Goal: Task Accomplishment & Management: Use online tool/utility

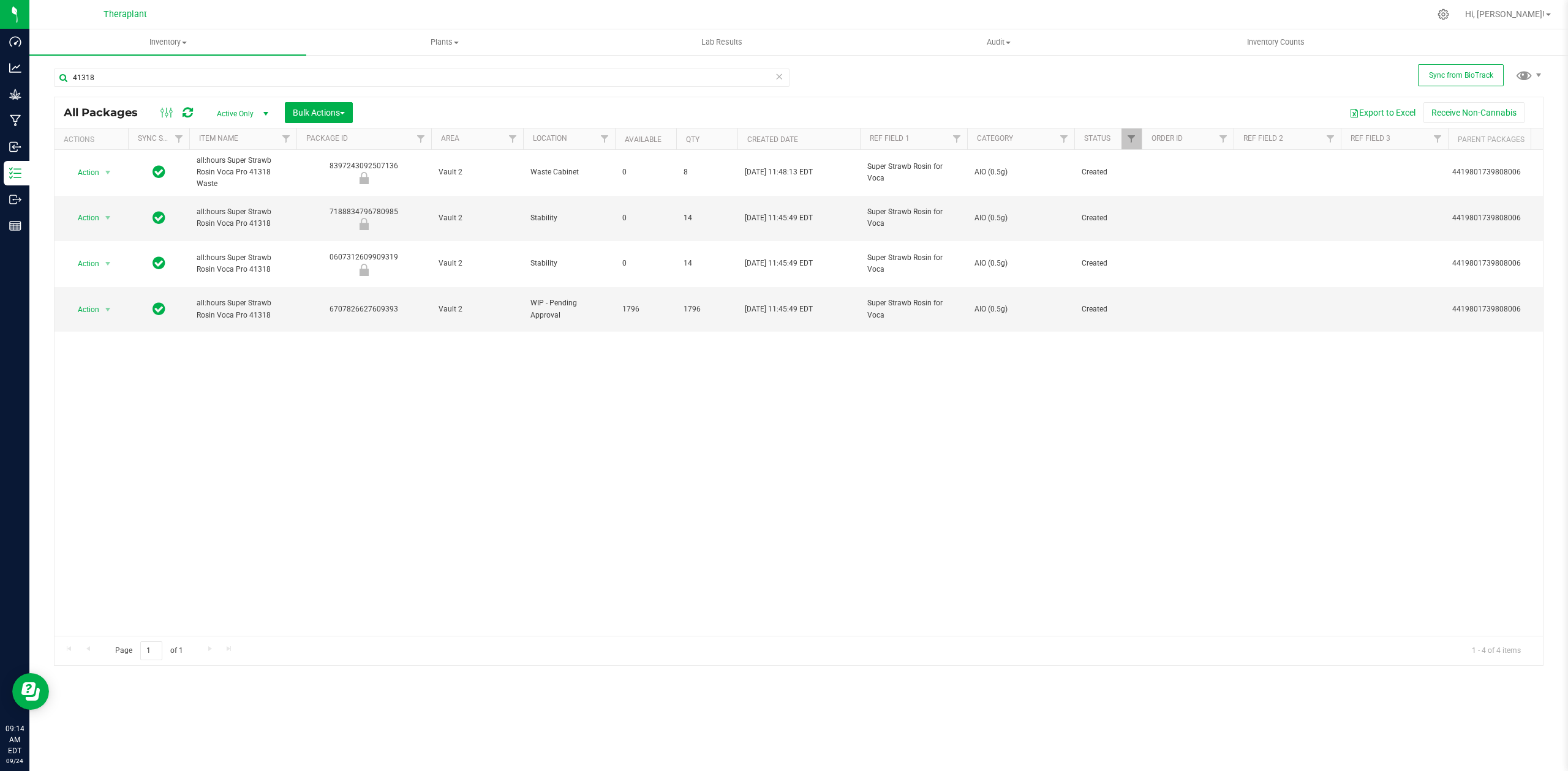
click at [778, 76] on icon at bounding box center [779, 75] width 8 height 14
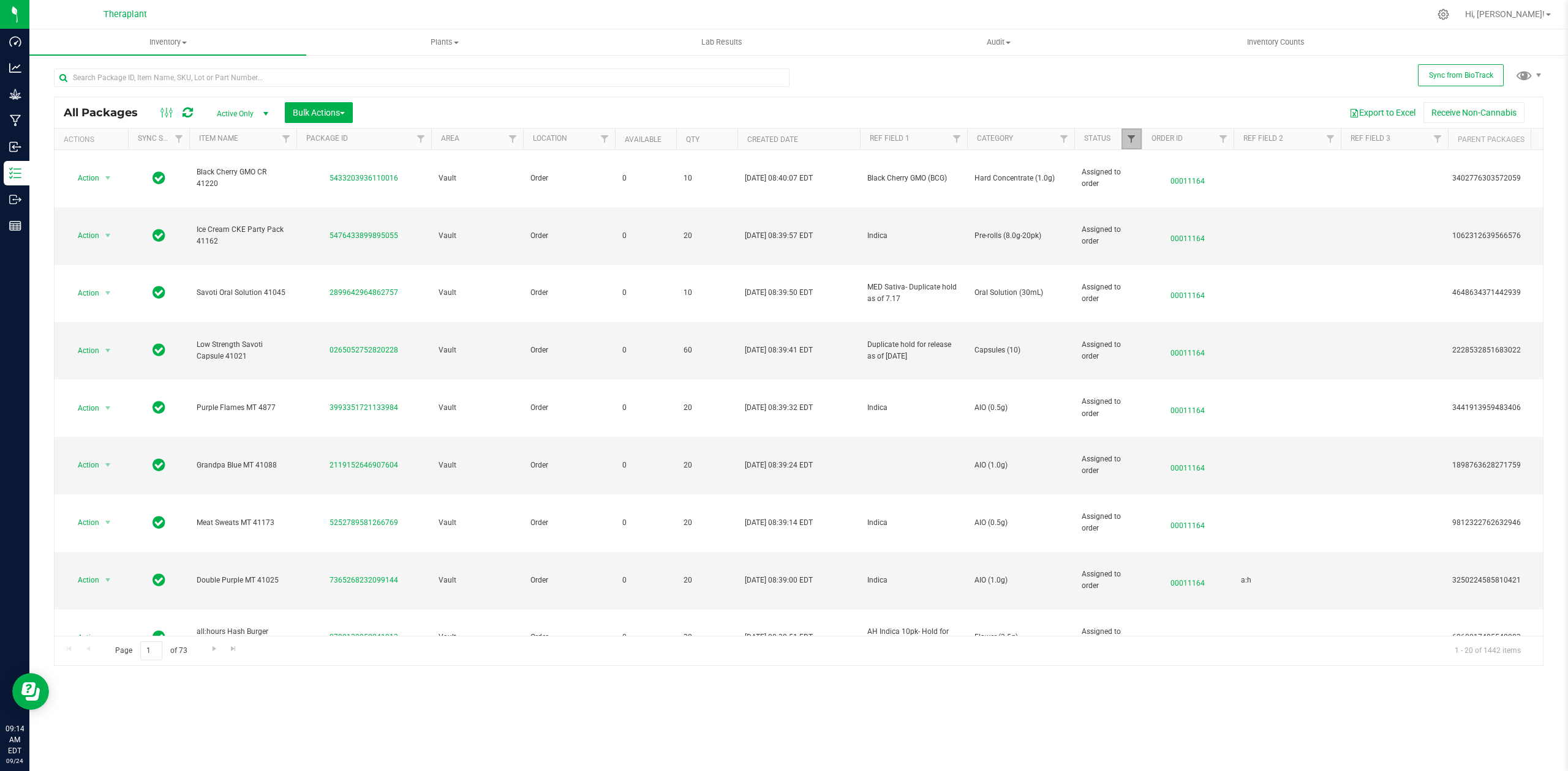
click at [1133, 141] on span "Filter" at bounding box center [1131, 139] width 10 height 10
click at [1155, 321] on span "Scheduled for Destruction" at bounding box center [1190, 324] width 85 height 8
click at [1142, 321] on input "Scheduled for Destruction" at bounding box center [1138, 324] width 8 height 8
checkbox input "true"
click at [1161, 305] on span "Picked" at bounding box center [1158, 308] width 22 height 8
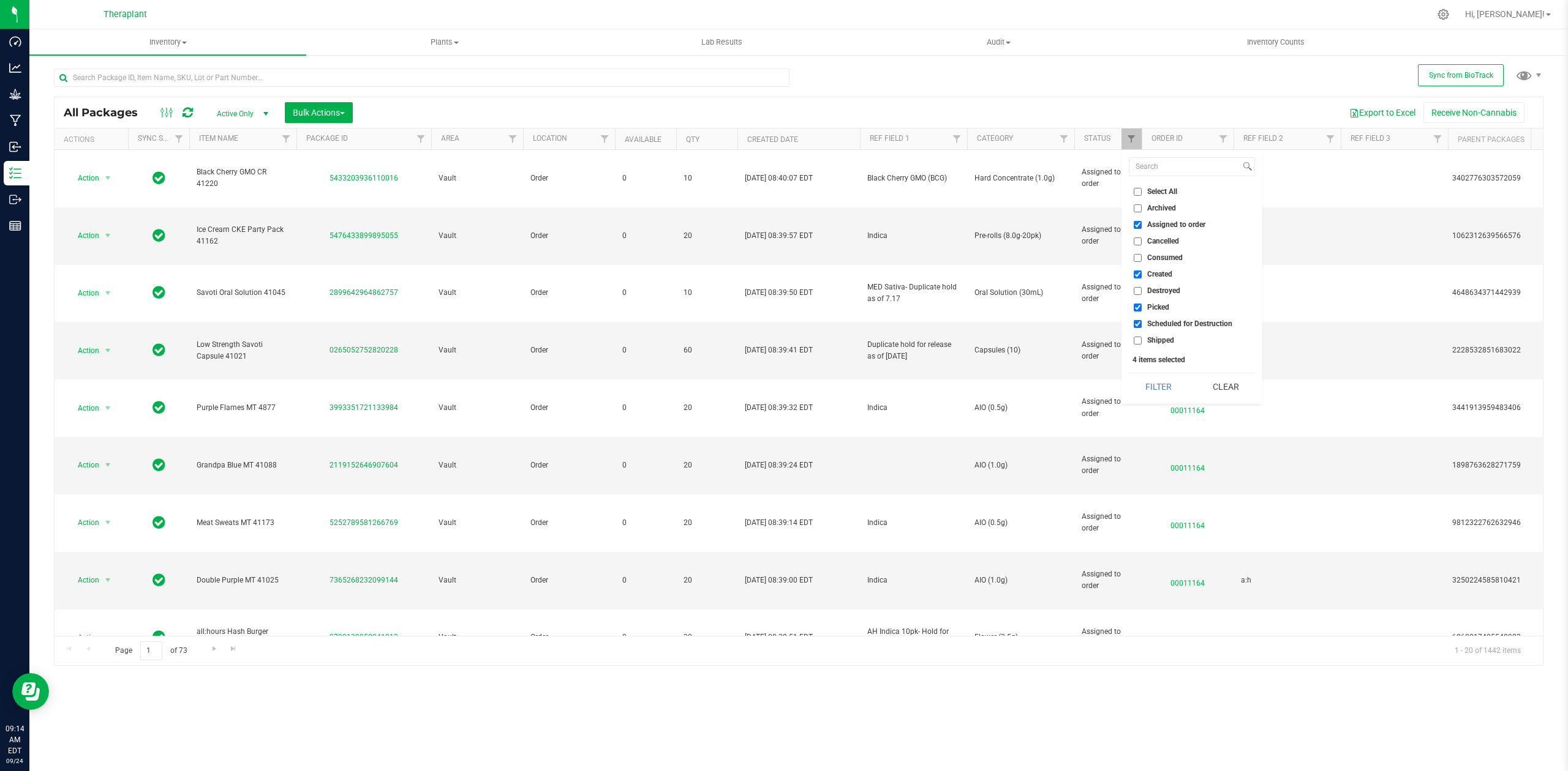
click at [1142, 305] on input "Picked" at bounding box center [1138, 308] width 8 height 8
checkbox input "false"
click at [1157, 272] on span "Created" at bounding box center [1160, 274] width 25 height 8
click at [1142, 272] on input "Created" at bounding box center [1138, 274] width 8 height 8
checkbox input "false"
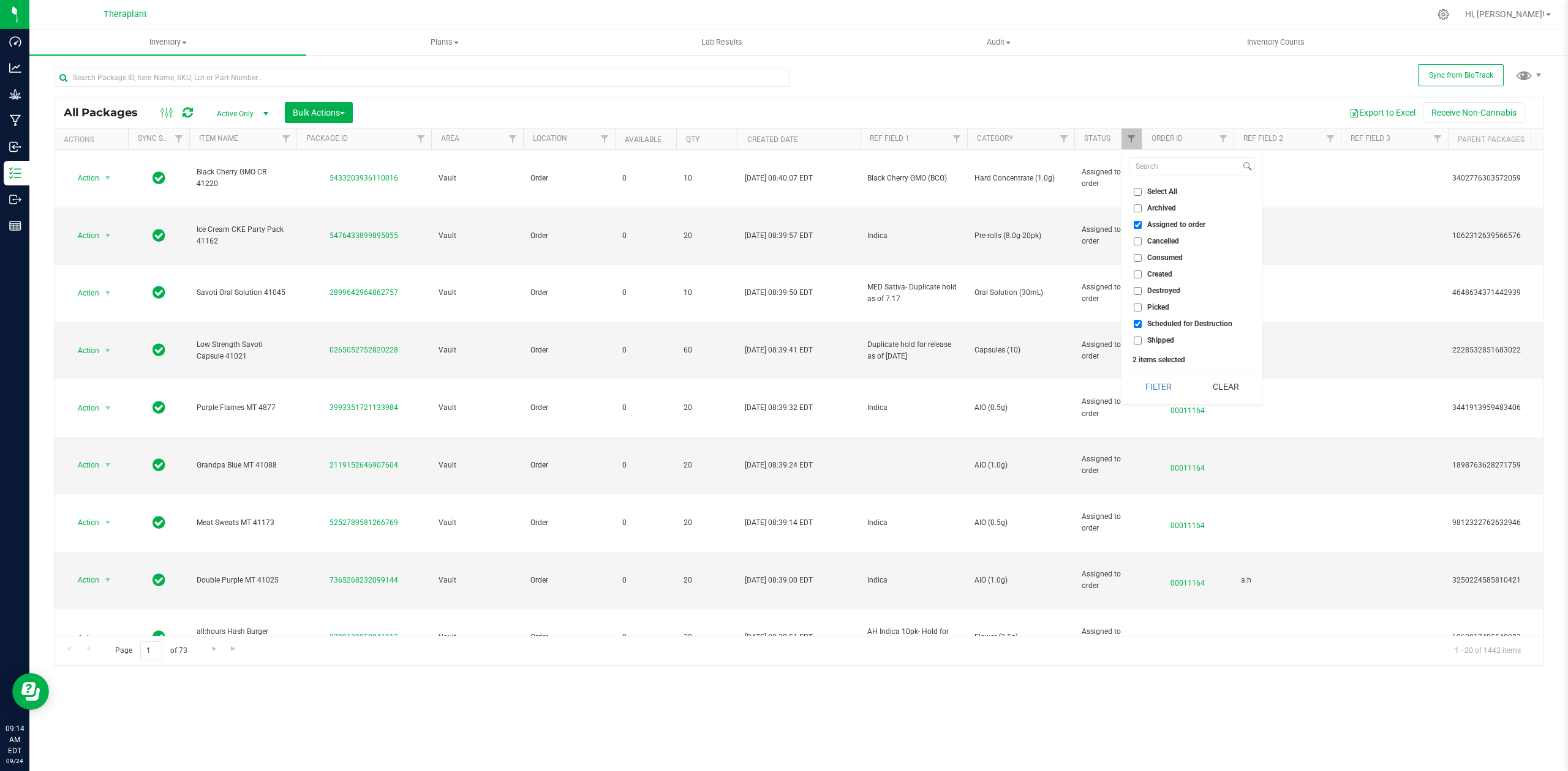
click at [1159, 230] on li "Assigned to order" at bounding box center [1192, 224] width 126 height 13
click at [1164, 224] on span "Assigned to order" at bounding box center [1177, 225] width 58 height 8
click at [1142, 224] on input "Assigned to order" at bounding box center [1138, 225] width 8 height 8
checkbox input "false"
click at [1177, 392] on button "Filter" at bounding box center [1158, 387] width 59 height 27
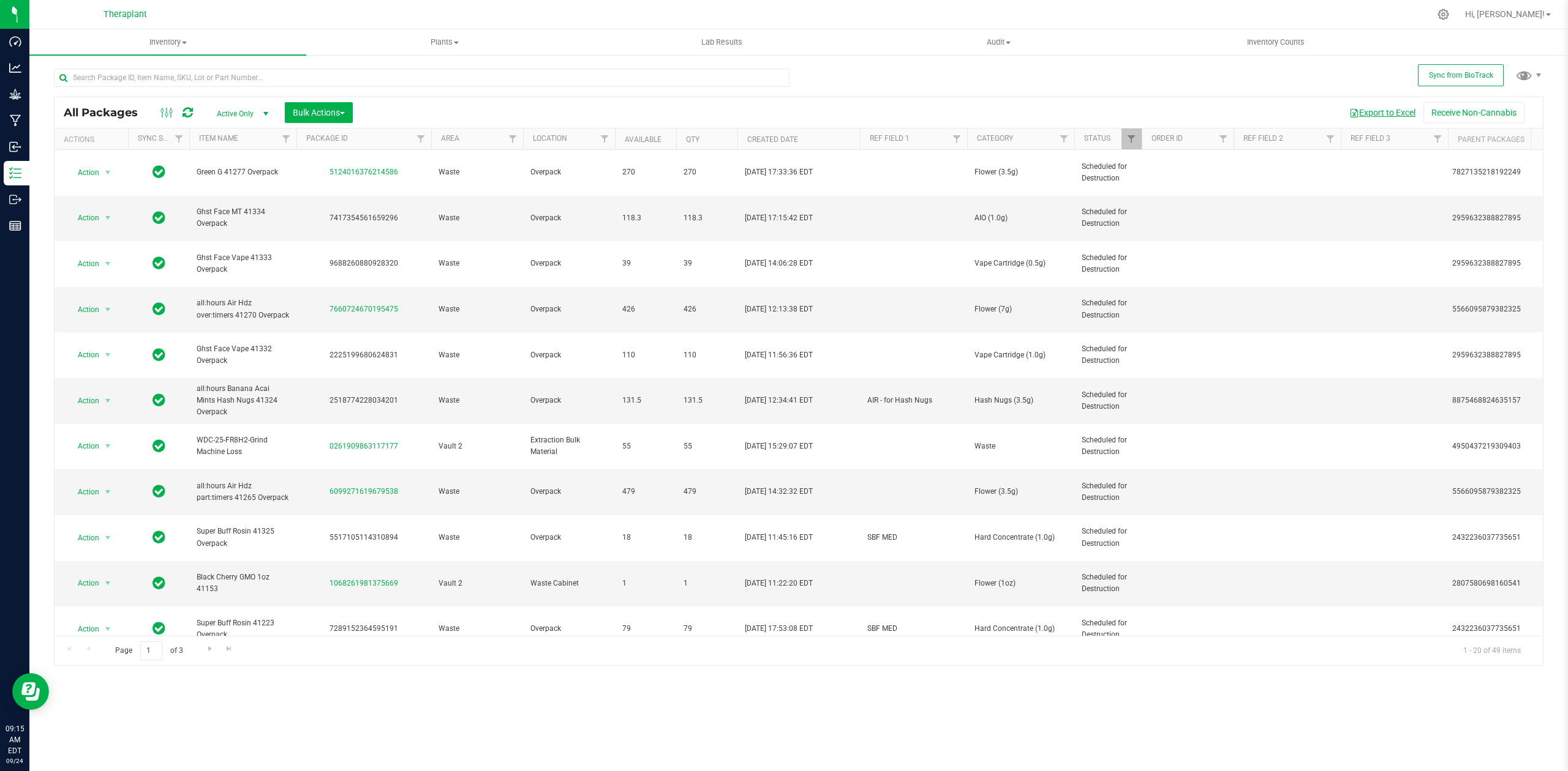
click at [1353, 113] on span "button" at bounding box center [1354, 113] width 10 height 10
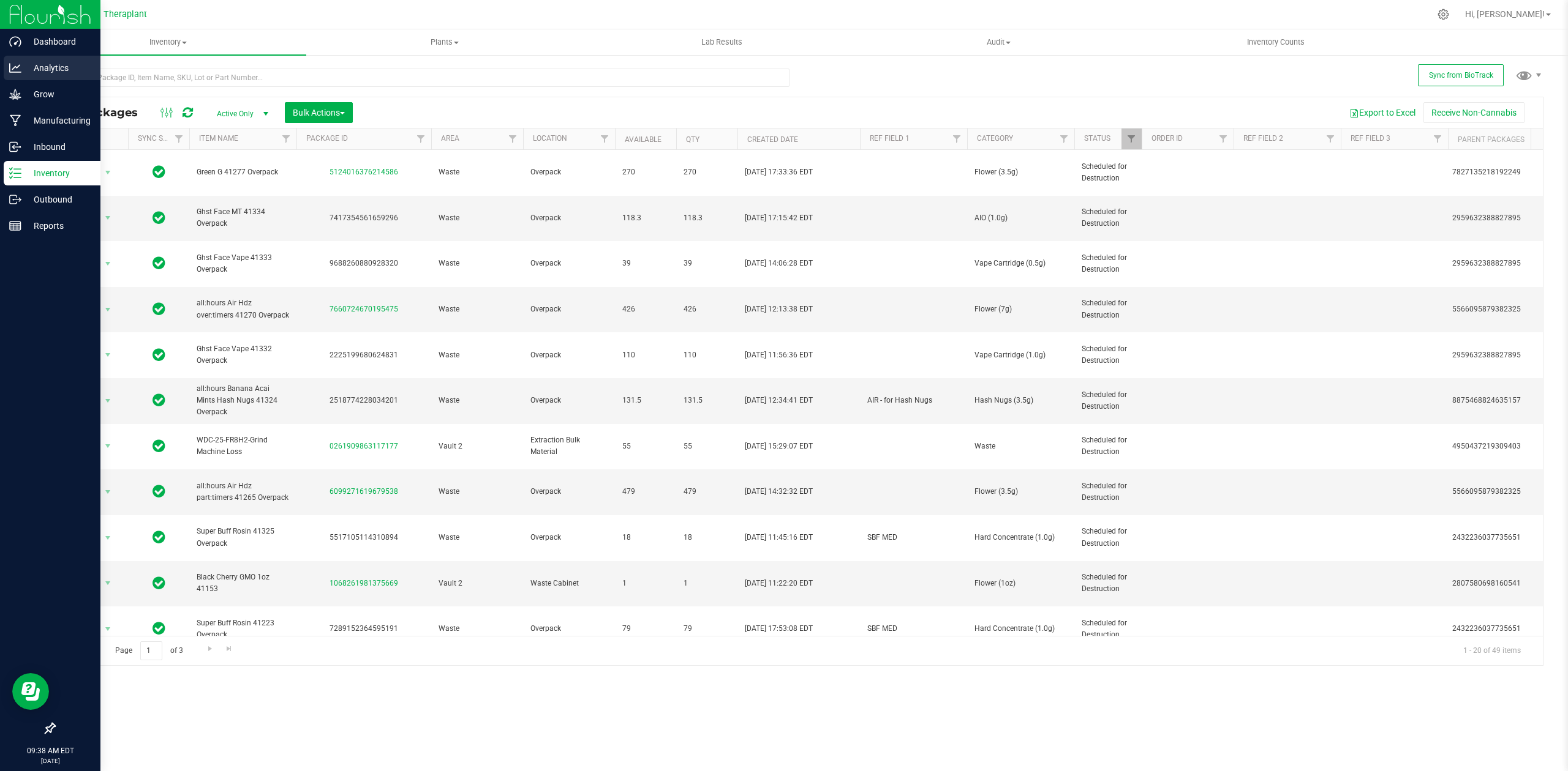
click at [39, 66] on p "Analytics" at bounding box center [58, 67] width 74 height 14
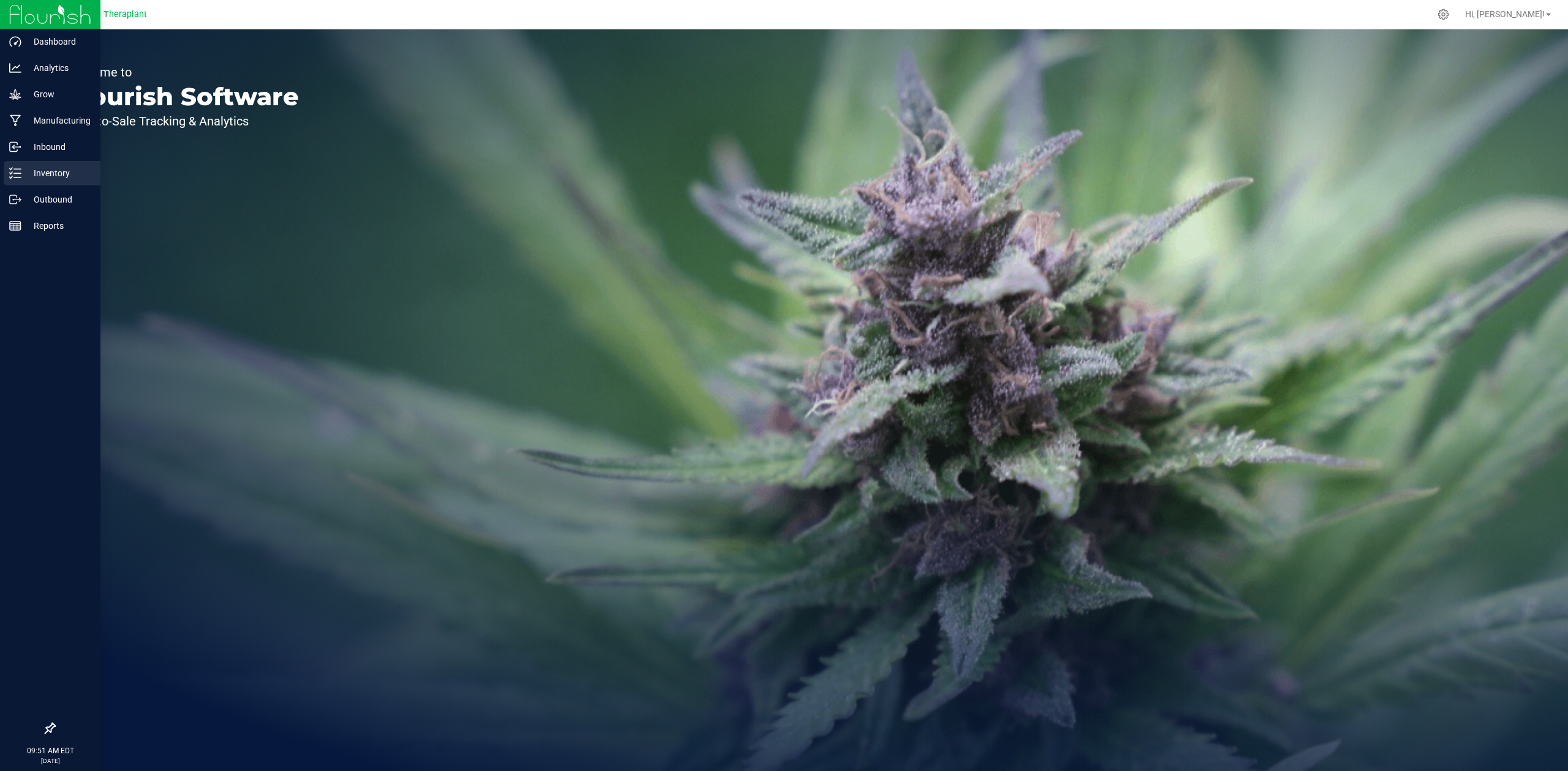
click at [15, 167] on icon at bounding box center [15, 173] width 12 height 12
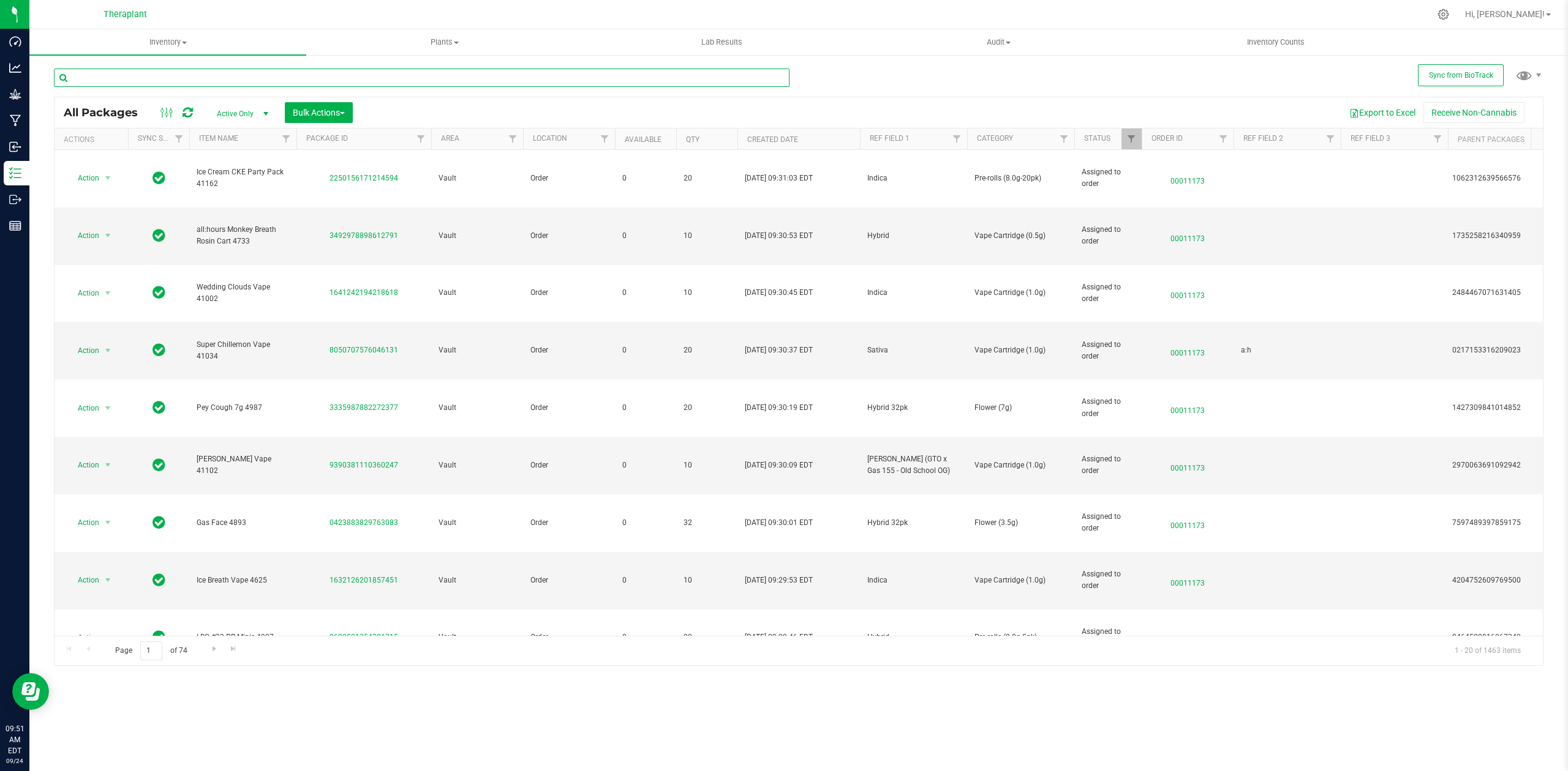
click at [705, 75] on input "text" at bounding box center [422, 77] width 736 height 18
paste input "7528329749965763"
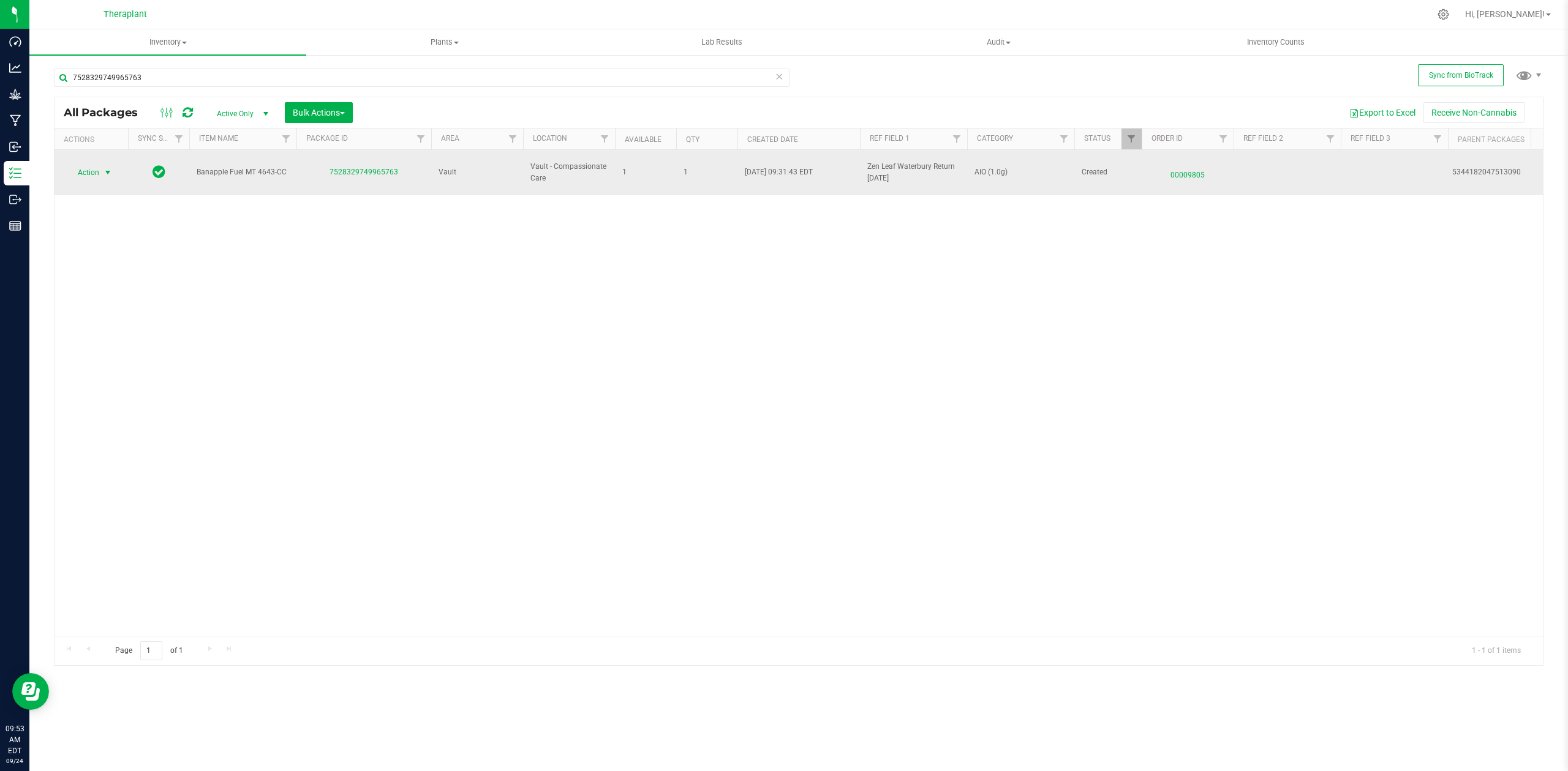
click at [88, 165] on span "Action" at bounding box center [83, 172] width 33 height 17
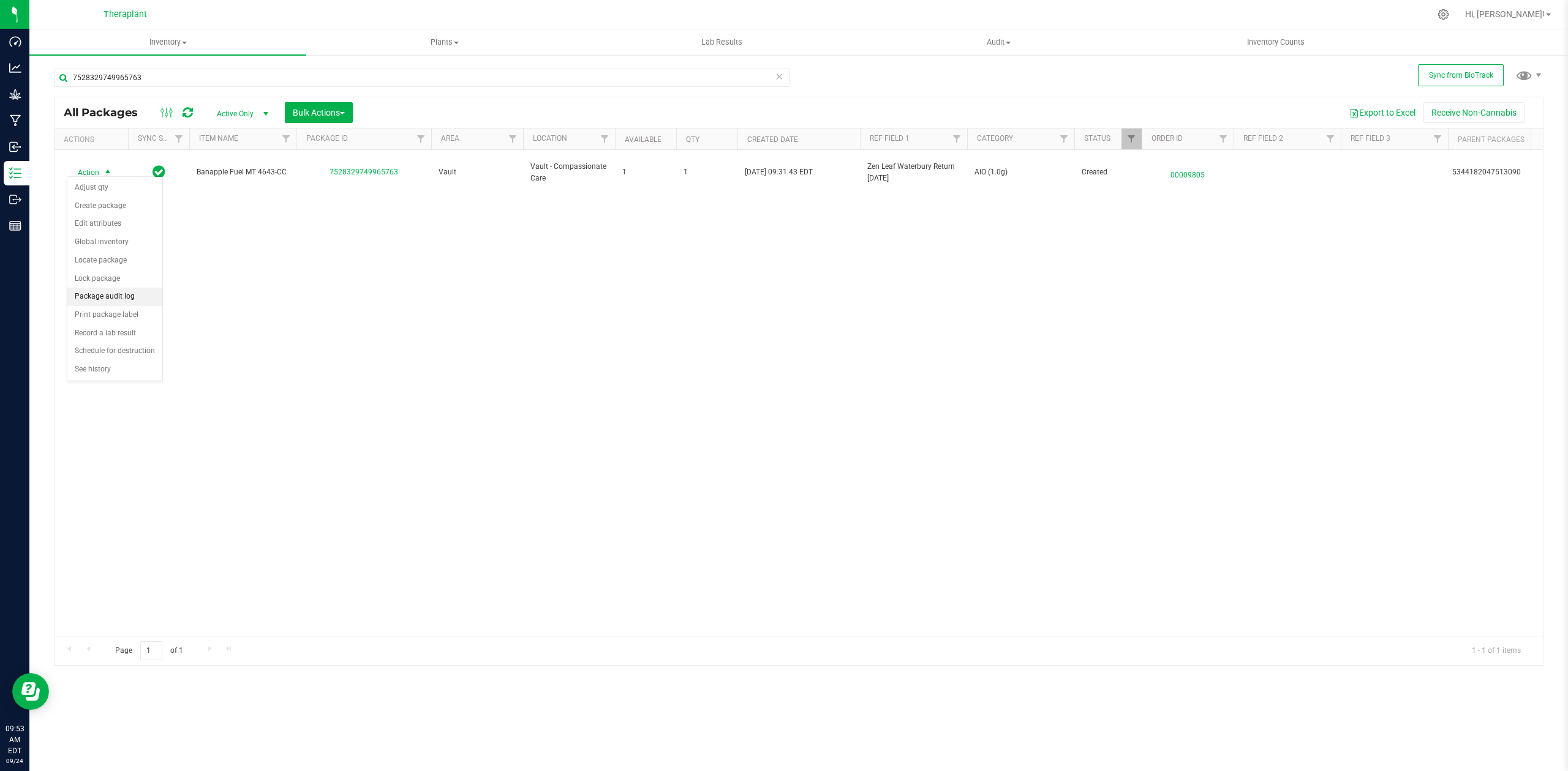
click at [96, 302] on li "Package audit log" at bounding box center [115, 297] width 95 height 18
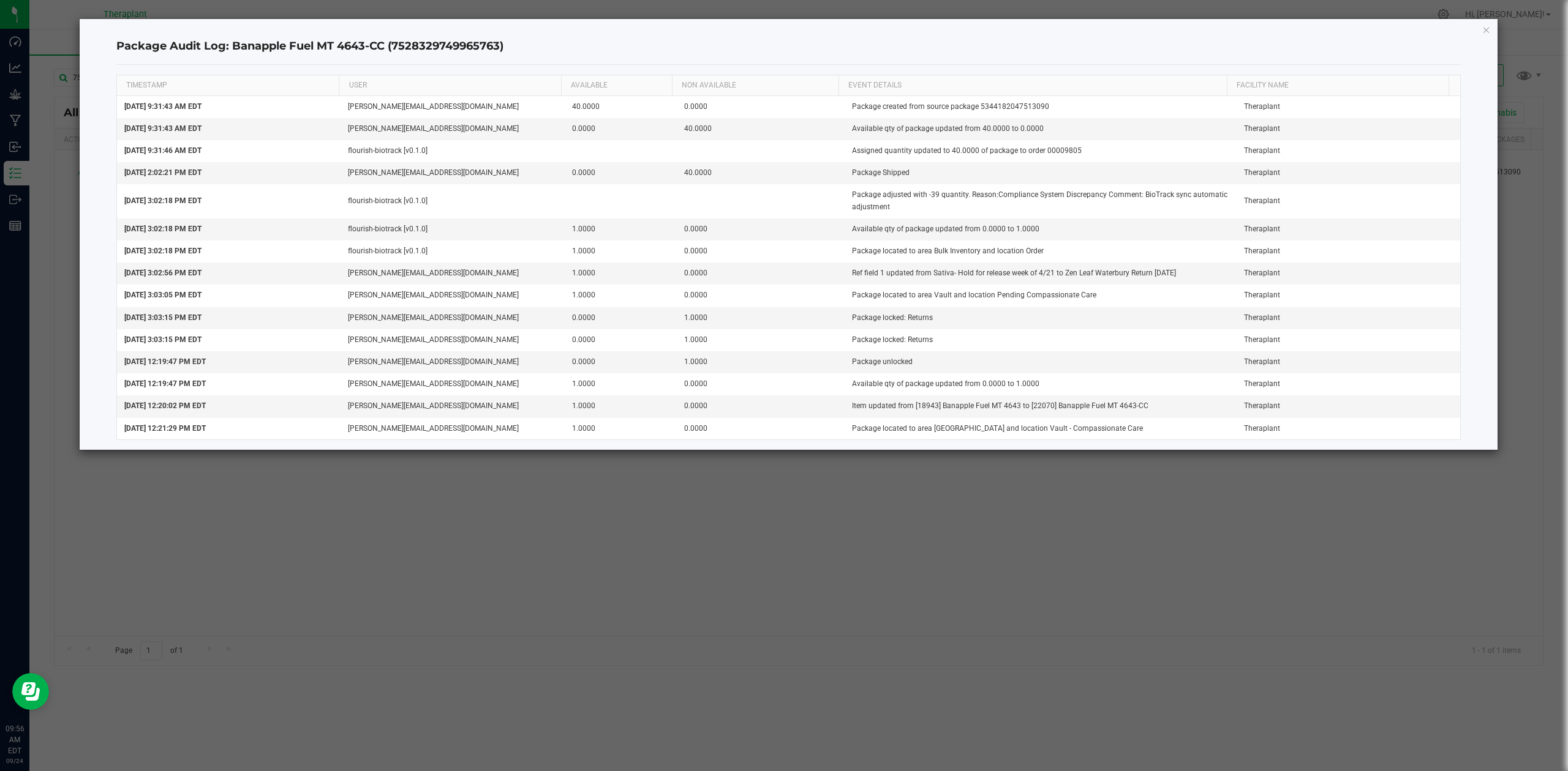
drag, startPoint x: 233, startPoint y: 45, endPoint x: 527, endPoint y: 42, distance: 294.0
click at [527, 42] on h4 "Package Audit Log: Banapple Fuel MT 4643-CC (7528329749965763)" at bounding box center [788, 46] width 1345 height 16
copy h4 "Banapple Fuel MT 4643-CC (7528329749965763)"
click at [1206, 660] on ngb-modal-window "Package Audit Log: Banapple Fuel MT 4643-CC (7528329749965763) TIMESTAMP USER A…" at bounding box center [788, 385] width 1577 height 771
click at [1482, 30] on icon "button" at bounding box center [1486, 29] width 8 height 14
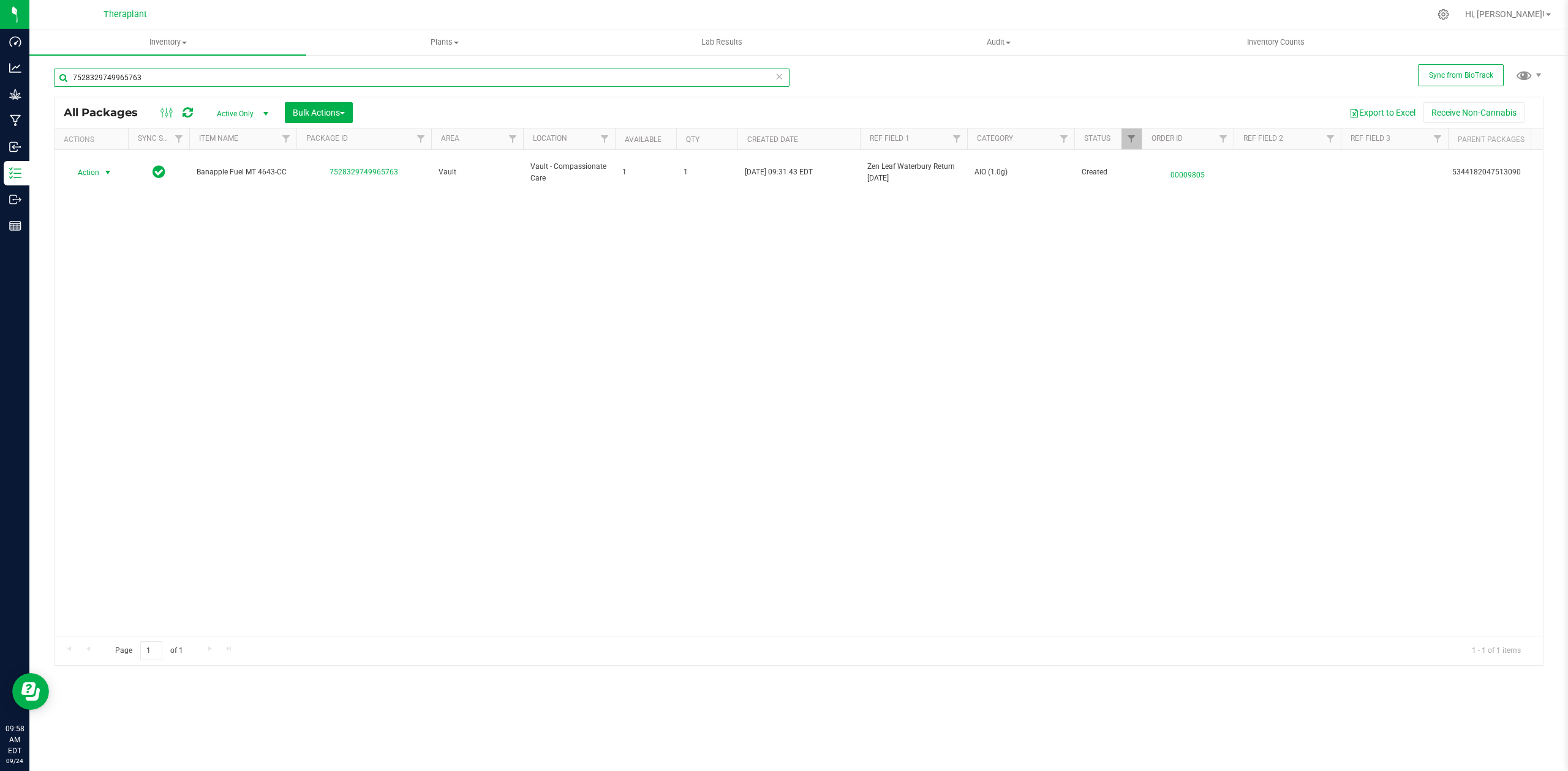
click at [654, 75] on input "7528329749965763" at bounding box center [422, 77] width 736 height 18
paste input "021715331620902"
type input "0217153316209023"
click at [755, 255] on div "Action Action Adjust qty Create package Edit attributes Global inventory Locate…" at bounding box center [799, 393] width 1488 height 486
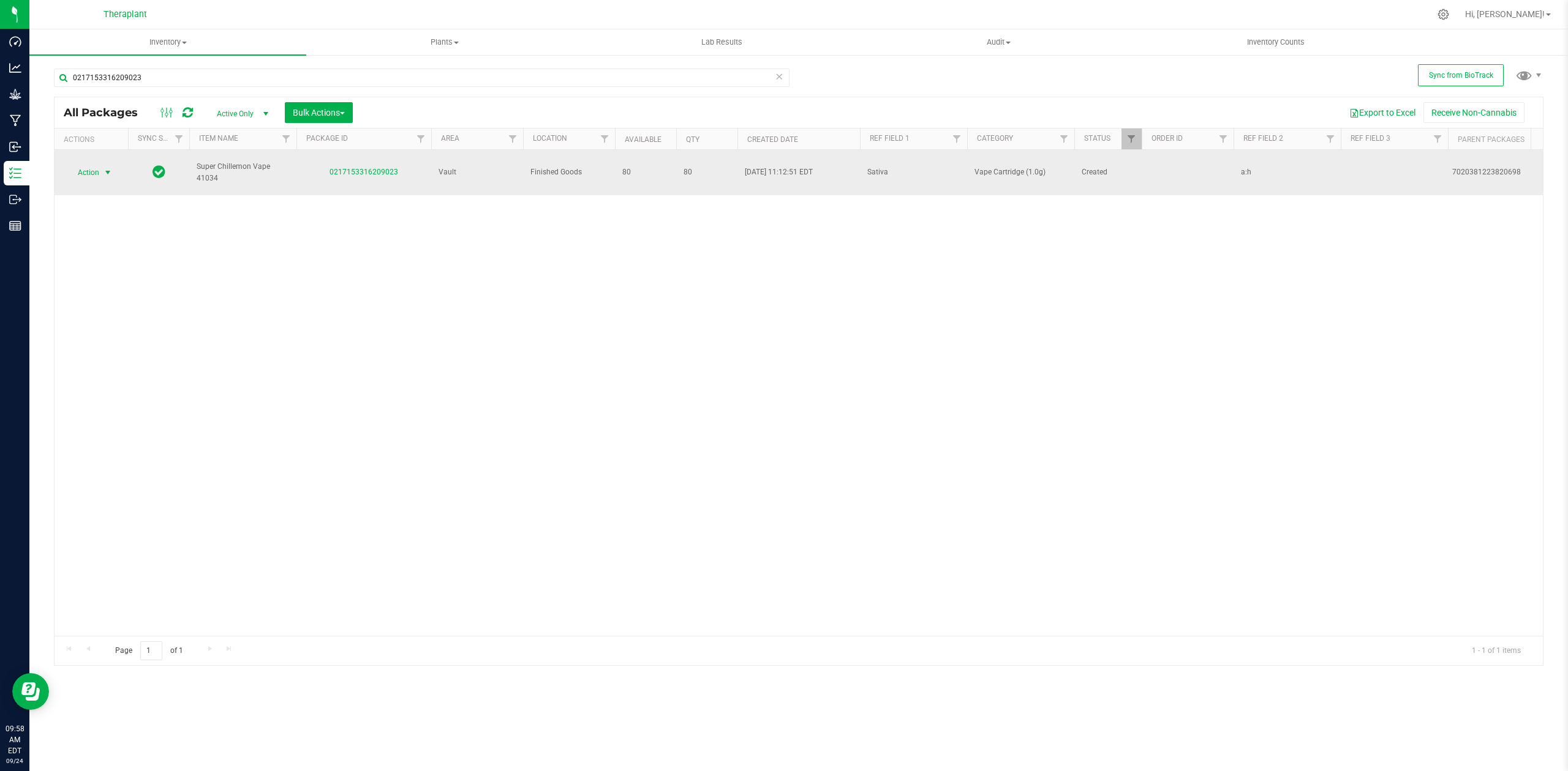
click at [103, 168] on span "select" at bounding box center [108, 172] width 10 height 10
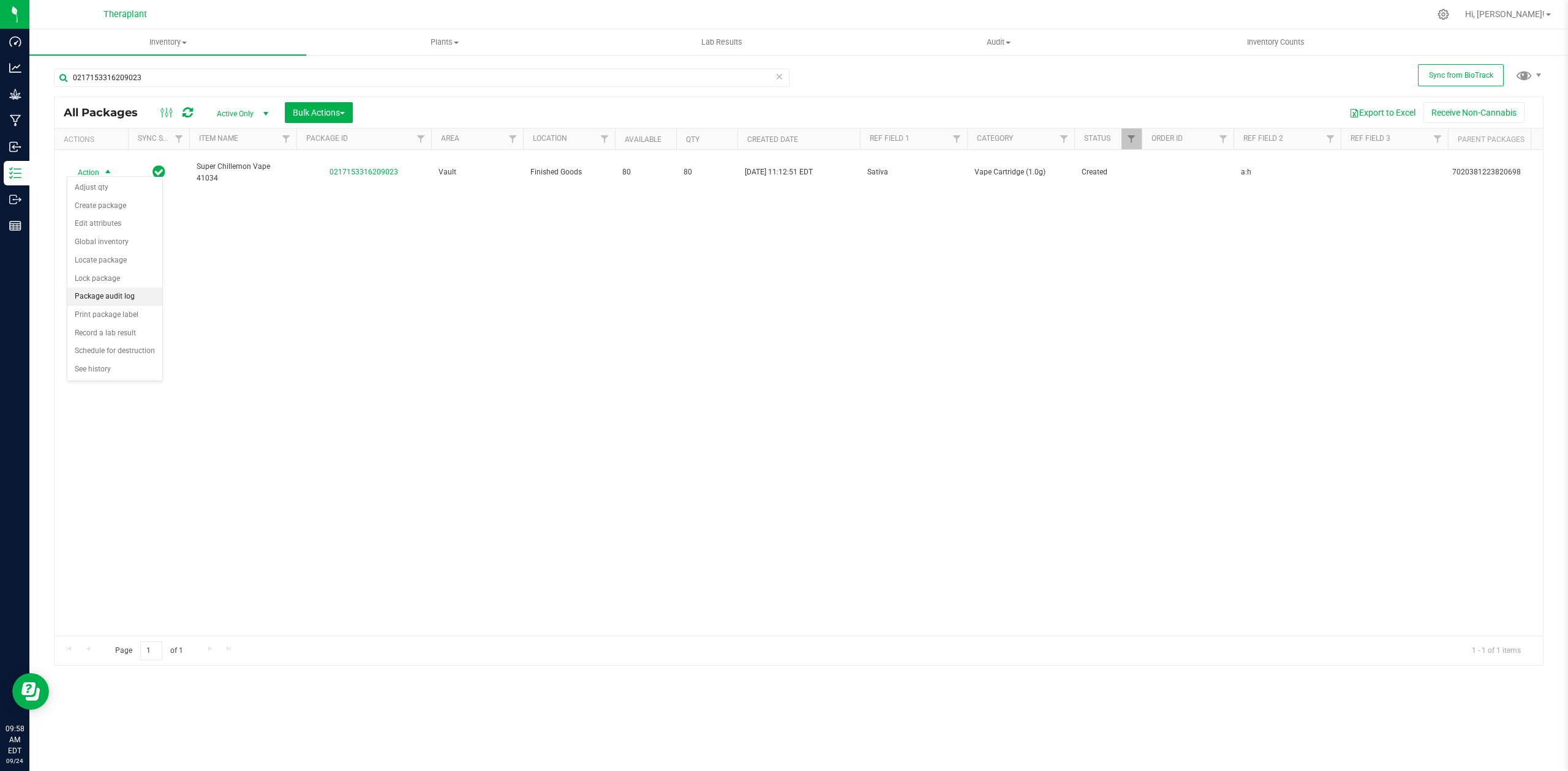
click at [119, 299] on li "Package audit log" at bounding box center [115, 297] width 95 height 18
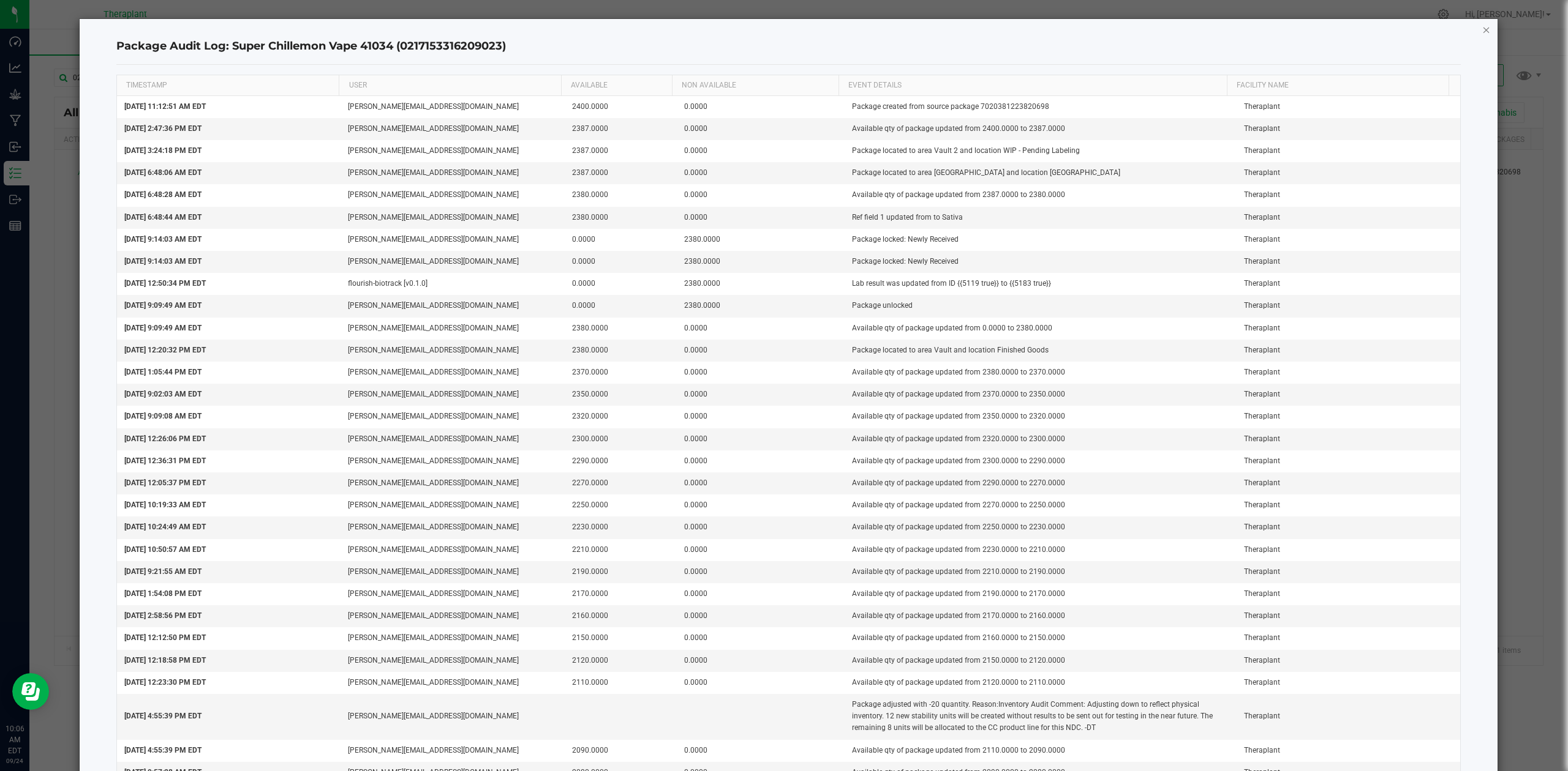
click at [1482, 26] on icon "button" at bounding box center [1486, 29] width 8 height 14
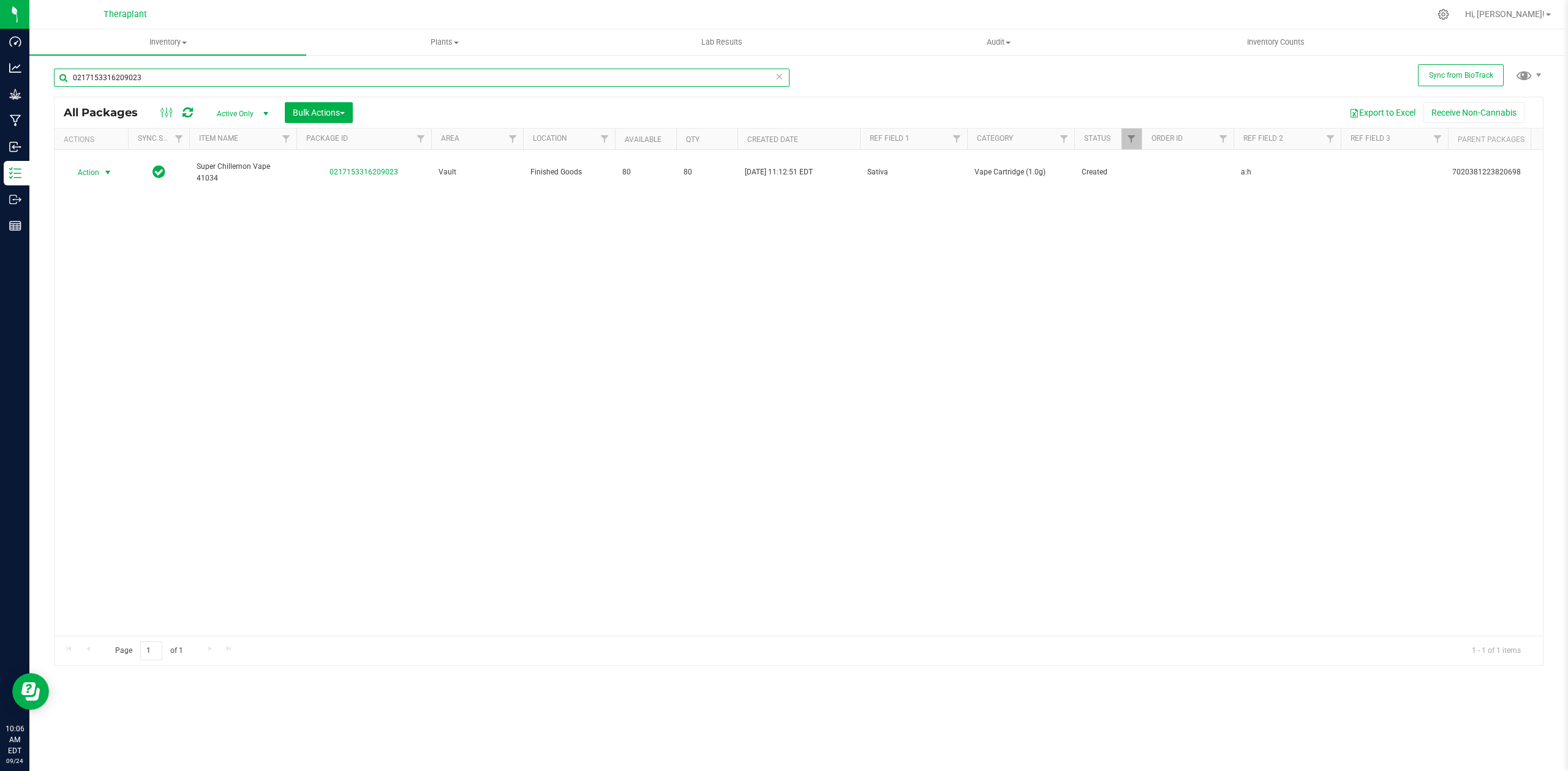
click at [186, 74] on input "0217153316209023" at bounding box center [422, 77] width 736 height 18
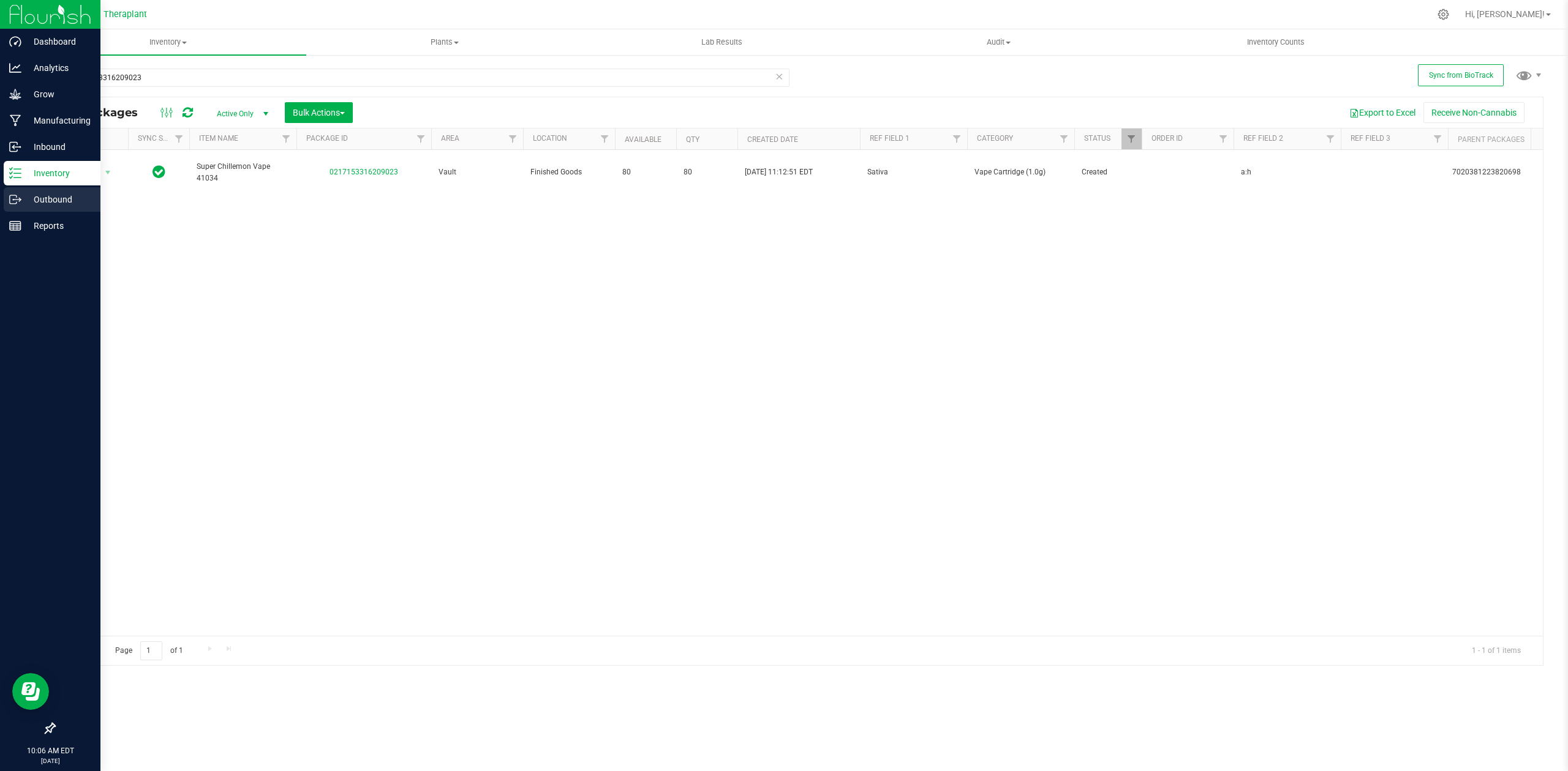
click at [34, 193] on p "Outbound" at bounding box center [58, 199] width 74 height 14
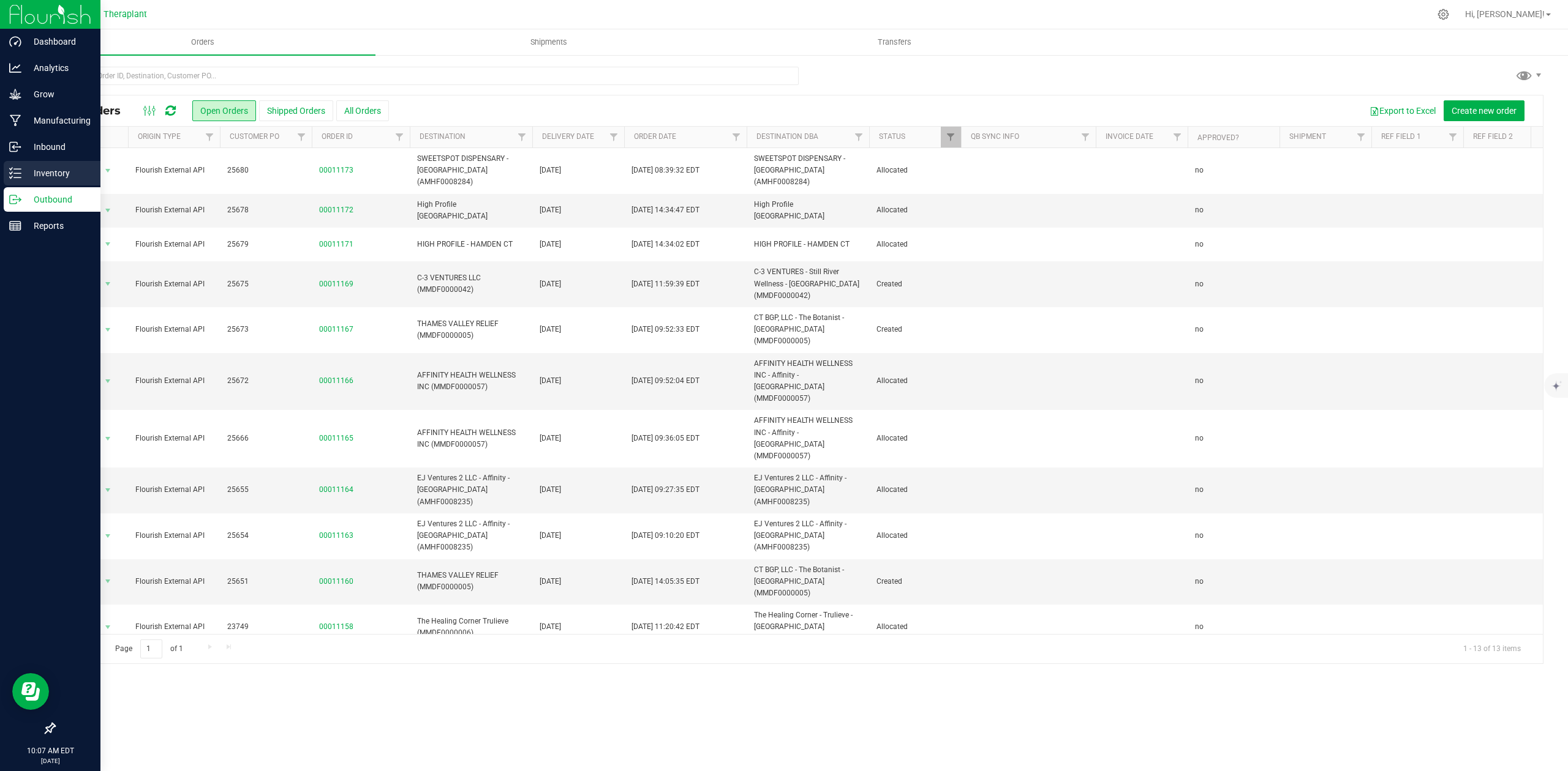
click at [18, 174] on line at bounding box center [17, 174] width 7 height 0
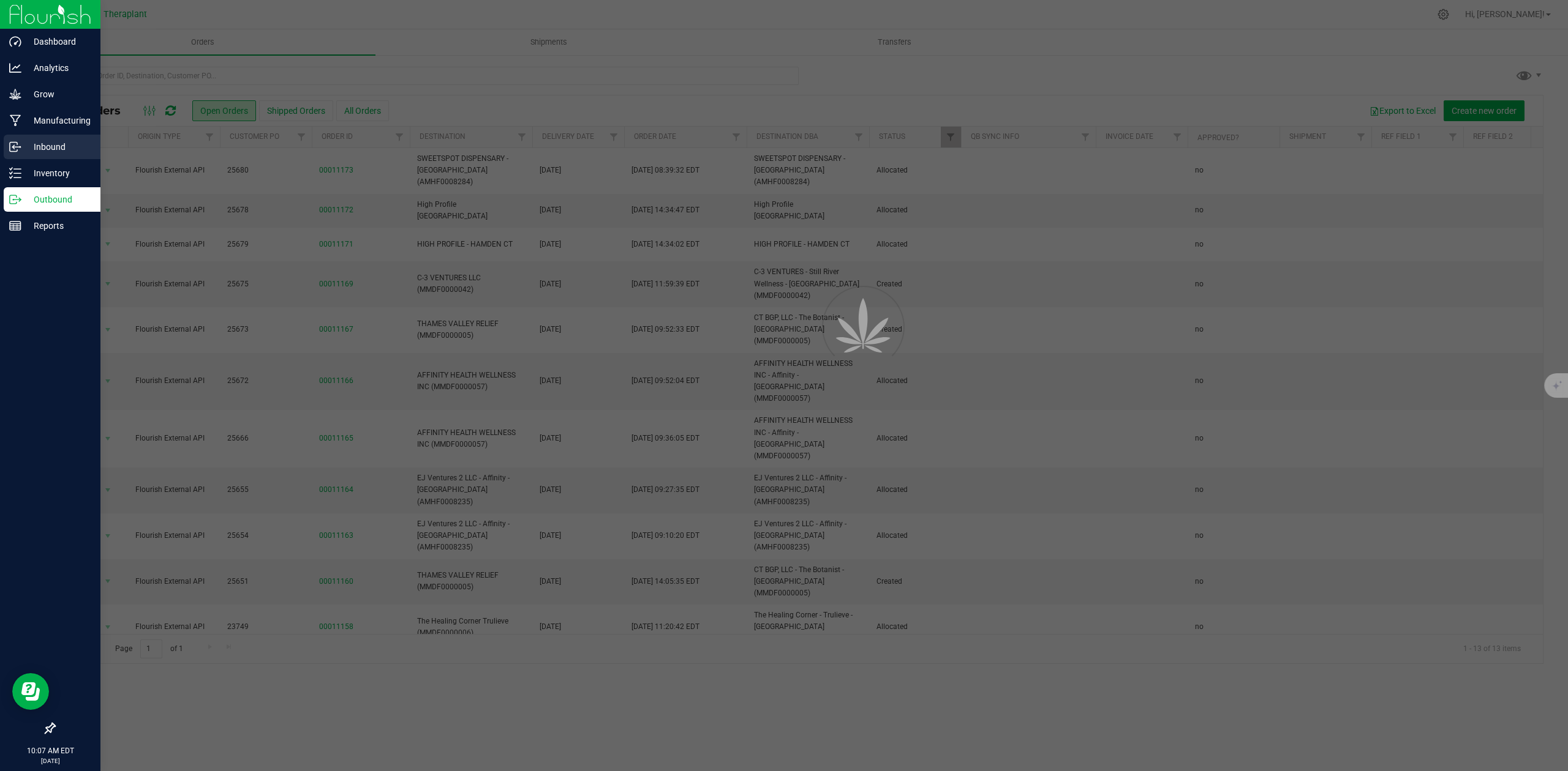
click at [34, 148] on p "Inbound" at bounding box center [58, 146] width 74 height 14
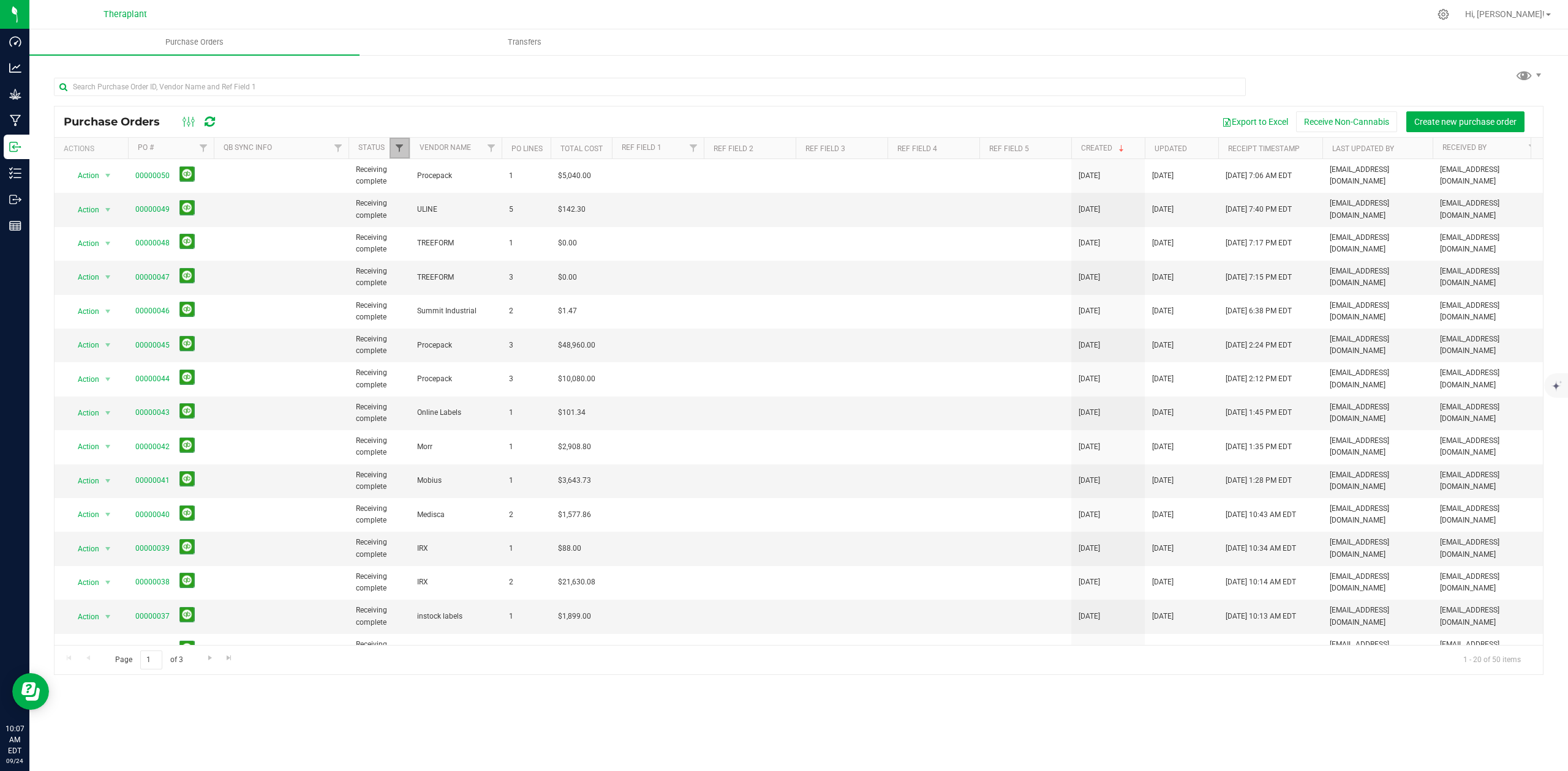
click at [403, 147] on span "Filter" at bounding box center [399, 148] width 10 height 10
click at [515, 741] on div "Purchase Orders Transfers Purchase Orders Export to Excel Receive Non-Cannabis …" at bounding box center [799, 400] width 1539 height 742
click at [398, 151] on span "Filter" at bounding box center [399, 148] width 10 height 10
click at [492, 148] on span "Filter" at bounding box center [491, 148] width 10 height 10
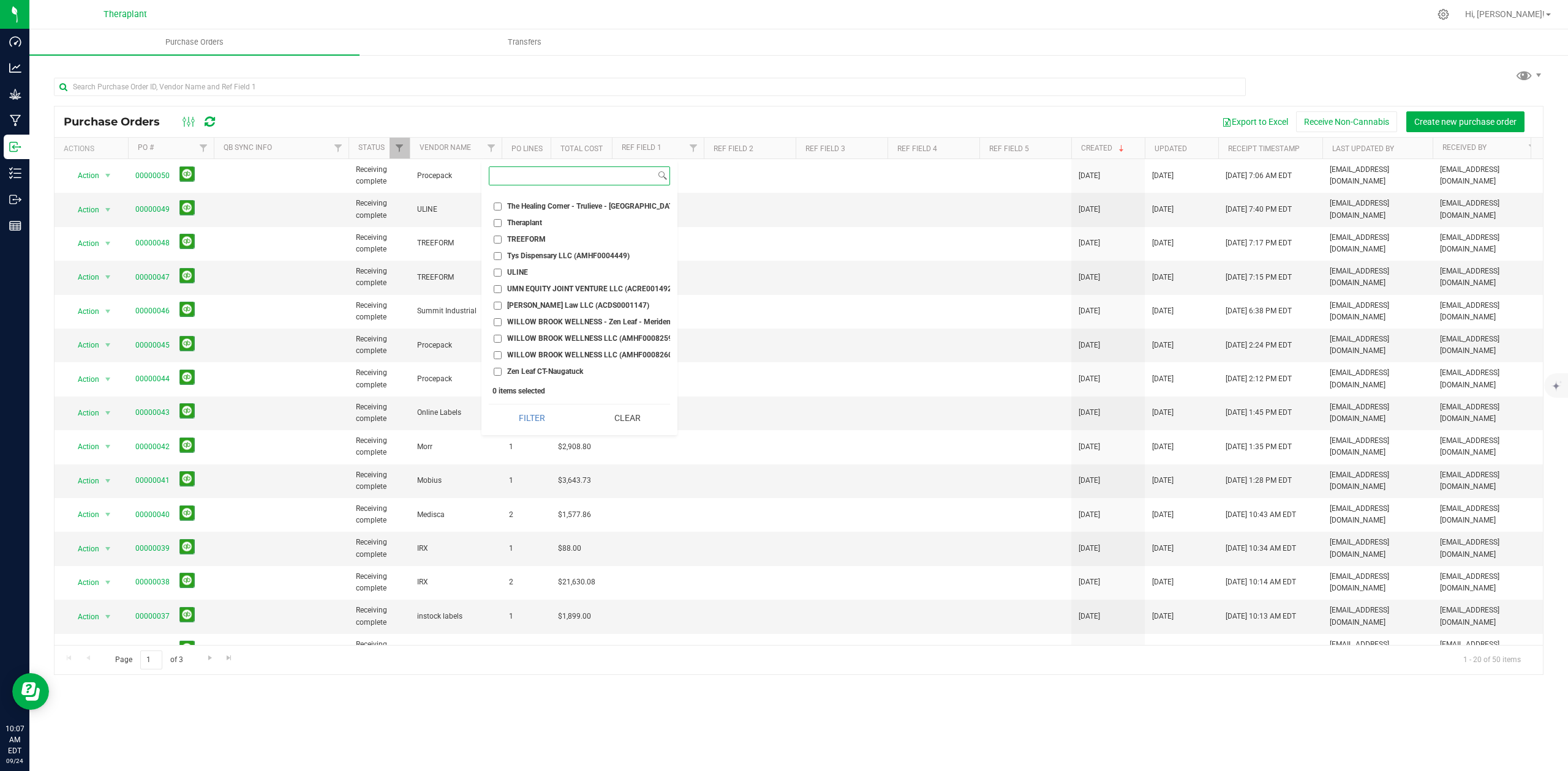
scroll to position [2288, 0]
click at [498, 368] on input "Zen Leaf CT-Naugatuck" at bounding box center [498, 371] width 8 height 8
checkbox input "false"
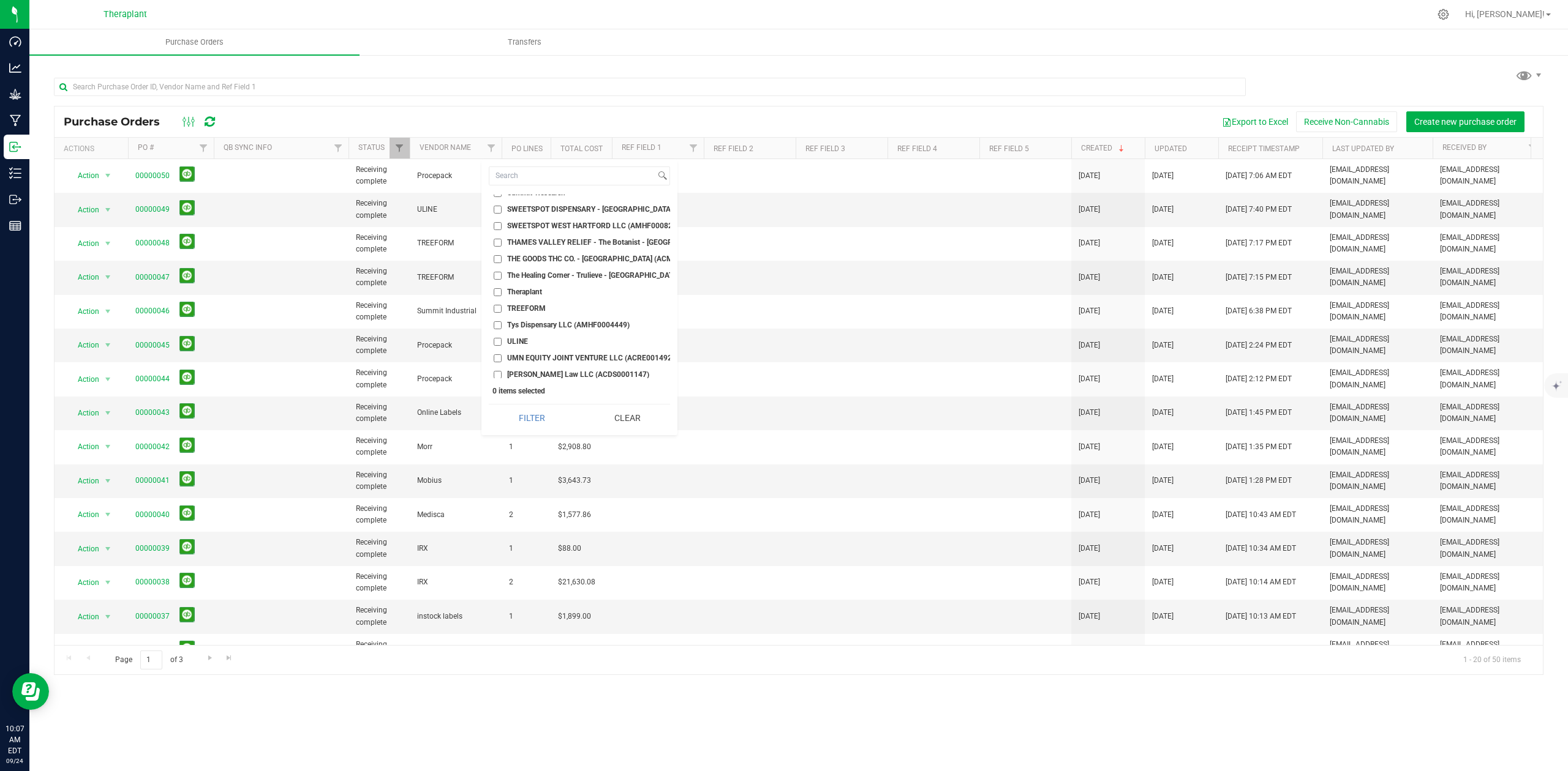
click at [758, 118] on div "Export to Excel Receive Non-Cannabis Create new purchase order" at bounding box center [881, 121] width 1306 height 20
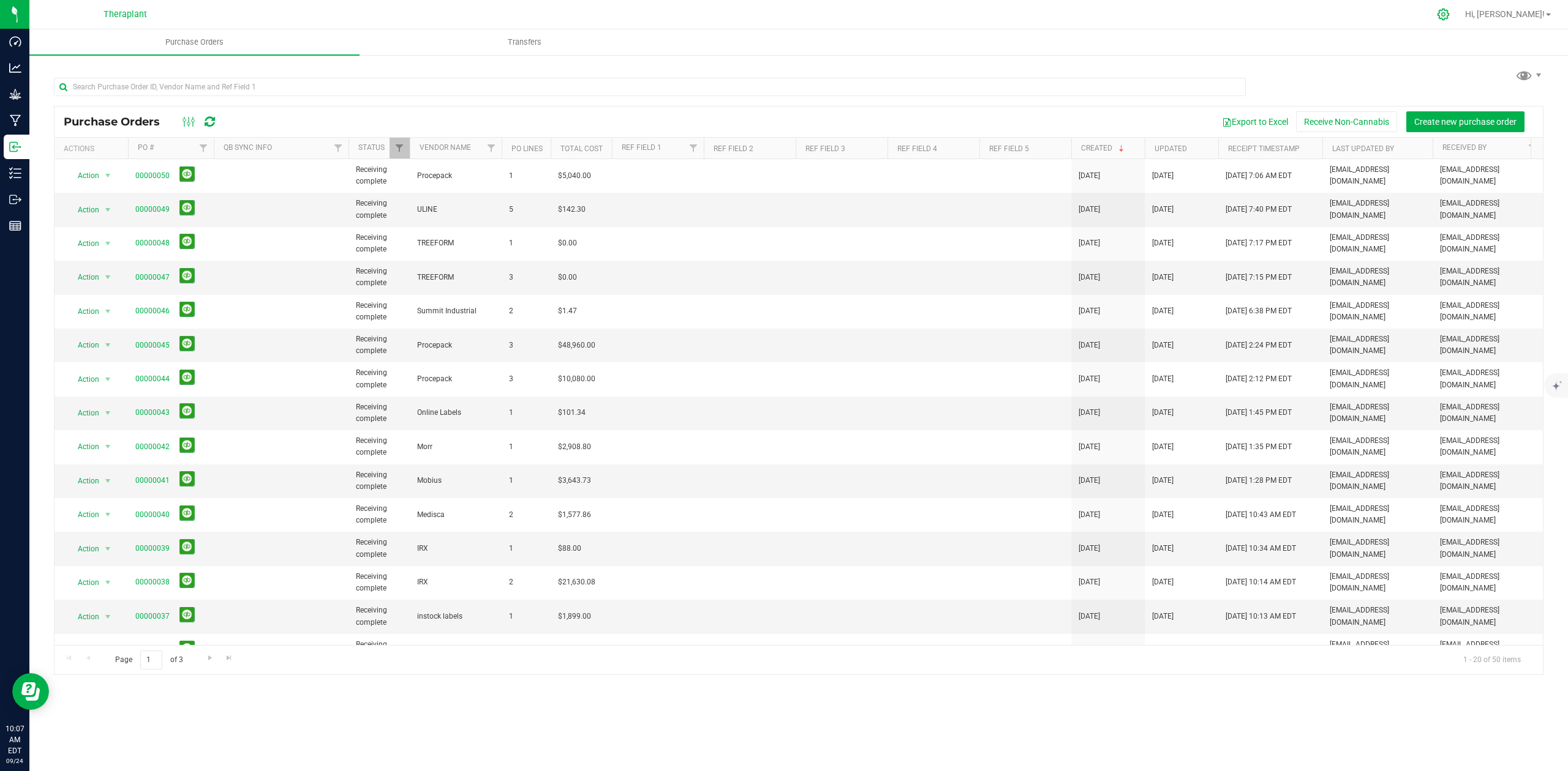
click at [1450, 14] on icon at bounding box center [1443, 14] width 13 height 13
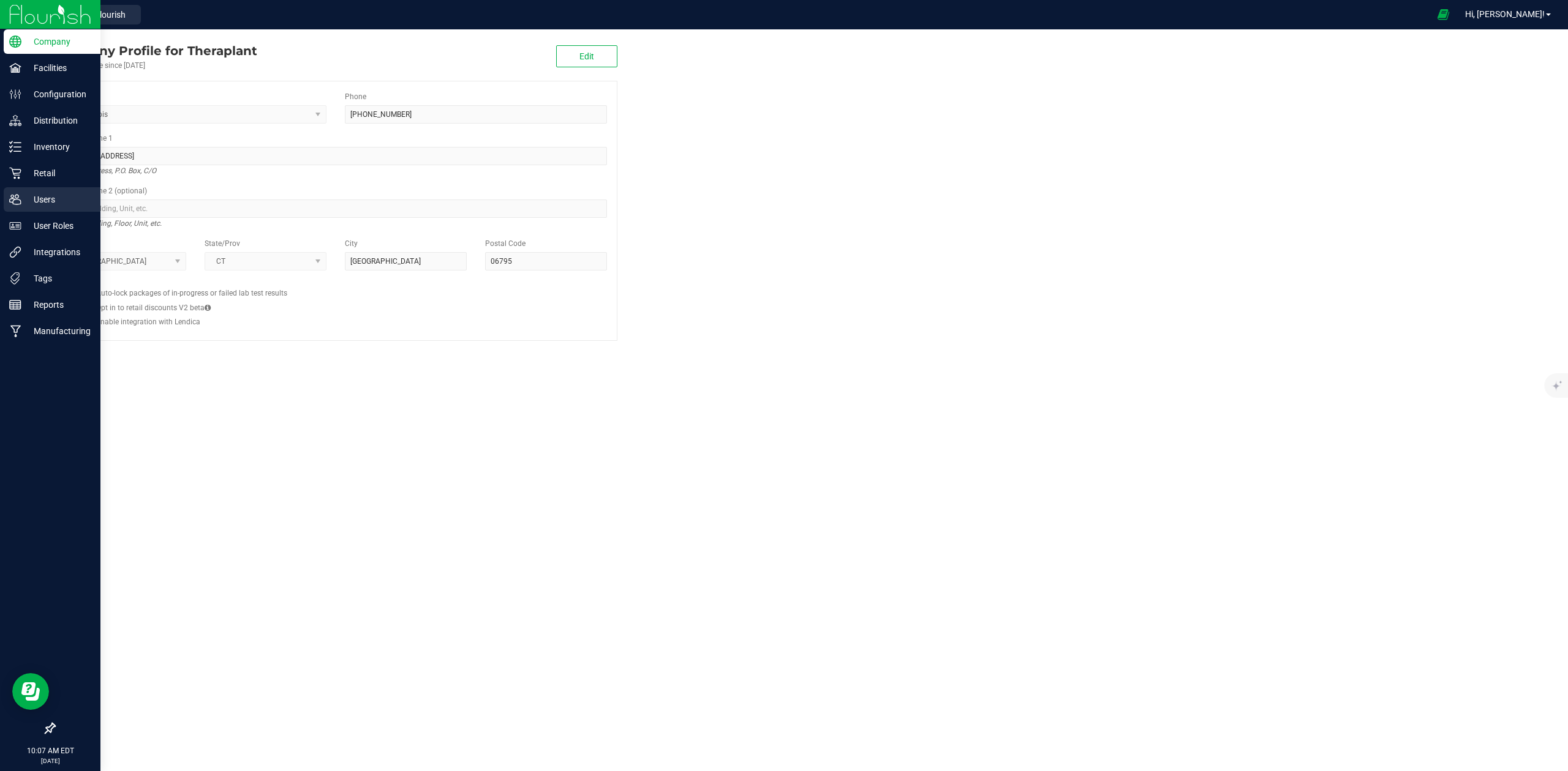
click at [39, 199] on p "Users" at bounding box center [58, 199] width 74 height 14
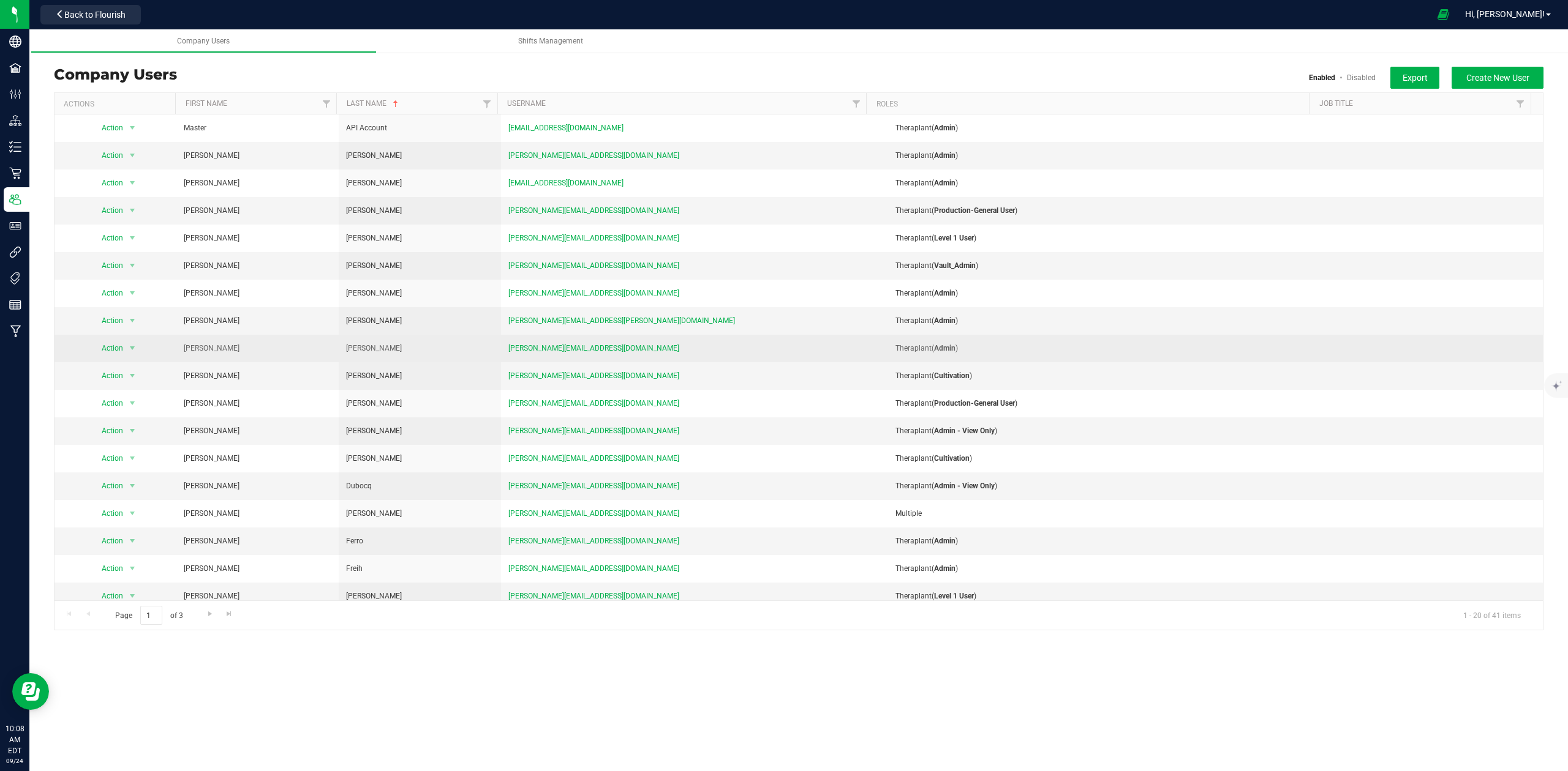
scroll to position [67, 0]
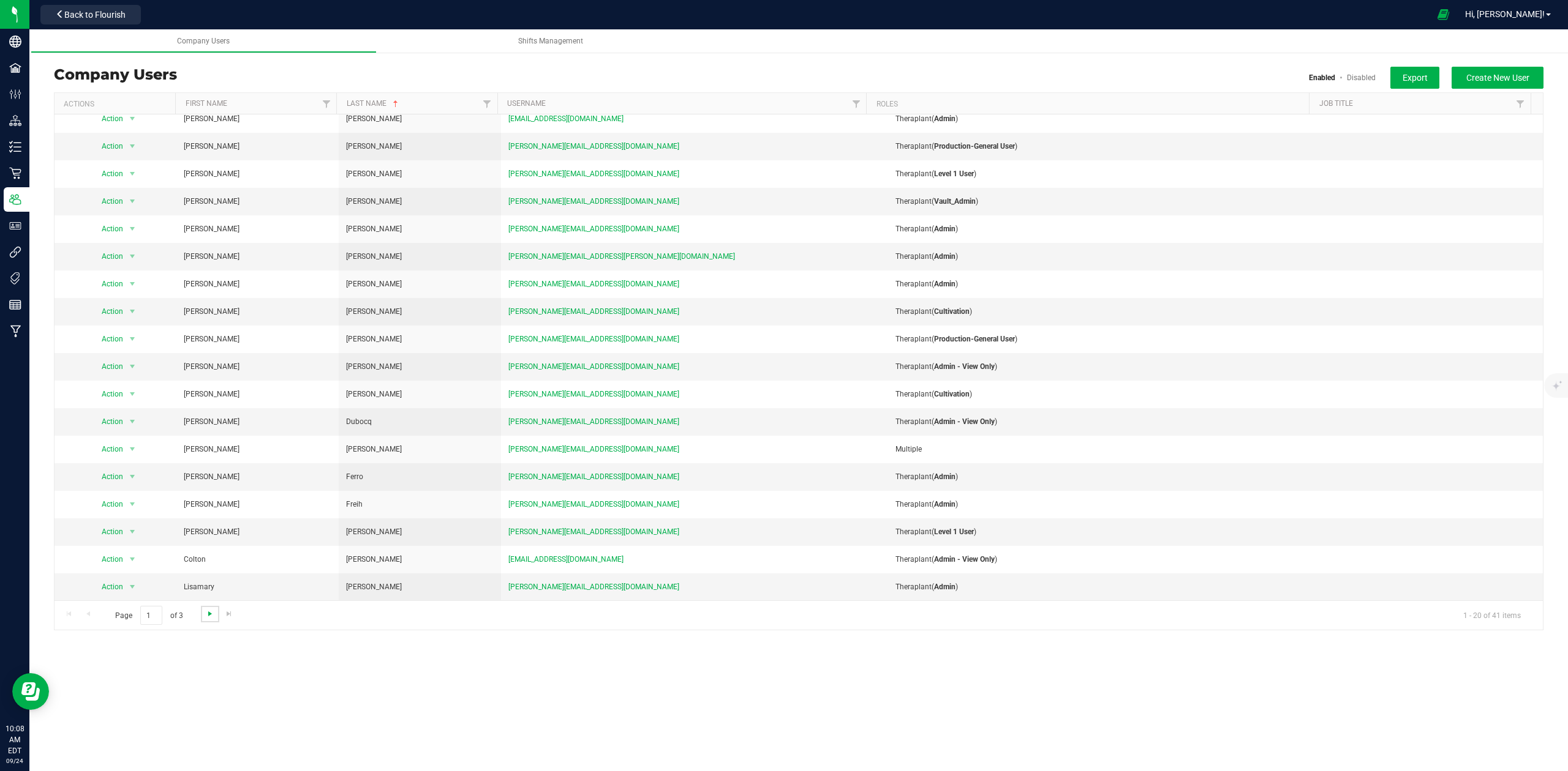
click at [209, 616] on span "Go to the next page" at bounding box center [210, 613] width 10 height 10
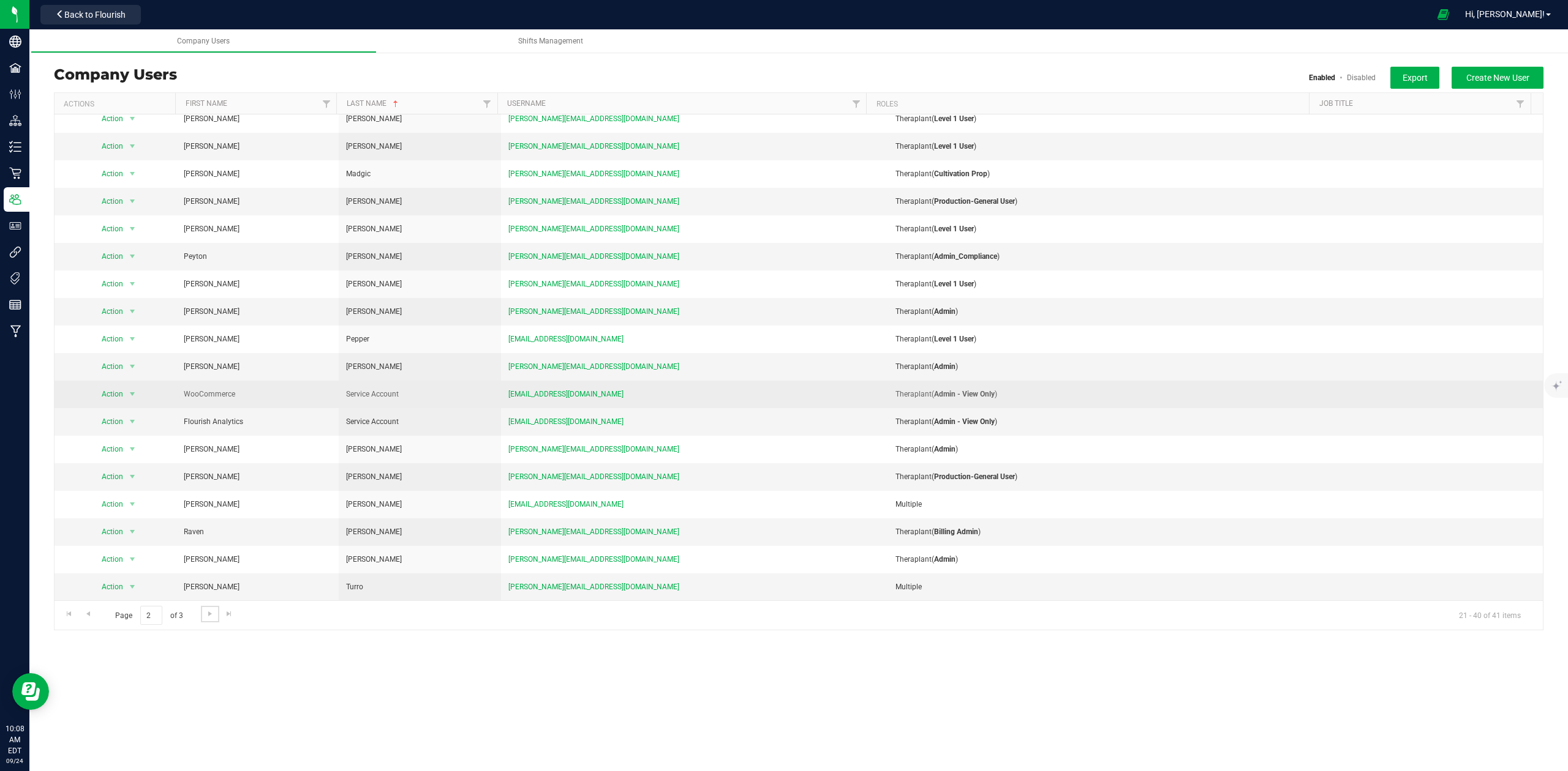
scroll to position [0, 0]
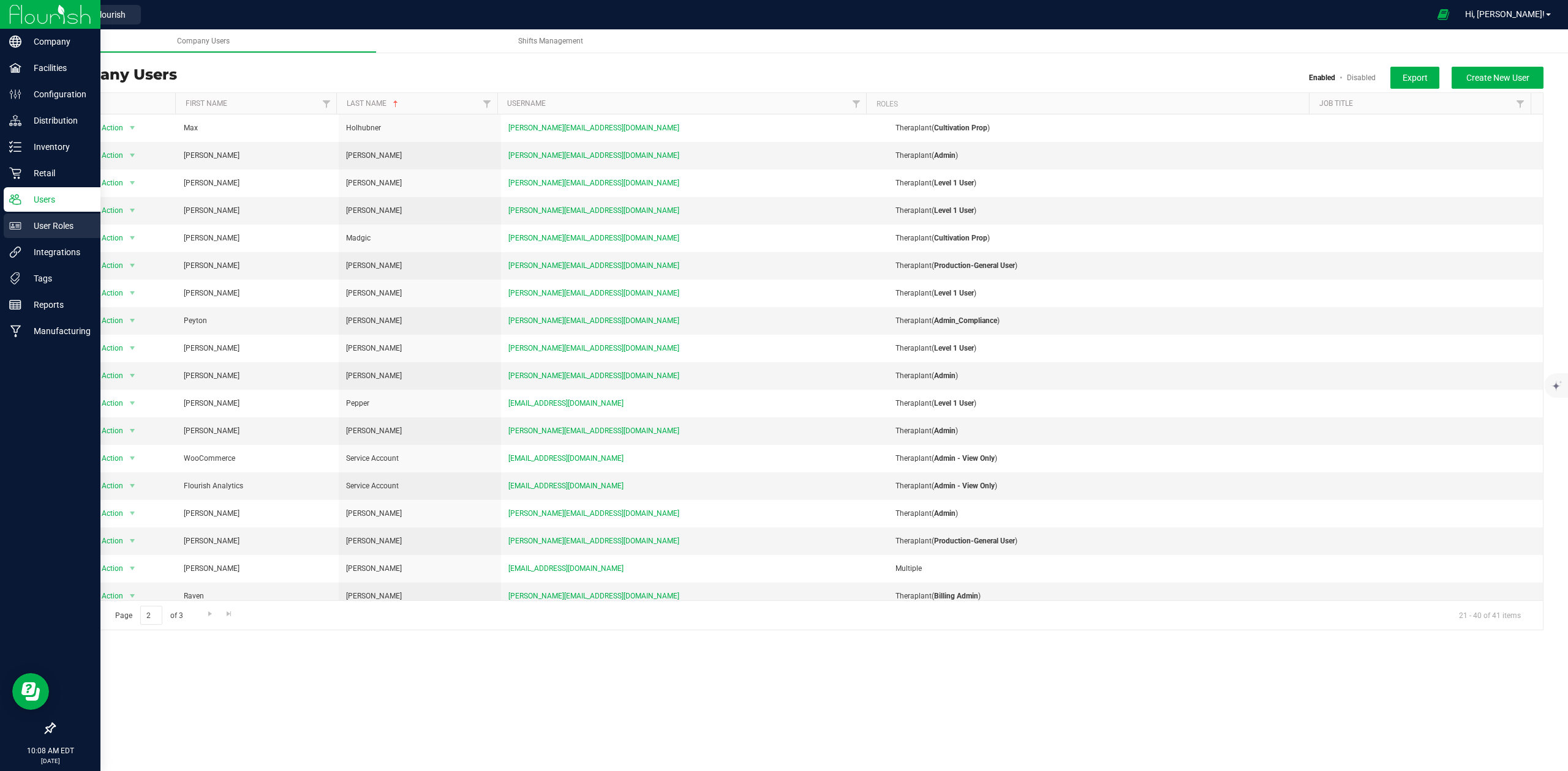
click at [37, 230] on p "User Roles" at bounding box center [58, 225] width 74 height 14
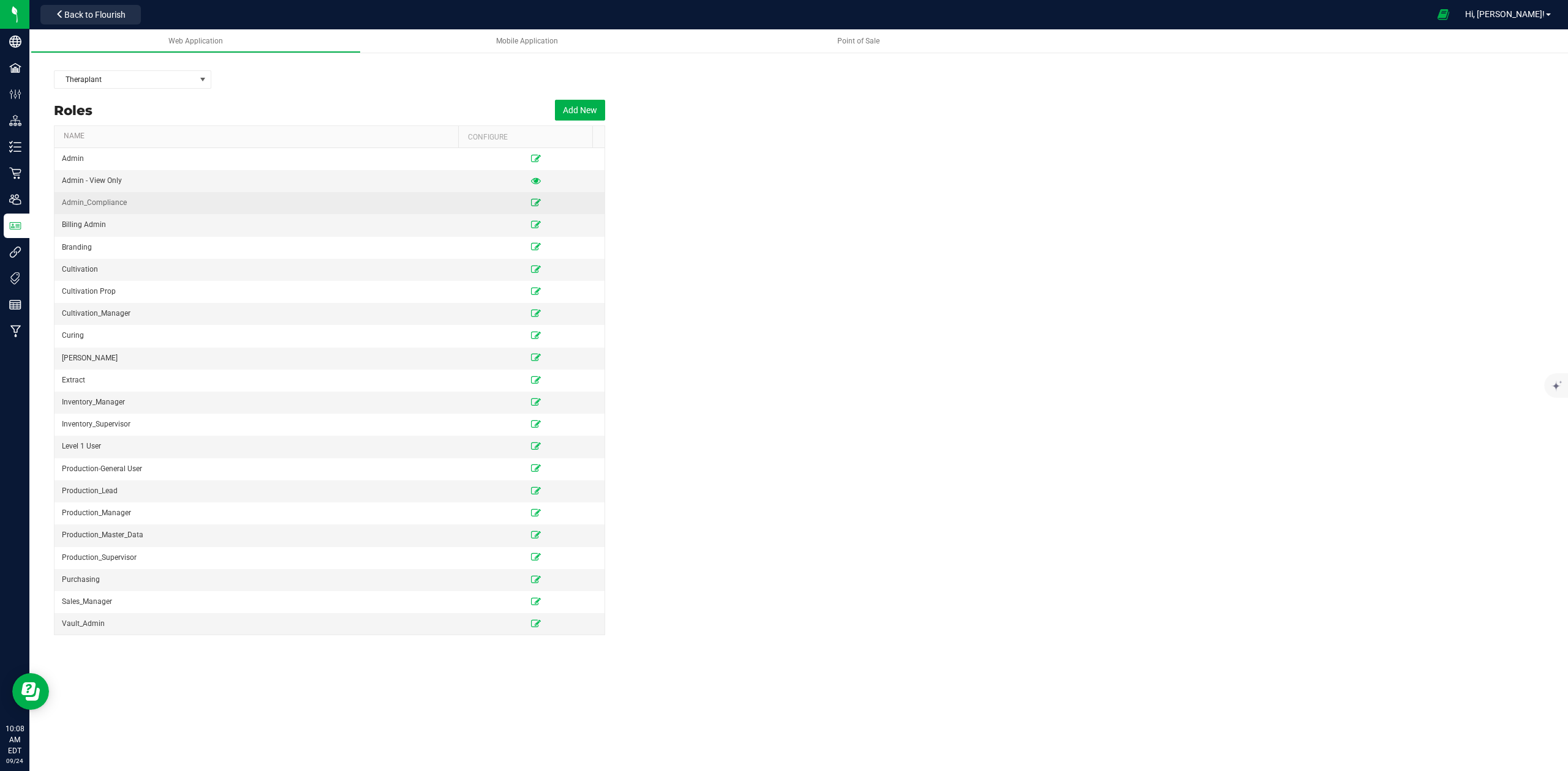
click at [531, 199] on icon at bounding box center [536, 202] width 10 height 8
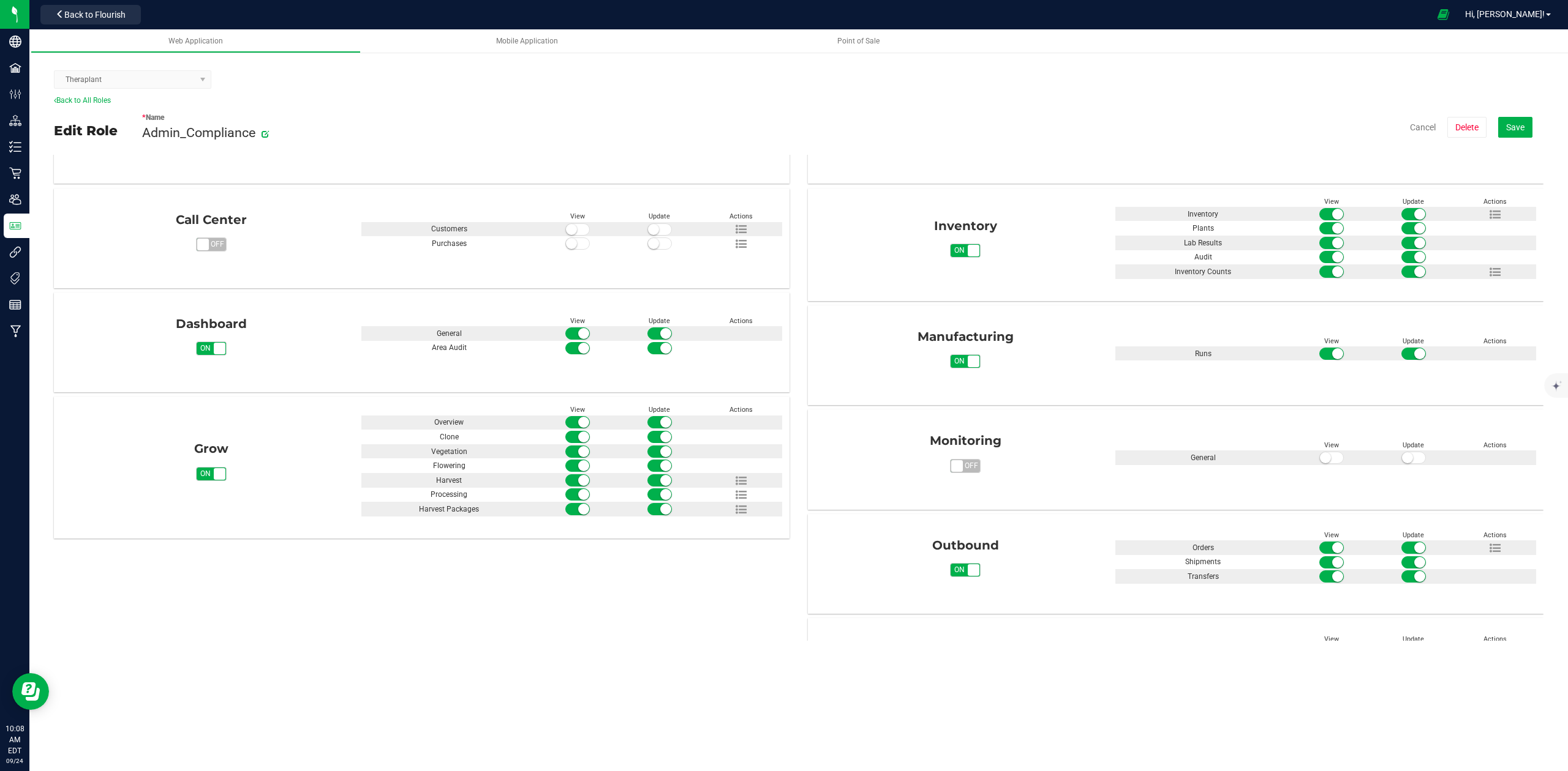
scroll to position [408, 0]
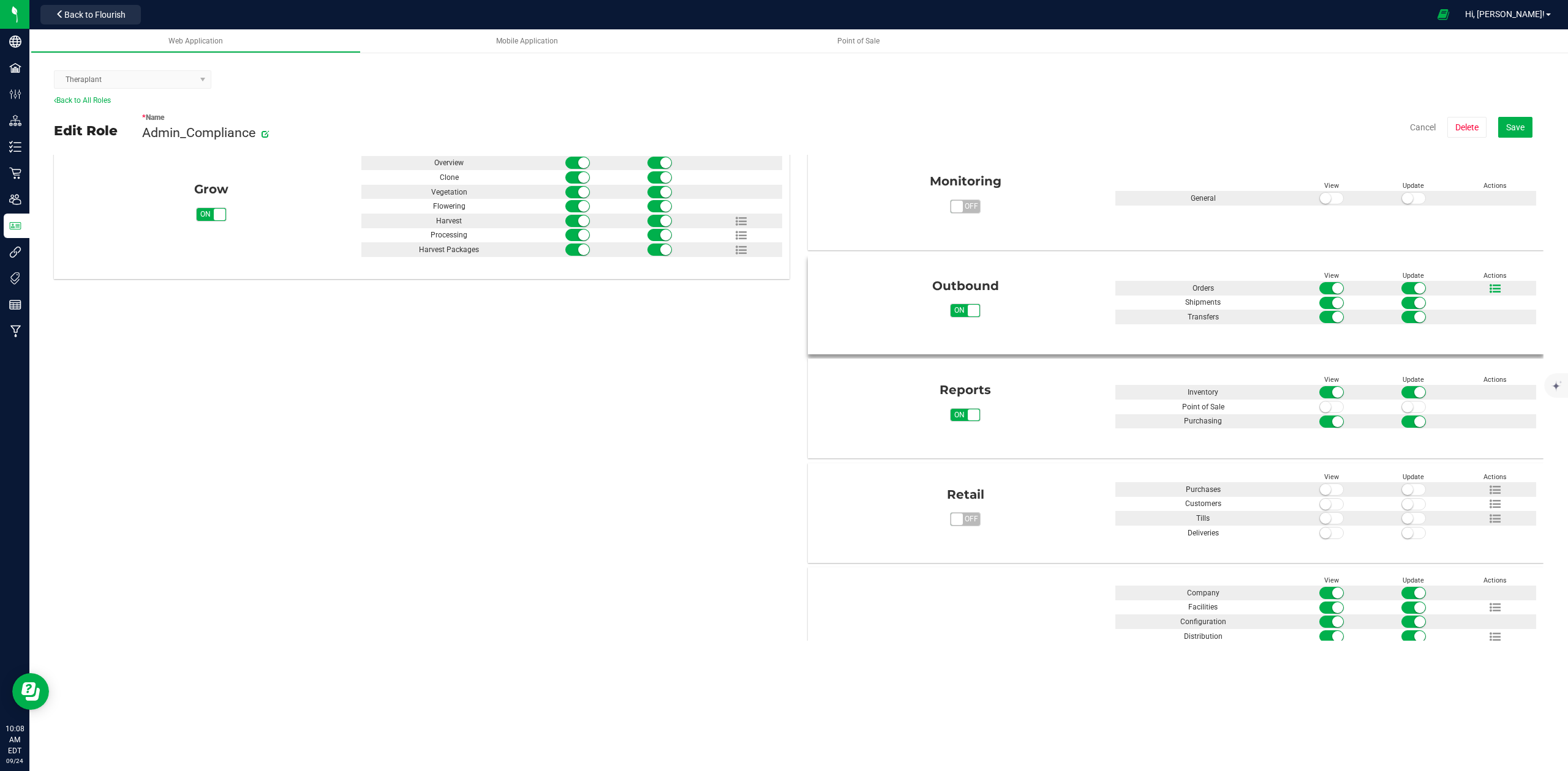
click at [1490, 287] on icon at bounding box center [1495, 289] width 11 height 11
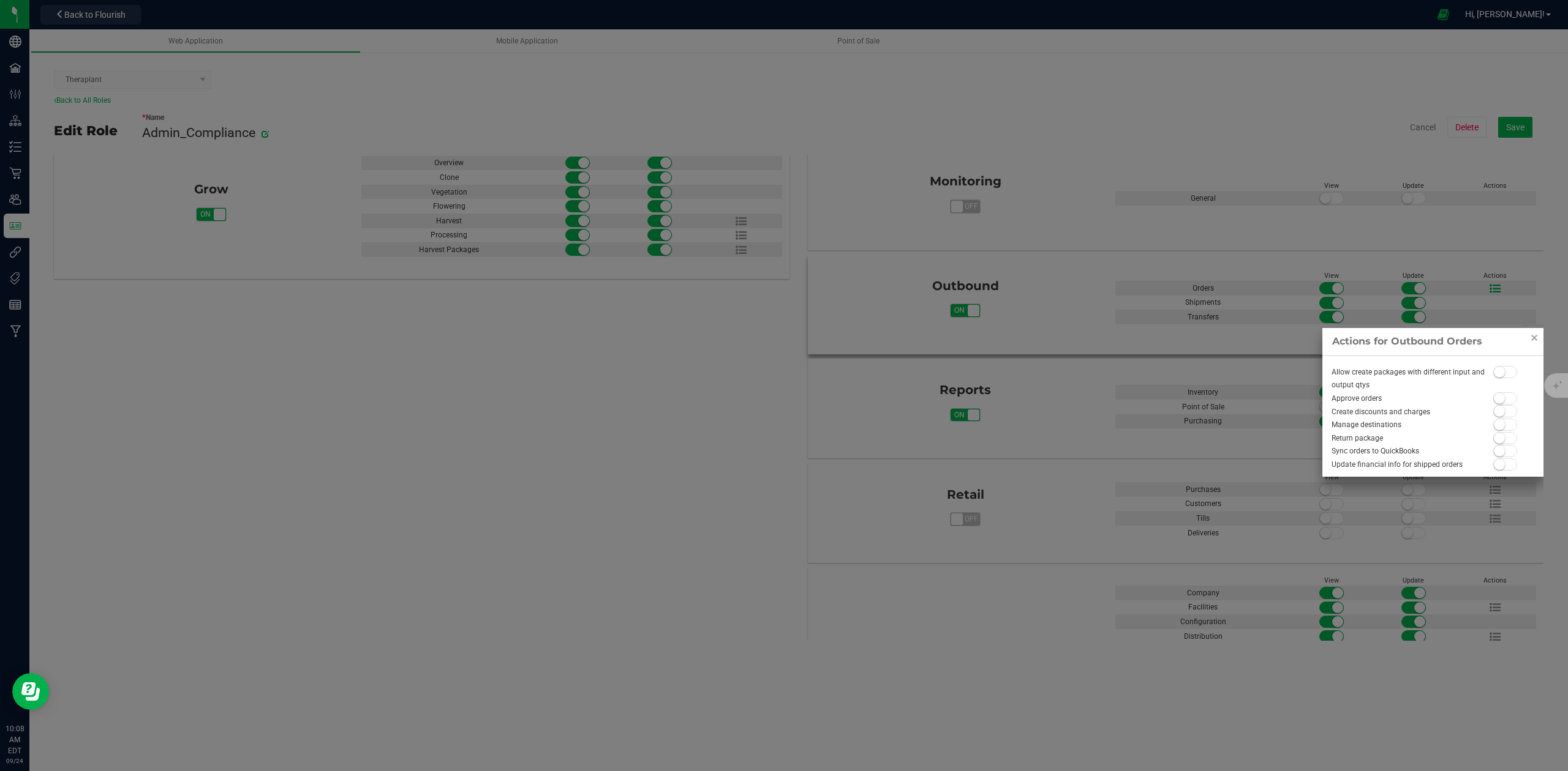
scroll to position [434, 0]
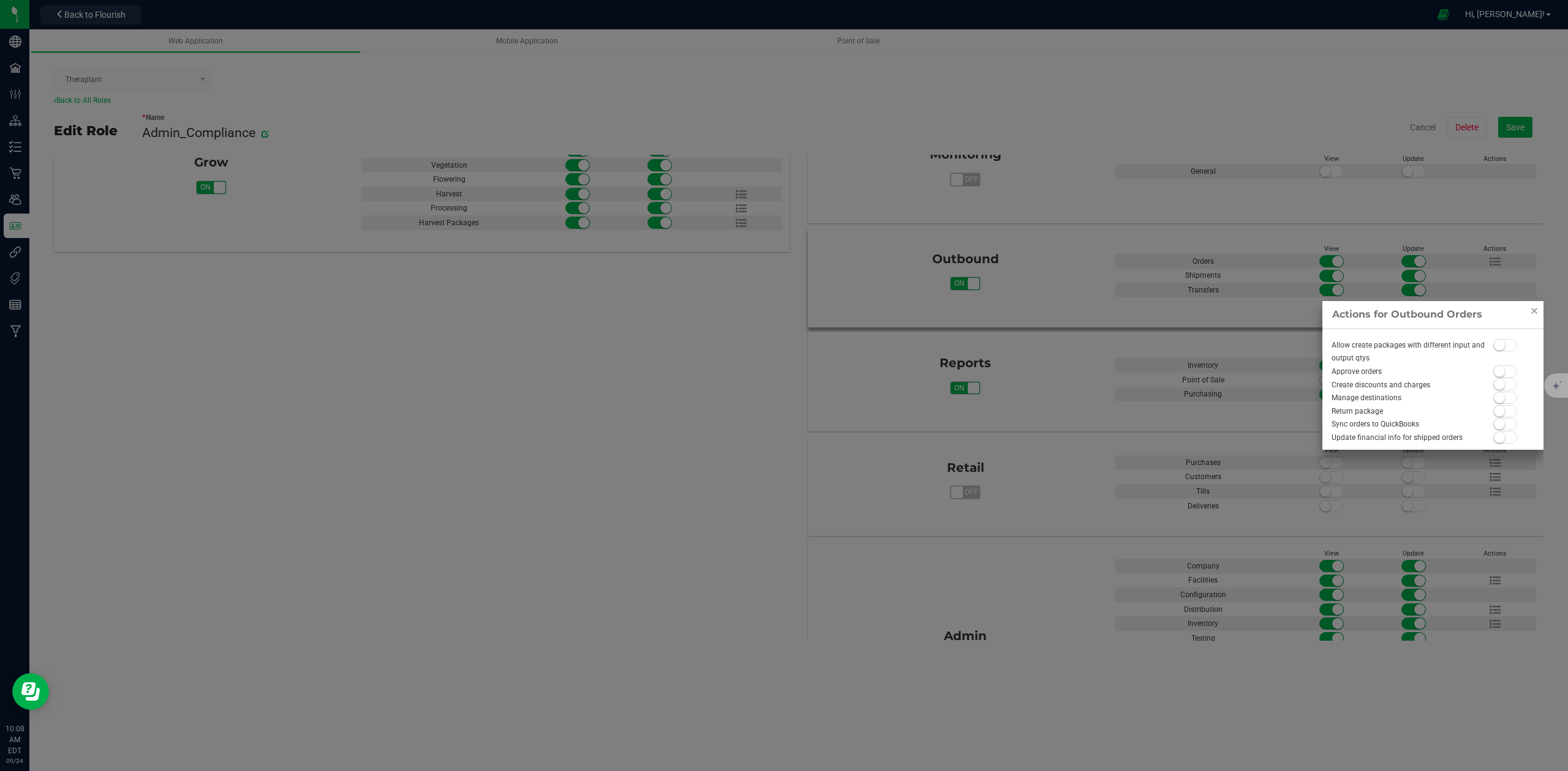
click at [1506, 345] on span at bounding box center [1506, 345] width 24 height 12
click at [1507, 376] on span at bounding box center [1506, 371] width 24 height 12
click at [1507, 387] on span at bounding box center [1506, 384] width 24 height 12
drag, startPoint x: 1504, startPoint y: 400, endPoint x: 1505, endPoint y: 412, distance: 12.0
click at [1504, 404] on span at bounding box center [1506, 398] width 24 height 12
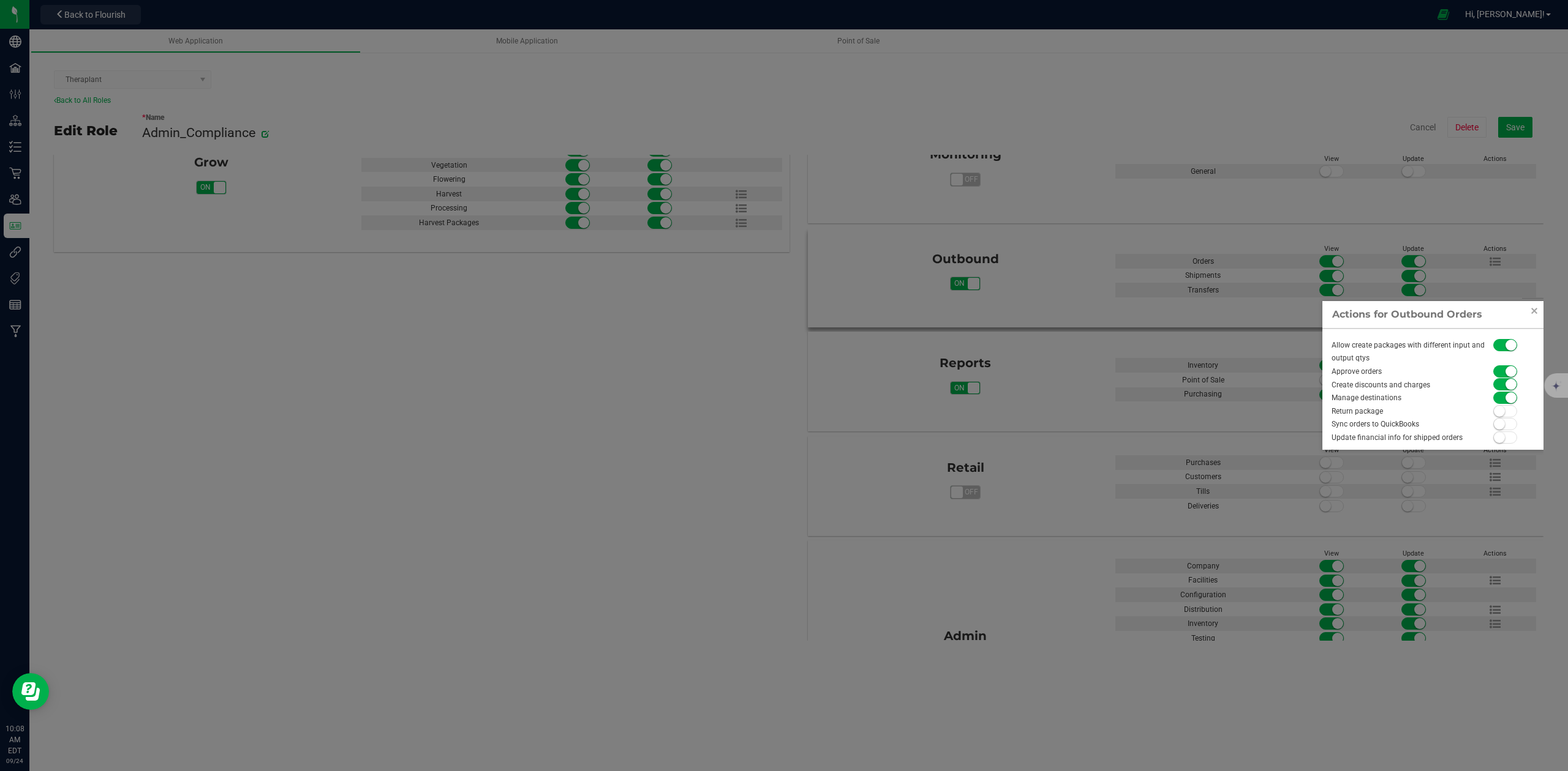
drag, startPoint x: 1505, startPoint y: 412, endPoint x: 1505, endPoint y: 424, distance: 12.0
click at [1505, 415] on span at bounding box center [1506, 412] width 24 height 12
drag, startPoint x: 1505, startPoint y: 424, endPoint x: 1508, endPoint y: 434, distance: 10.4
click at [1505, 425] on span at bounding box center [1506, 425] width 24 height 12
click at [1510, 440] on span at bounding box center [1506, 437] width 24 height 12
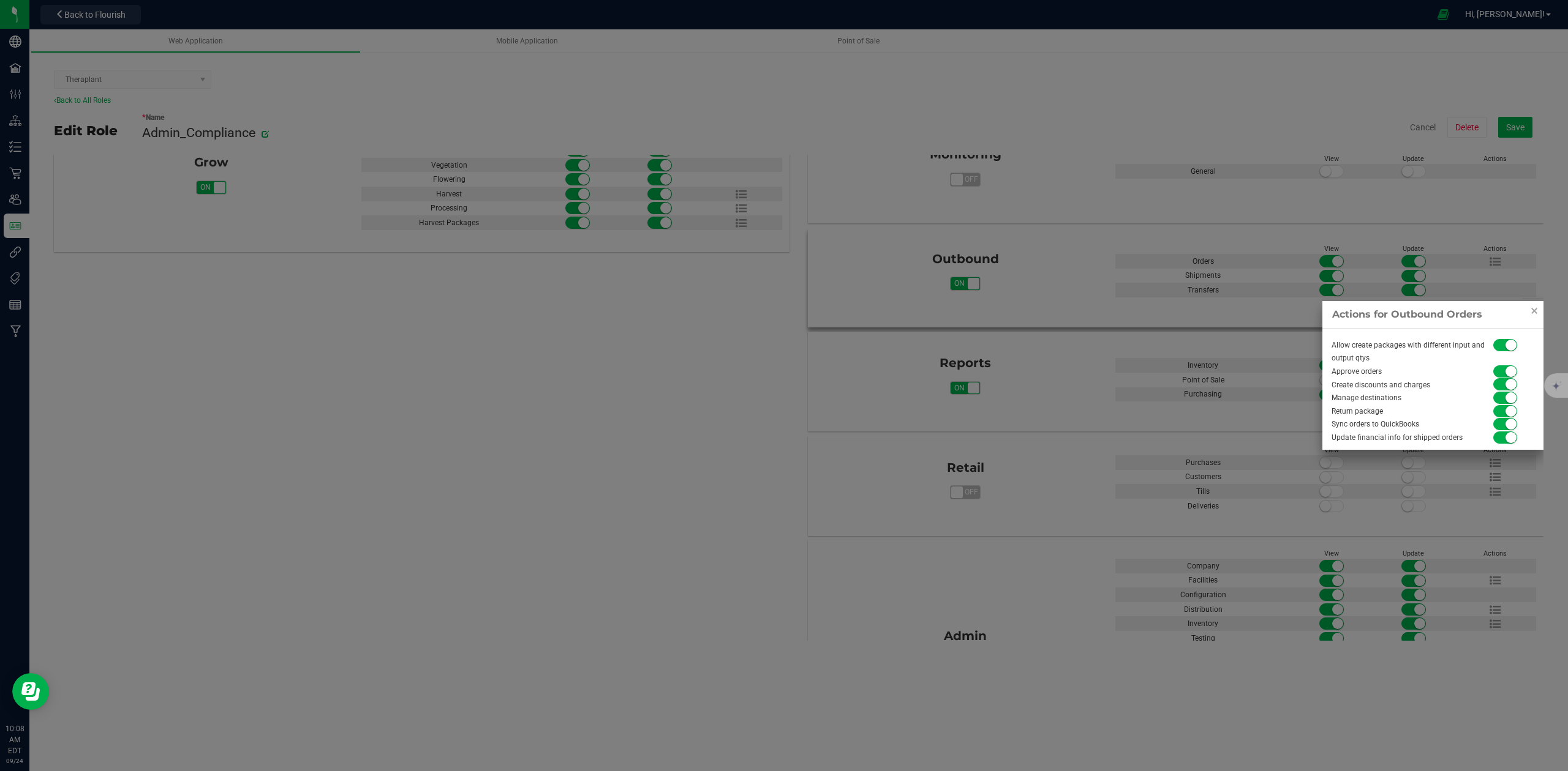
click at [948, 487] on div at bounding box center [784, 385] width 1568 height 771
click at [717, 390] on div at bounding box center [784, 385] width 1568 height 771
click at [1530, 309] on link "Close" at bounding box center [1534, 311] width 14 height 14
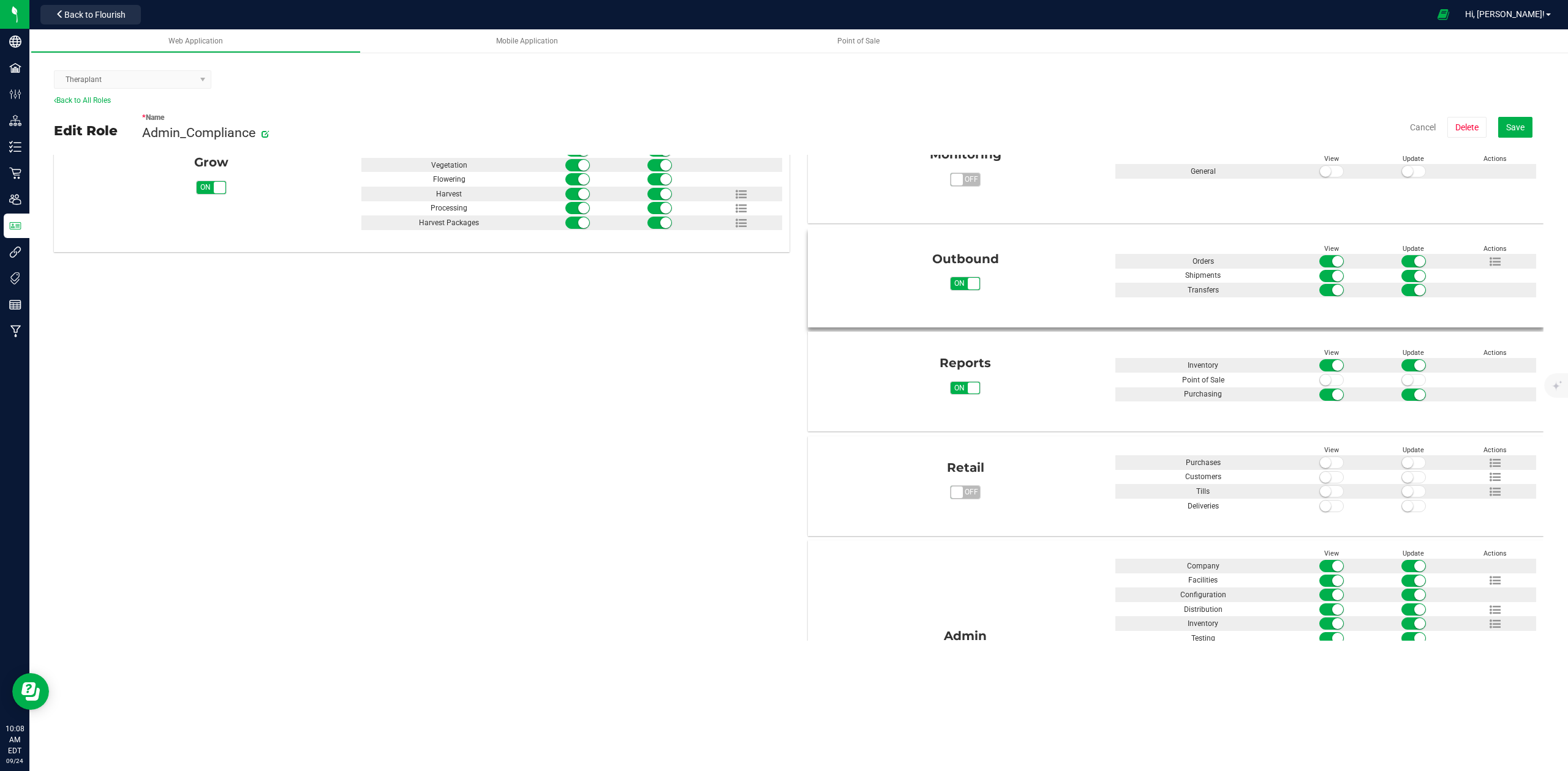
scroll to position [434, 0]
click at [1513, 125] on span "Save" at bounding box center [1516, 127] width 18 height 10
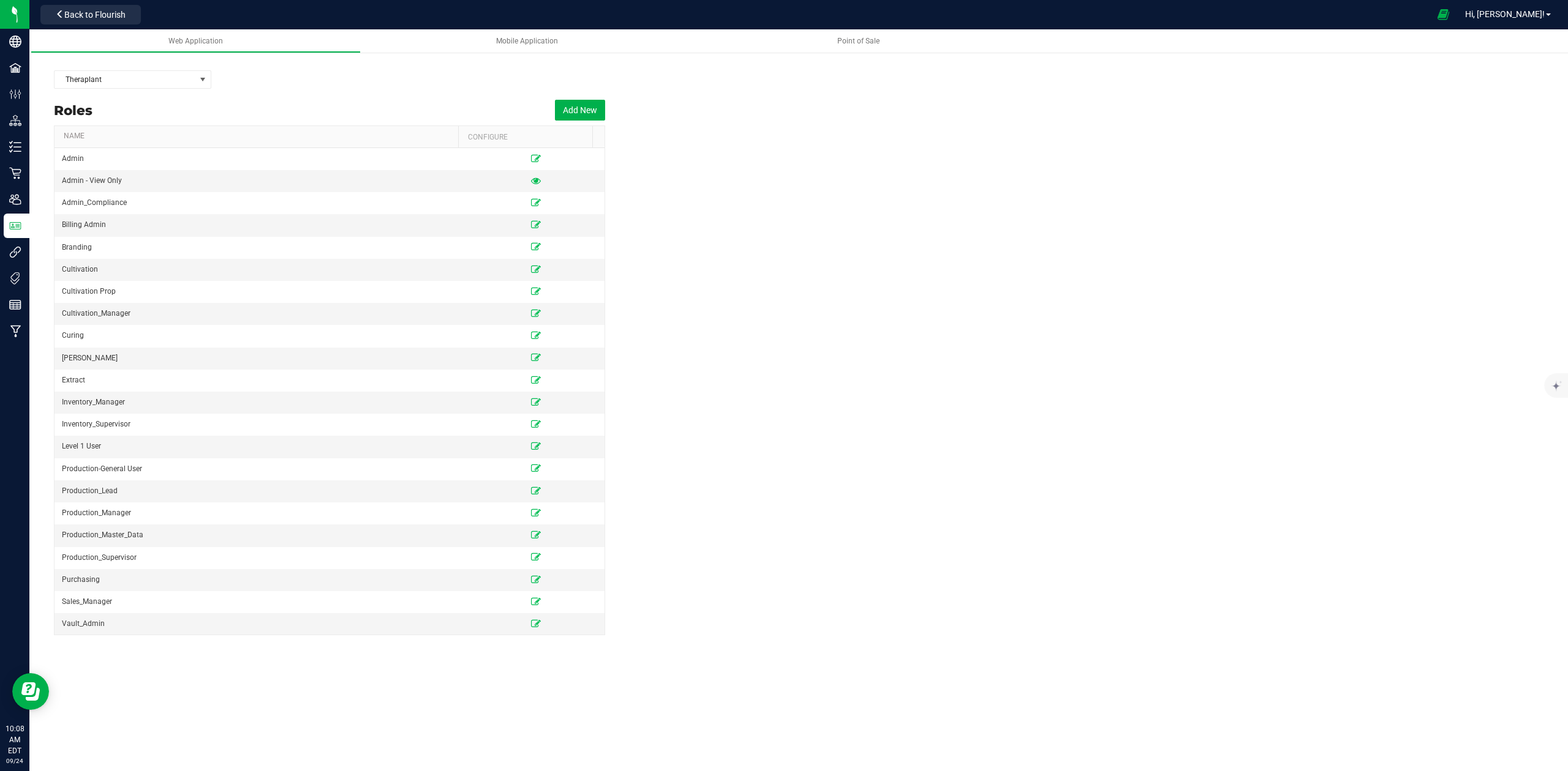
click at [913, 422] on roles-list "Roles Add New Name Configure Admin Admin - View Only Admin_Compliance Billing A…" at bounding box center [799, 365] width 1490 height 541
click at [531, 205] on icon at bounding box center [536, 202] width 10 height 8
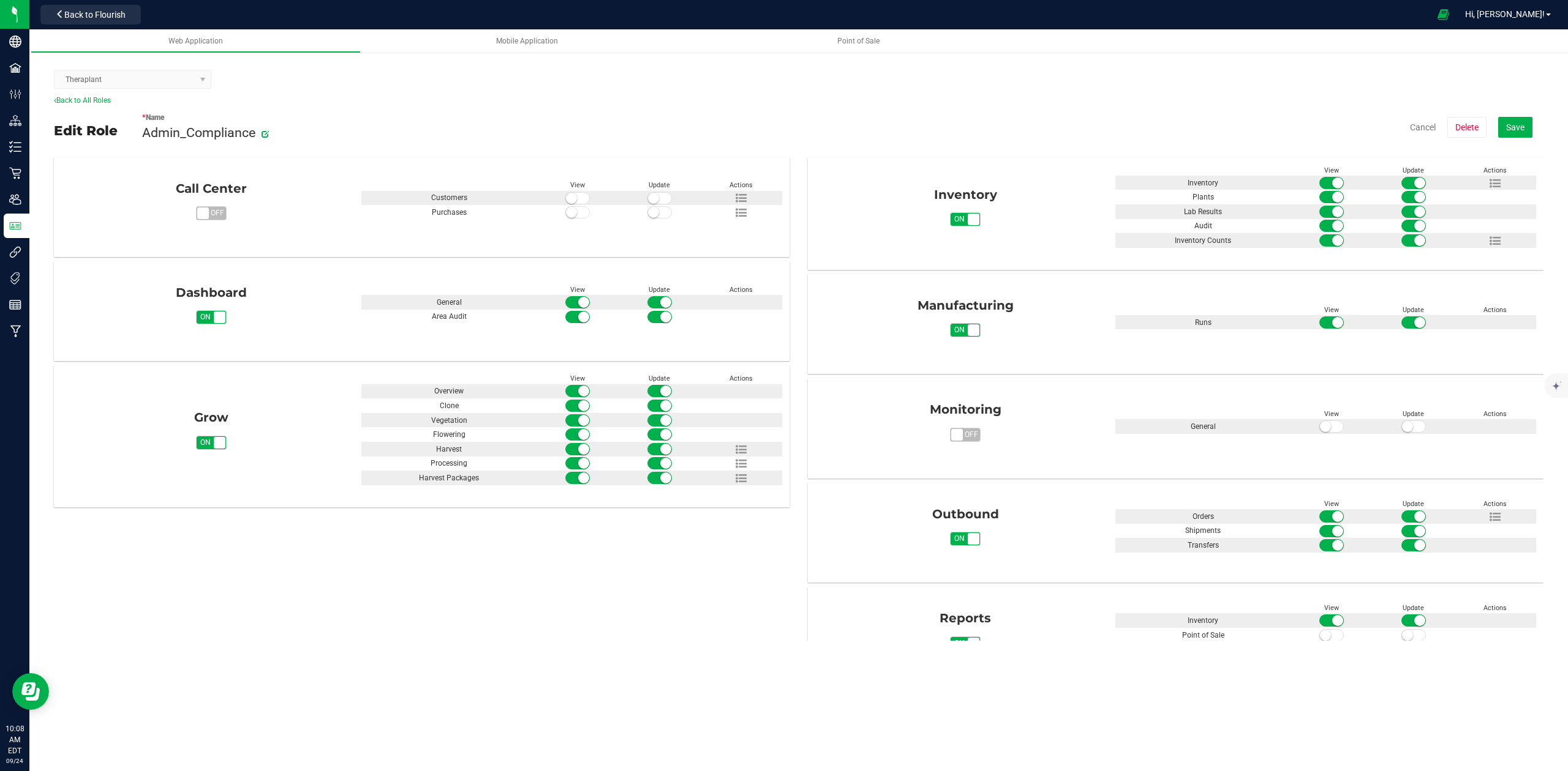
scroll to position [408, 0]
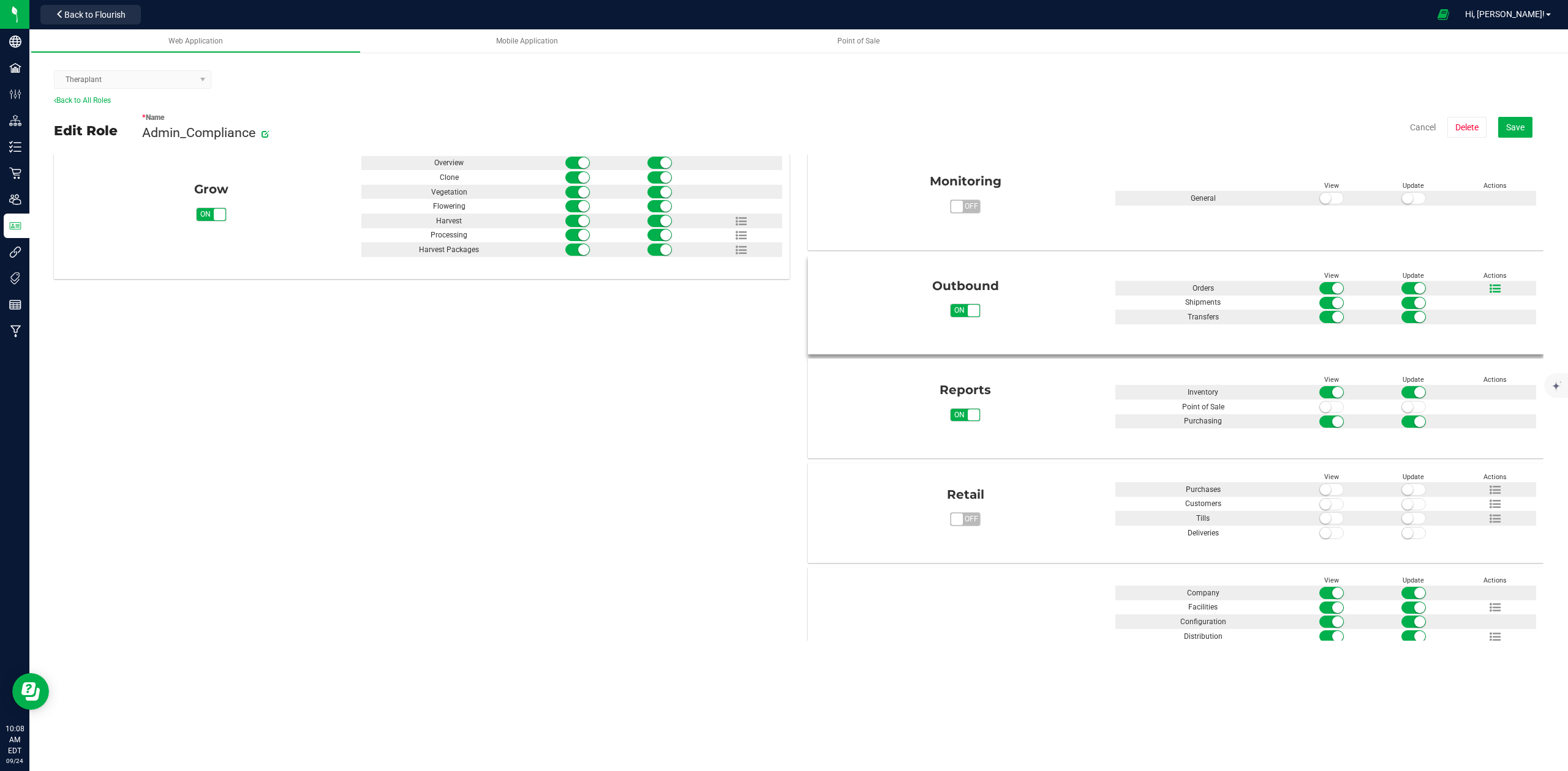
click at [1490, 289] on icon at bounding box center [1495, 289] width 11 height 11
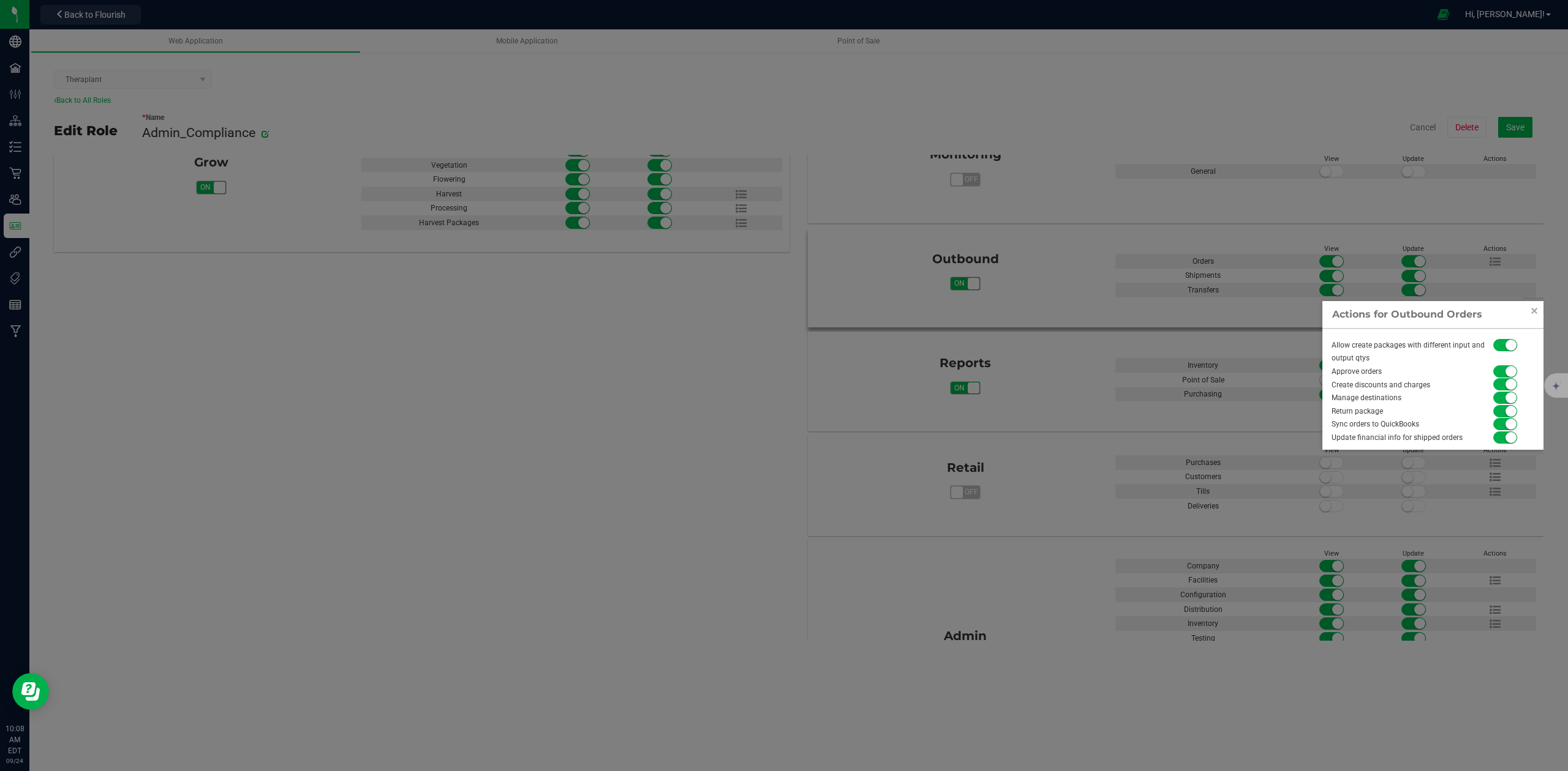
click at [1510, 426] on small at bounding box center [1511, 424] width 11 height 11
click at [1505, 443] on span at bounding box center [1506, 437] width 24 height 12
click at [1507, 387] on small at bounding box center [1511, 384] width 11 height 11
click at [1537, 315] on link "Close" at bounding box center [1534, 311] width 14 height 14
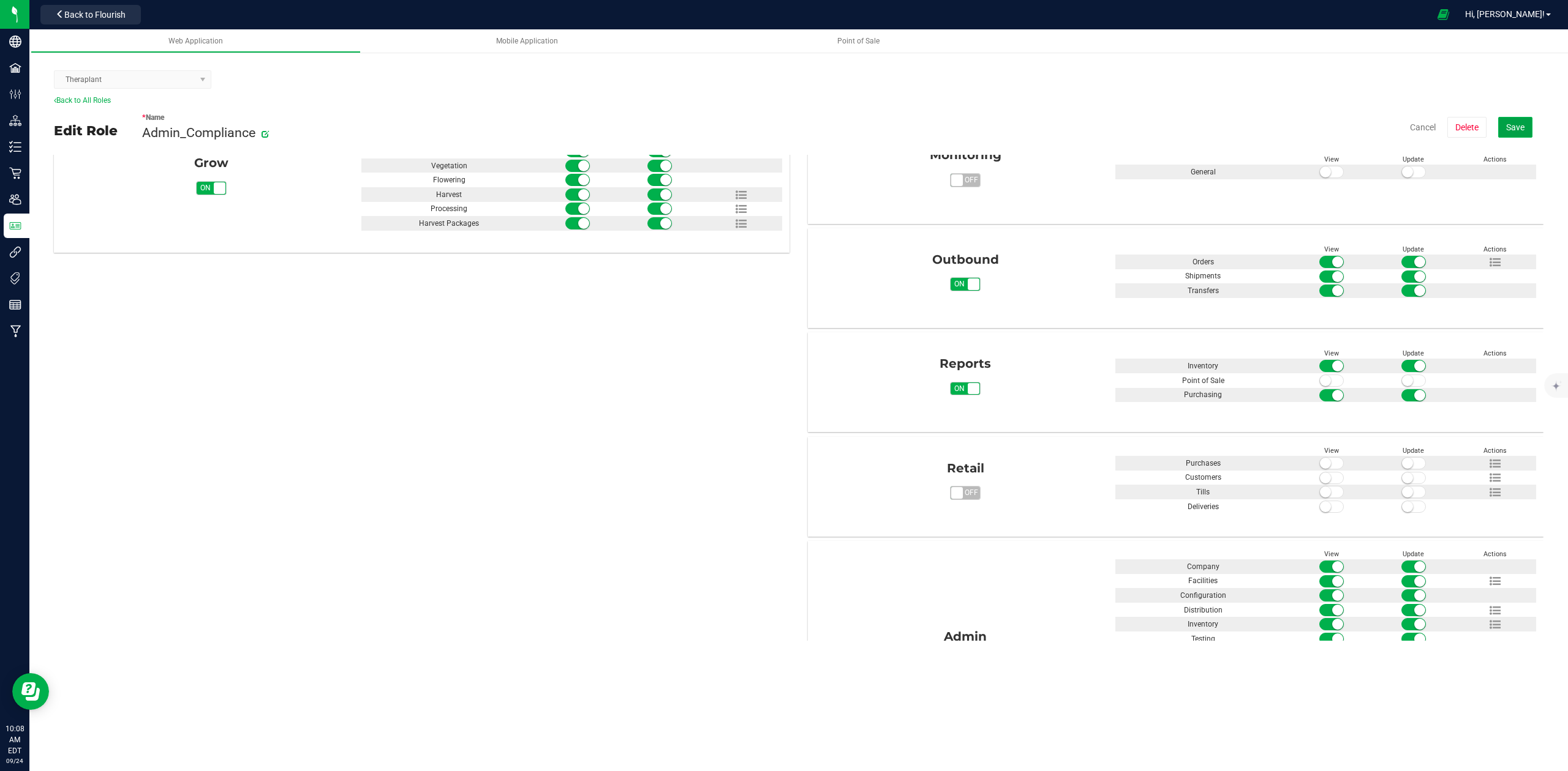
click at [1522, 123] on span "Save" at bounding box center [1516, 127] width 18 height 10
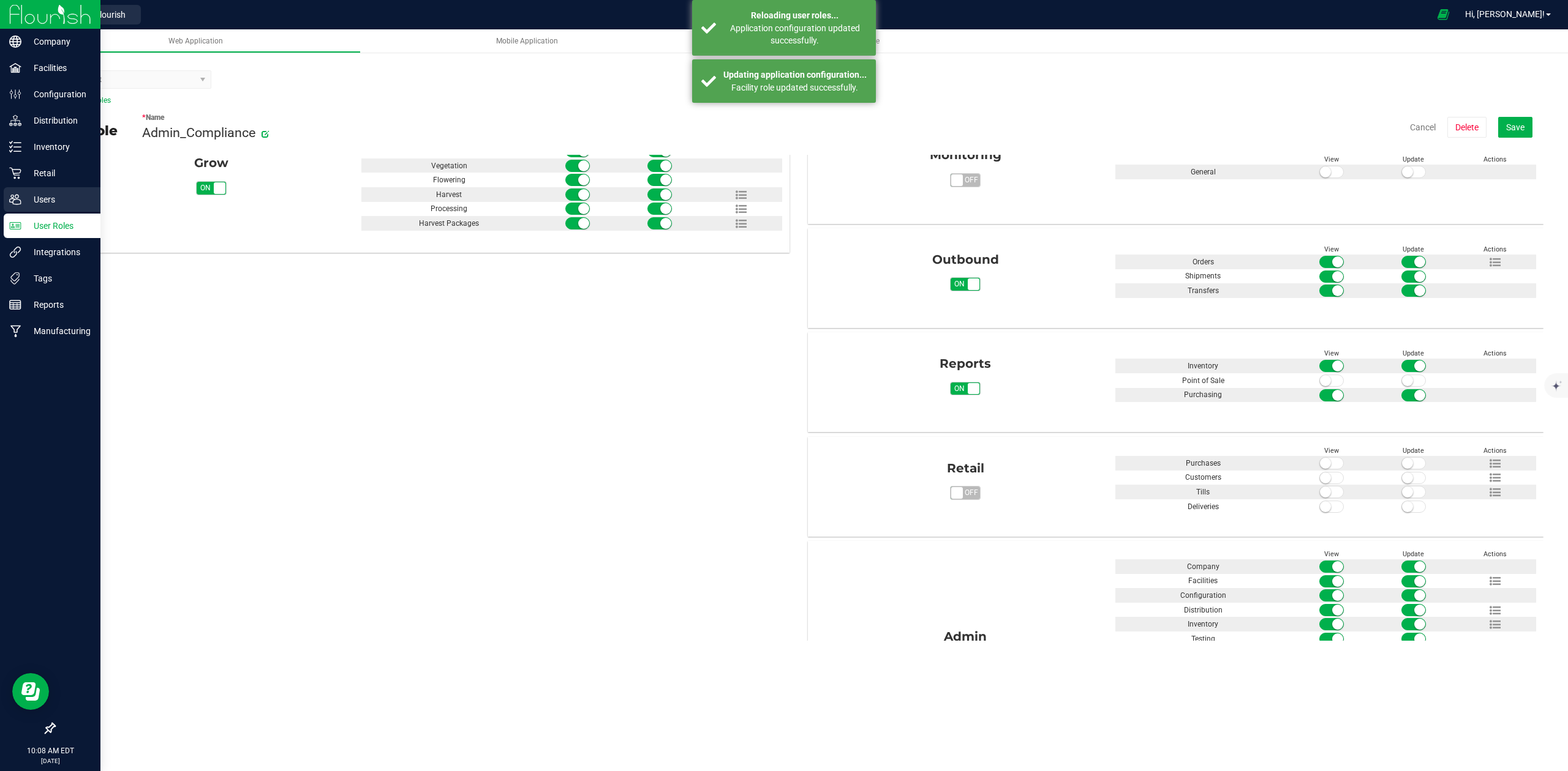
click at [24, 196] on p "Users" at bounding box center [58, 199] width 74 height 14
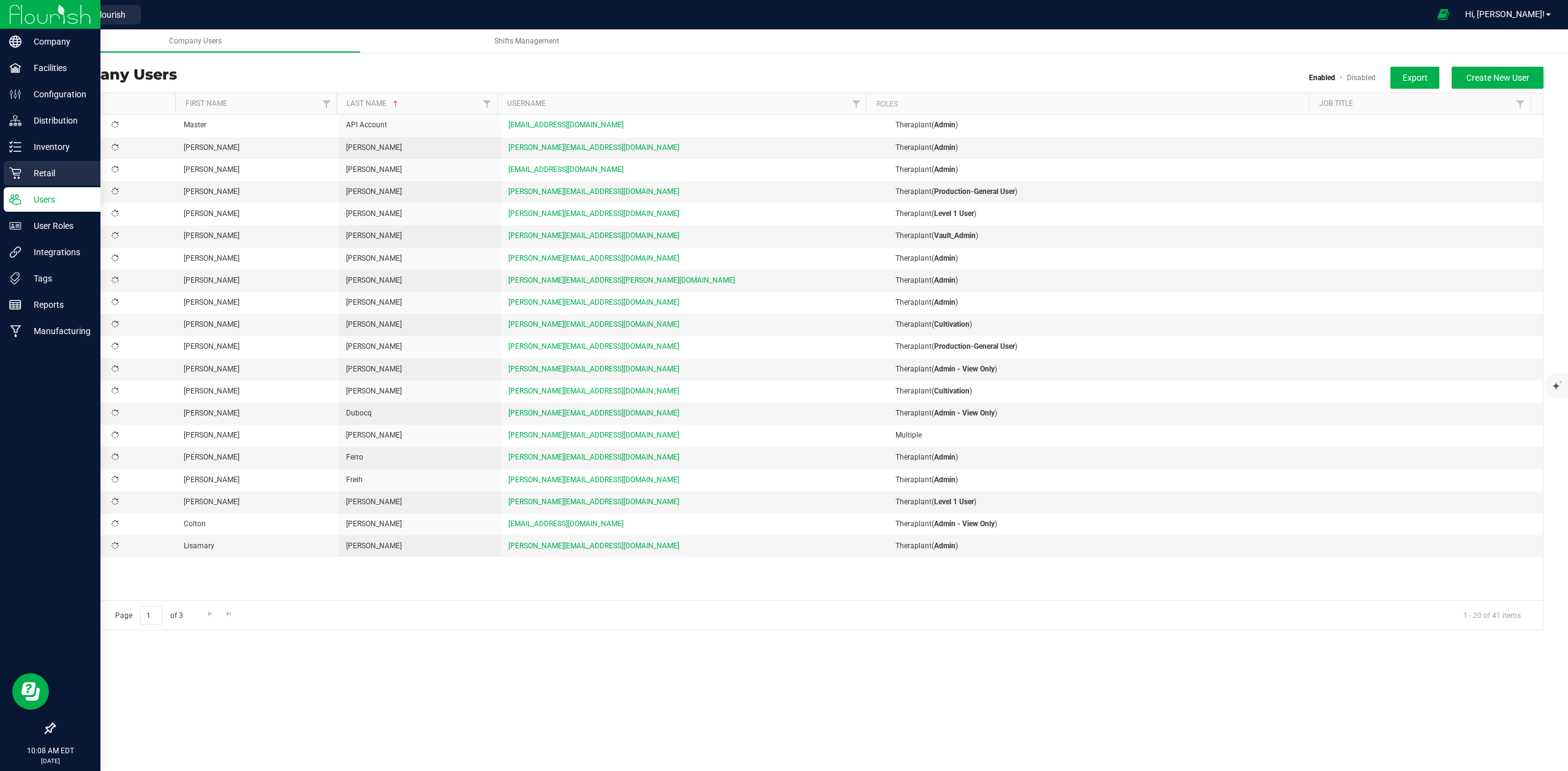
click at [42, 168] on p "Retail" at bounding box center [58, 173] width 74 height 14
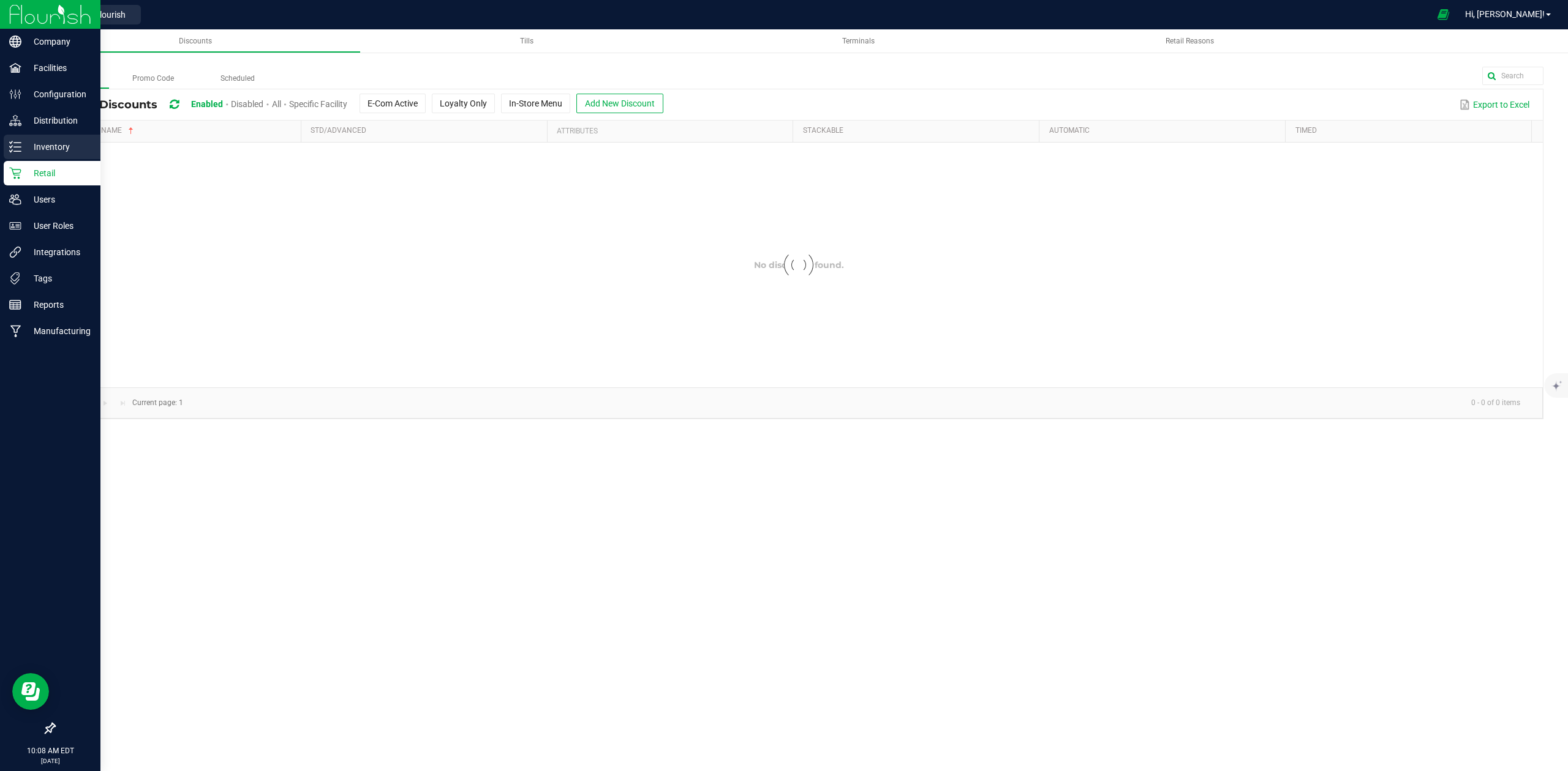
click at [49, 143] on p "Inventory" at bounding box center [58, 146] width 74 height 14
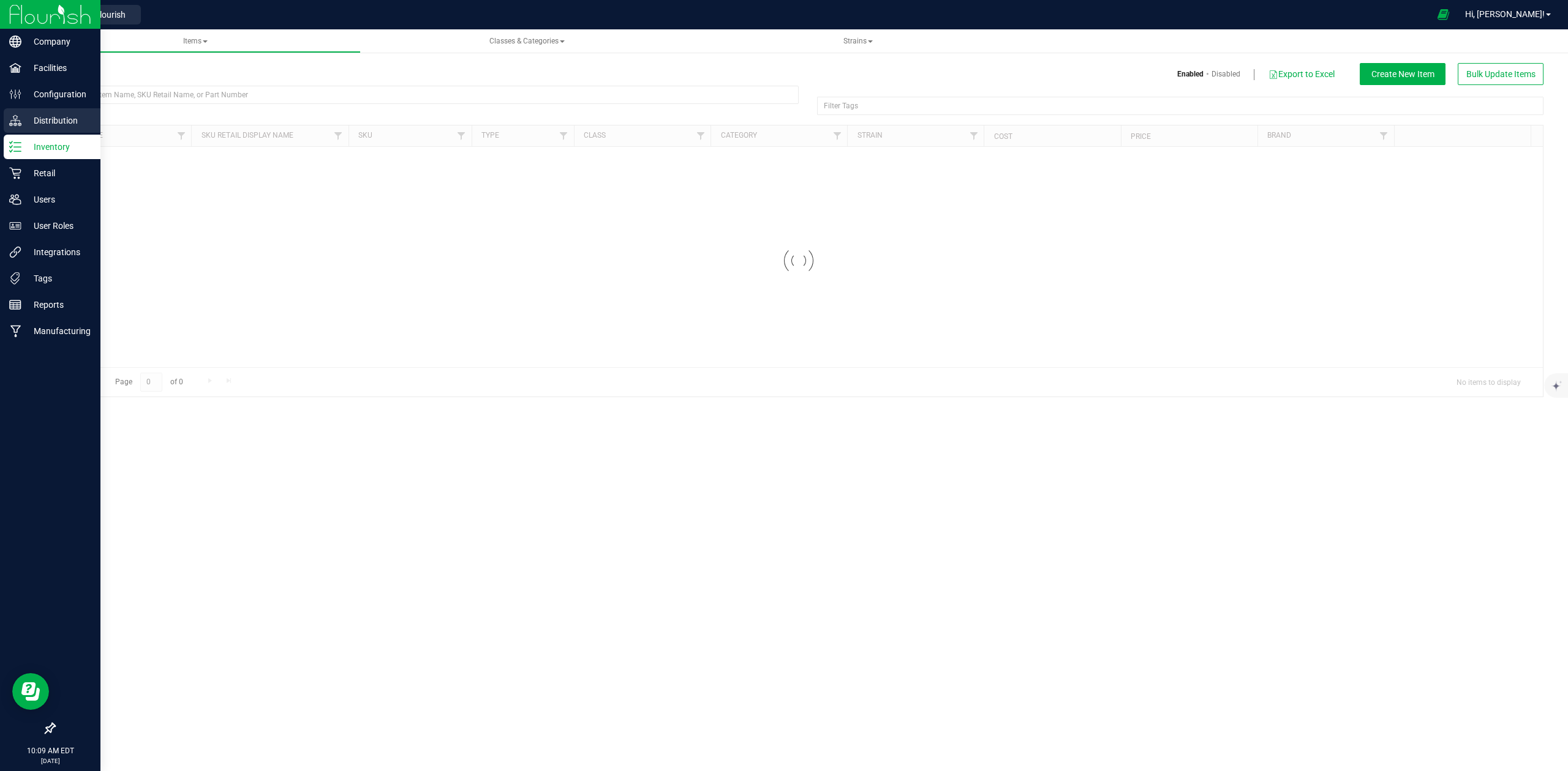
click at [55, 123] on p "Distribution" at bounding box center [58, 120] width 74 height 14
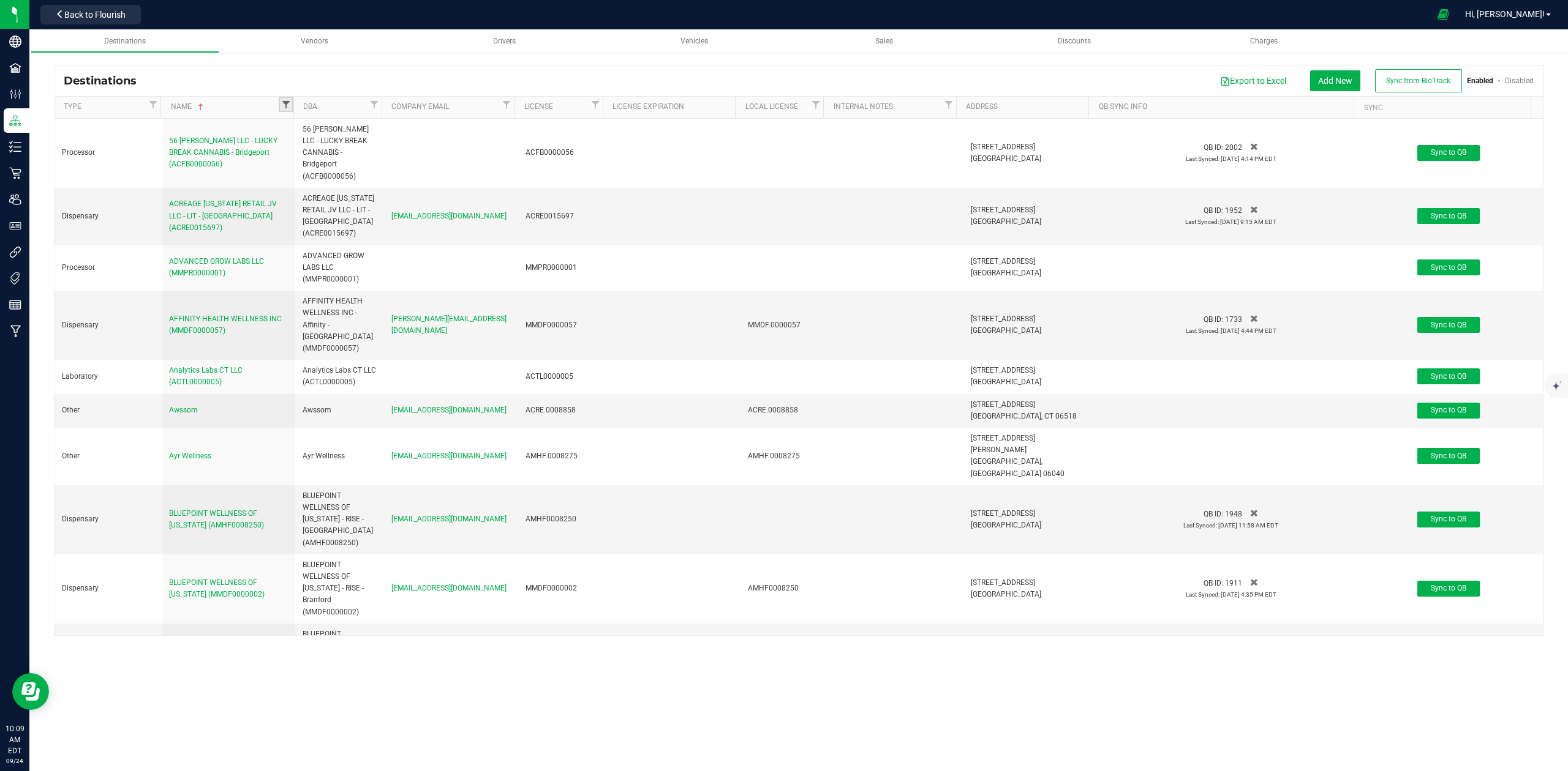
click at [281, 106] on span "Filter" at bounding box center [286, 105] width 10 height 10
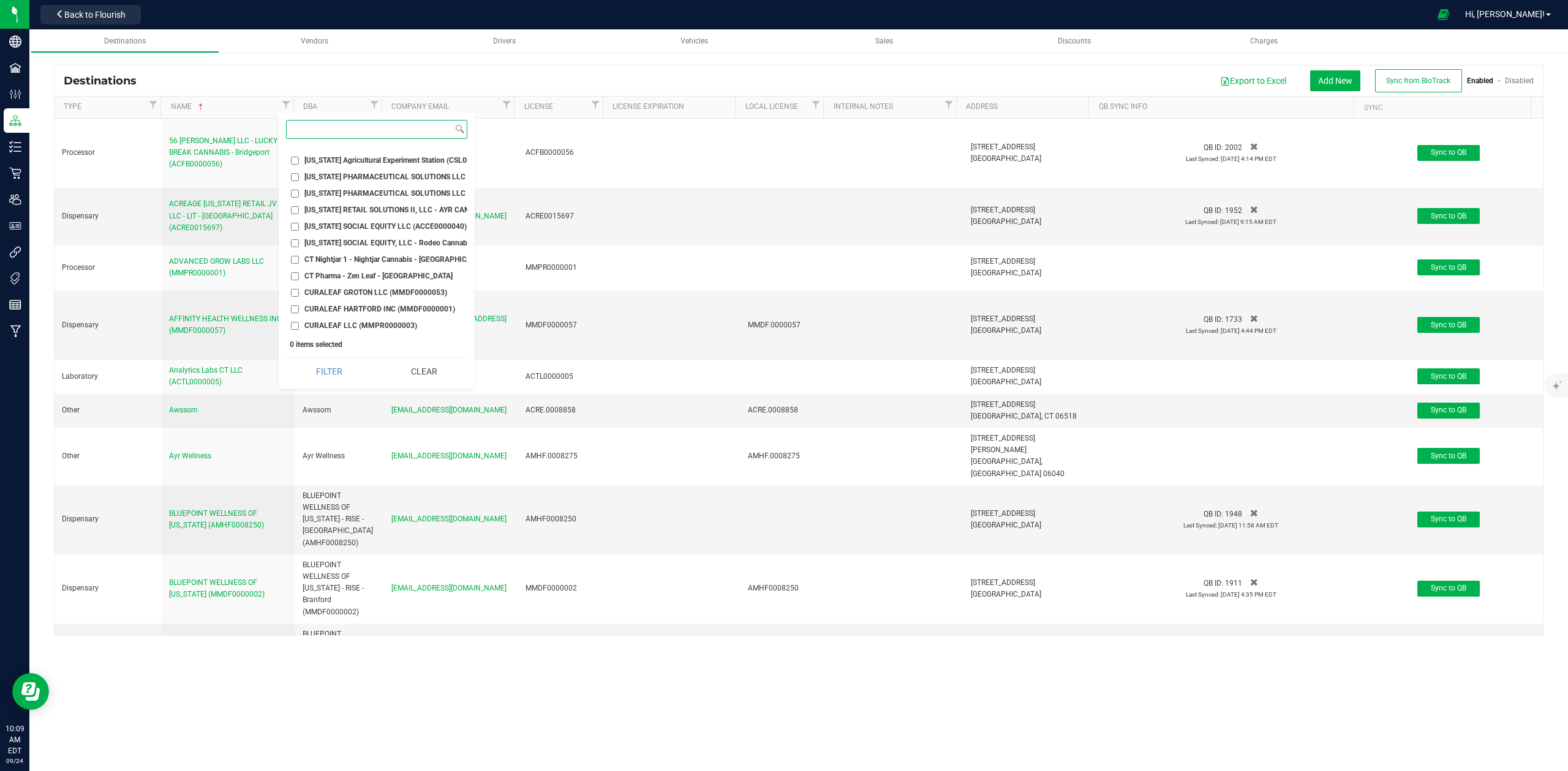
scroll to position [979, 0]
click at [352, 130] on input at bounding box center [369, 129] width 166 height 17
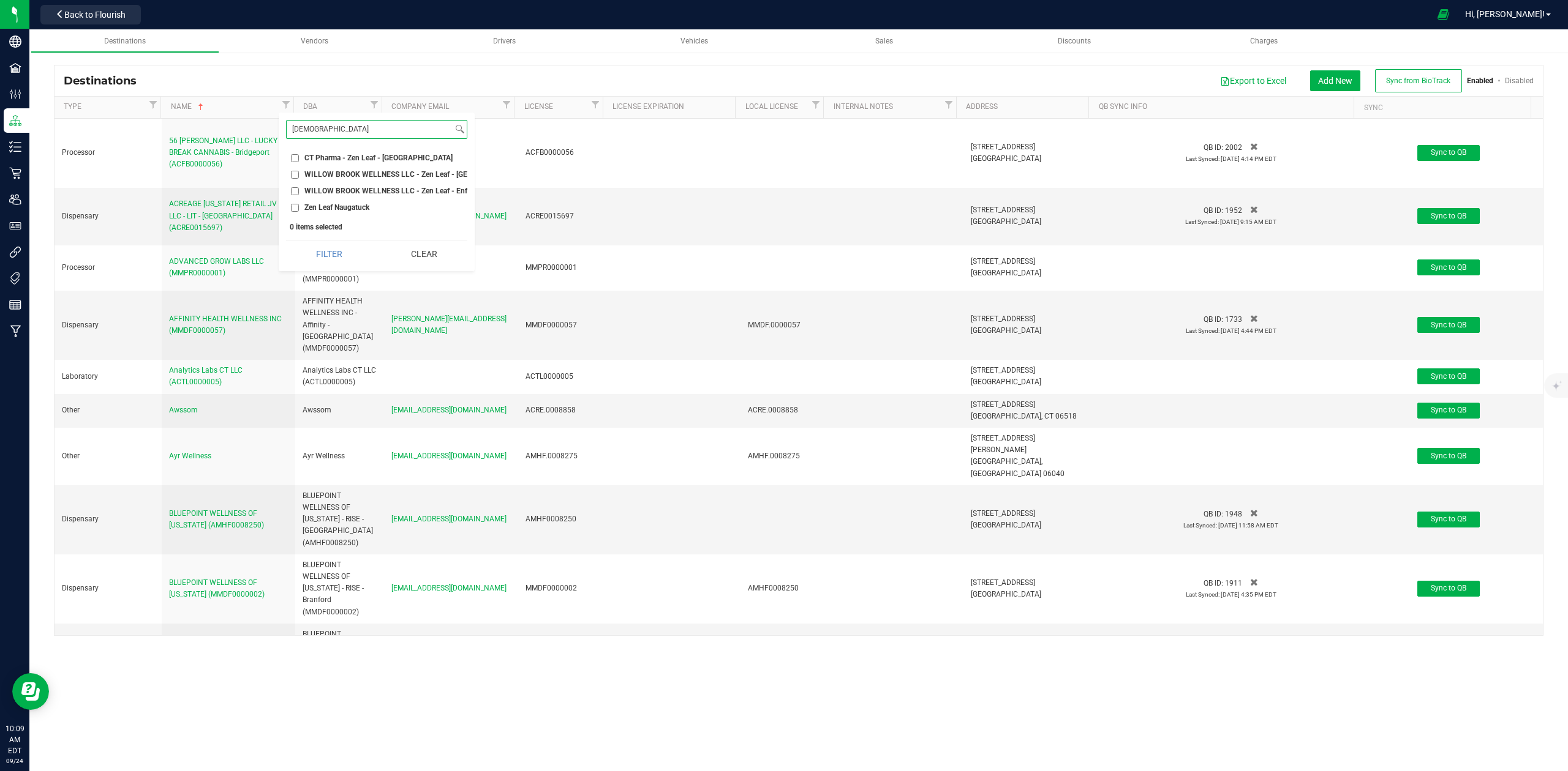
drag, startPoint x: 363, startPoint y: 131, endPoint x: 281, endPoint y: 135, distance: 82.1
click at [281, 135] on div "zen Select All 56 Benton LLC - LUCKY BREAK CANNABIS - Bridgeport (ACFB0000056) …" at bounding box center [376, 192] width 196 height 158
type input "car"
click at [292, 160] on input "CARING NATURE LLC (MMDF0000007)" at bounding box center [295, 158] width 8 height 8
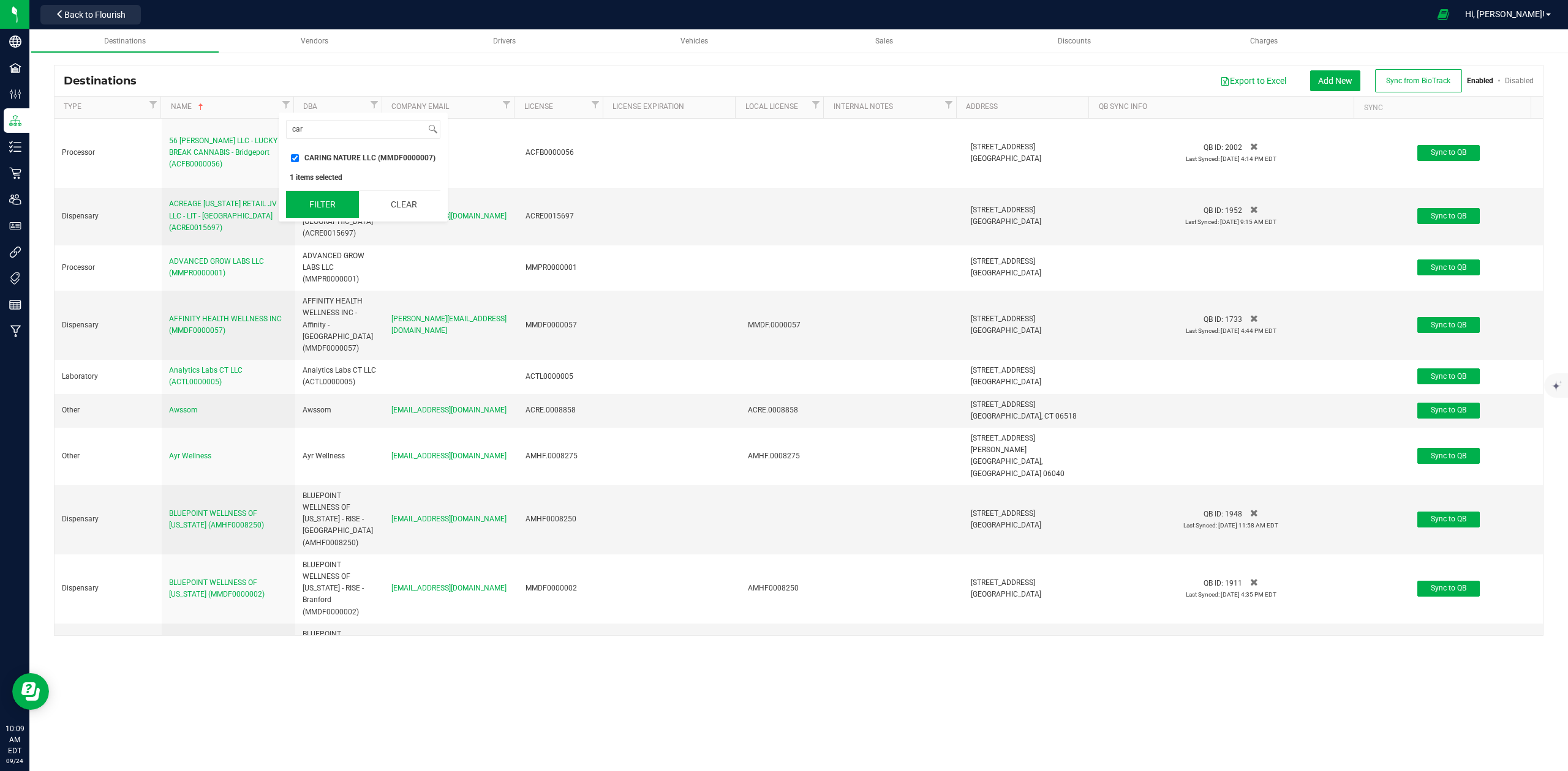
click at [321, 199] on button "Filter" at bounding box center [322, 205] width 73 height 27
checkbox input "true"
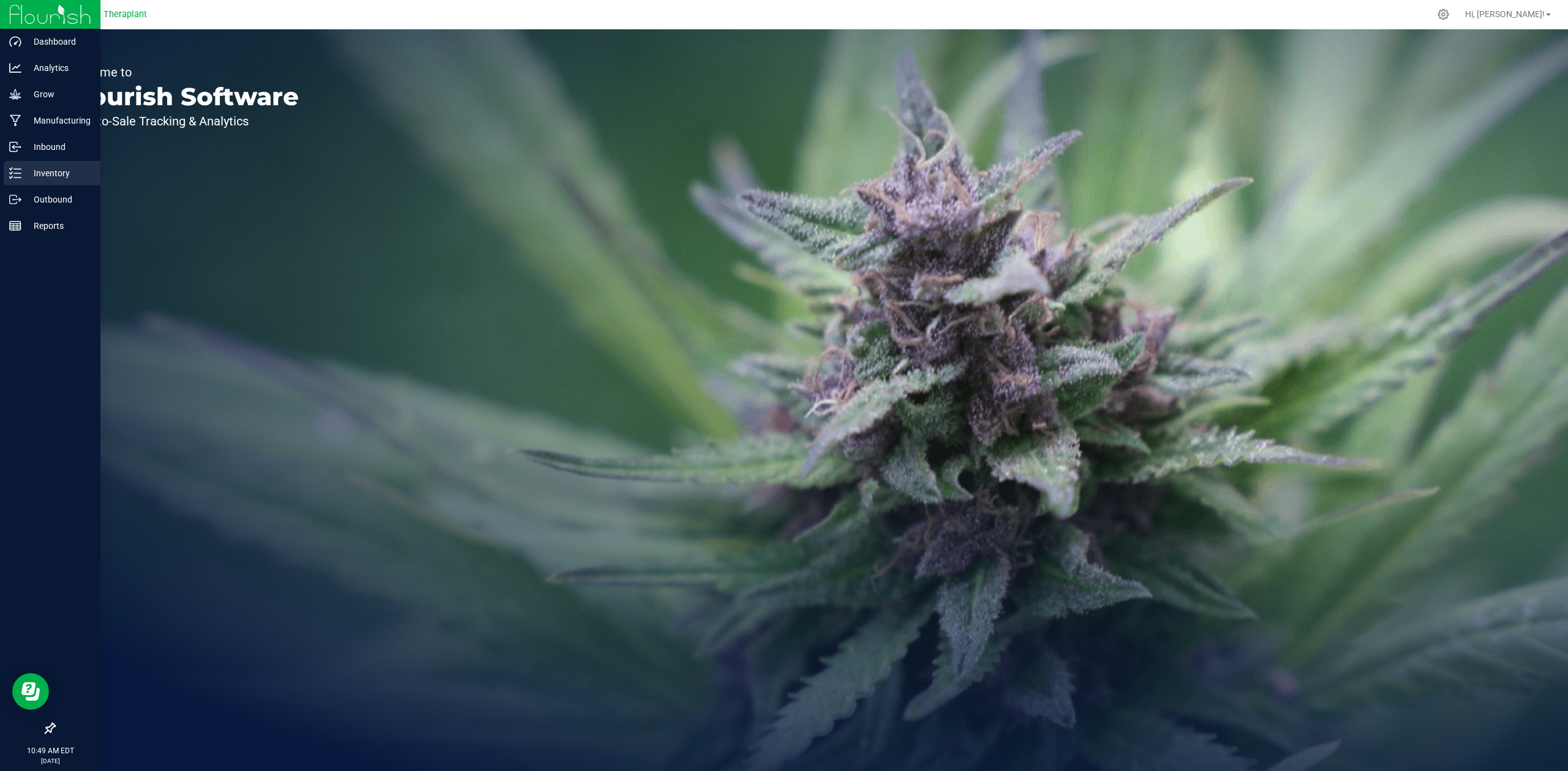
click at [11, 168] on icon at bounding box center [11, 168] width 2 height 2
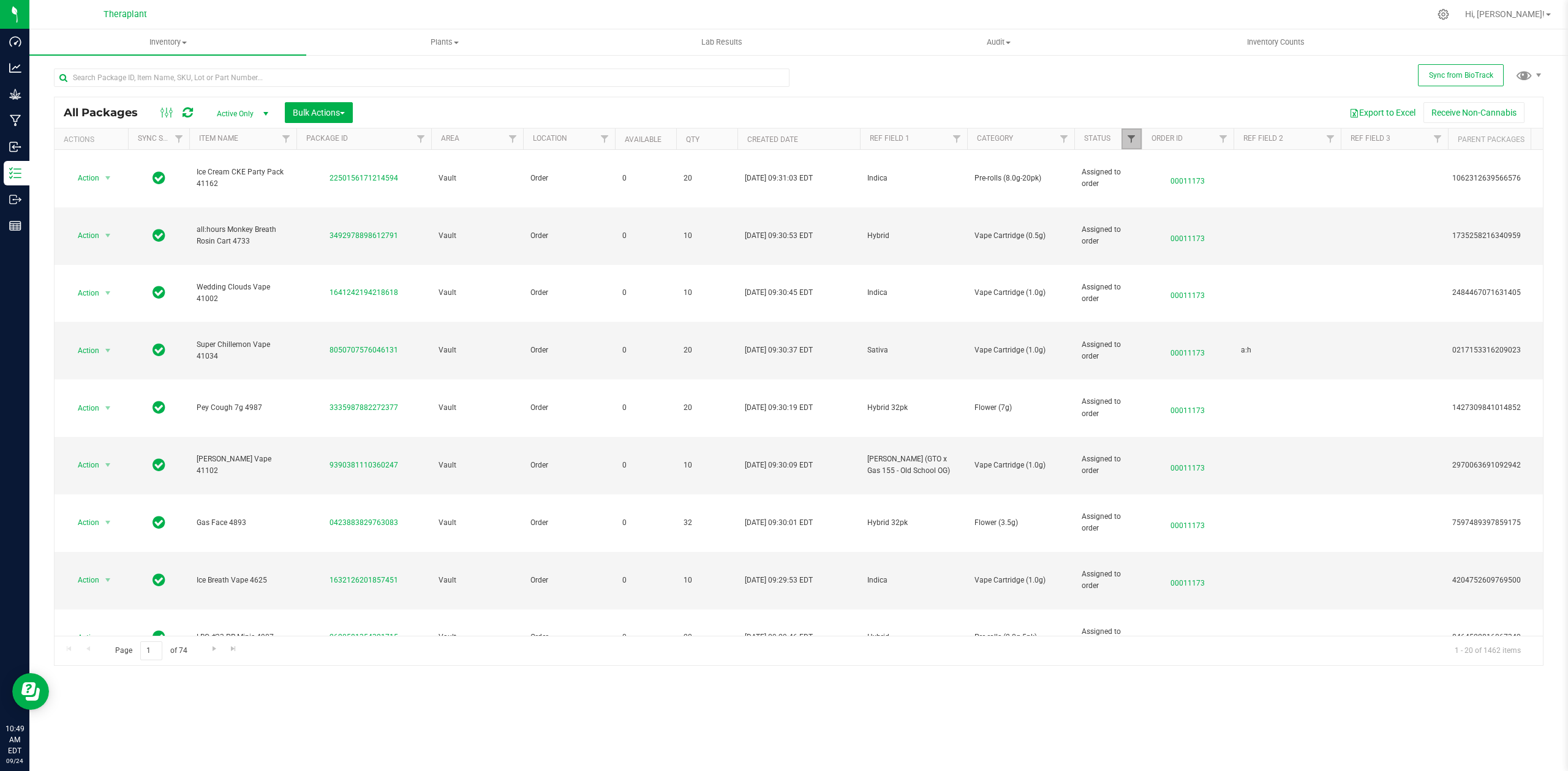
click at [1133, 137] on span "Filter" at bounding box center [1131, 139] width 10 height 10
click at [1153, 322] on span "Scheduled for Destruction" at bounding box center [1190, 324] width 85 height 8
click at [1142, 322] on input "Scheduled for Destruction" at bounding box center [1138, 324] width 8 height 8
checkbox input "true"
click at [1164, 388] on button "Filter" at bounding box center [1158, 387] width 59 height 27
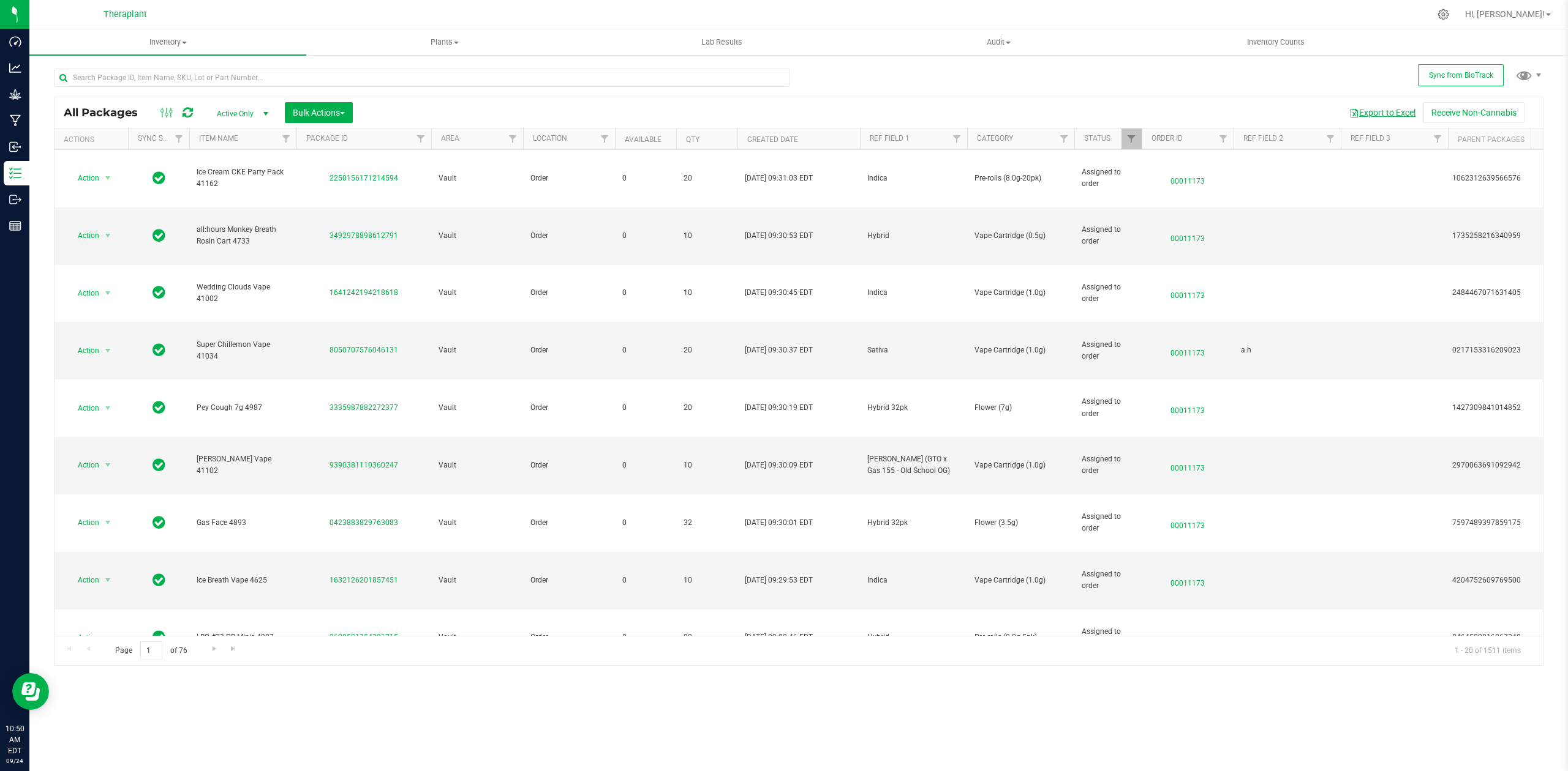
click at [1382, 113] on button "Export to Excel" at bounding box center [1382, 112] width 82 height 20
click at [227, 79] on input "text" at bounding box center [422, 77] width 736 height 18
click at [462, 86] on input "text" at bounding box center [422, 77] width 736 height 18
paste input "3902592978785367"
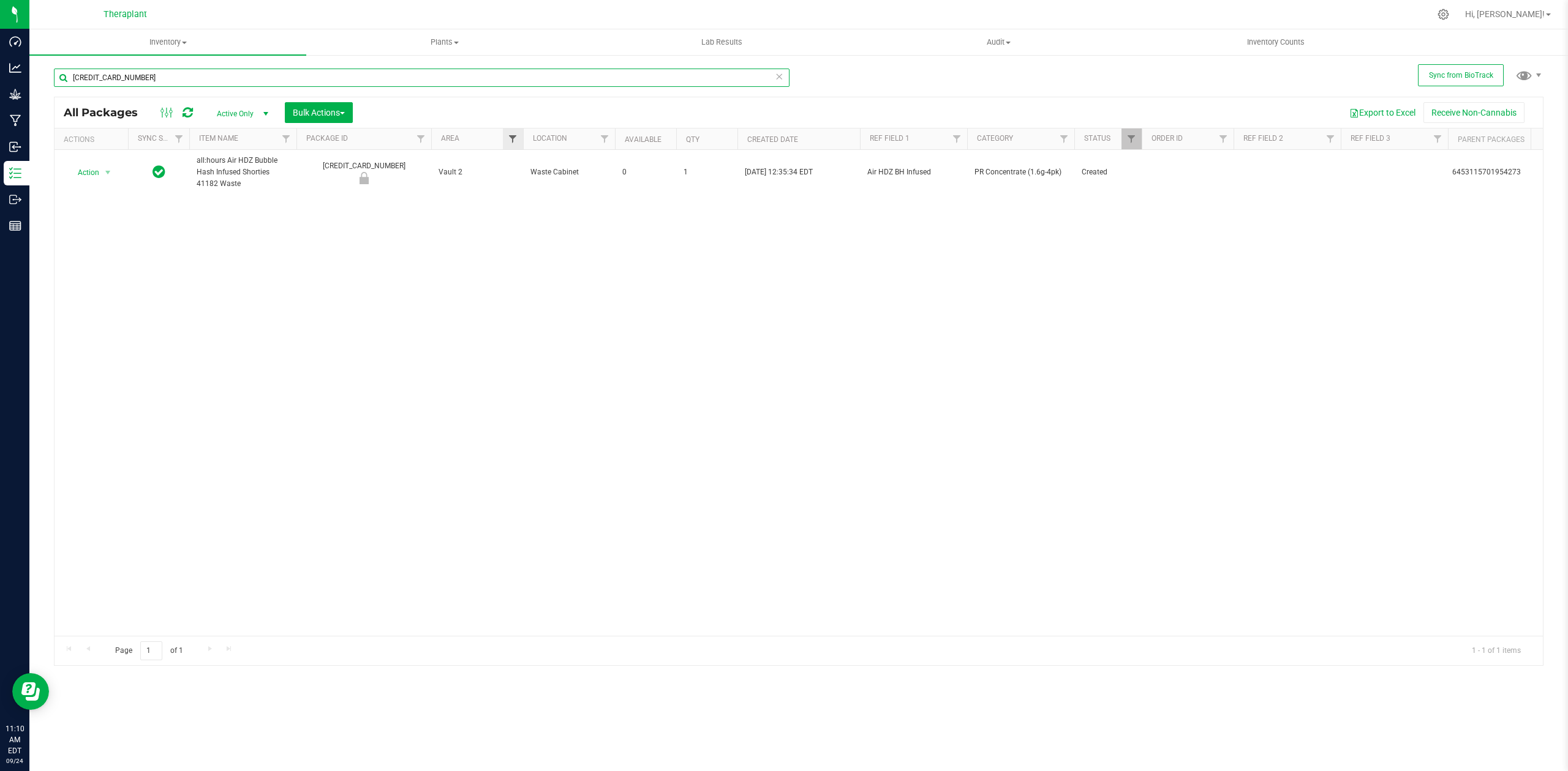
type input "3902592978785367"
click at [511, 135] on span "Filter" at bounding box center [512, 139] width 10 height 10
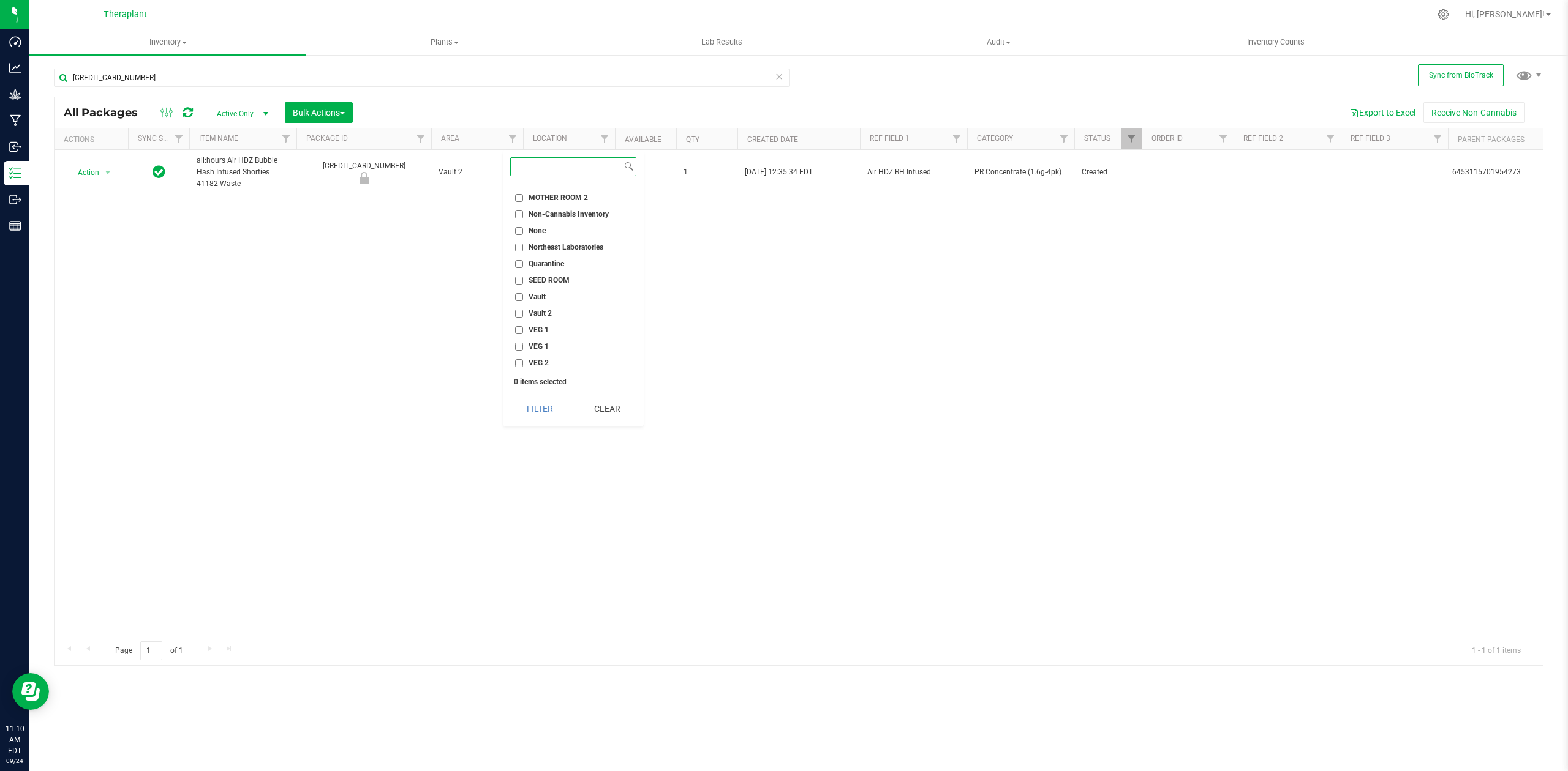
scroll to position [523, 0]
click at [522, 265] on input "Vault 2" at bounding box center [519, 264] width 8 height 8
checkbox input "true"
click at [555, 408] on button "Filter" at bounding box center [540, 409] width 59 height 27
click at [603, 137] on span "Filter" at bounding box center [605, 139] width 10 height 10
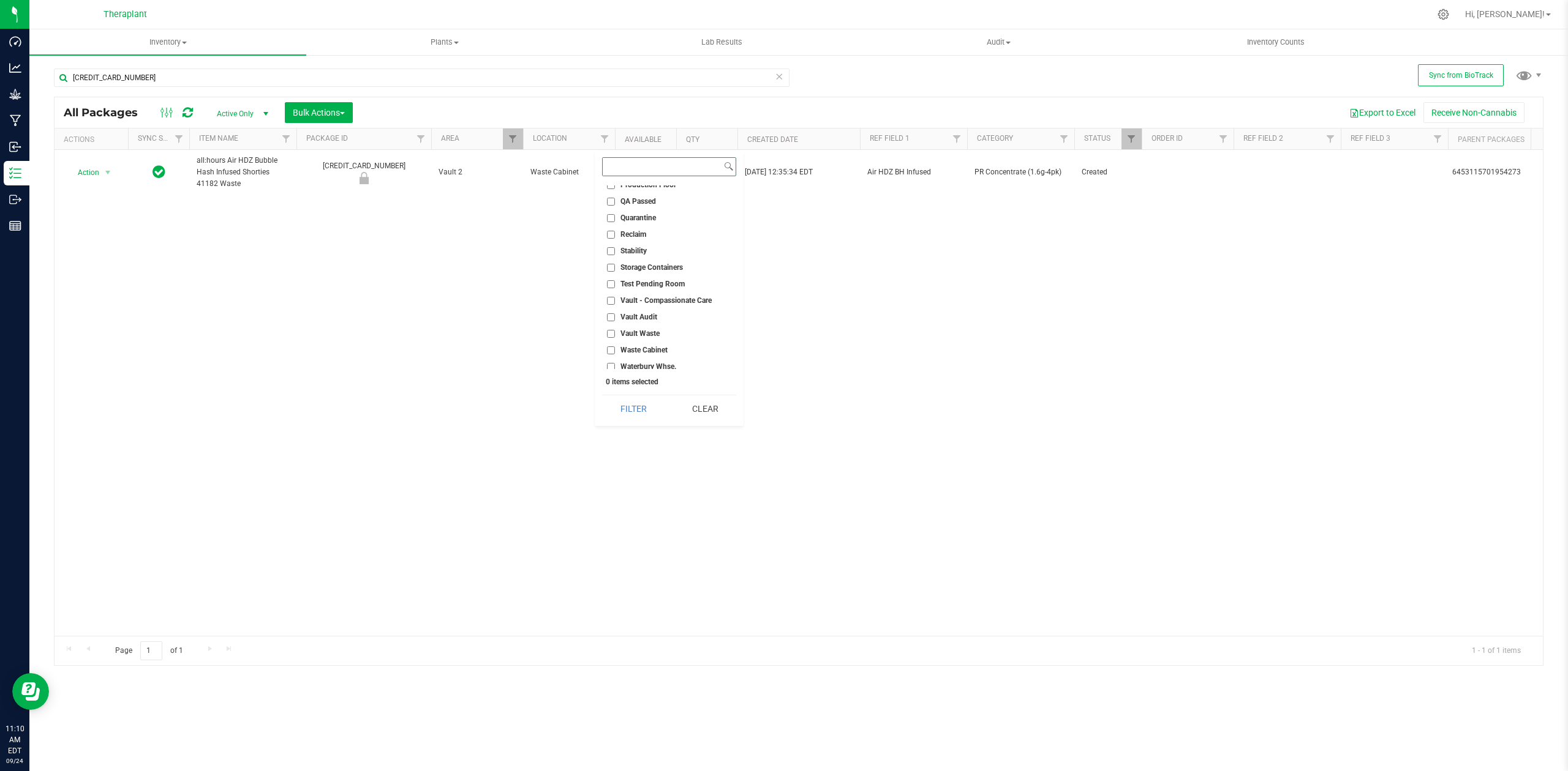
scroll to position [490, 0]
click at [611, 311] on input "Waste Cabinet" at bounding box center [611, 314] width 8 height 8
checkbox input "true"
click at [637, 420] on button "Filter" at bounding box center [633, 409] width 62 height 27
click at [779, 77] on icon at bounding box center [779, 75] width 8 height 14
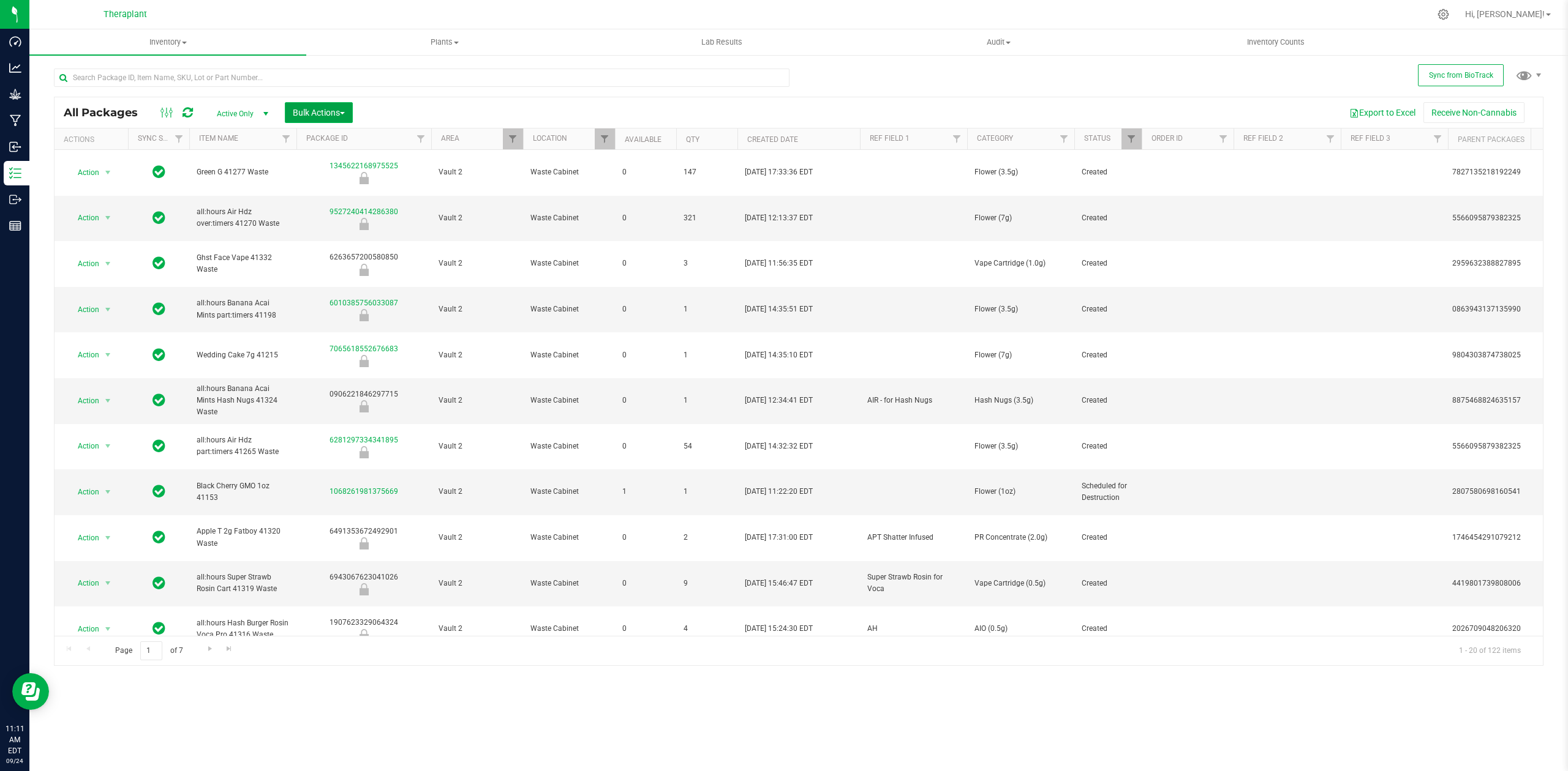
click at [337, 105] on button "Bulk Actions" at bounding box center [319, 112] width 68 height 20
click at [354, 271] on span "Schedule for destruction" at bounding box center [336, 275] width 89 height 10
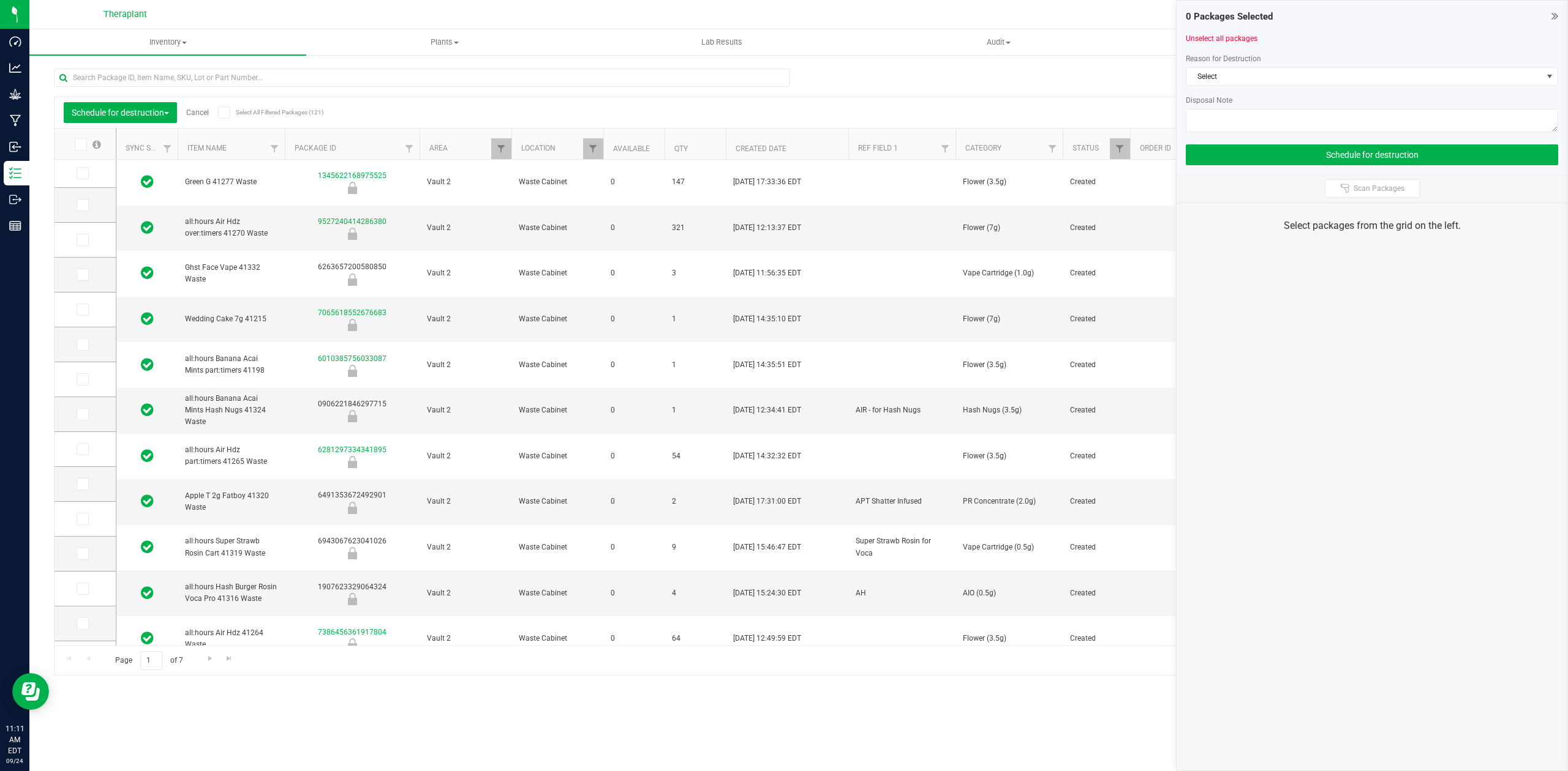
click at [880, 106] on div "Export to Excel Receive Non-Cannabis" at bounding box center [916, 112] width 1236 height 20
click at [1020, 89] on div "Schedule for destruction Cancel Select All Filtered Packages (121) Add to manuf…" at bounding box center [799, 366] width 1490 height 619
click at [205, 110] on link "Cancel" at bounding box center [197, 112] width 23 height 8
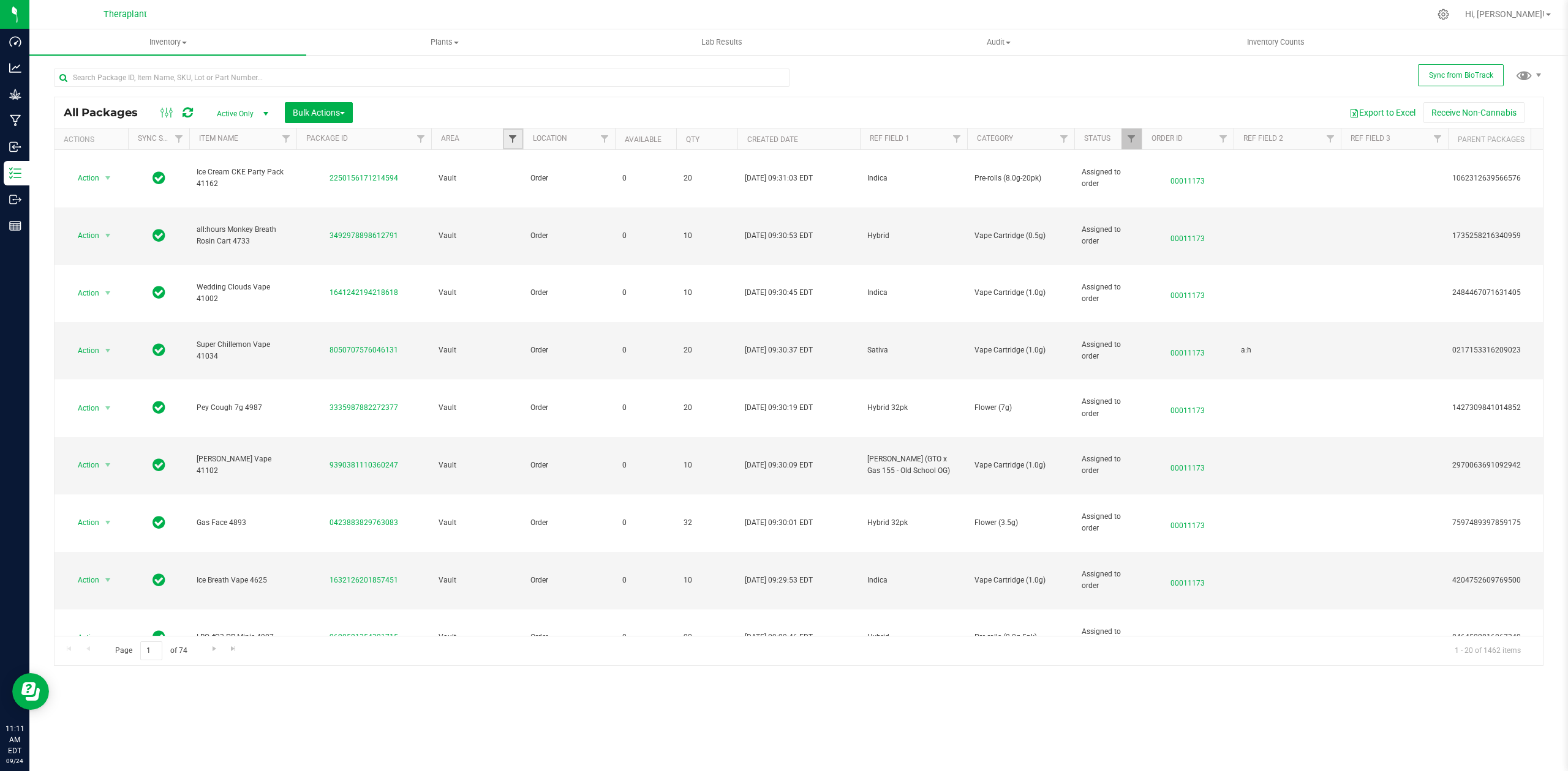
click at [514, 139] on span "Filter" at bounding box center [512, 139] width 10 height 10
click at [527, 267] on label "Vault 2" at bounding box center [533, 264] width 36 height 8
click at [523, 267] on input "Vault 2" at bounding box center [519, 264] width 8 height 8
checkbox input "true"
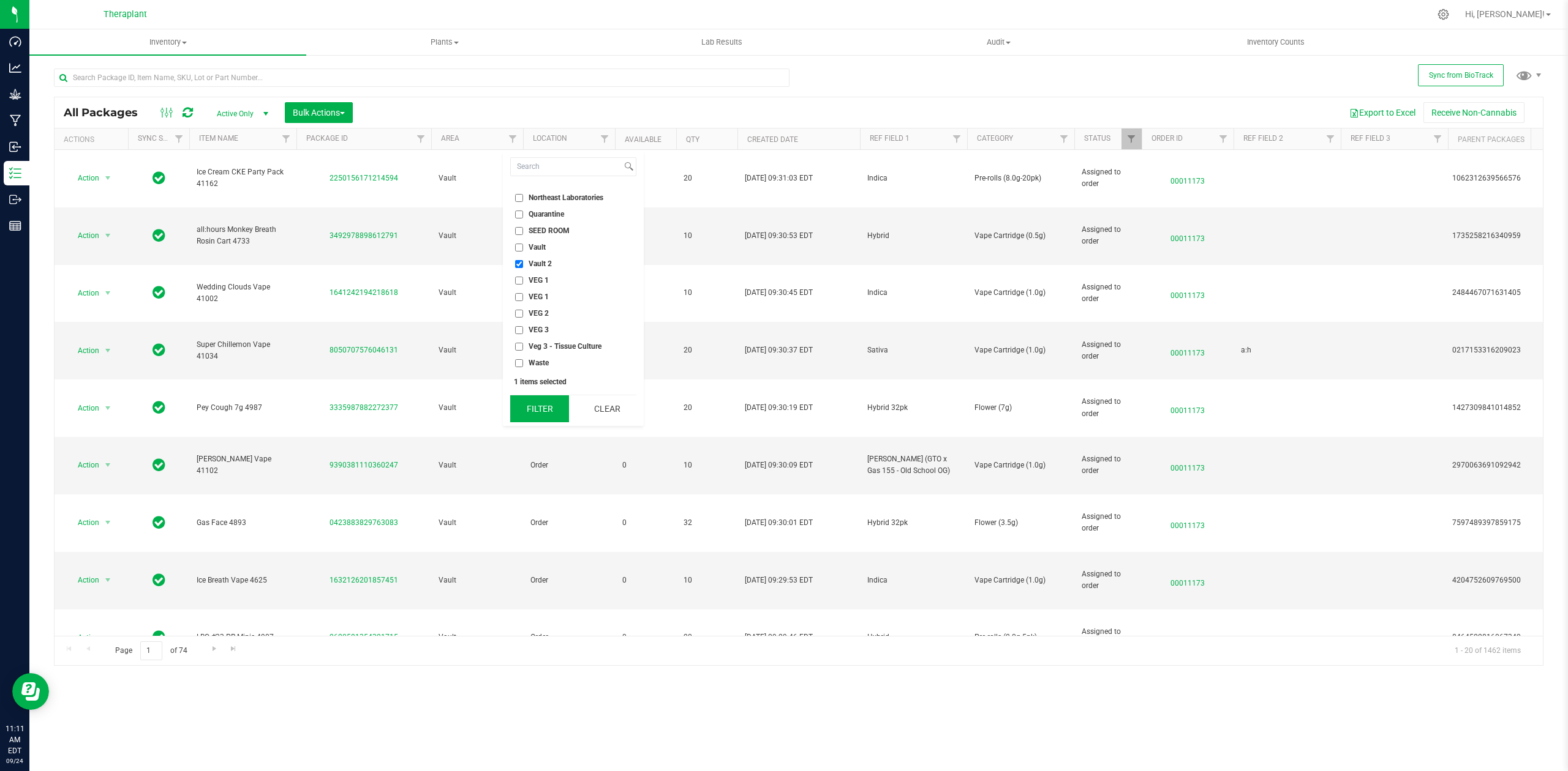
click at [536, 409] on button "Filter" at bounding box center [540, 409] width 59 height 27
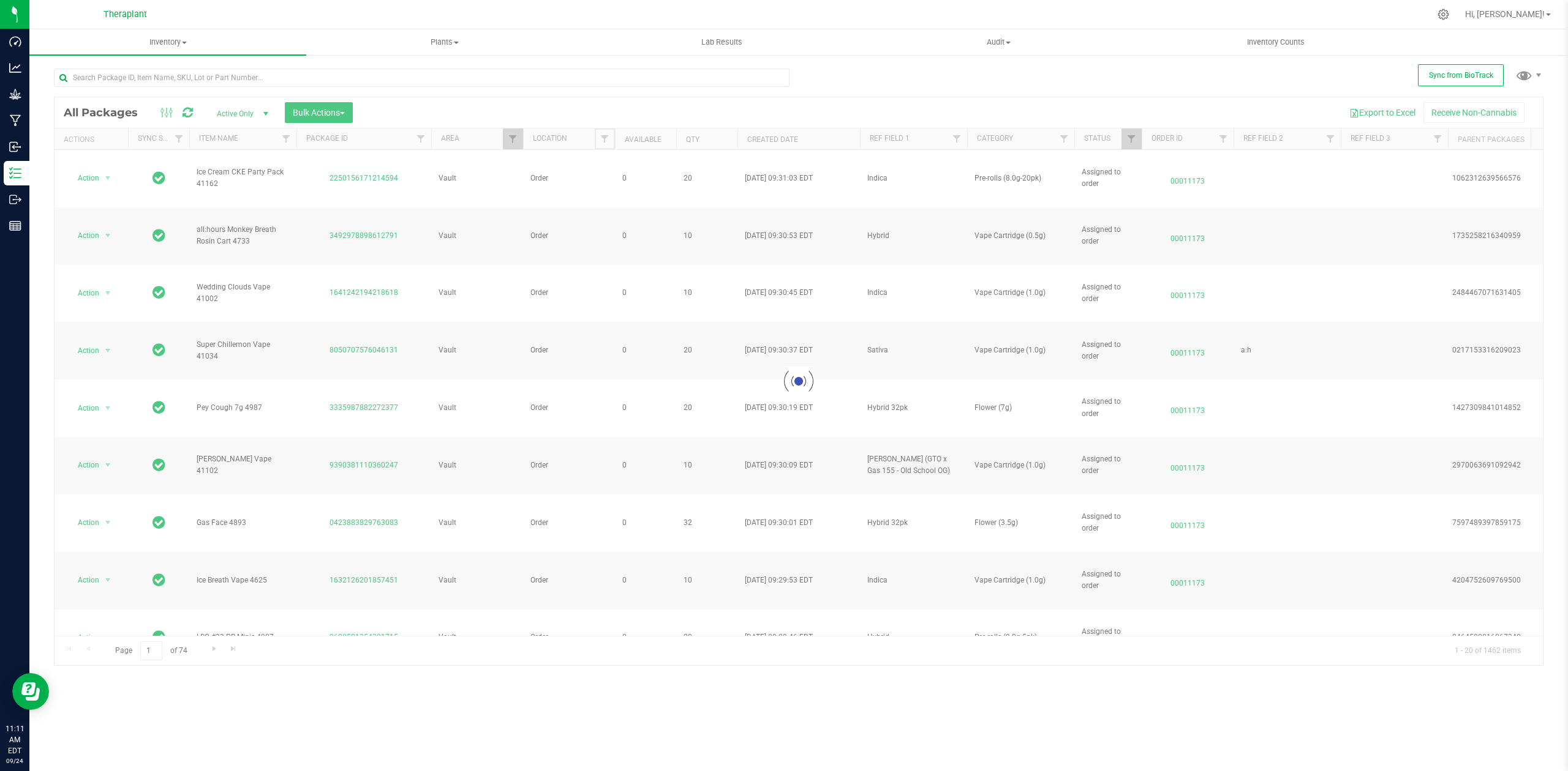
click at [603, 138] on span "Filter" at bounding box center [605, 139] width 10 height 10
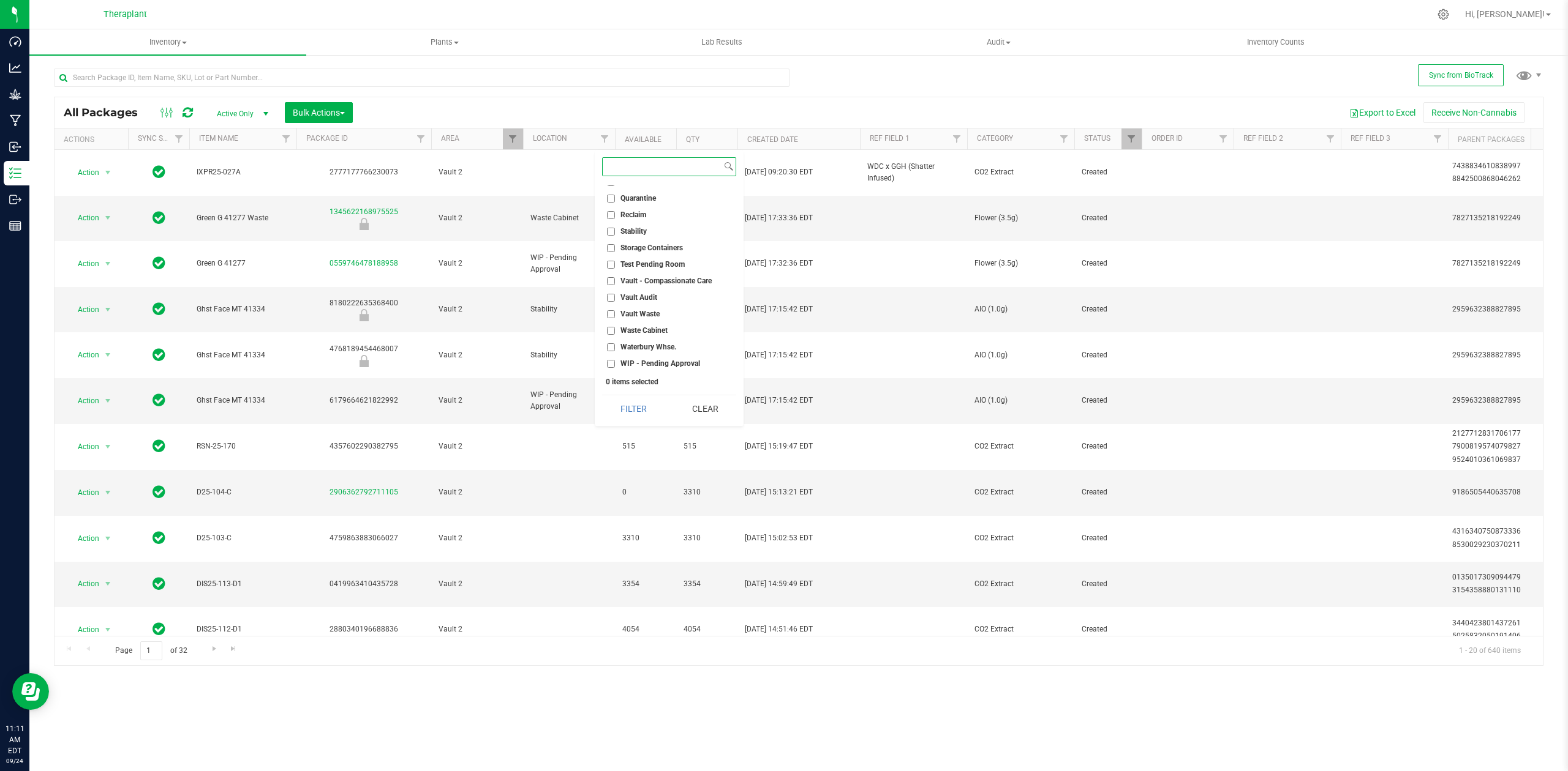
scroll to position [490, 0]
click at [609, 312] on input "Waste Cabinet" at bounding box center [611, 314] width 8 height 8
checkbox input "true"
click at [635, 400] on button "Filter" at bounding box center [633, 409] width 62 height 27
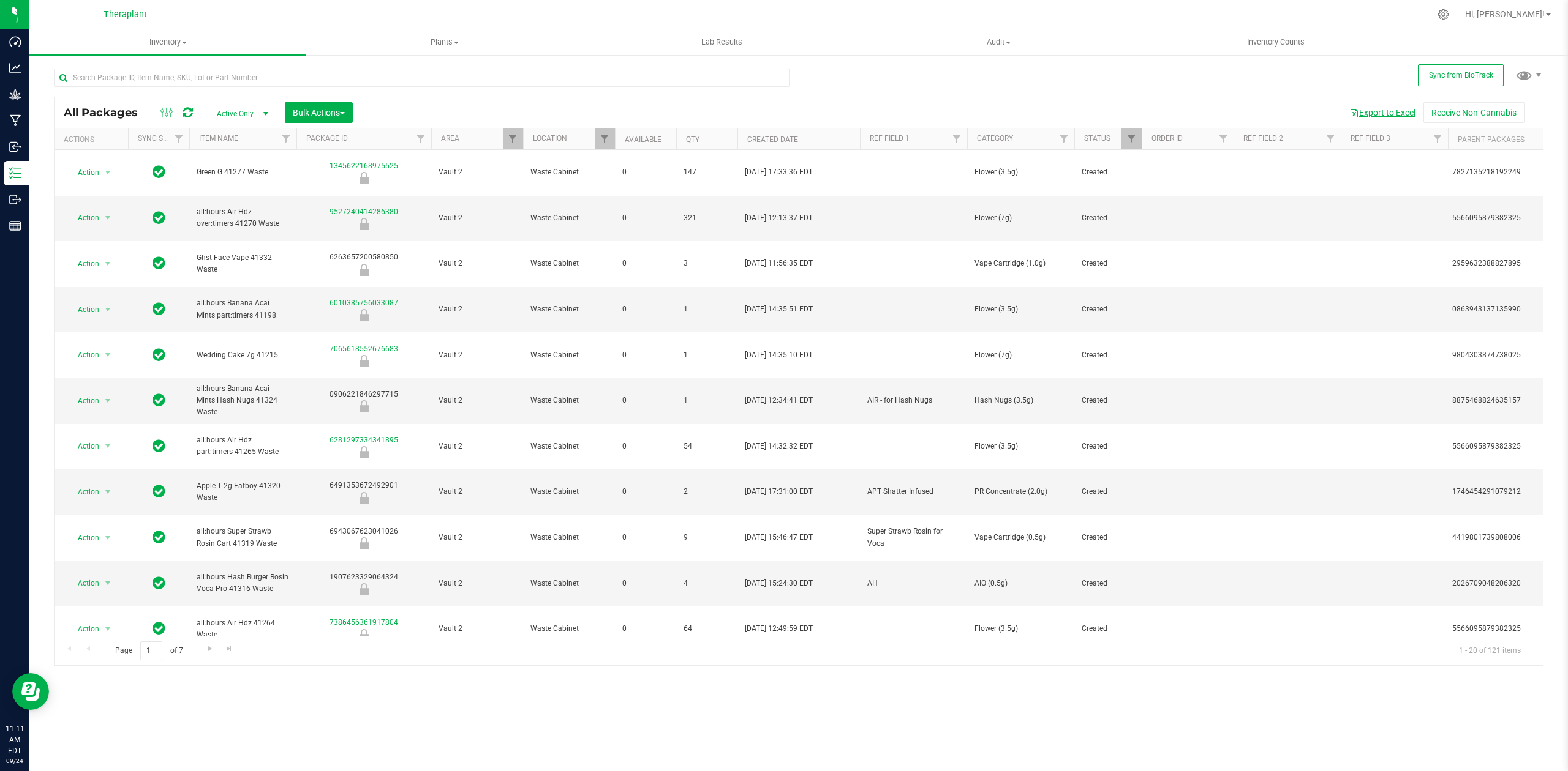
click at [1400, 116] on button "Export to Excel" at bounding box center [1382, 112] width 82 height 20
click at [309, 116] on span "Bulk Actions" at bounding box center [319, 112] width 52 height 10
click at [344, 277] on span "Schedule for destruction" at bounding box center [336, 275] width 89 height 10
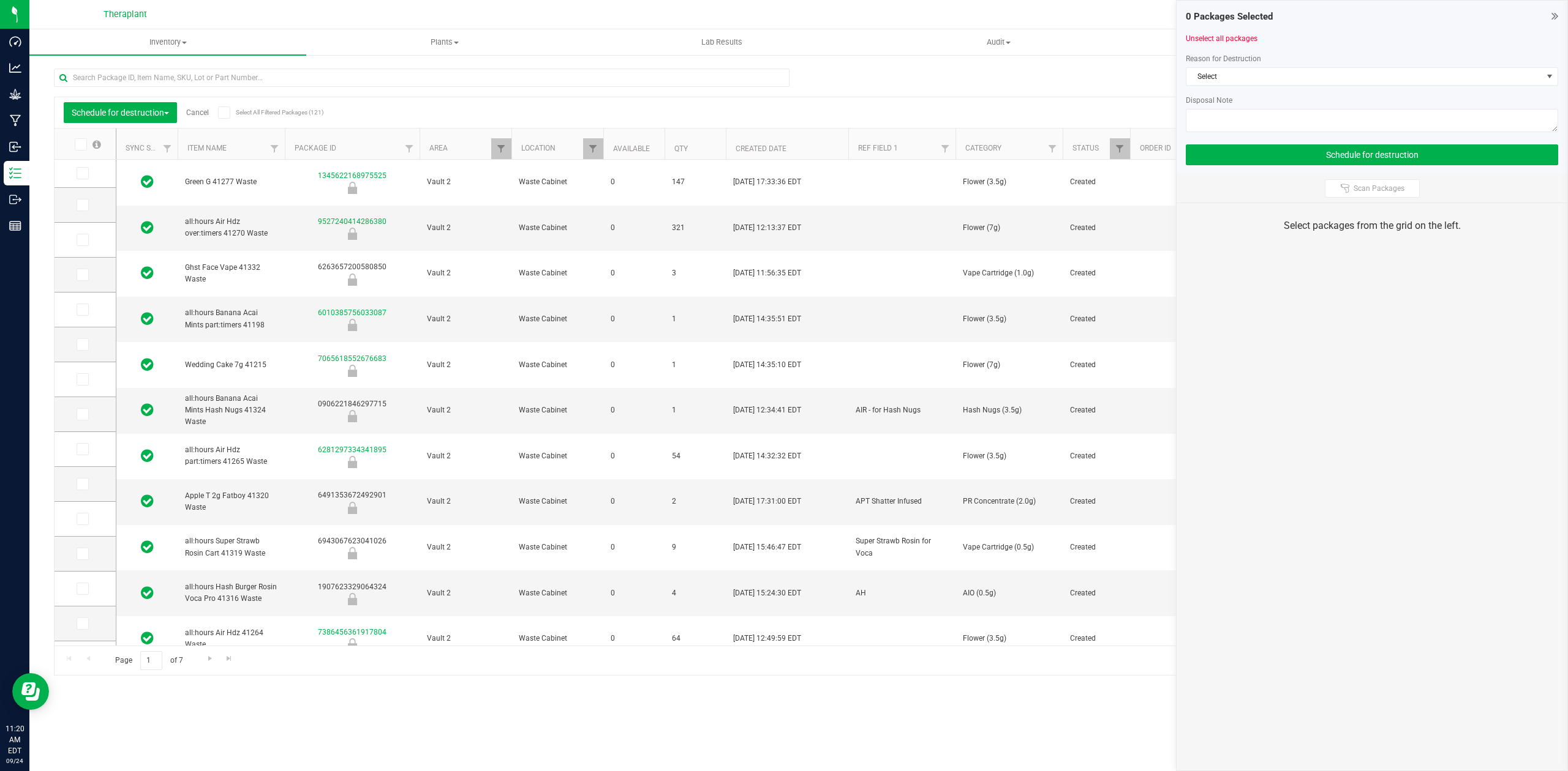
click at [227, 113] on icon at bounding box center [224, 113] width 8 height 0
click at [0, 0] on input "Select All Filtered Packages (121)" at bounding box center [0, 0] width 0 height 0
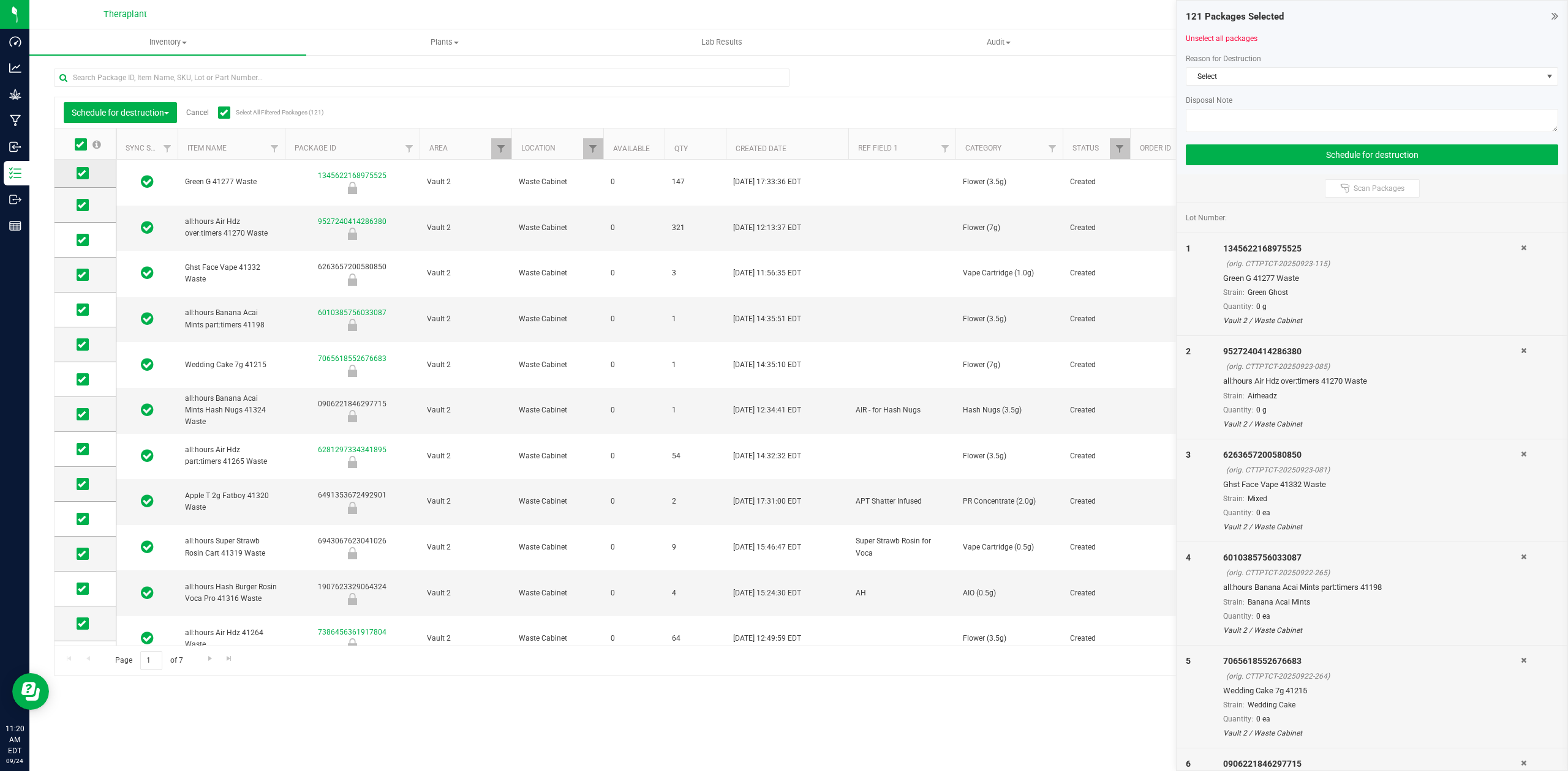
click at [84, 174] on icon at bounding box center [82, 174] width 8 height 0
click at [0, 0] on input "checkbox" at bounding box center [0, 0] width 0 height 0
click at [82, 205] on icon at bounding box center [82, 205] width 8 height 0
click at [0, 0] on input "checkbox" at bounding box center [0, 0] width 0 height 0
click at [82, 240] on icon at bounding box center [82, 240] width 8 height 0
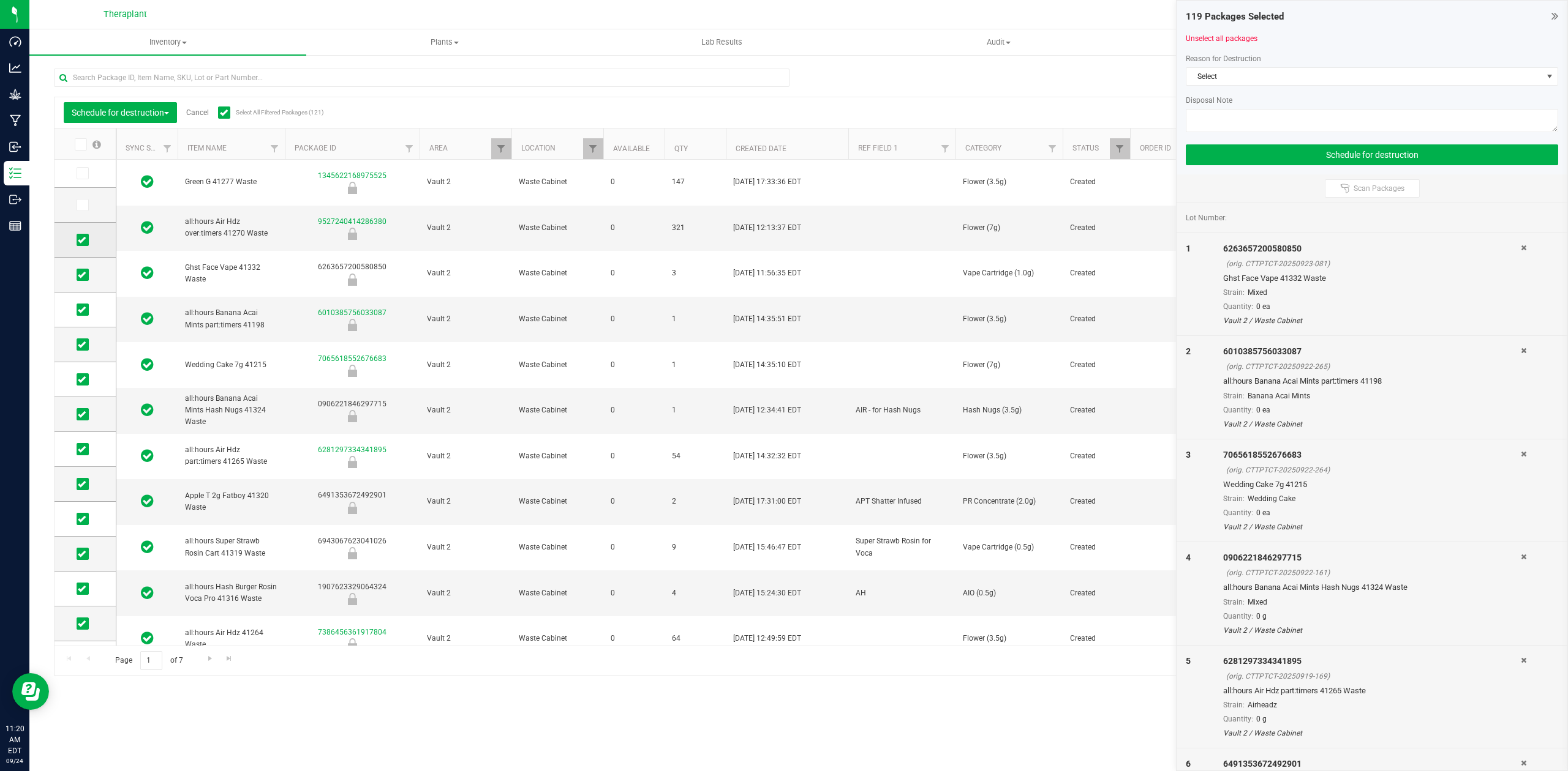
click at [0, 0] on input "checkbox" at bounding box center [0, 0] width 0 height 0
click at [79, 275] on icon at bounding box center [82, 275] width 8 height 0
click at [0, 0] on input "checkbox" at bounding box center [0, 0] width 0 height 0
click at [82, 310] on icon at bounding box center [82, 310] width 8 height 0
click at [0, 0] on input "checkbox" at bounding box center [0, 0] width 0 height 0
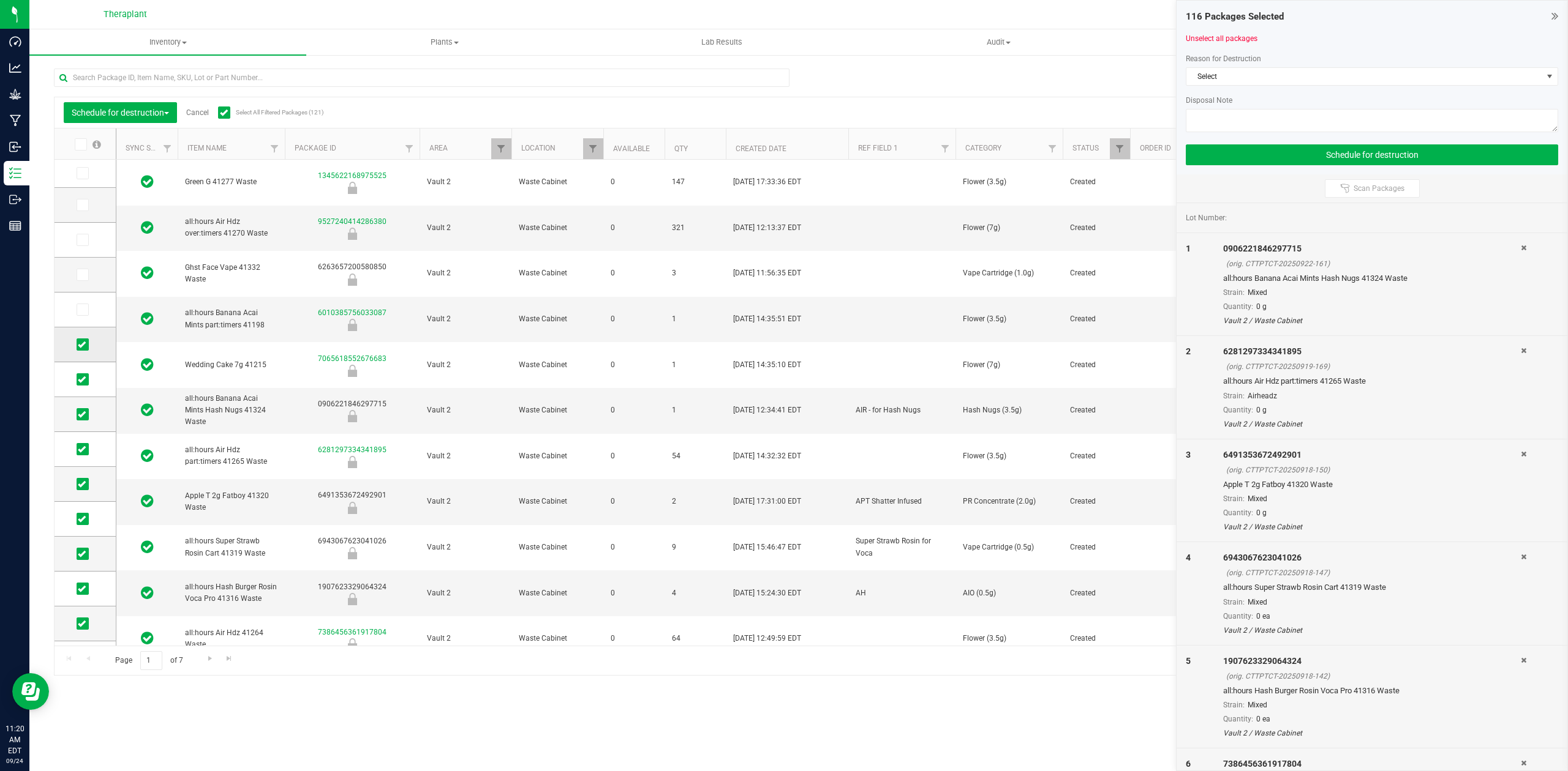
click at [82, 345] on icon at bounding box center [82, 345] width 8 height 0
click at [0, 0] on input "checkbox" at bounding box center [0, 0] width 0 height 0
click at [81, 450] on icon at bounding box center [82, 450] width 8 height 0
click at [0, 0] on input "checkbox" at bounding box center [0, 0] width 0 height 0
click at [84, 490] on span at bounding box center [83, 484] width 12 height 12
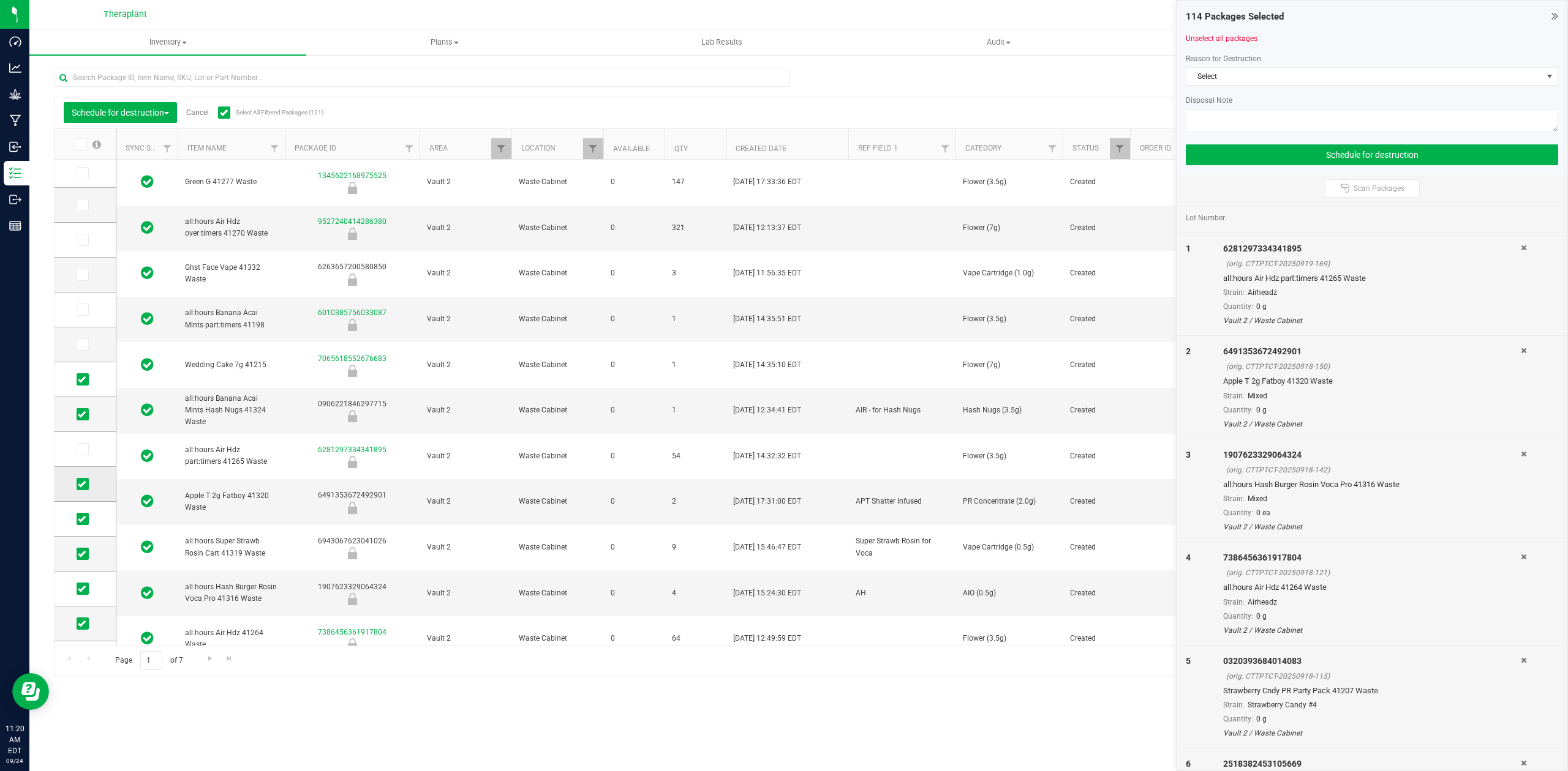
click at [0, 0] on input "checkbox" at bounding box center [0, 0] width 0 height 0
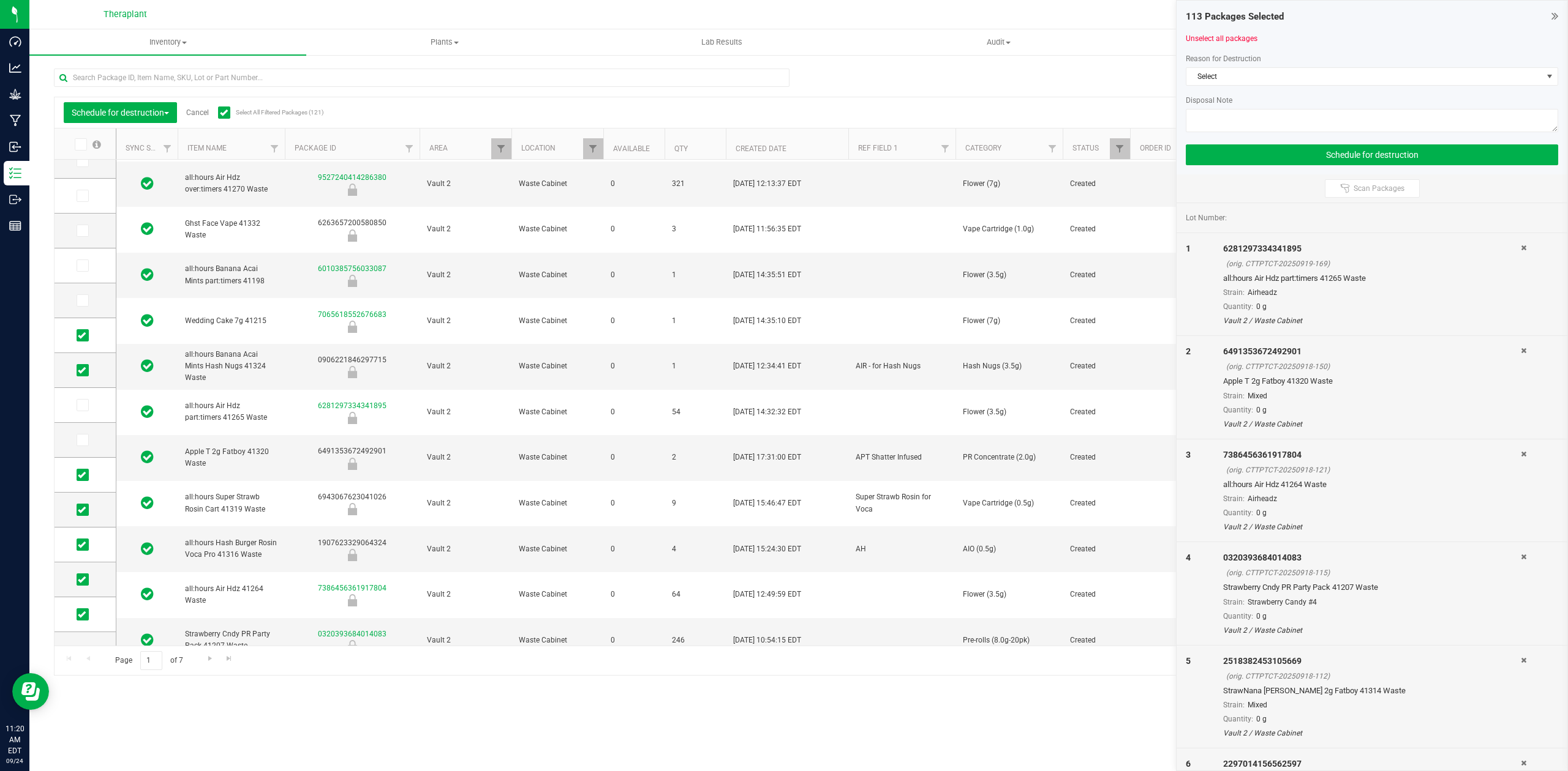
scroll to position [81, 0]
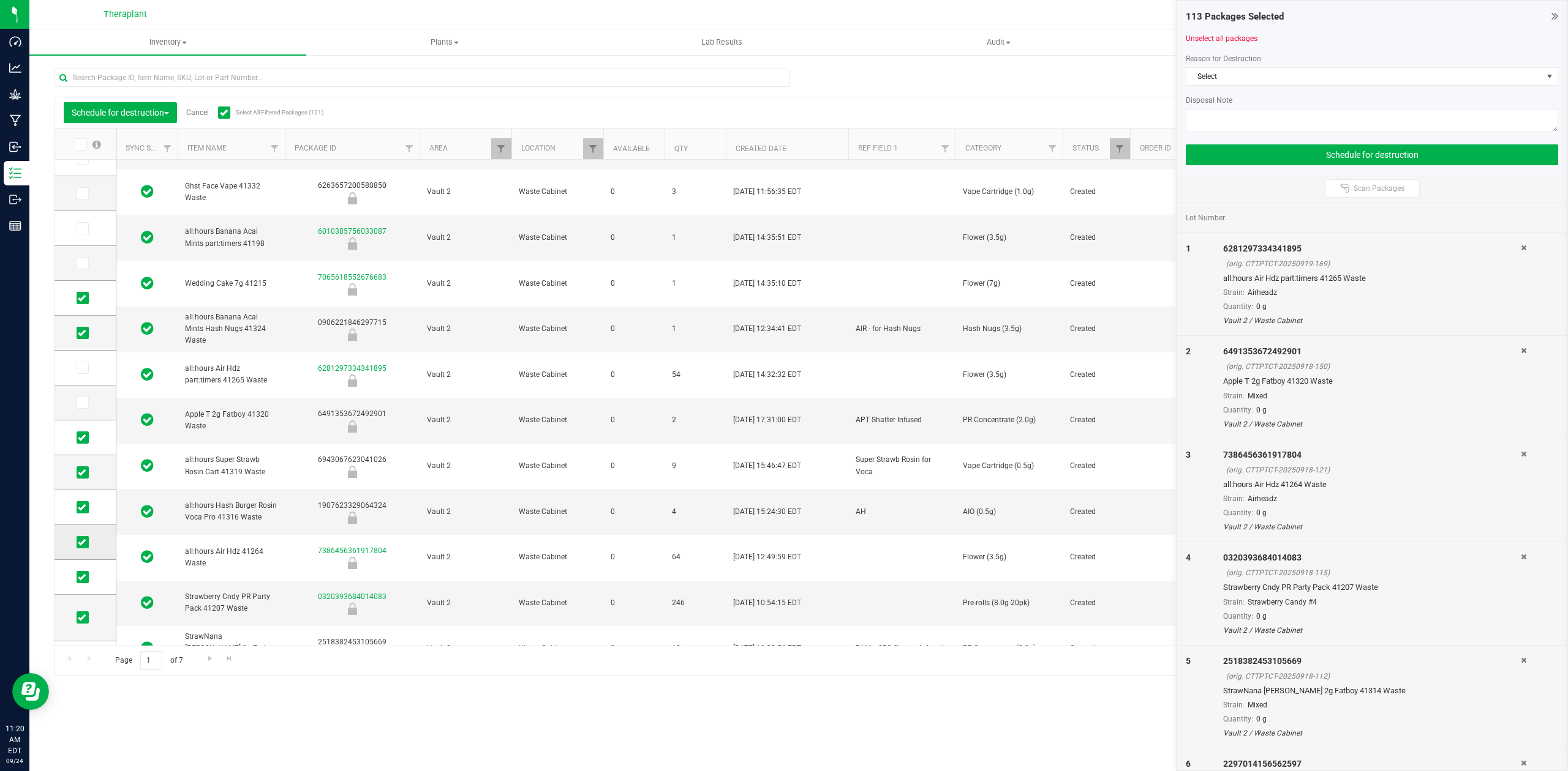
click at [84, 542] on icon at bounding box center [82, 542] width 8 height 0
click at [0, 0] on input "checkbox" at bounding box center [0, 0] width 0 height 0
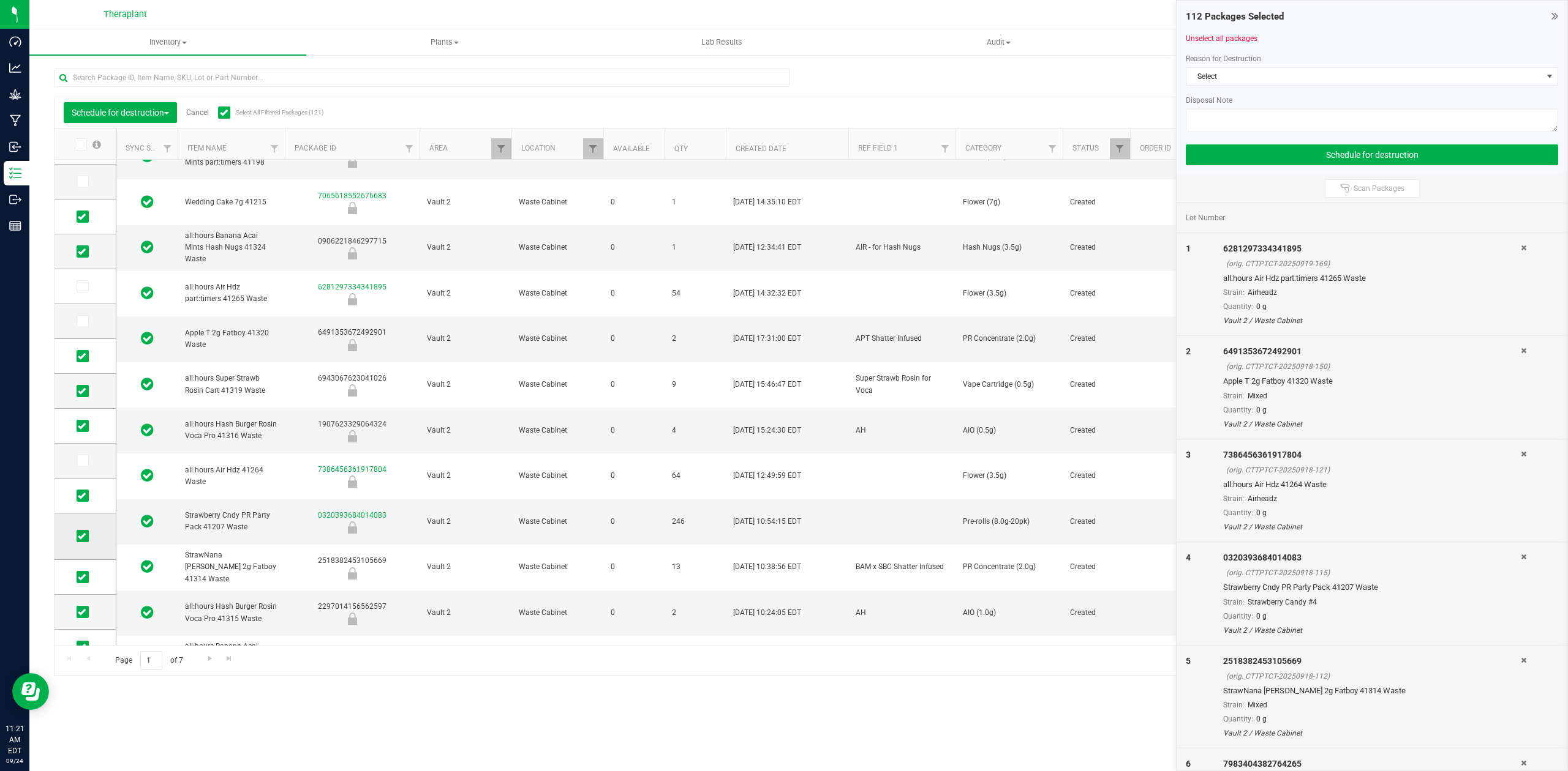
click at [84, 536] on icon at bounding box center [82, 536] width 8 height 0
click at [0, 0] on input "checkbox" at bounding box center [0, 0] width 0 height 0
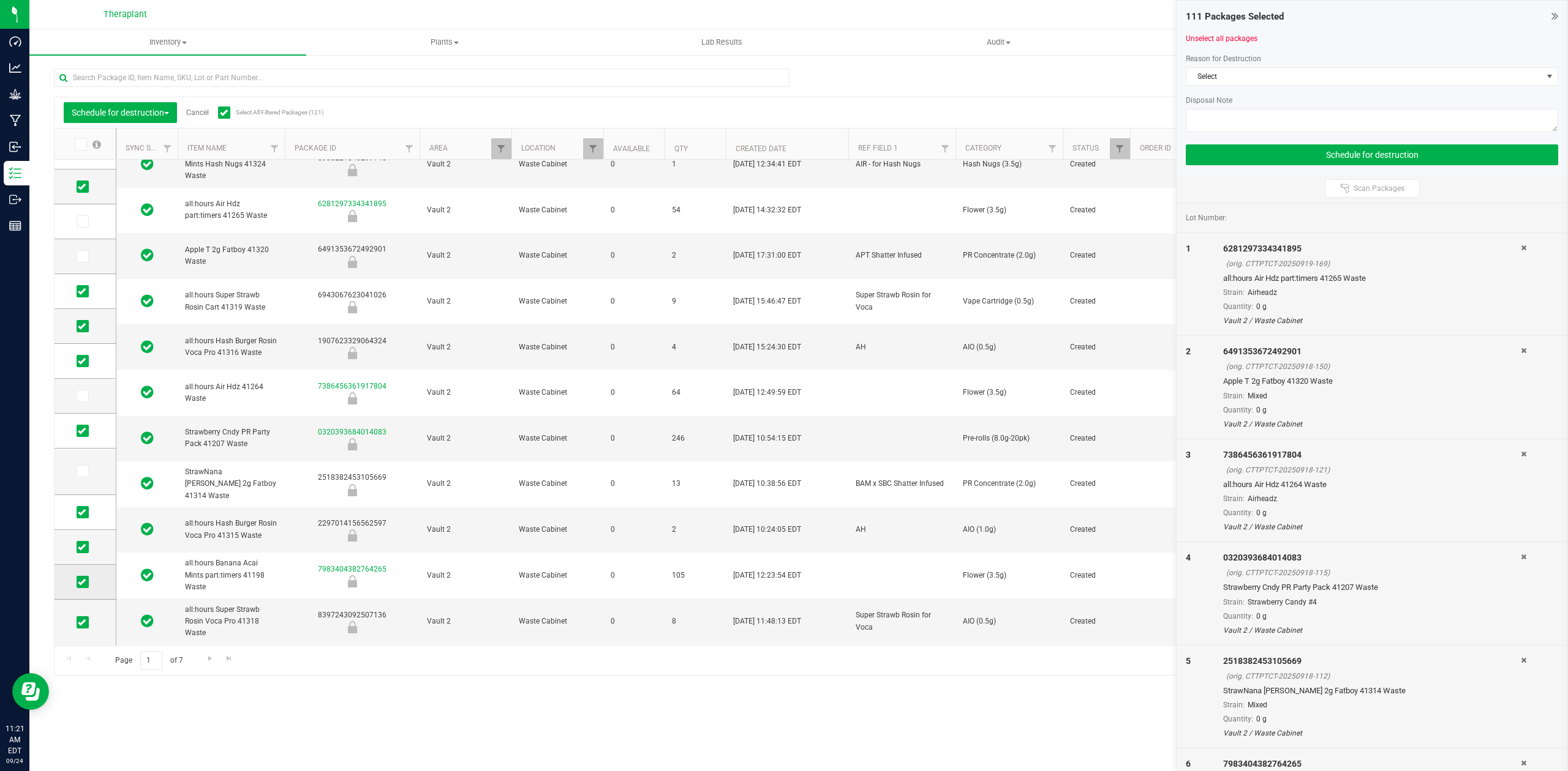
click at [81, 582] on icon at bounding box center [82, 582] width 8 height 0
click at [0, 0] on input "checkbox" at bounding box center [0, 0] width 0 height 0
click at [206, 659] on span "Go to the next page" at bounding box center [210, 658] width 10 height 10
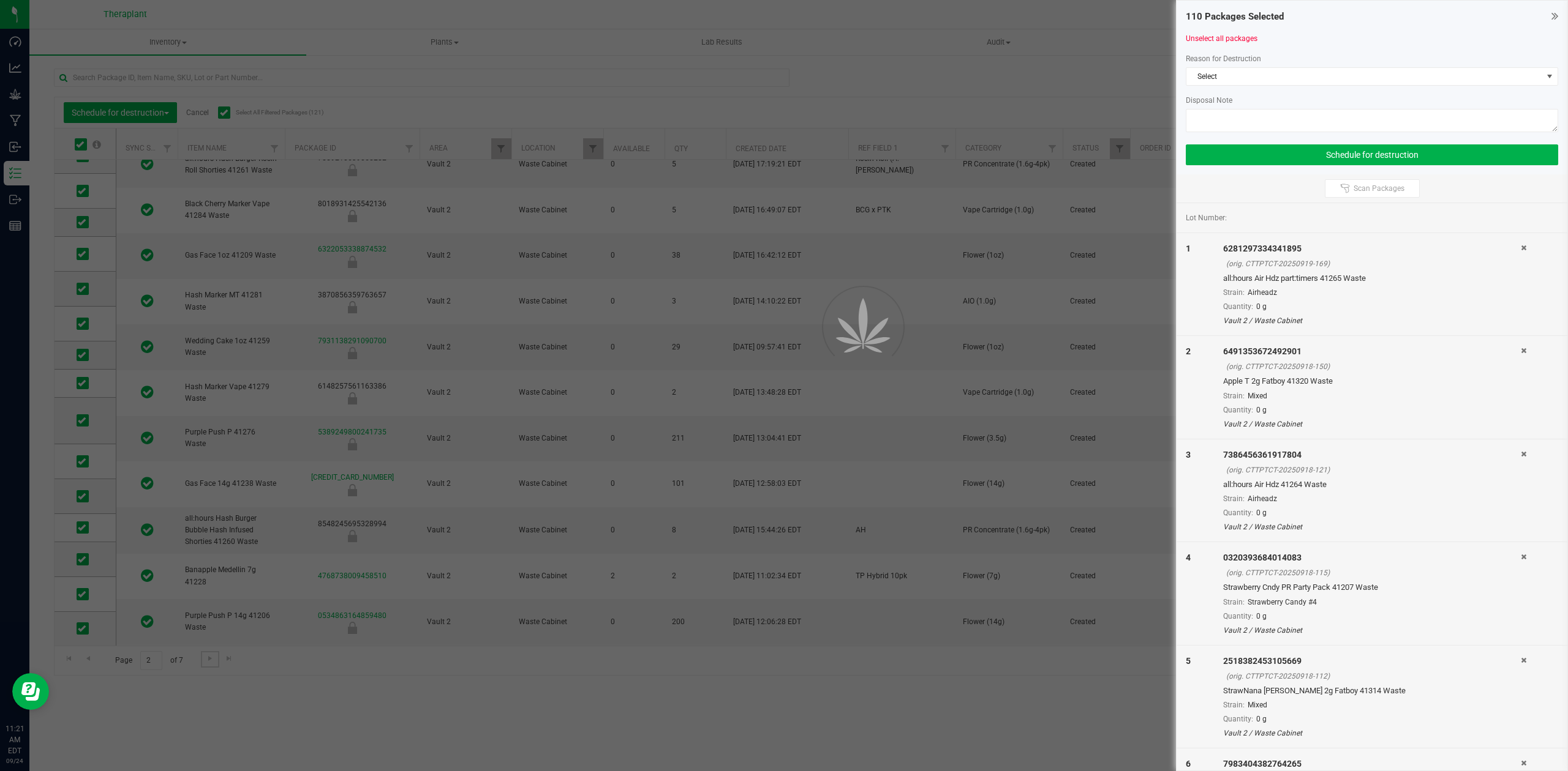
scroll to position [0, 0]
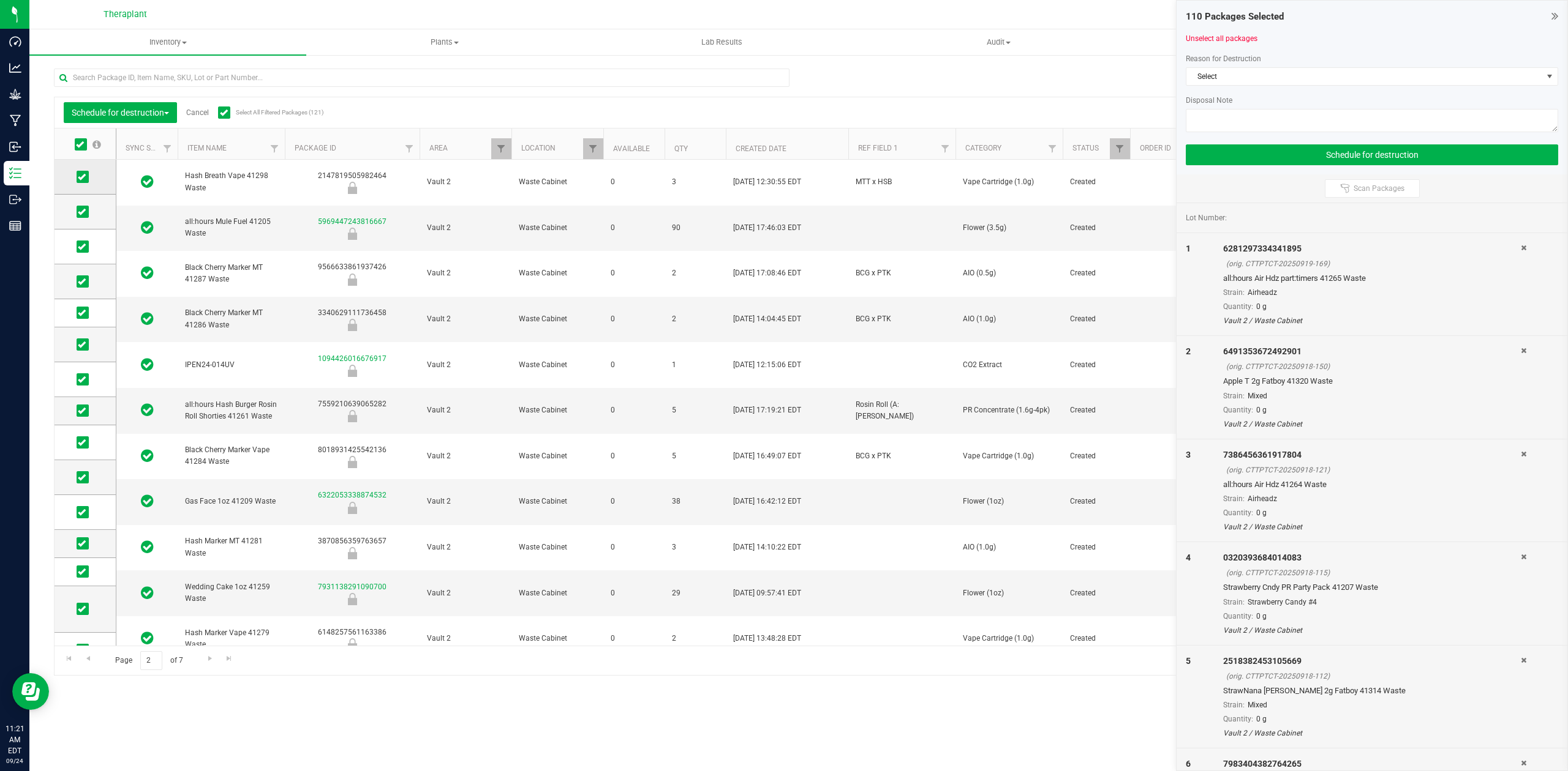
click at [84, 177] on icon at bounding box center [82, 177] width 8 height 0
click at [0, 0] on input "checkbox" at bounding box center [0, 0] width 0 height 0
click at [84, 246] on icon at bounding box center [82, 246] width 8 height 0
click at [0, 0] on input "checkbox" at bounding box center [0, 0] width 0 height 0
drag, startPoint x: 81, startPoint y: 278, endPoint x: 81, endPoint y: 297, distance: 19.0
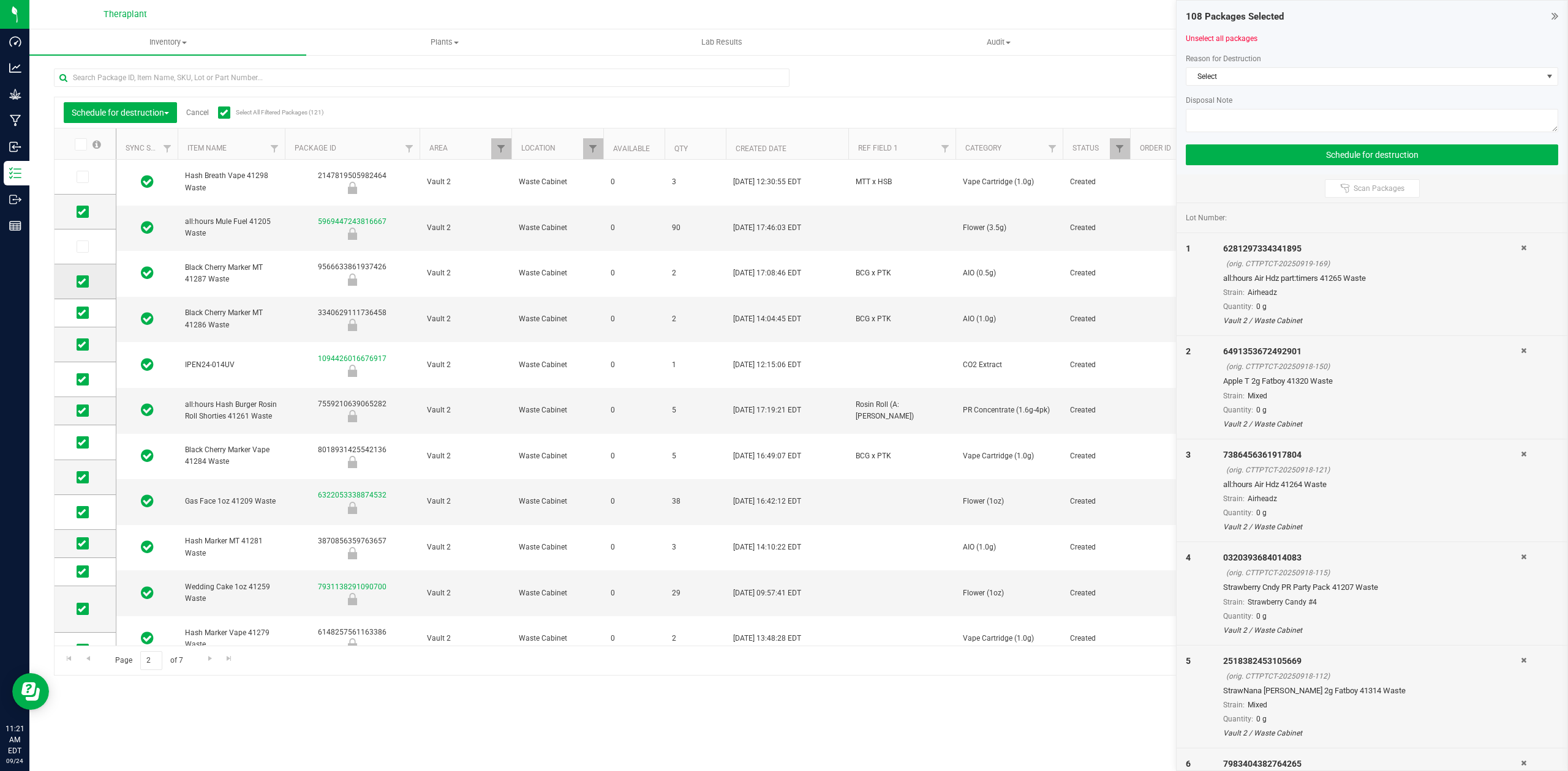
click at [81, 281] on icon at bounding box center [82, 281] width 8 height 0
click at [0, 0] on input "checkbox" at bounding box center [0, 0] width 0 height 0
click at [84, 313] on icon at bounding box center [82, 313] width 8 height 0
click at [0, 0] on input "checkbox" at bounding box center [0, 0] width 0 height 0
click at [86, 382] on span at bounding box center [83, 380] width 12 height 12
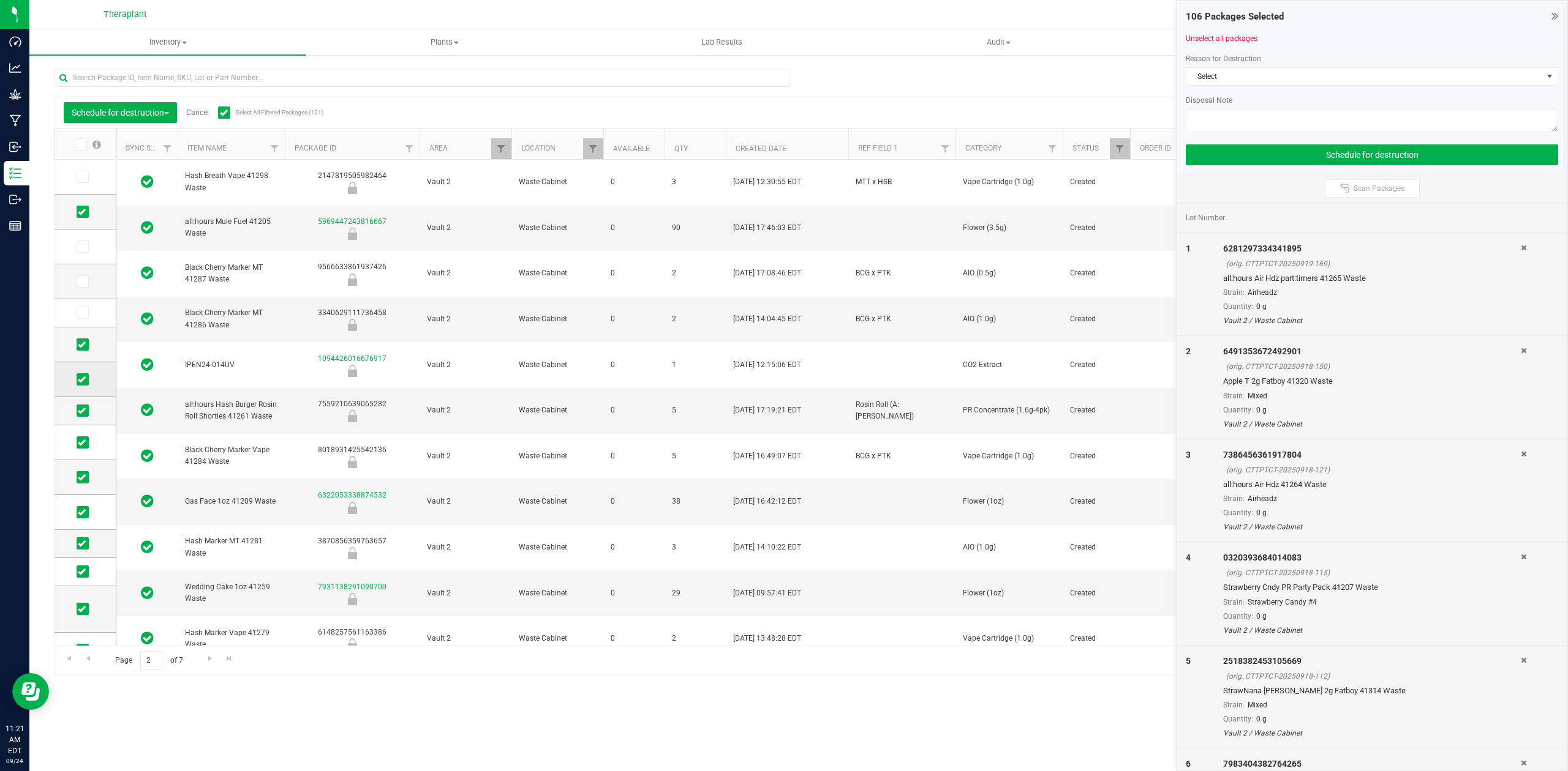
click at [0, 0] on input "checkbox" at bounding box center [0, 0] width 0 height 0
click at [84, 411] on icon at bounding box center [82, 411] width 8 height 0
click at [0, 0] on input "checkbox" at bounding box center [0, 0] width 0 height 0
click at [84, 443] on icon at bounding box center [82, 443] width 8 height 0
click at [0, 0] on input "checkbox" at bounding box center [0, 0] width 0 height 0
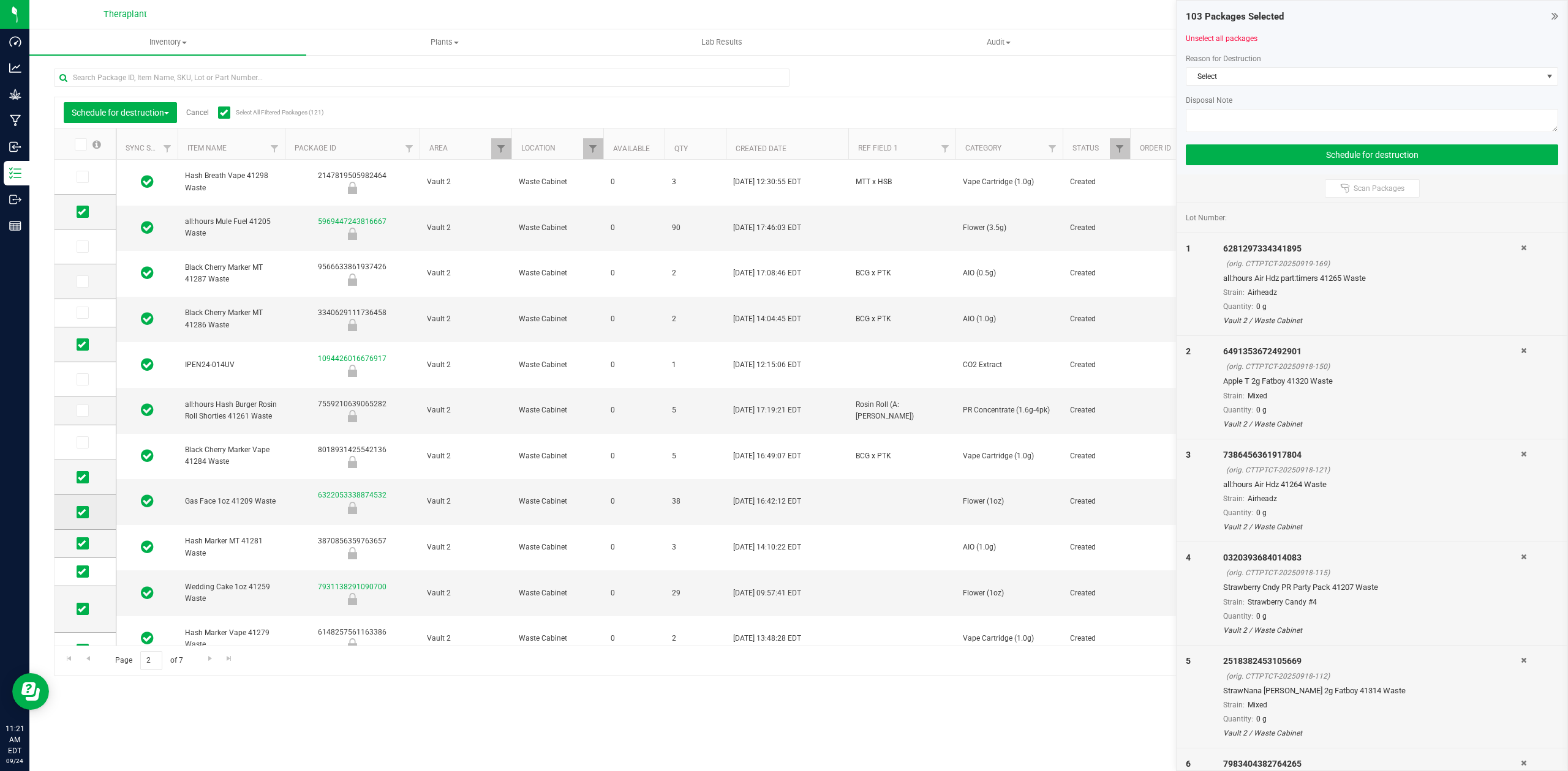
click at [75, 512] on td at bounding box center [85, 512] width 61 height 35
click at [81, 518] on span at bounding box center [83, 512] width 12 height 12
click at [0, 0] on input "checkbox" at bounding box center [0, 0] width 0 height 0
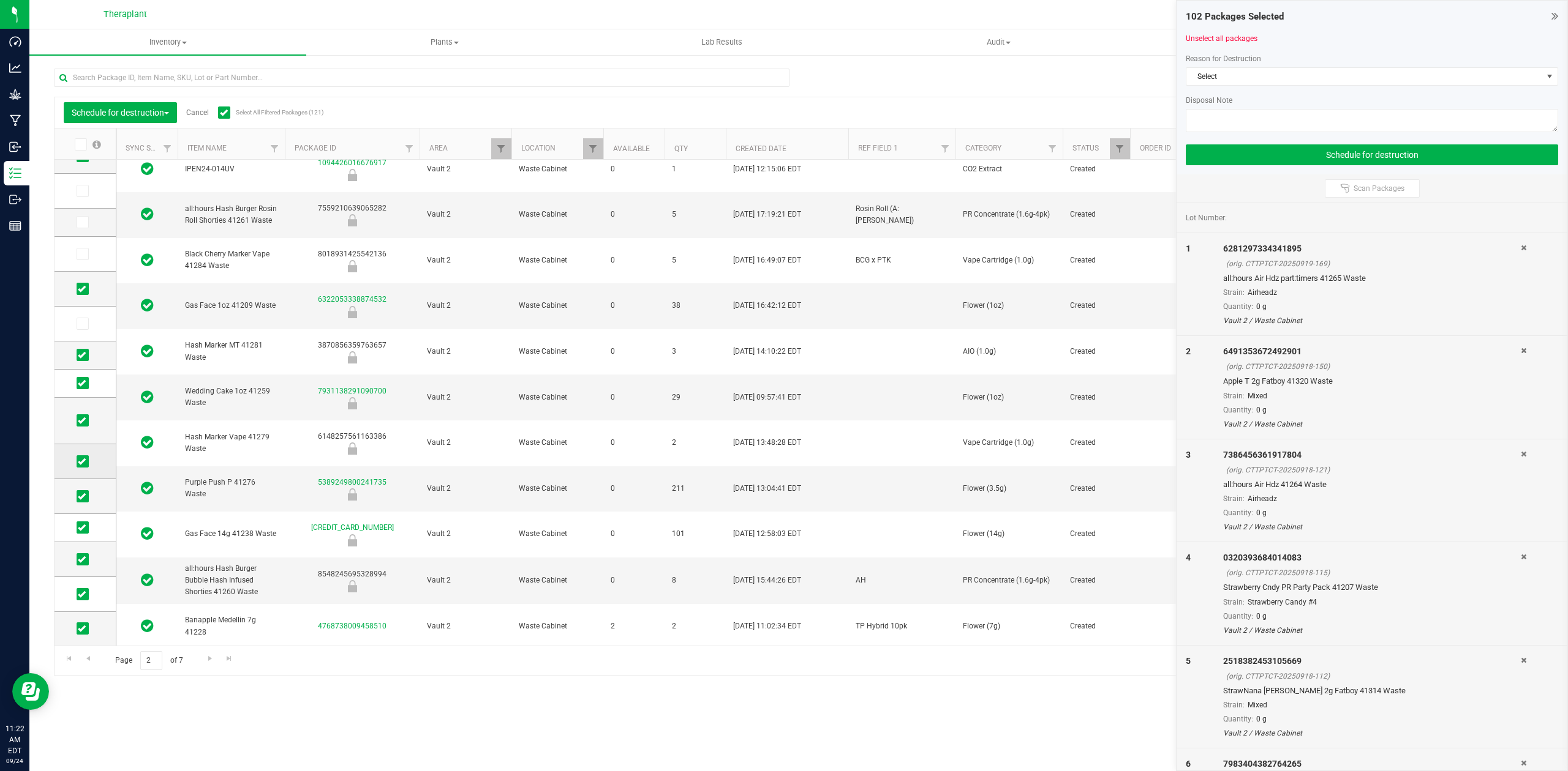
click at [84, 462] on icon at bounding box center [82, 462] width 8 height 0
click at [0, 0] on input "checkbox" at bounding box center [0, 0] width 0 height 0
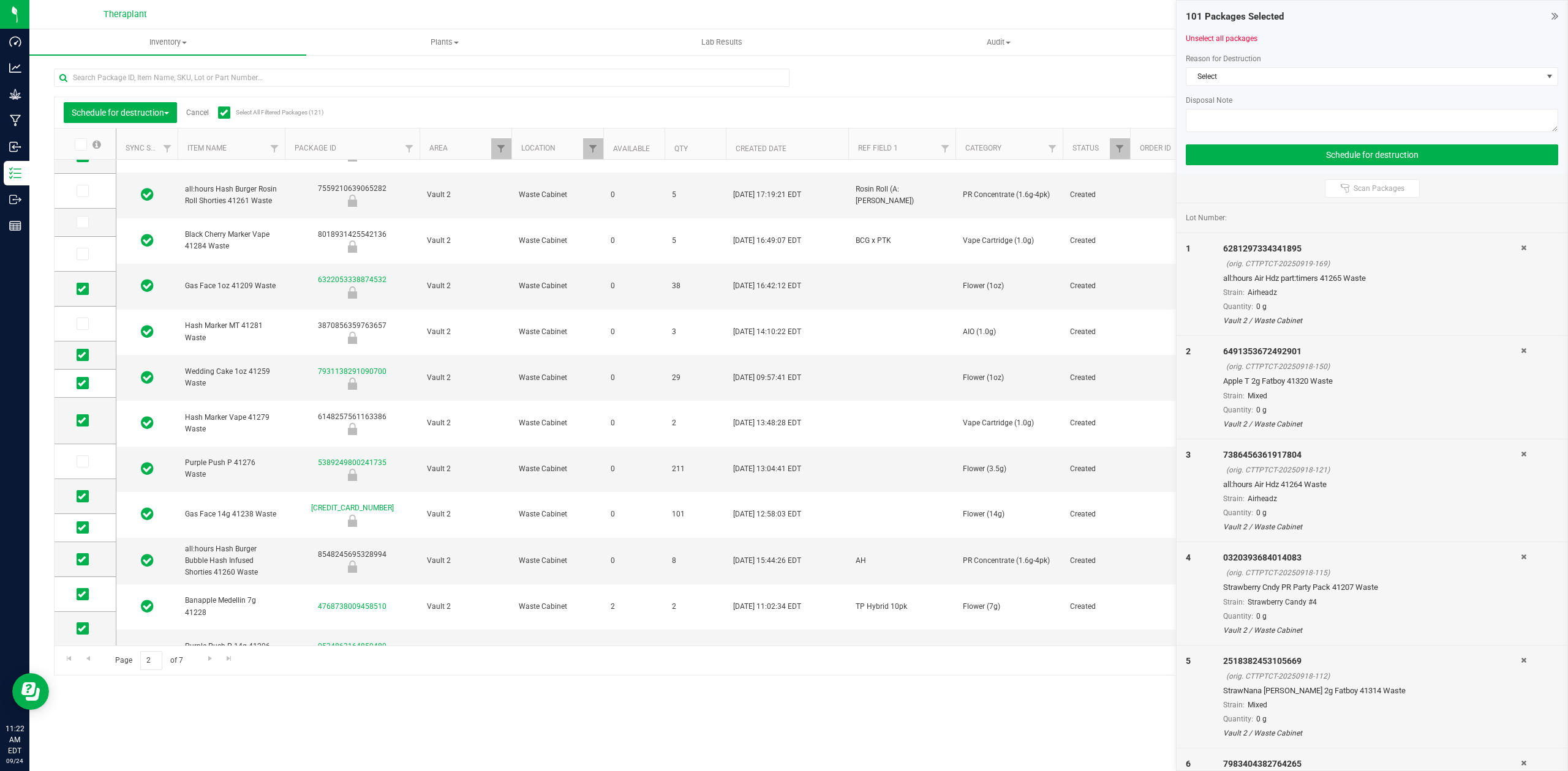
scroll to position [233, 0]
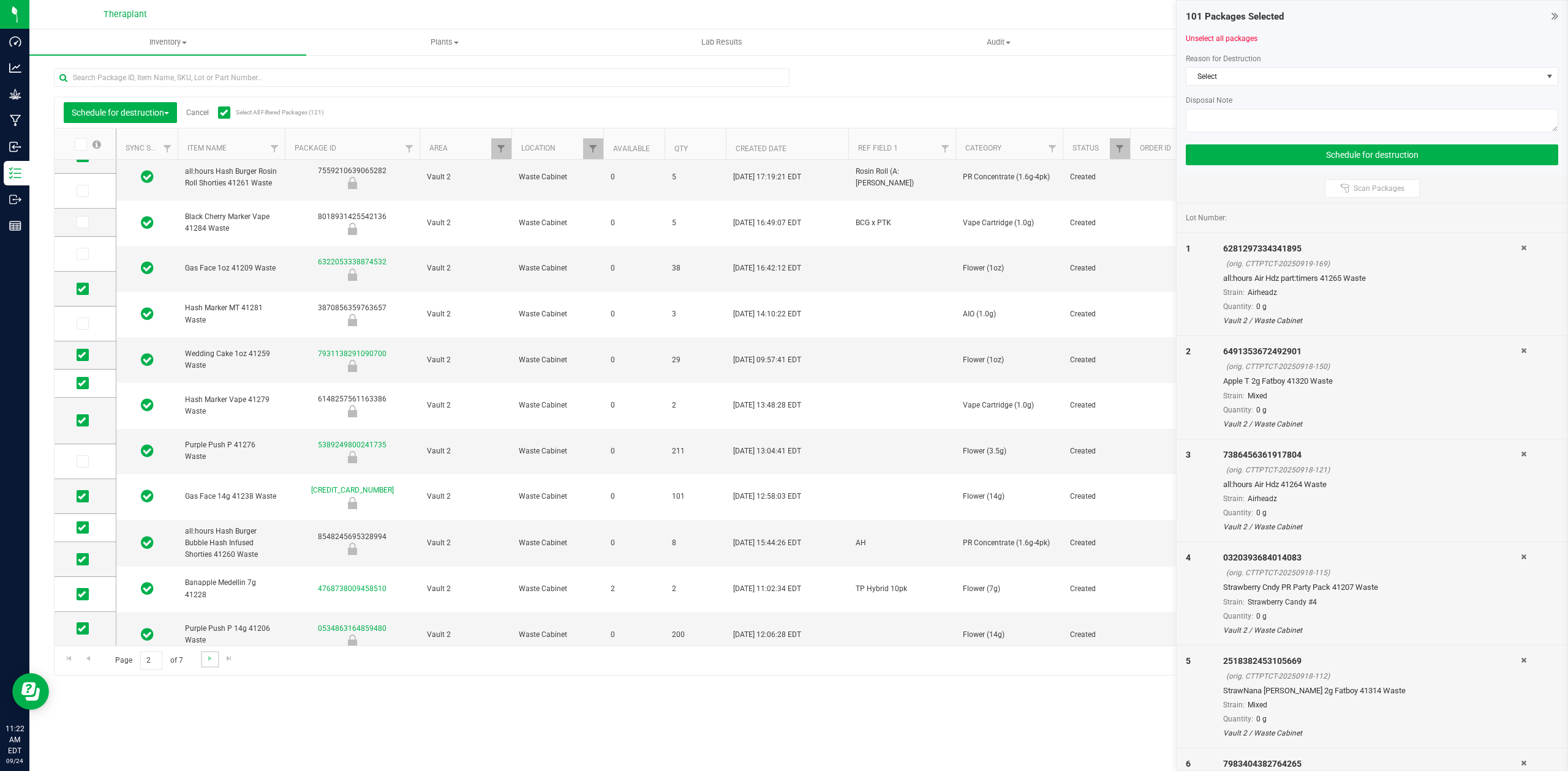
click at [203, 666] on link "Go to the next page" at bounding box center [209, 660] width 17 height 17
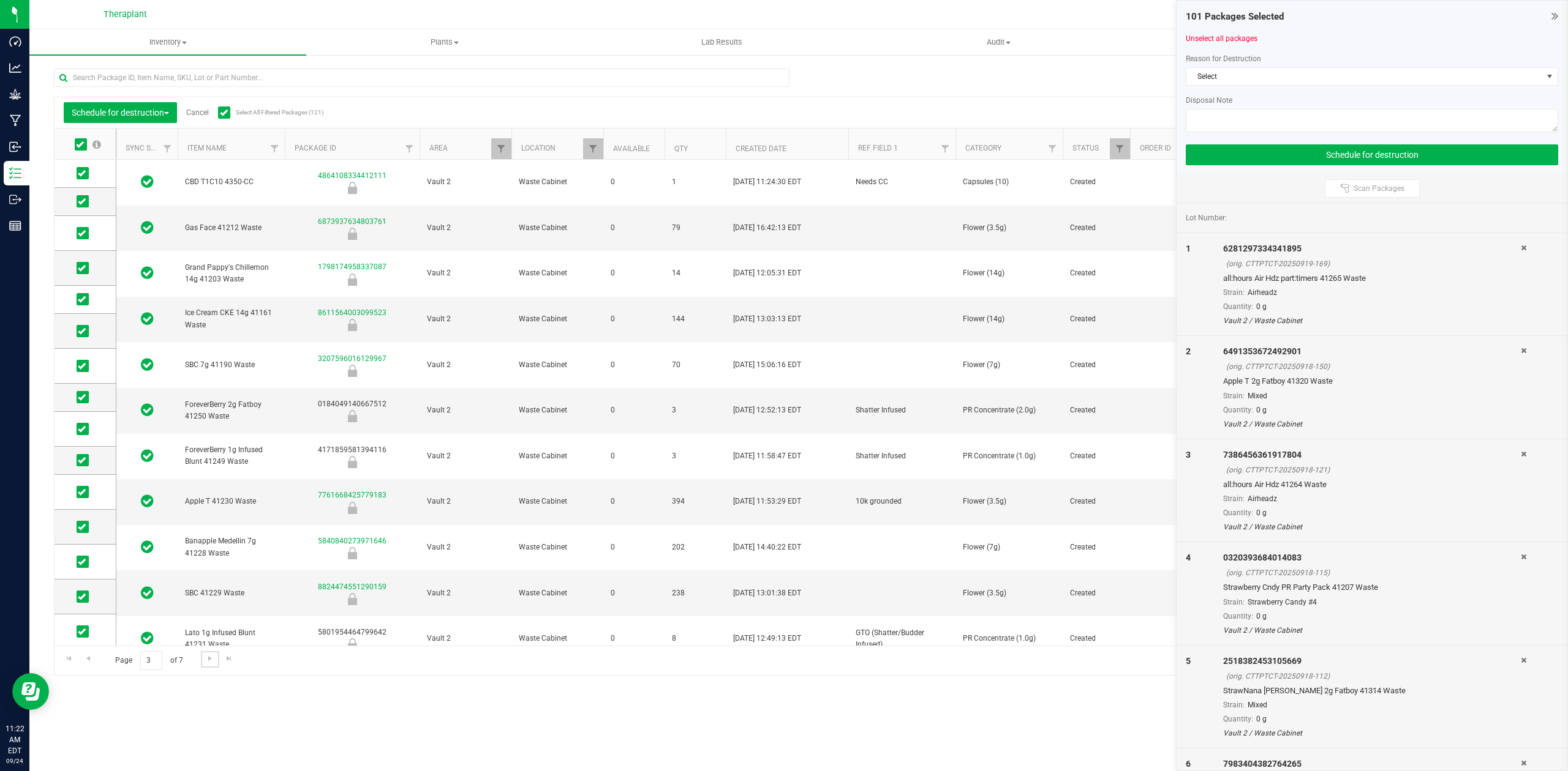
scroll to position [168, 0]
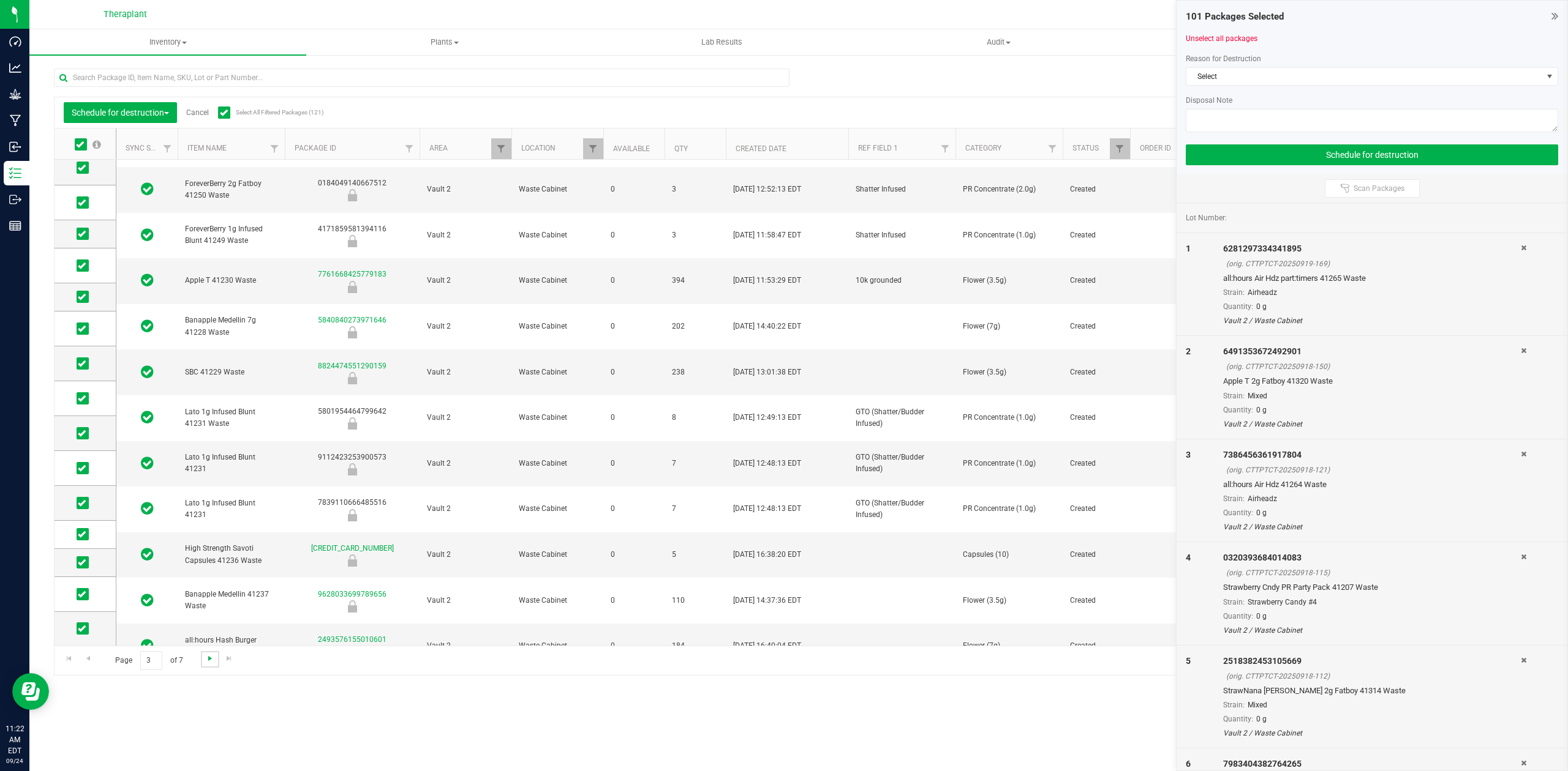
click at [211, 661] on span "Go to the next page" at bounding box center [210, 658] width 10 height 10
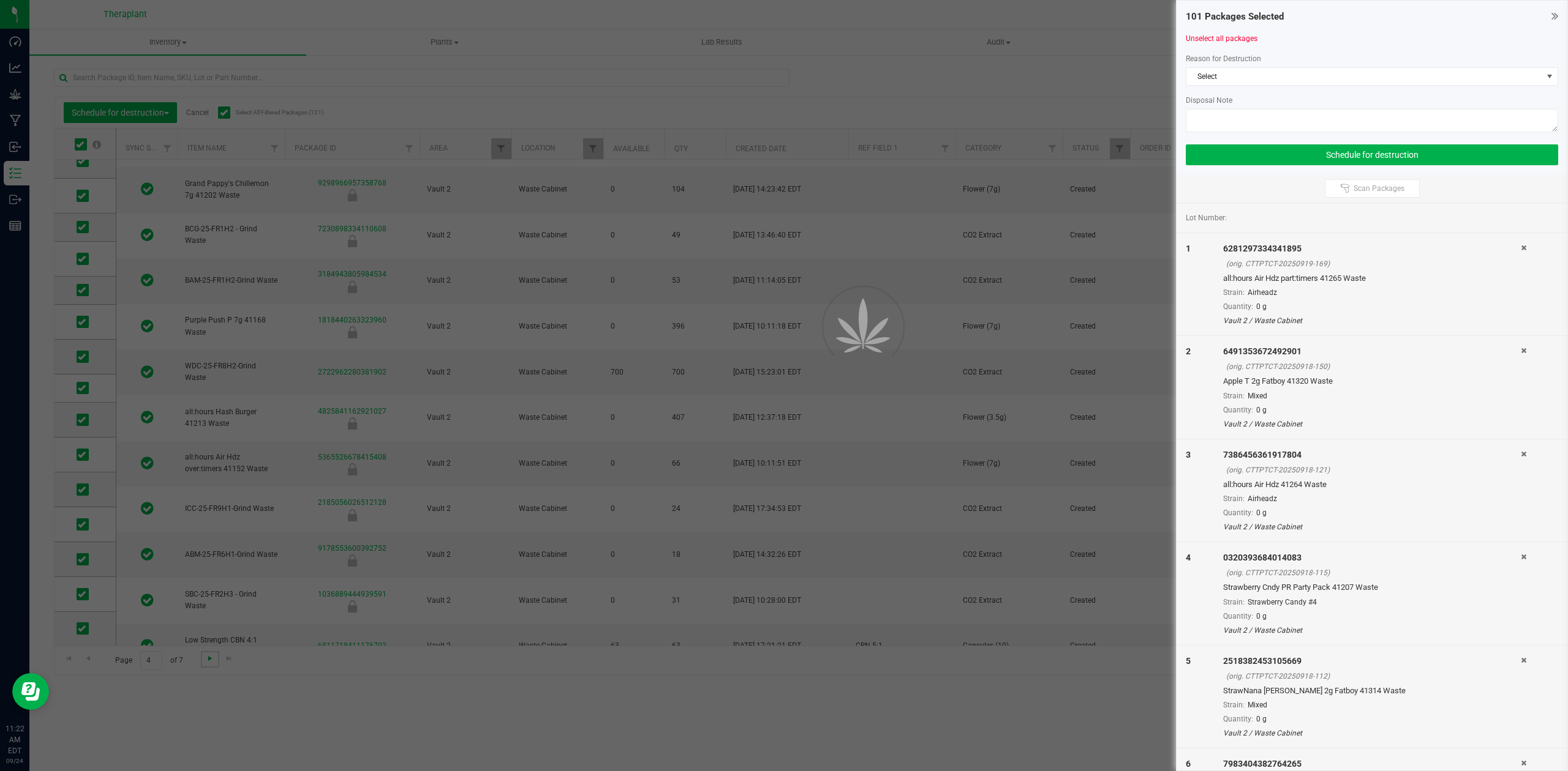
scroll to position [0, 0]
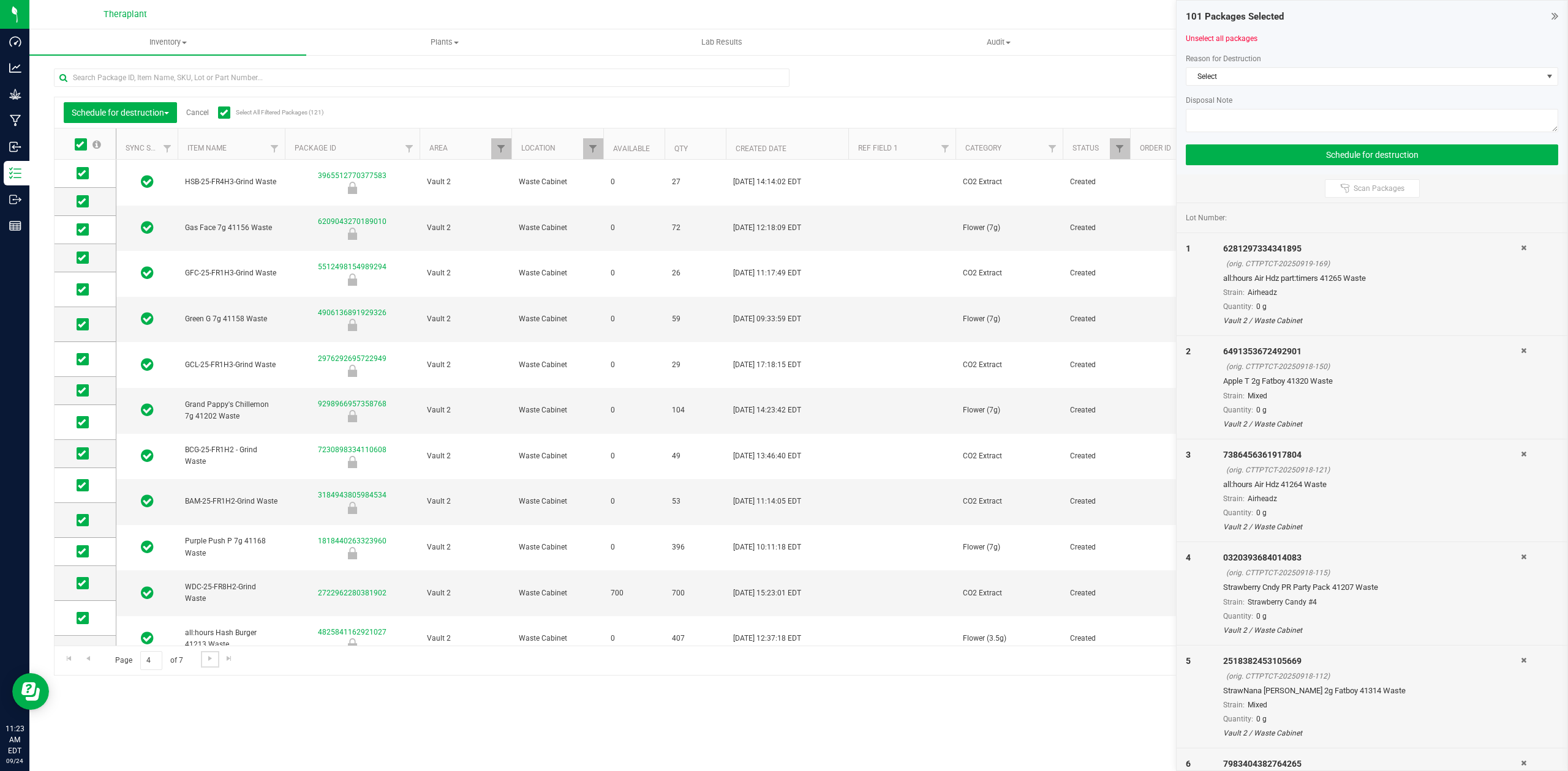
scroll to position [168, 0]
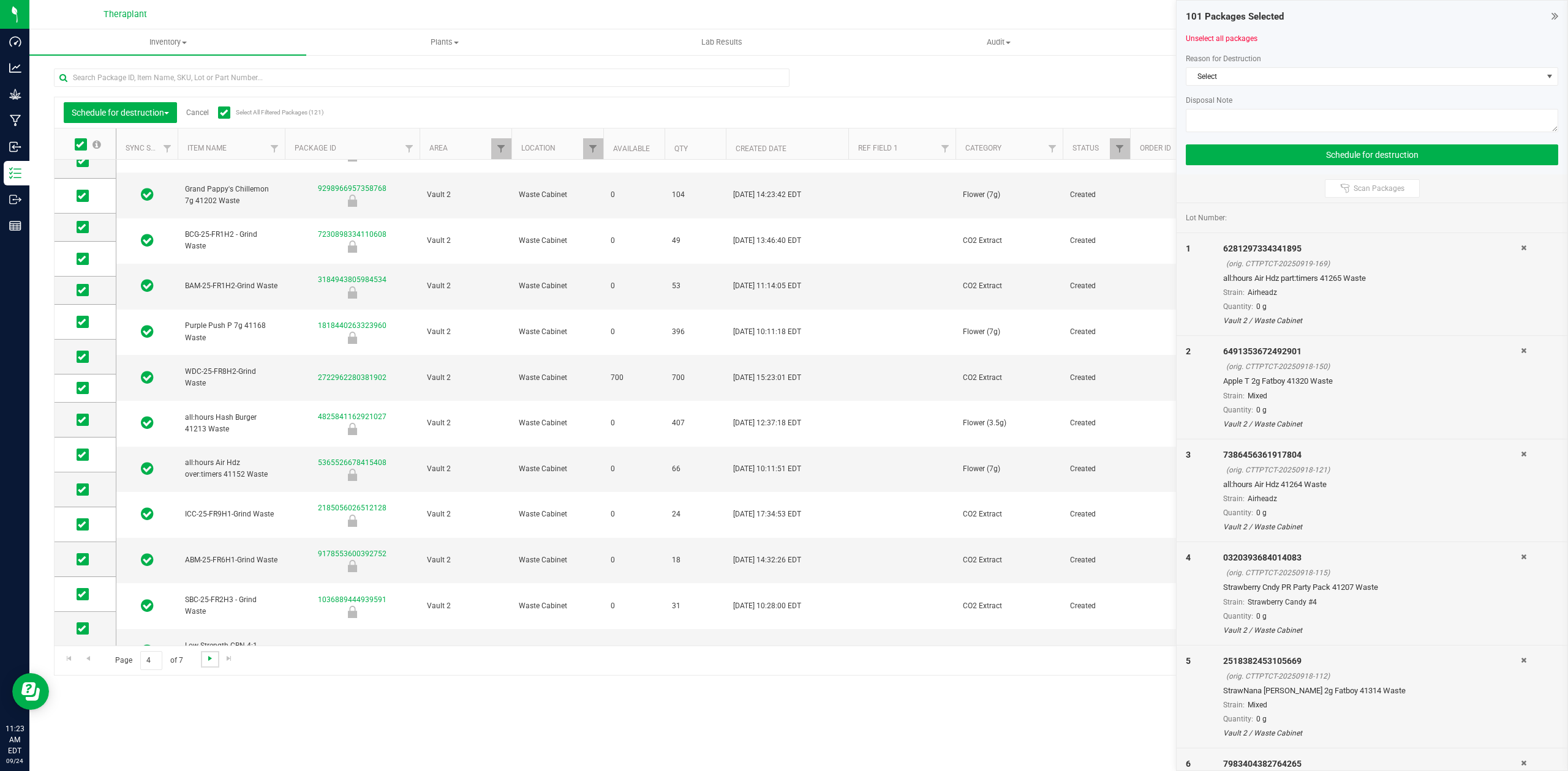
click at [212, 660] on span "Go to the next page" at bounding box center [210, 658] width 10 height 10
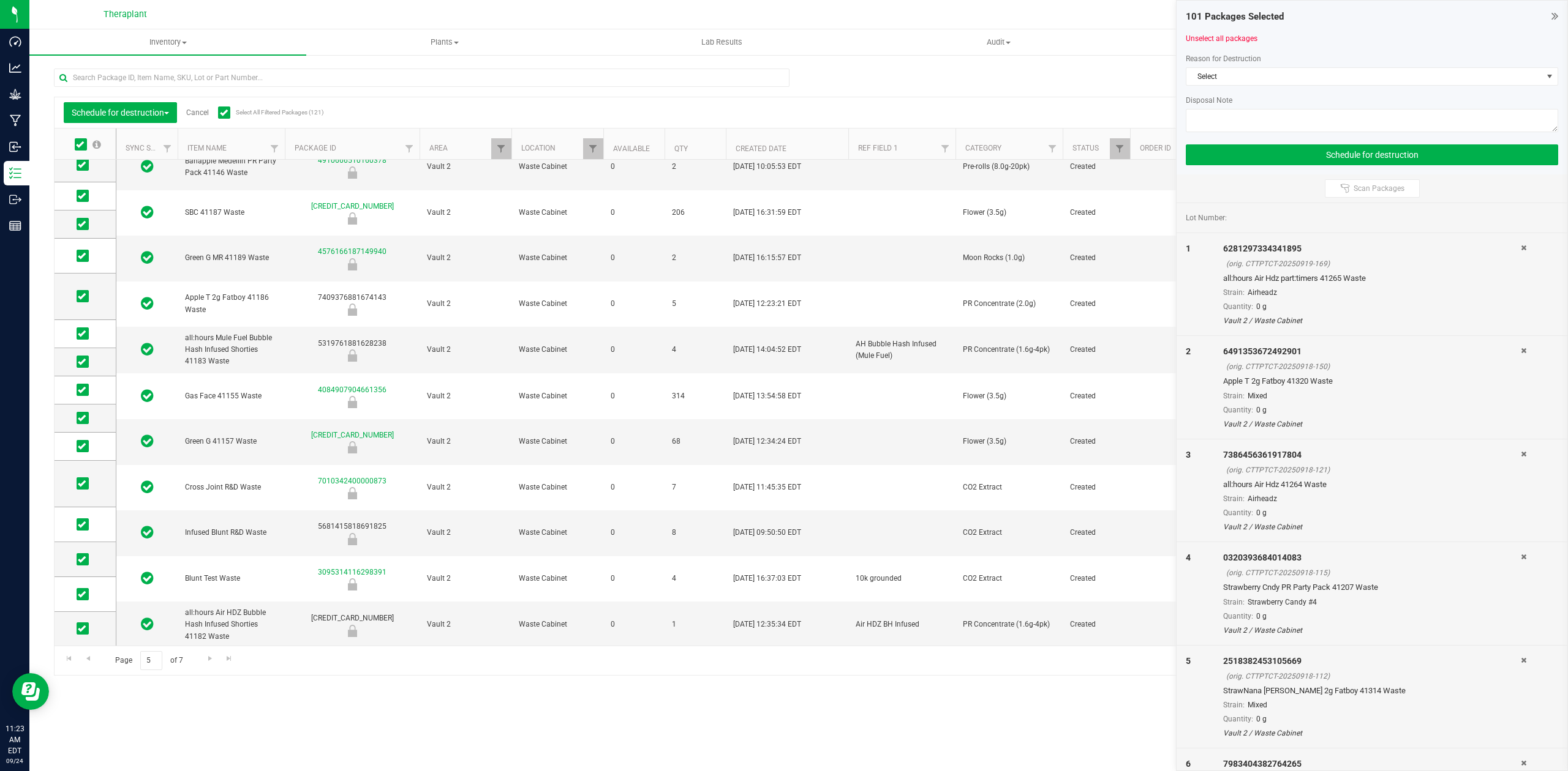
click at [146, 708] on icon at bounding box center [147, 715] width 13 height 14
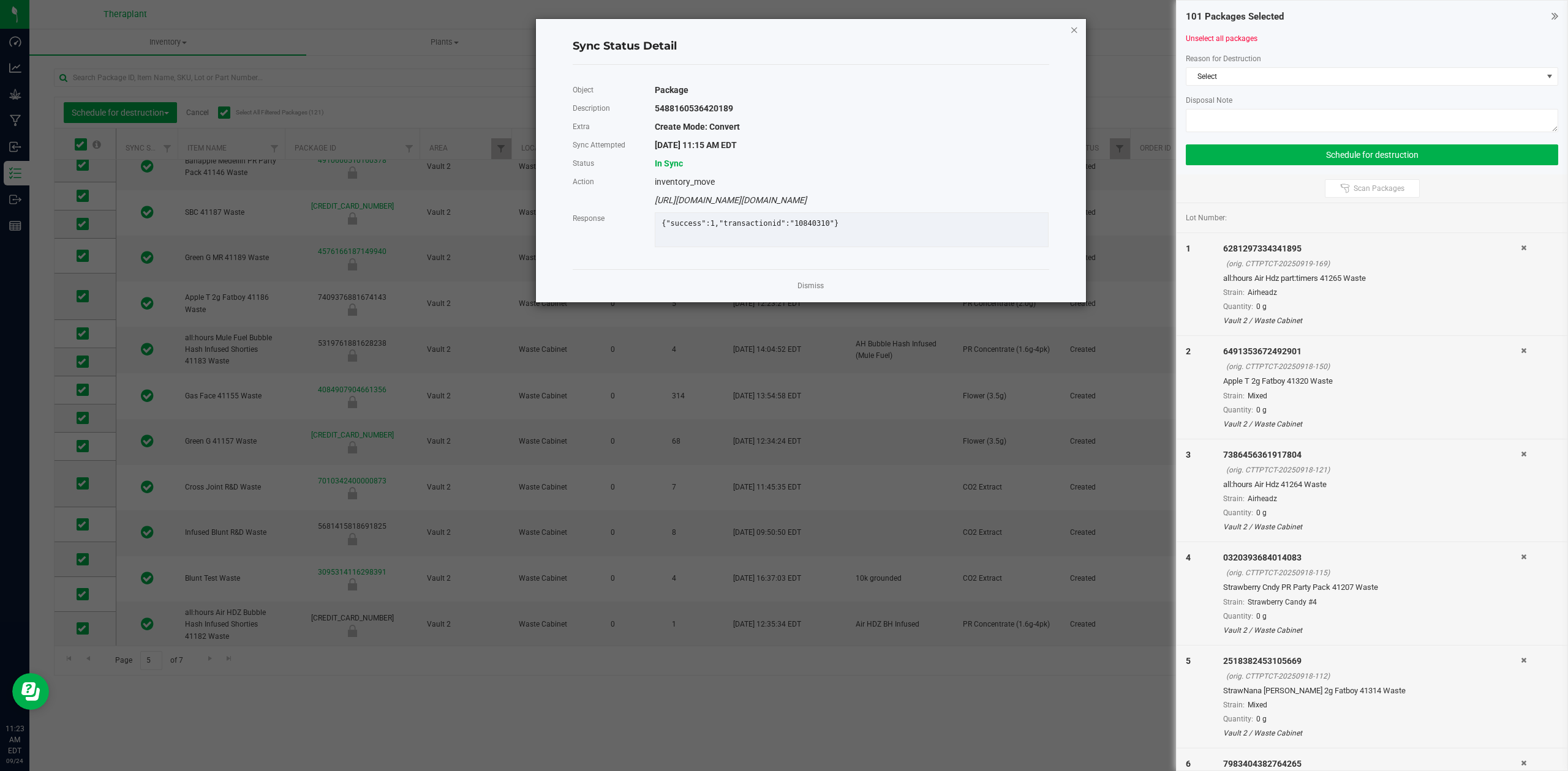
click at [1070, 27] on icon "Close" at bounding box center [1074, 29] width 8 height 14
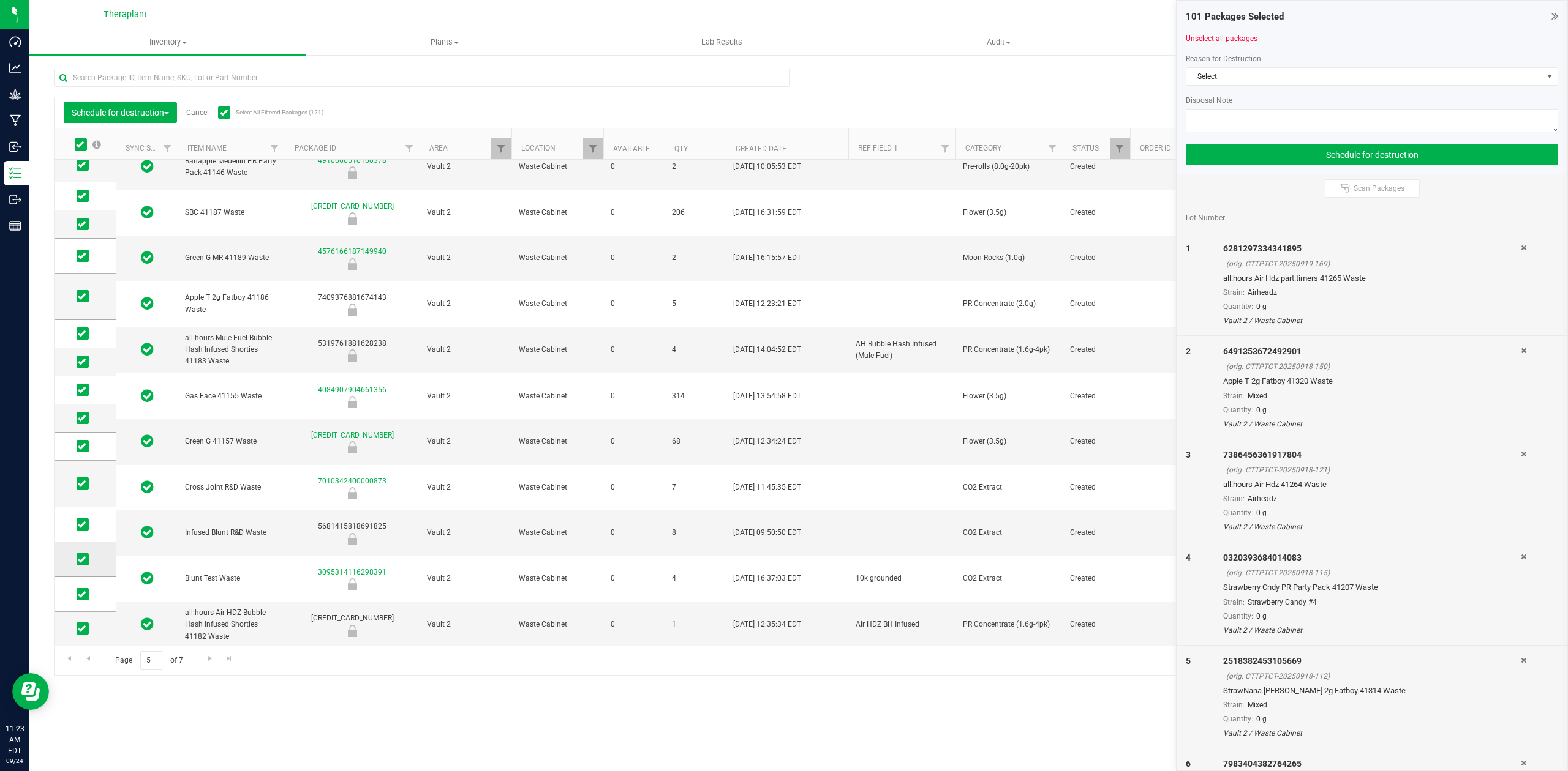
click at [86, 562] on span at bounding box center [83, 559] width 12 height 12
click at [0, 0] on input "checkbox" at bounding box center [0, 0] width 0 height 0
click at [84, 594] on icon at bounding box center [82, 594] width 8 height 0
click at [0, 0] on input "checkbox" at bounding box center [0, 0] width 0 height 0
click at [206, 659] on span "Go to the next page" at bounding box center [210, 658] width 10 height 10
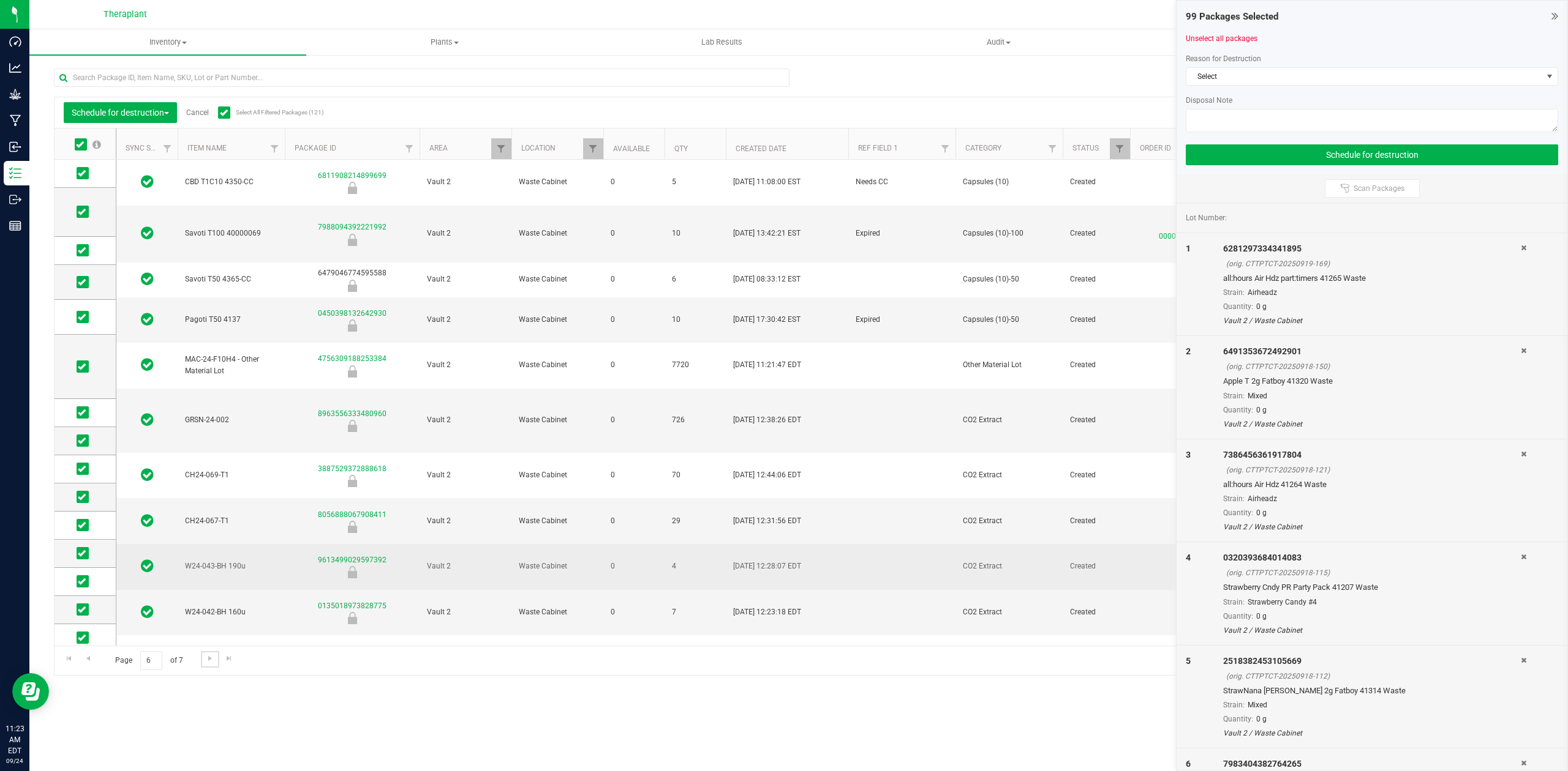
scroll to position [81, 0]
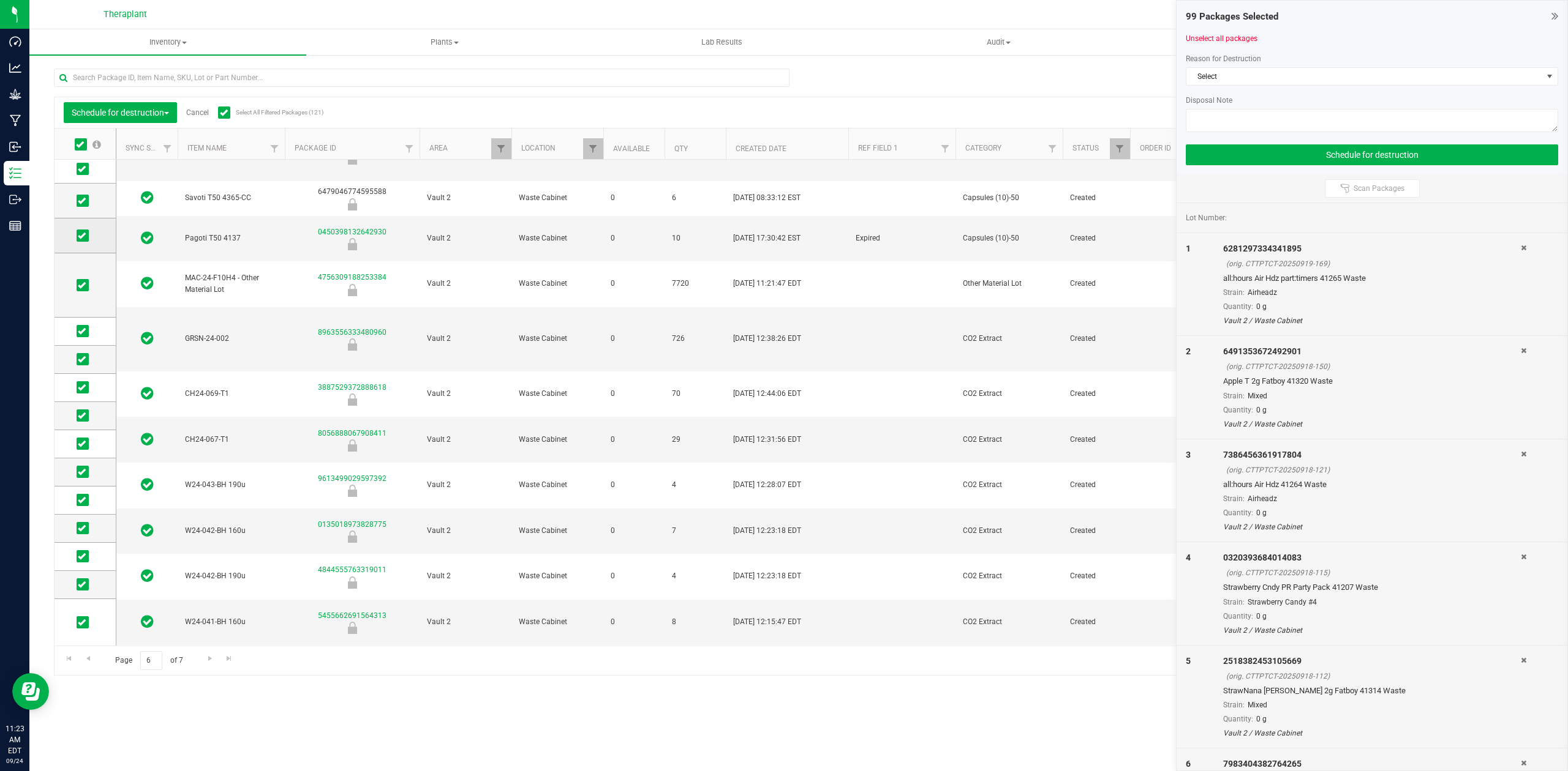
click at [81, 236] on icon at bounding box center [82, 236] width 8 height 0
click at [0, 0] on input "checkbox" at bounding box center [0, 0] width 0 height 0
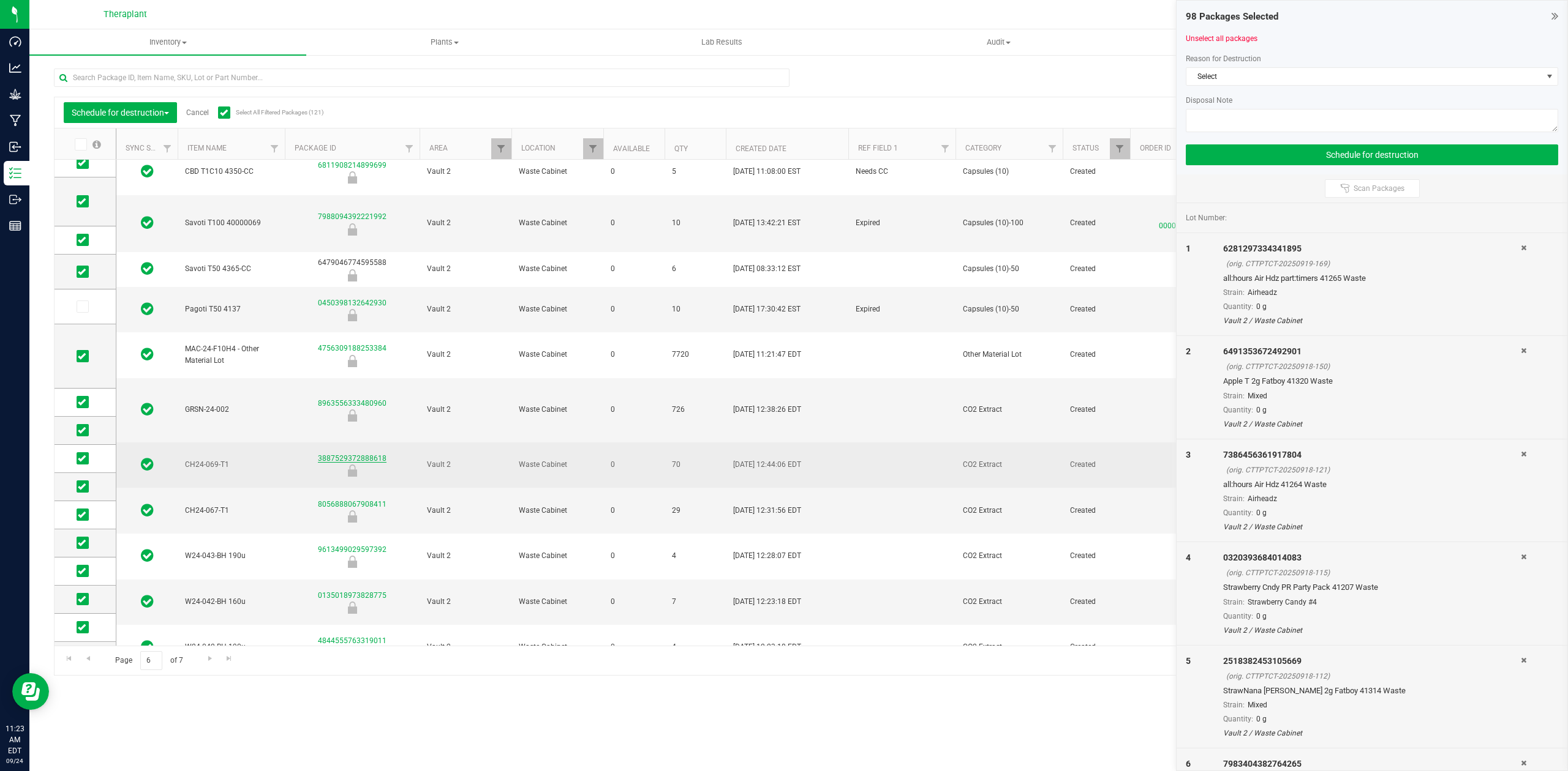
scroll to position [0, 0]
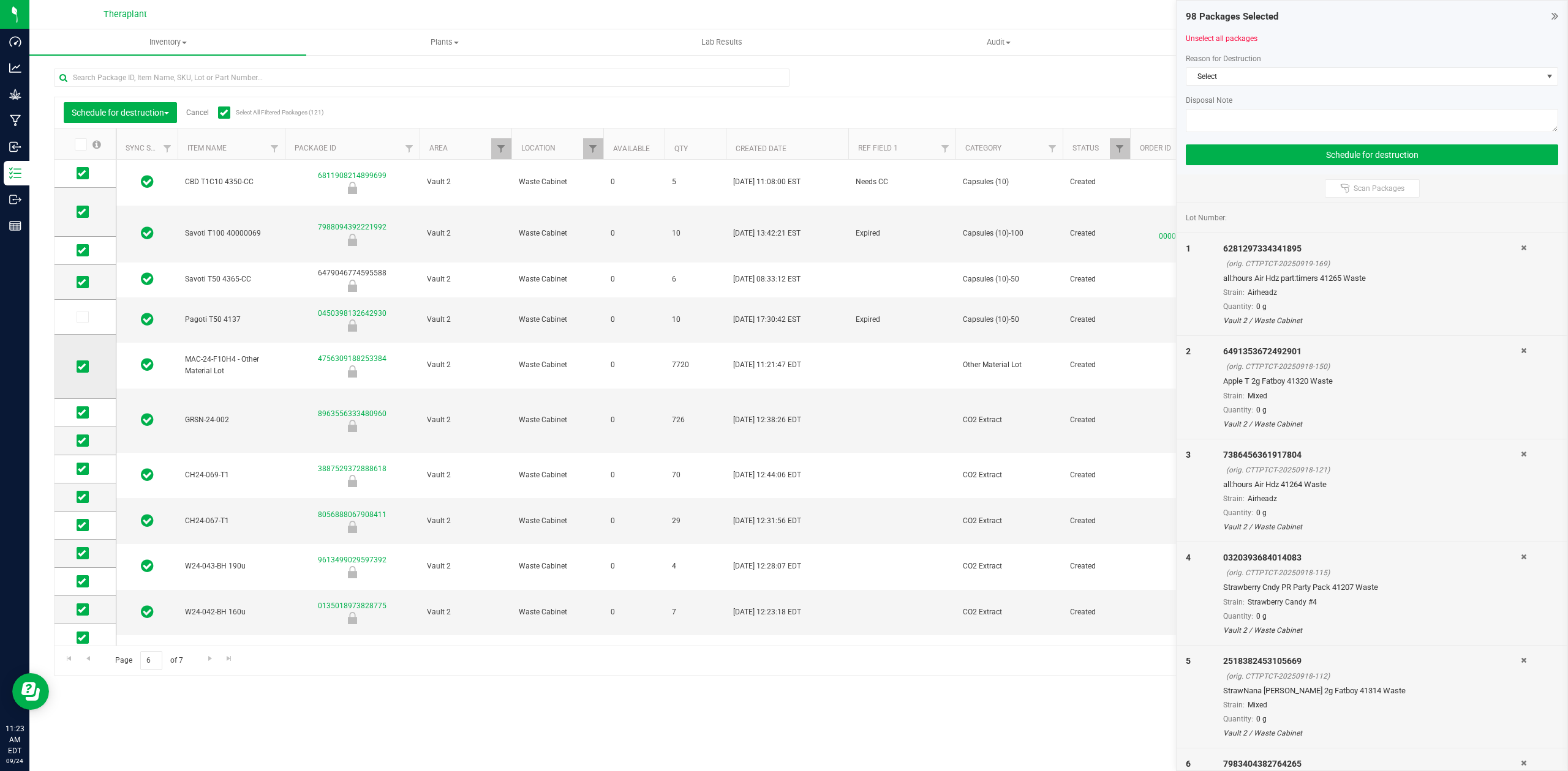
drag, startPoint x: 86, startPoint y: 365, endPoint x: 89, endPoint y: 377, distance: 12.4
click at [86, 368] on span at bounding box center [83, 367] width 12 height 12
click at [0, 0] on input "checkbox" at bounding box center [0, 0] width 0 height 0
click at [80, 422] on td at bounding box center [85, 413] width 61 height 28
drag, startPoint x: 81, startPoint y: 417, endPoint x: 81, endPoint y: 436, distance: 19.0
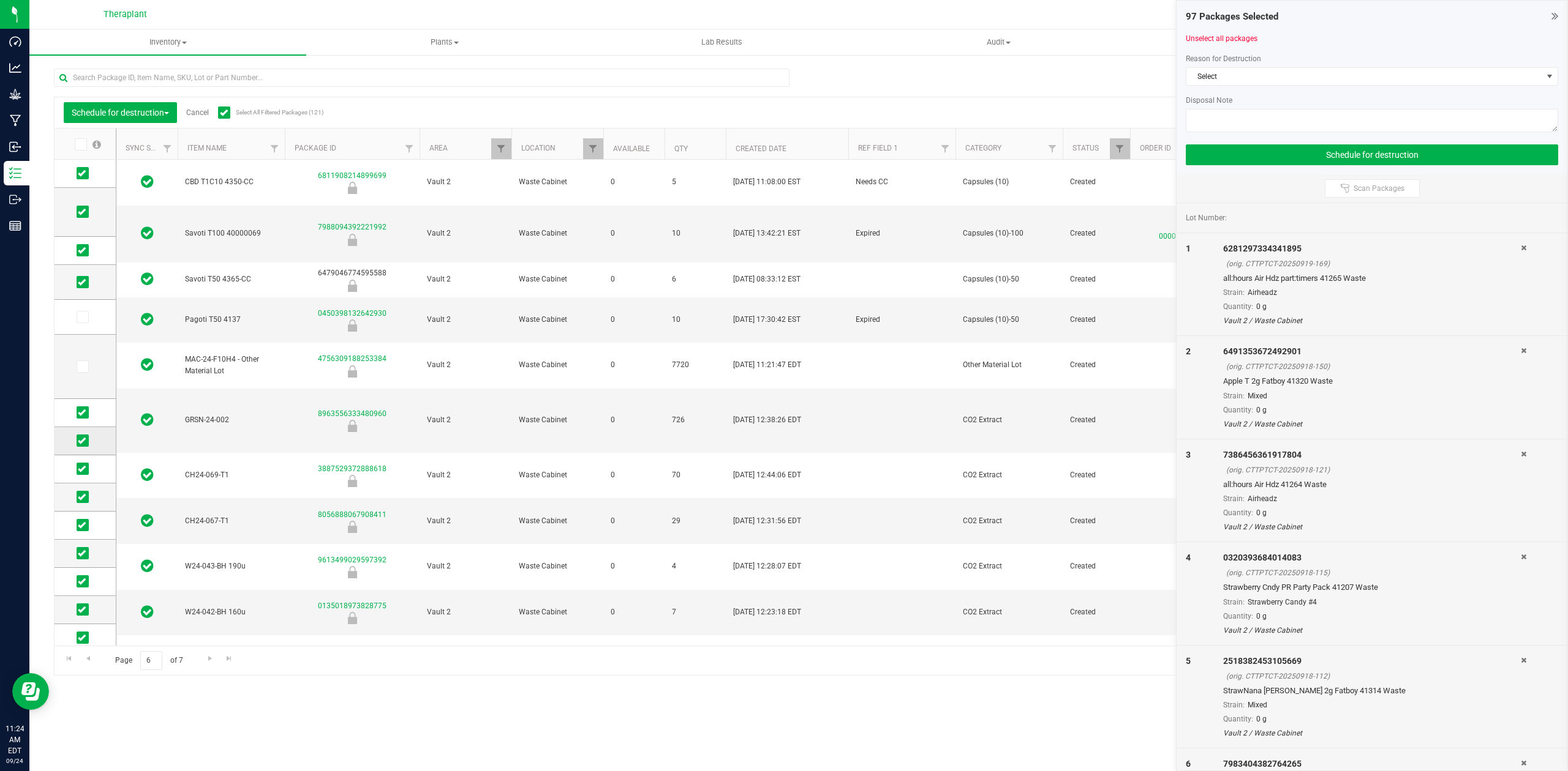
click at [81, 412] on icon at bounding box center [82, 412] width 8 height 0
click at [0, 0] on input "checkbox" at bounding box center [0, 0] width 0 height 0
click at [81, 440] on icon at bounding box center [82, 440] width 8 height 0
click at [0, 0] on input "checkbox" at bounding box center [0, 0] width 0 height 0
drag, startPoint x: 81, startPoint y: 465, endPoint x: 81, endPoint y: 478, distance: 13.0
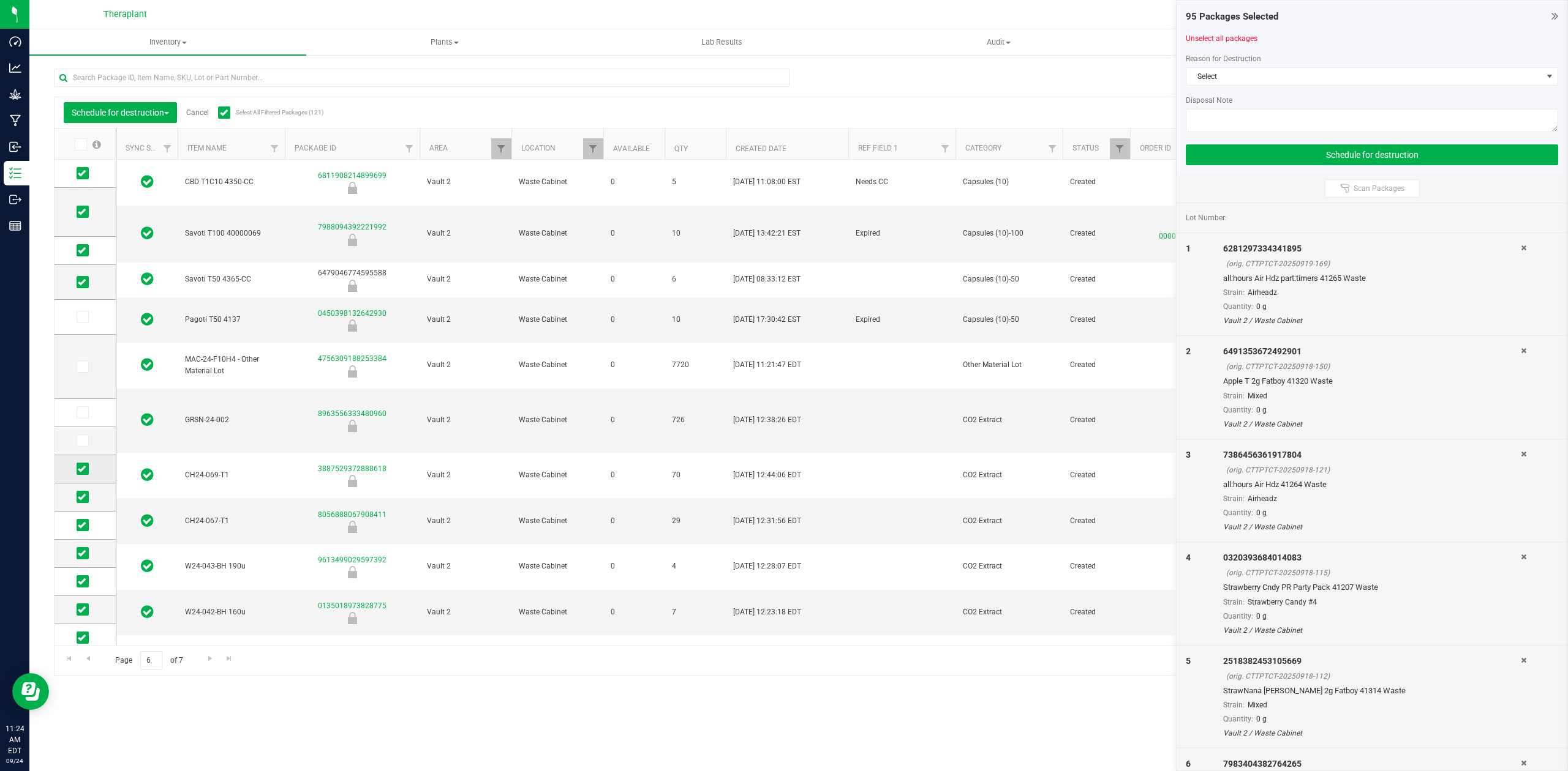
click at [81, 469] on td at bounding box center [85, 469] width 61 height 28
click at [81, 497] on icon at bounding box center [82, 497] width 8 height 0
click at [0, 0] on input "checkbox" at bounding box center [0, 0] width 0 height 0
click at [81, 469] on icon at bounding box center [82, 469] width 8 height 0
click at [0, 0] on input "checkbox" at bounding box center [0, 0] width 0 height 0
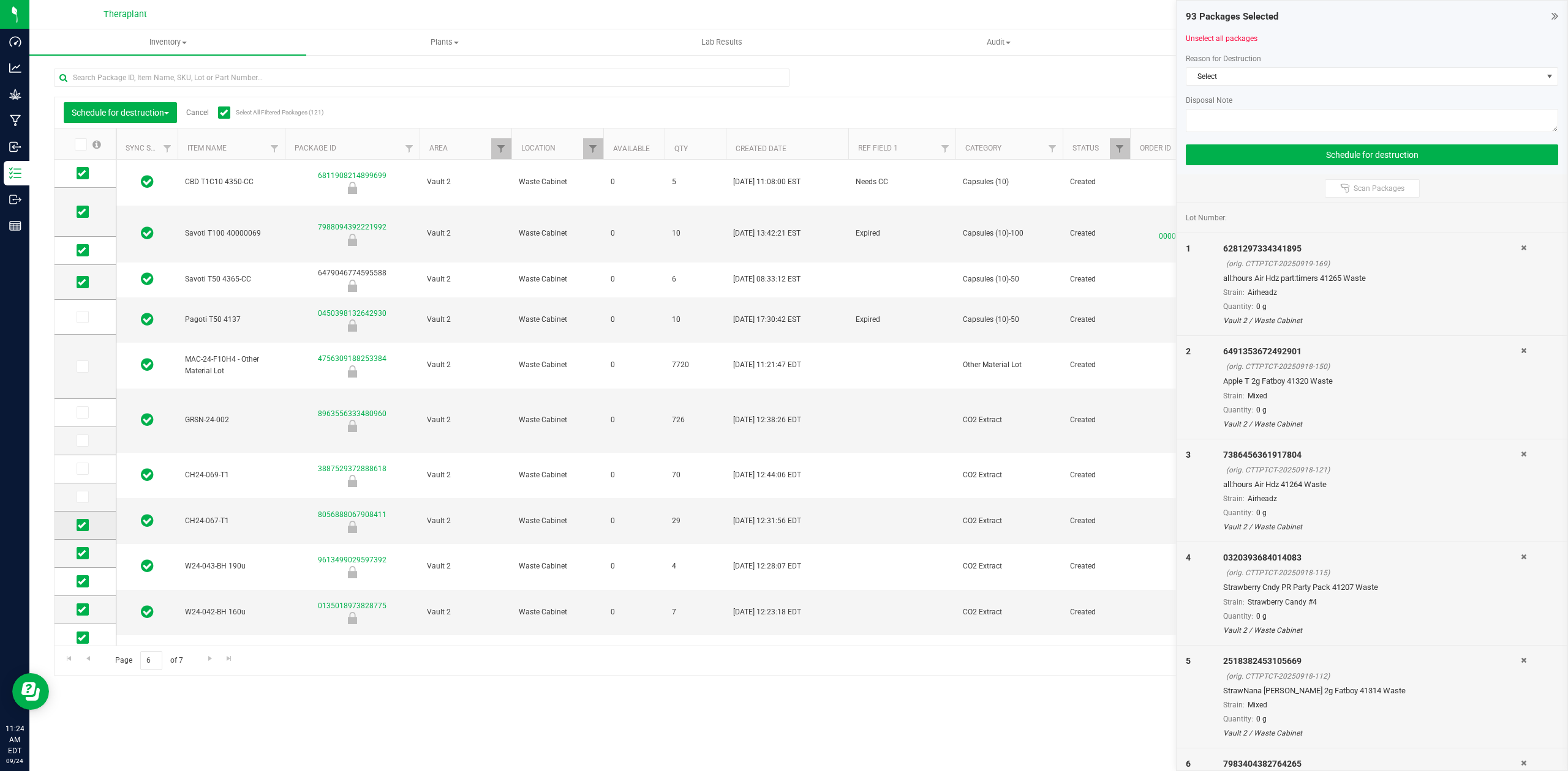
drag, startPoint x: 87, startPoint y: 542, endPoint x: 81, endPoint y: 532, distance: 11.7
click at [81, 532] on td at bounding box center [85, 525] width 61 height 28
click at [81, 525] on icon at bounding box center [82, 525] width 8 height 0
click at [0, 0] on input "checkbox" at bounding box center [0, 0] width 0 height 0
drag, startPoint x: 86, startPoint y: 552, endPoint x: 86, endPoint y: 591, distance: 39.0
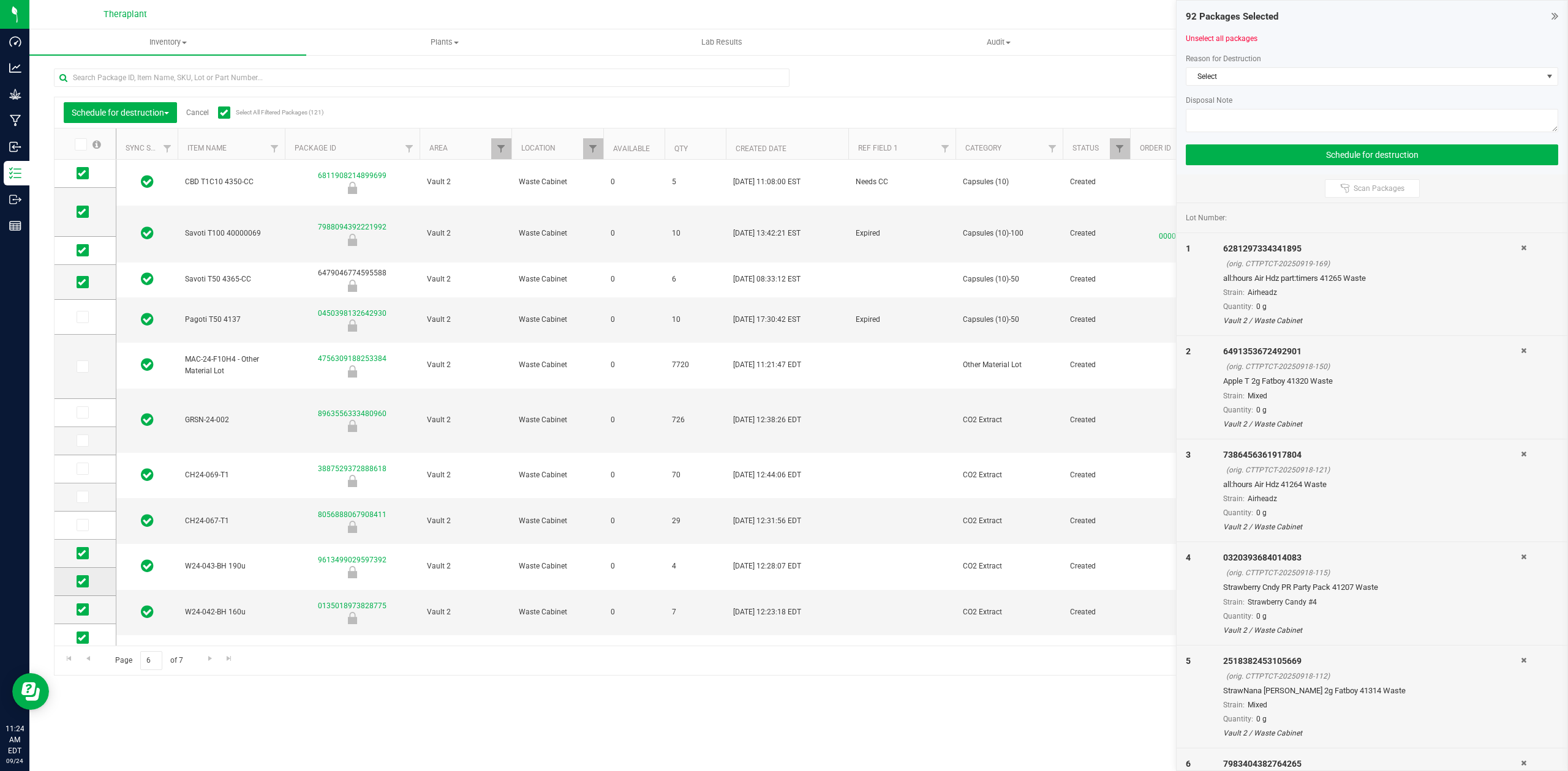
click at [86, 553] on span at bounding box center [83, 553] width 12 height 12
click at [0, 0] on input "checkbox" at bounding box center [0, 0] width 0 height 0
click at [81, 581] on icon at bounding box center [82, 581] width 8 height 0
click at [0, 0] on input "checkbox" at bounding box center [0, 0] width 0 height 0
click at [79, 610] on icon at bounding box center [82, 610] width 8 height 0
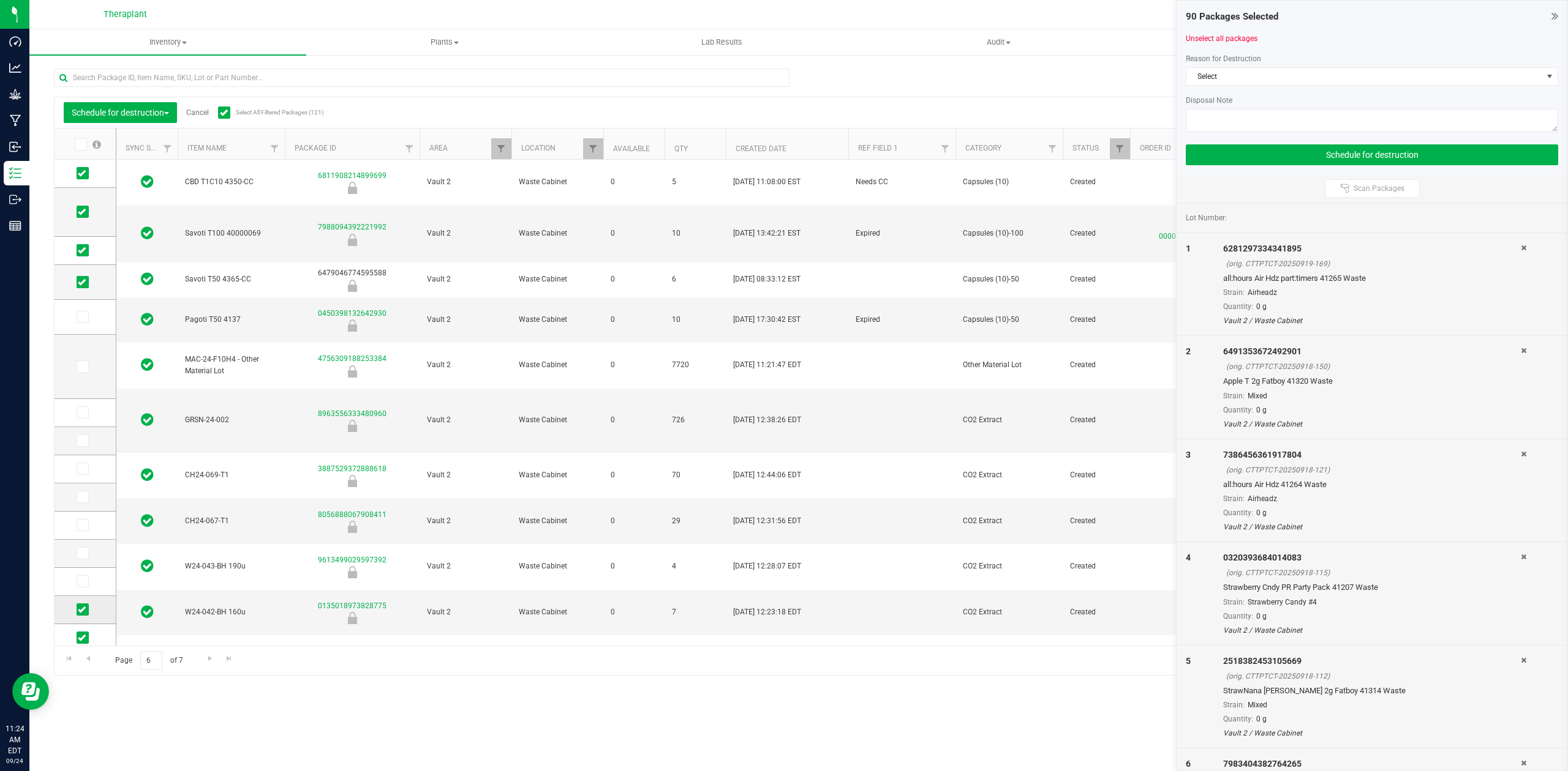
click at [0, 0] on input "checkbox" at bounding box center [0, 0] width 0 height 0
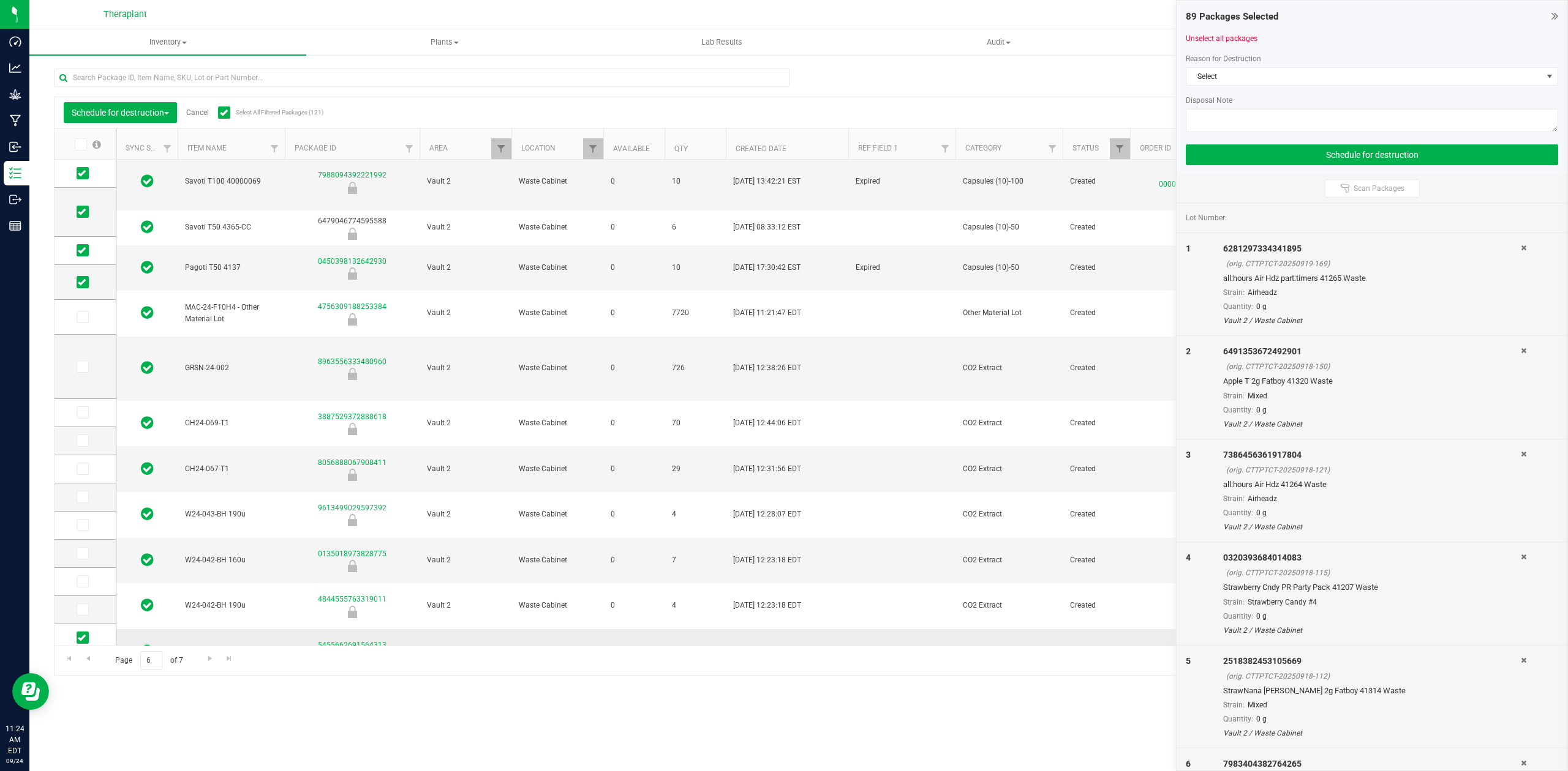
scroll to position [177, 0]
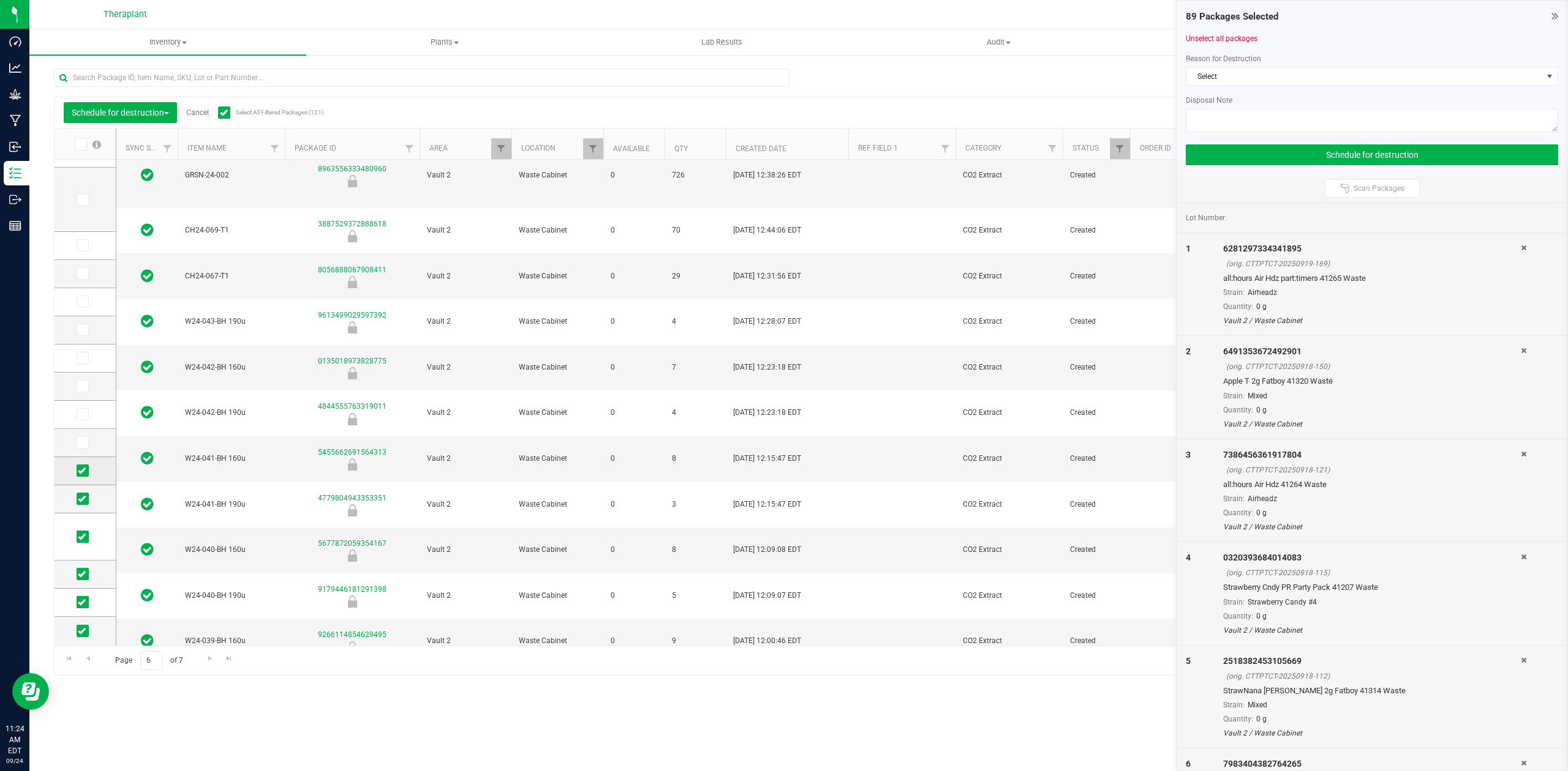
click at [77, 469] on span at bounding box center [83, 471] width 12 height 12
click at [0, 0] on input "checkbox" at bounding box center [0, 0] width 0 height 0
click at [81, 499] on icon at bounding box center [82, 499] width 8 height 0
click at [0, 0] on input "checkbox" at bounding box center [0, 0] width 0 height 0
click at [81, 537] on icon at bounding box center [82, 537] width 8 height 0
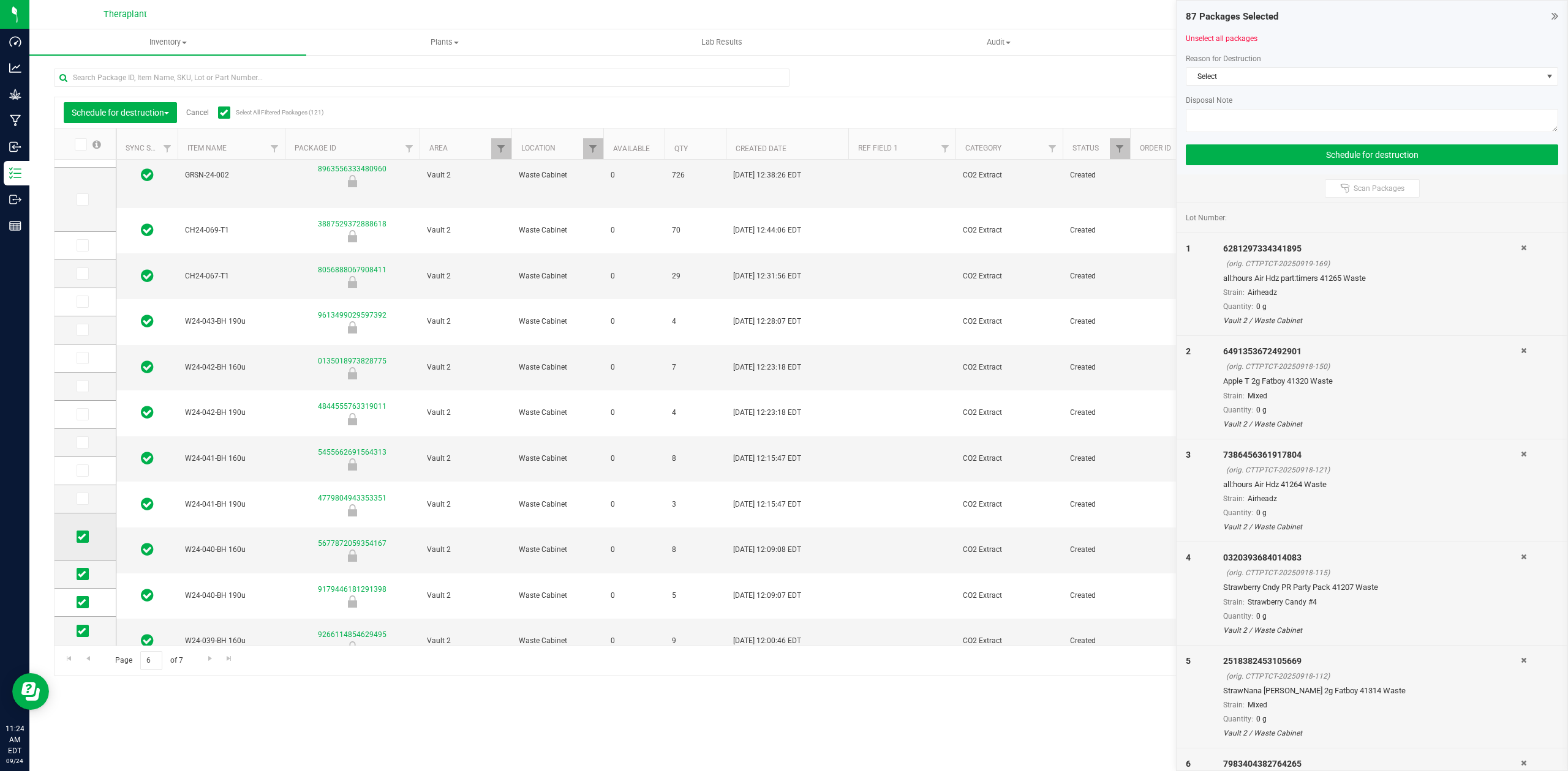
click at [0, 0] on input "checkbox" at bounding box center [0, 0] width 0 height 0
click at [84, 574] on icon at bounding box center [82, 574] width 8 height 0
click at [0, 0] on input "checkbox" at bounding box center [0, 0] width 0 height 0
click at [84, 615] on td at bounding box center [85, 603] width 61 height 28
click at [81, 603] on icon at bounding box center [82, 603] width 8 height 0
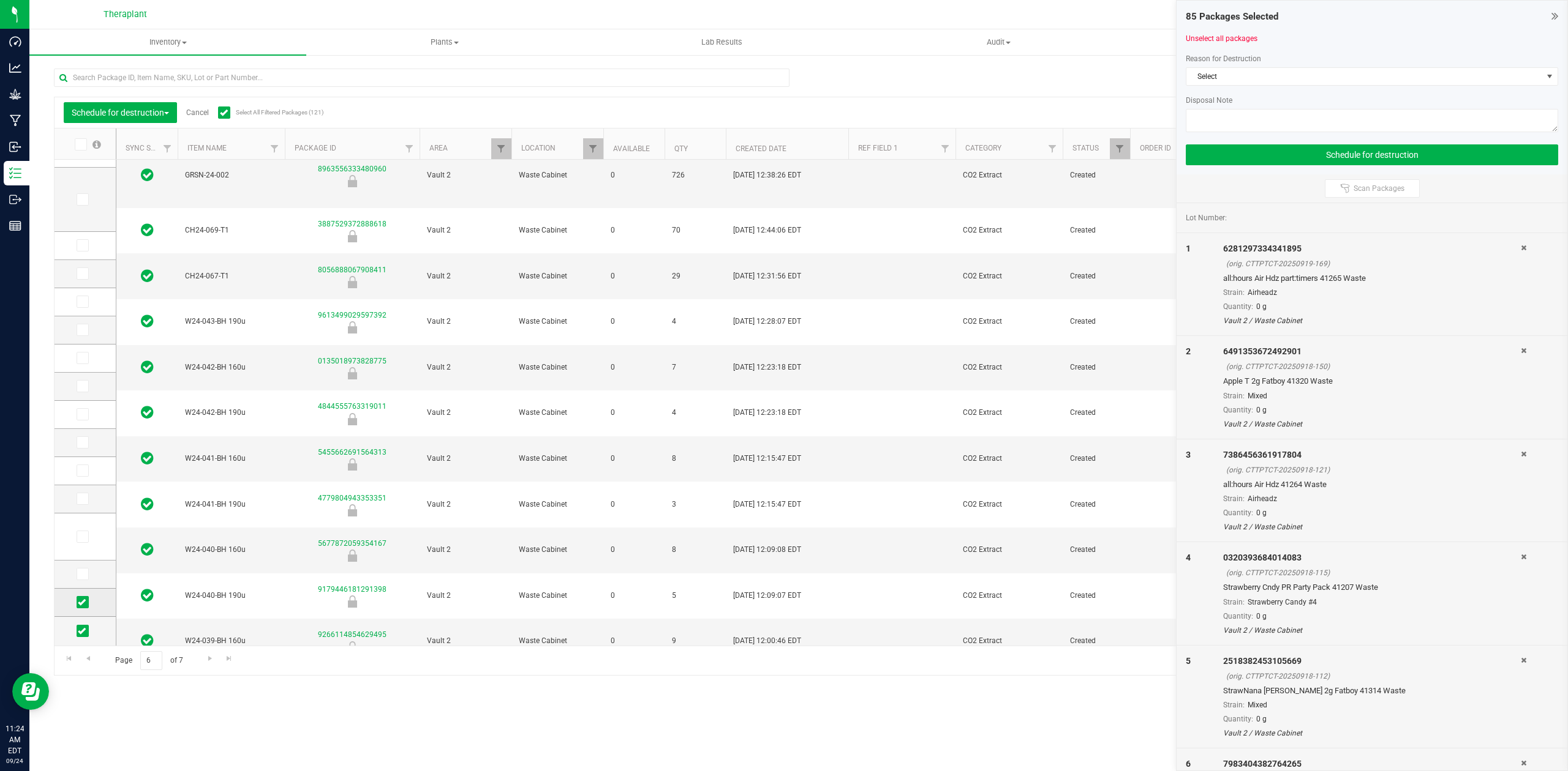
click at [0, 0] on input "checkbox" at bounding box center [0, 0] width 0 height 0
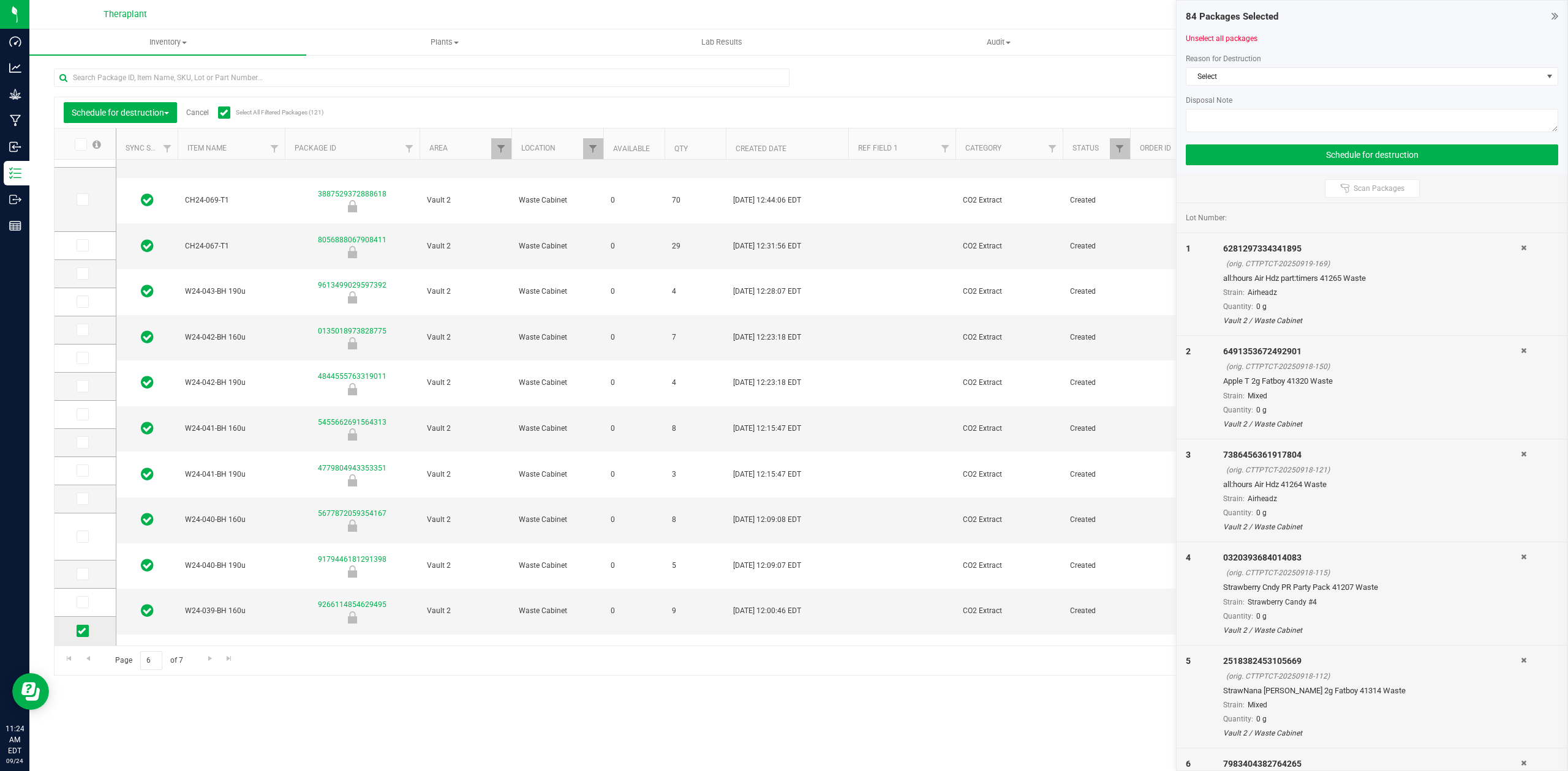
click at [77, 629] on span at bounding box center [83, 631] width 12 height 12
click at [0, 0] on input "checkbox" at bounding box center [0, 0] width 0 height 0
click at [206, 657] on span "Go to the next page" at bounding box center [210, 658] width 10 height 10
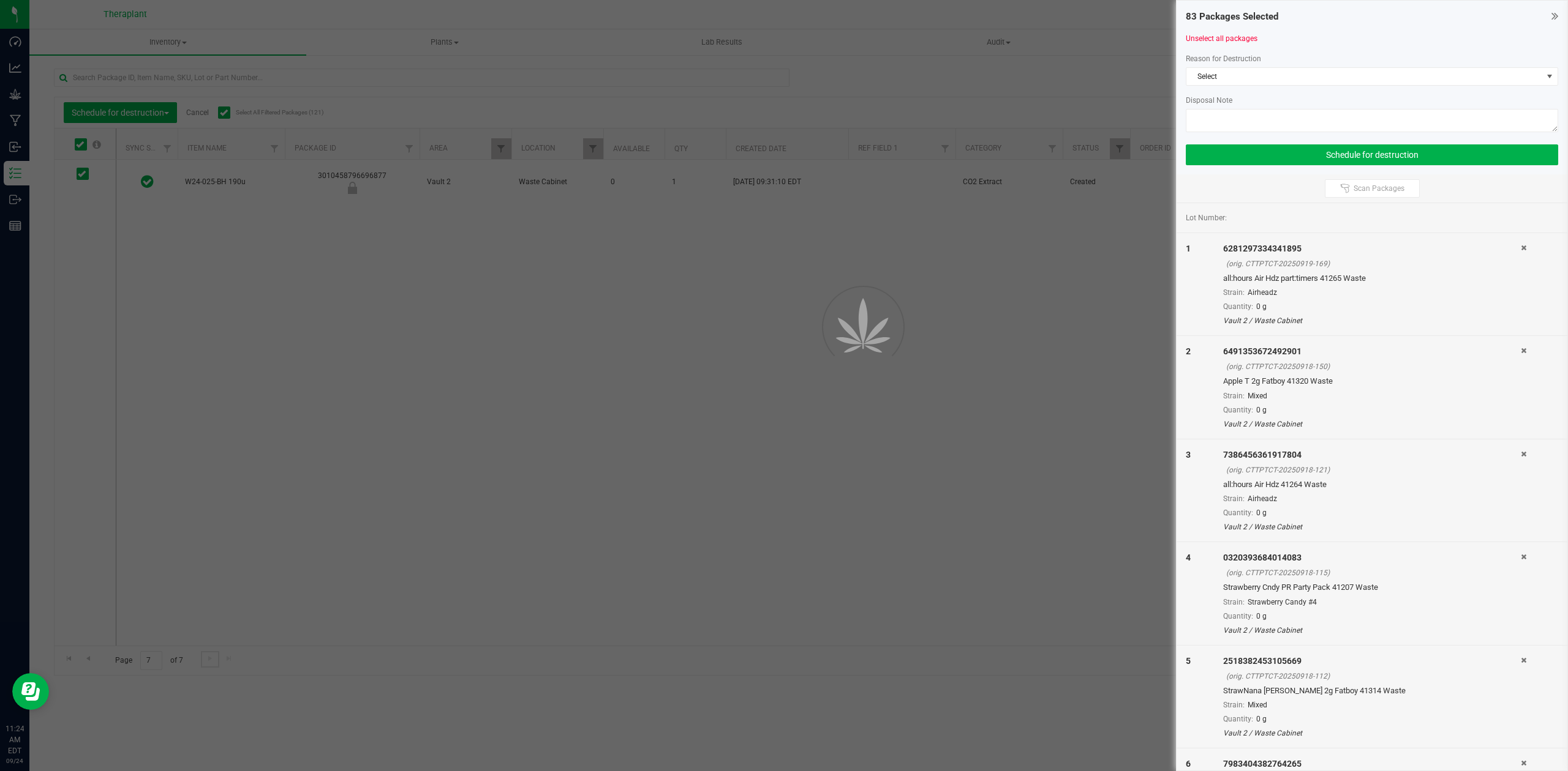
scroll to position [0, 0]
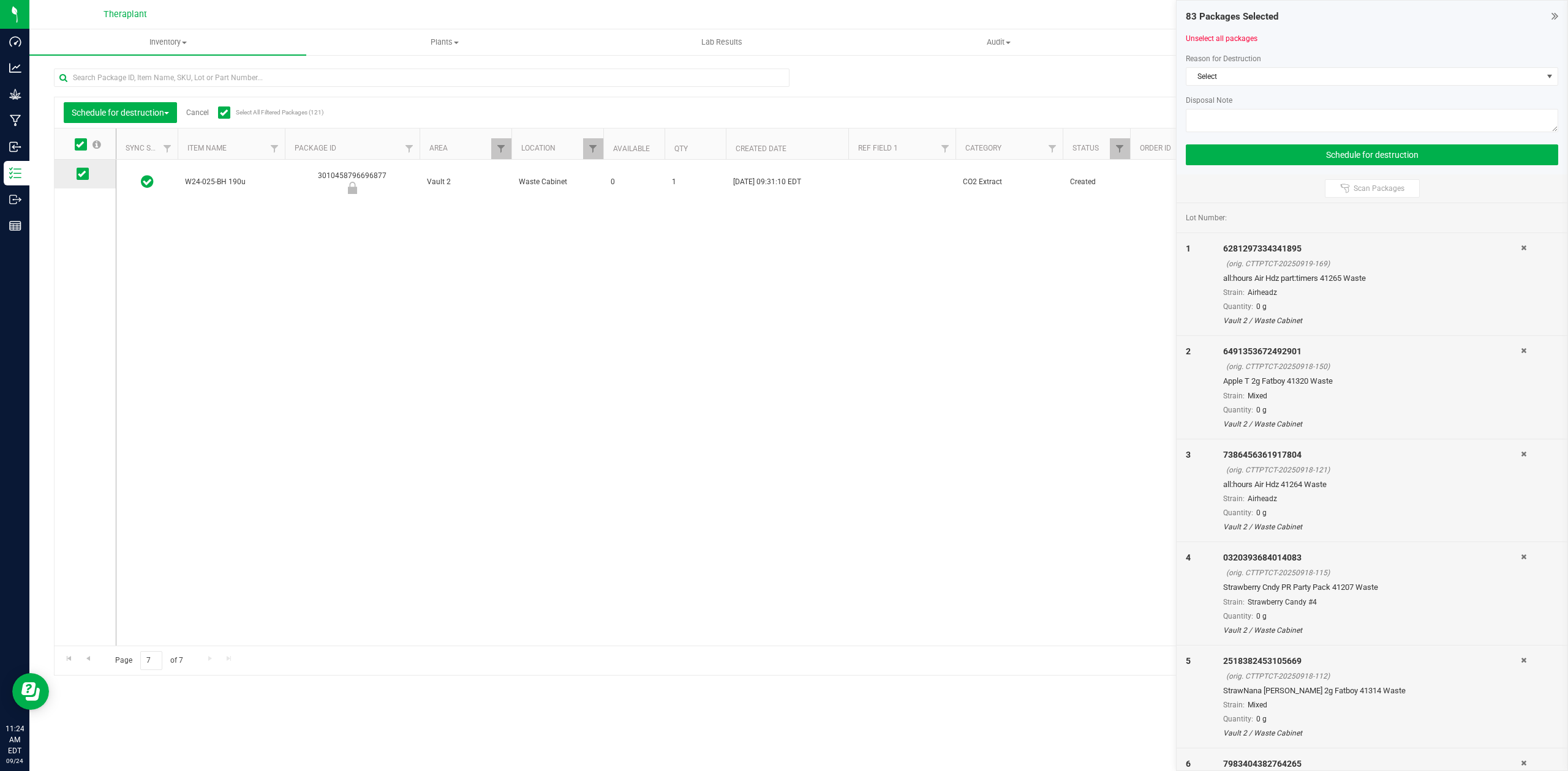
click at [78, 174] on icon at bounding box center [82, 174] width 8 height 0
click at [0, 0] on input "checkbox" at bounding box center [0, 0] width 0 height 0
click at [86, 661] on span "Go to the previous page" at bounding box center [88, 658] width 10 height 10
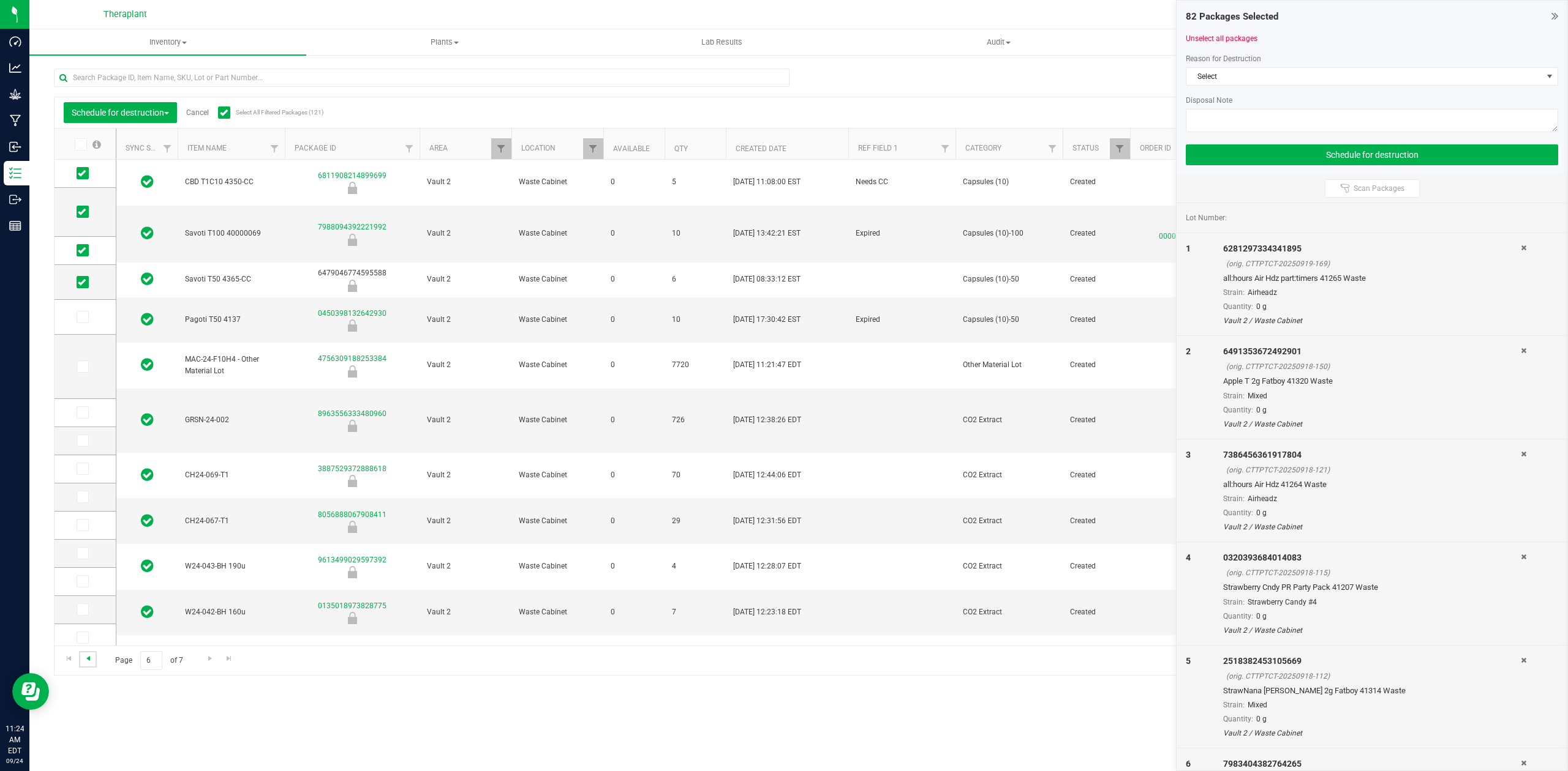
click at [91, 660] on span "Go to the previous page" at bounding box center [88, 658] width 10 height 10
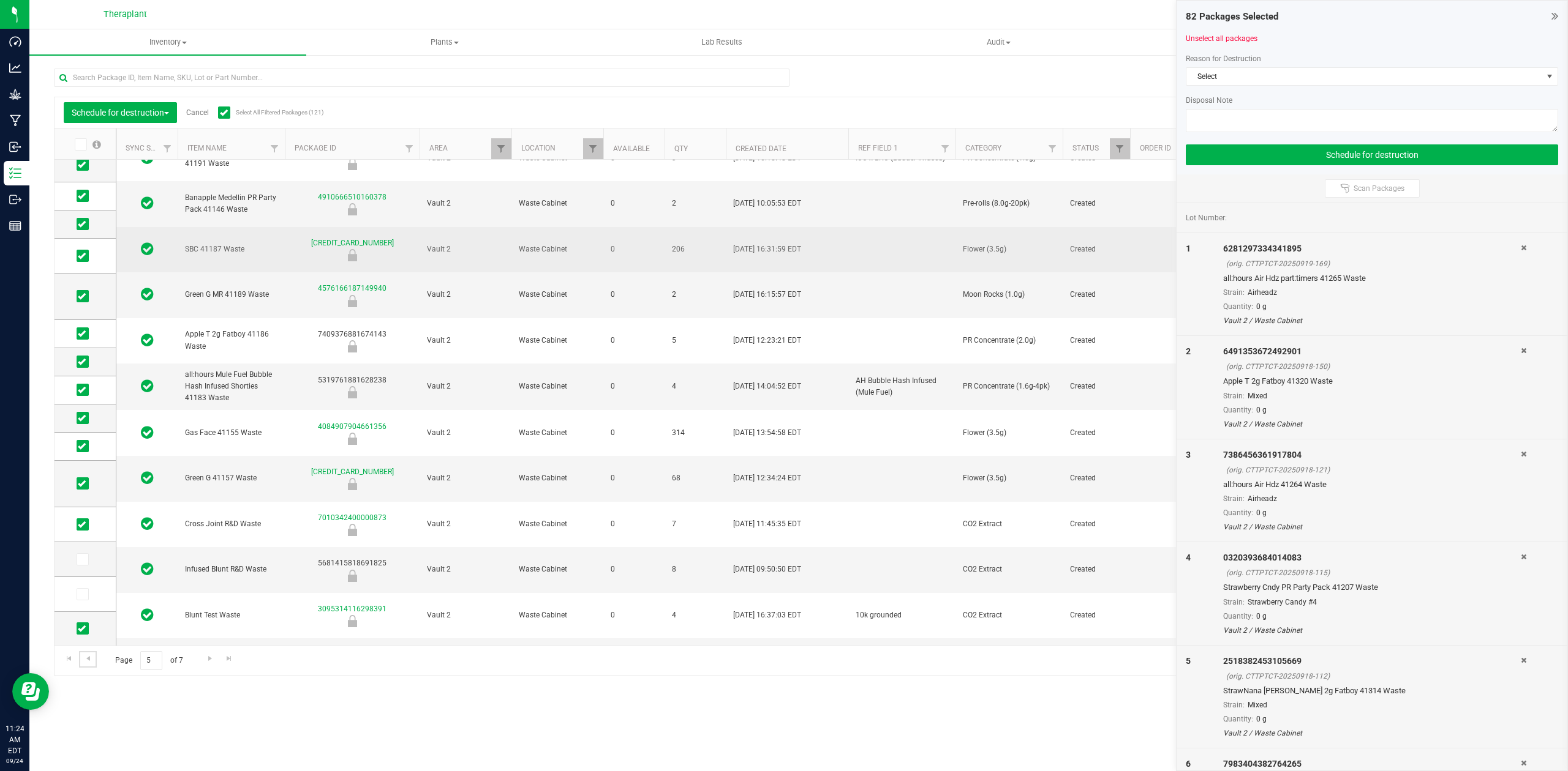
scroll to position [243, 0]
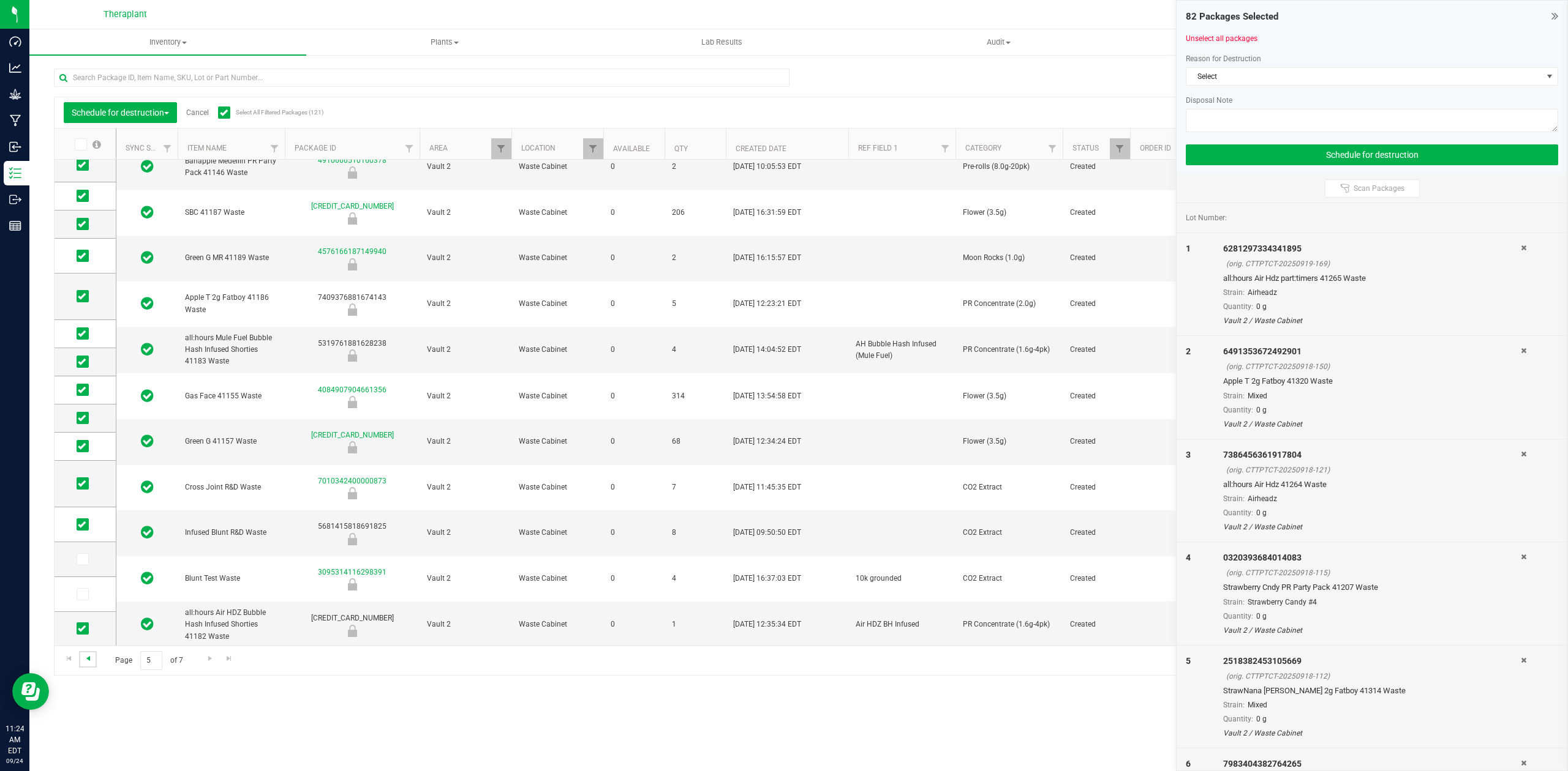
click at [92, 660] on span "Go to the previous page" at bounding box center [88, 658] width 10 height 10
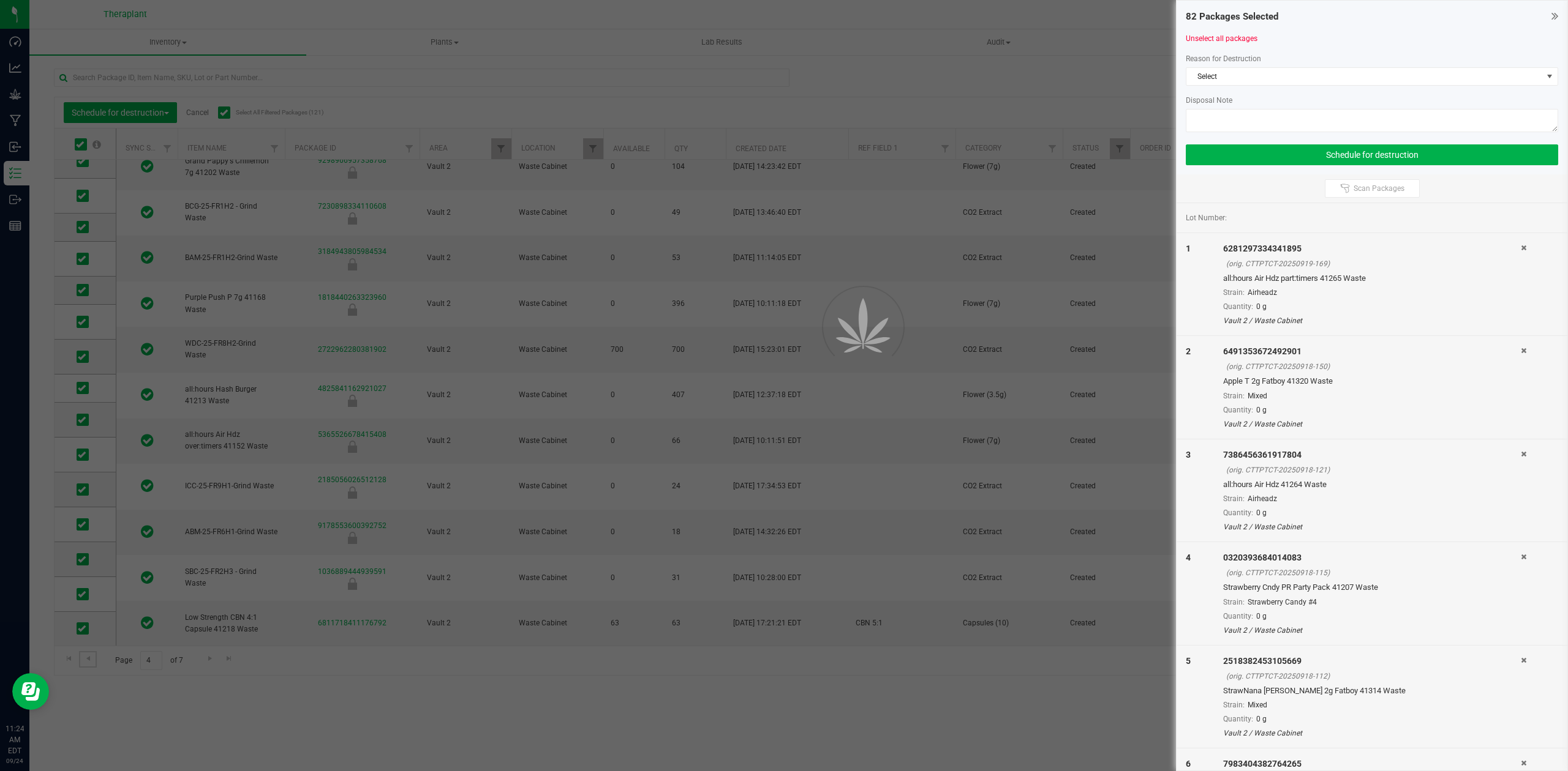
scroll to position [0, 0]
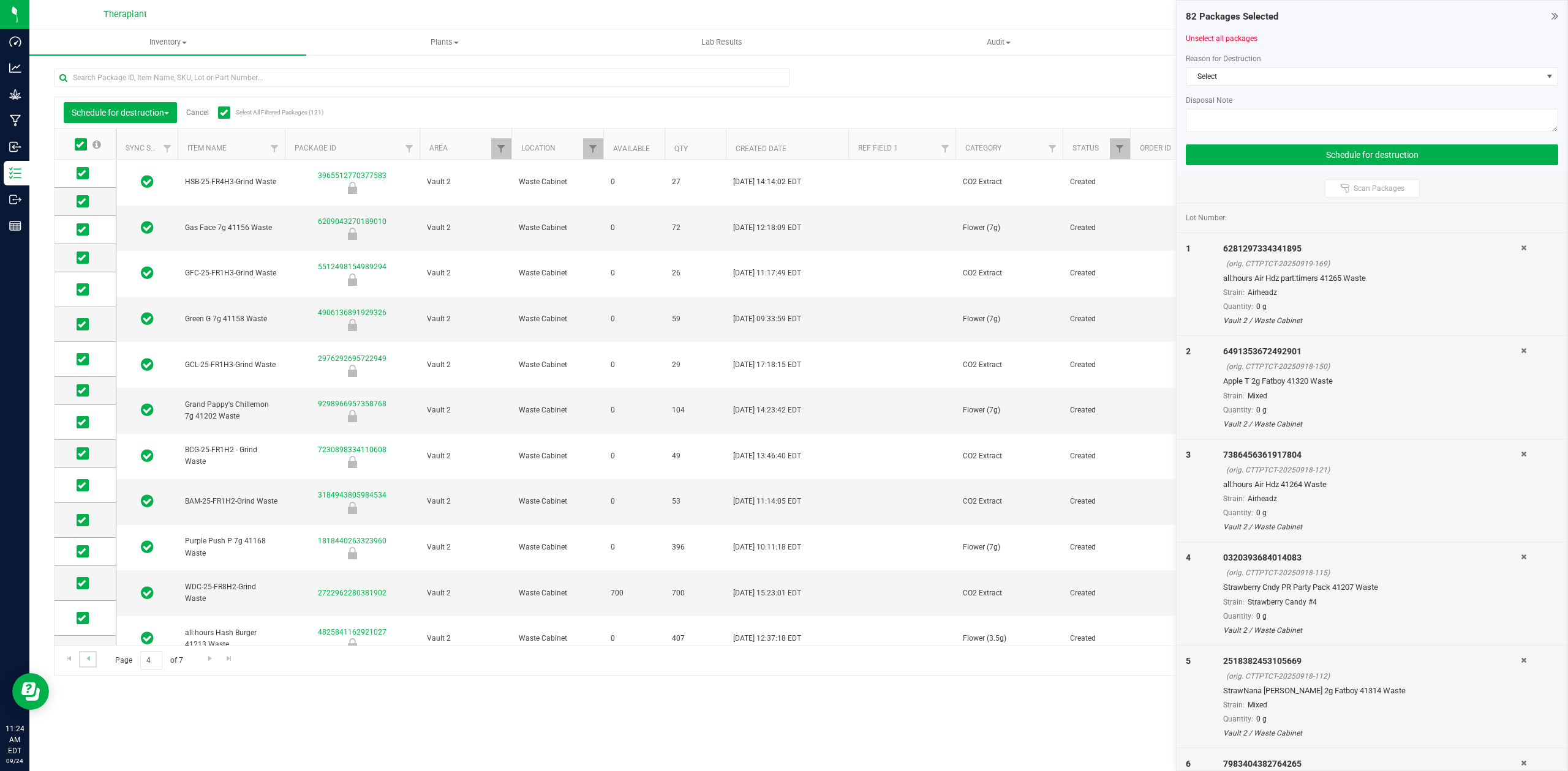
click at [90, 665] on link "Go to the previous page" at bounding box center [87, 660] width 17 height 17
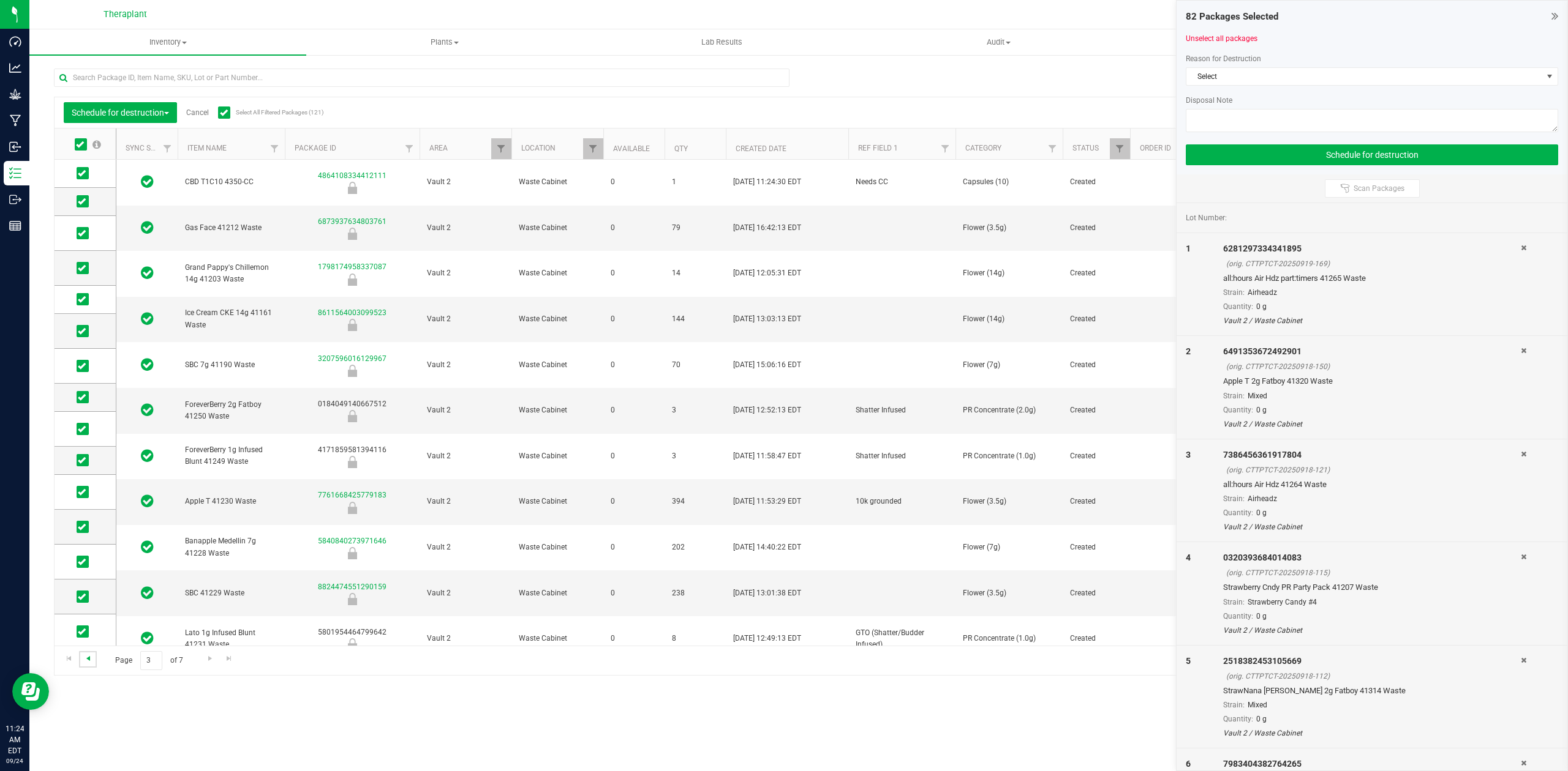
click at [83, 660] on span "Go to the previous page" at bounding box center [88, 658] width 10 height 10
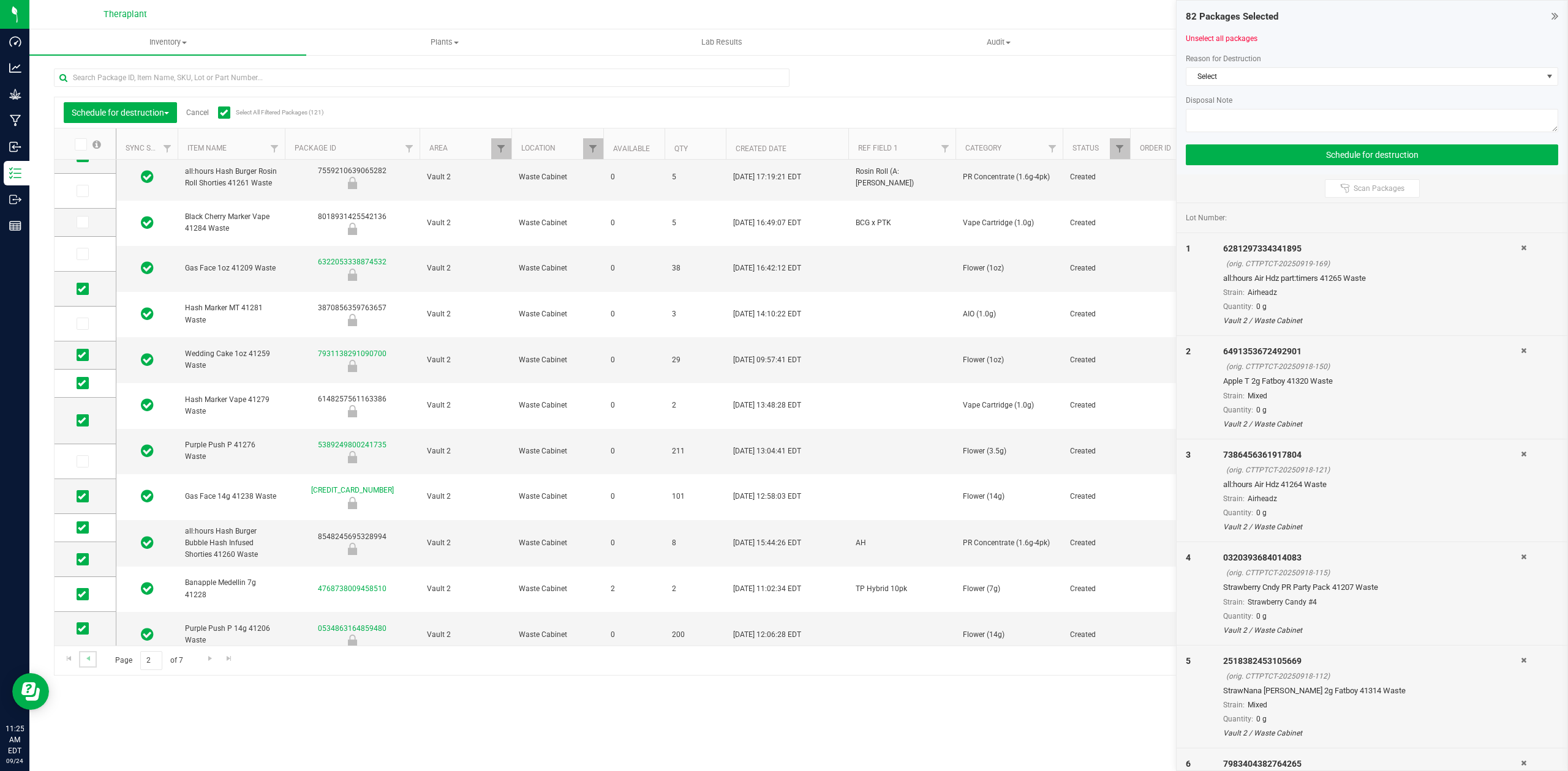
click at [94, 666] on link "Go to the previous page" at bounding box center [87, 660] width 17 height 17
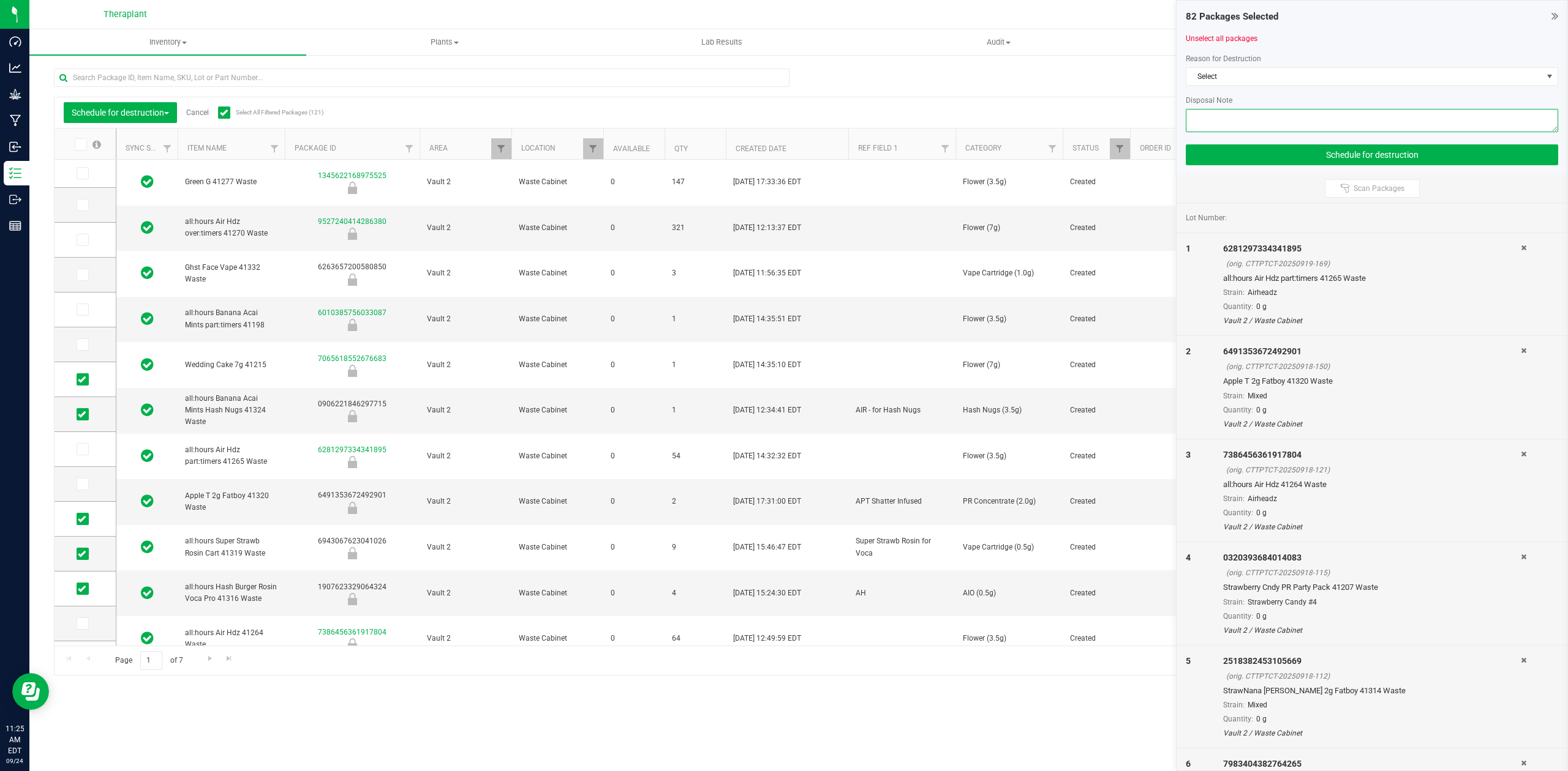
click at [1412, 125] on textarea at bounding box center [1372, 121] width 372 height 24
type textarea "Production Waste"
click at [1383, 74] on span "Select" at bounding box center [1364, 77] width 356 height 17
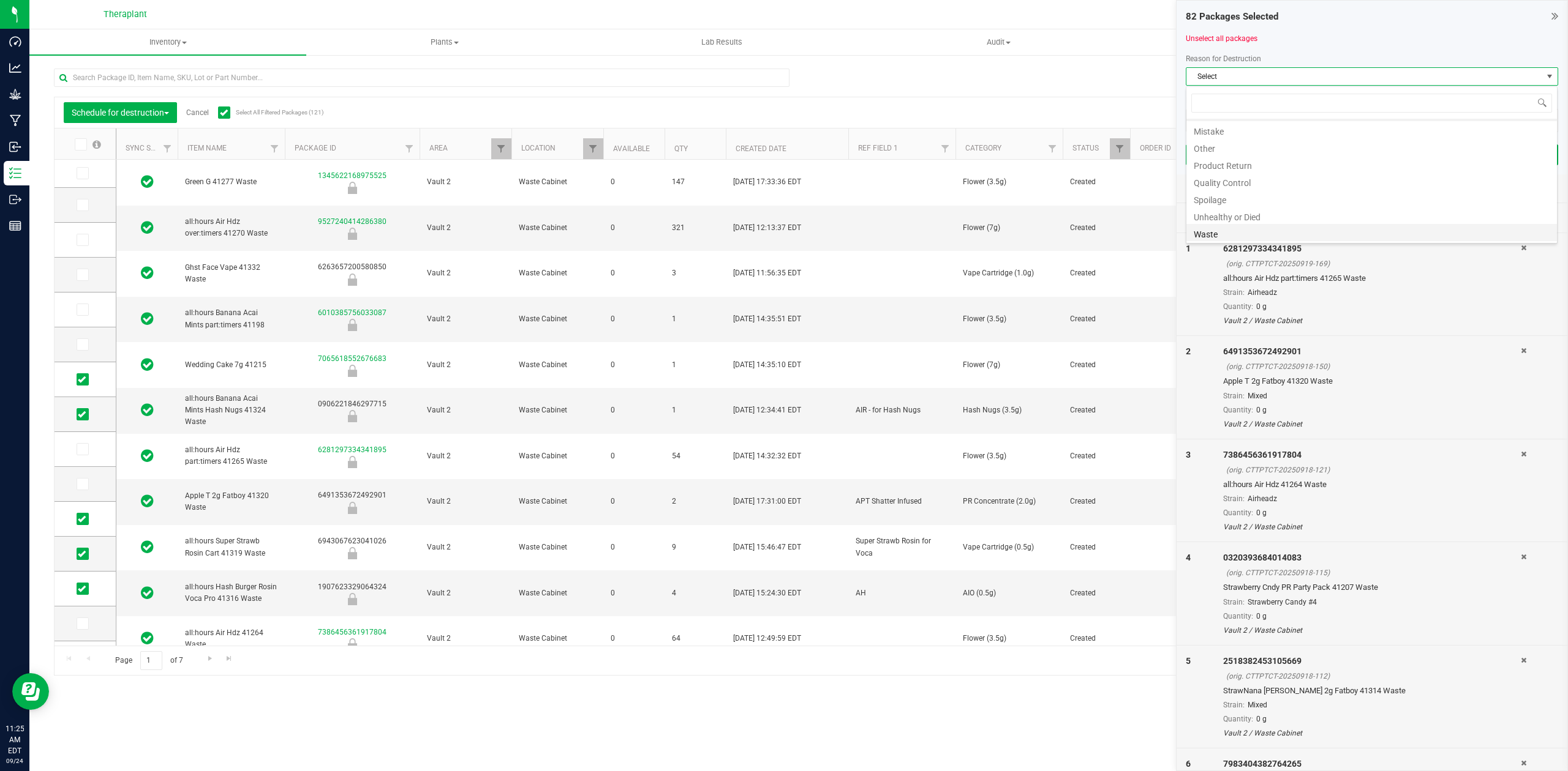
click at [1246, 235] on li "Waste" at bounding box center [1372, 233] width 371 height 17
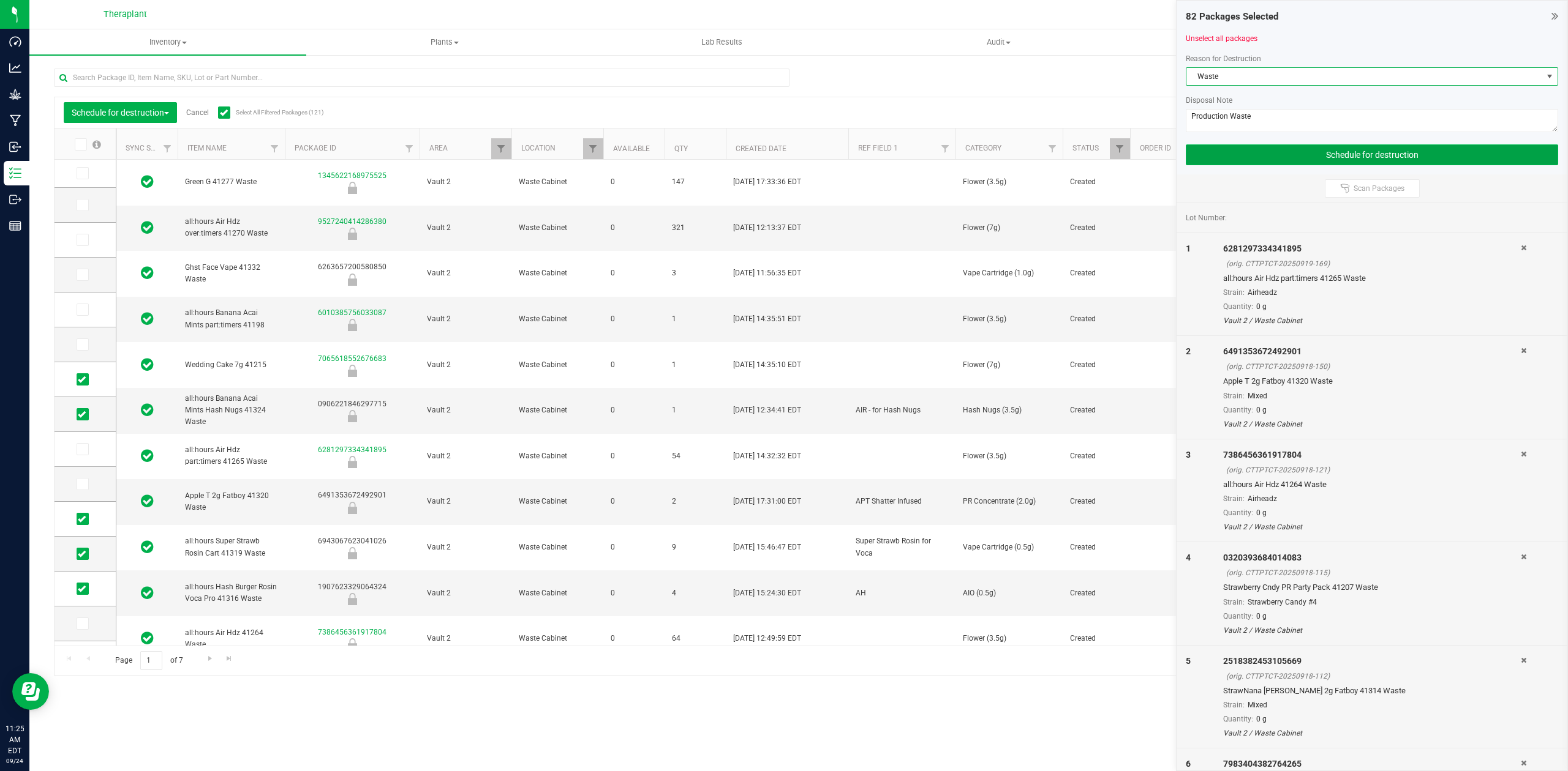
click at [1282, 155] on button "Schedule for destruction" at bounding box center [1372, 155] width 372 height 20
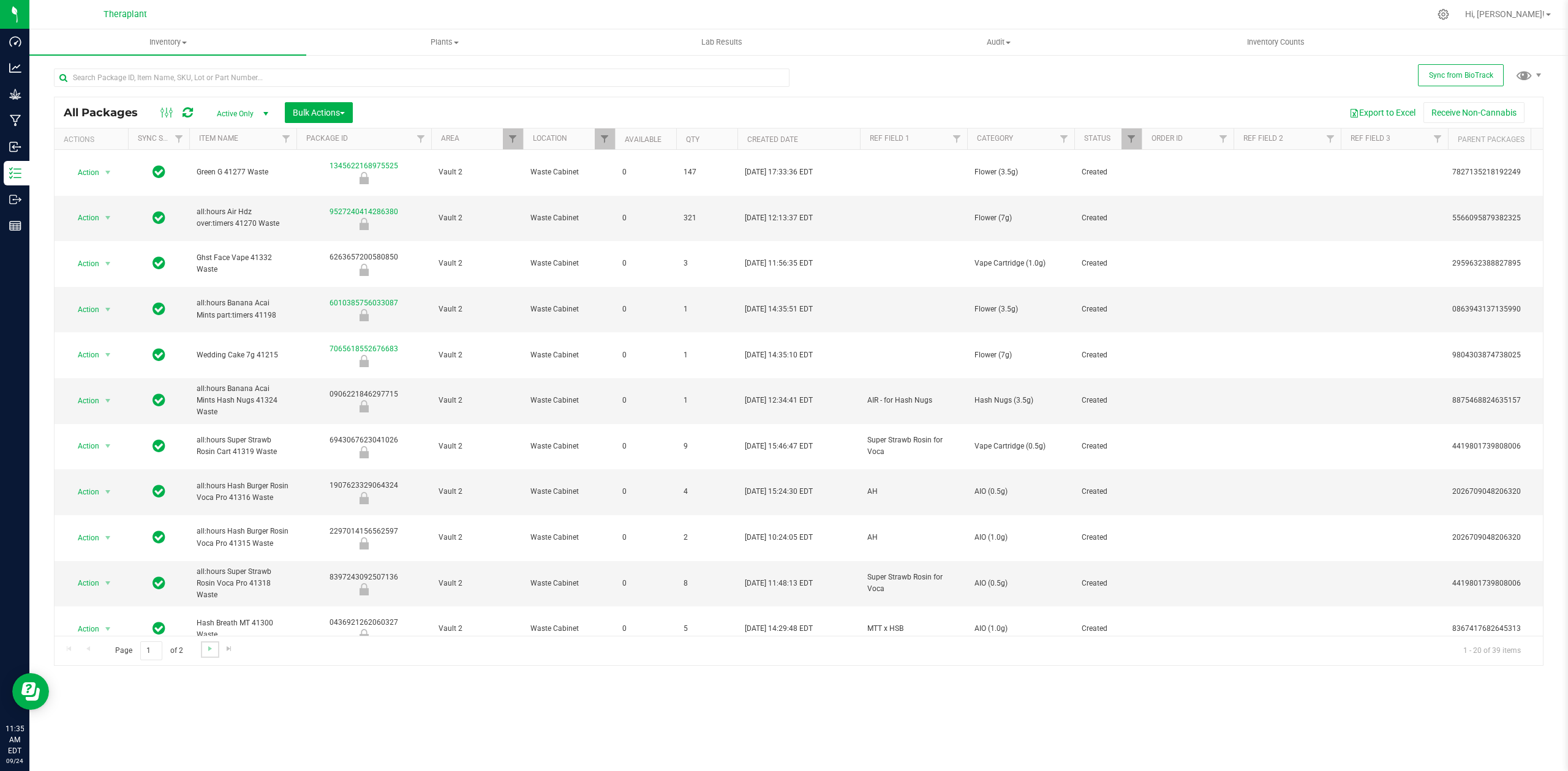
click at [203, 644] on link "Go to the next page" at bounding box center [209, 650] width 17 height 17
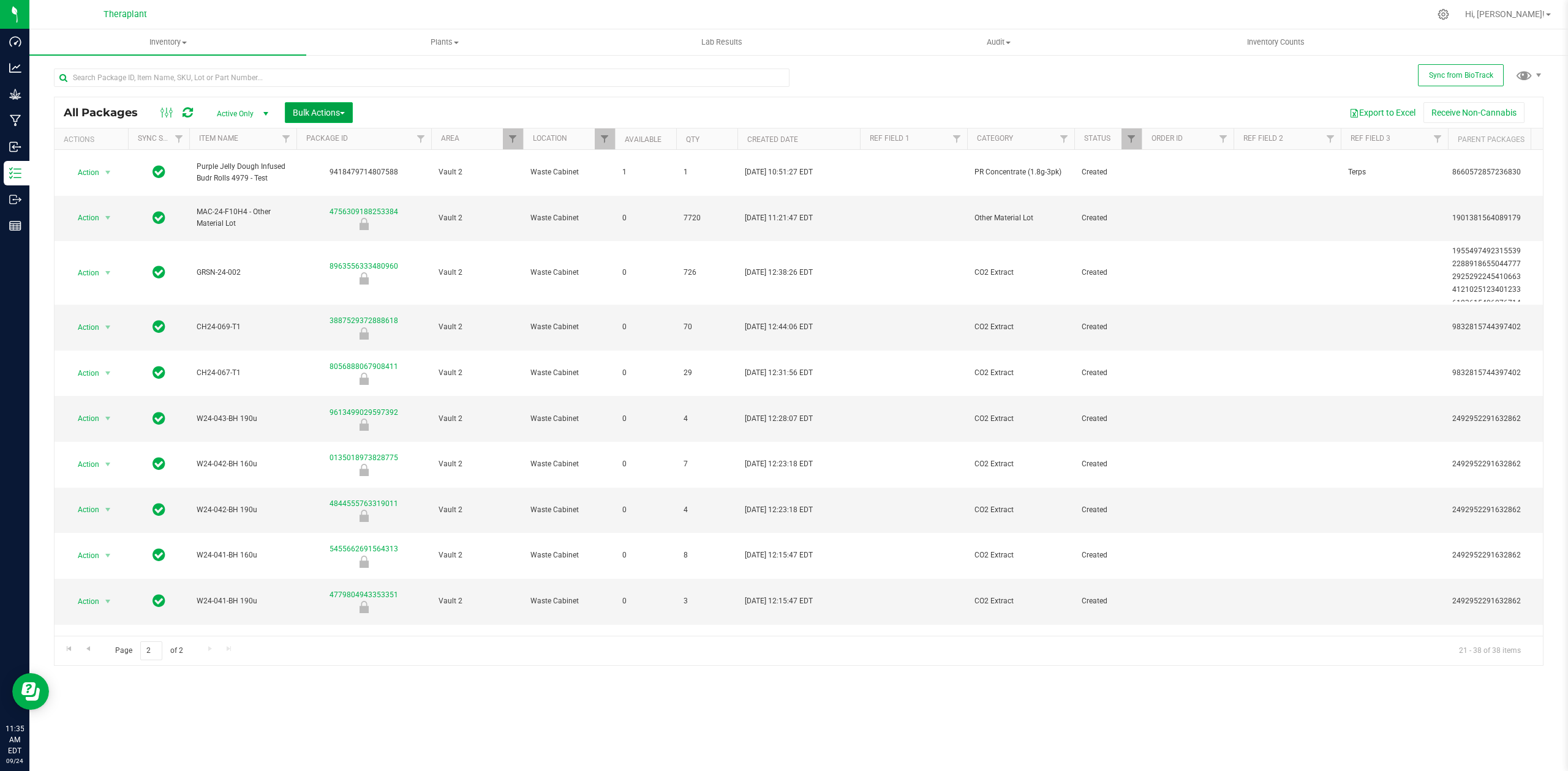
click at [322, 115] on span "Bulk Actions" at bounding box center [319, 112] width 52 height 10
click at [326, 274] on span "Schedule for destruction" at bounding box center [336, 275] width 89 height 10
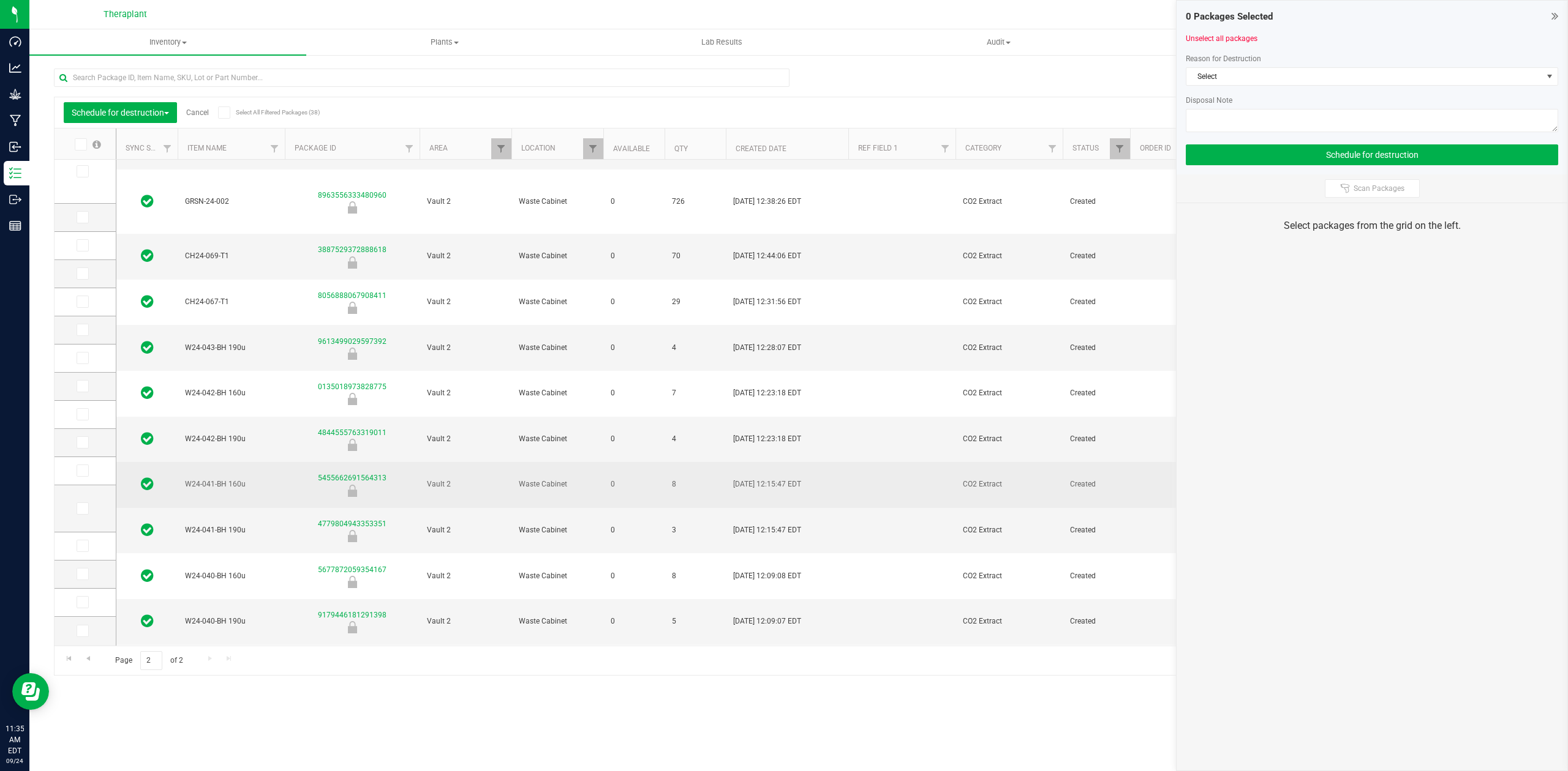
scroll to position [81, 0]
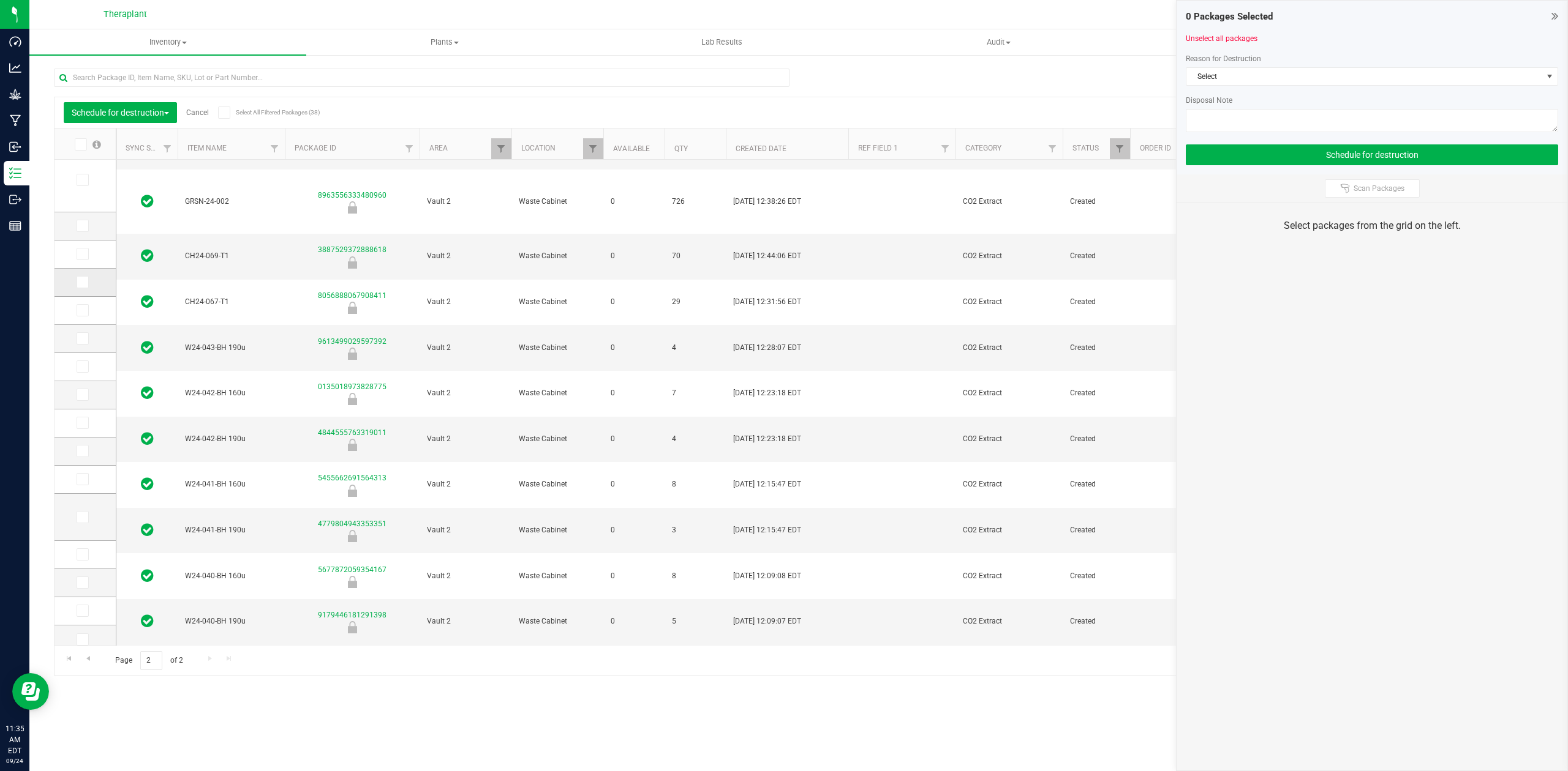
click at [84, 288] on span at bounding box center [83, 282] width 12 height 12
click at [0, 0] on input "checkbox" at bounding box center [0, 0] width 0 height 0
click at [84, 310] on icon at bounding box center [82, 310] width 8 height 0
click at [0, 0] on input "checkbox" at bounding box center [0, 0] width 0 height 0
click at [83, 332] on td at bounding box center [85, 339] width 61 height 28
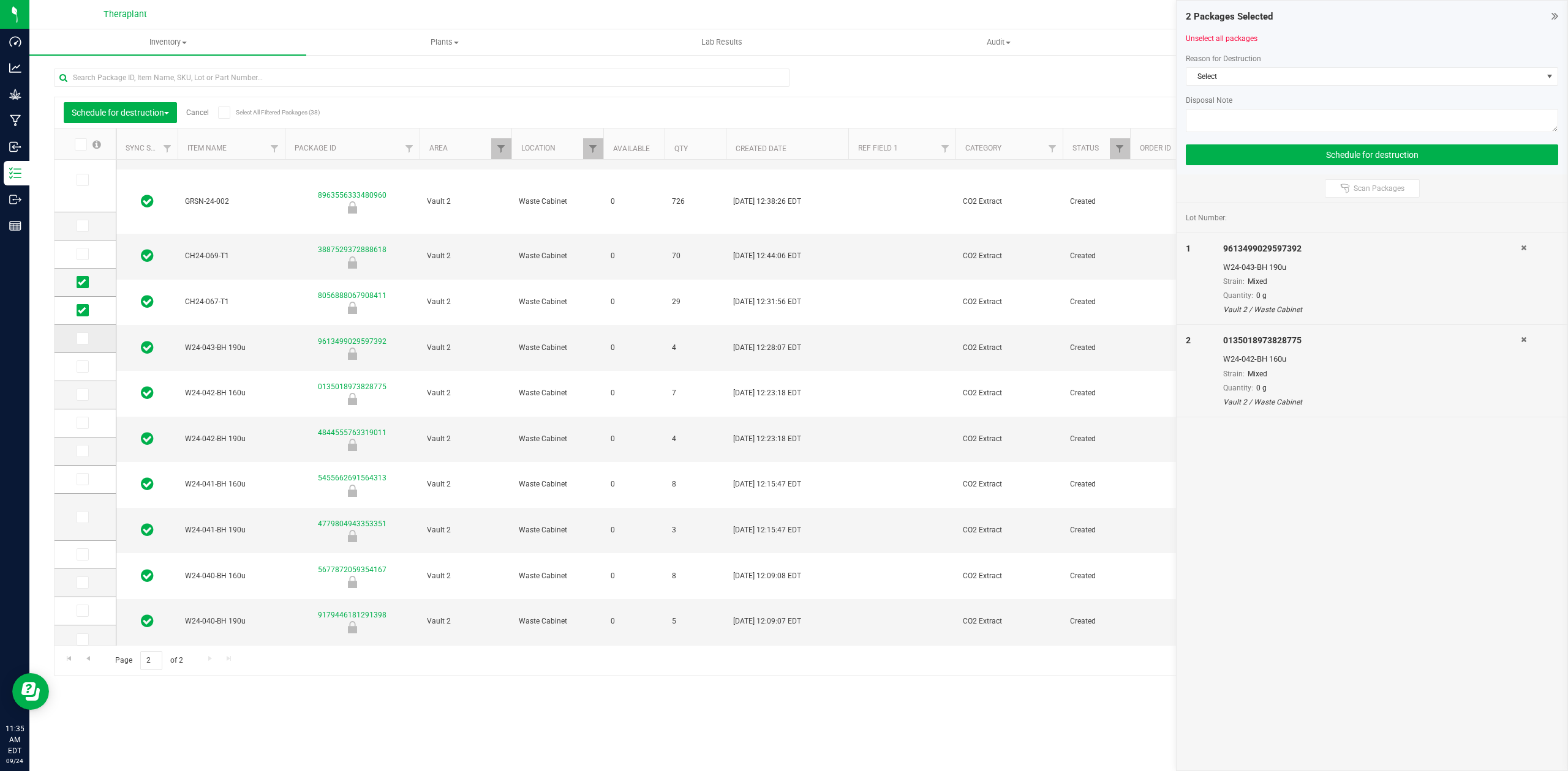
click at [83, 339] on icon at bounding box center [82, 339] width 8 height 0
click at [0, 0] on input "checkbox" at bounding box center [0, 0] width 0 height 0
click at [84, 367] on icon at bounding box center [82, 367] width 8 height 0
click at [0, 0] on input "checkbox" at bounding box center [0, 0] width 0 height 0
click at [83, 390] on td at bounding box center [85, 395] width 61 height 28
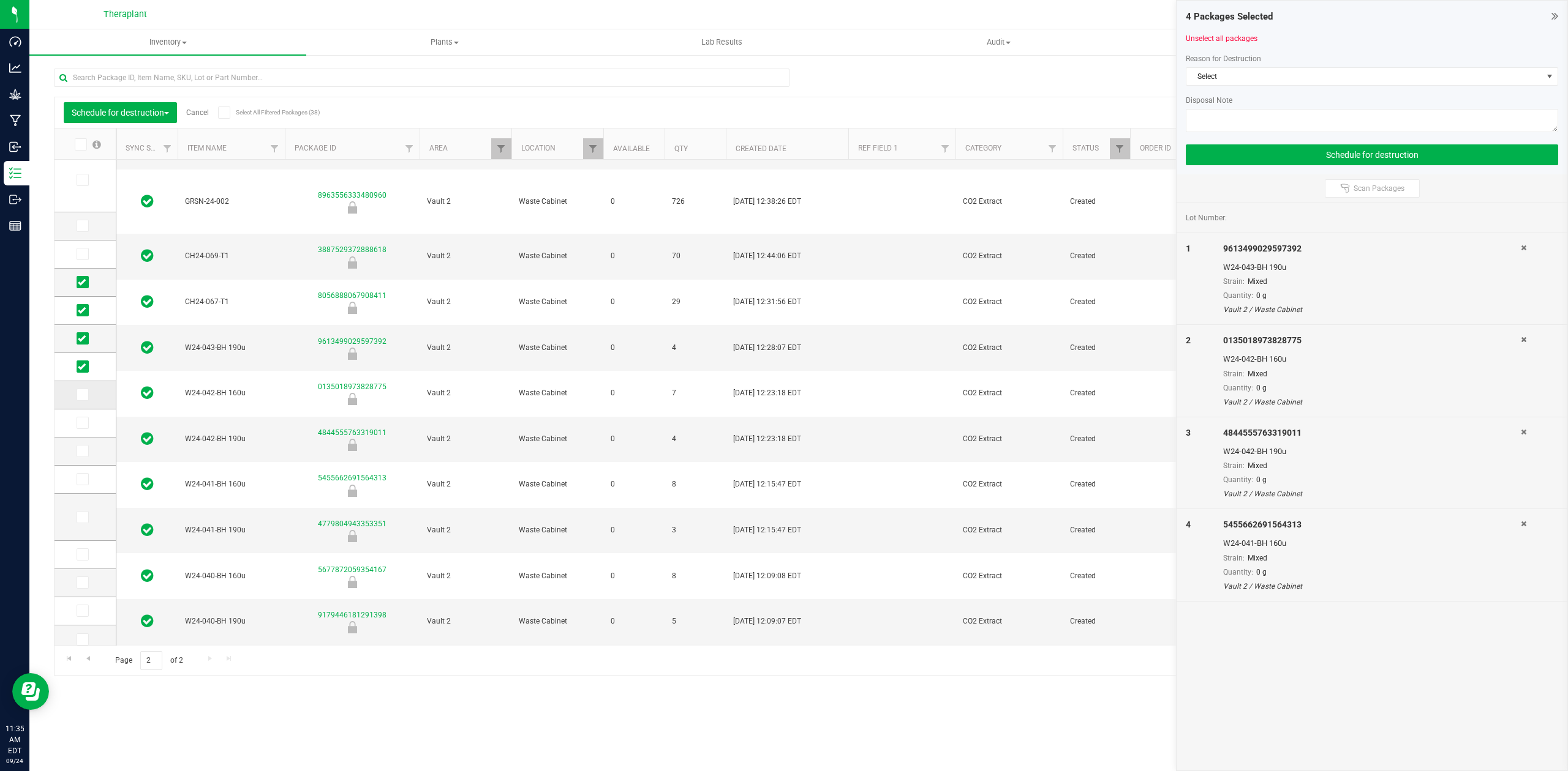
click at [81, 395] on icon at bounding box center [82, 395] width 8 height 0
click at [0, 0] on input "checkbox" at bounding box center [0, 0] width 0 height 0
click at [81, 423] on icon at bounding box center [82, 423] width 8 height 0
click at [0, 0] on input "checkbox" at bounding box center [0, 0] width 0 height 0
click at [80, 451] on icon at bounding box center [82, 451] width 8 height 0
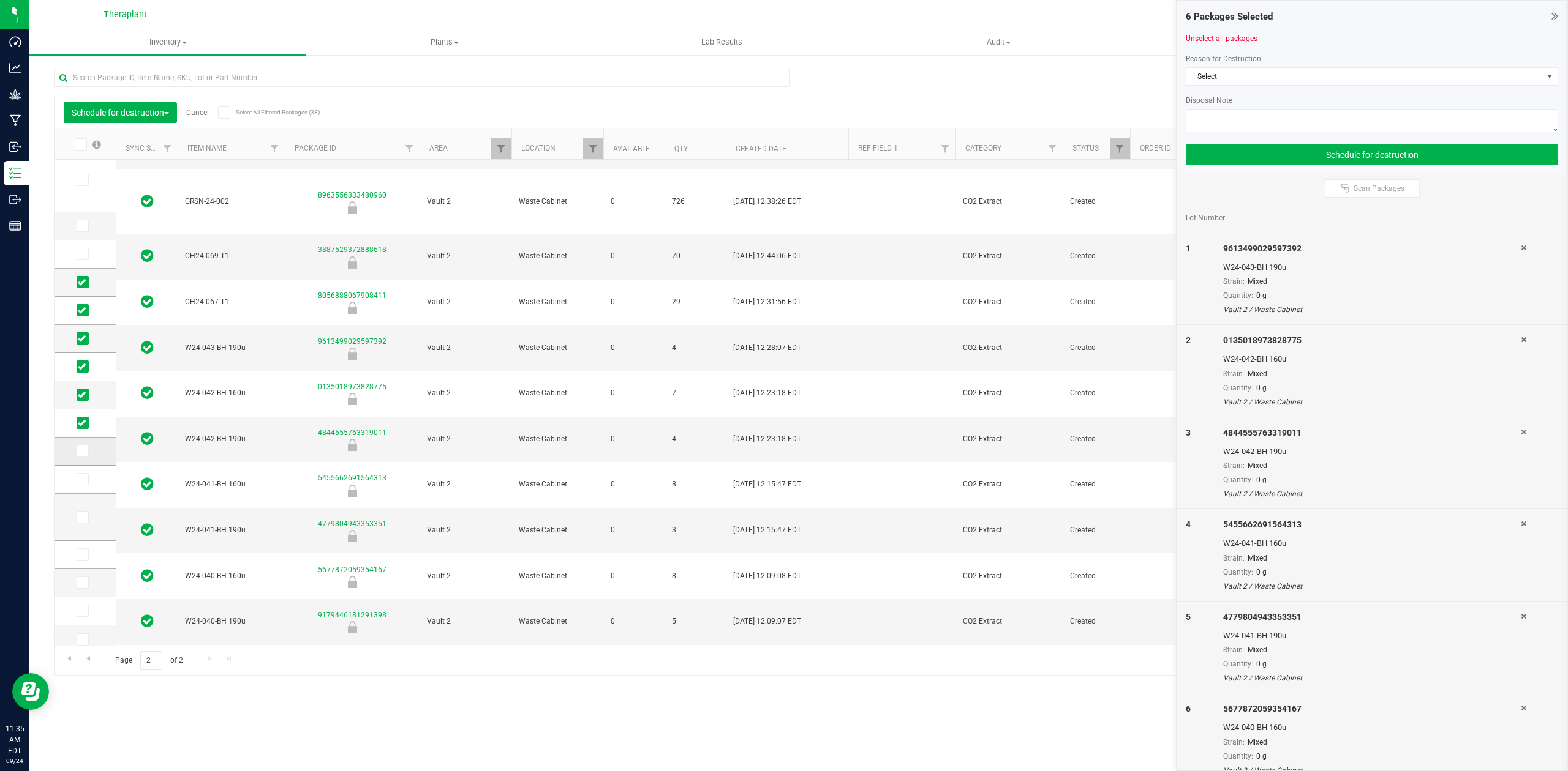
click at [0, 0] on input "checkbox" at bounding box center [0, 0] width 0 height 0
click at [84, 479] on icon at bounding box center [82, 479] width 8 height 0
click at [0, 0] on input "checkbox" at bounding box center [0, 0] width 0 height 0
click at [84, 517] on icon at bounding box center [82, 517] width 8 height 0
click at [0, 0] on input "checkbox" at bounding box center [0, 0] width 0 height 0
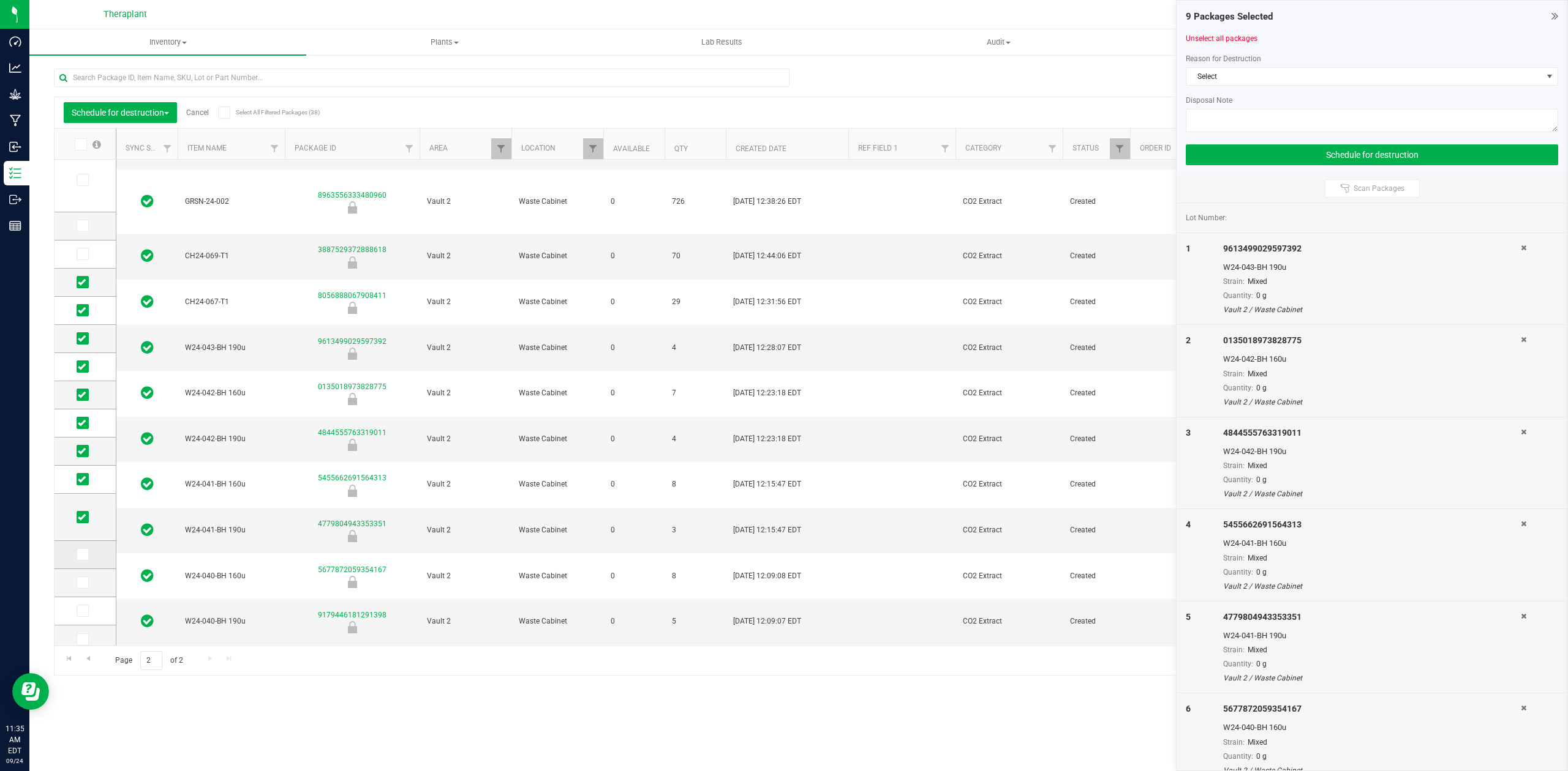
scroll to position [99, 0]
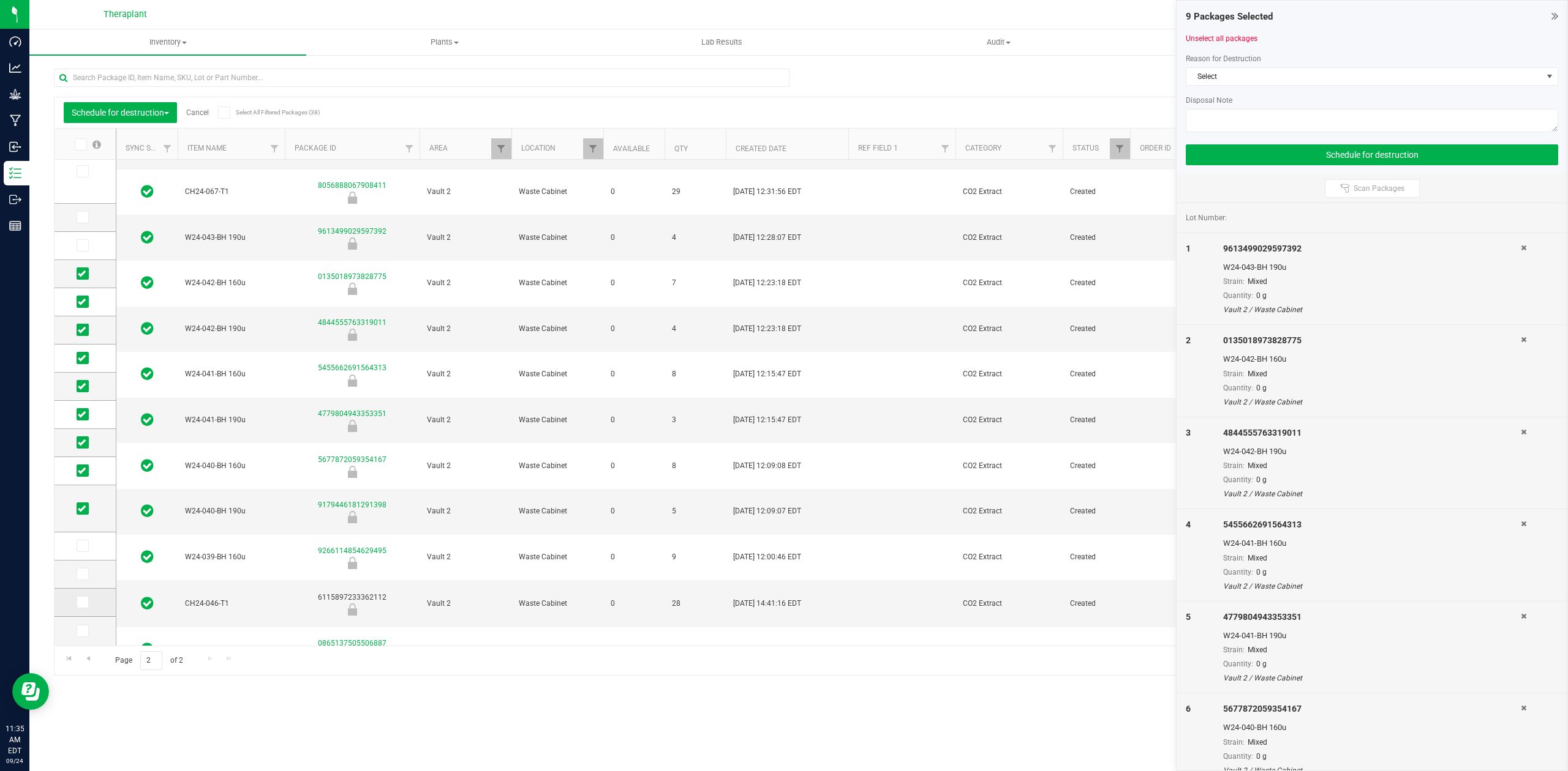
click at [82, 608] on span at bounding box center [83, 603] width 12 height 12
click at [0, 0] on input "checkbox" at bounding box center [0, 0] width 0 height 0
click at [81, 632] on icon at bounding box center [82, 632] width 8 height 0
click at [0, 0] on input "checkbox" at bounding box center [0, 0] width 0 height 0
click at [87, 571] on span at bounding box center [83, 574] width 12 height 12
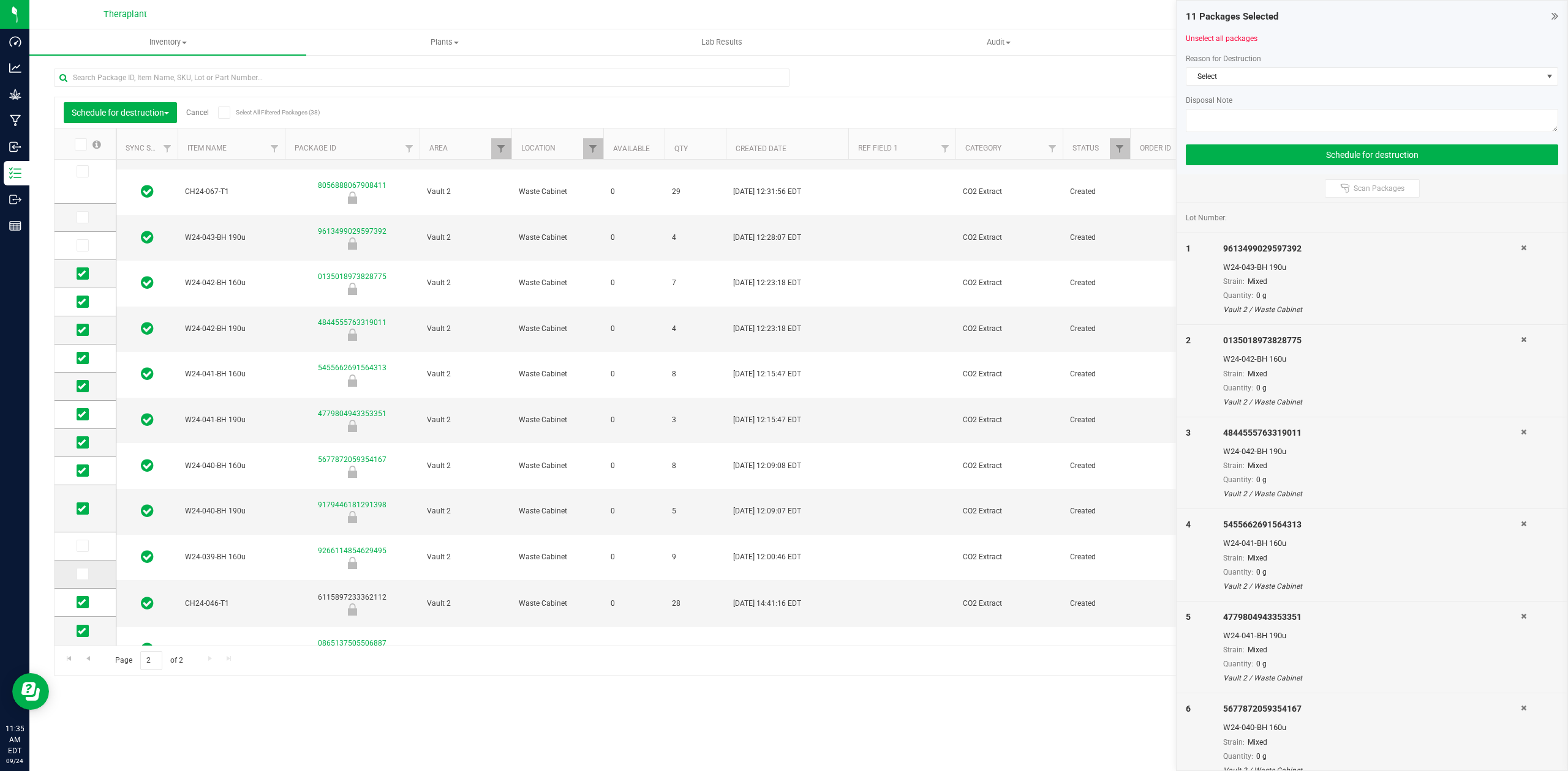
click at [0, 0] on input "checkbox" at bounding box center [0, 0] width 0 height 0
click at [81, 512] on span at bounding box center [83, 509] width 12 height 12
click at [0, 0] on input "checkbox" at bounding box center [0, 0] width 0 height 0
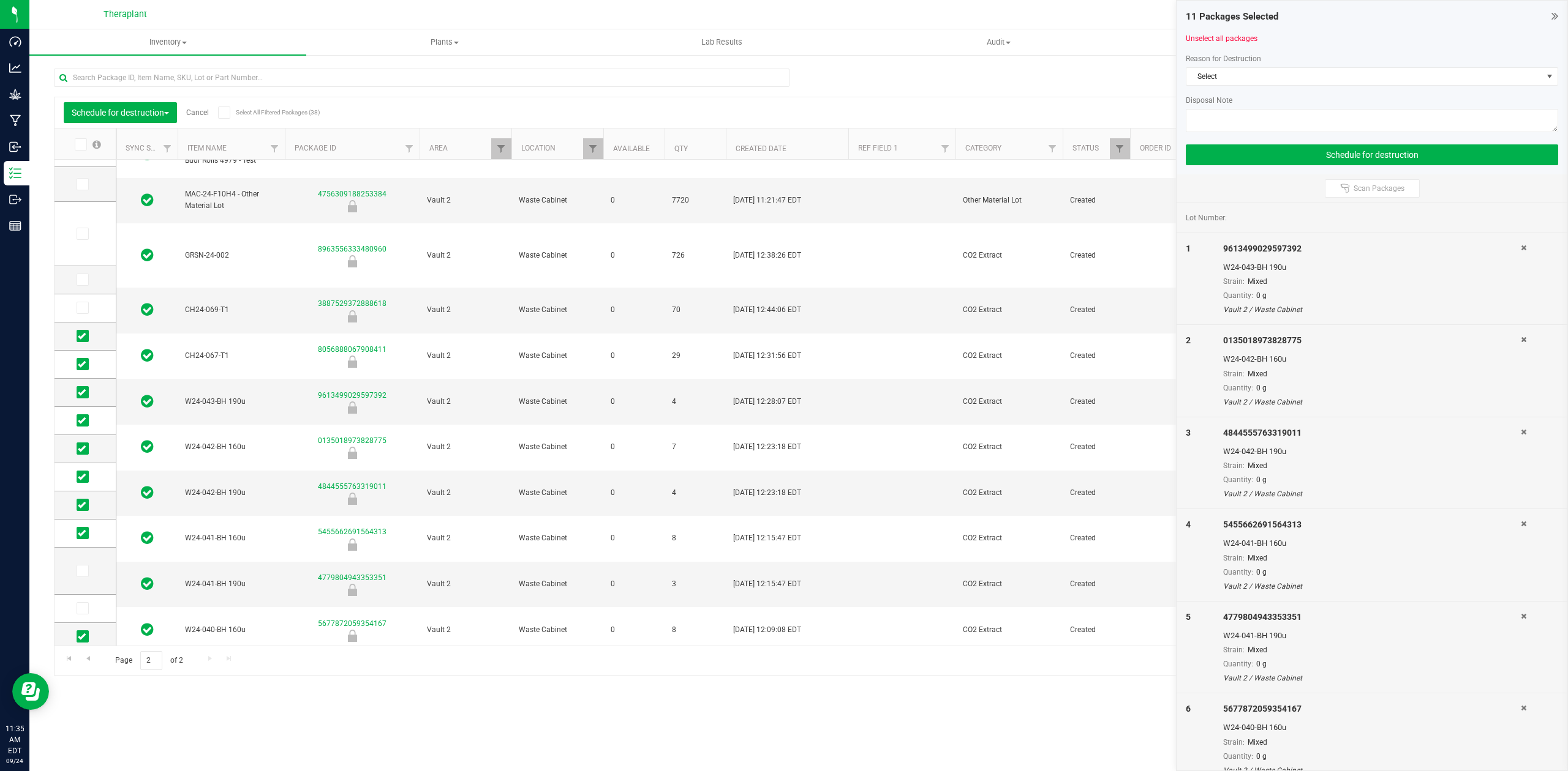
scroll to position [71, 0]
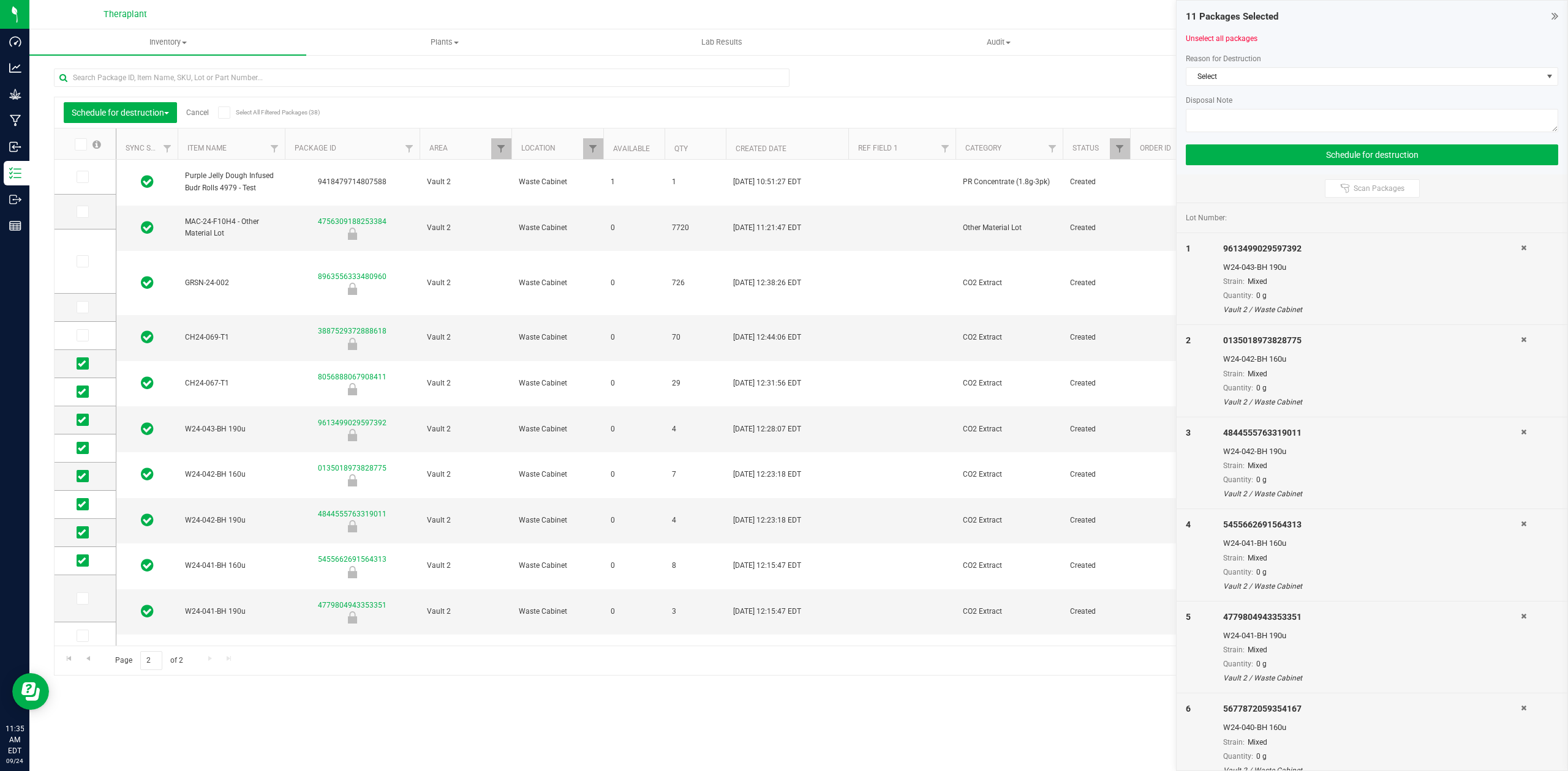
click at [1221, 93] on div at bounding box center [1372, 90] width 372 height 9
click at [1224, 81] on span "Select" at bounding box center [1364, 77] width 356 height 17
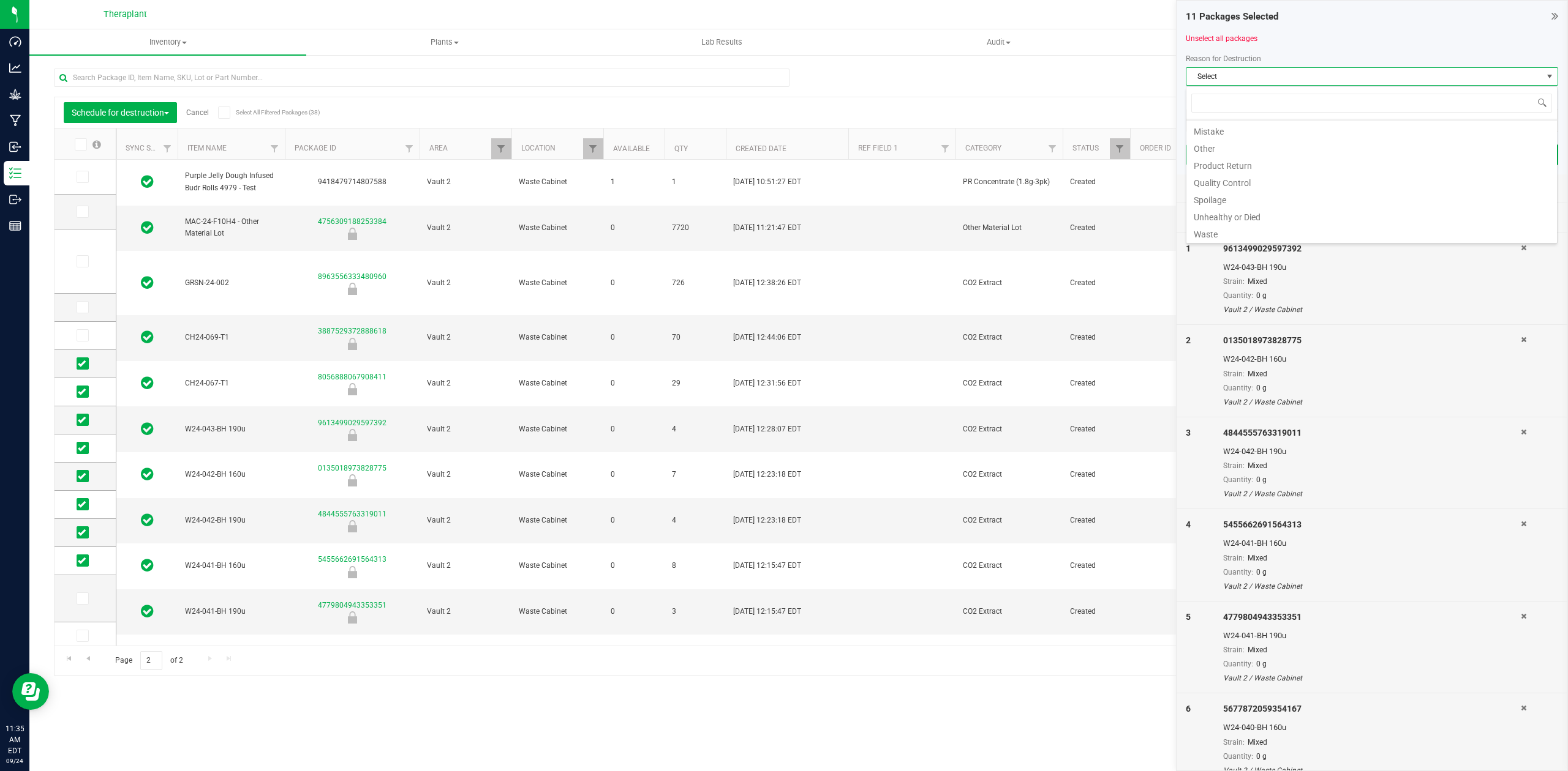
click at [1227, 233] on li "Waste" at bounding box center [1372, 233] width 371 height 17
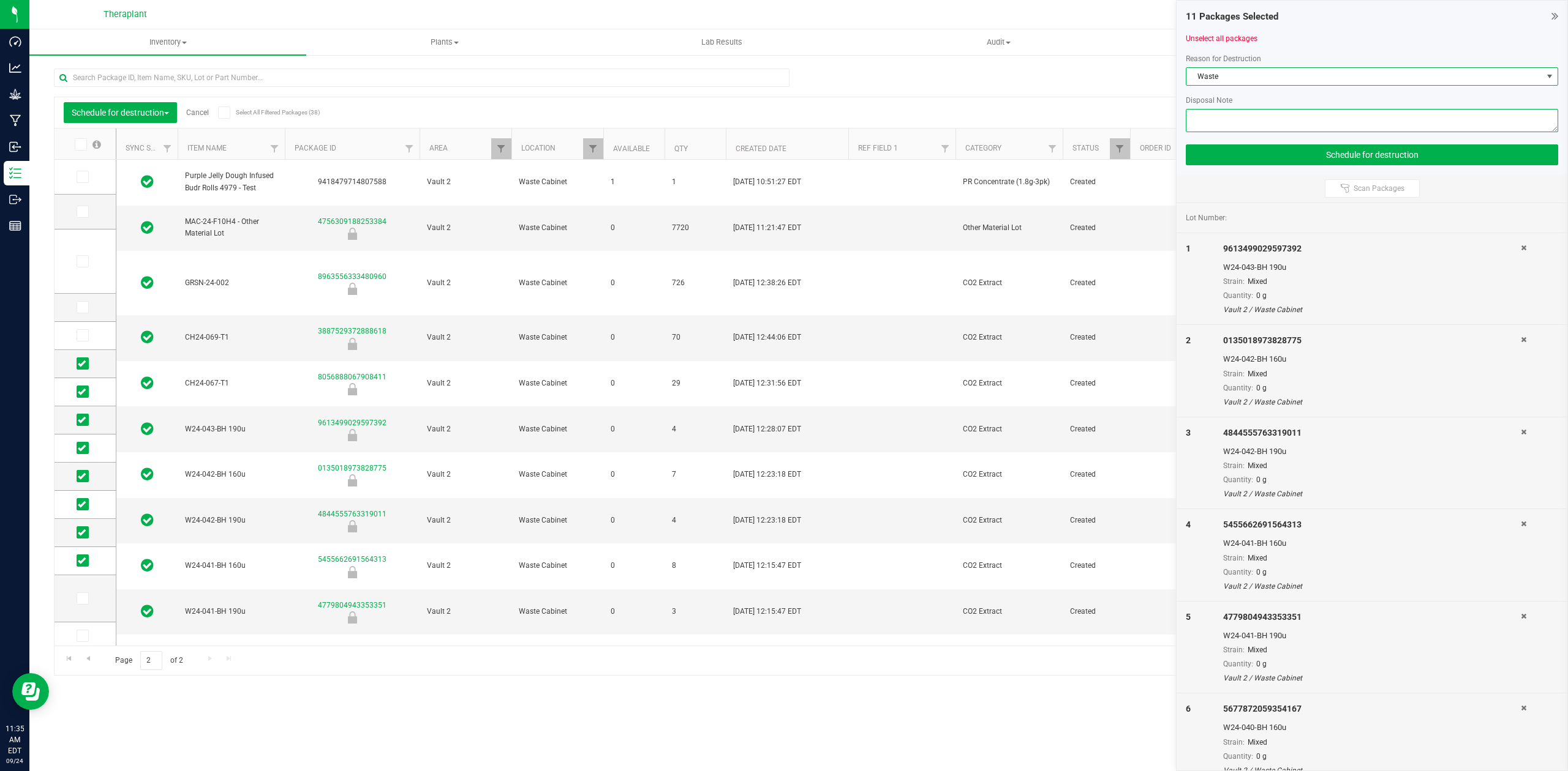
click at [1246, 116] on textarea at bounding box center [1372, 121] width 372 height 24
type textarea "Old product"
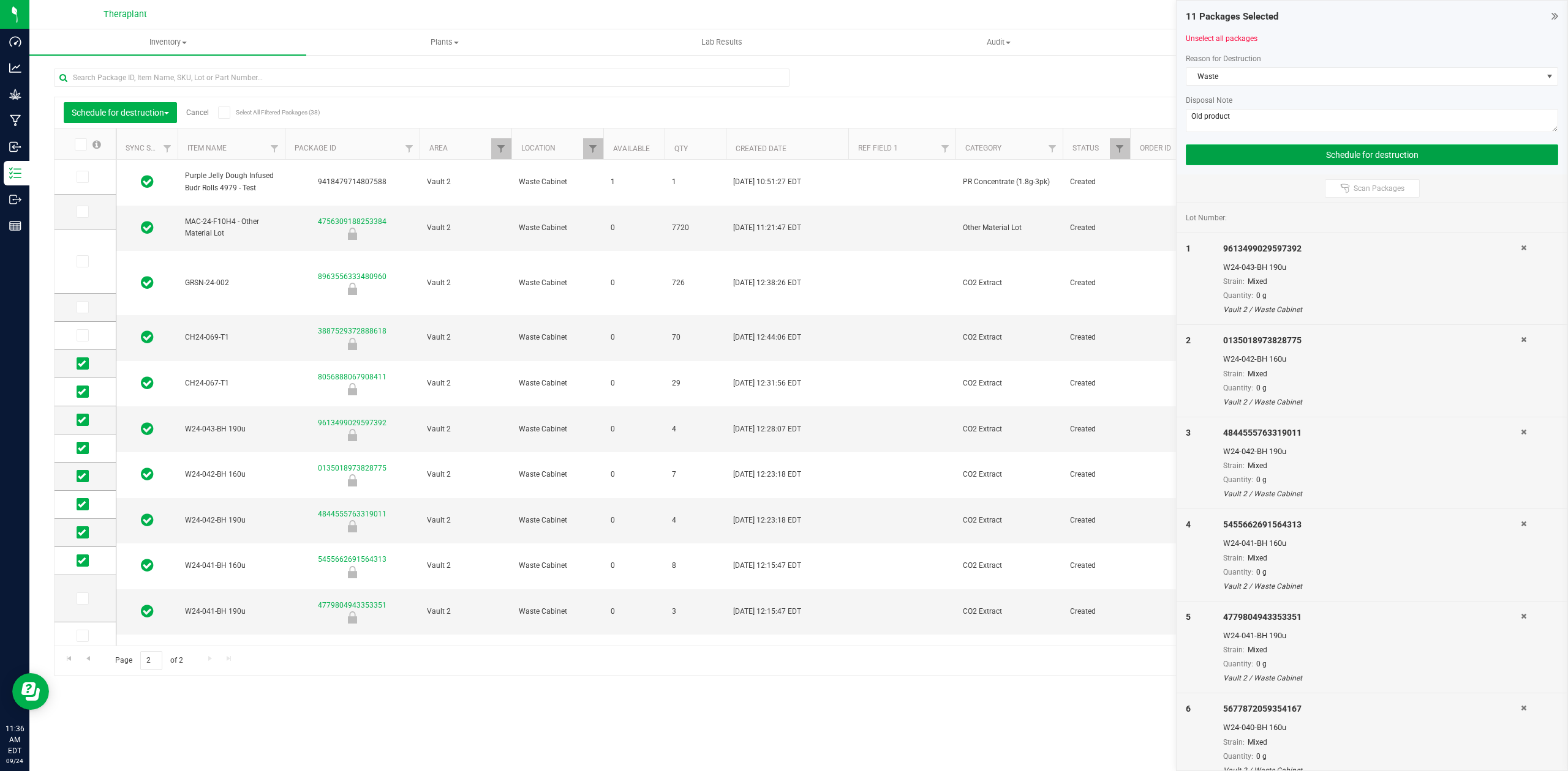
click at [1284, 158] on button "Schedule for destruction" at bounding box center [1372, 155] width 372 height 20
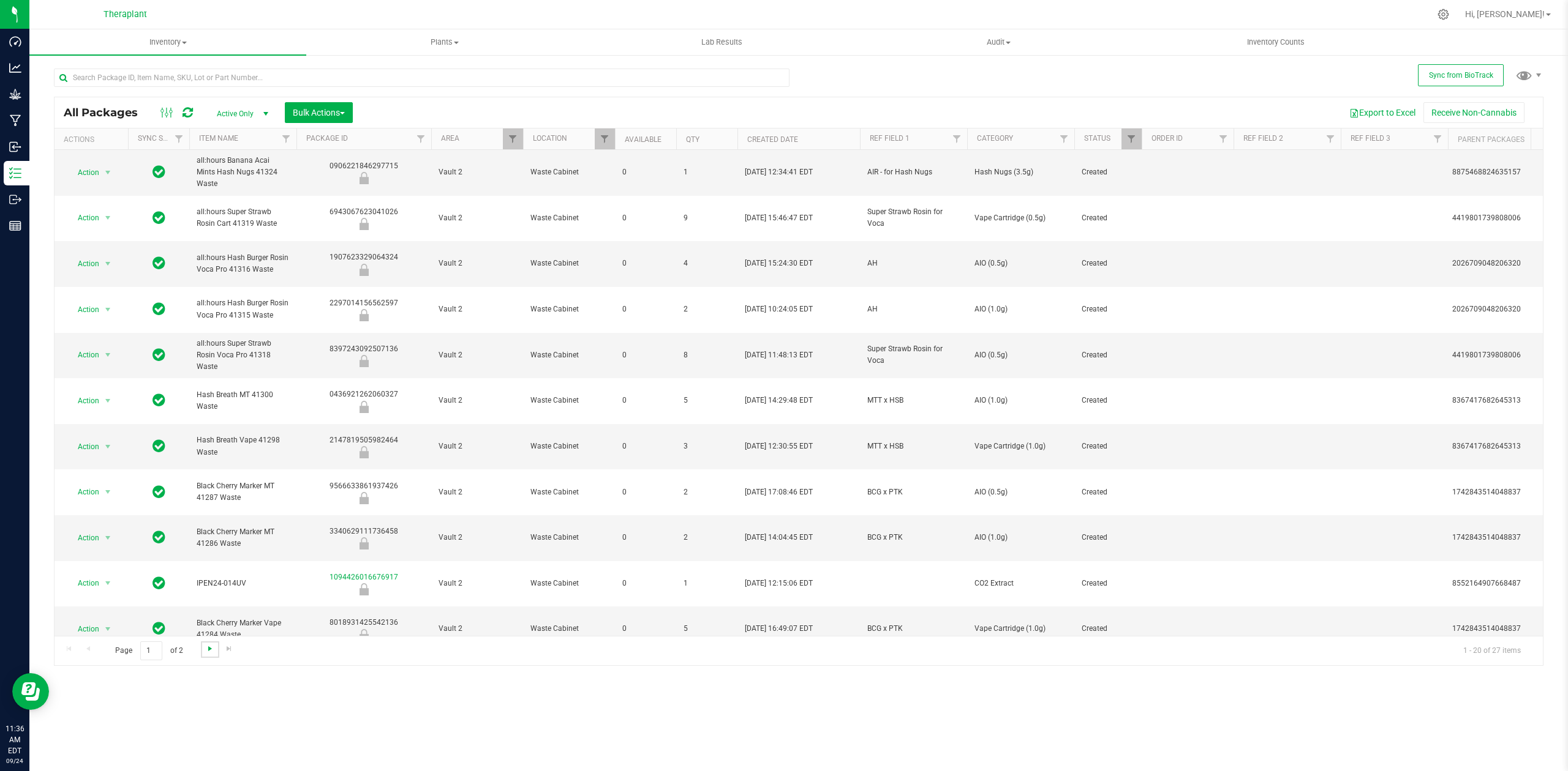
click at [212, 647] on span "Go to the next page" at bounding box center [210, 649] width 10 height 10
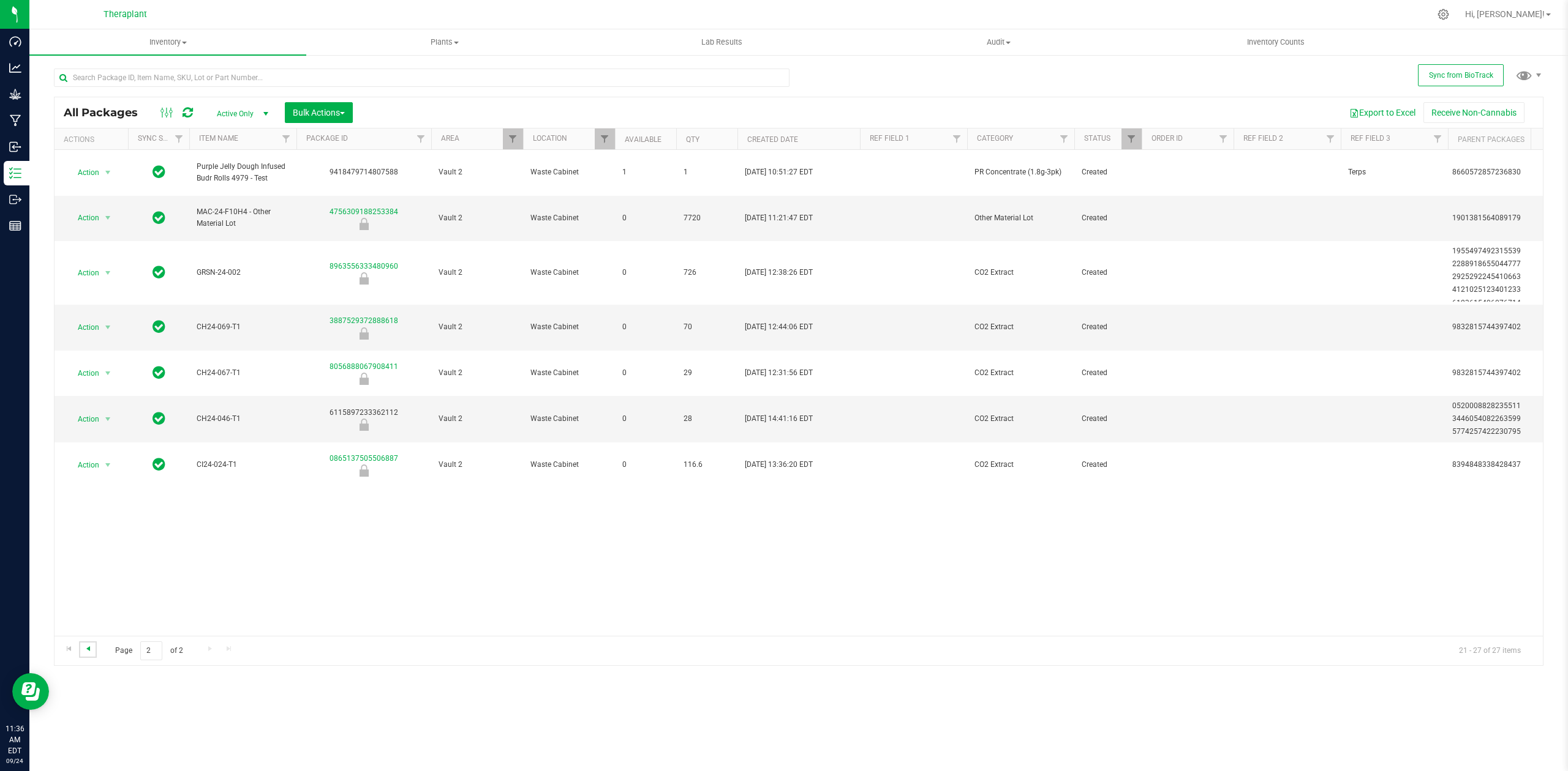
click at [91, 650] on span "Go to the previous page" at bounding box center [88, 649] width 10 height 10
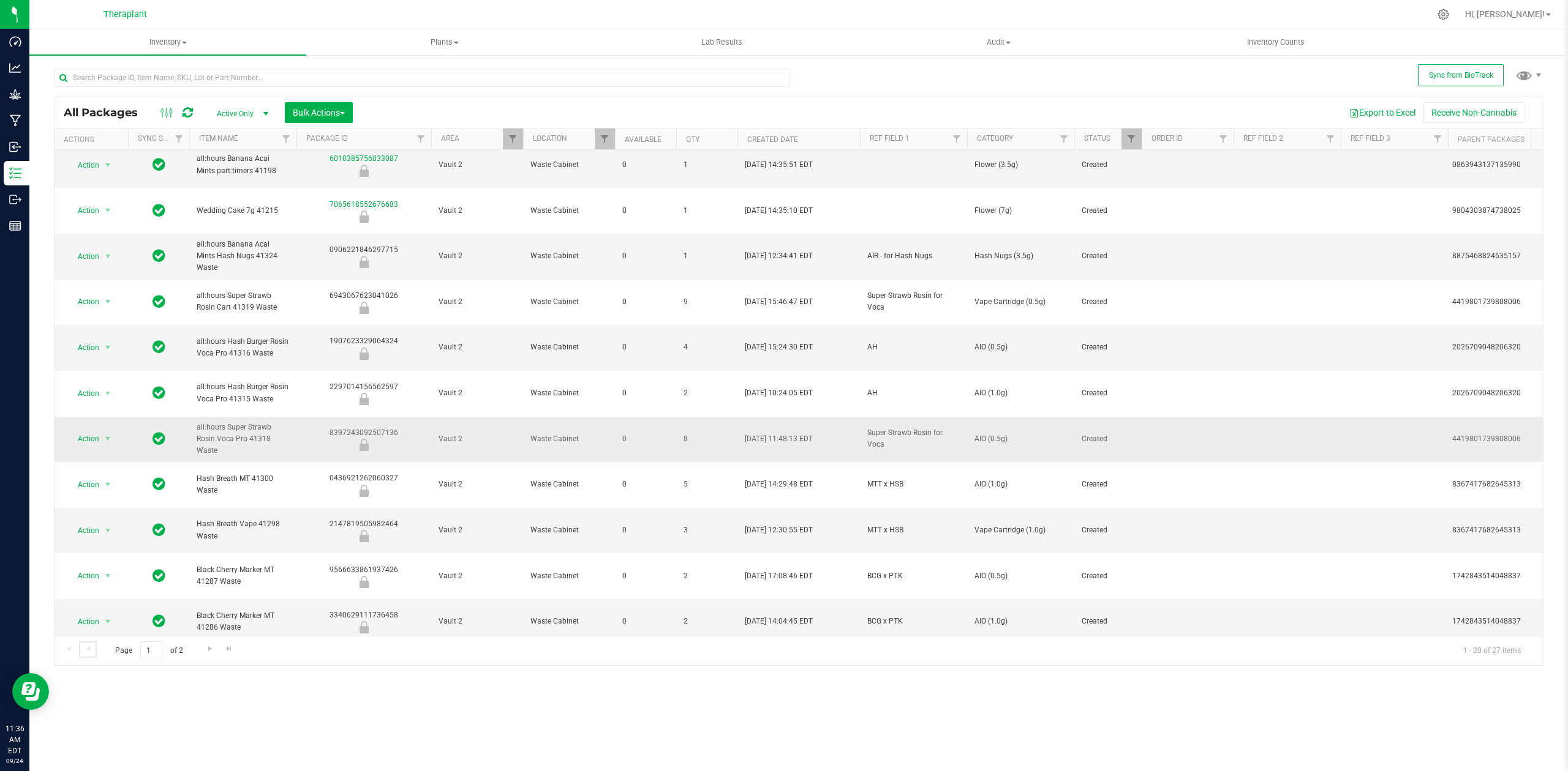
scroll to position [228, 0]
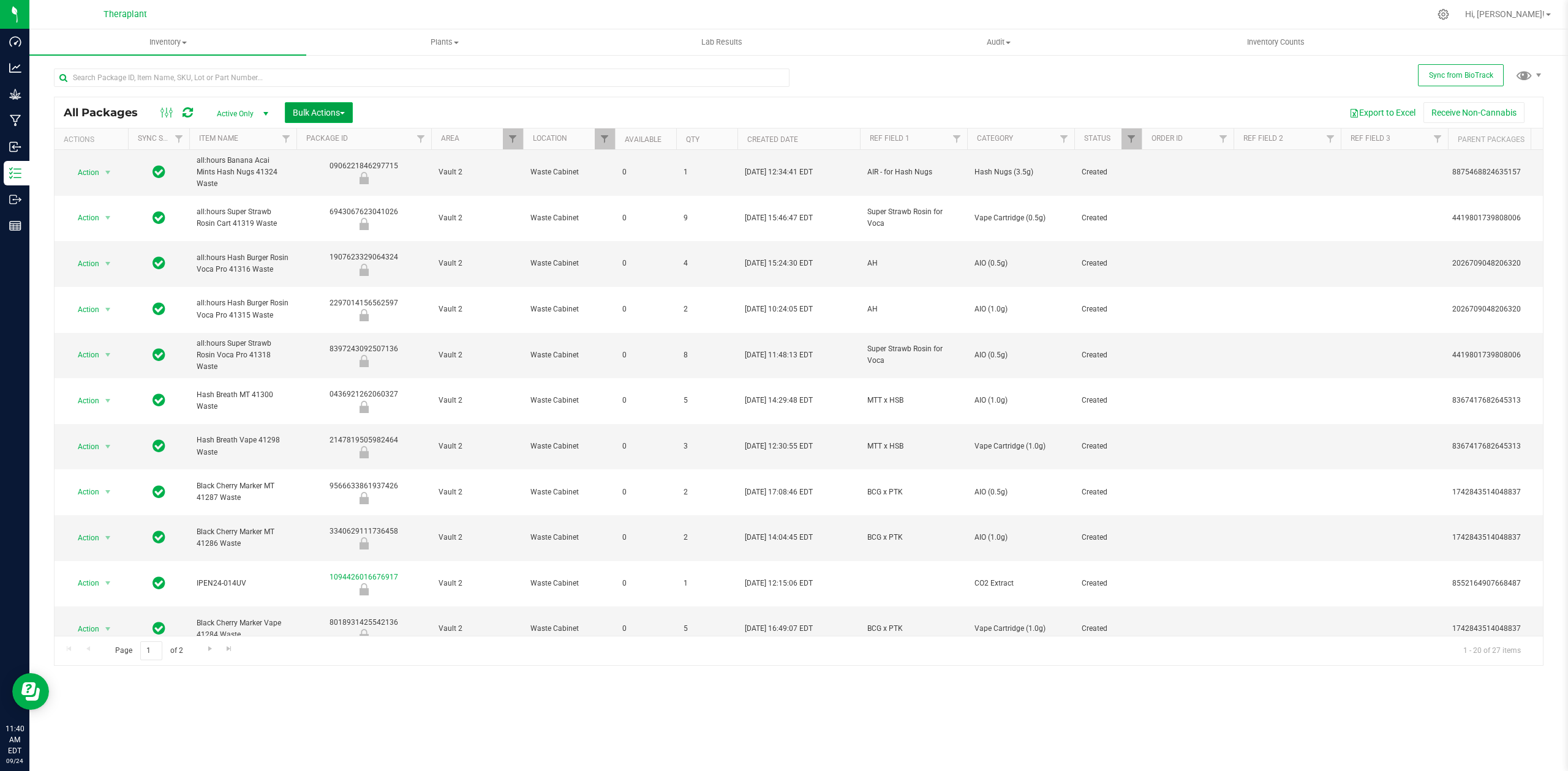
click at [300, 116] on span "Bulk Actions" at bounding box center [319, 112] width 52 height 10
click at [344, 281] on div "Schedule for destruction" at bounding box center [344, 277] width 105 height 20
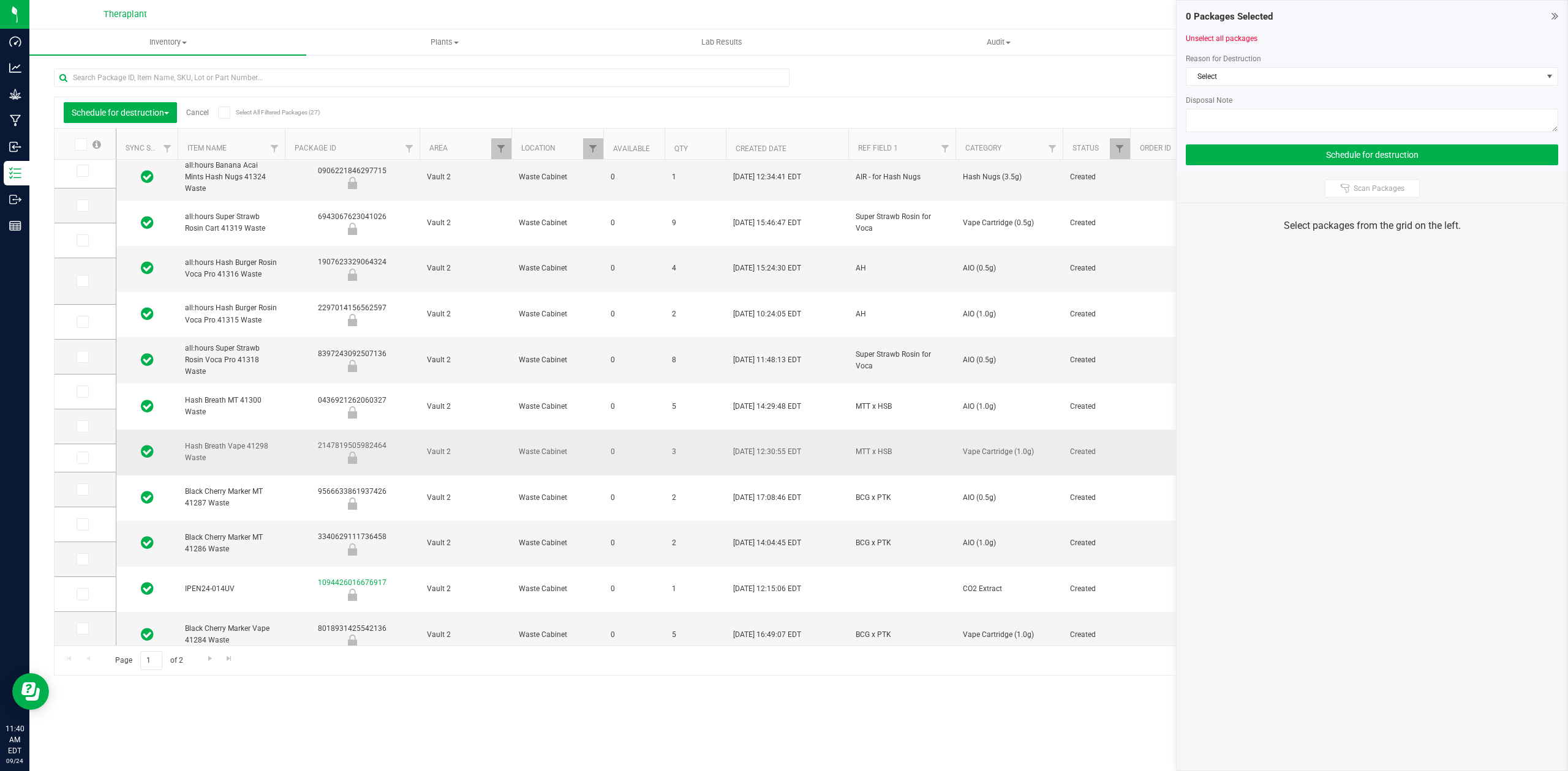
scroll to position [233, 0]
click at [213, 657] on span "Go to the next page" at bounding box center [210, 658] width 10 height 10
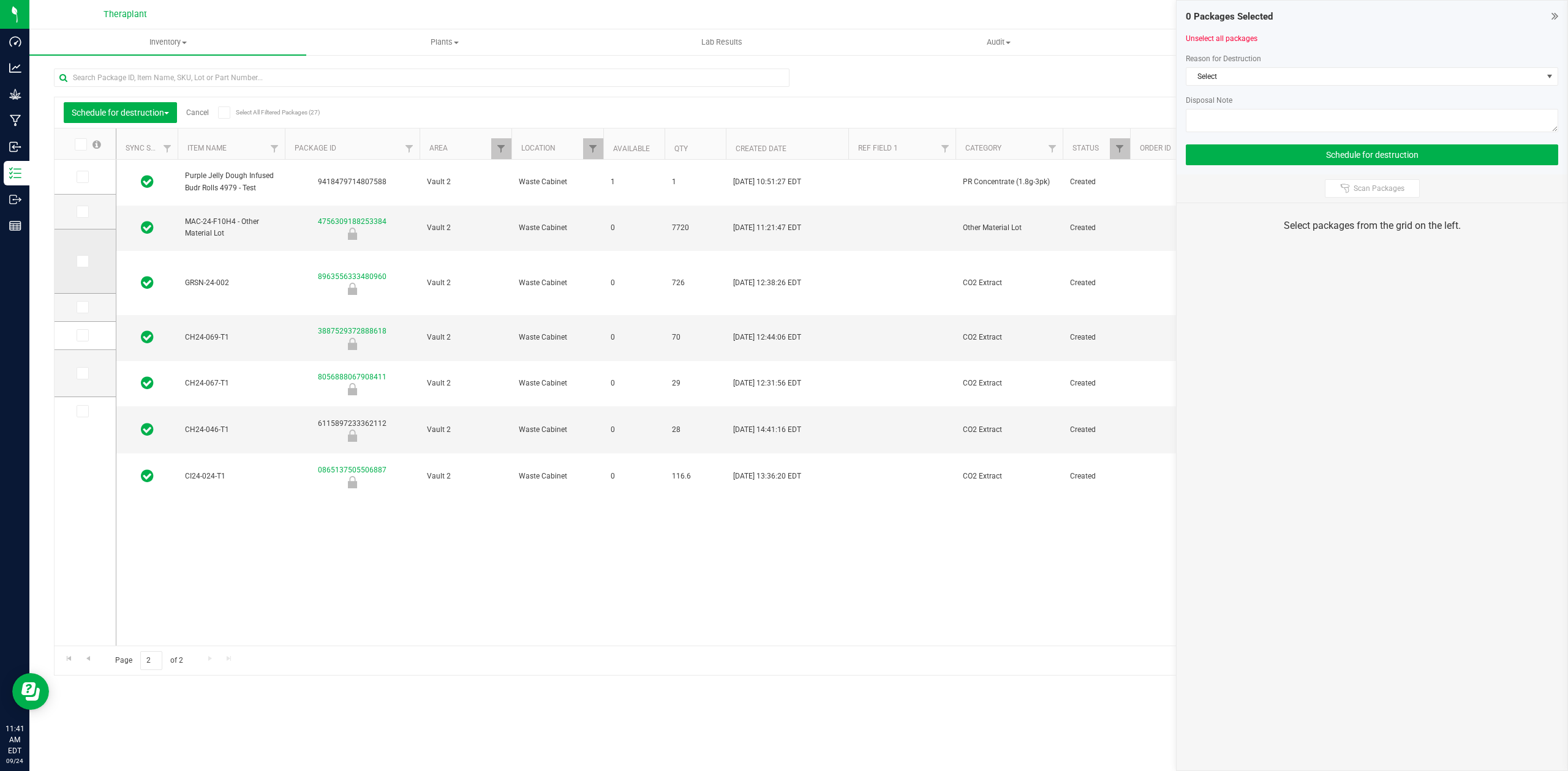
click at [84, 262] on icon at bounding box center [82, 262] width 8 height 0
click at [0, 0] on input "checkbox" at bounding box center [0, 0] width 0 height 0
click at [79, 307] on icon at bounding box center [82, 307] width 8 height 0
click at [0, 0] on input "checkbox" at bounding box center [0, 0] width 0 height 0
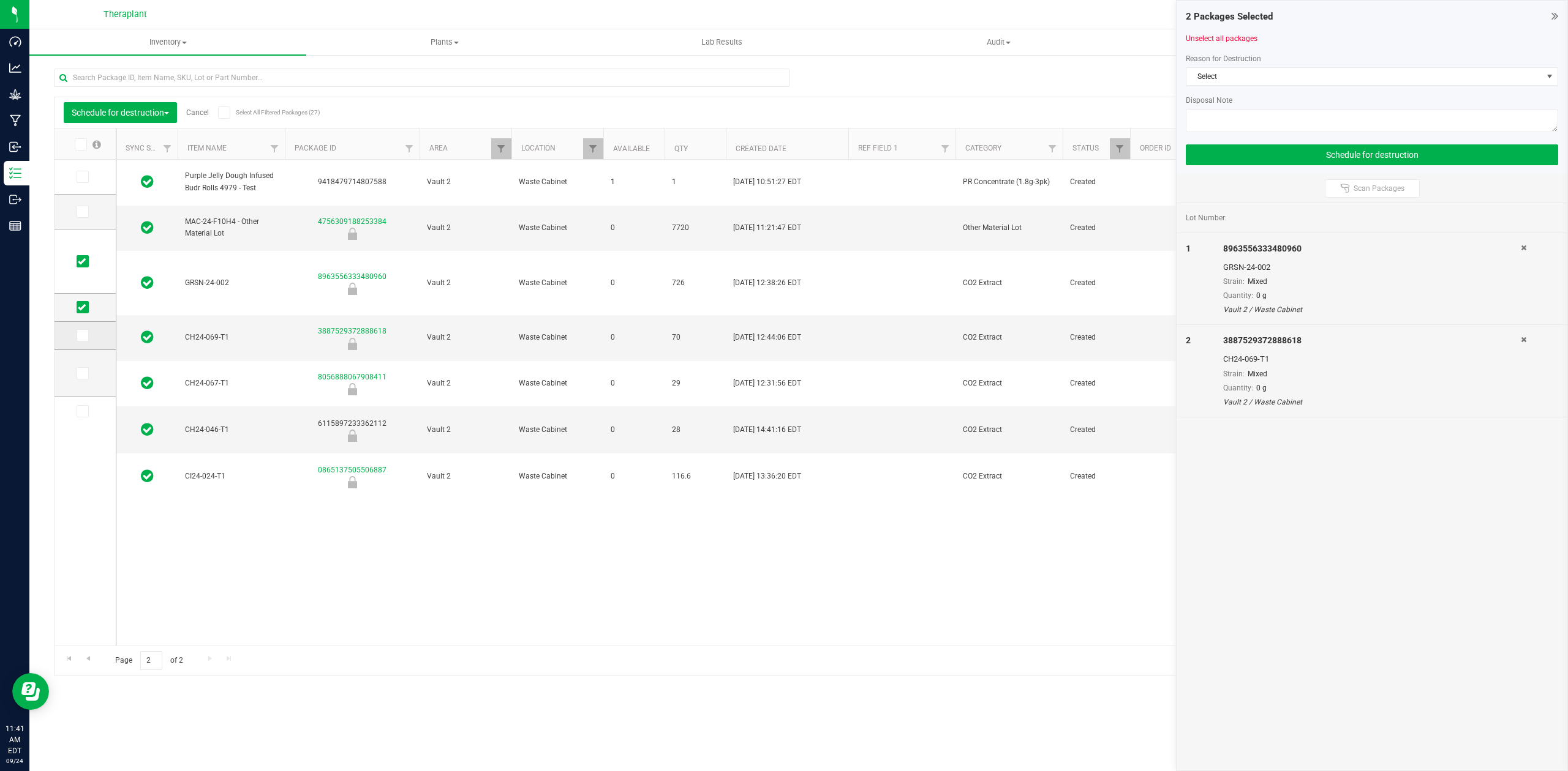
click at [88, 337] on span at bounding box center [83, 335] width 12 height 12
click at [0, 0] on input "checkbox" at bounding box center [0, 0] width 0 height 0
click at [80, 374] on icon at bounding box center [82, 374] width 8 height 0
click at [0, 0] on input "checkbox" at bounding box center [0, 0] width 0 height 0
click at [84, 406] on td at bounding box center [85, 412] width 61 height 29
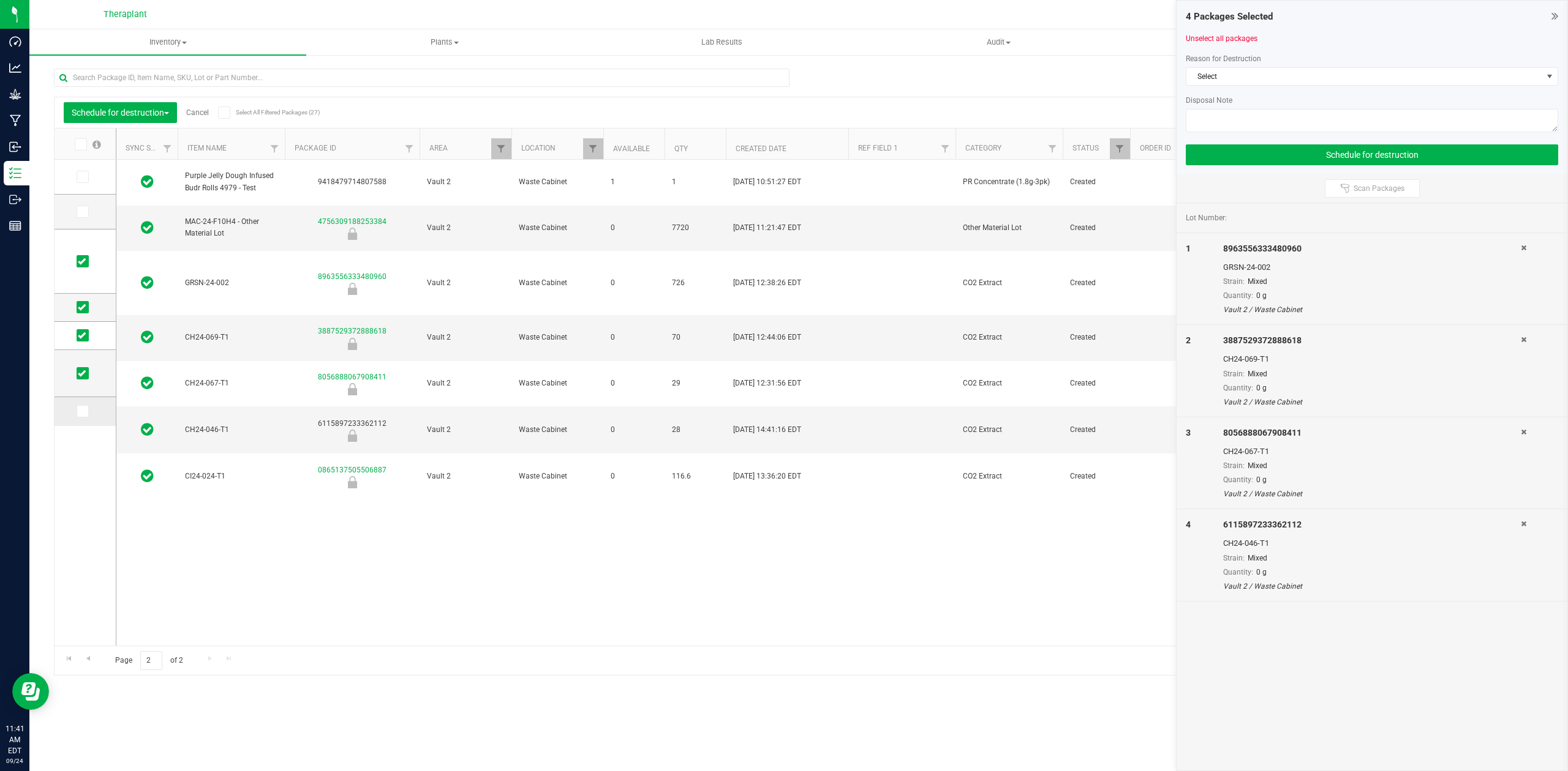
click at [84, 412] on icon at bounding box center [82, 412] width 8 height 0
click at [0, 0] on input "checkbox" at bounding box center [0, 0] width 0 height 0
click at [1385, 123] on textarea at bounding box center [1372, 121] width 372 height 24
type textarea "Failed Product"
click at [1384, 88] on div at bounding box center [1372, 90] width 372 height 9
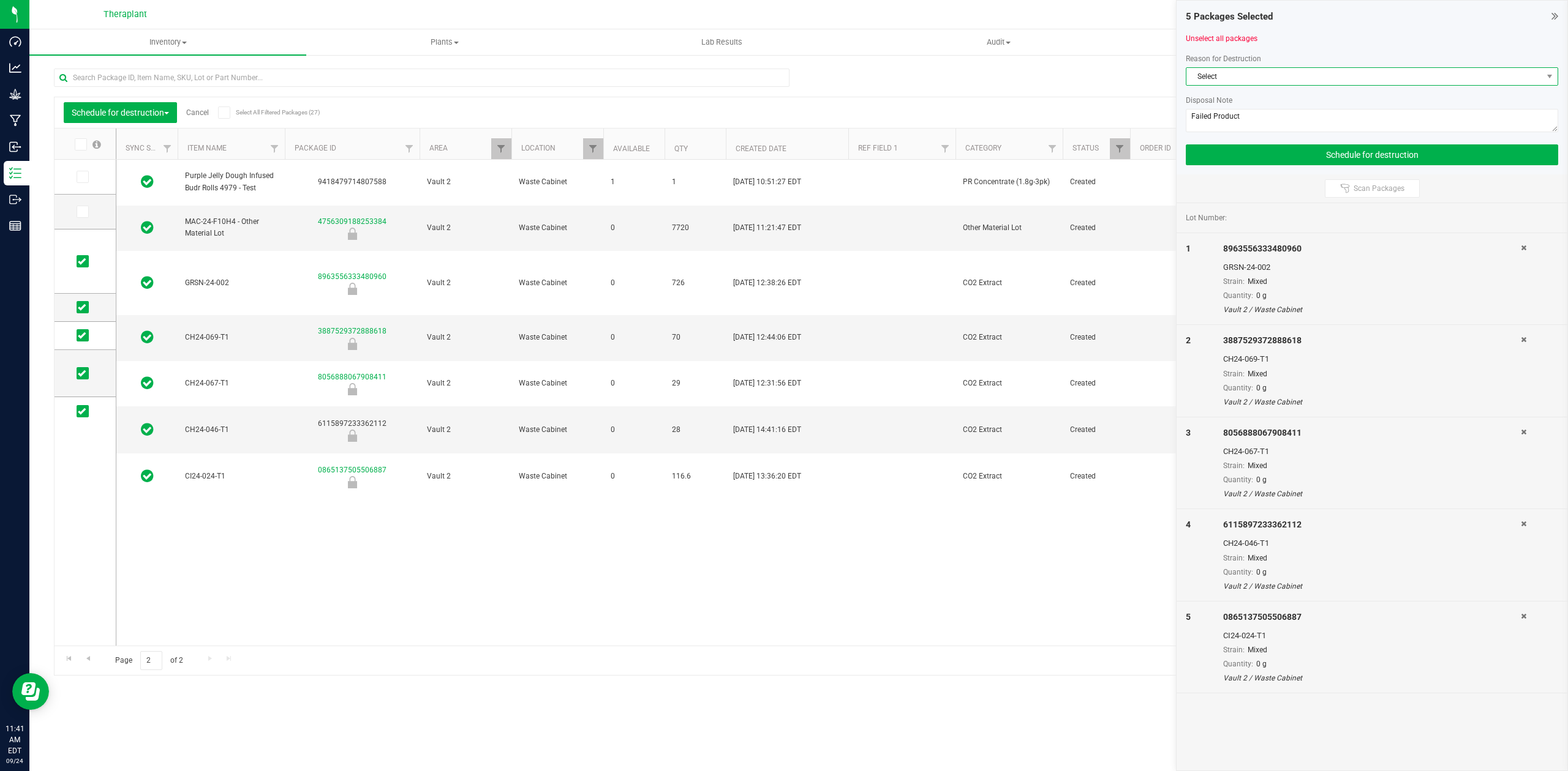
click at [1380, 78] on span "Select" at bounding box center [1364, 77] width 356 height 17
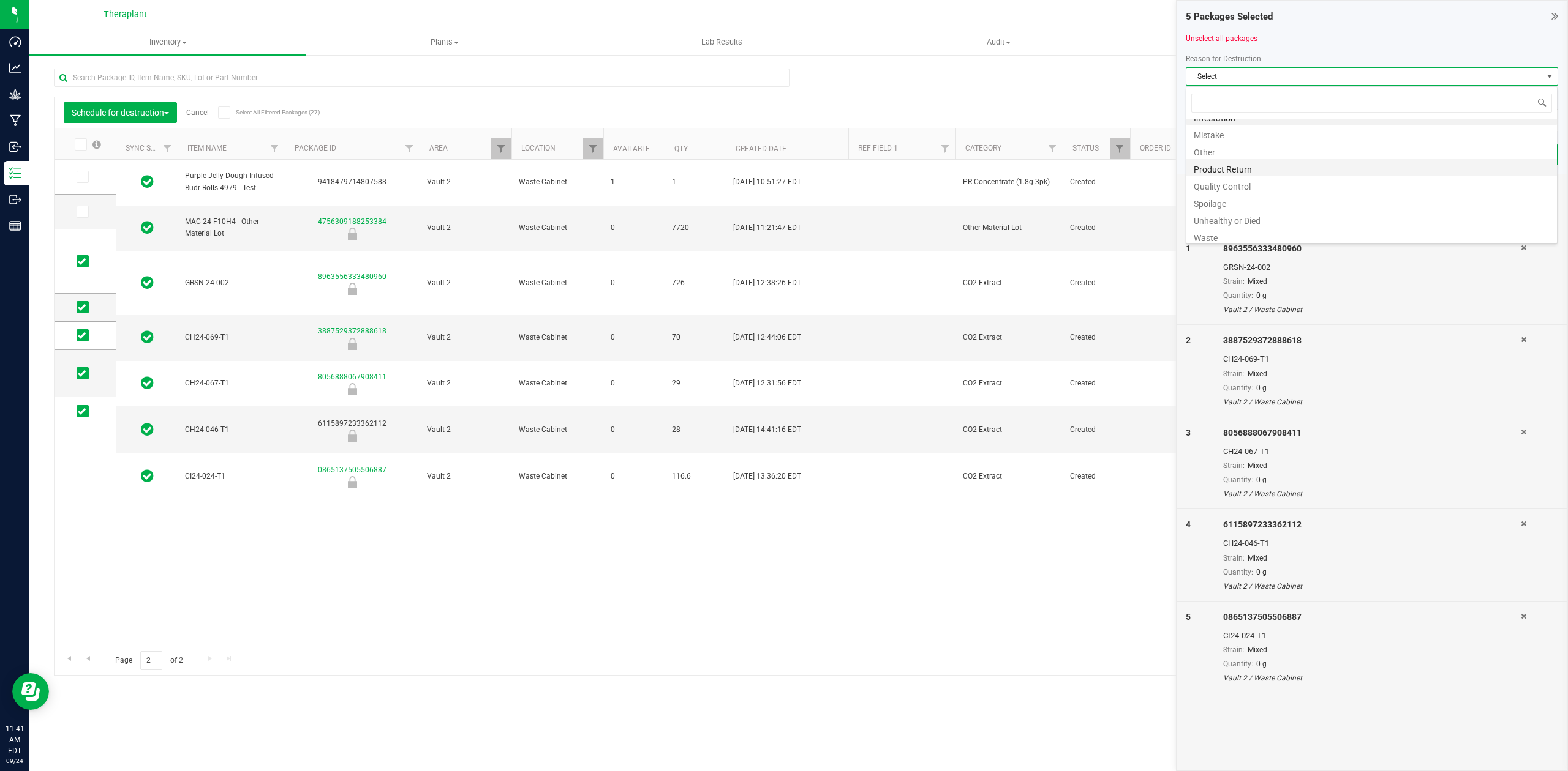
scroll to position [14, 0]
click at [1265, 231] on li "Waste" at bounding box center [1372, 233] width 371 height 17
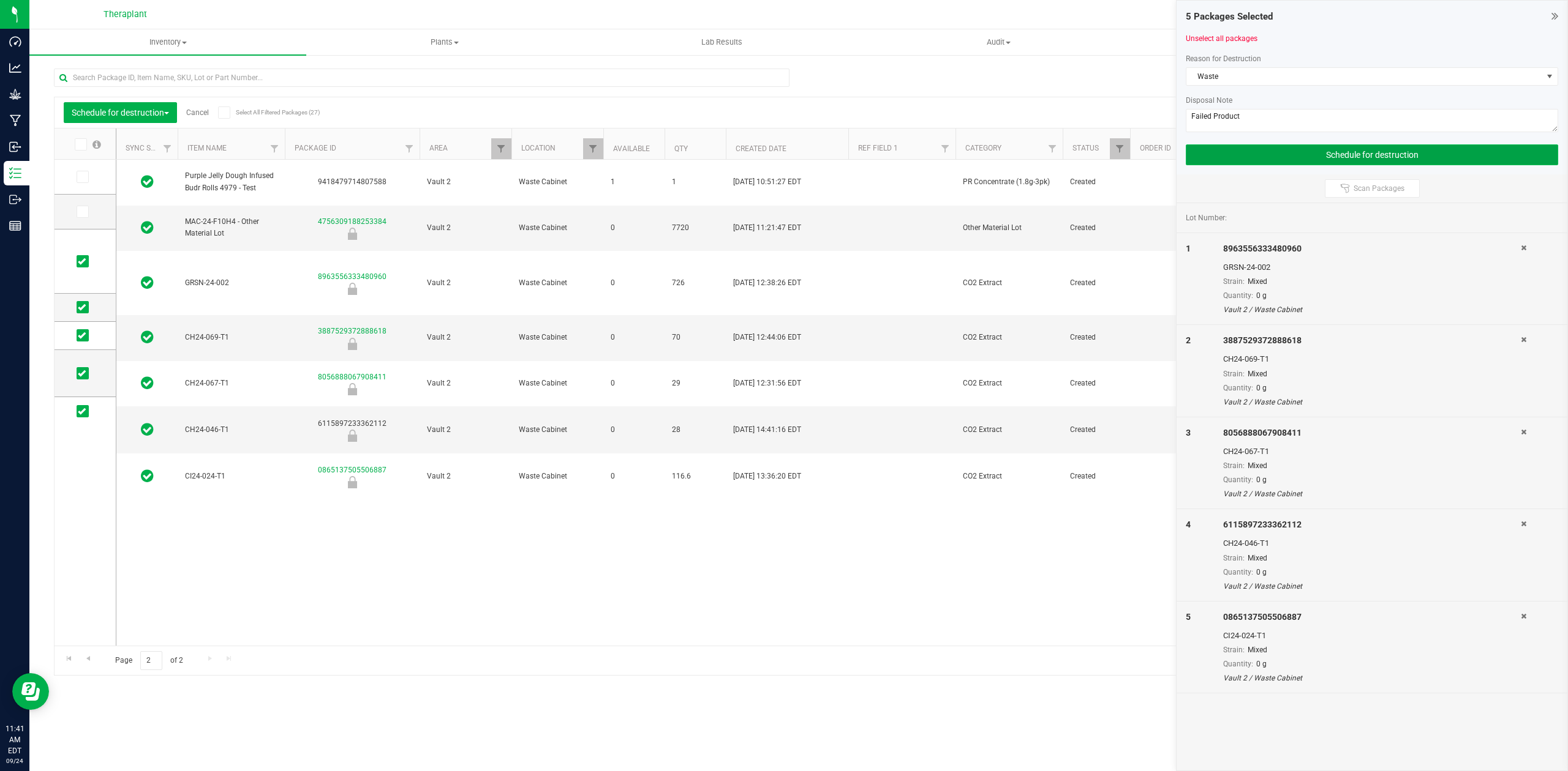
click at [1274, 165] on button "Schedule for destruction" at bounding box center [1372, 155] width 372 height 20
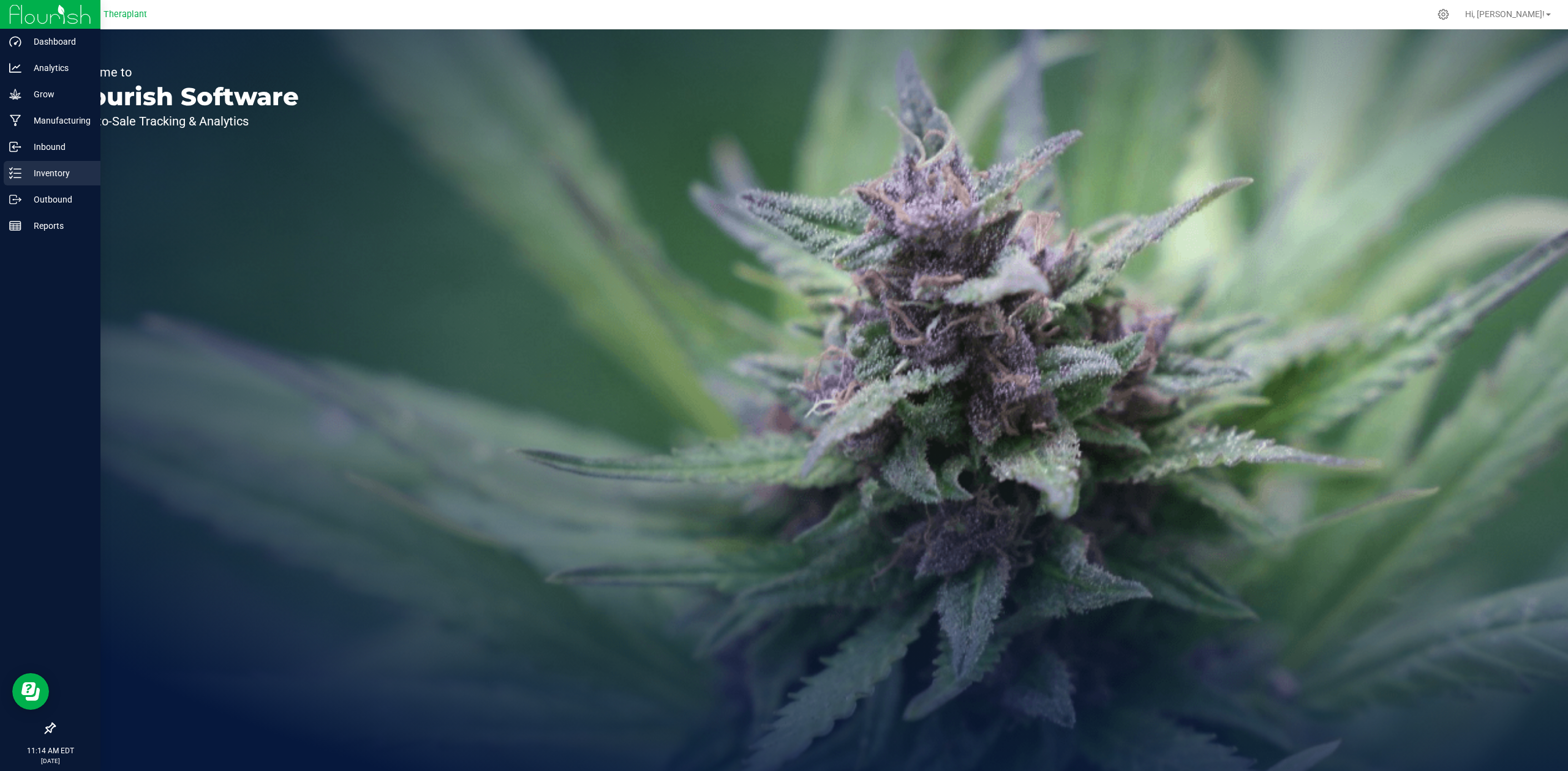
click at [44, 177] on p "Inventory" at bounding box center [58, 173] width 74 height 14
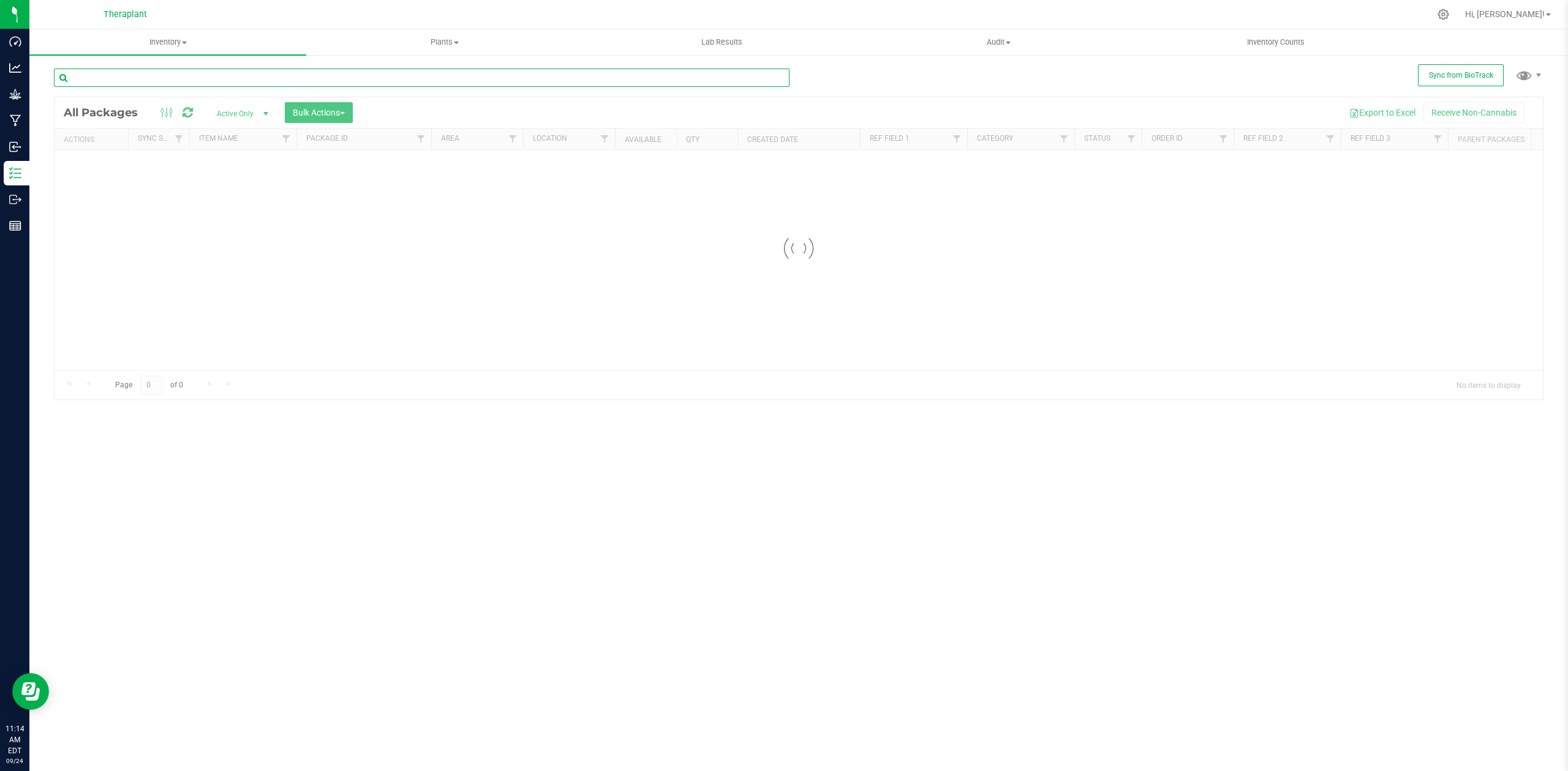
click at [479, 77] on input "text" at bounding box center [422, 77] width 736 height 18
paste input "5680076568497782"
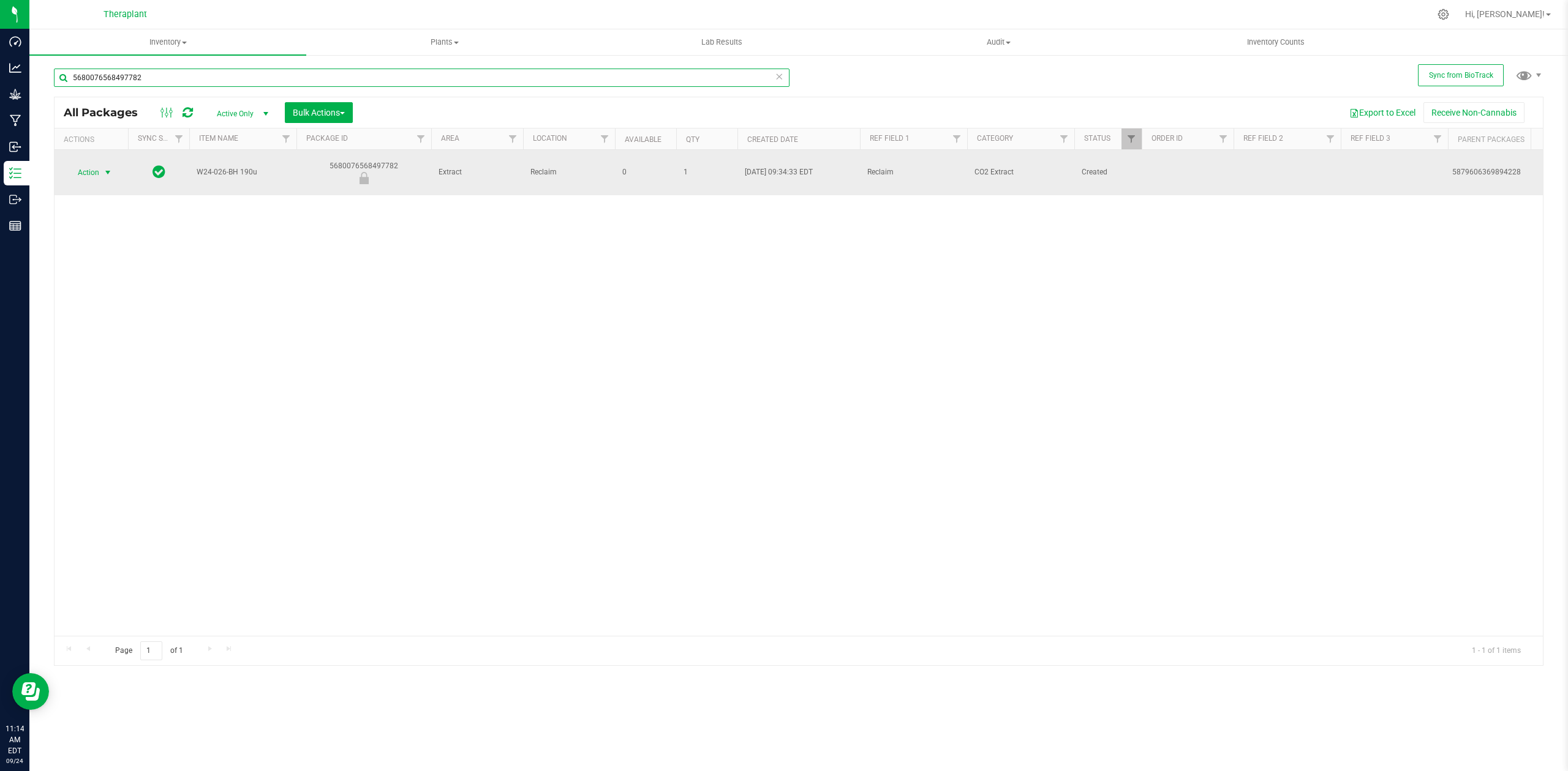
type input "5680076568497782"
click at [86, 165] on span "Action" at bounding box center [83, 172] width 33 height 17
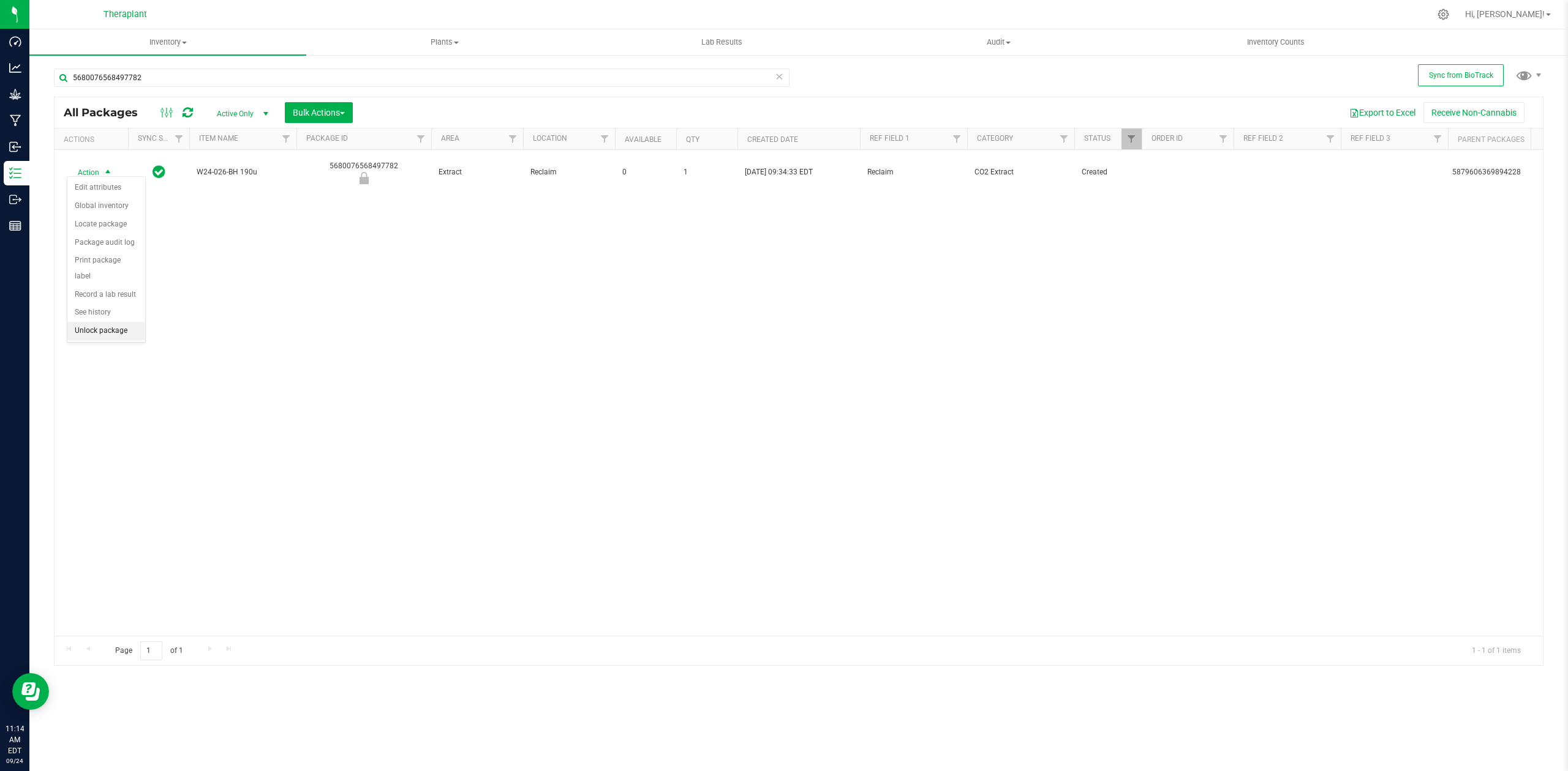
click at [105, 340] on li "Unlock package" at bounding box center [106, 331] width 78 height 18
click at [103, 168] on span "select" at bounding box center [108, 172] width 10 height 10
click at [147, 352] on li "Schedule for destruction" at bounding box center [115, 349] width 95 height 18
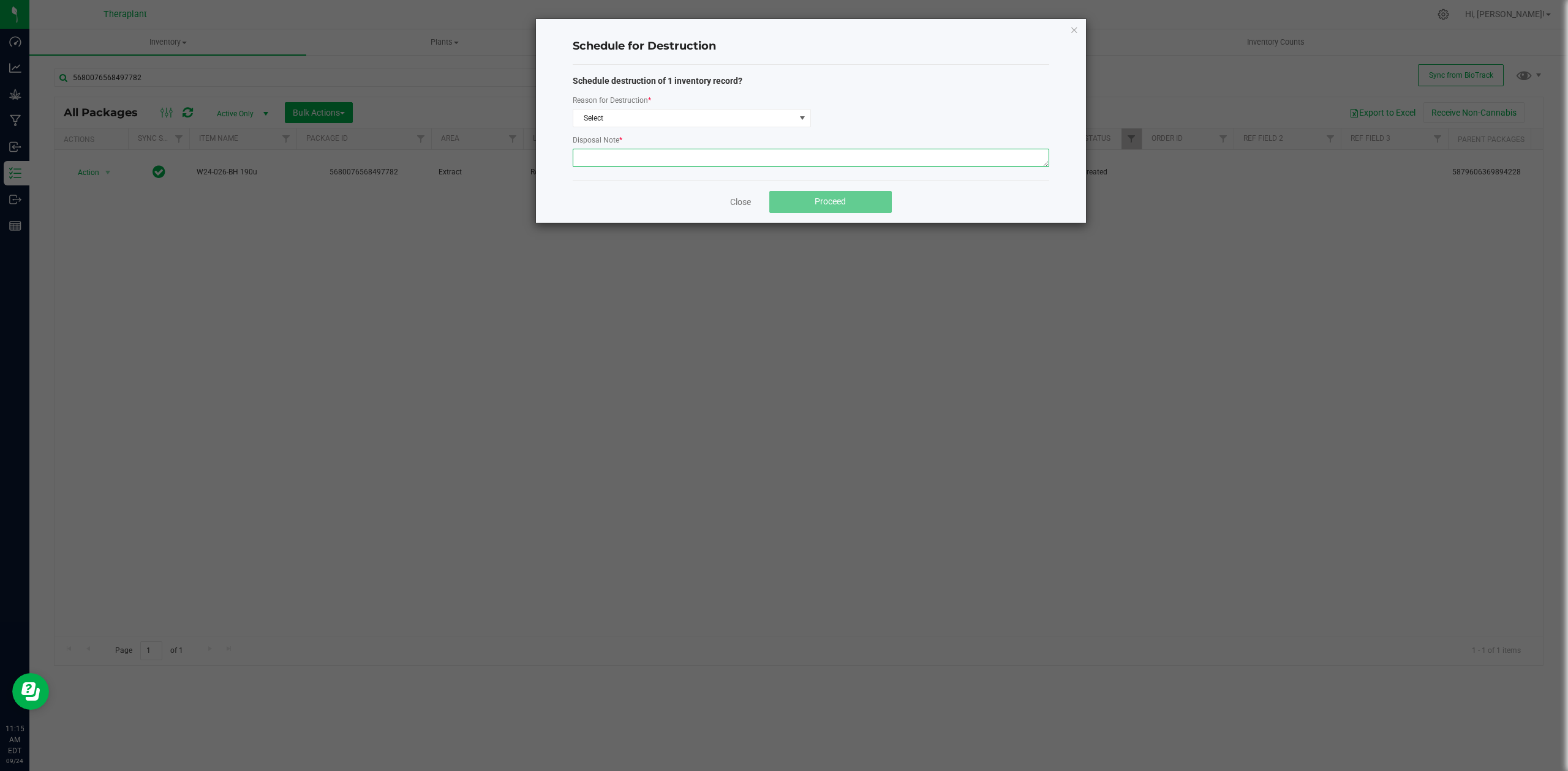
click at [623, 152] on textarea at bounding box center [811, 158] width 476 height 18
type textarea "P"
type textarea "O"
click at [683, 113] on span "Select" at bounding box center [684, 118] width 222 height 17
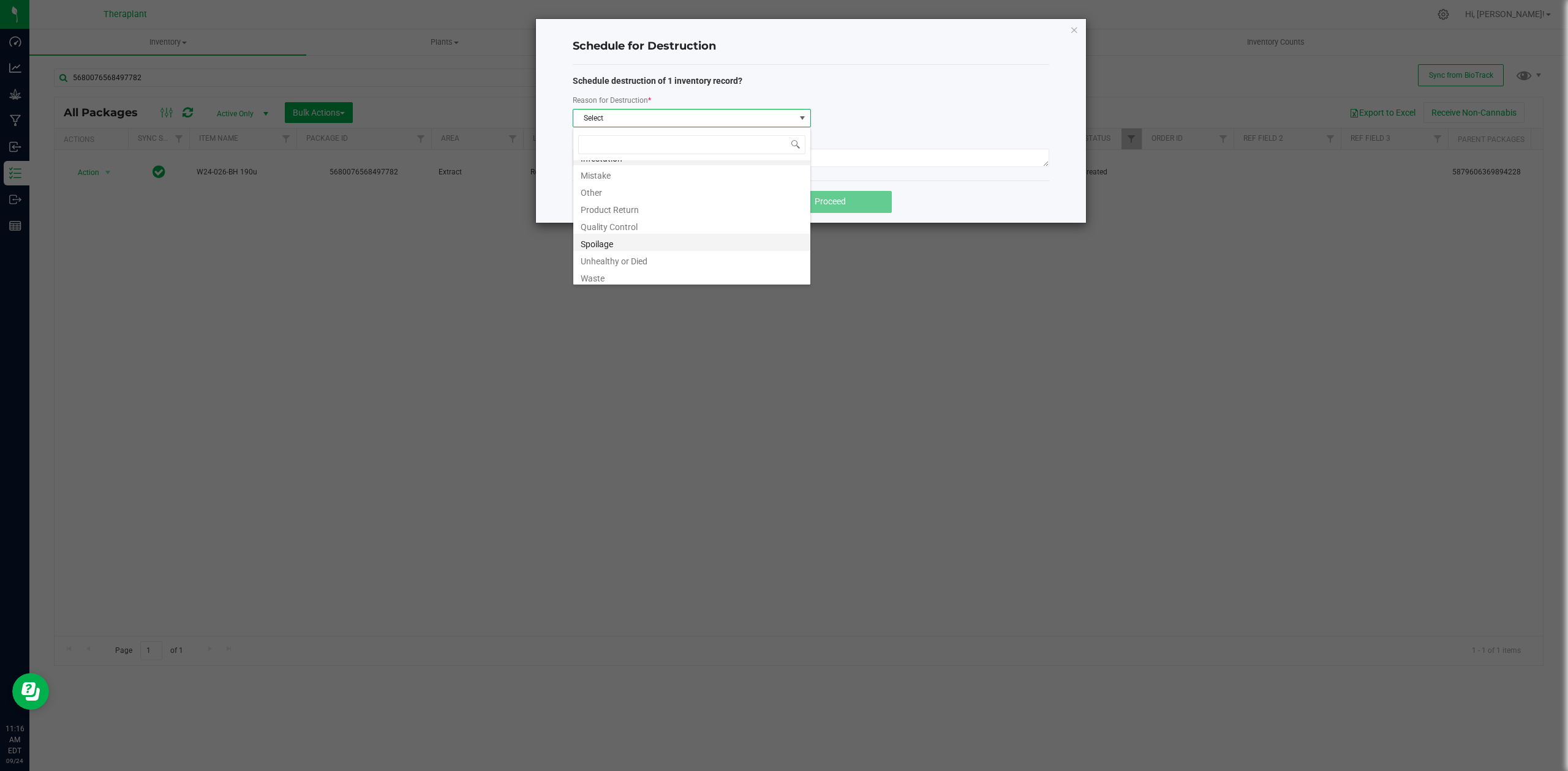
scroll to position [14, 0]
click at [655, 269] on li "Waste" at bounding box center [692, 274] width 237 height 17
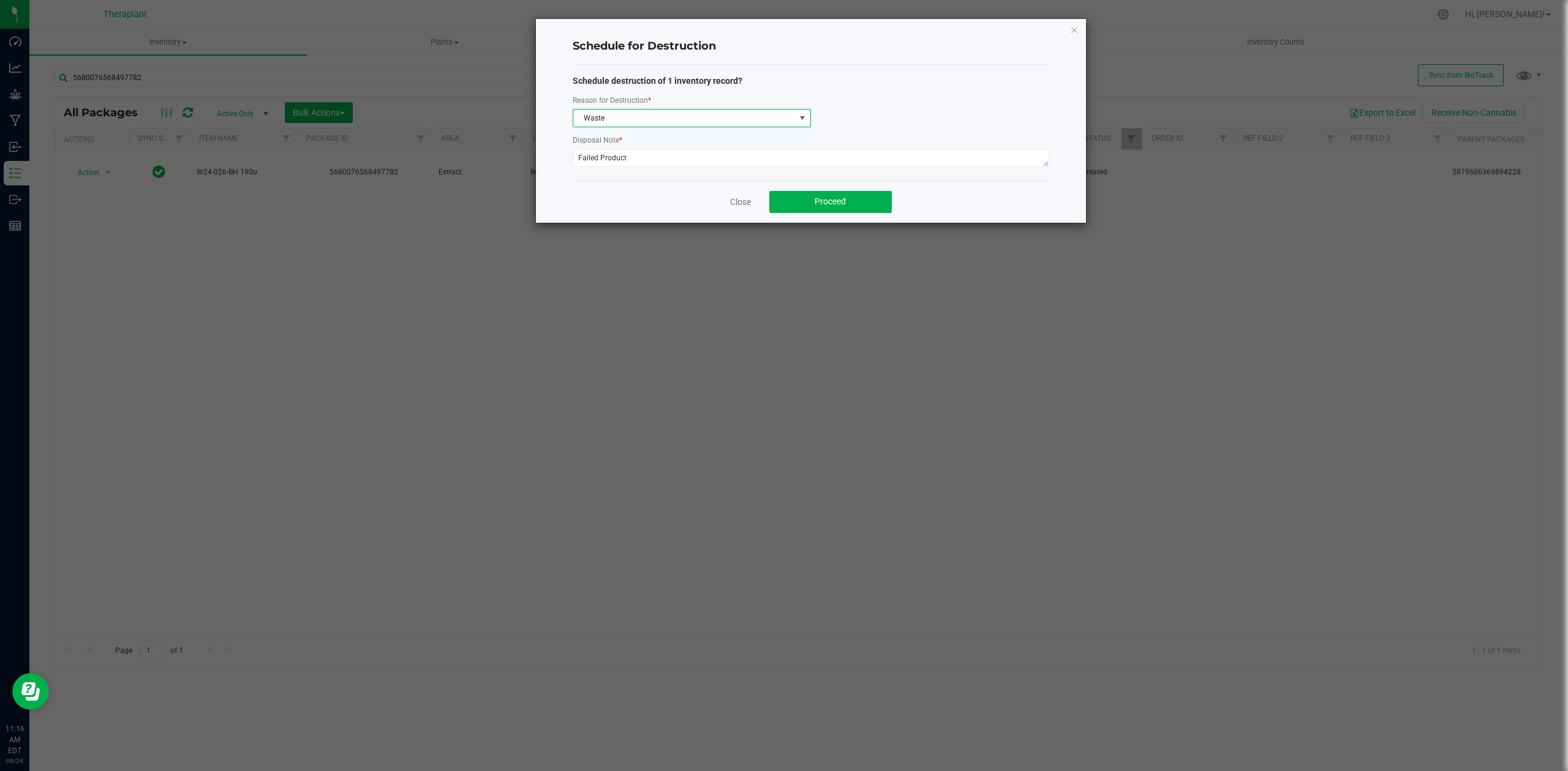
click at [681, 105] on div "Reason for Destruction *" at bounding box center [692, 102] width 238 height 15
drag, startPoint x: 673, startPoint y: 124, endPoint x: 677, endPoint y: 118, distance: 7.2
click at [674, 123] on span "Waste" at bounding box center [684, 118] width 222 height 17
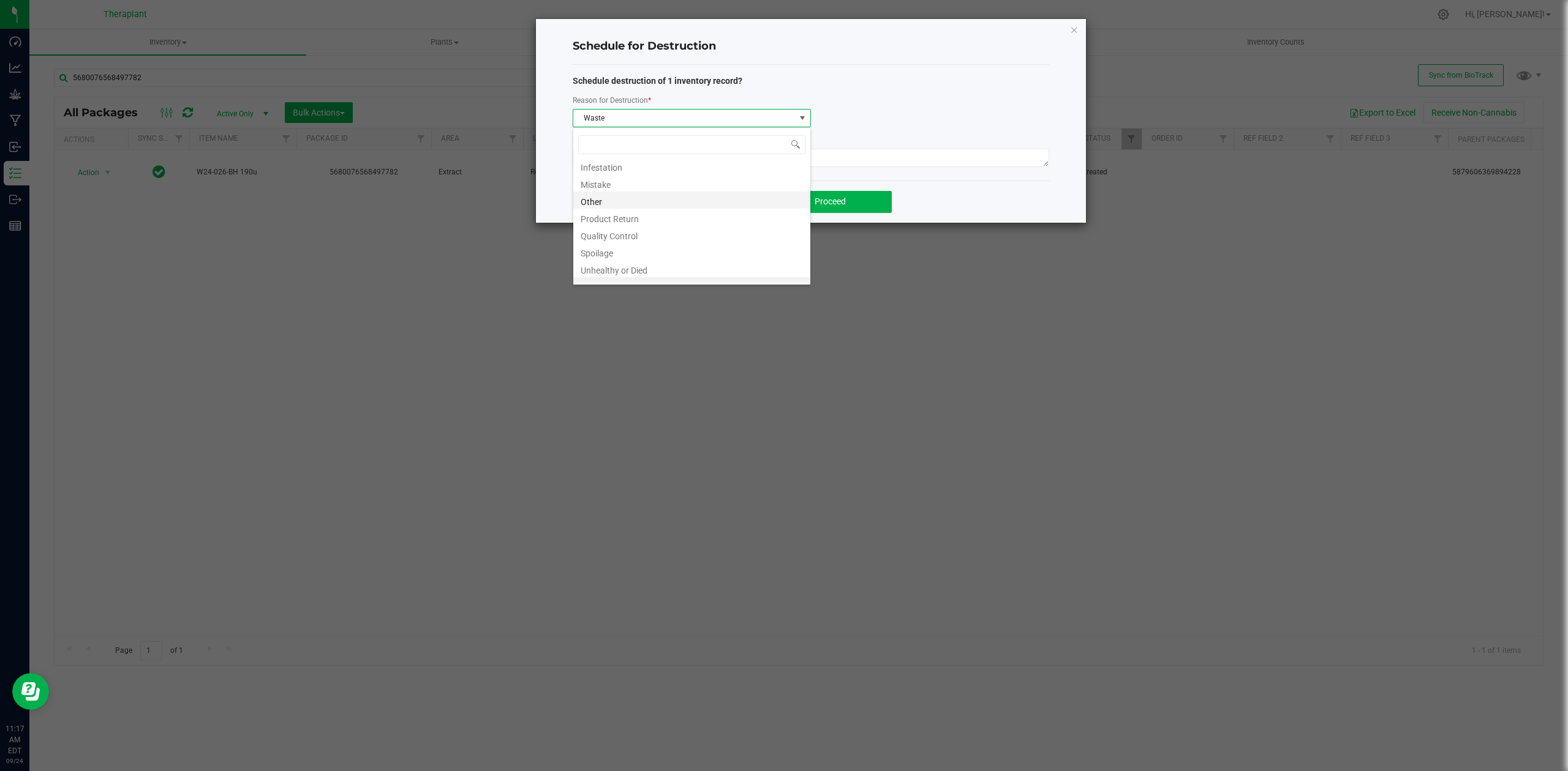
scroll to position [0, 0]
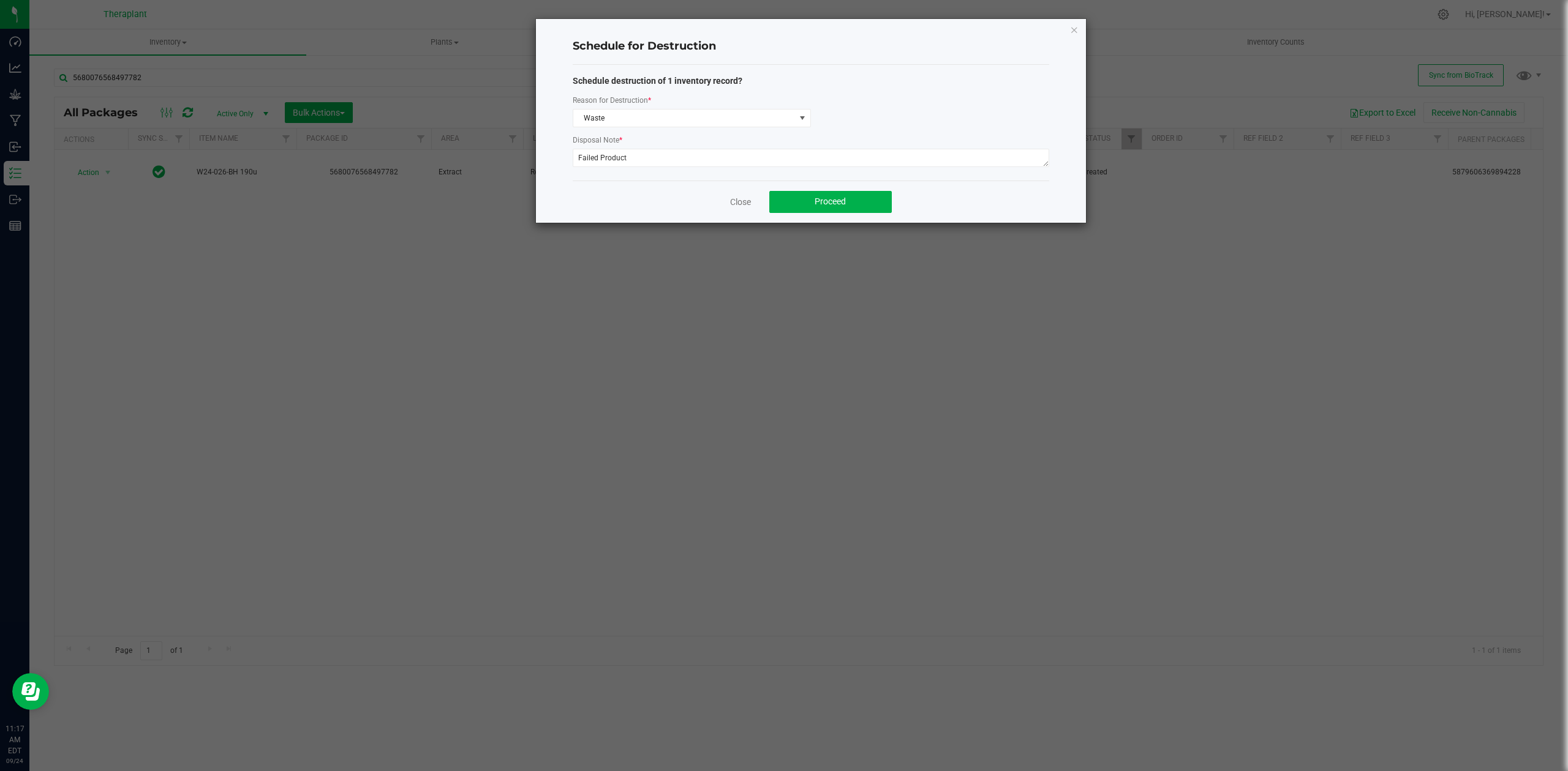
drag, startPoint x: 750, startPoint y: 209, endPoint x: 655, endPoint y: 340, distance: 161.8
click at [655, 340] on ngb-modal-window "Schedule for Destruction Schedule destruction of 1 inventory record? Reason for…" at bounding box center [788, 385] width 1577 height 771
click at [661, 113] on span "Waste" at bounding box center [684, 118] width 222 height 17
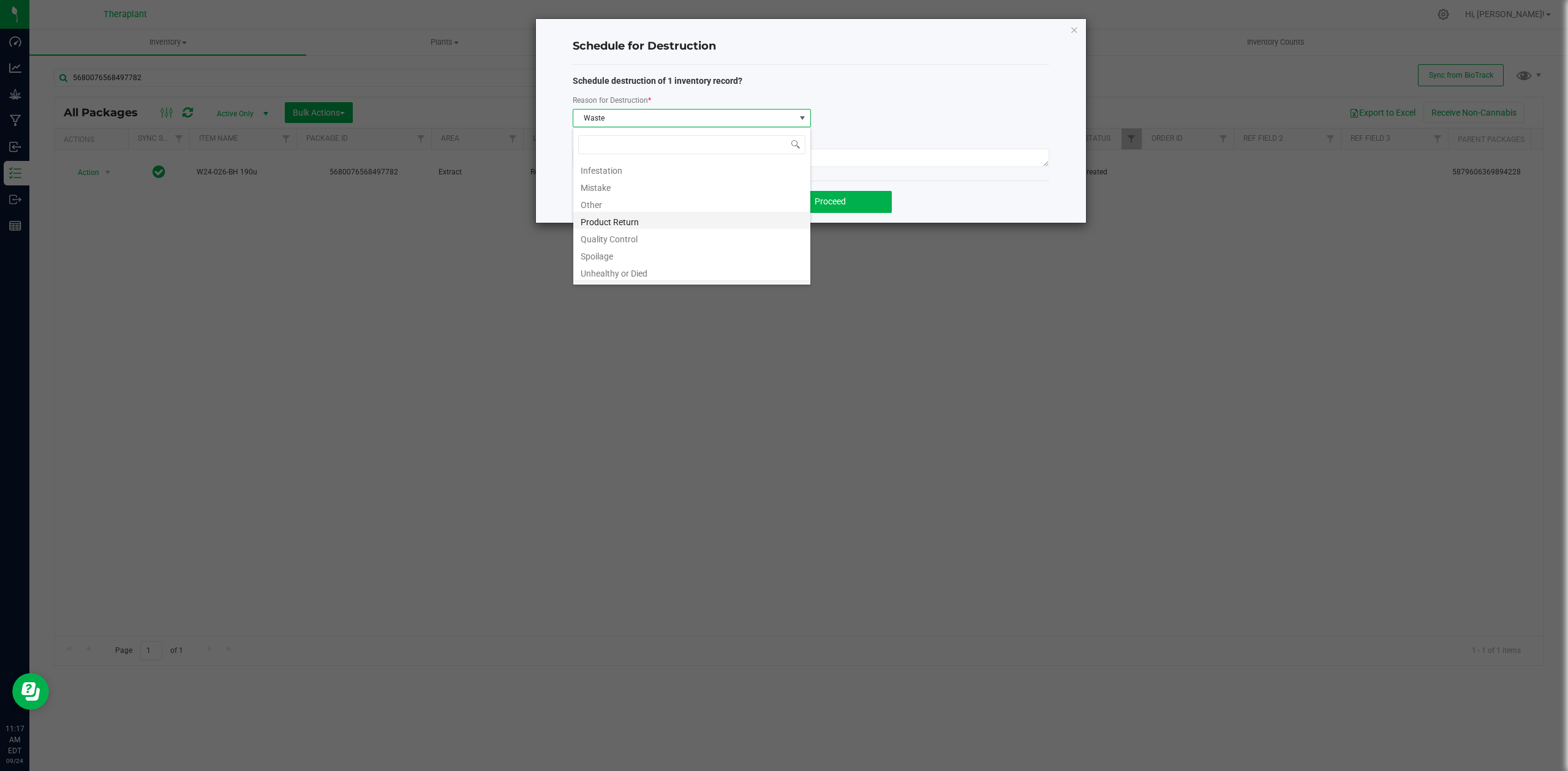
scroll to position [14, 0]
click at [835, 150] on textarea "Failed Product" at bounding box center [811, 158] width 476 height 18
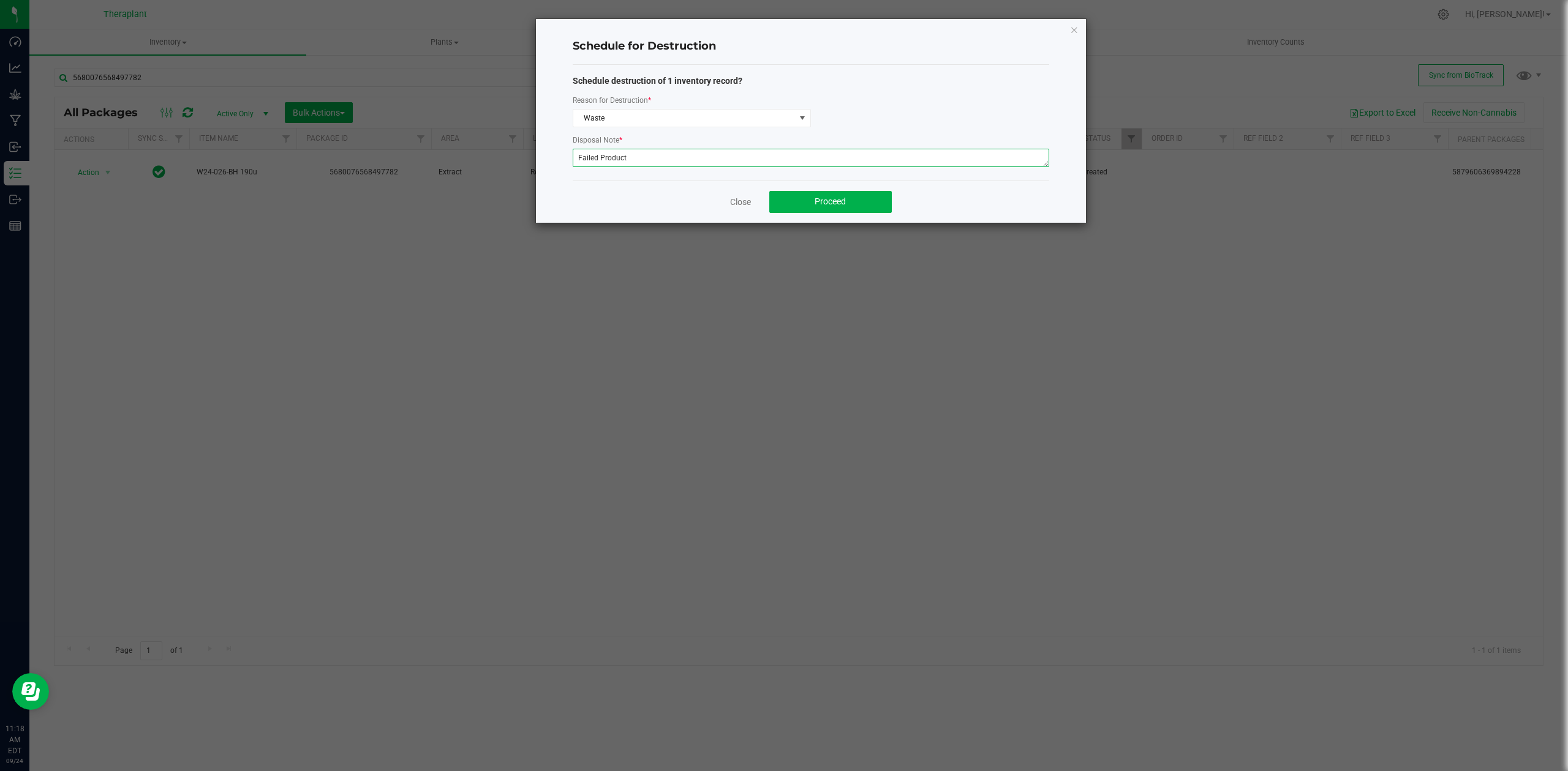
click at [834, 150] on textarea "Failed Product" at bounding box center [811, 158] width 476 height 18
click at [616, 149] on textarea "Product" at bounding box center [811, 158] width 476 height 18
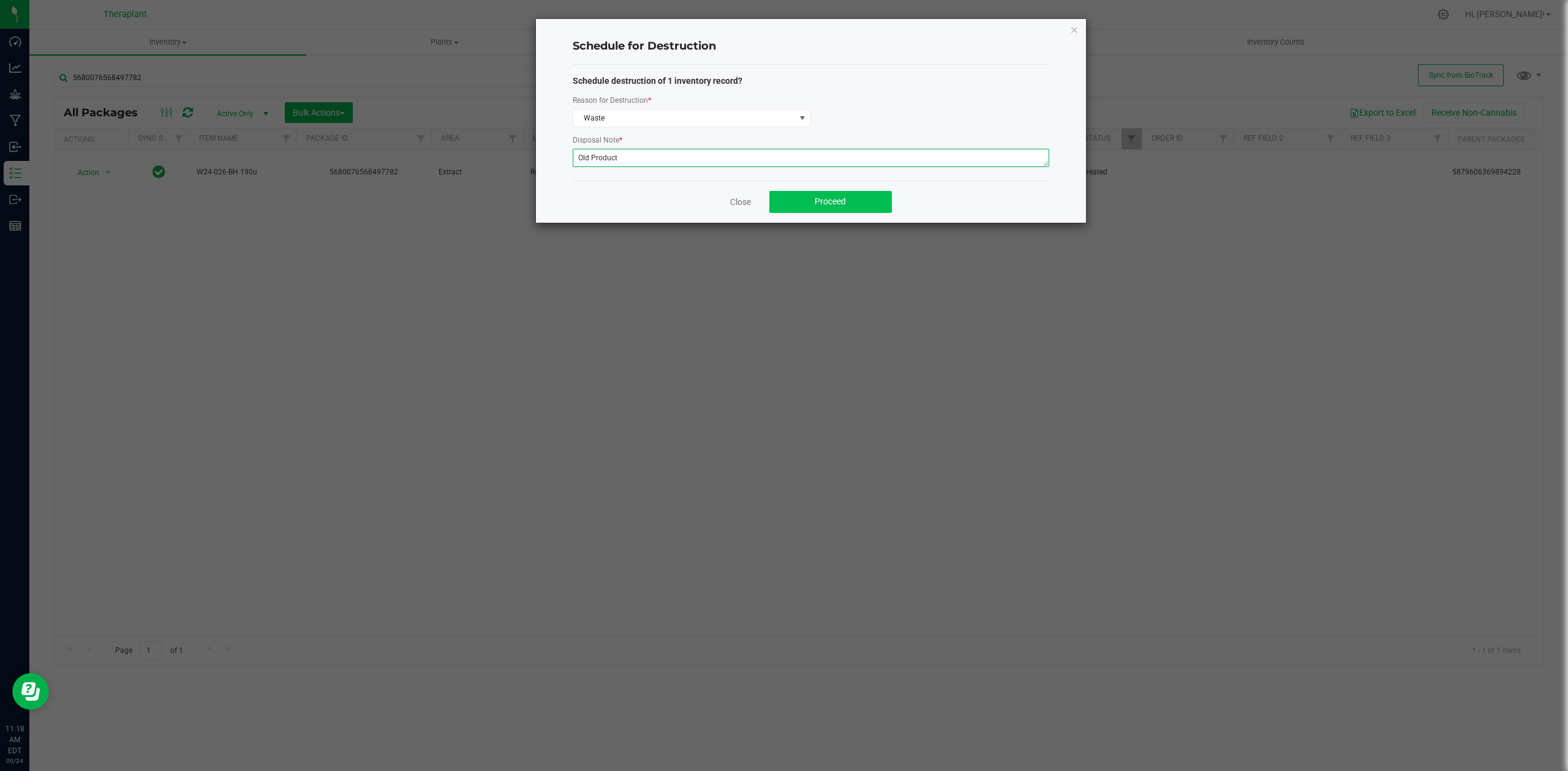
type textarea "Old Product"
click at [824, 202] on span "Proceed" at bounding box center [830, 201] width 31 height 10
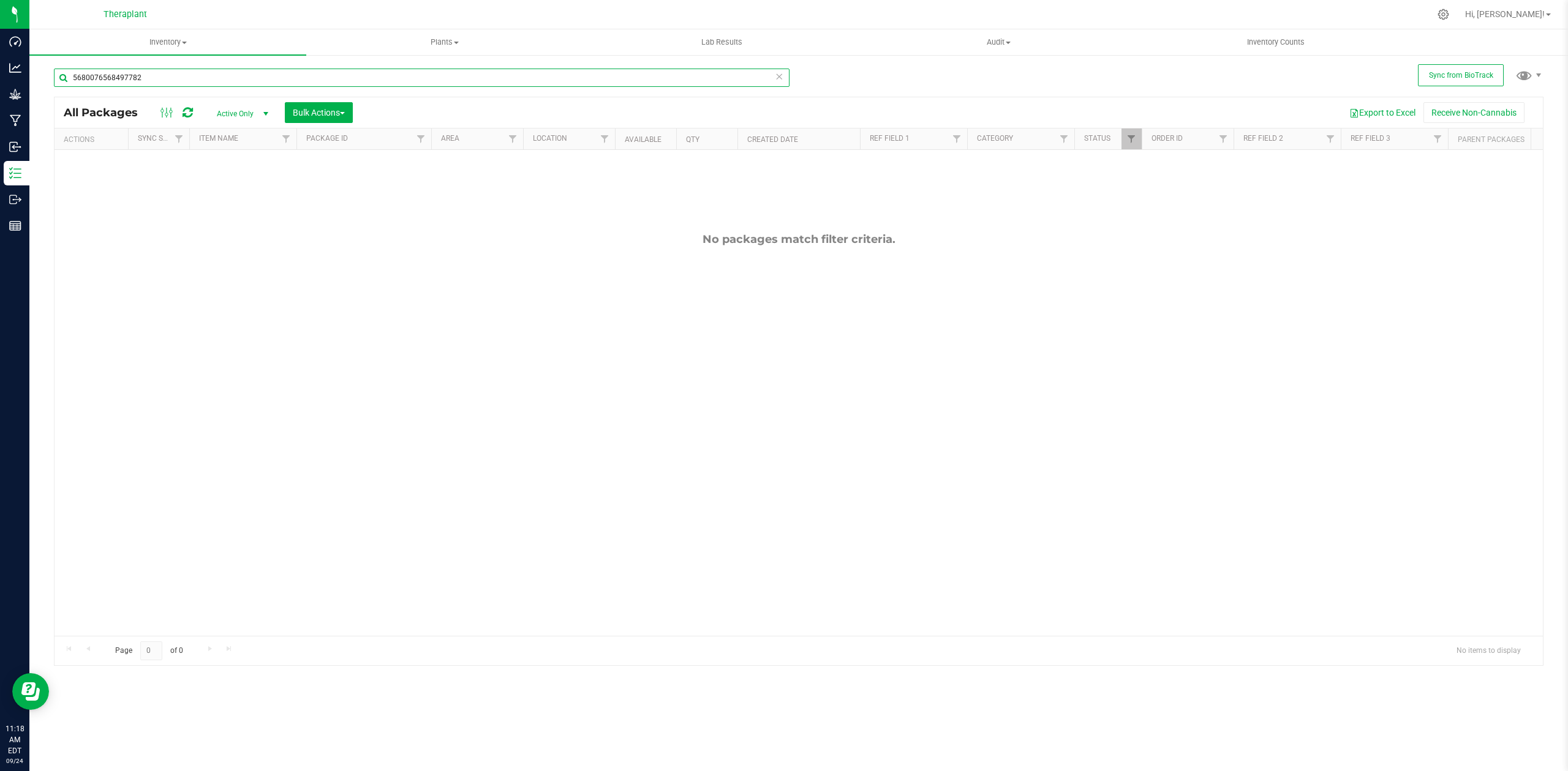
click at [227, 81] on input "5680076568497782" at bounding box center [422, 77] width 736 height 18
paste input "3440189411453349"
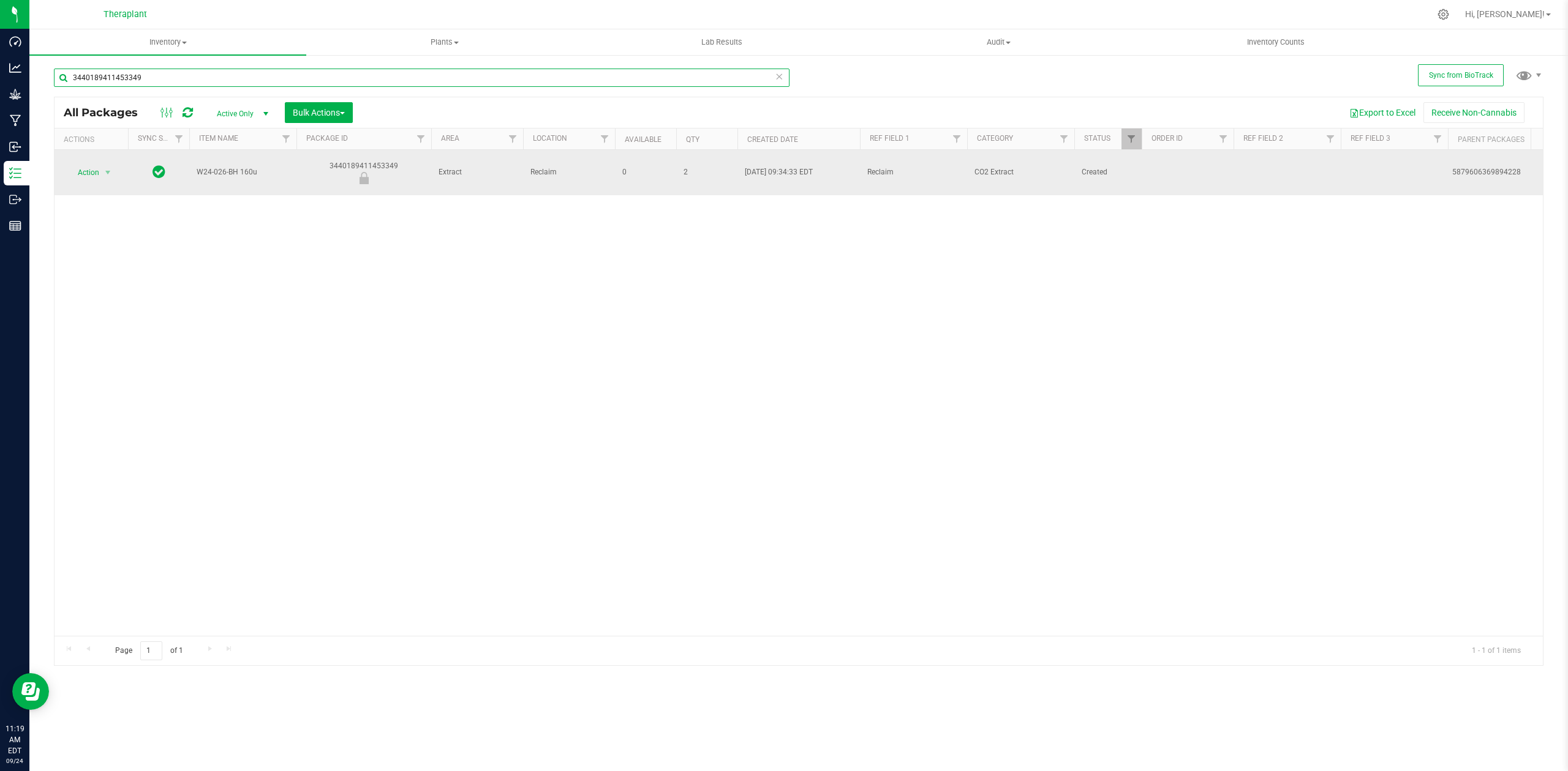
type input "3440189411453349"
click at [89, 164] on span "Action" at bounding box center [83, 172] width 33 height 17
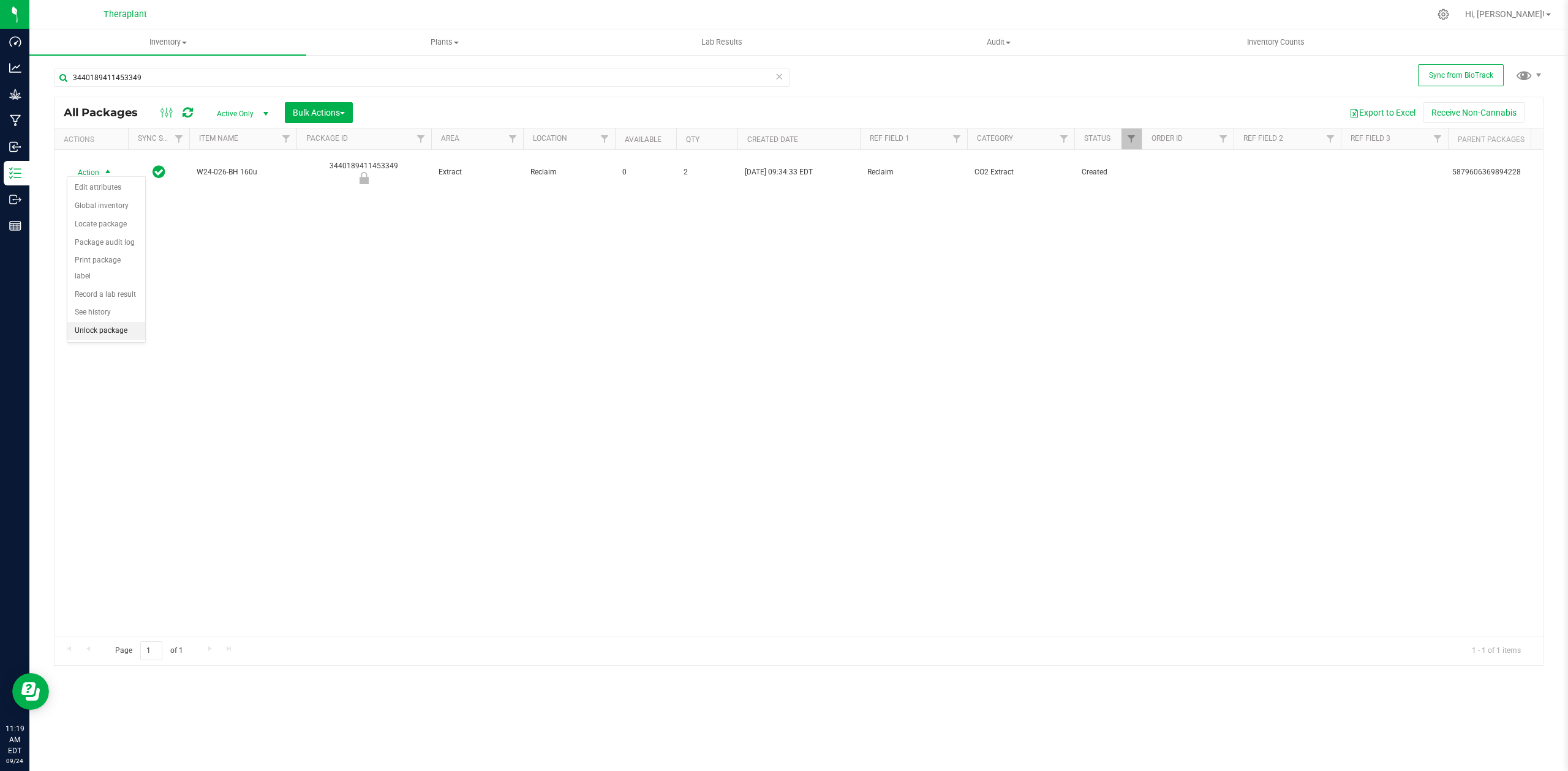
click at [98, 337] on li "Unlock package" at bounding box center [106, 331] width 78 height 18
click at [93, 164] on span "Action" at bounding box center [83, 172] width 33 height 17
click at [127, 350] on li "Schedule for destruction" at bounding box center [115, 349] width 95 height 18
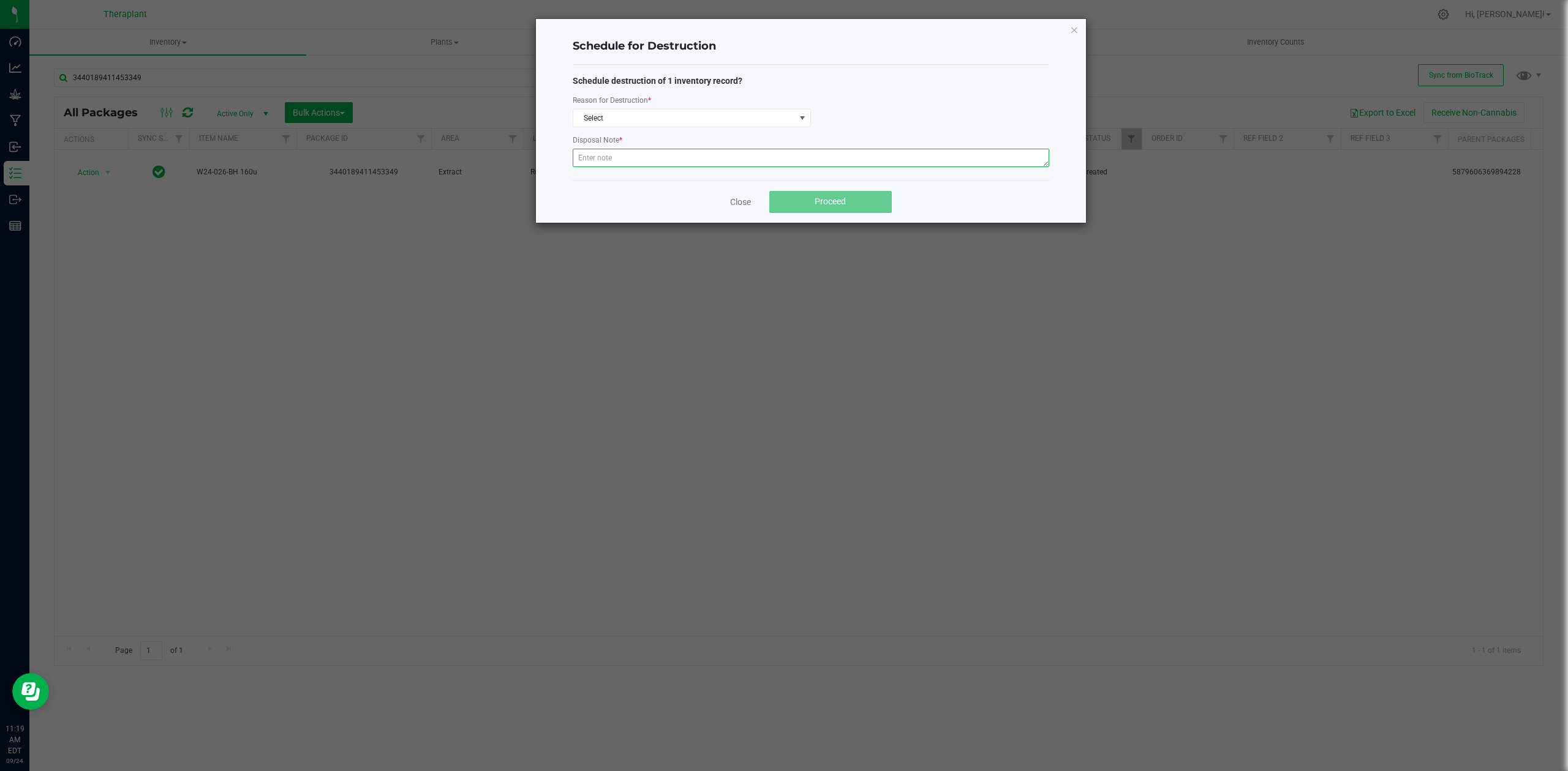
click at [647, 162] on textarea at bounding box center [811, 158] width 476 height 18
type textarea "Old product"
click at [633, 121] on span "Select" at bounding box center [684, 118] width 222 height 17
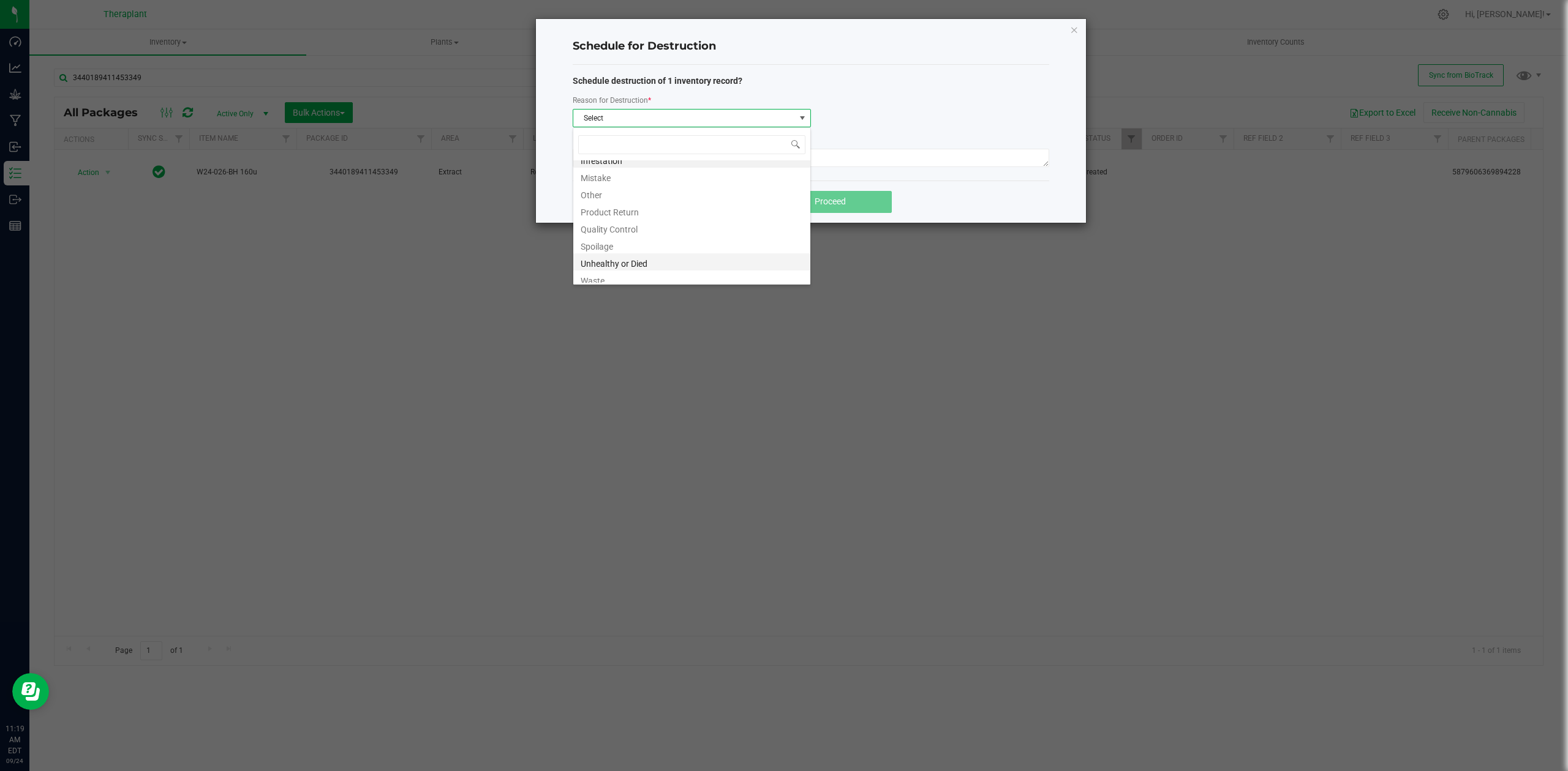
scroll to position [14, 0]
click at [630, 274] on li "Waste" at bounding box center [692, 274] width 237 height 17
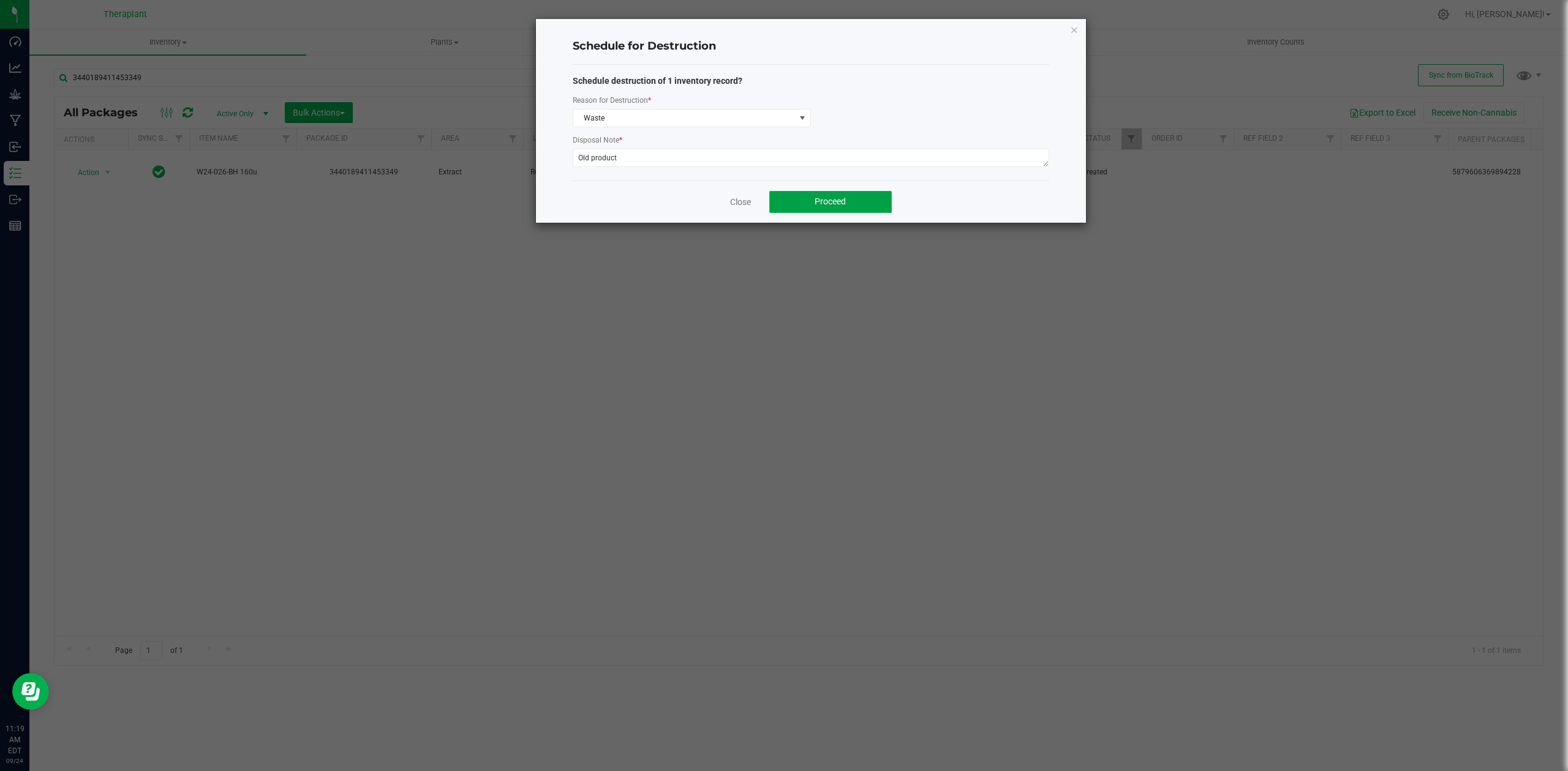
click at [781, 203] on button "Proceed" at bounding box center [831, 202] width 123 height 22
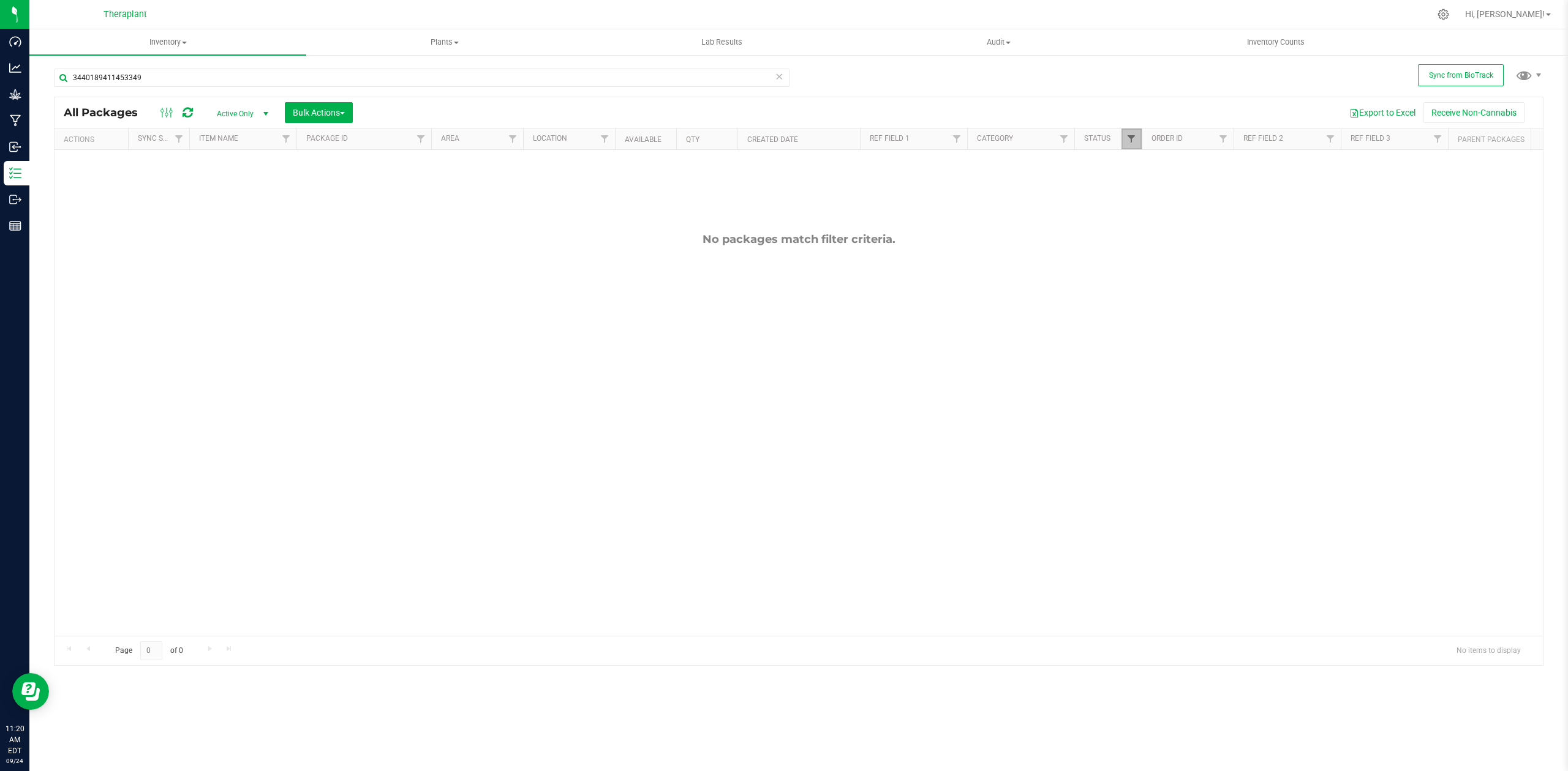
click at [1128, 143] on span "Filter" at bounding box center [1131, 139] width 10 height 10
click at [1185, 320] on span "Scheduled for Destruction" at bounding box center [1190, 324] width 85 height 8
click at [1142, 320] on input "Scheduled for Destruction" at bounding box center [1138, 324] width 8 height 8
checkbox input "true"
click at [1158, 400] on button "Filter" at bounding box center [1158, 387] width 59 height 27
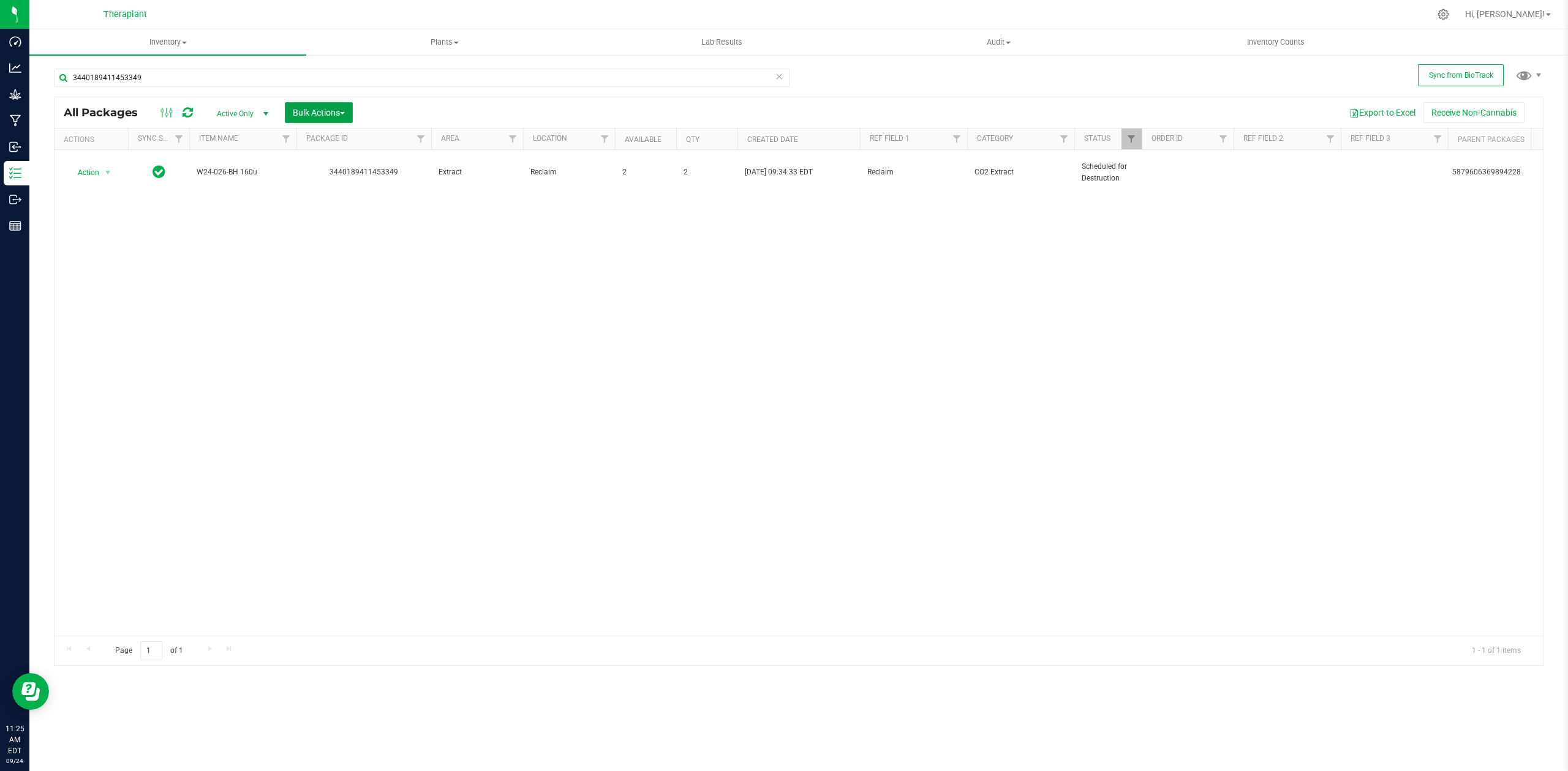
click at [309, 113] on span "Bulk Actions" at bounding box center [319, 112] width 52 height 10
click at [778, 74] on icon at bounding box center [779, 75] width 8 height 14
checkbox input "true"
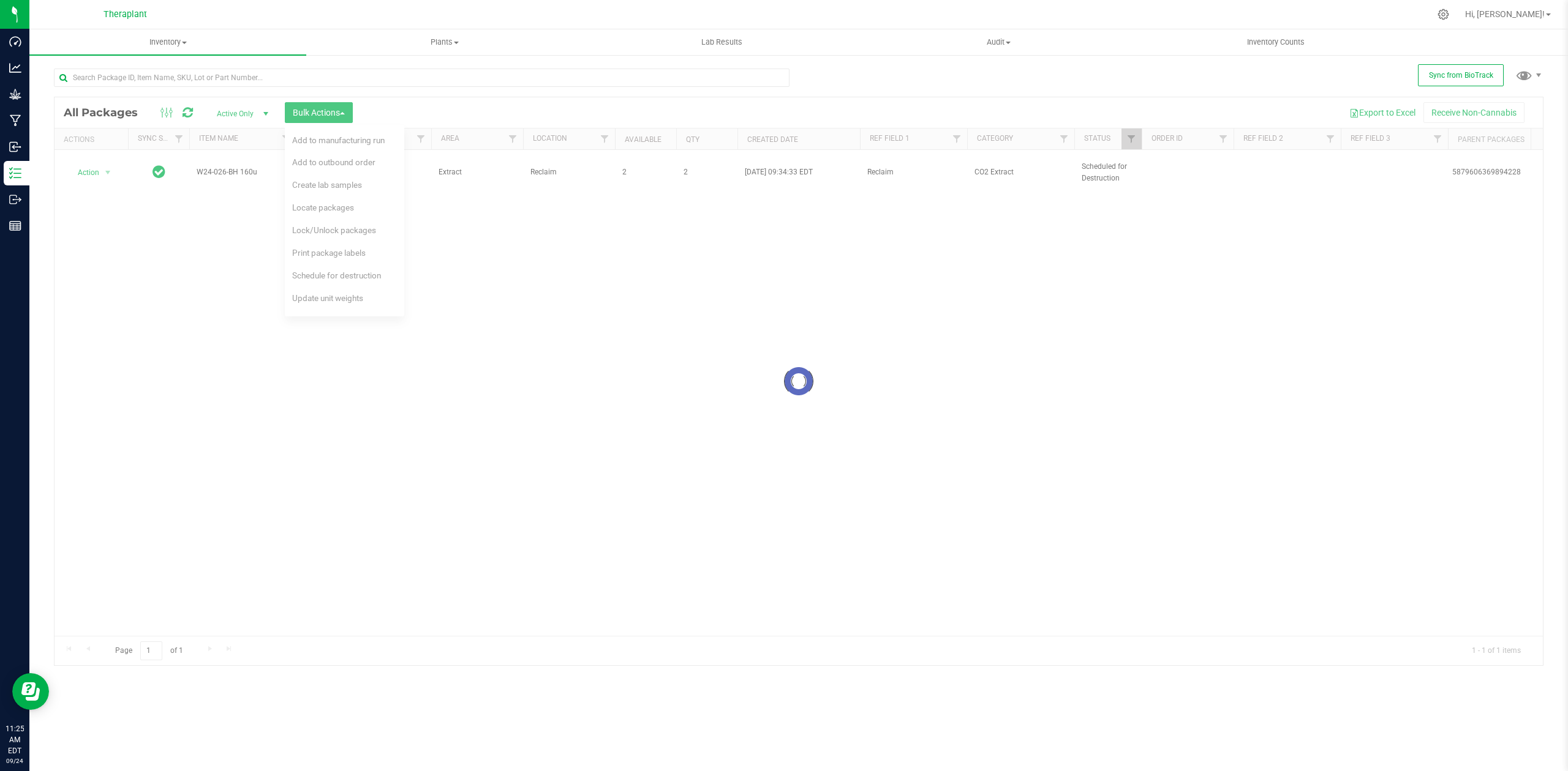
checkbox input "true"
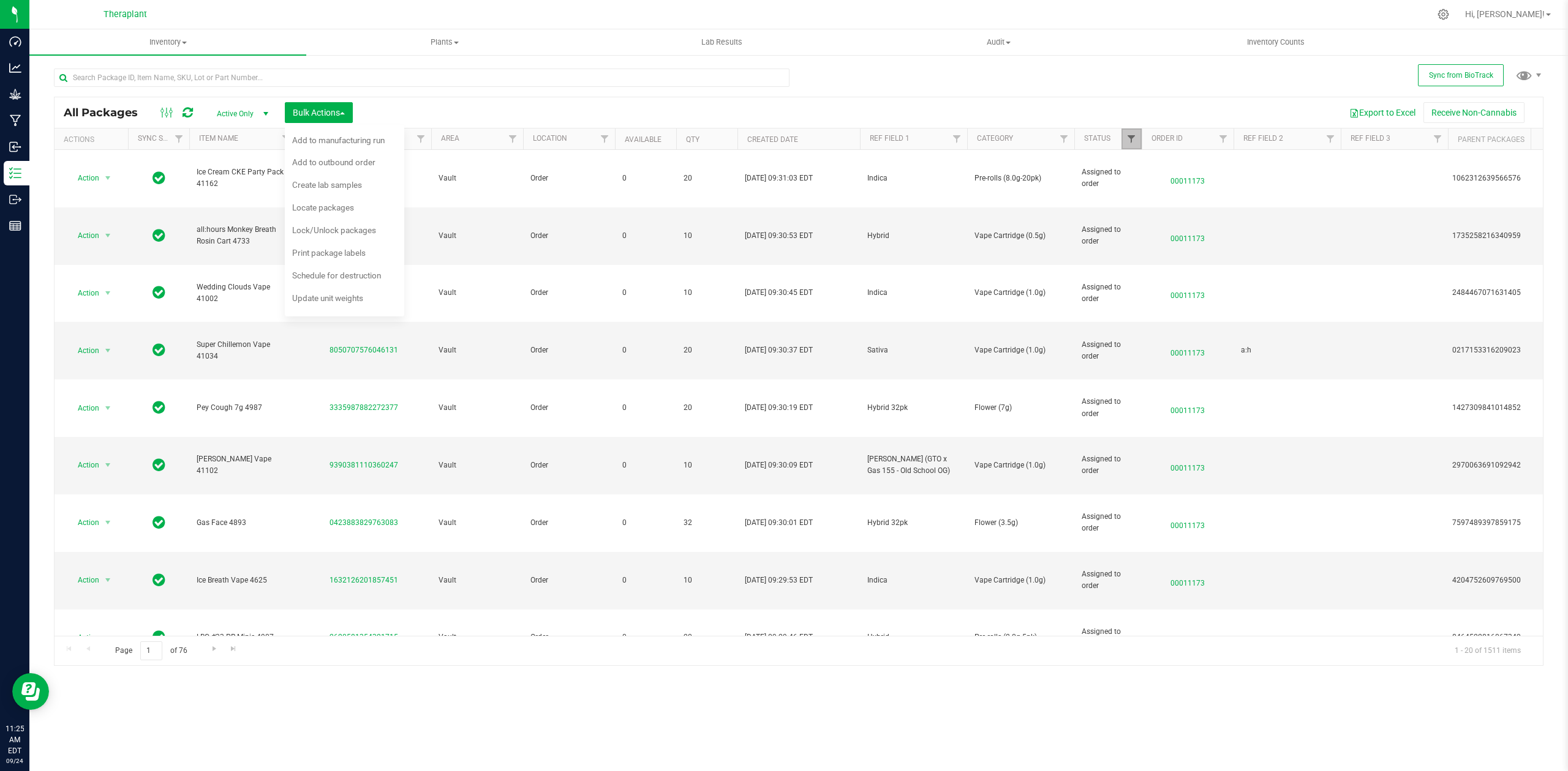
click at [1132, 141] on span "Filter" at bounding box center [1131, 139] width 10 height 10
click at [1149, 309] on span "Picked" at bounding box center [1158, 308] width 22 height 8
click at [1142, 309] on input "Picked" at bounding box center [1138, 308] width 8 height 8
checkbox input "false"
click at [1152, 272] on span "Created" at bounding box center [1160, 274] width 25 height 8
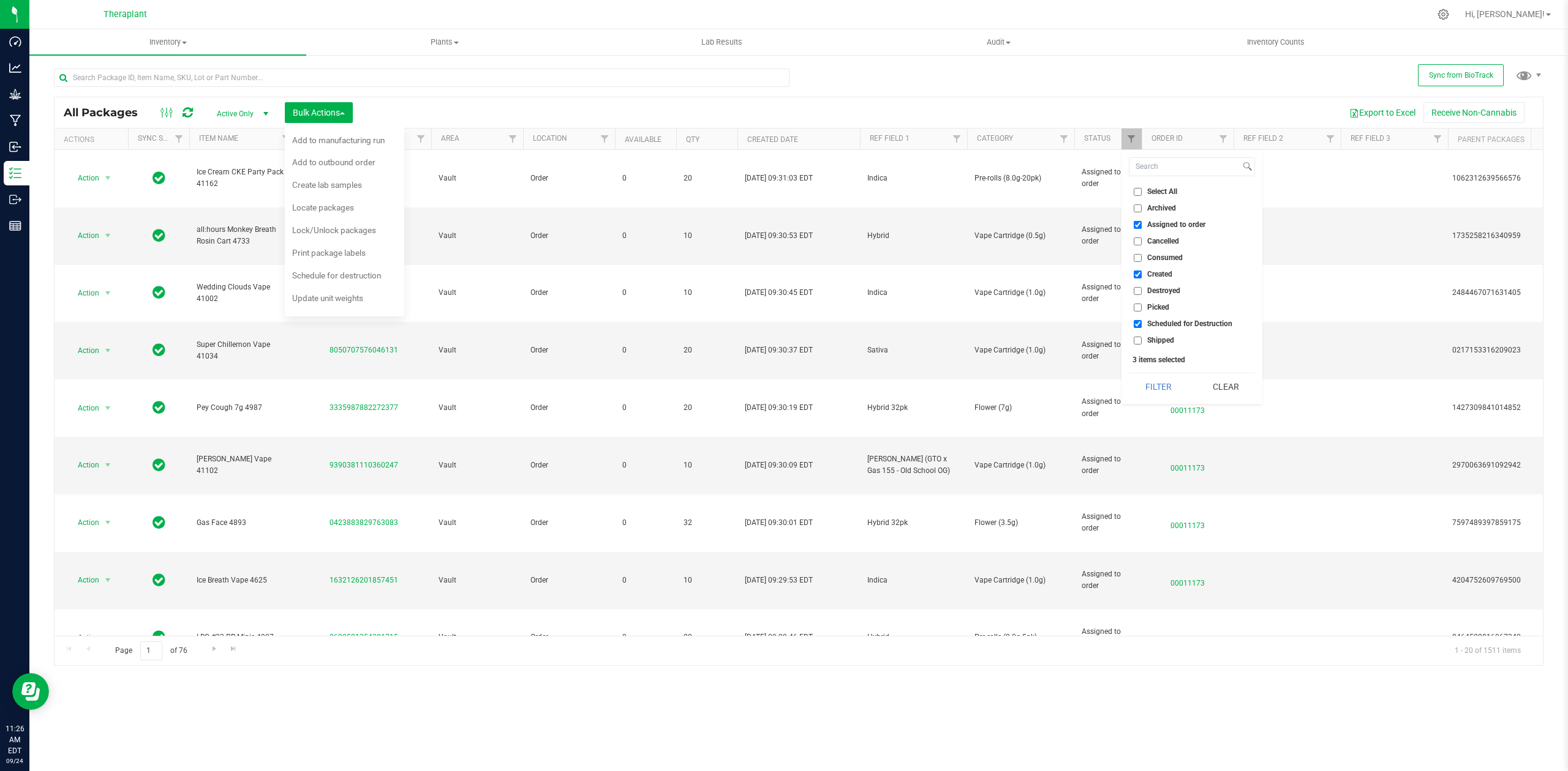
click at [1142, 272] on input "Created" at bounding box center [1138, 274] width 8 height 8
checkbox input "false"
click at [1150, 227] on span "Assigned to order" at bounding box center [1177, 225] width 58 height 8
click at [1142, 227] on input "Assigned to order" at bounding box center [1138, 225] width 8 height 8
checkbox input "false"
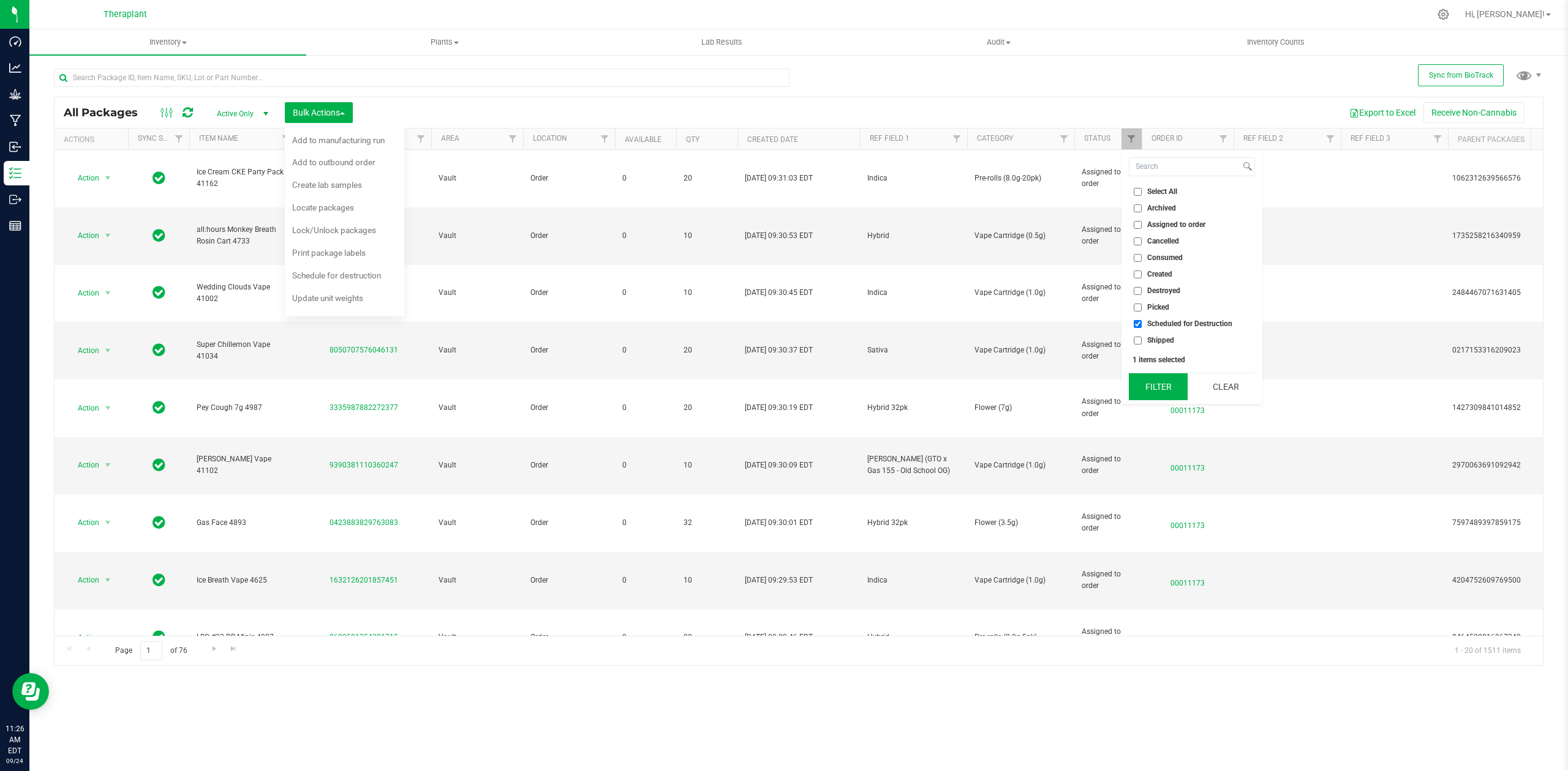
click at [1170, 388] on button "Filter" at bounding box center [1158, 387] width 59 height 27
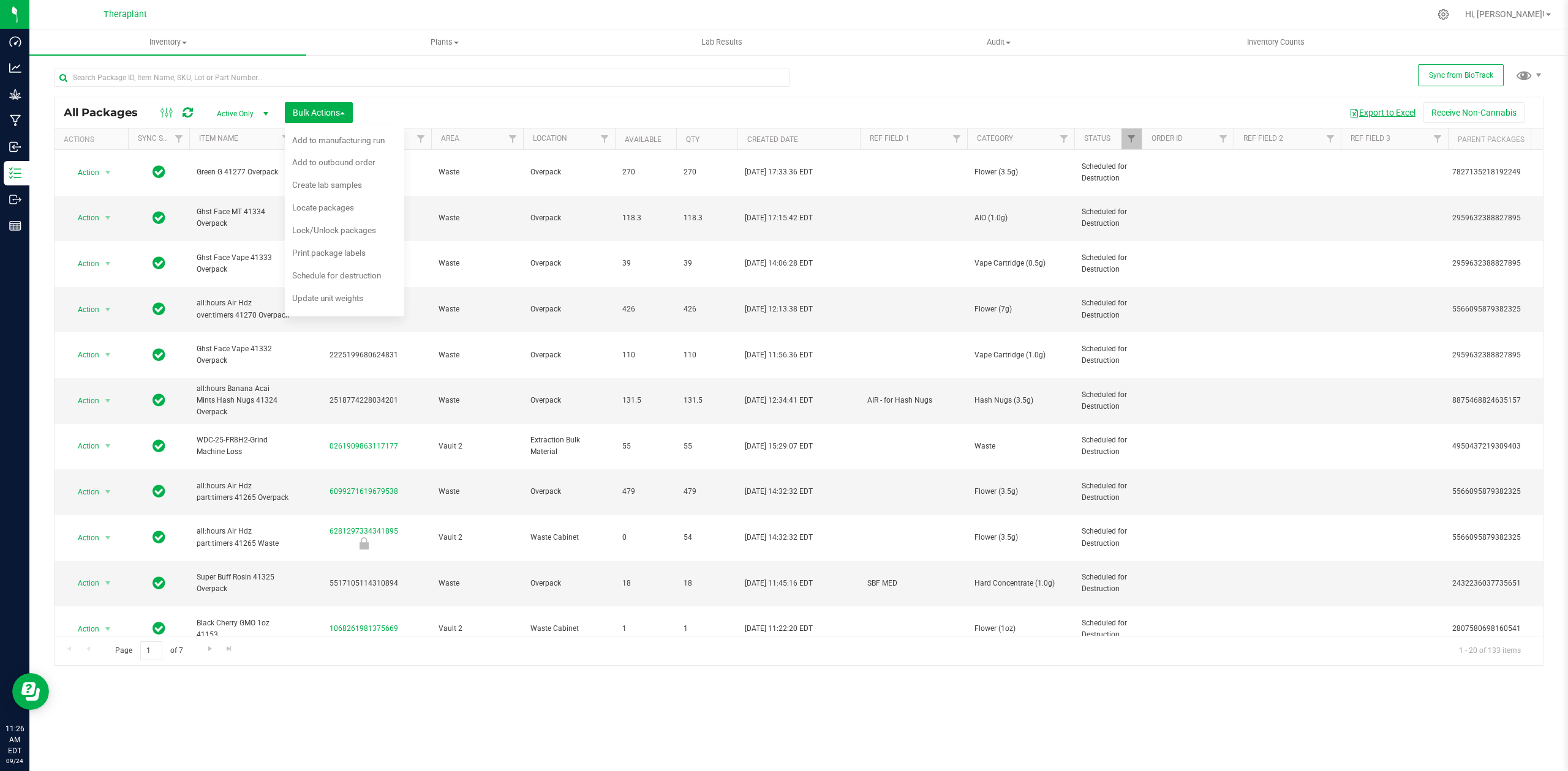
click at [1383, 109] on button "Export to Excel" at bounding box center [1382, 112] width 82 height 20
click at [445, 72] on input "text" at bounding box center [422, 77] width 736 height 18
paste input "6322053338874530"
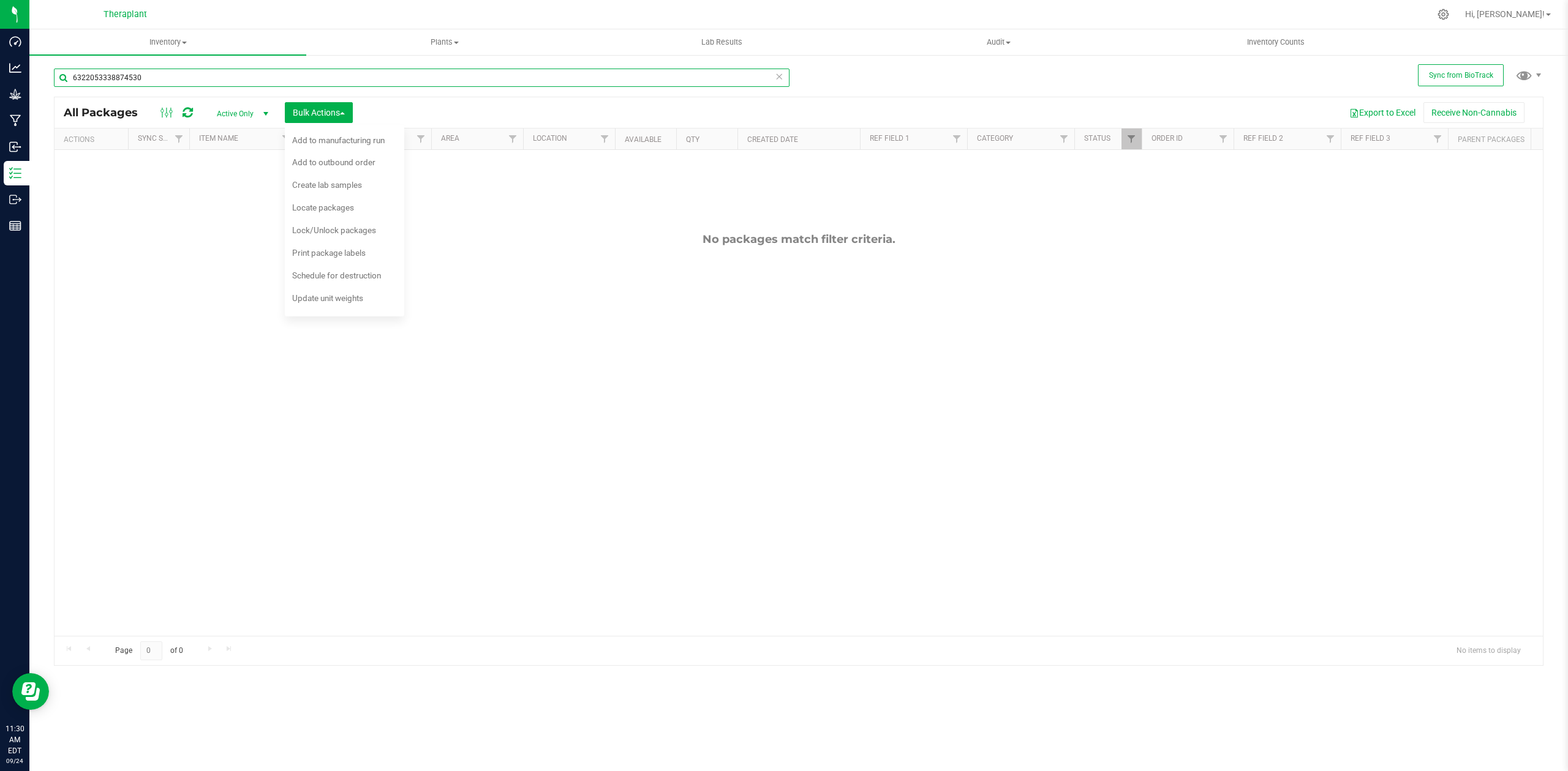
type input "6322053338874530"
click at [229, 111] on span "Active Only" at bounding box center [240, 114] width 68 height 17
click at [219, 193] on li "All" at bounding box center [240, 189] width 66 height 18
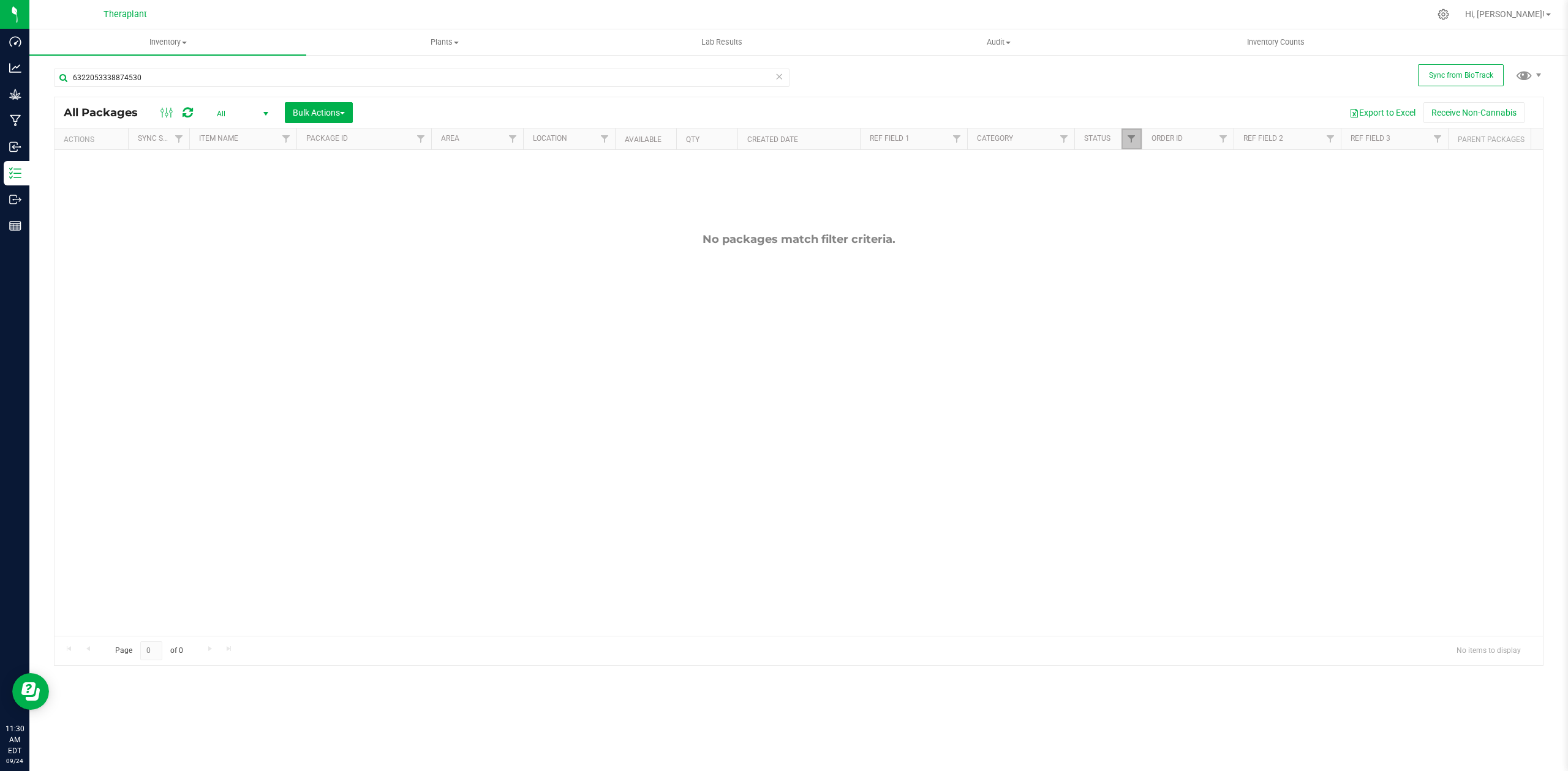
click at [1125, 131] on link "Filter" at bounding box center [1132, 139] width 20 height 20
click at [481, 343] on div "No packages match filter criteria." at bounding box center [799, 434] width 1488 height 569
click at [711, 81] on input "6322053338874530" at bounding box center [422, 77] width 736 height 18
paste input "Gas Face 1oz 41209 Waste"
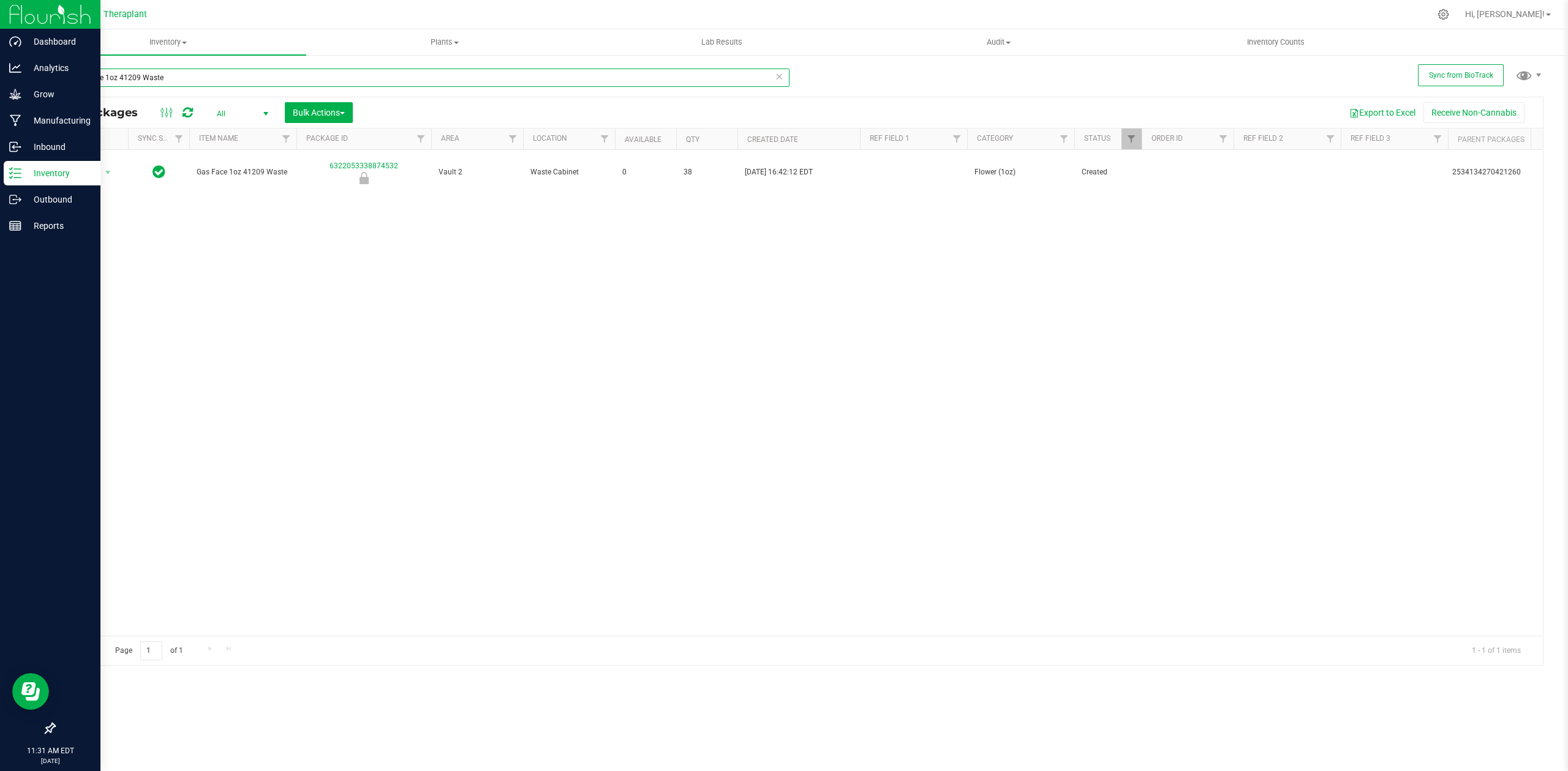
type input "Gas Face 1oz 41209 Waste"
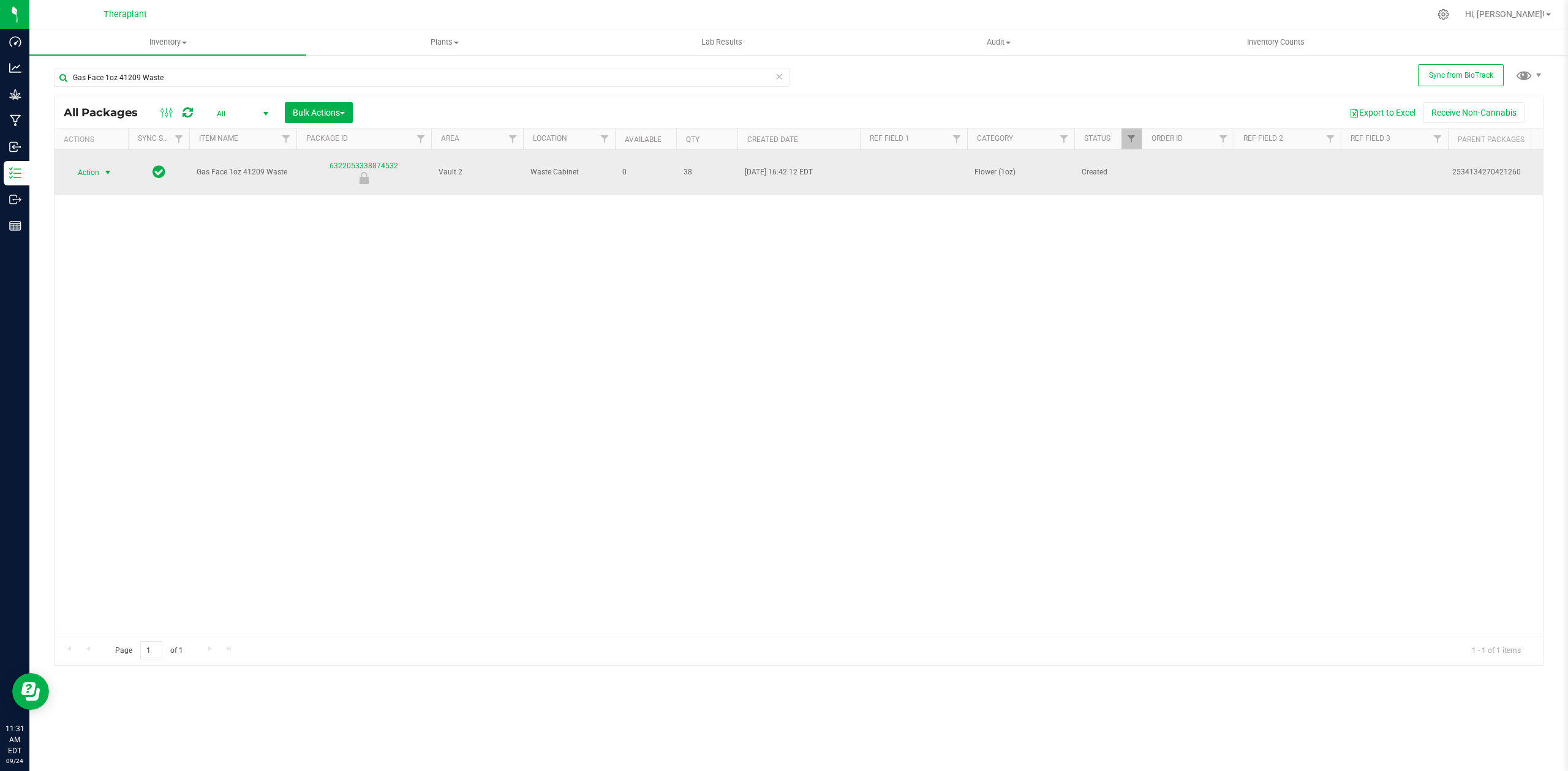
click at [106, 168] on span "select" at bounding box center [108, 172] width 10 height 10
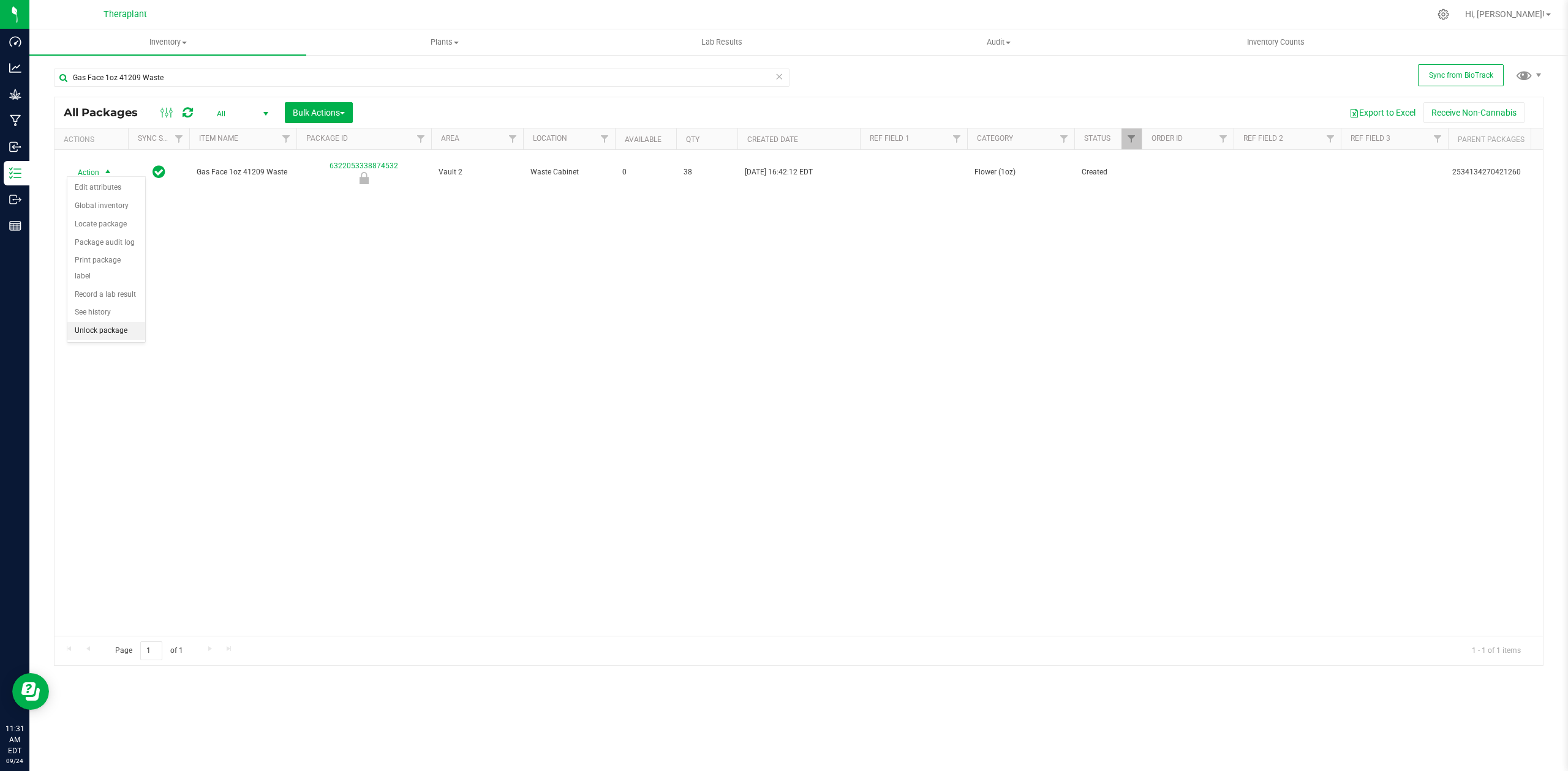
click at [120, 332] on li "Unlock package" at bounding box center [106, 331] width 78 height 18
click at [100, 164] on div at bounding box center [799, 381] width 1488 height 568
click at [100, 164] on span "select" at bounding box center [108, 172] width 15 height 17
click at [131, 346] on li "Schedule for destruction" at bounding box center [115, 349] width 95 height 18
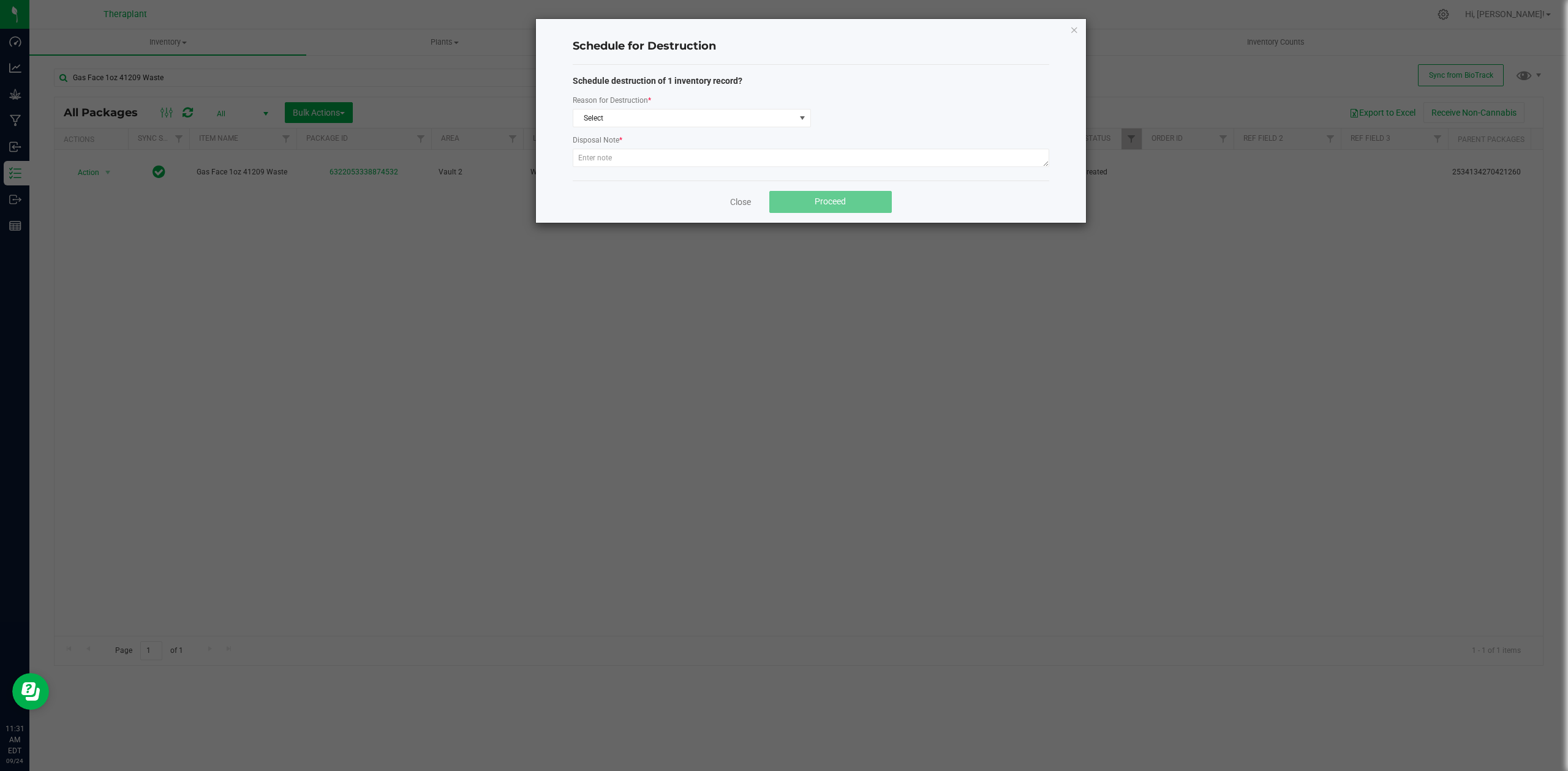
click at [697, 167] on div at bounding box center [811, 159] width 476 height 22
click at [702, 158] on textarea at bounding box center [811, 158] width 476 height 18
type textarea "Production waste"
click at [758, 120] on span "Select" at bounding box center [684, 118] width 222 height 17
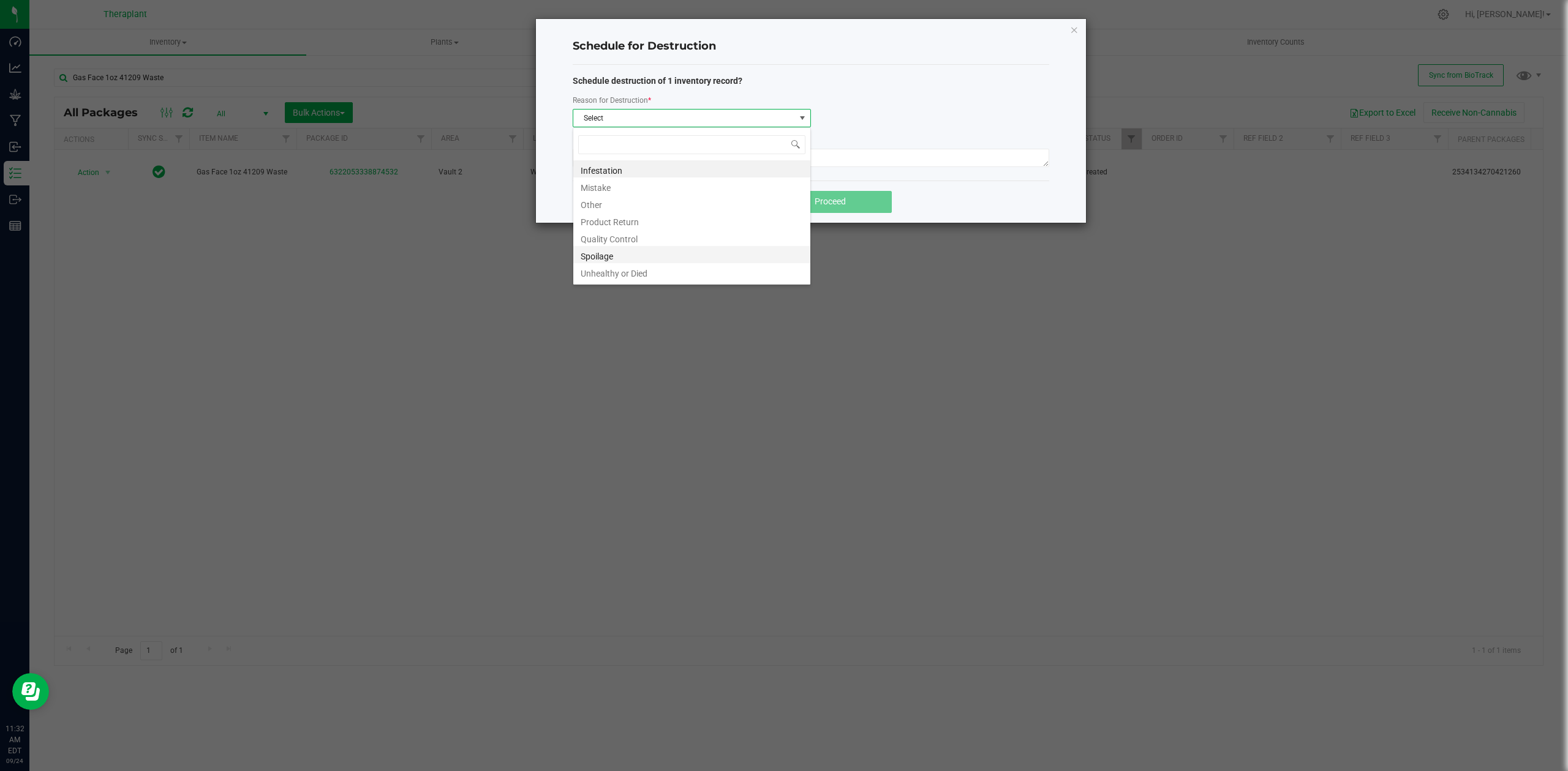
scroll to position [14, 0]
click at [632, 267] on li "Waste" at bounding box center [692, 274] width 237 height 17
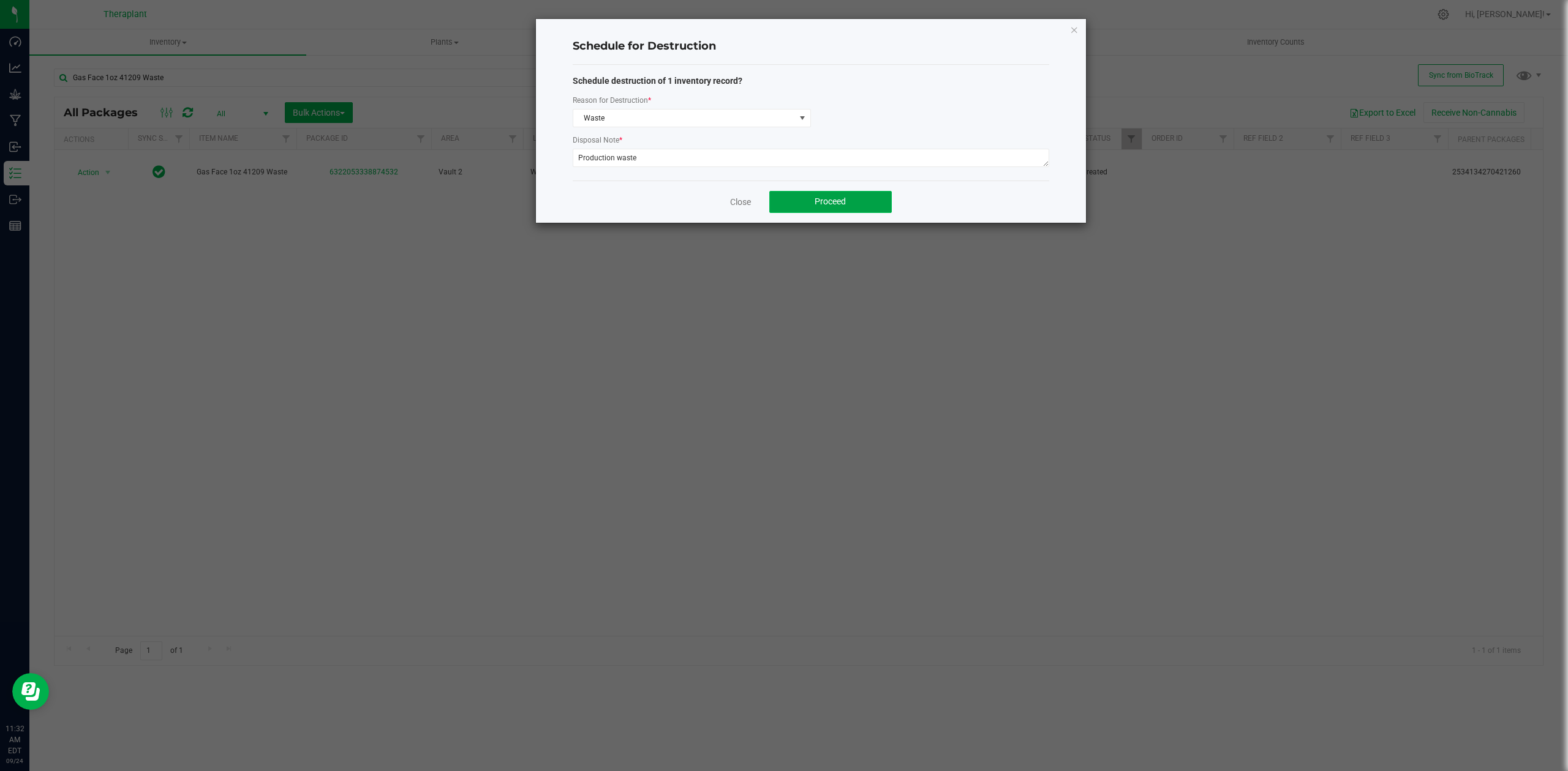
click at [851, 205] on button "Proceed" at bounding box center [831, 202] width 123 height 22
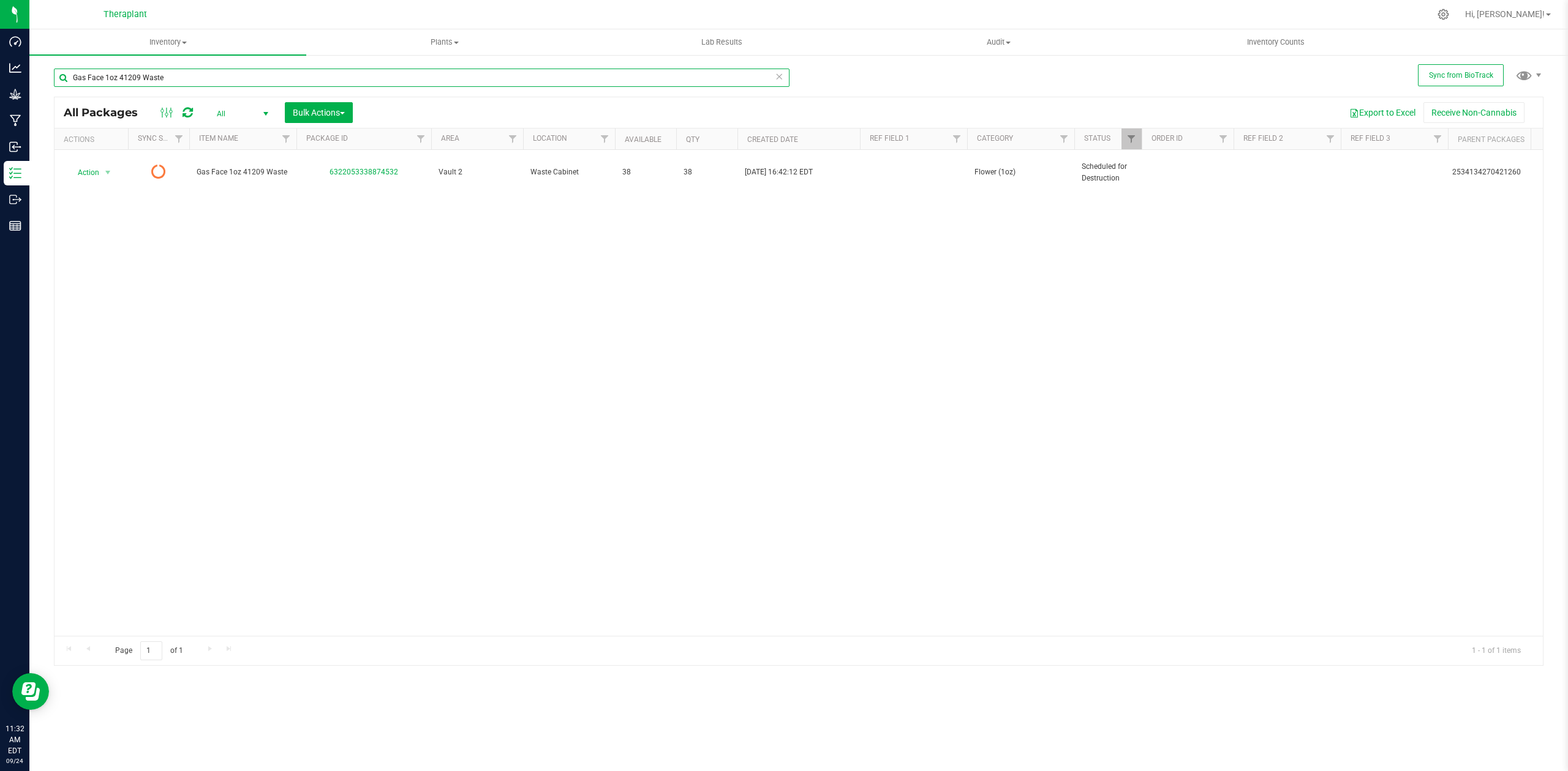
click at [175, 79] on input "Gas Face 1oz 41209 Waste" at bounding box center [422, 77] width 736 height 18
click at [180, 77] on input "Gas Face 1oz 41209 Waste" at bounding box center [422, 77] width 736 height 18
click at [181, 74] on input "Gas Face 1oz 41209 Waste" at bounding box center [422, 77] width 736 height 18
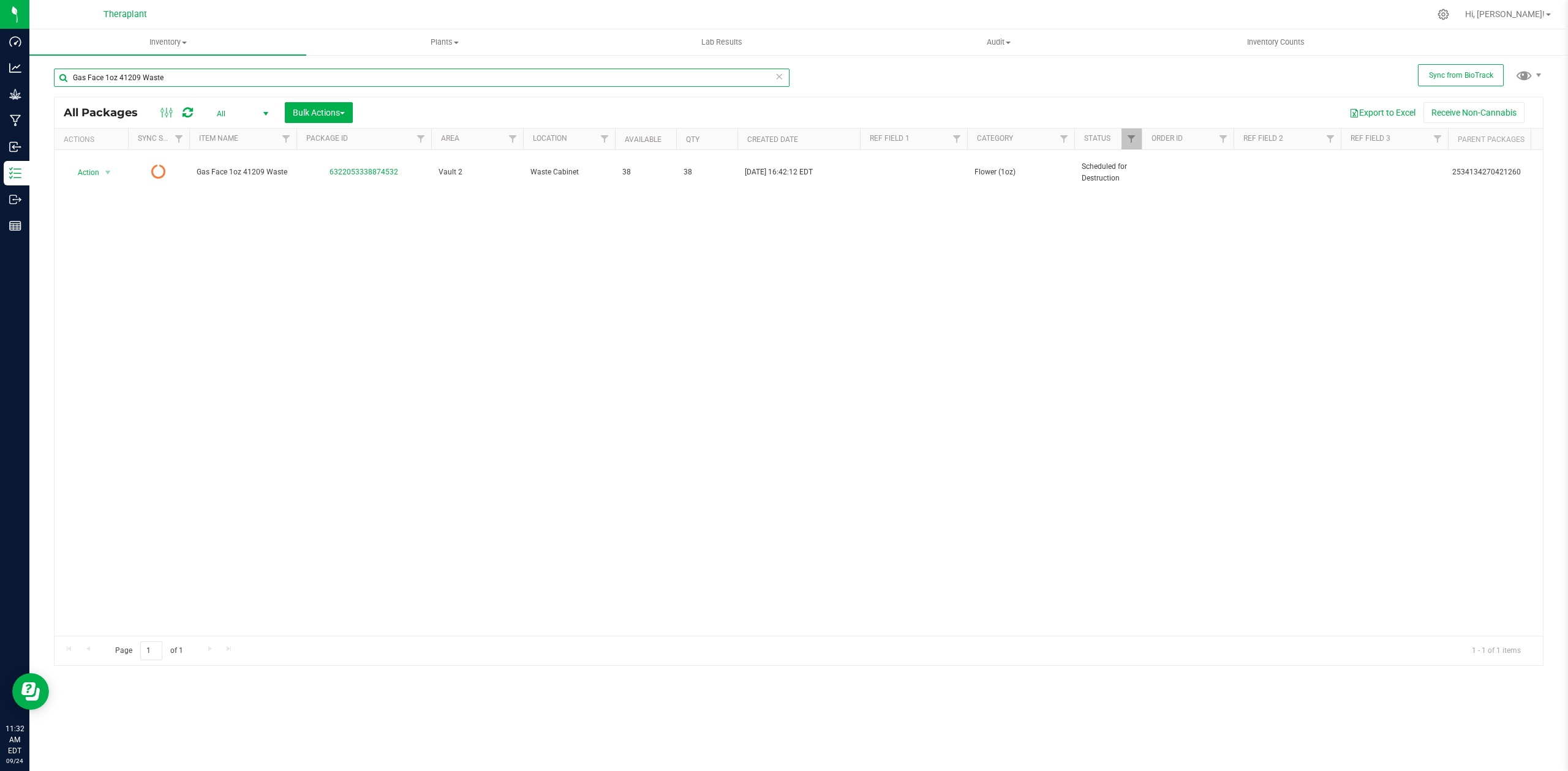
click at [181, 74] on input "Gas Face 1oz 41209 Waste" at bounding box center [422, 77] width 736 height 18
paste input "Black Ch GMO 14g 41153"
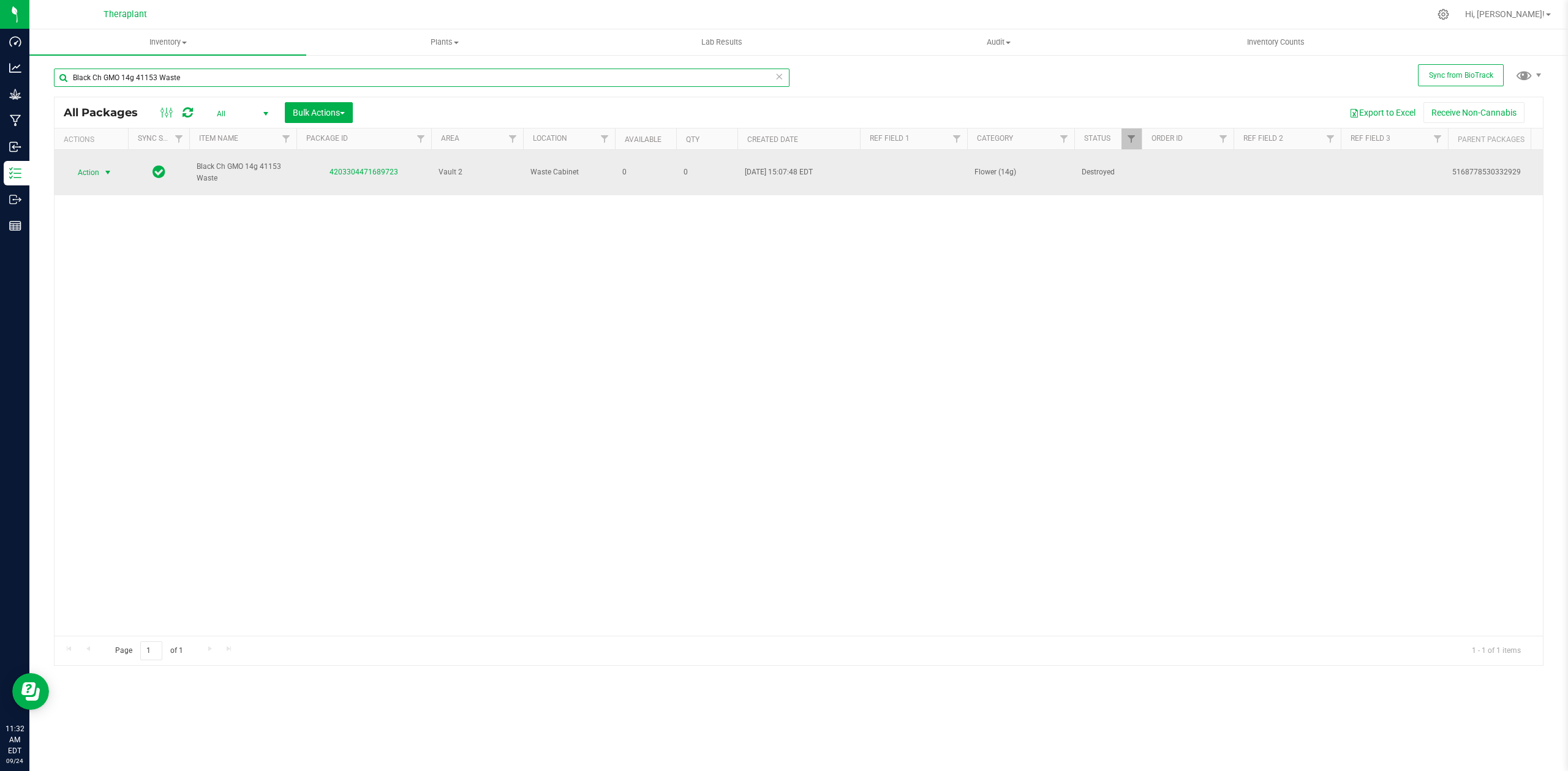
type input "Black Ch GMO 14g 41153 Waste"
click at [90, 167] on span "Action" at bounding box center [83, 172] width 33 height 17
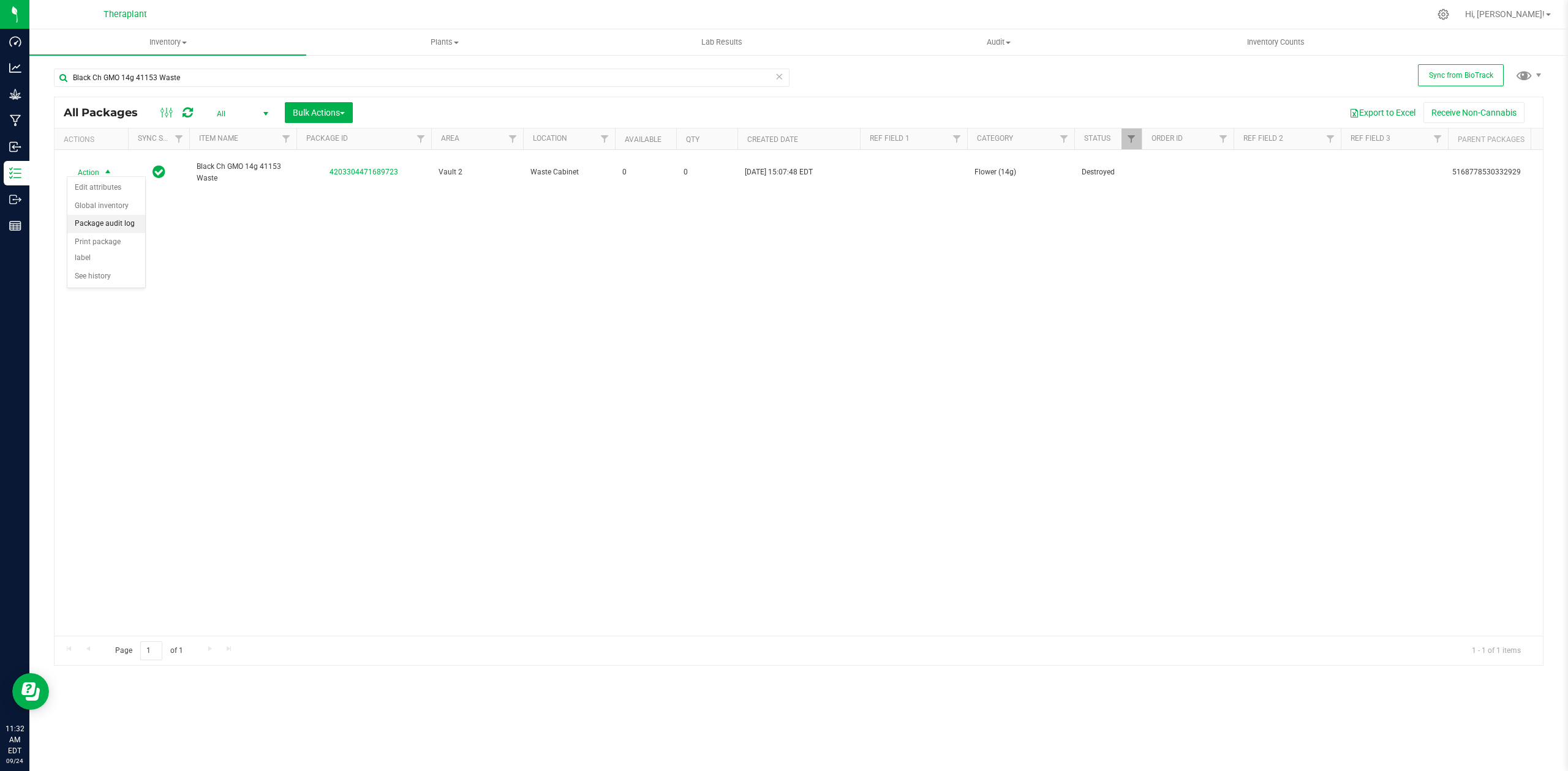
click at [118, 231] on li "Package audit log" at bounding box center [106, 224] width 78 height 18
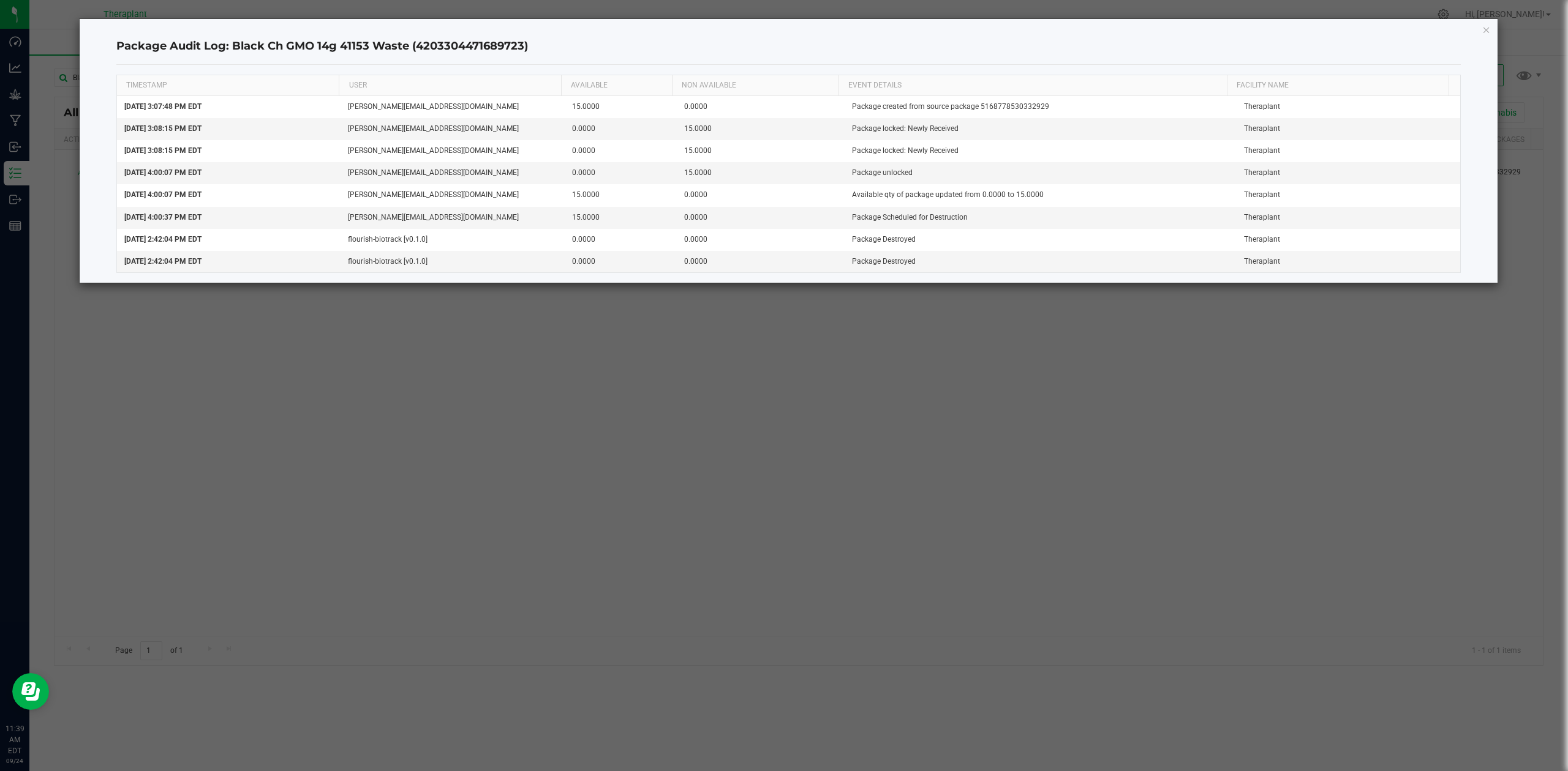
click at [875, 386] on ngb-modal-window "Package Audit Log: Black Ch GMO 14g 41153 Waste (4203304471689723) TIMESTAMP US…" at bounding box center [788, 385] width 1577 height 771
click at [1488, 27] on icon "button" at bounding box center [1486, 29] width 8 height 14
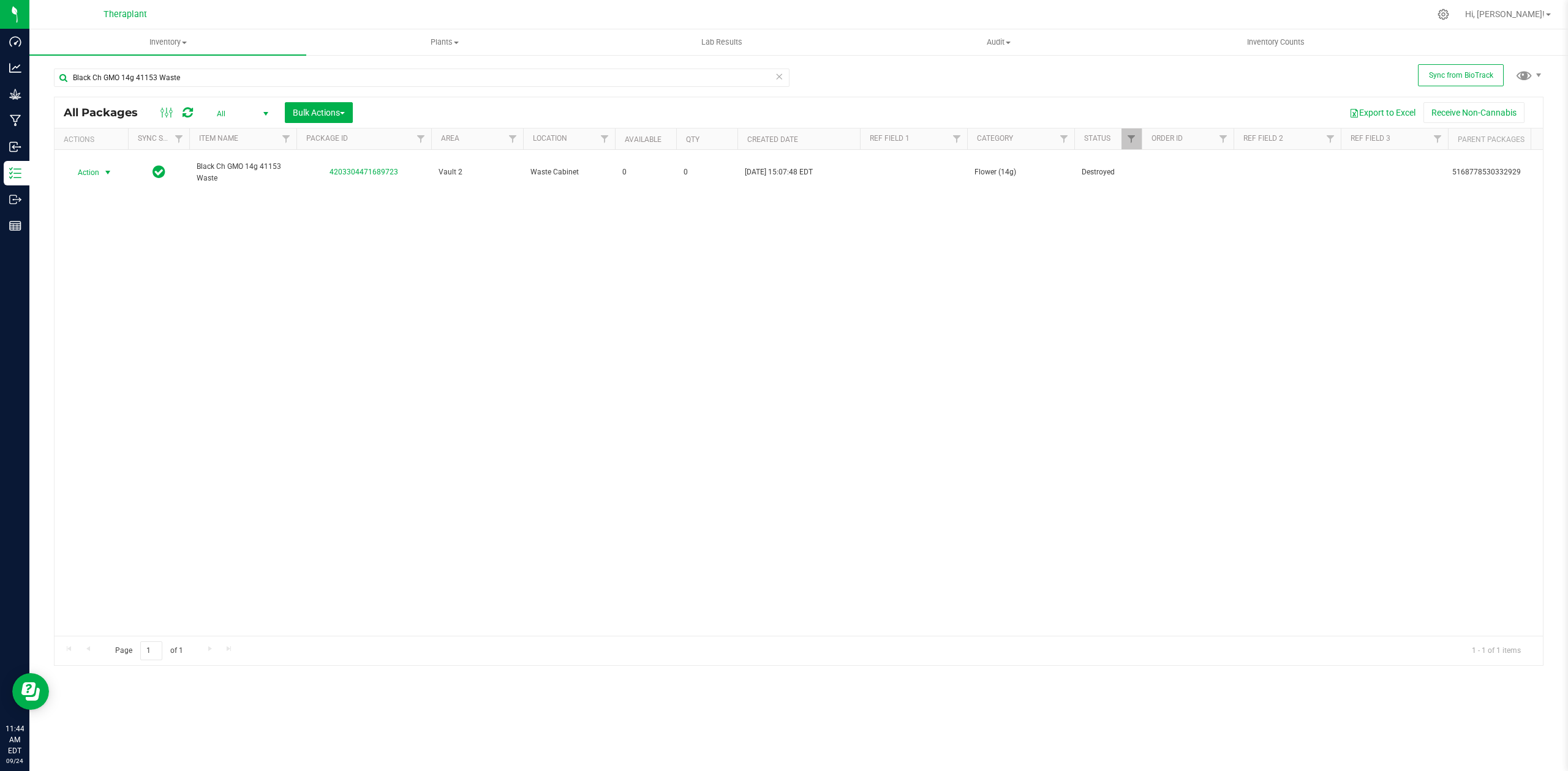
click at [256, 113] on span "All" at bounding box center [240, 114] width 68 height 17
click at [239, 127] on li "Active Only" at bounding box center [240, 134] width 66 height 18
click at [778, 79] on icon at bounding box center [779, 75] width 8 height 14
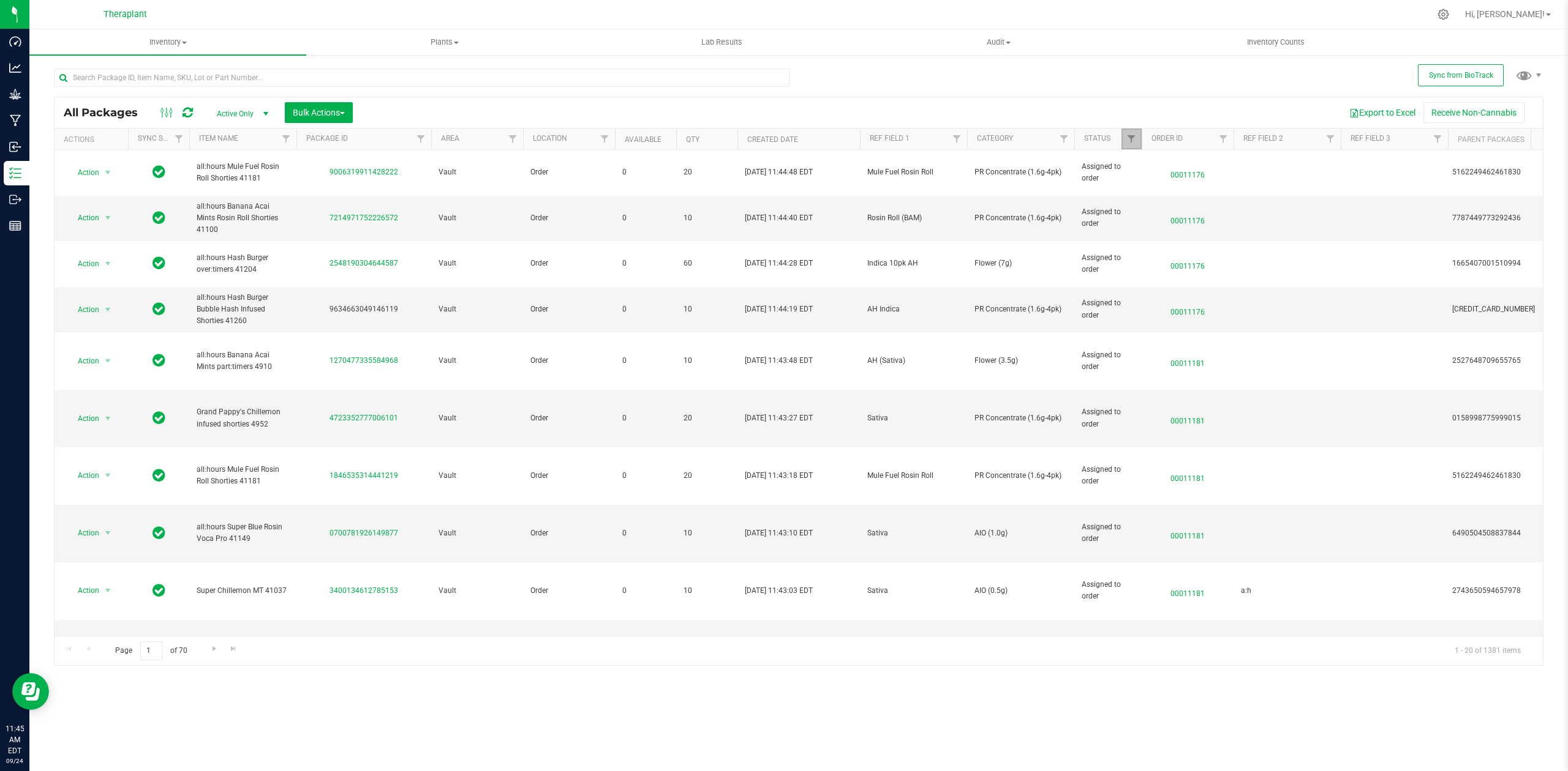
click at [1123, 133] on link "Filter" at bounding box center [1132, 139] width 20 height 20
click at [1148, 321] on span "Scheduled for Destruction" at bounding box center [1190, 324] width 85 height 8
click at [1142, 321] on input "Scheduled for Destruction" at bounding box center [1138, 324] width 8 height 8
checkbox input "true"
click at [1151, 311] on span "Picked" at bounding box center [1158, 308] width 22 height 8
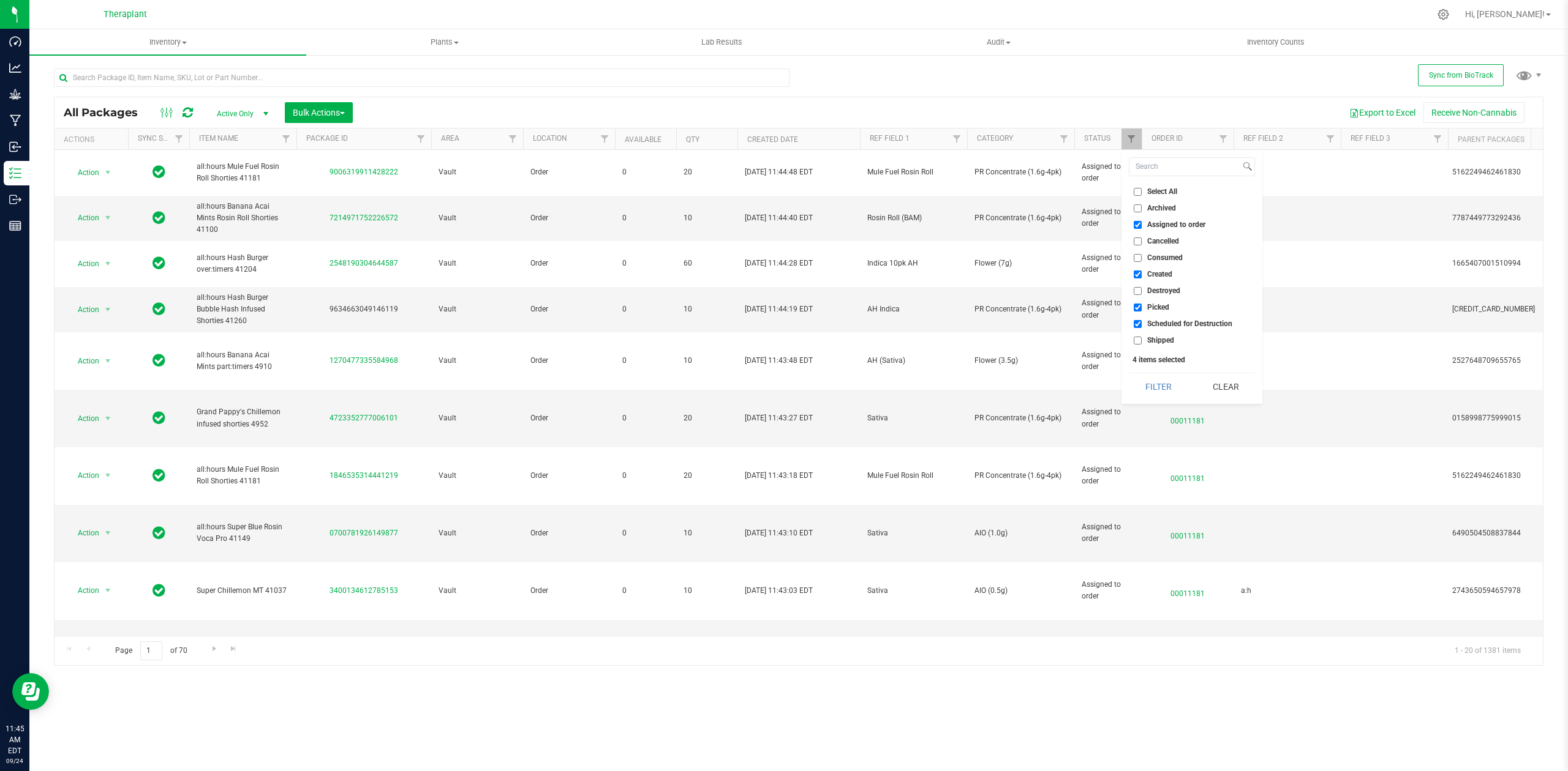
click at [1142, 312] on input "Picked" at bounding box center [1138, 308] width 8 height 8
checkbox input "false"
click at [1160, 272] on span "Created" at bounding box center [1160, 274] width 25 height 8
click at [1142, 272] on input "Created" at bounding box center [1138, 274] width 8 height 8
checkbox input "false"
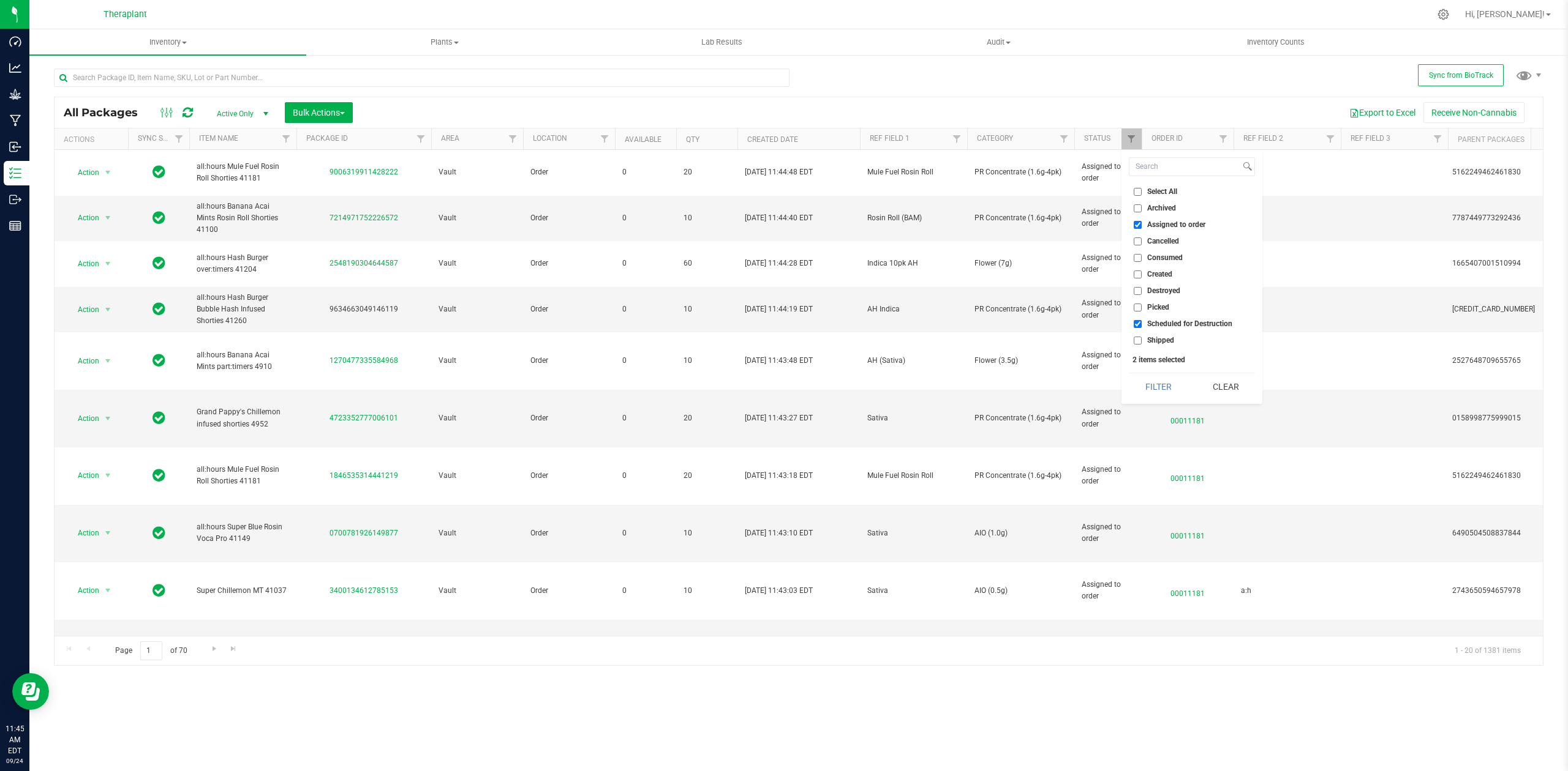
click at [1158, 224] on span "Assigned to order" at bounding box center [1177, 225] width 58 height 8
click at [1142, 224] on input "Assigned to order" at bounding box center [1138, 225] width 8 height 8
checkbox input "false"
click at [1165, 398] on button "Filter" at bounding box center [1158, 387] width 59 height 27
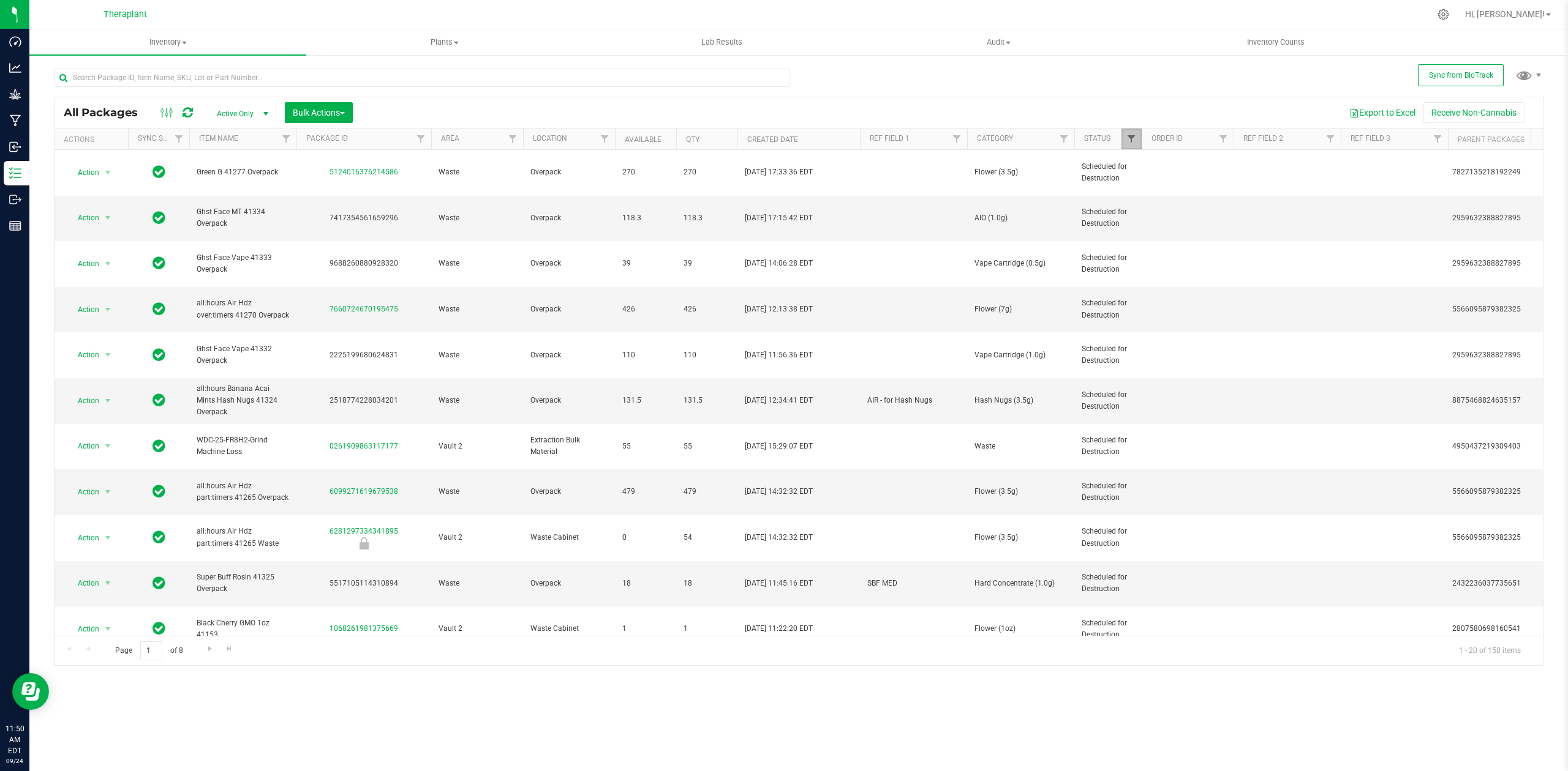
click at [1133, 138] on span "Filter" at bounding box center [1131, 139] width 10 height 10
click at [1150, 307] on span "Picked" at bounding box center [1158, 308] width 22 height 8
click at [1142, 307] on input "Picked" at bounding box center [1138, 308] width 8 height 8
checkbox input "true"
click at [1157, 274] on span "Created" at bounding box center [1160, 274] width 25 height 8
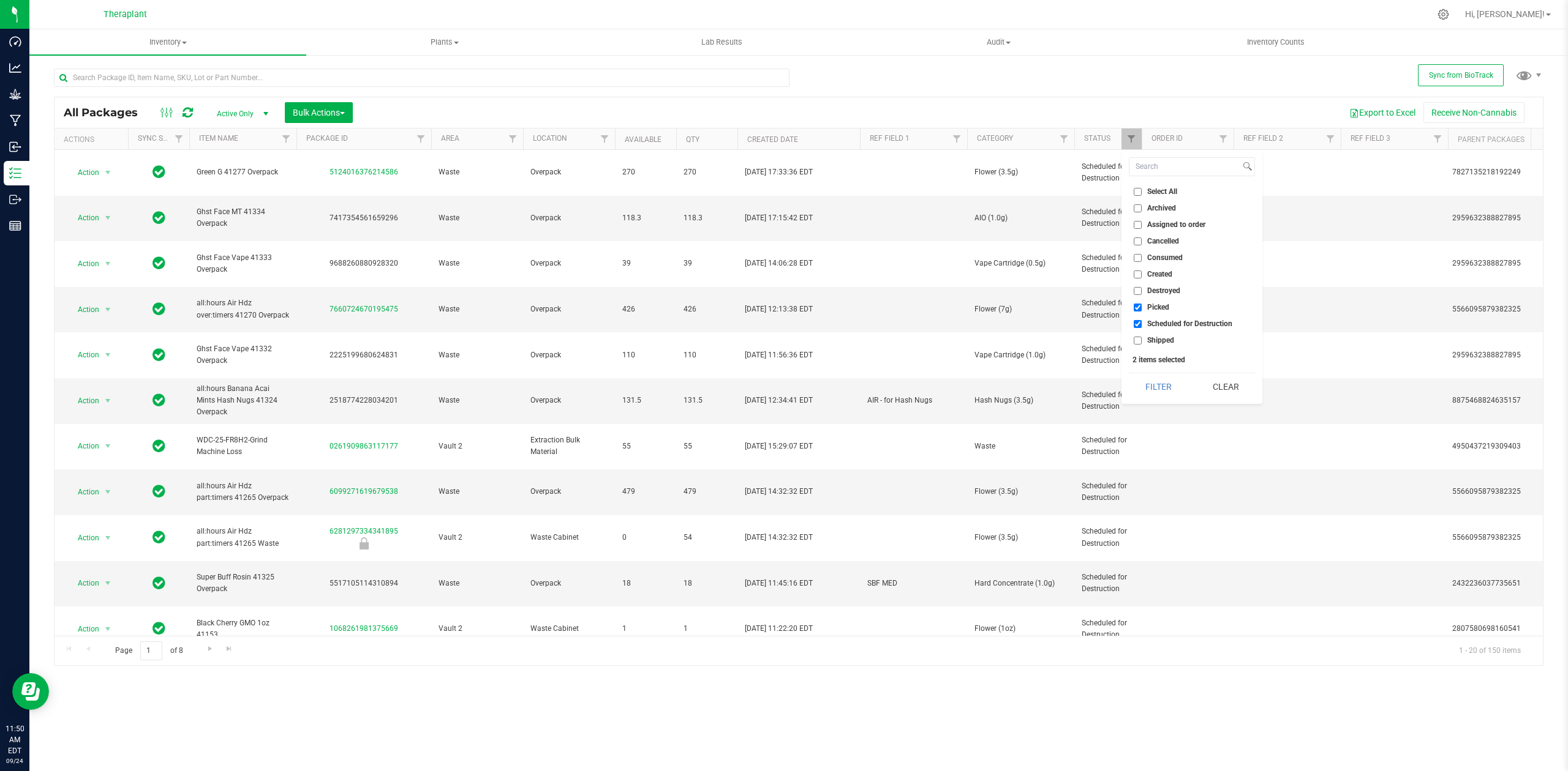
click at [1142, 274] on input "Created" at bounding box center [1138, 274] width 8 height 8
checkbox input "true"
click at [1167, 226] on span "Assigned to order" at bounding box center [1177, 225] width 58 height 8
click at [1142, 226] on input "Assigned to order" at bounding box center [1138, 225] width 8 height 8
checkbox input "true"
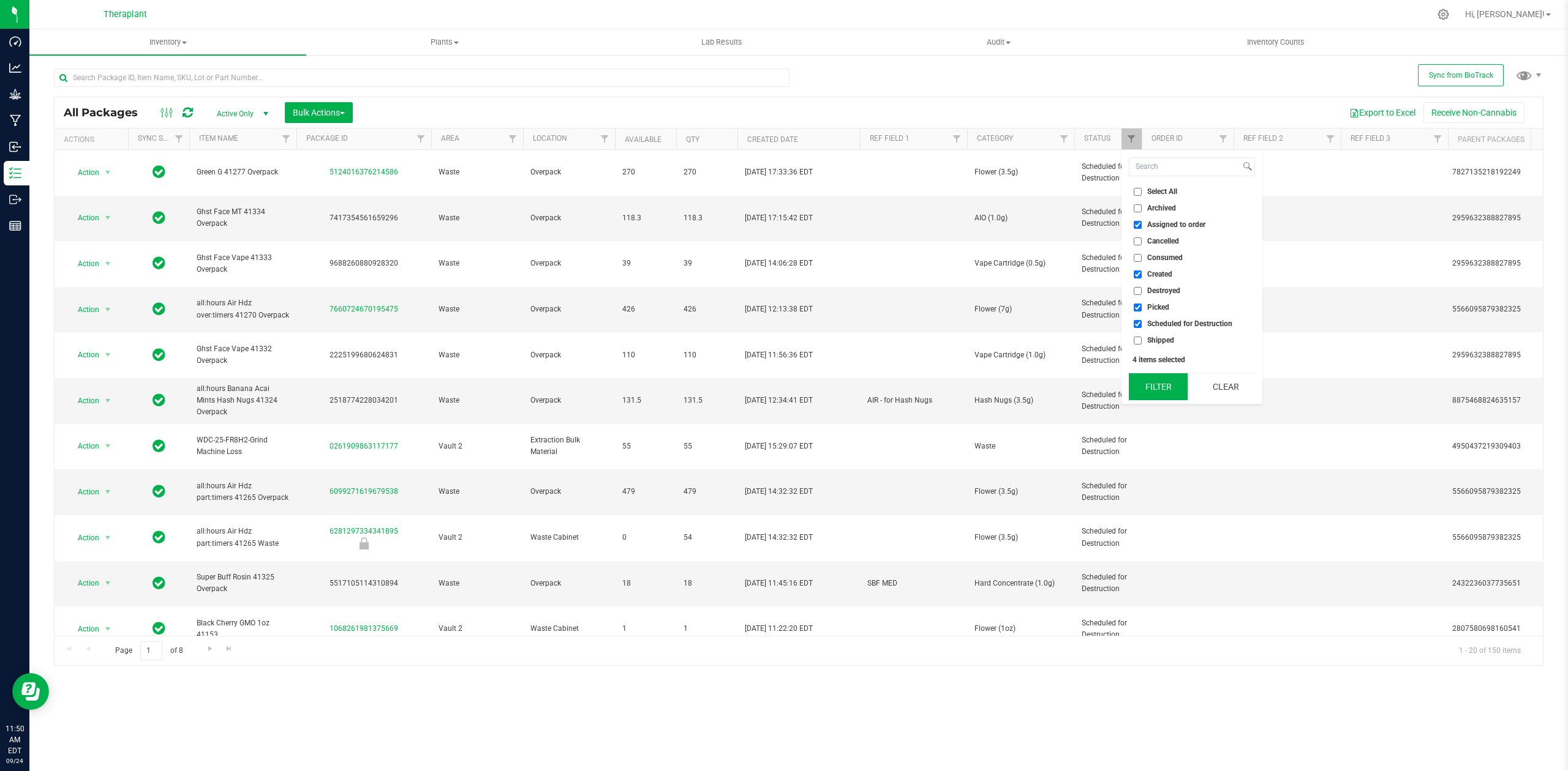
click at [1158, 386] on button "Filter" at bounding box center [1158, 387] width 59 height 27
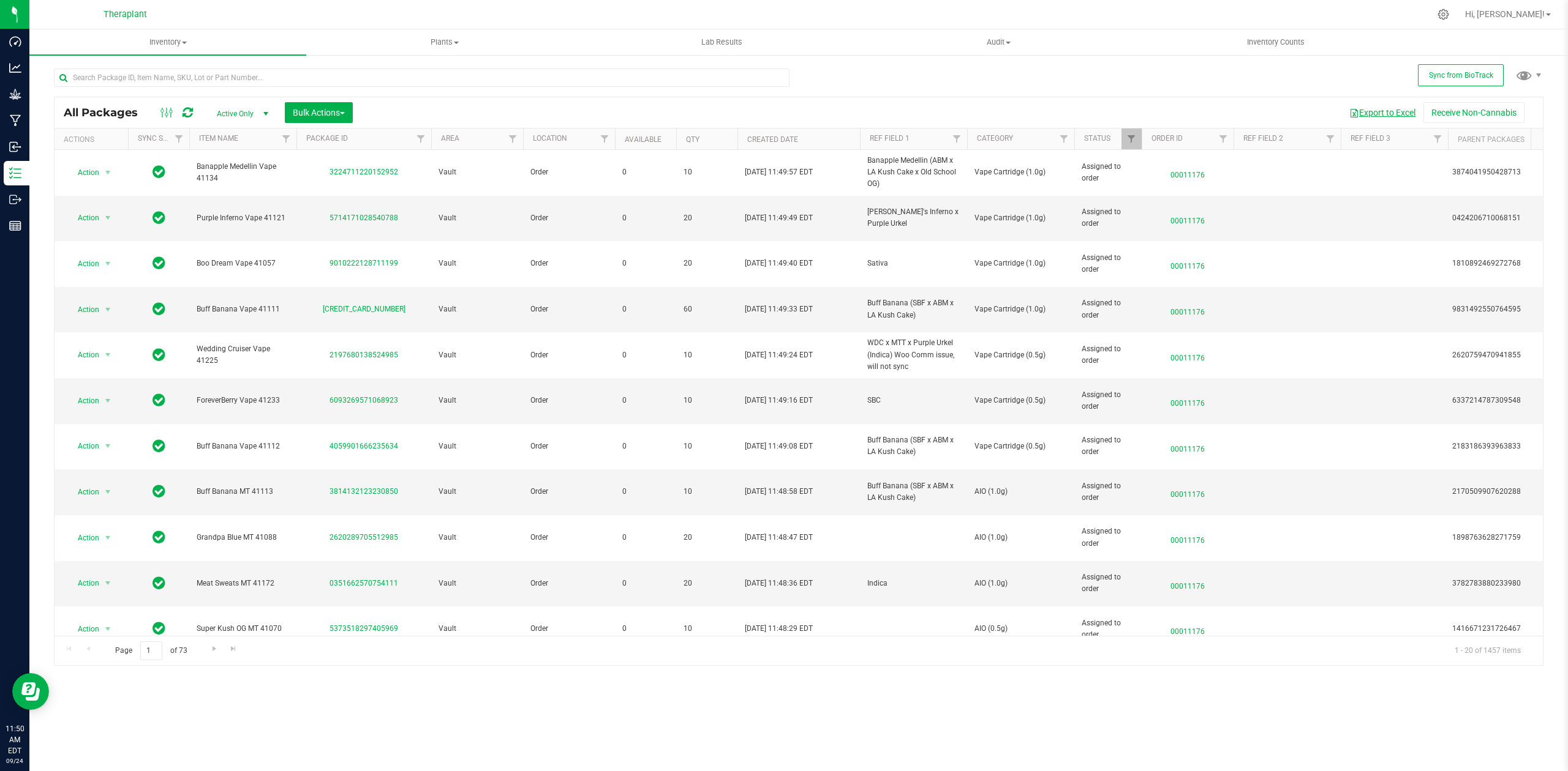
click at [1368, 109] on button "Export to Excel" at bounding box center [1382, 112] width 82 height 20
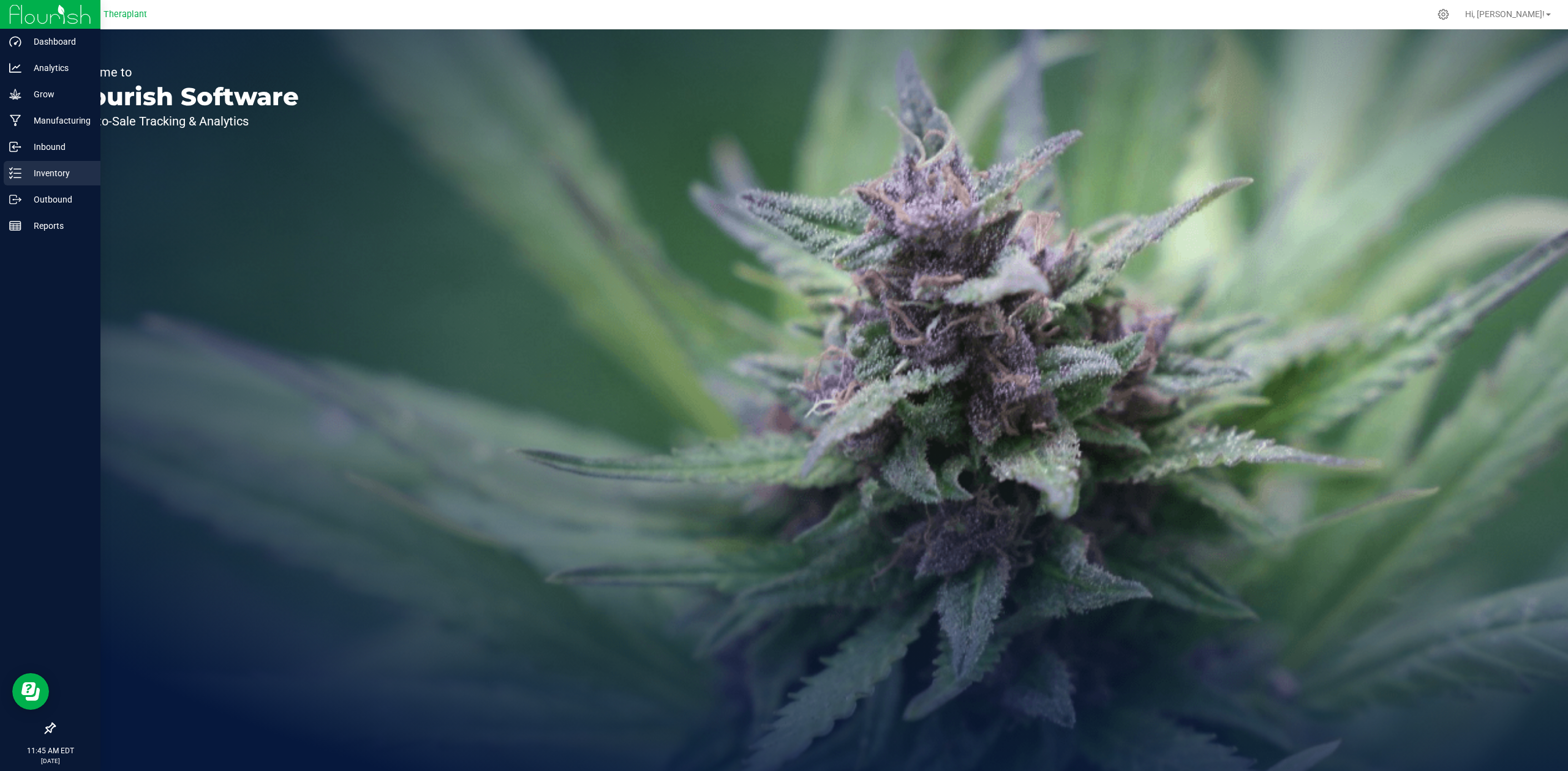
click at [21, 167] on p "Inventory" at bounding box center [58, 173] width 74 height 14
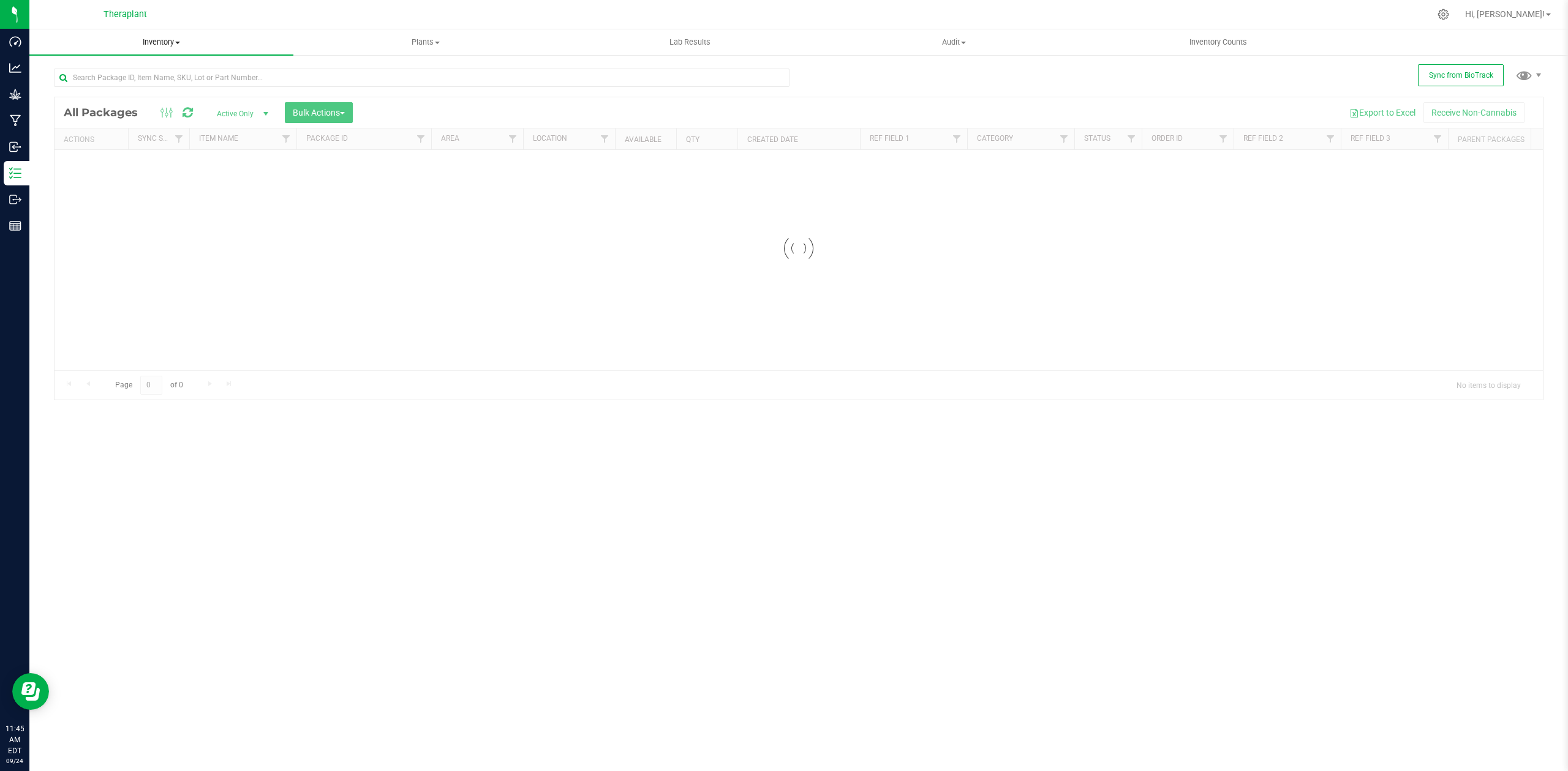
click at [180, 38] on span "Inventory" at bounding box center [162, 42] width 264 height 11
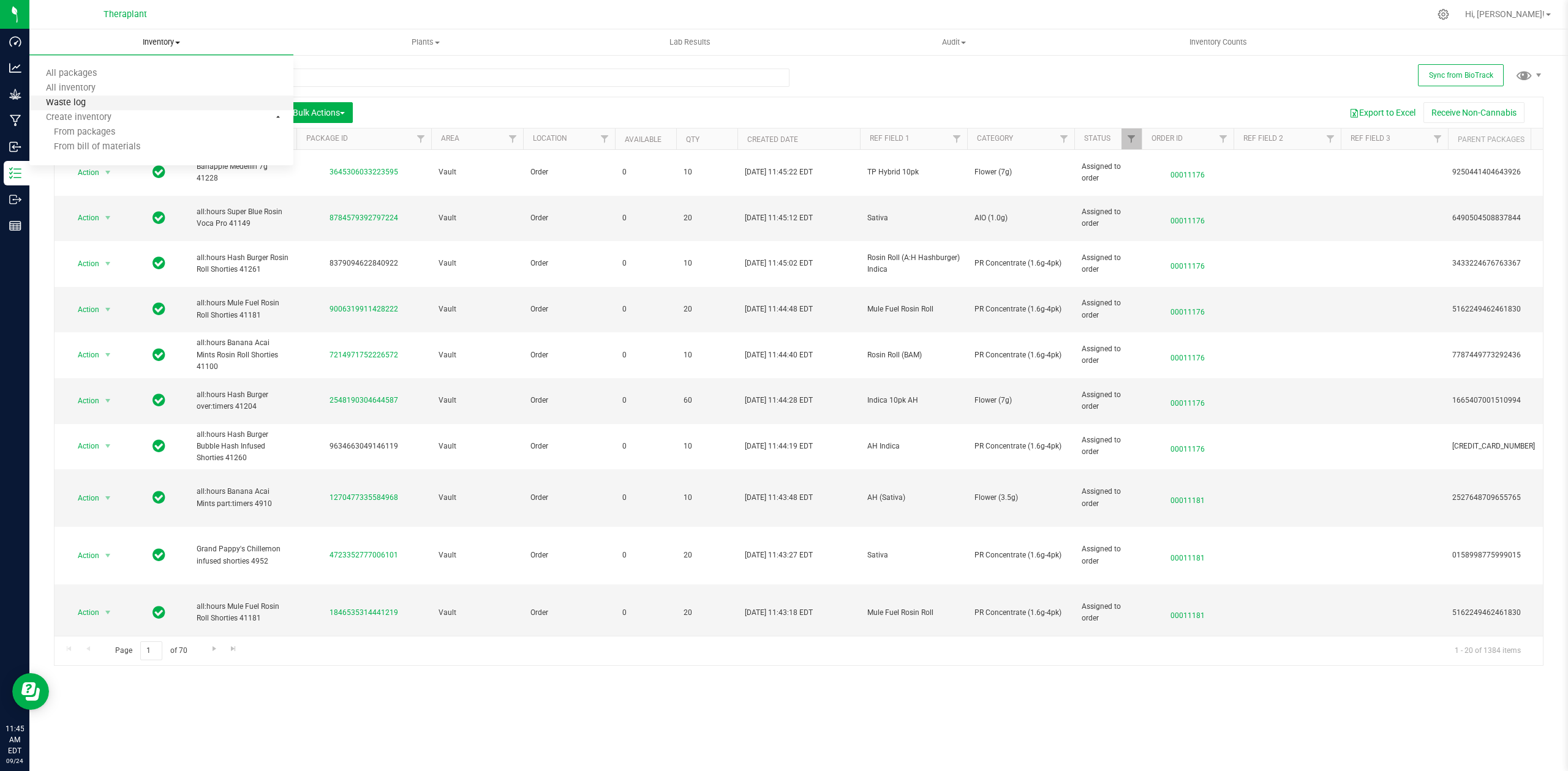
click at [96, 102] on span "Waste log" at bounding box center [66, 103] width 73 height 11
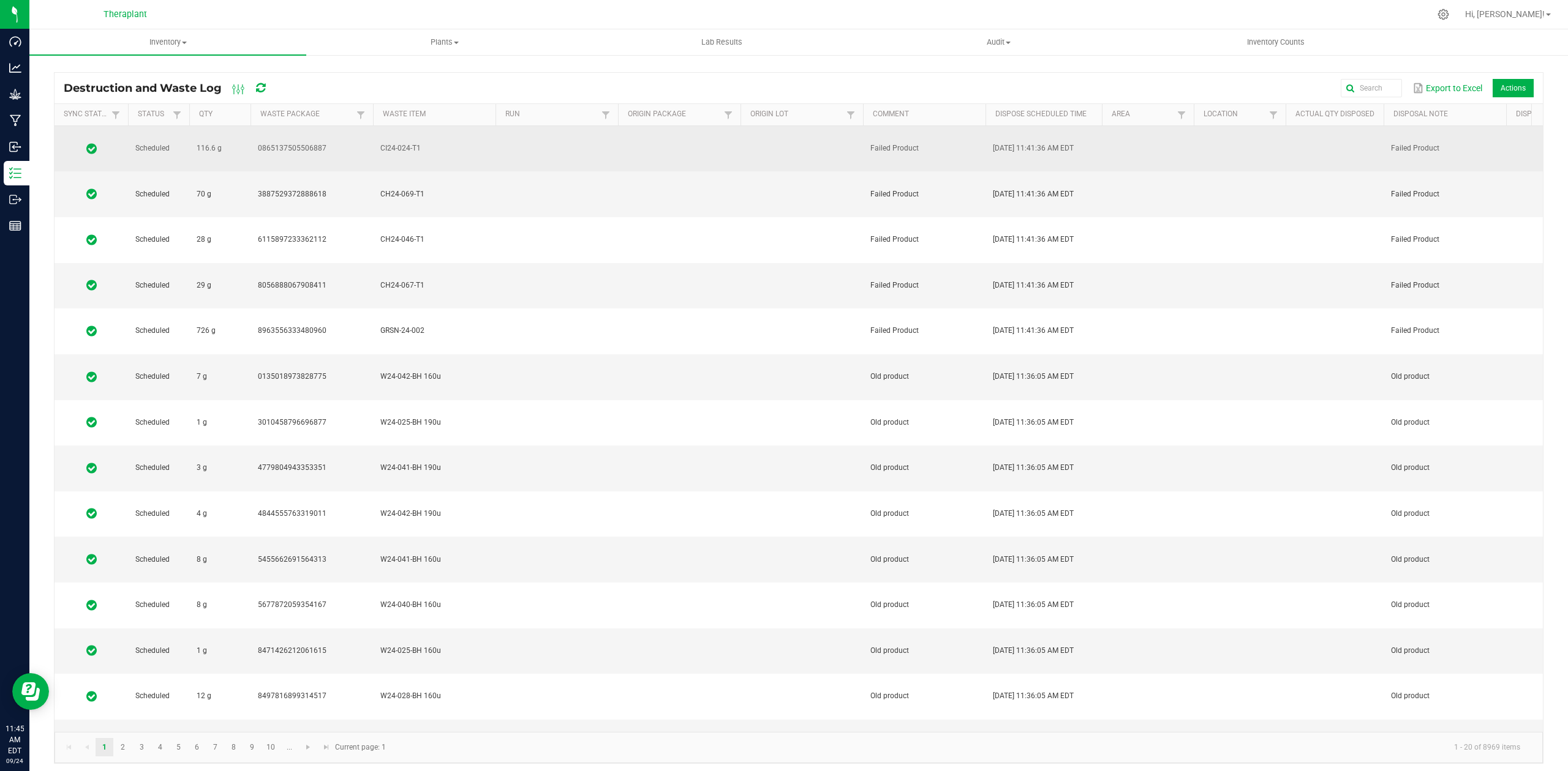
click at [76, 143] on span at bounding box center [92, 149] width 59 height 12
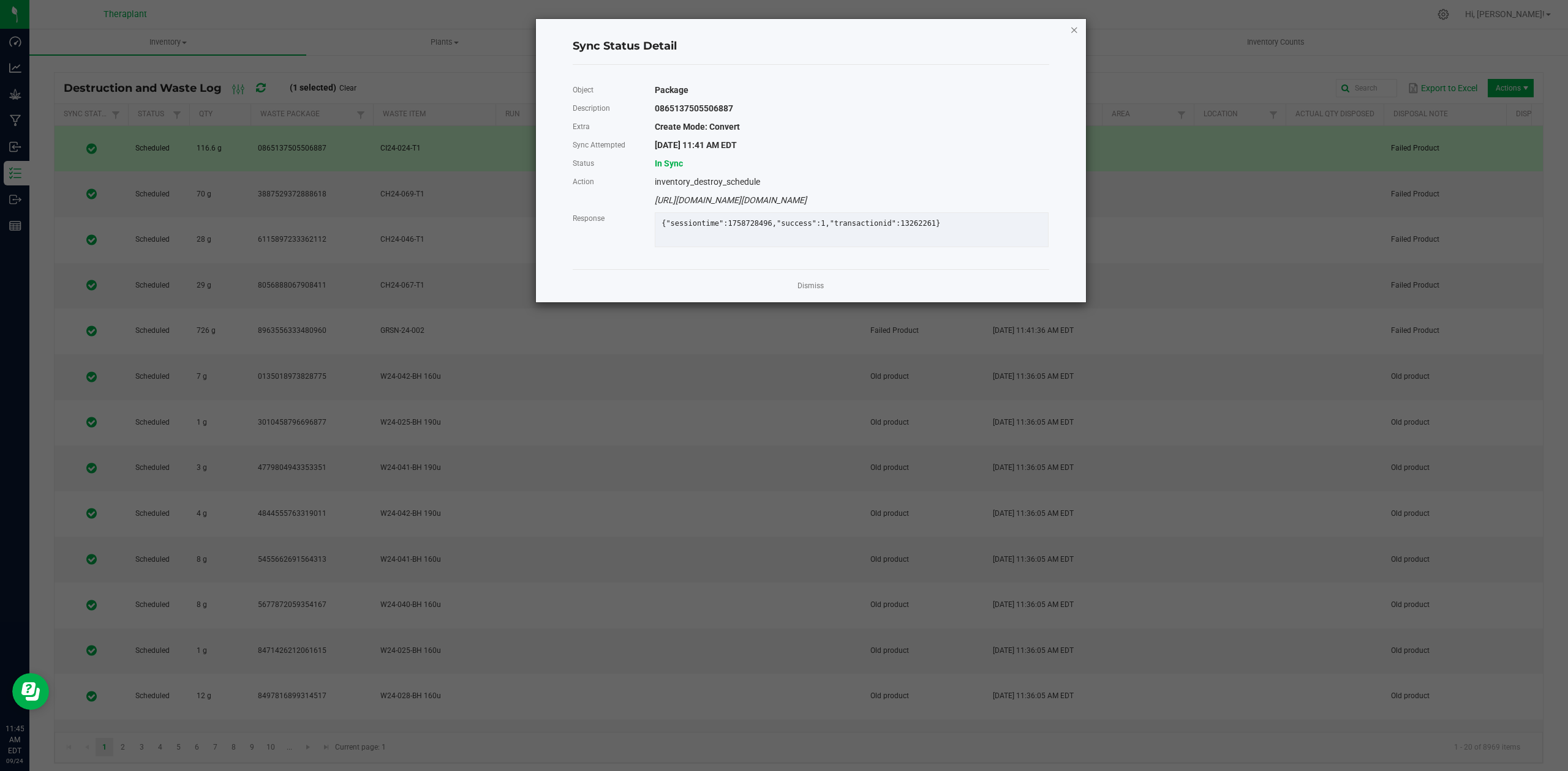
click at [1074, 30] on icon "Close" at bounding box center [1074, 29] width 8 height 14
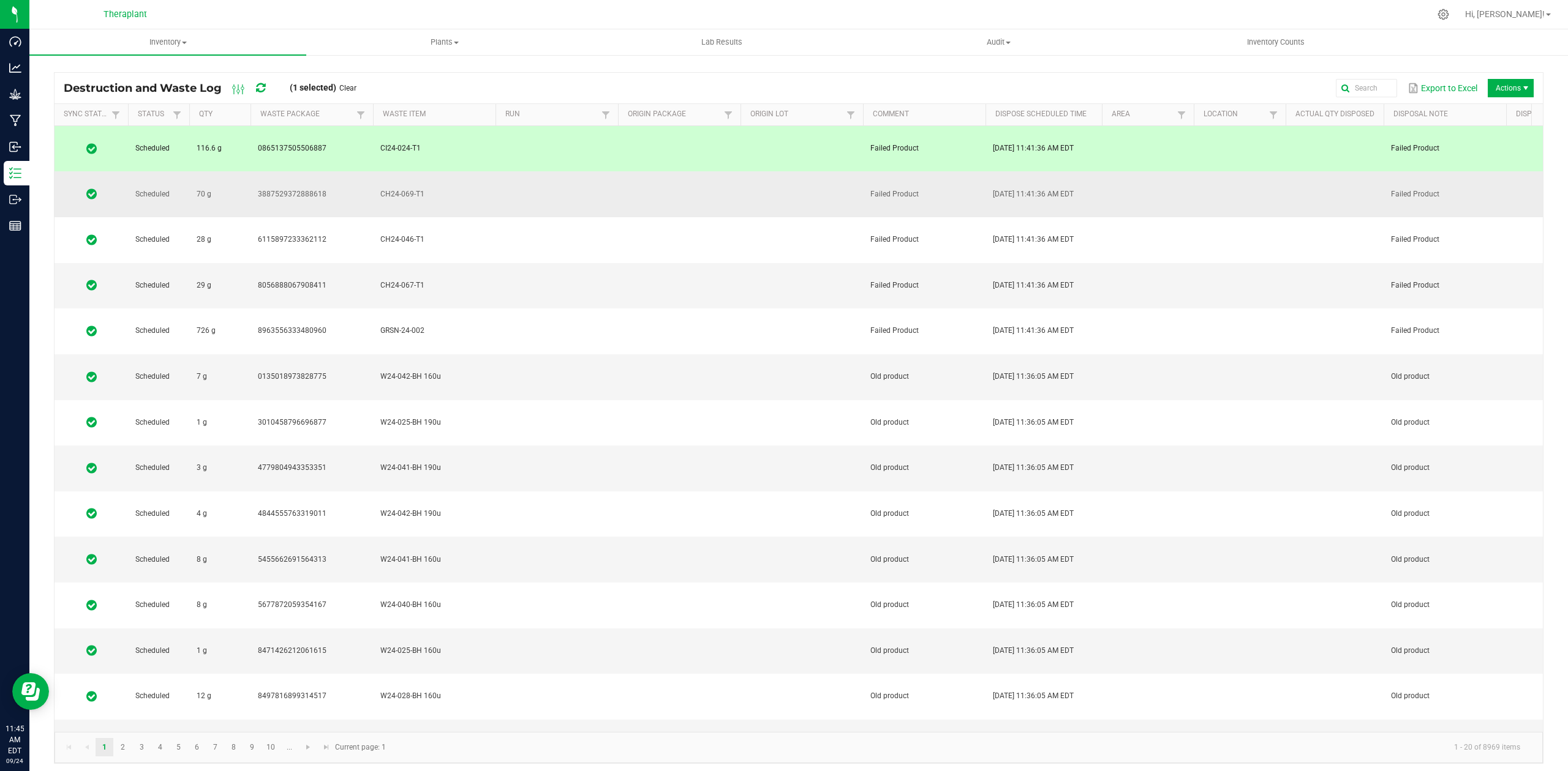
click at [77, 188] on span at bounding box center [92, 194] width 59 height 12
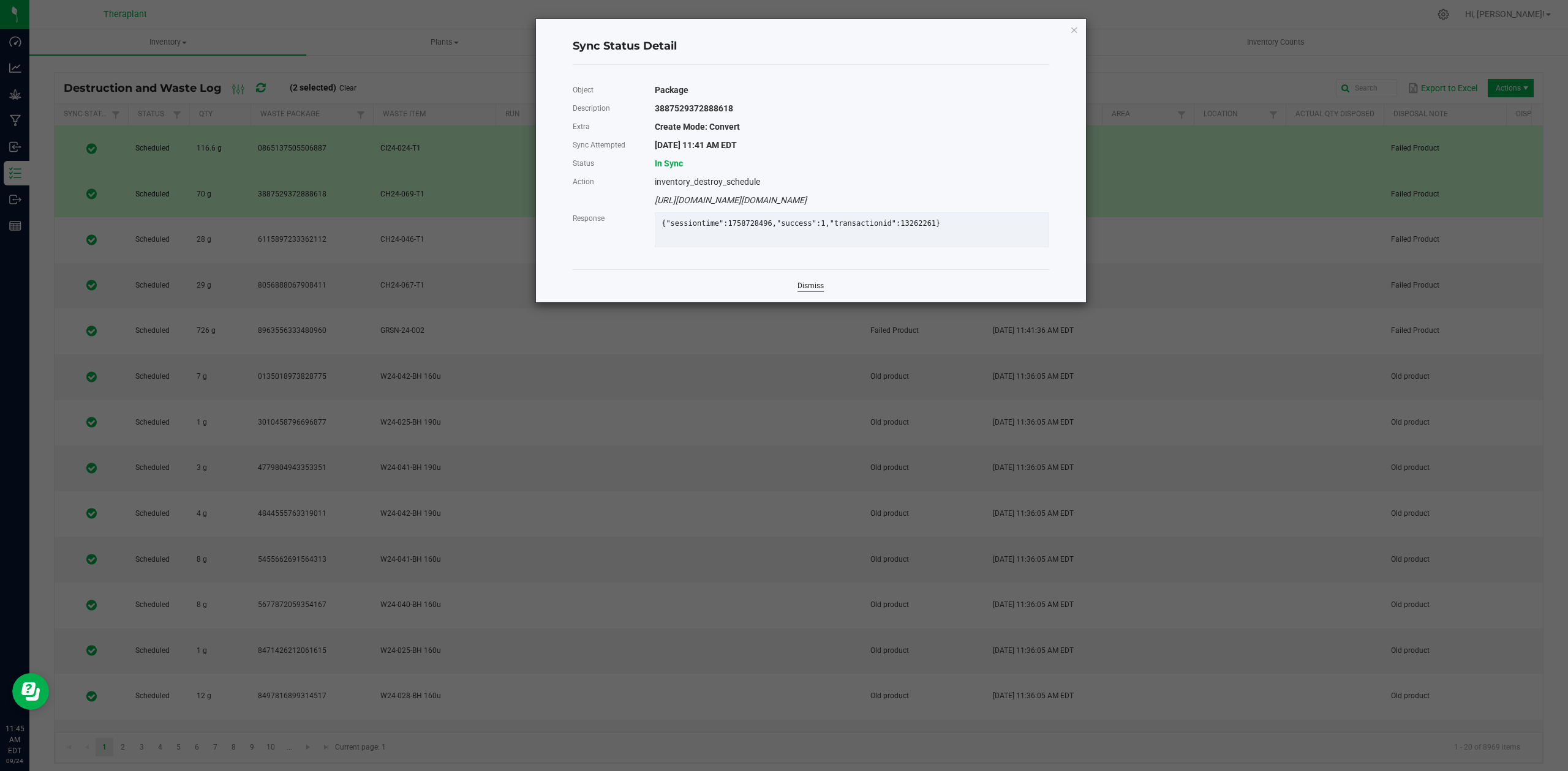
click at [806, 291] on link "Dismiss" at bounding box center [810, 287] width 27 height 11
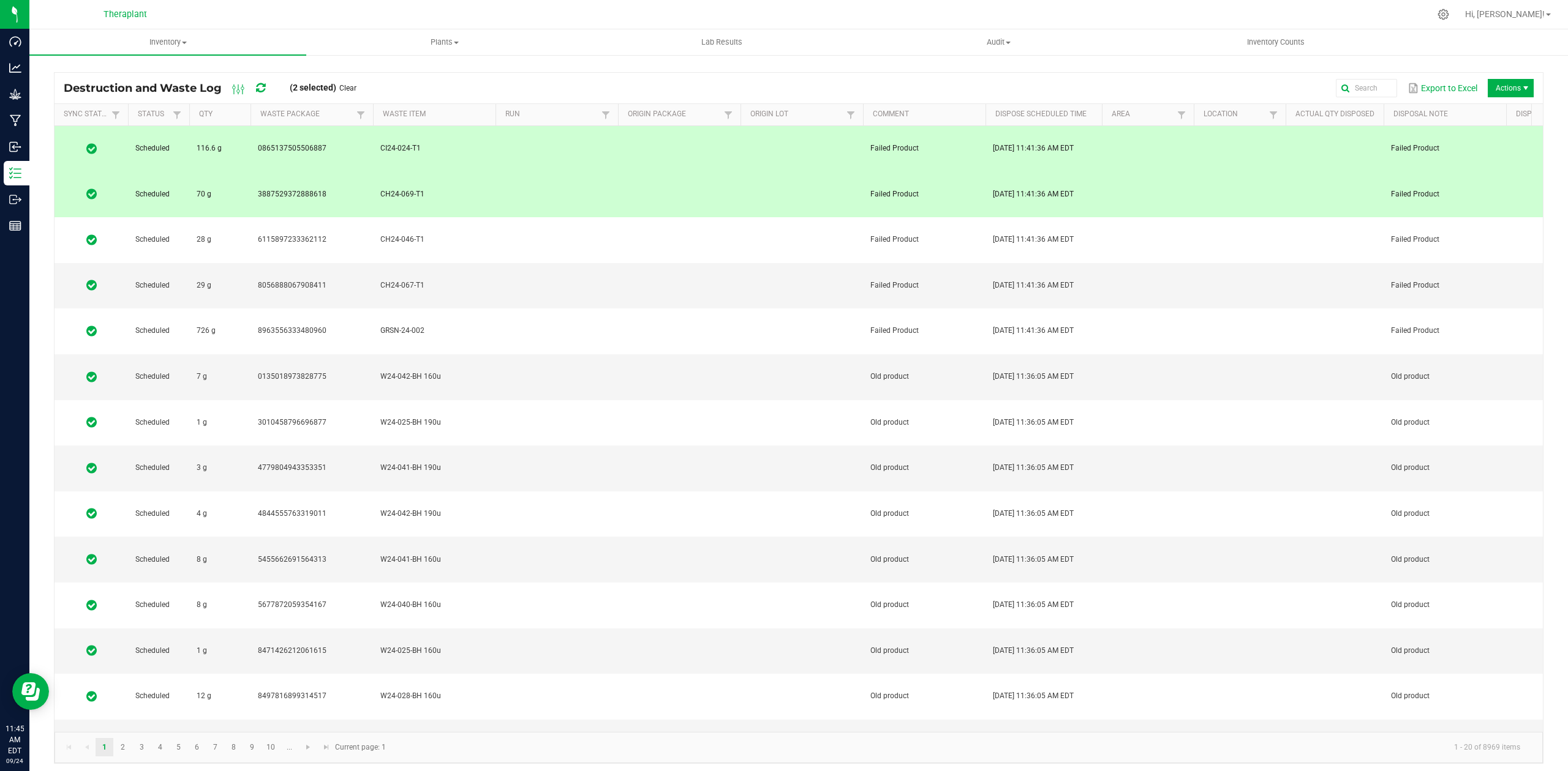
click at [529, 171] on td at bounding box center [557, 194] width 123 height 46
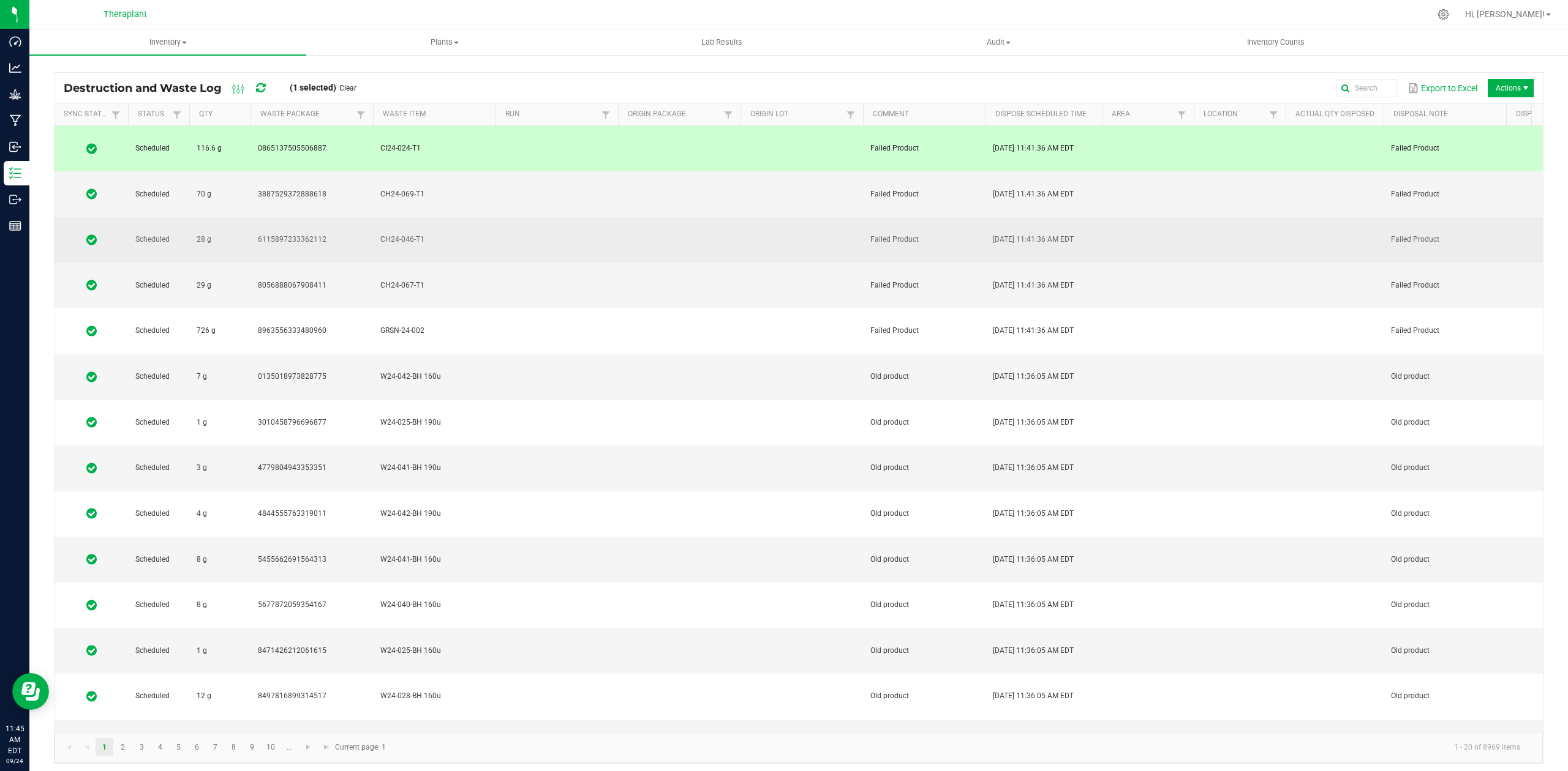
click at [530, 218] on td at bounding box center [557, 240] width 123 height 46
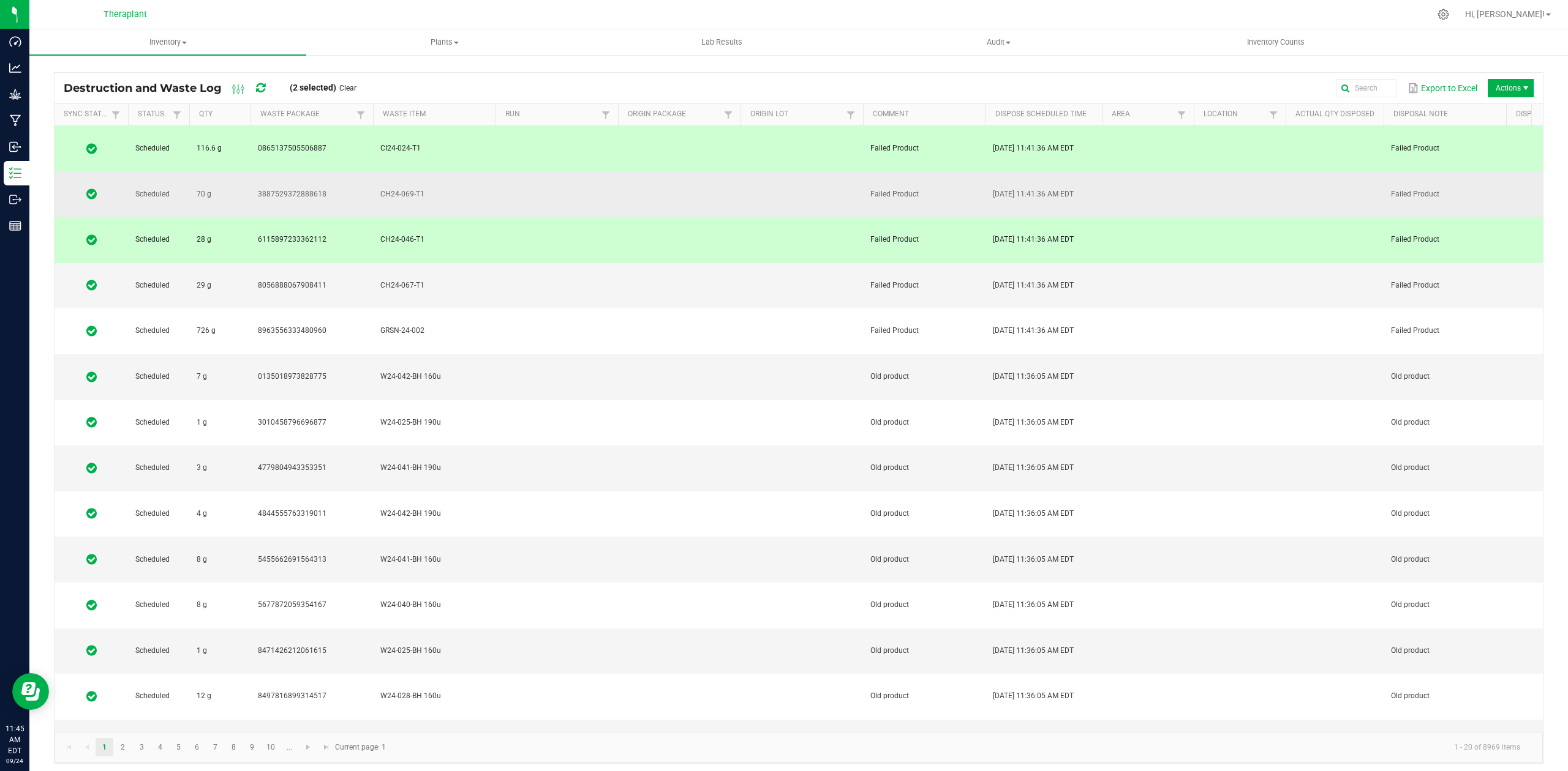
click at [540, 171] on td at bounding box center [557, 194] width 123 height 46
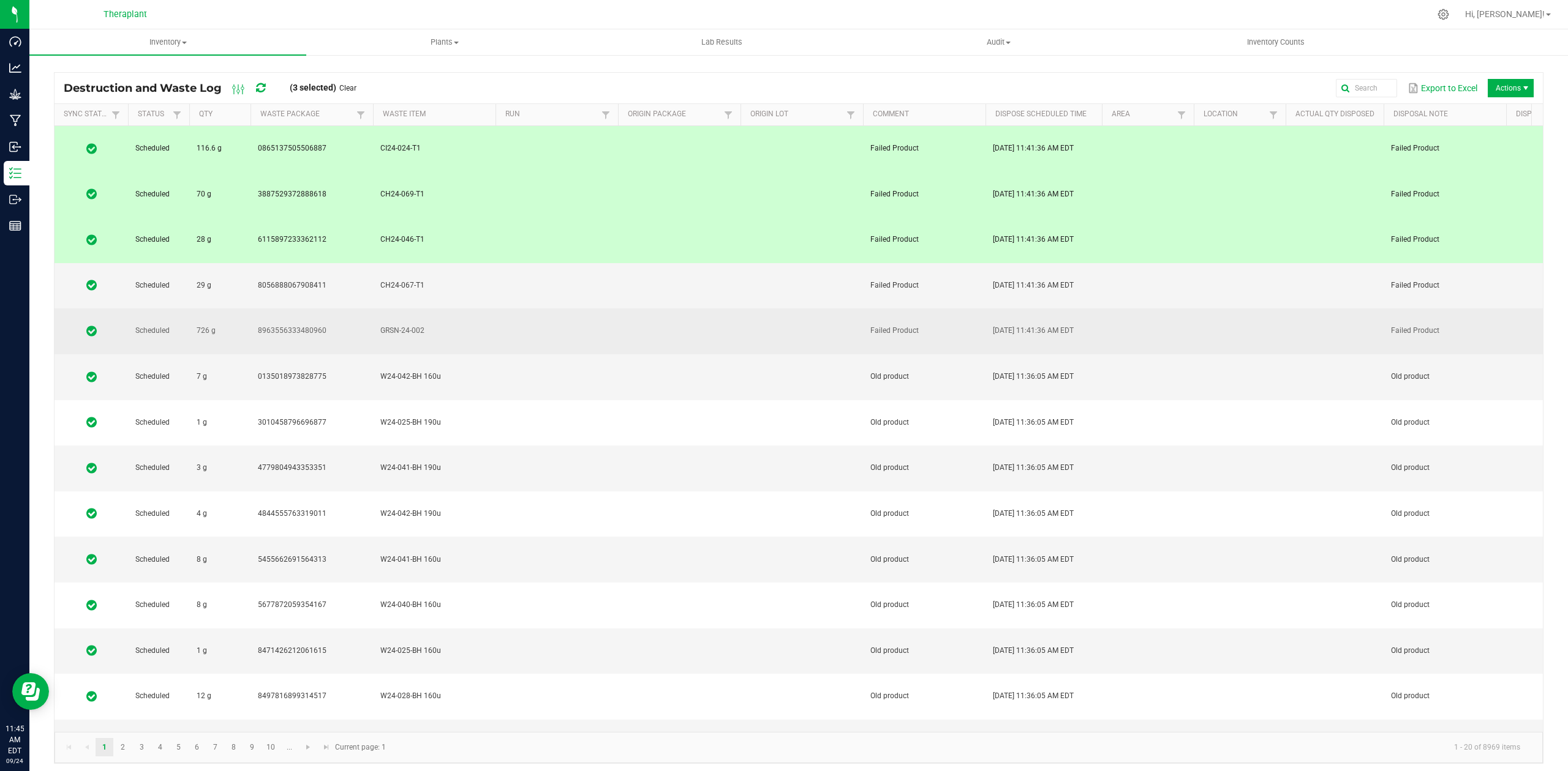
click at [542, 309] on td at bounding box center [557, 331] width 123 height 46
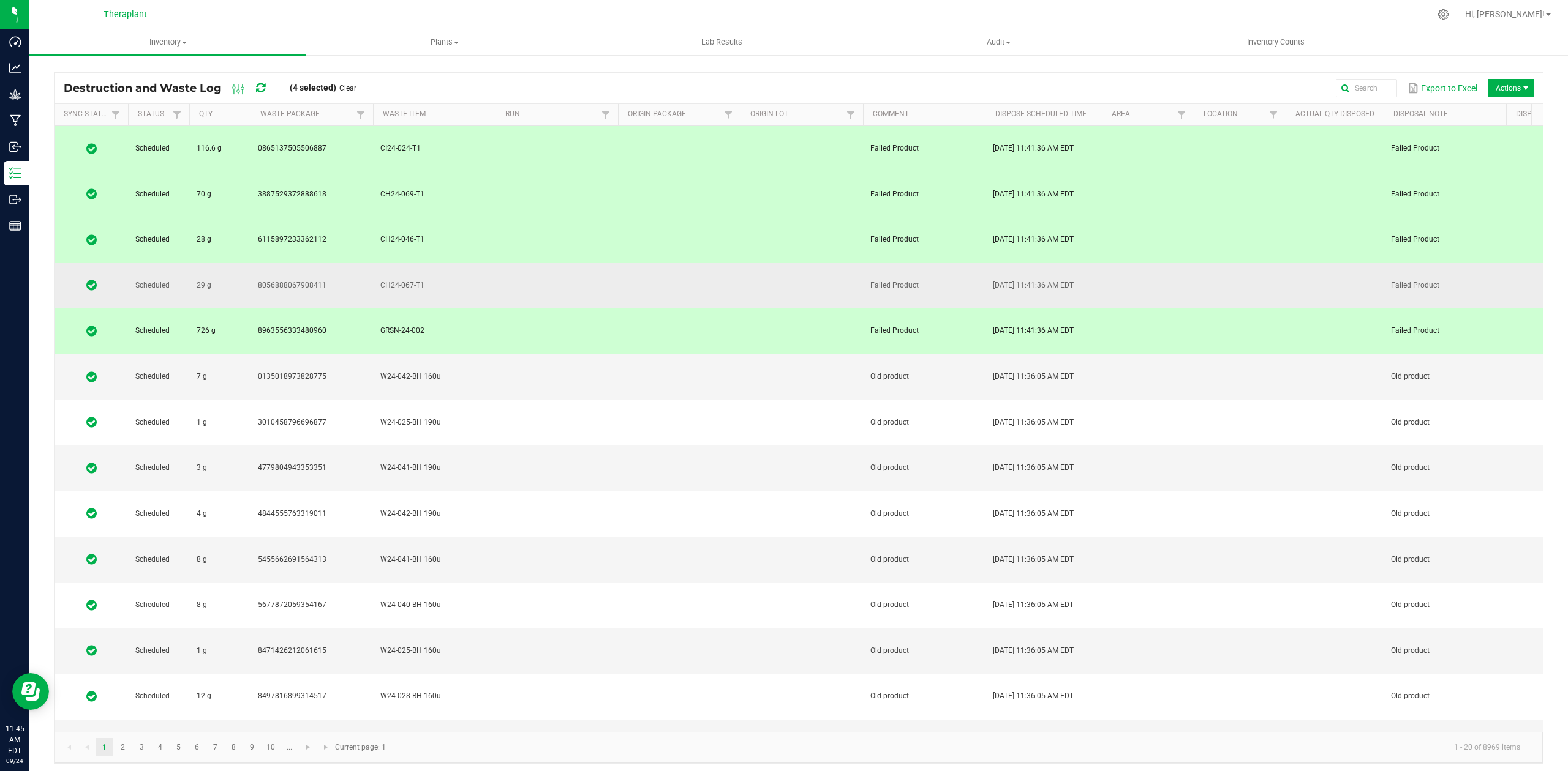
click at [544, 263] on td at bounding box center [557, 286] width 123 height 46
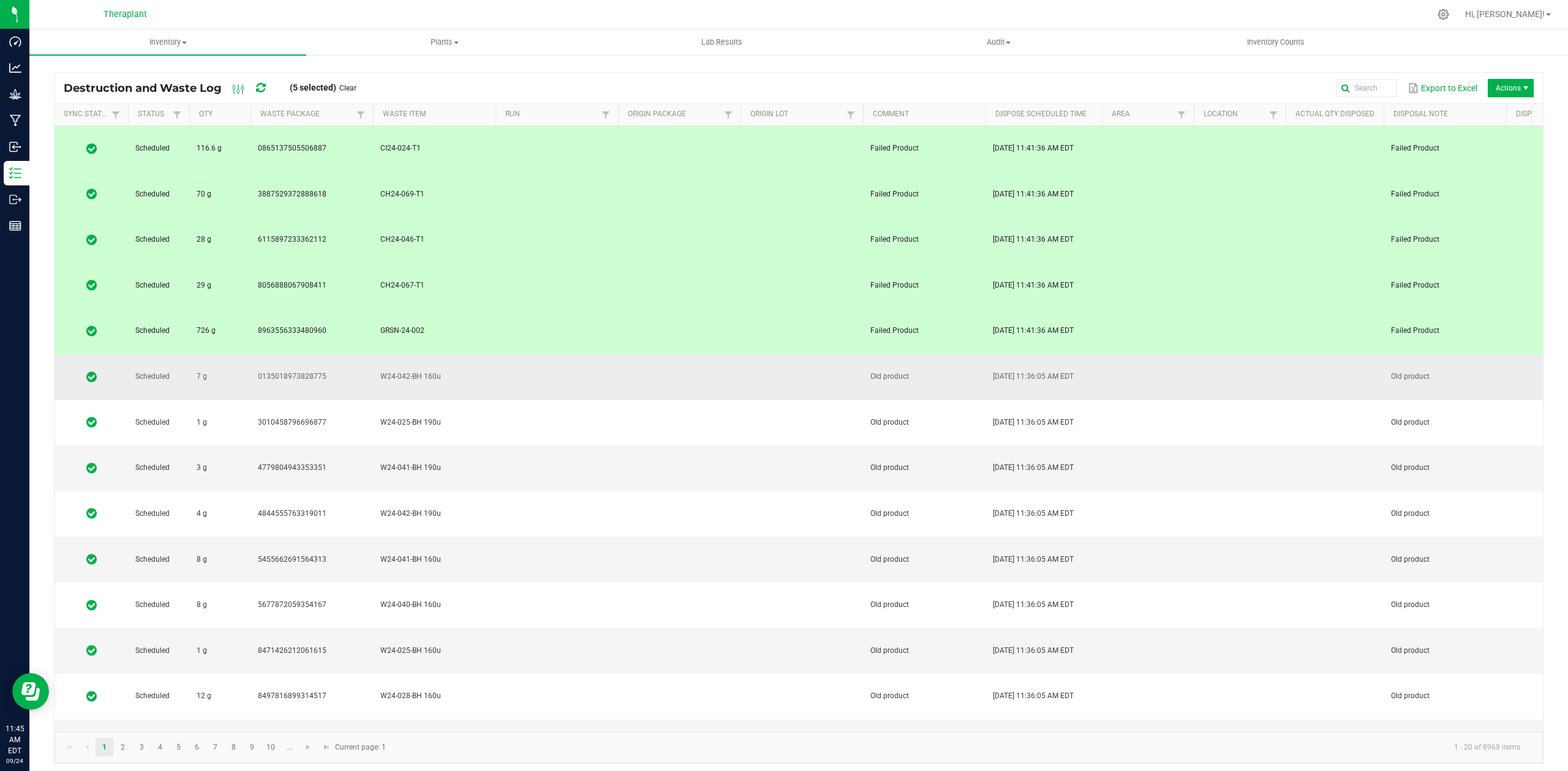
drag, startPoint x: 549, startPoint y: 243, endPoint x: 550, endPoint y: 262, distance: 19.0
click at [549, 355] on td at bounding box center [557, 378] width 123 height 46
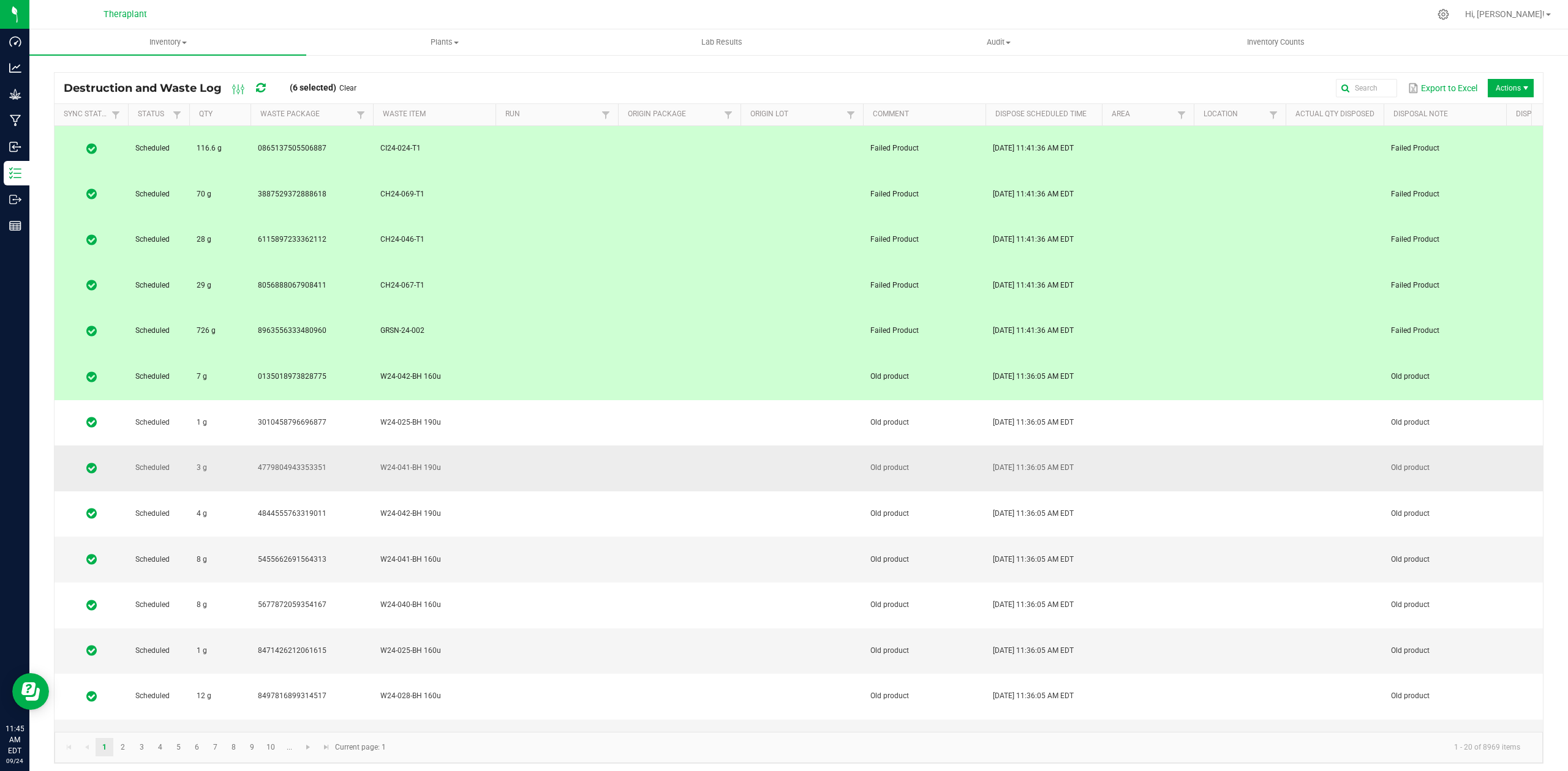
drag, startPoint x: 550, startPoint y: 278, endPoint x: 551, endPoint y: 291, distance: 13.0
click at [550, 400] on td at bounding box center [557, 423] width 123 height 46
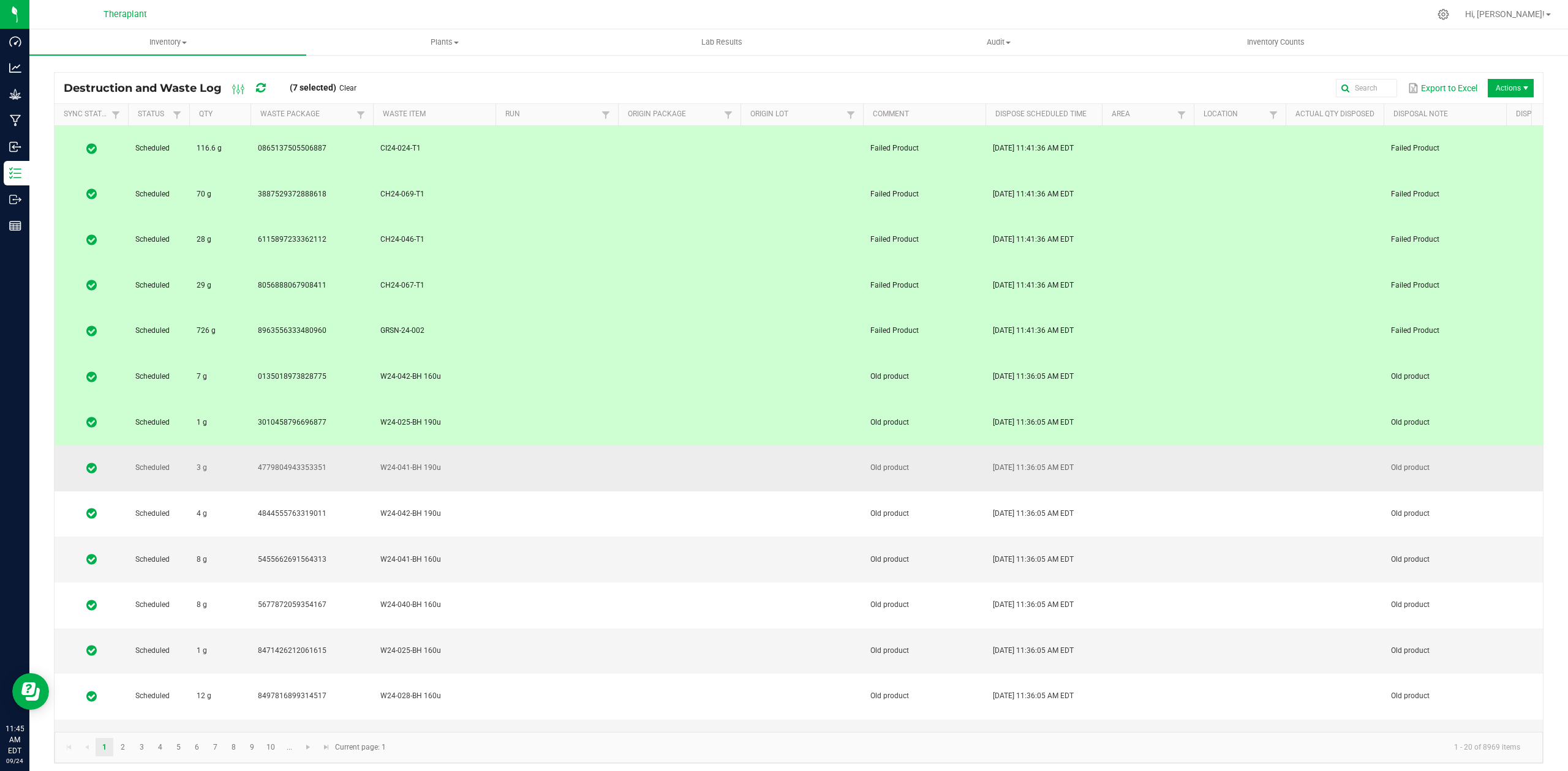
drag, startPoint x: 552, startPoint y: 293, endPoint x: 552, endPoint y: 306, distance: 13.0
click at [552, 446] on td at bounding box center [557, 469] width 123 height 46
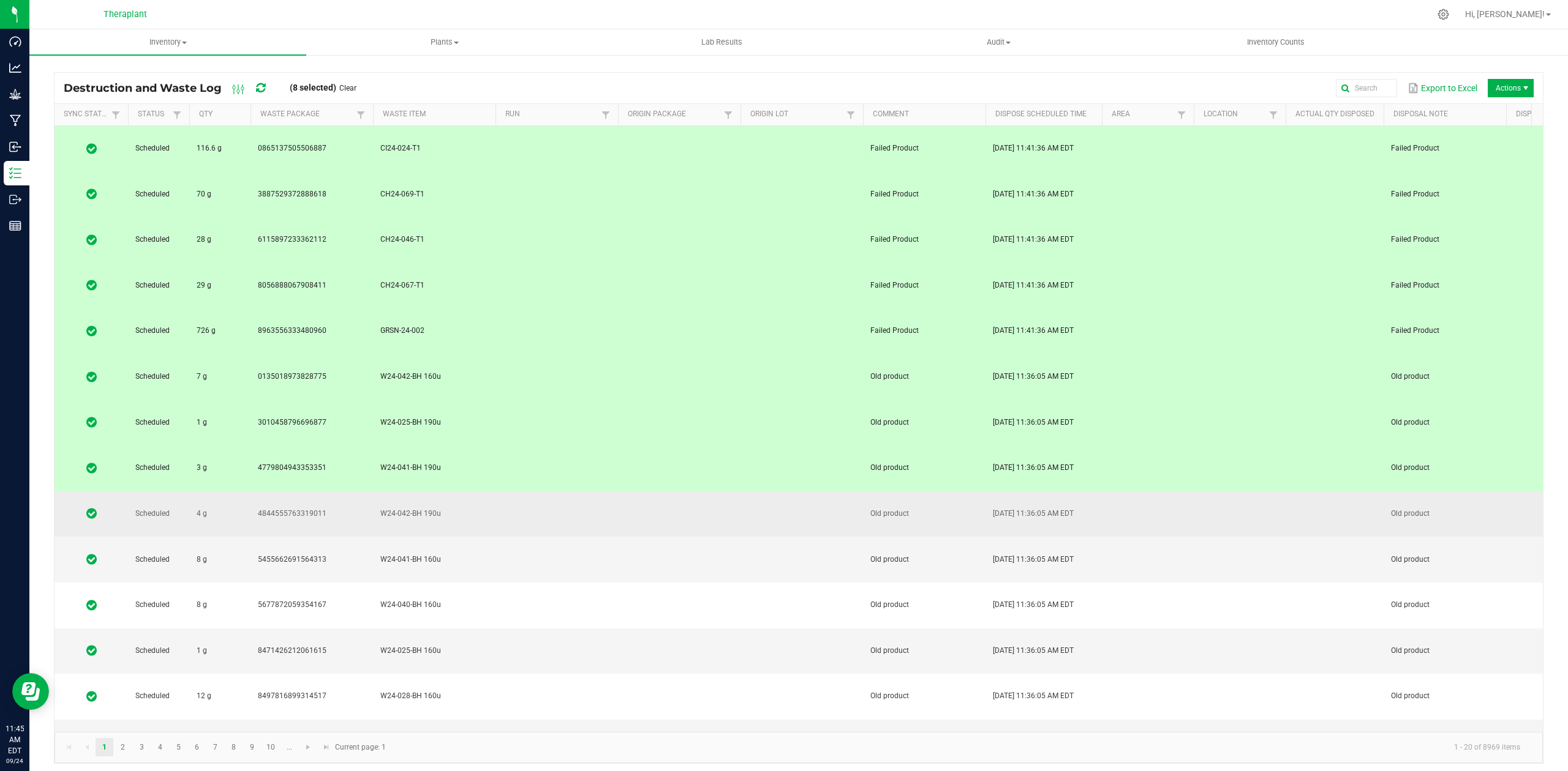
drag, startPoint x: 554, startPoint y: 316, endPoint x: 554, endPoint y: 324, distance: 8.0
click at [554, 491] on td at bounding box center [557, 514] width 123 height 46
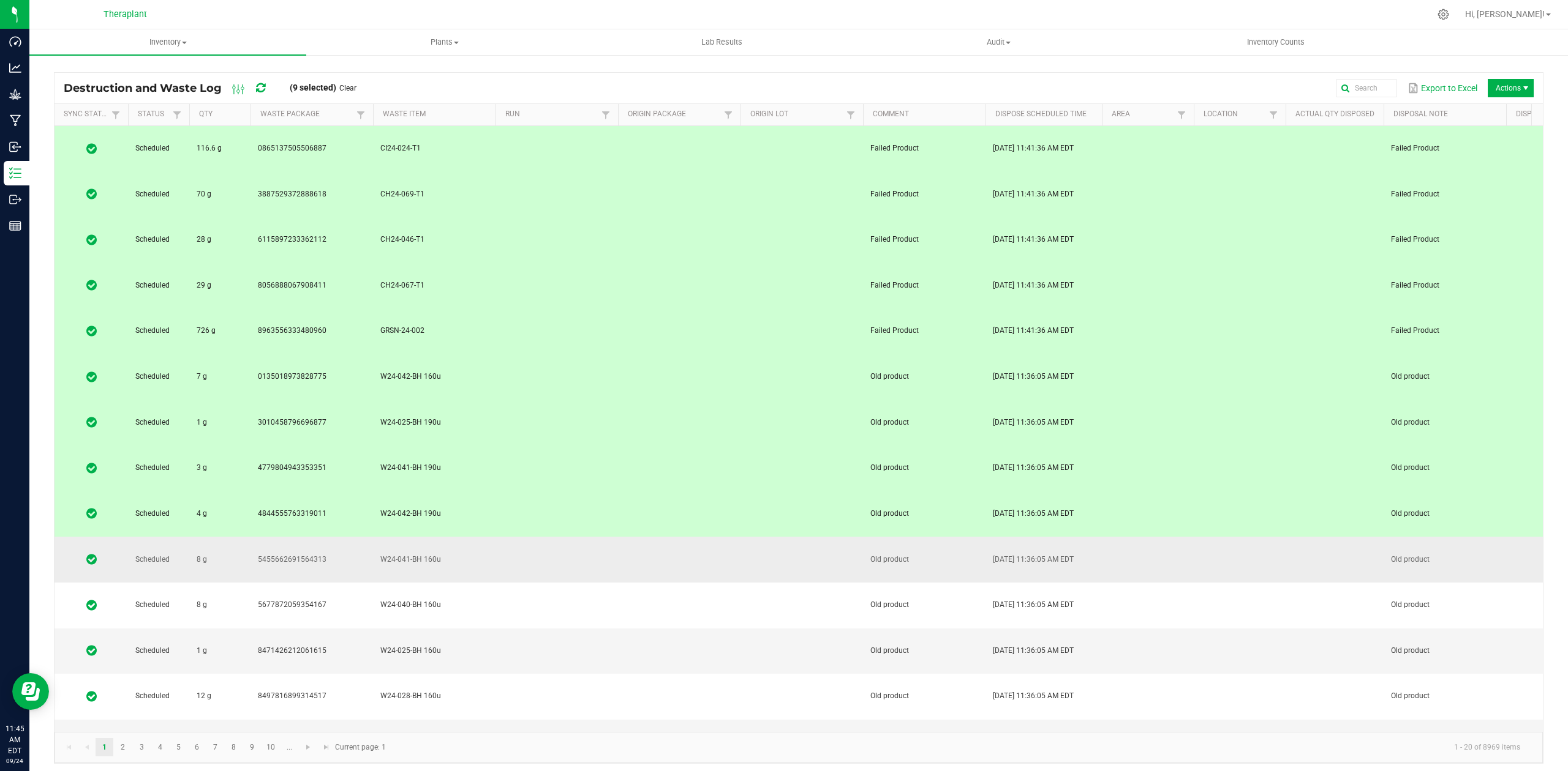
click at [554, 491] on td at bounding box center [557, 514] width 123 height 46
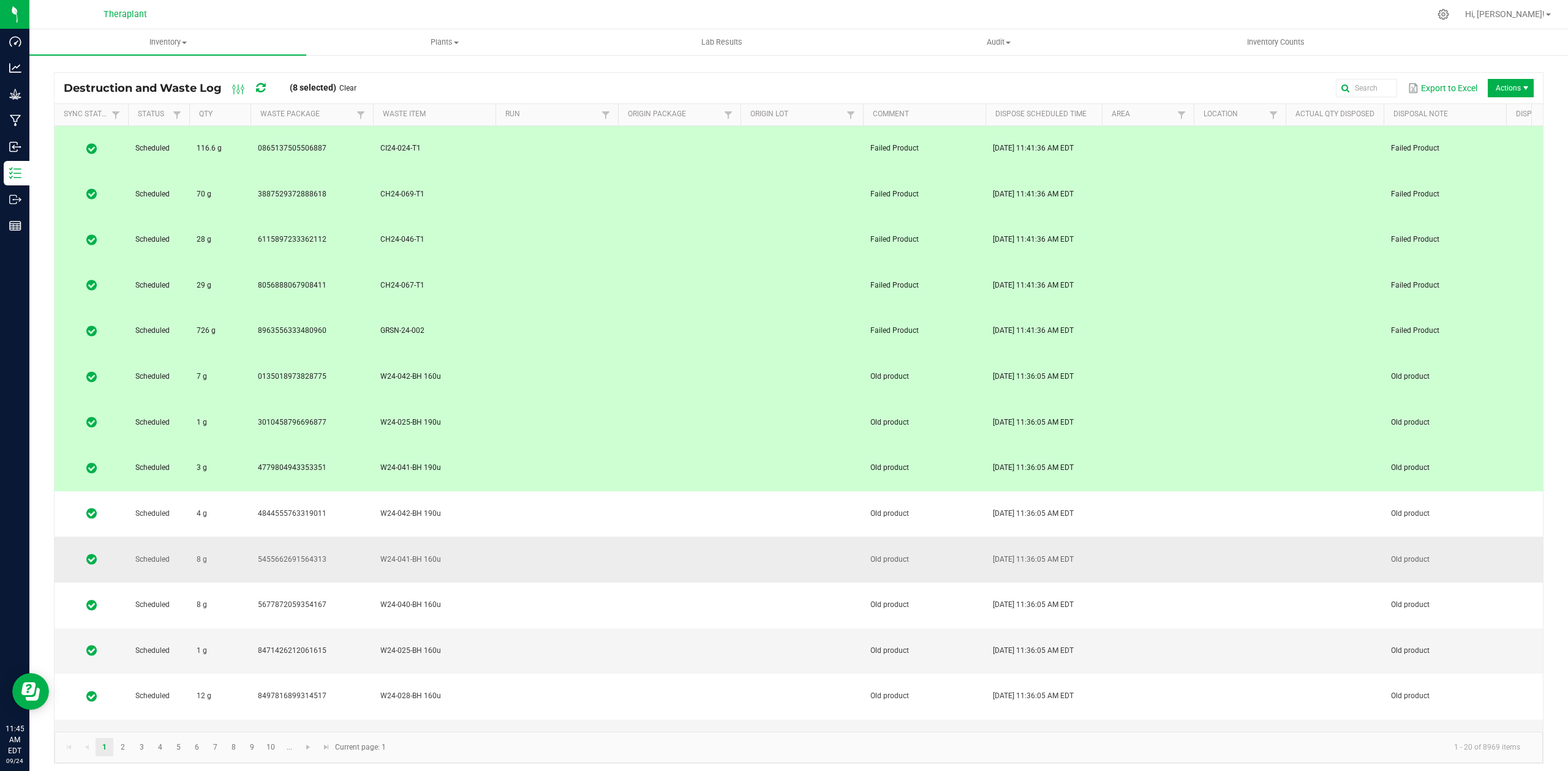
click at [554, 537] on td at bounding box center [557, 559] width 123 height 46
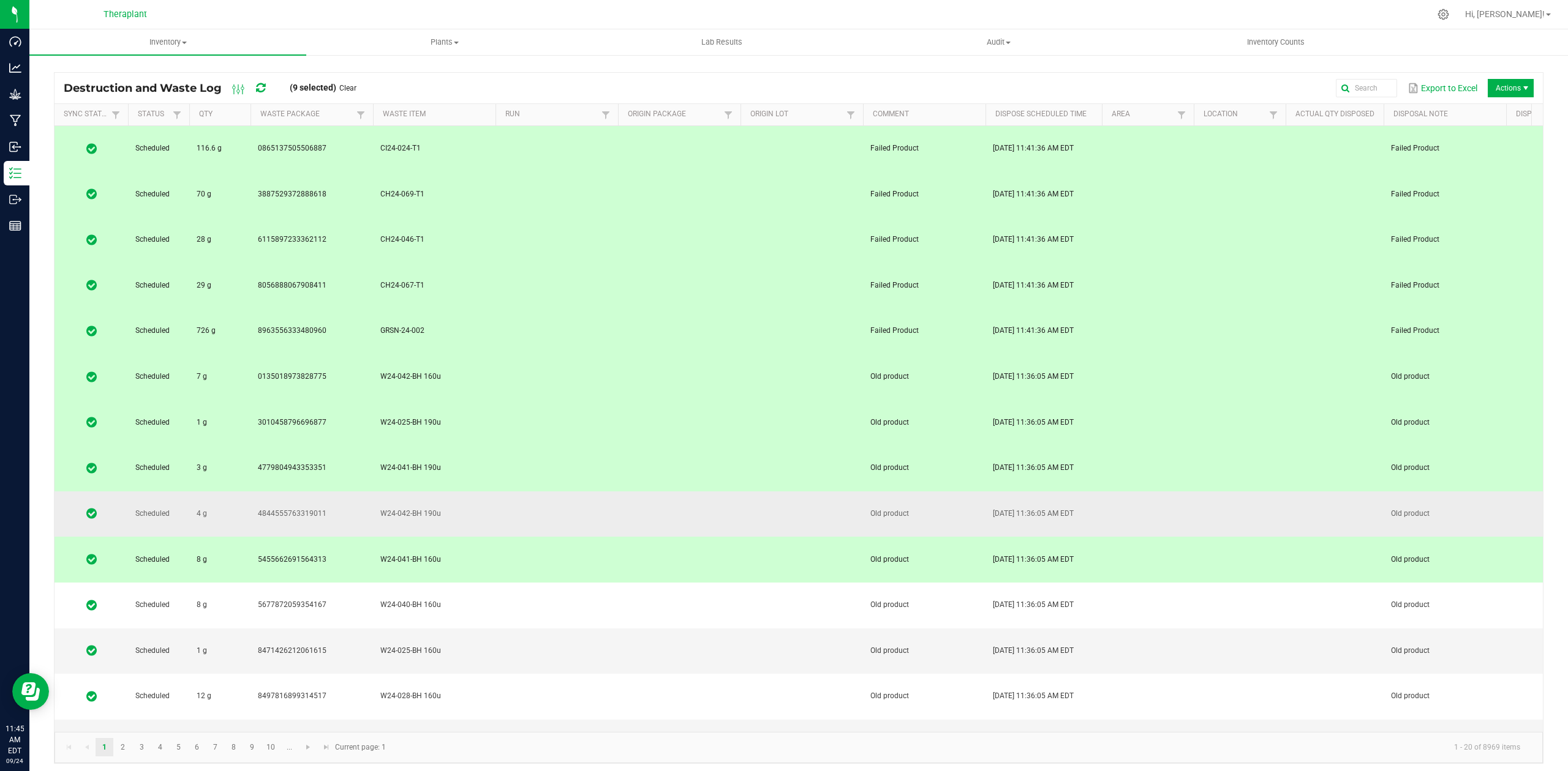
click at [555, 491] on td at bounding box center [557, 514] width 123 height 46
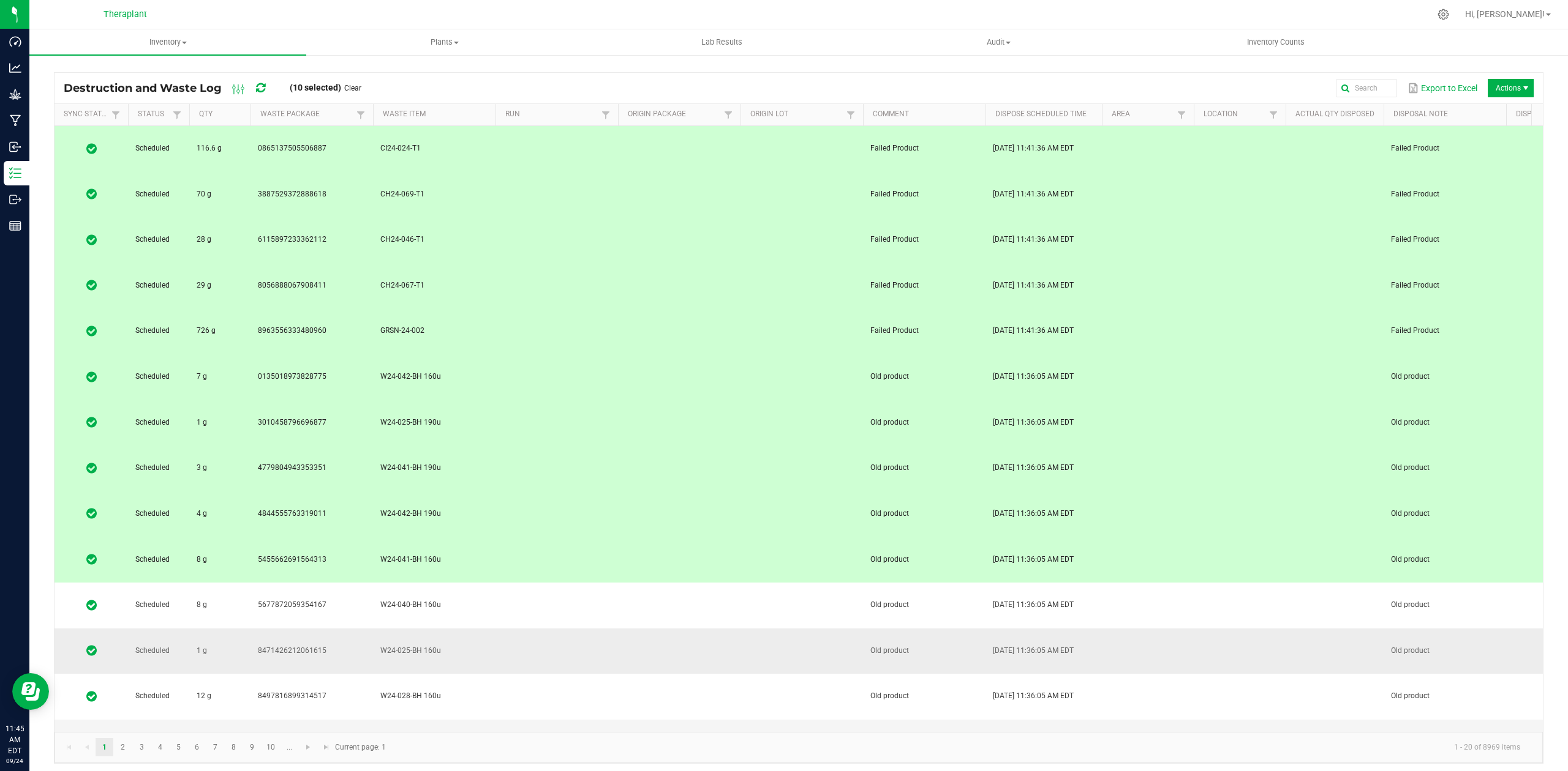
click at [557, 628] on td at bounding box center [557, 651] width 123 height 46
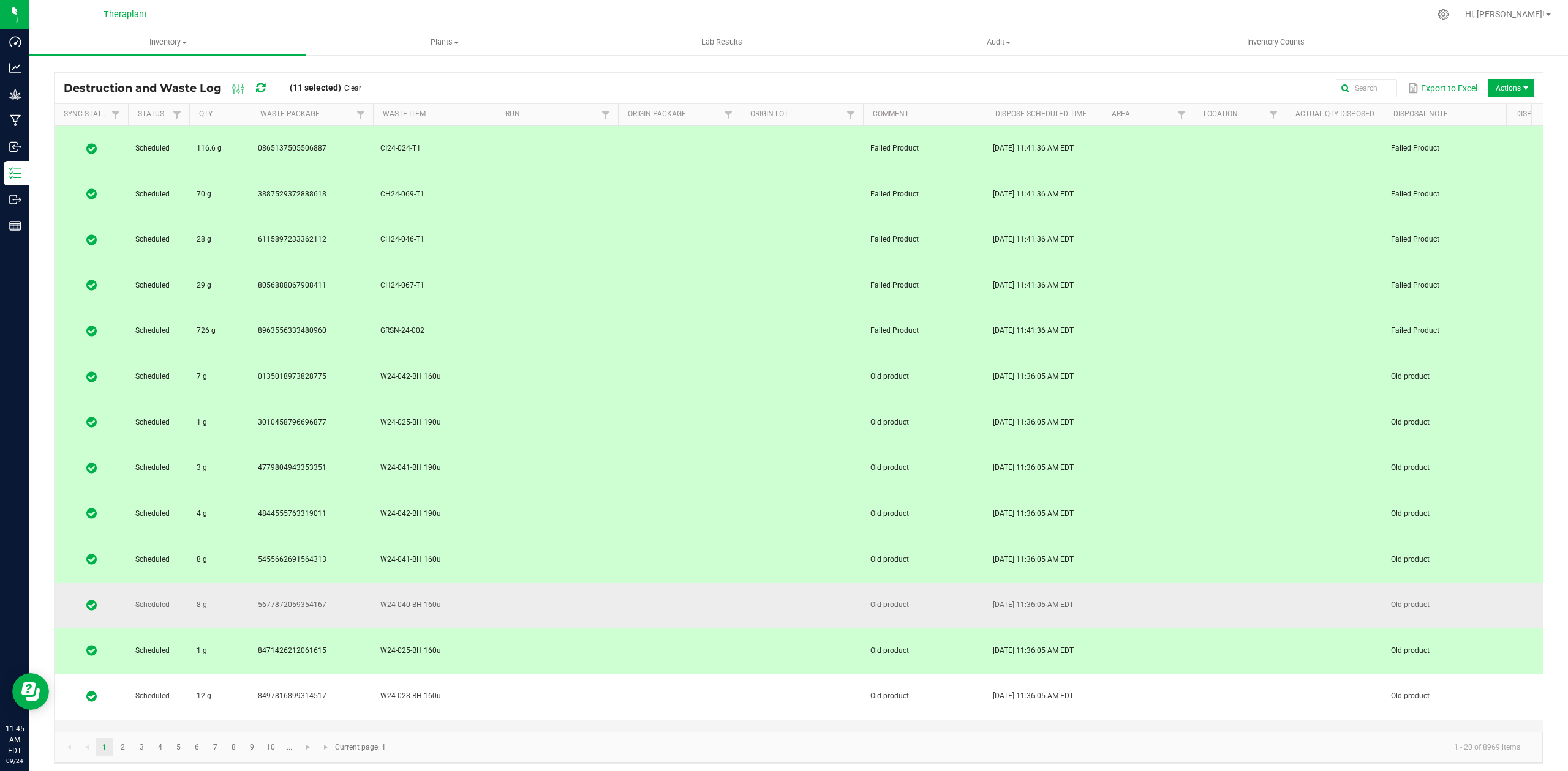
click at [566, 583] on td at bounding box center [557, 606] width 123 height 46
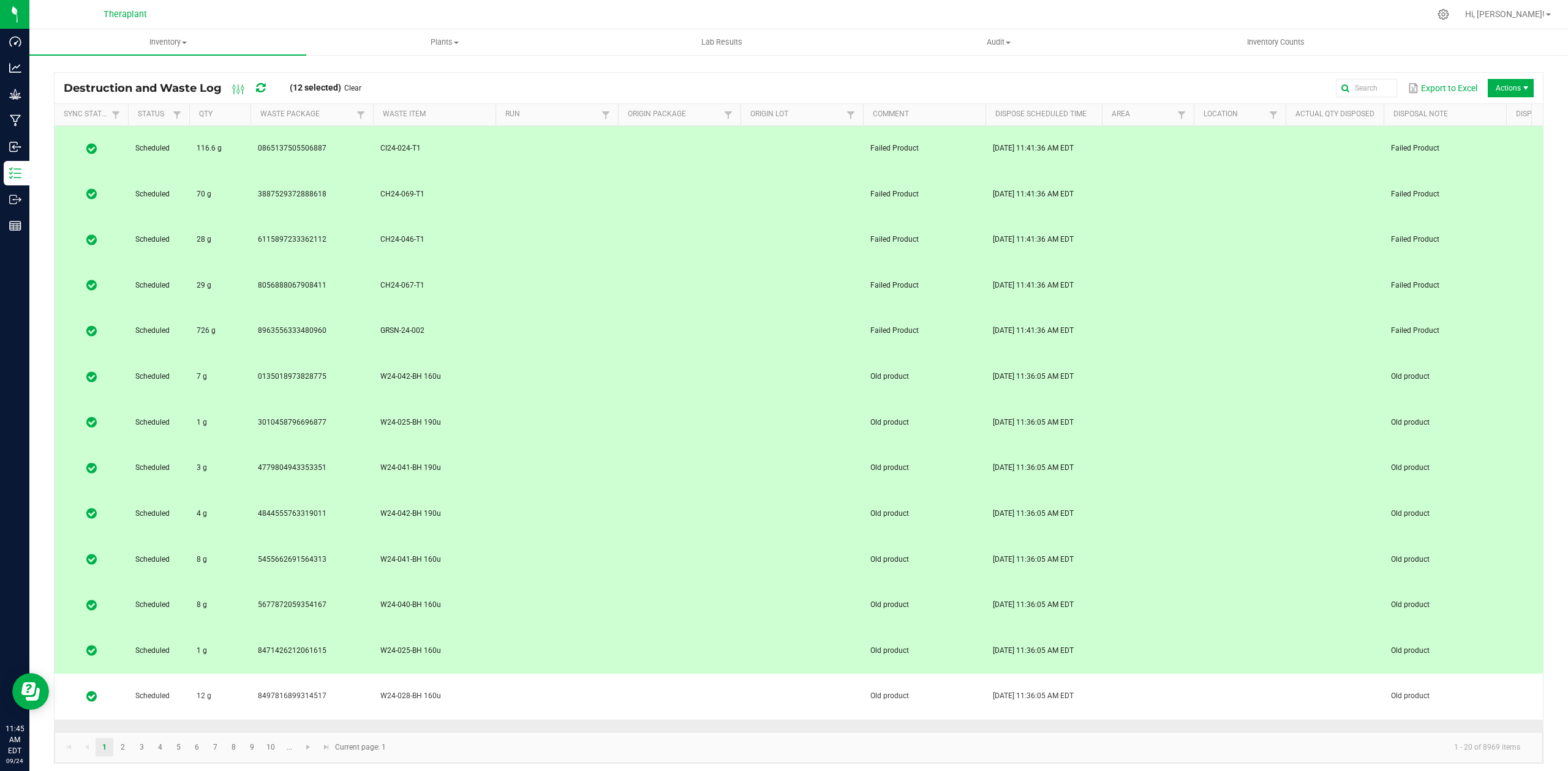
drag, startPoint x: 566, startPoint y: 415, endPoint x: 565, endPoint y: 440, distance: 25.0
click at [566, 674] on td at bounding box center [557, 697] width 123 height 46
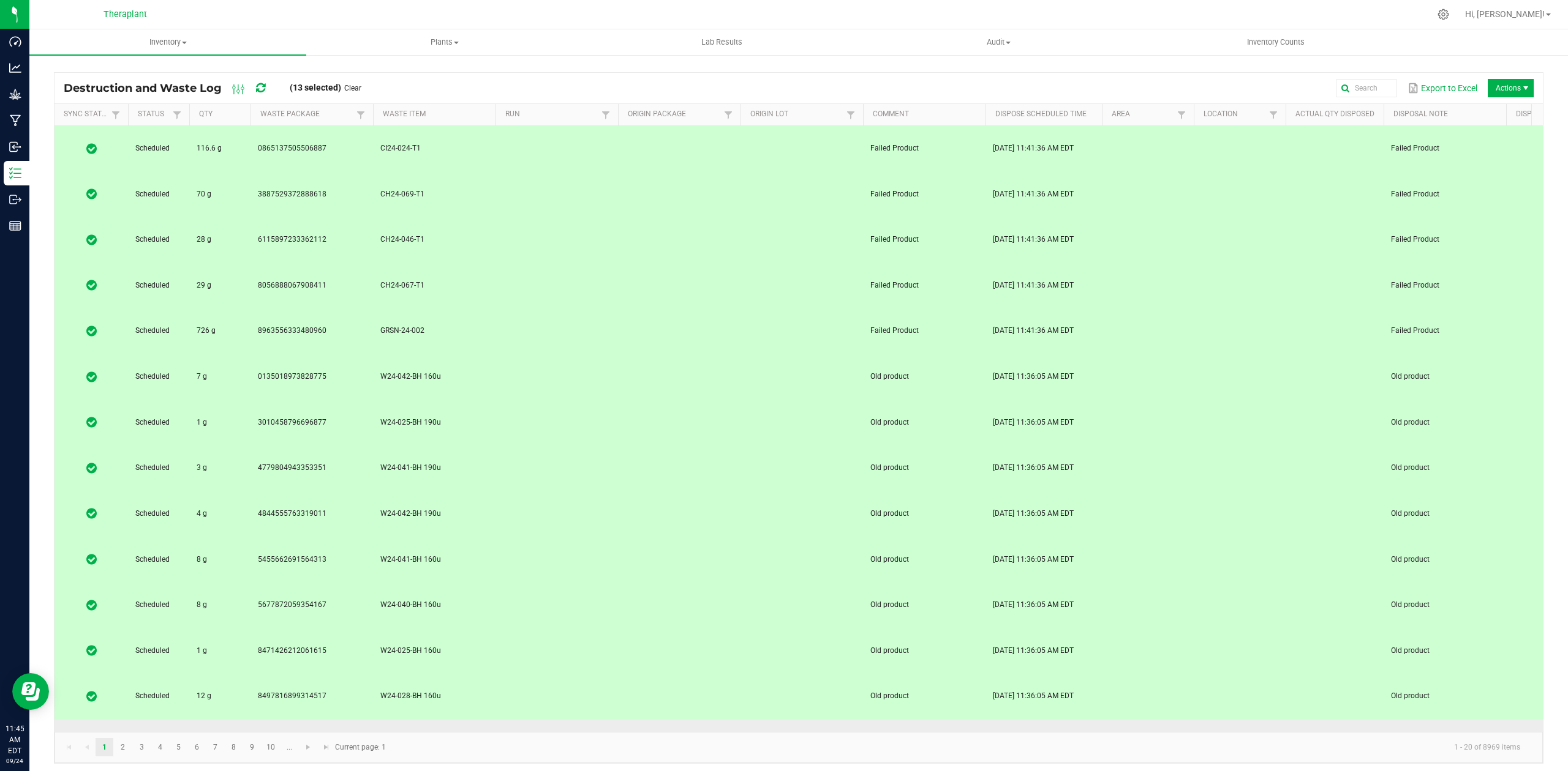
click at [566, 720] on td at bounding box center [557, 743] width 123 height 46
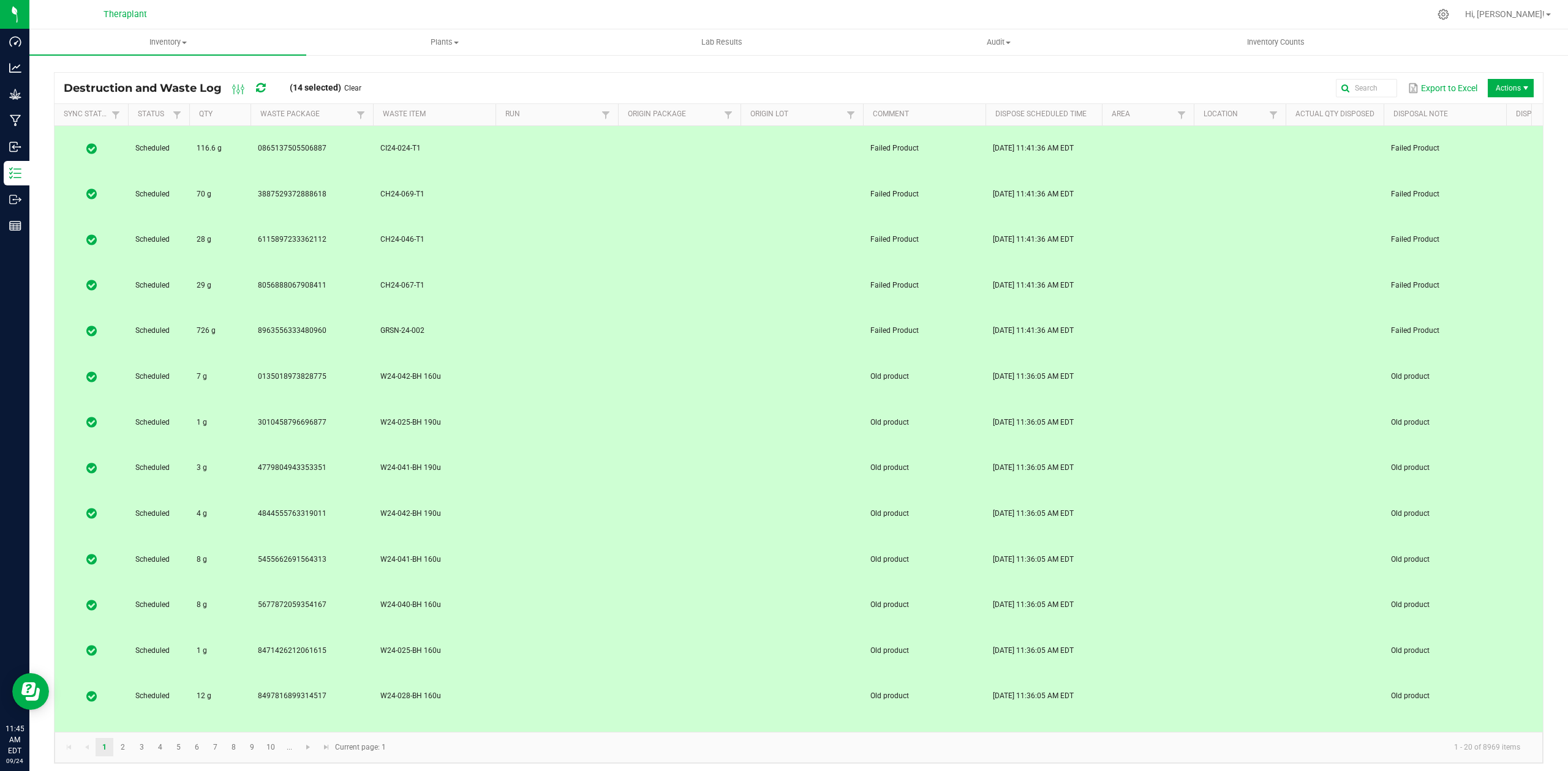
drag, startPoint x: 564, startPoint y: 530, endPoint x: 564, endPoint y: 542, distance: 12.0
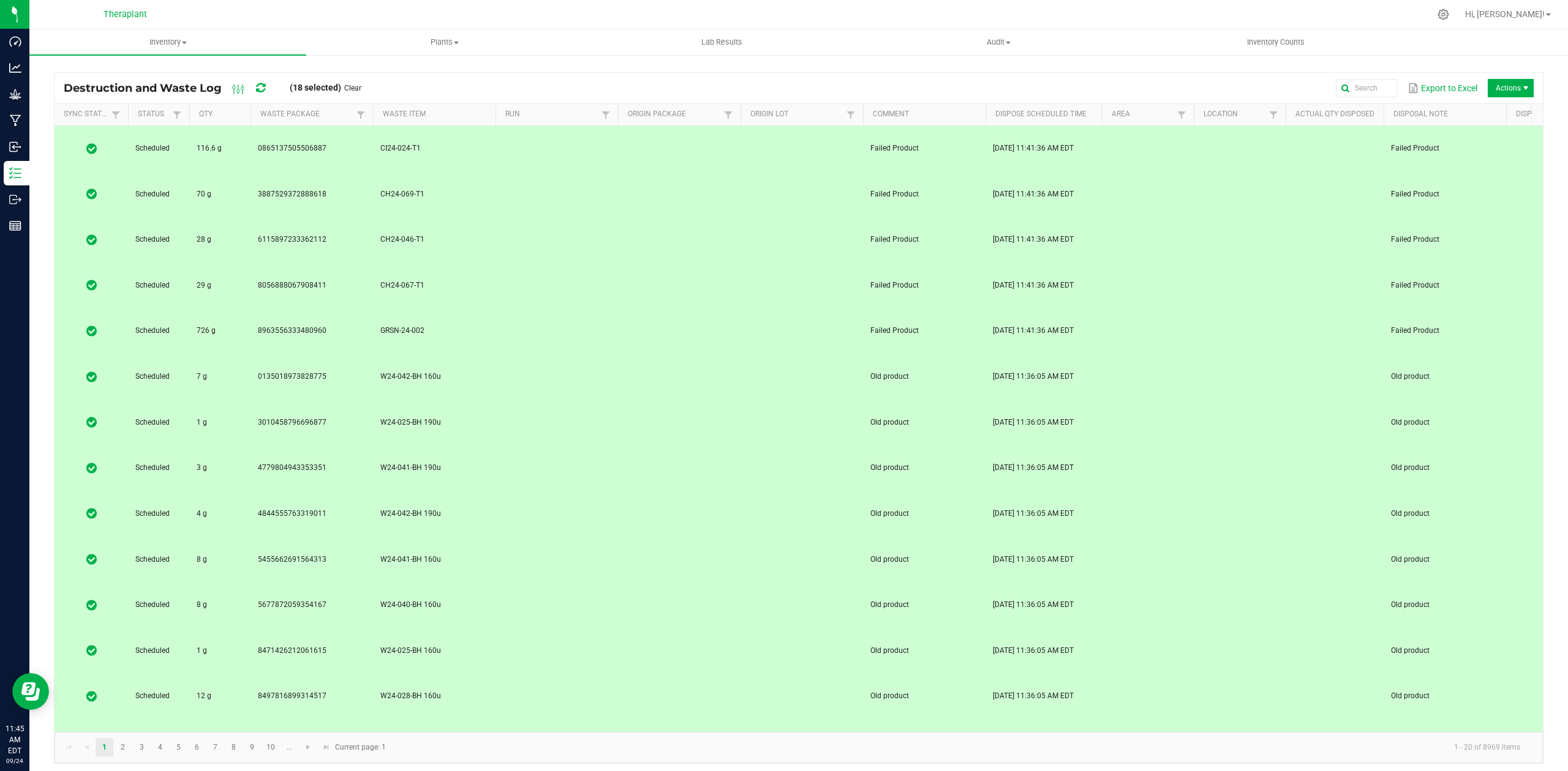
drag, startPoint x: 564, startPoint y: 549, endPoint x: 564, endPoint y: 556, distance: 7.0
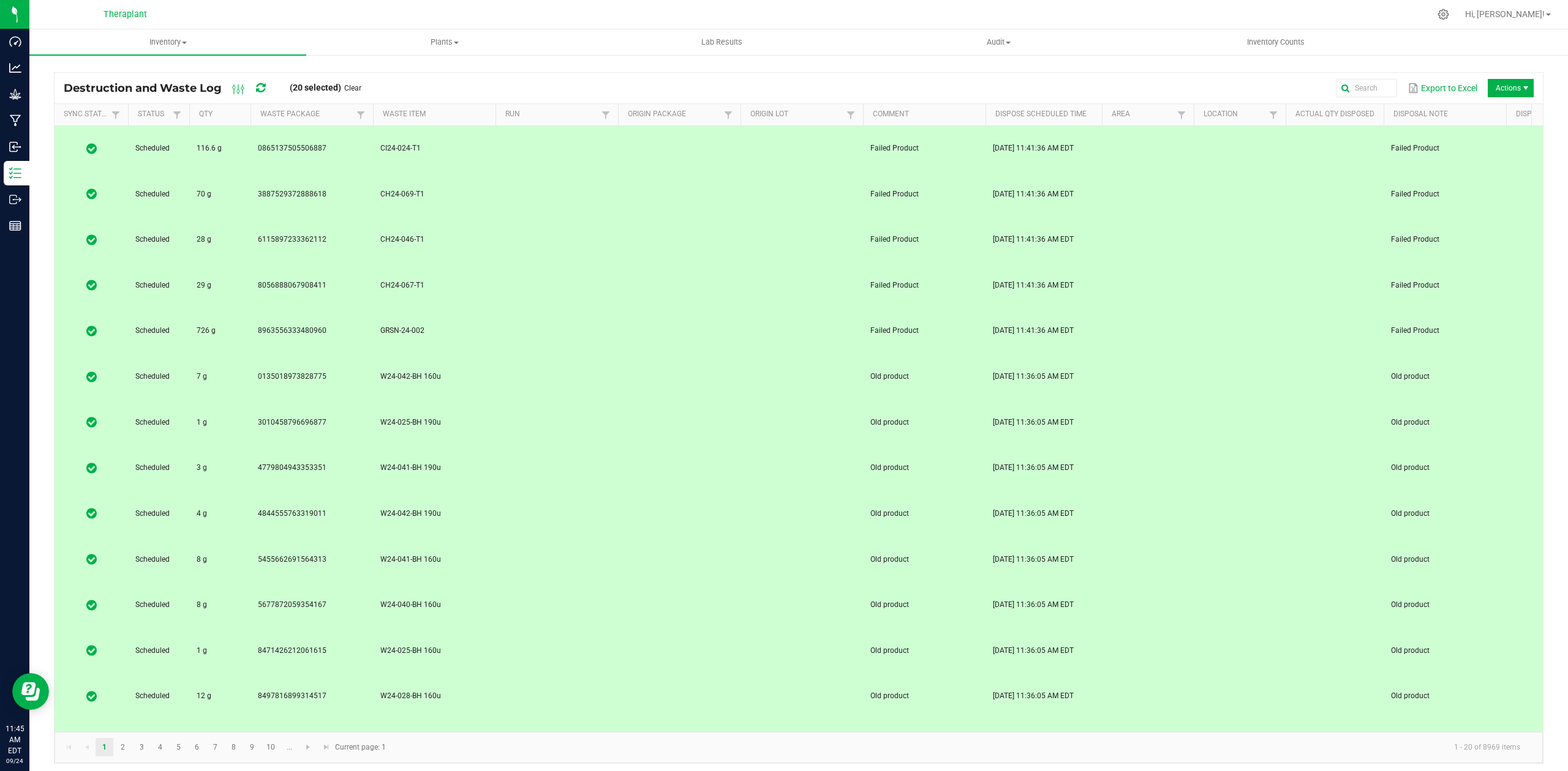
drag, startPoint x: 593, startPoint y: 503, endPoint x: 1494, endPoint y: 92, distance: 990.3
click at [1494, 92] on span "Actions" at bounding box center [1510, 88] width 46 height 18
click at [1490, 113] on span "Destroy" at bounding box center [1513, 114] width 92 height 11
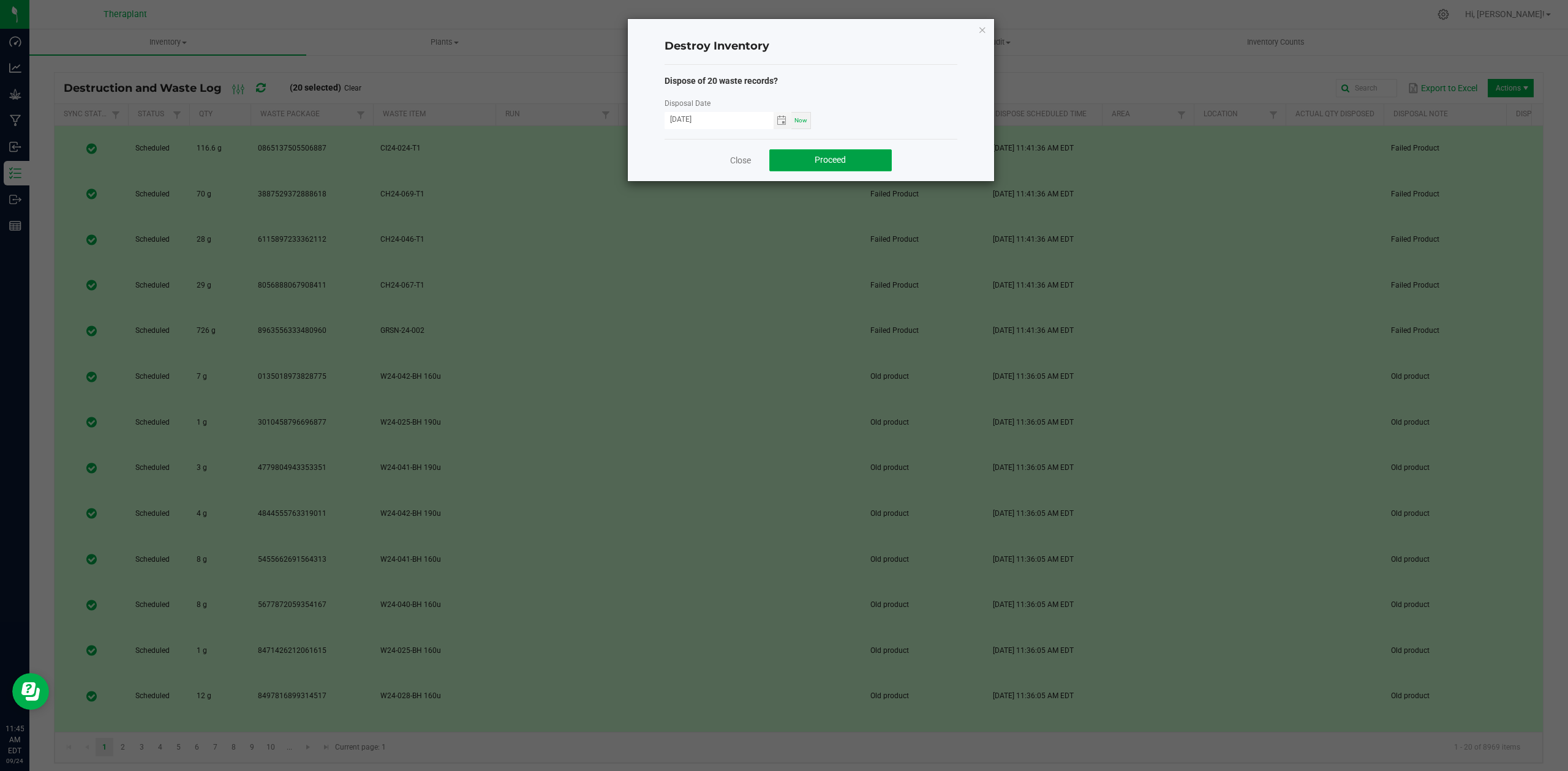
click at [866, 152] on button "Proceed" at bounding box center [831, 160] width 123 height 22
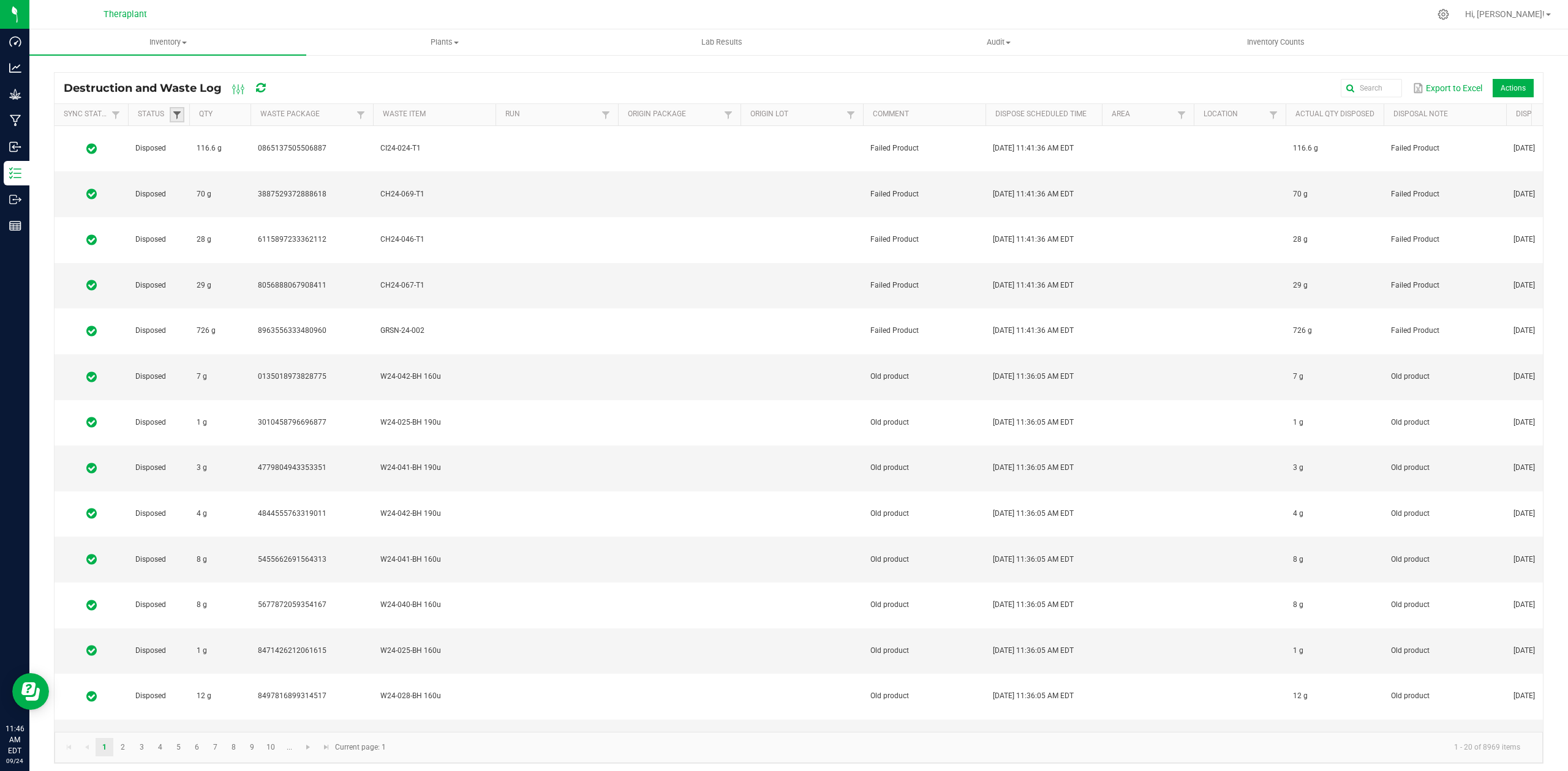
click at [180, 115] on span at bounding box center [177, 114] width 10 height 10
click at [204, 214] on li "Scheduled" at bounding box center [237, 214] width 119 height 16
checkbox input "true"
click at [279, 243] on button "Filter" at bounding box center [274, 241] width 61 height 27
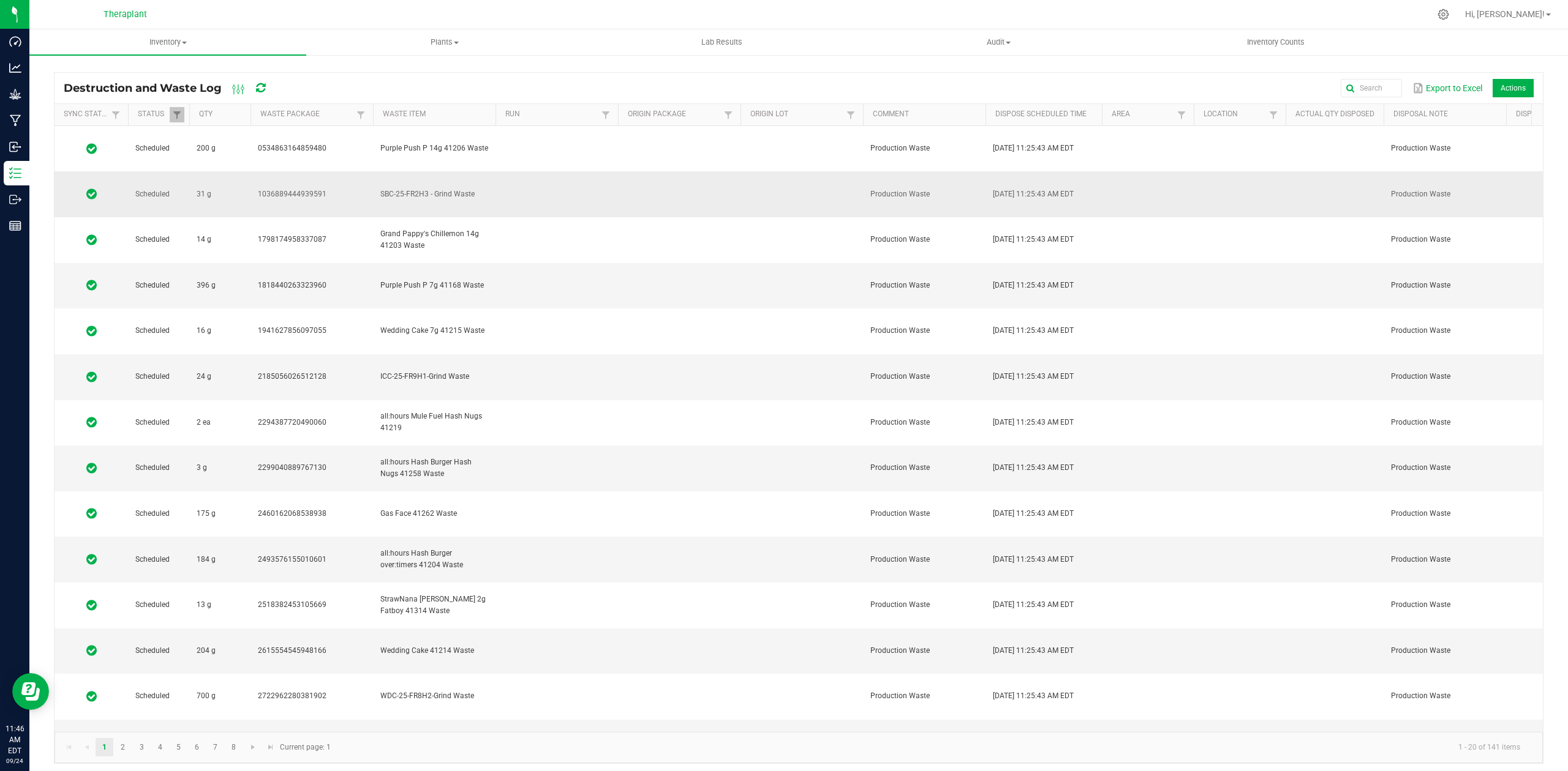
click at [596, 171] on td at bounding box center [557, 194] width 123 height 46
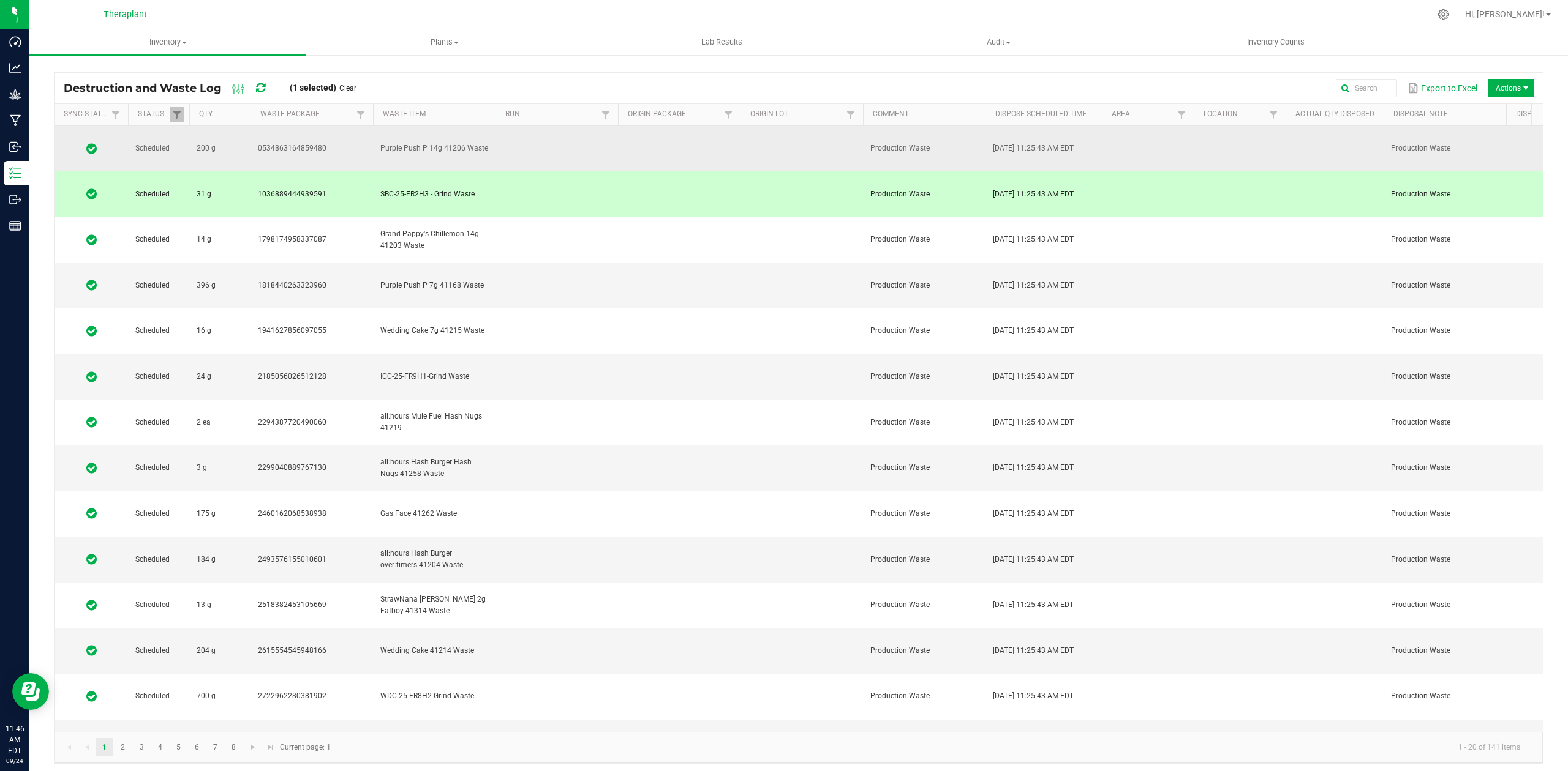
click at [590, 130] on td at bounding box center [557, 149] width 123 height 46
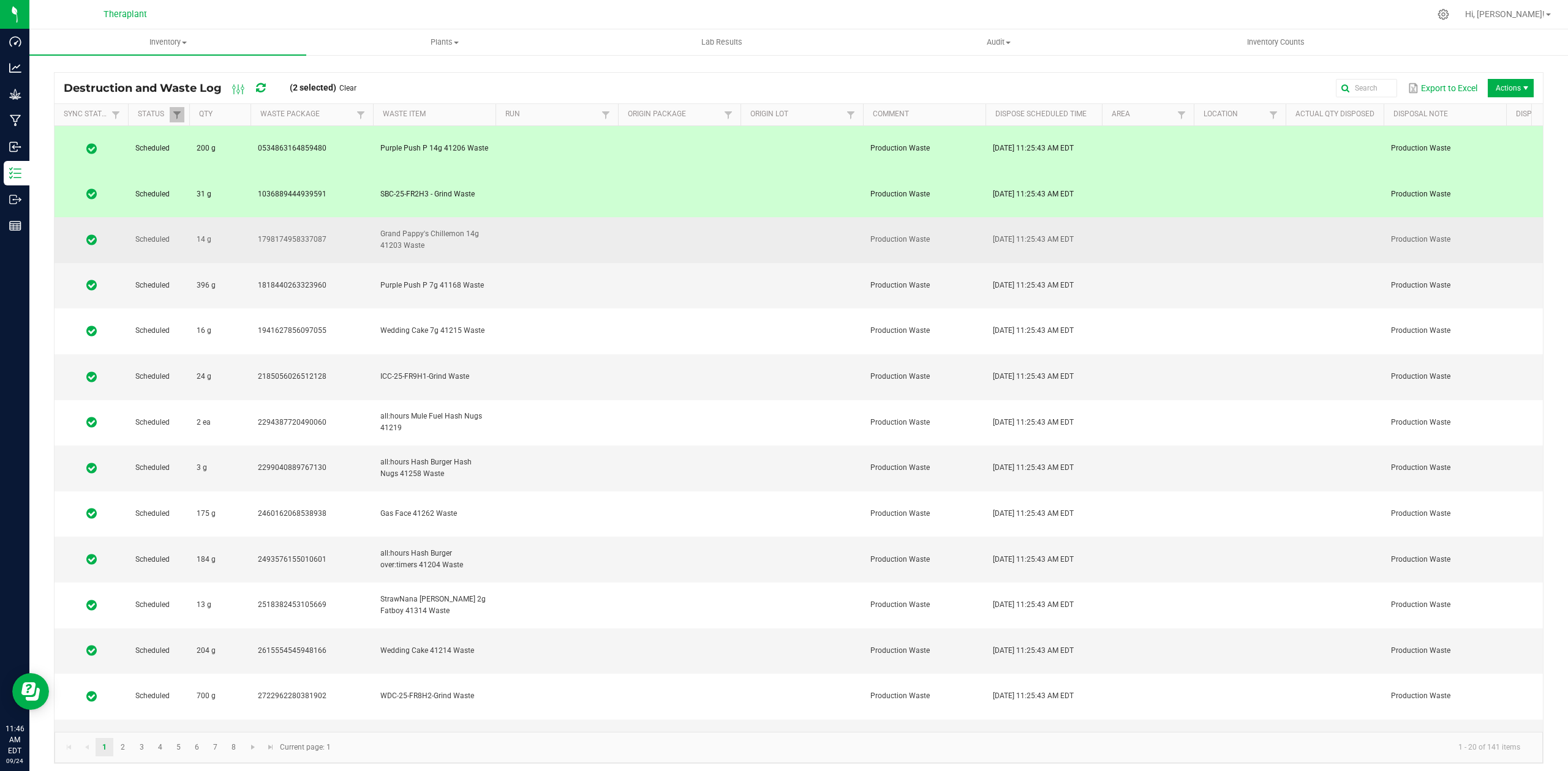
click at [581, 218] on td at bounding box center [557, 240] width 123 height 46
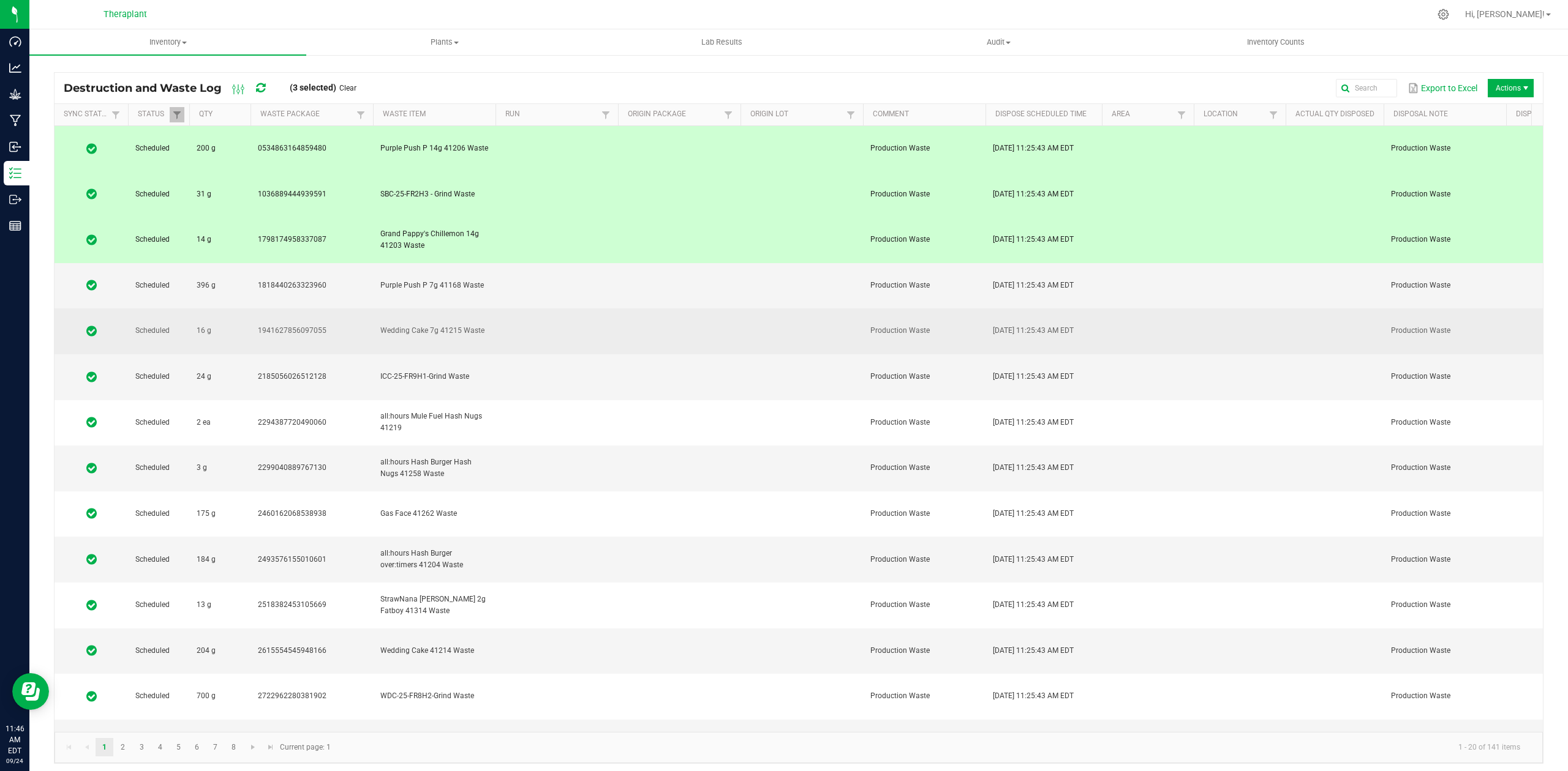
click at [580, 309] on td at bounding box center [557, 331] width 123 height 46
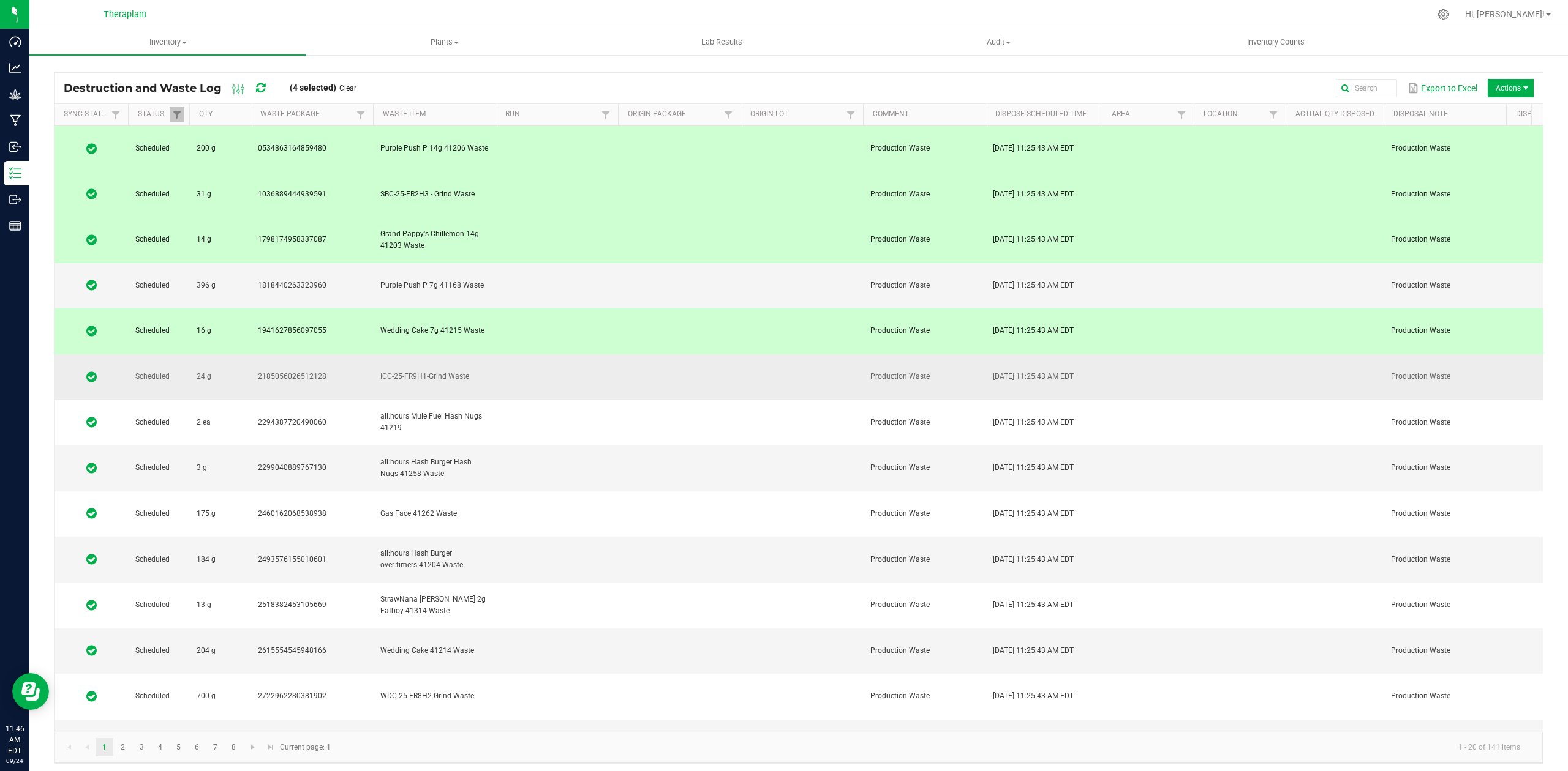
click at [574, 355] on td at bounding box center [557, 378] width 123 height 46
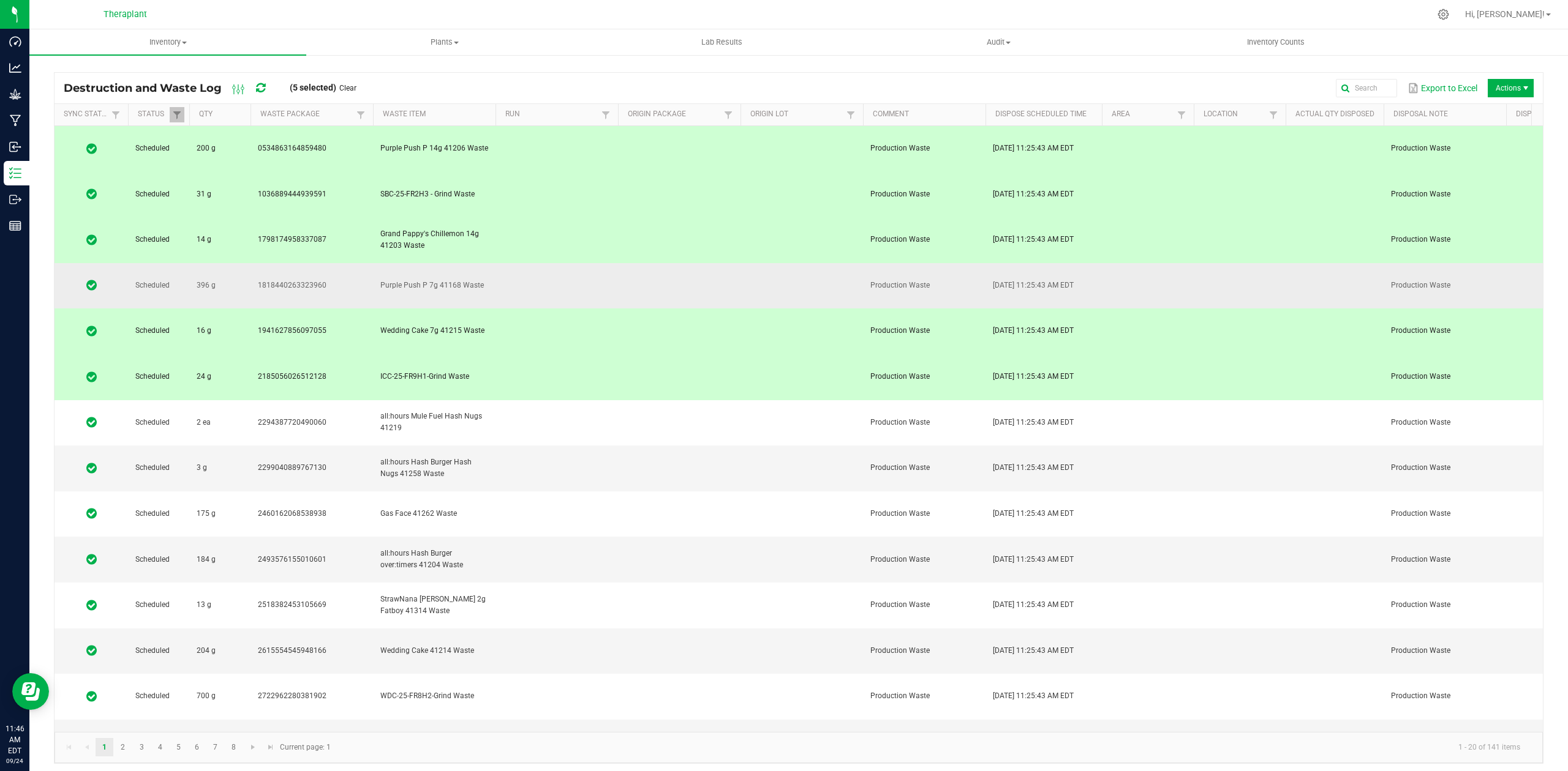
click at [580, 263] on td at bounding box center [557, 286] width 123 height 46
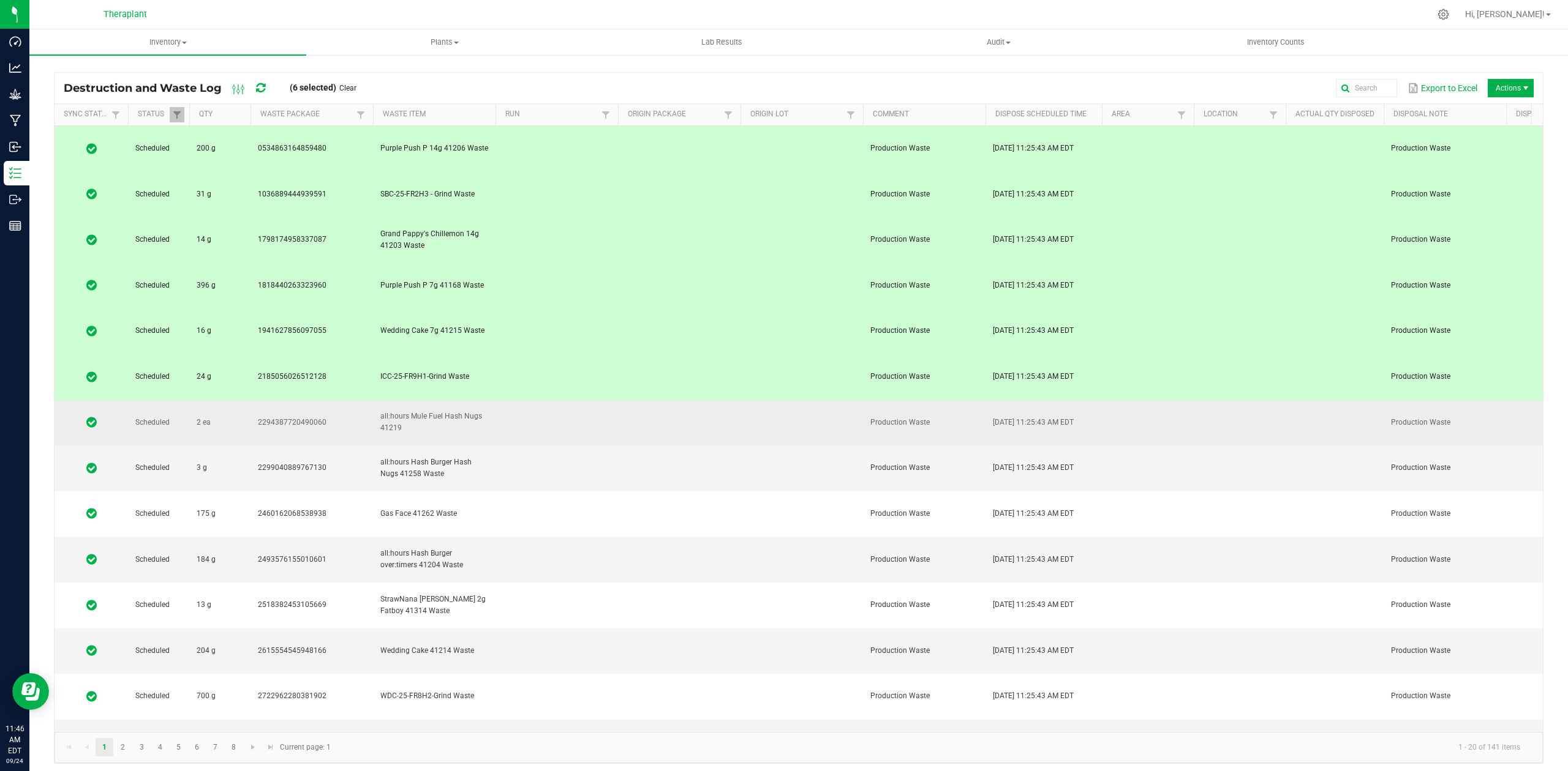
click at [572, 400] on td at bounding box center [557, 423] width 123 height 46
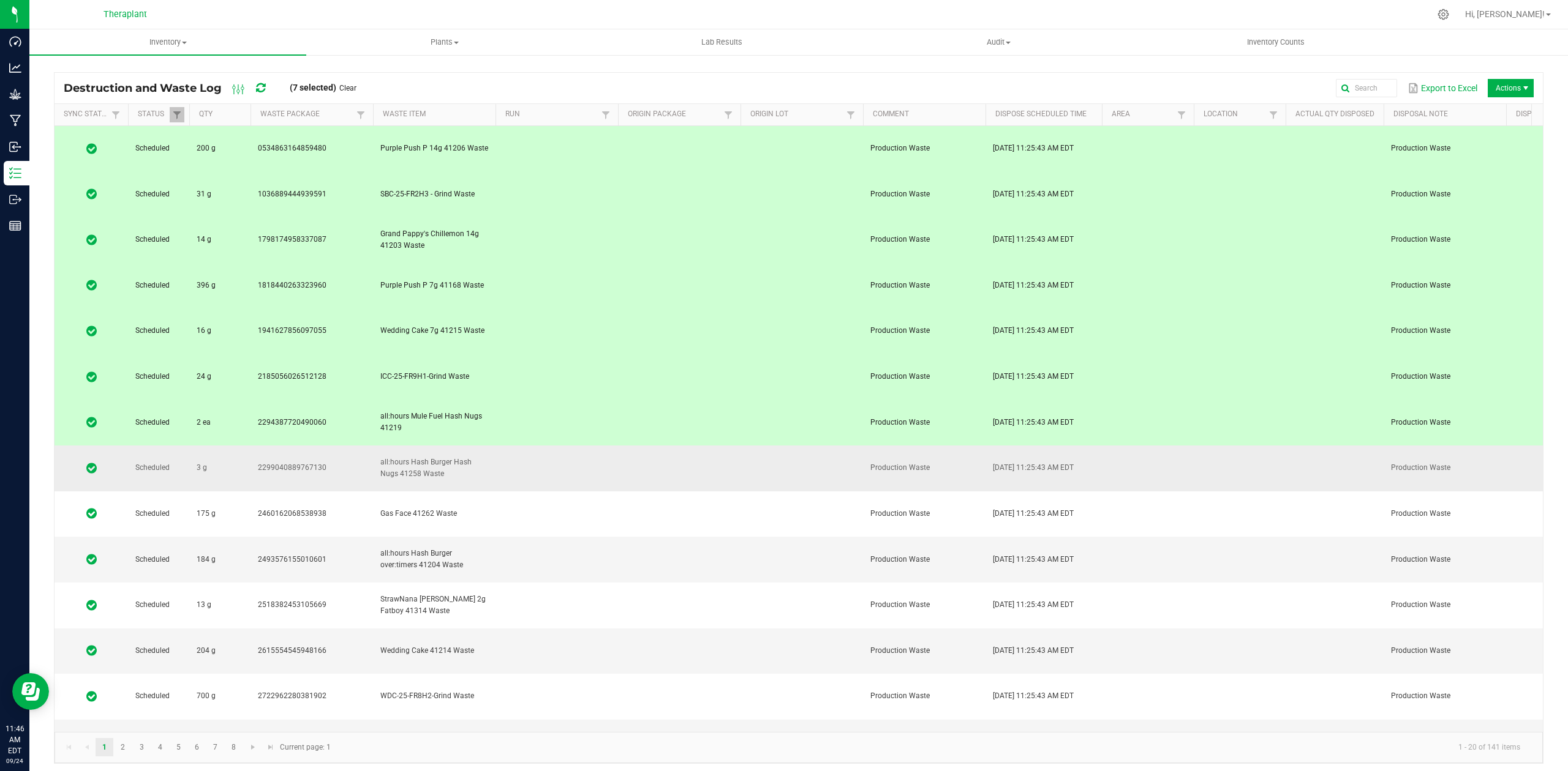
click at [571, 446] on td at bounding box center [557, 469] width 123 height 46
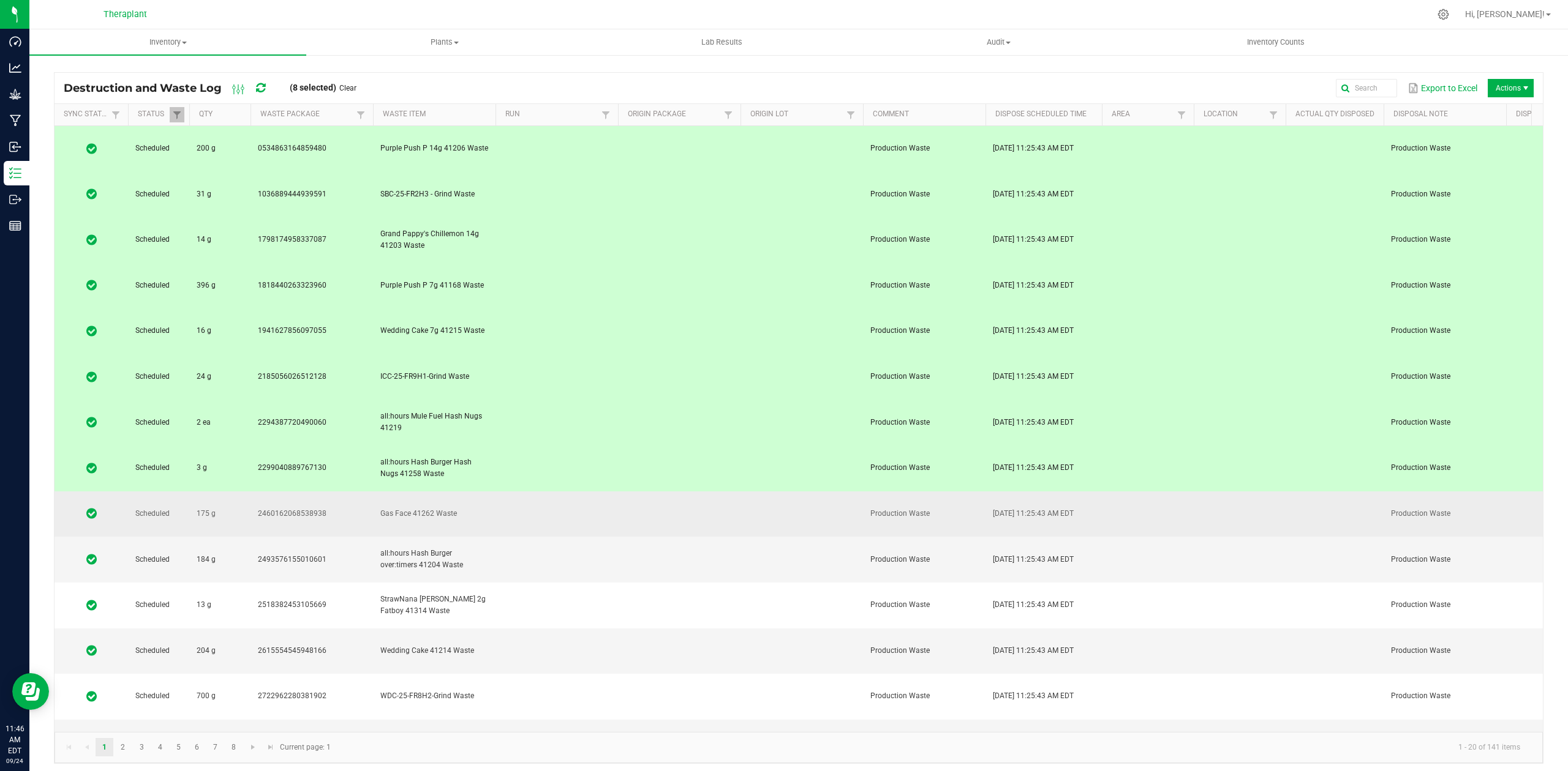
drag, startPoint x: 571, startPoint y: 355, endPoint x: 571, endPoint y: 365, distance: 10.0
click at [571, 491] on td at bounding box center [557, 514] width 123 height 46
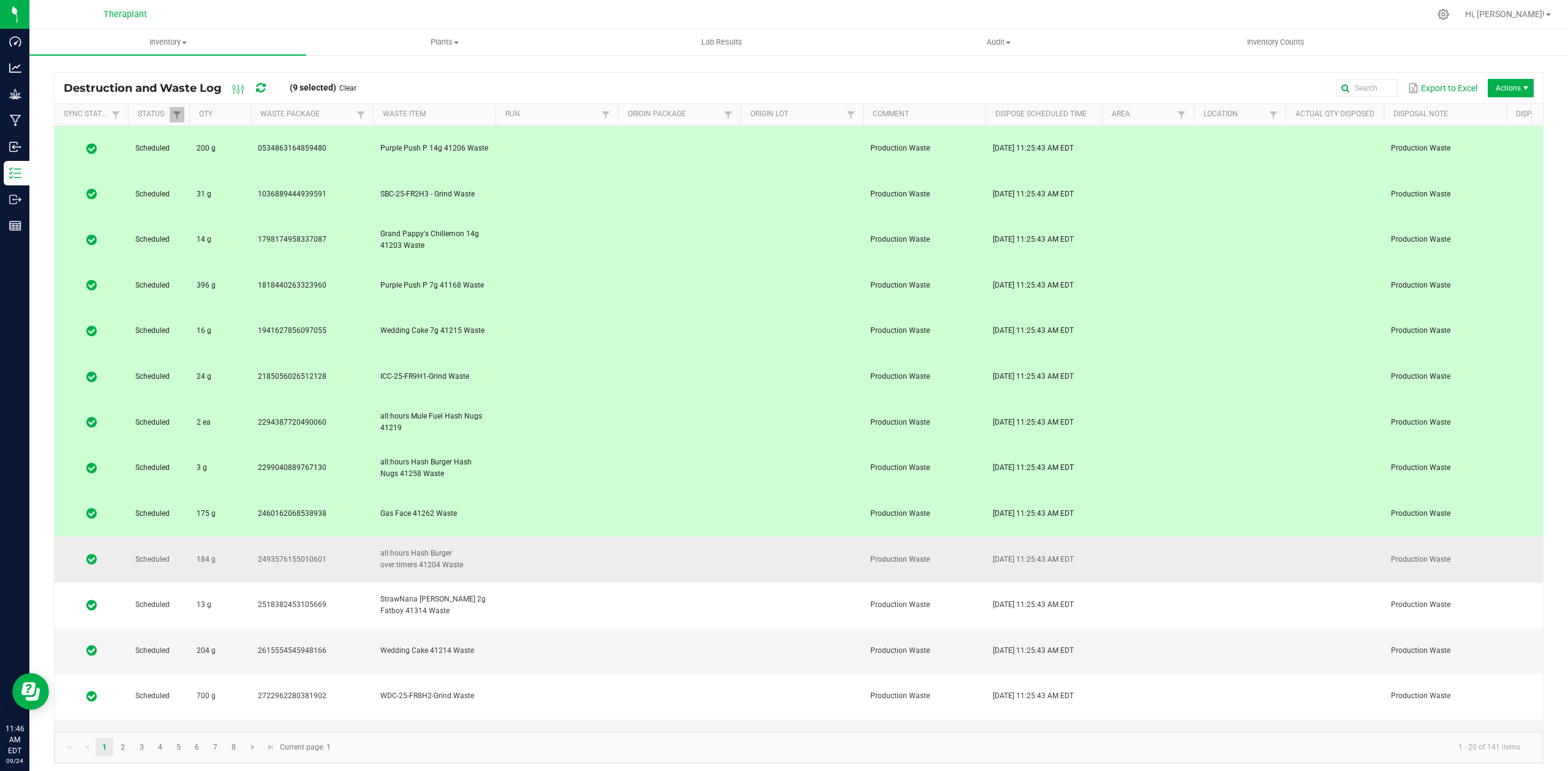
click at [570, 537] on td at bounding box center [557, 559] width 123 height 46
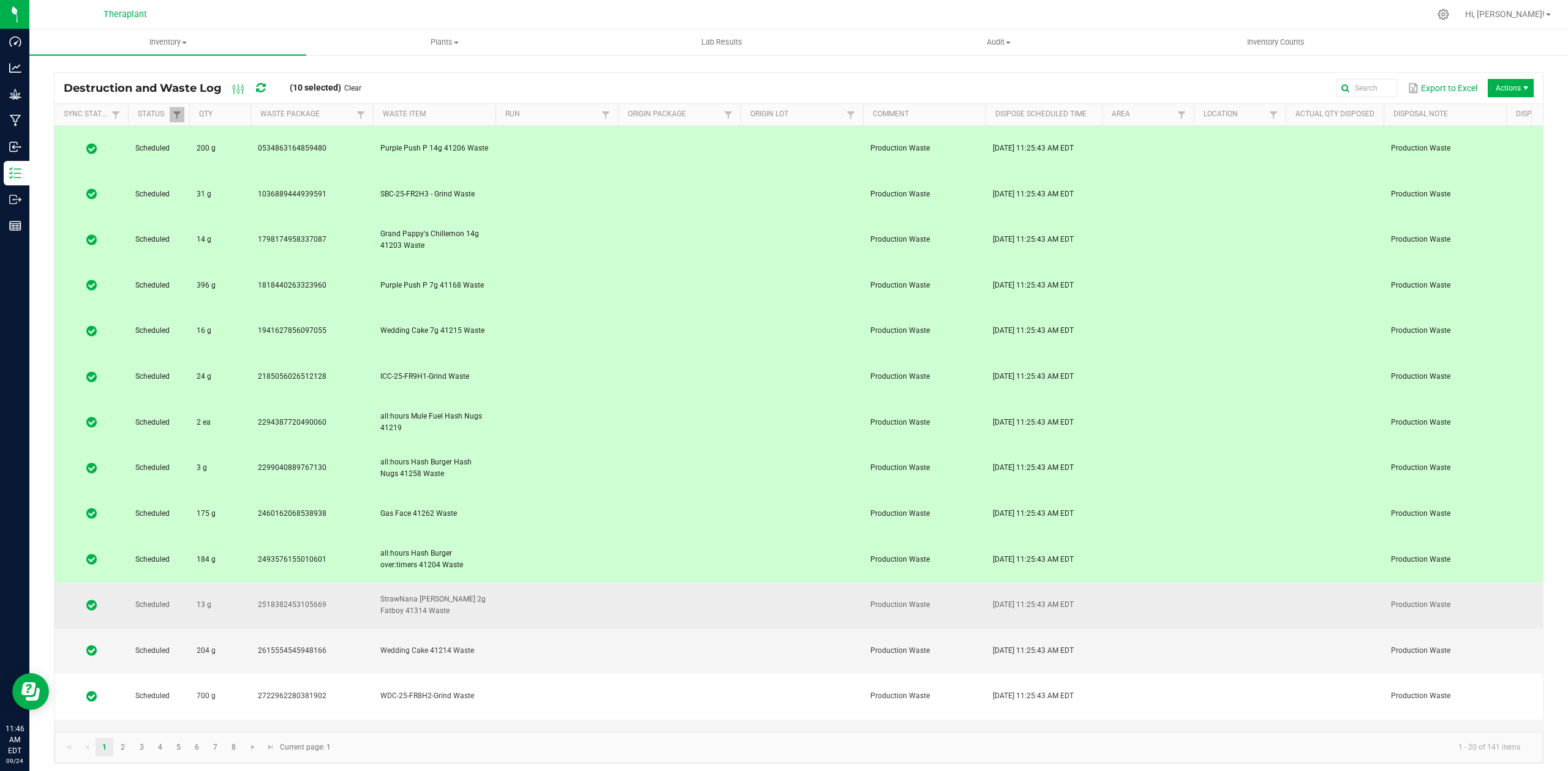
click at [569, 583] on td at bounding box center [557, 606] width 123 height 46
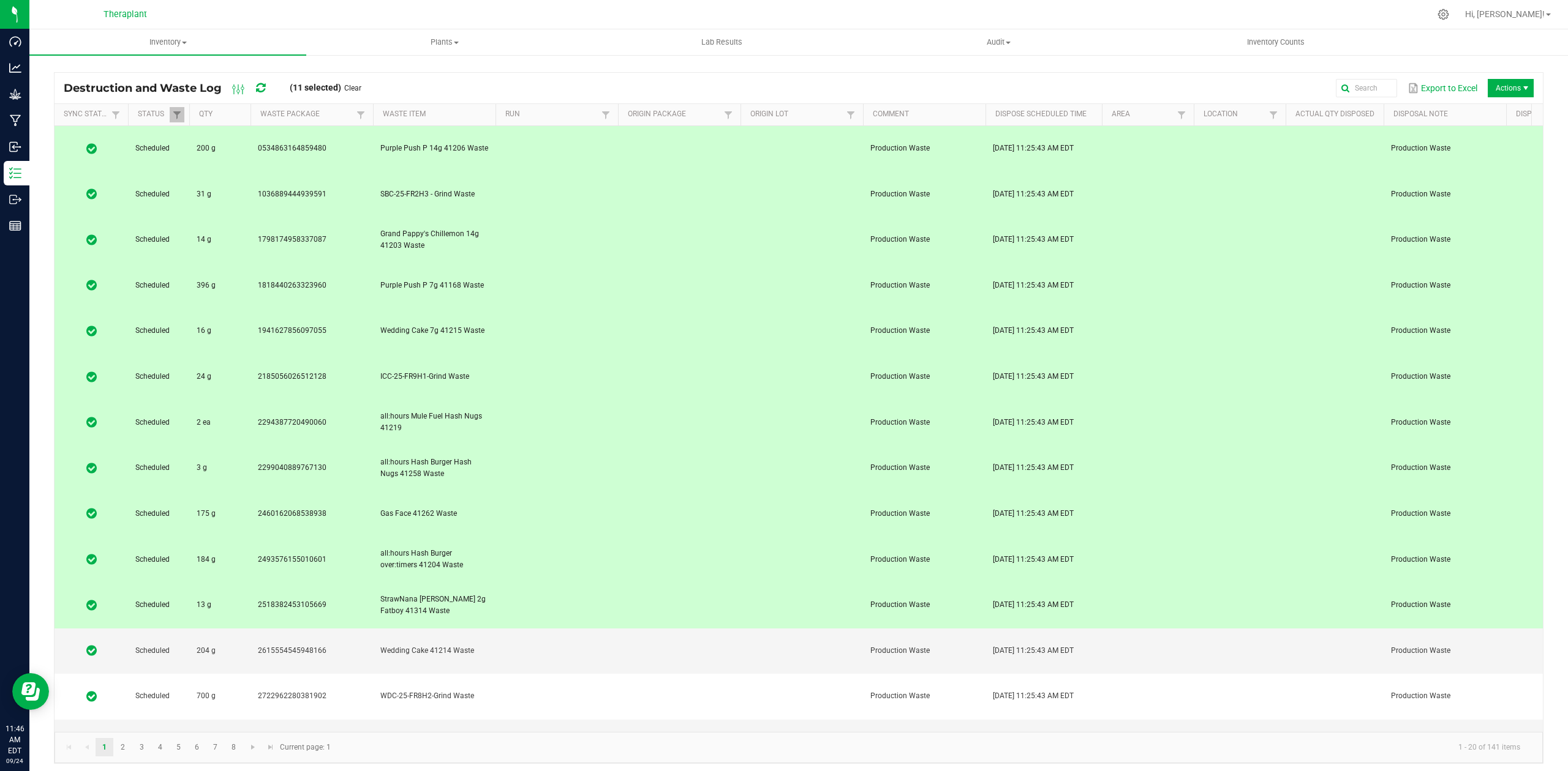
drag, startPoint x: 569, startPoint y: 427, endPoint x: 569, endPoint y: 469, distance: 42.0
click at [569, 583] on td at bounding box center [557, 606] width 123 height 46
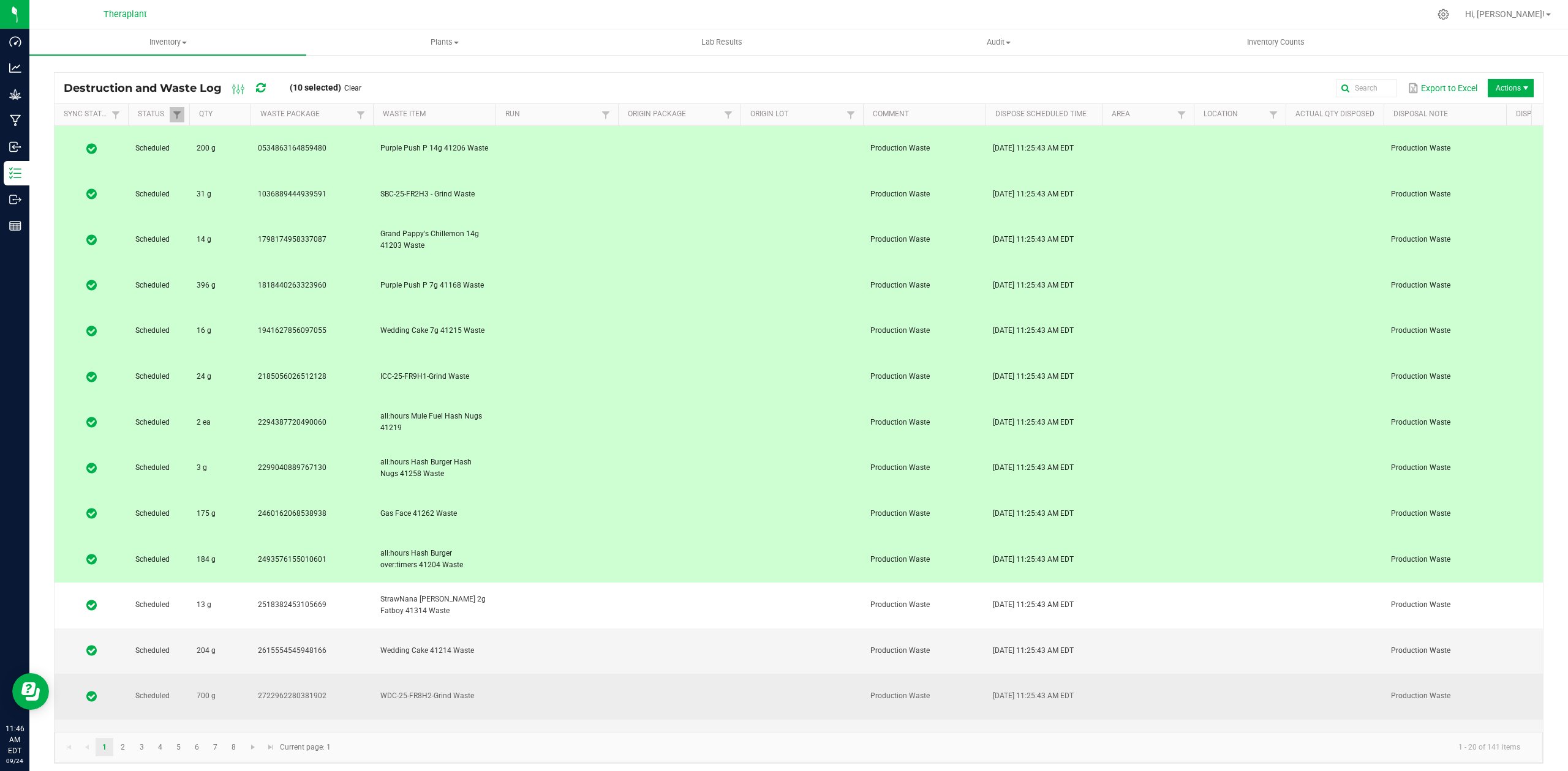
click at [569, 674] on td at bounding box center [557, 697] width 123 height 46
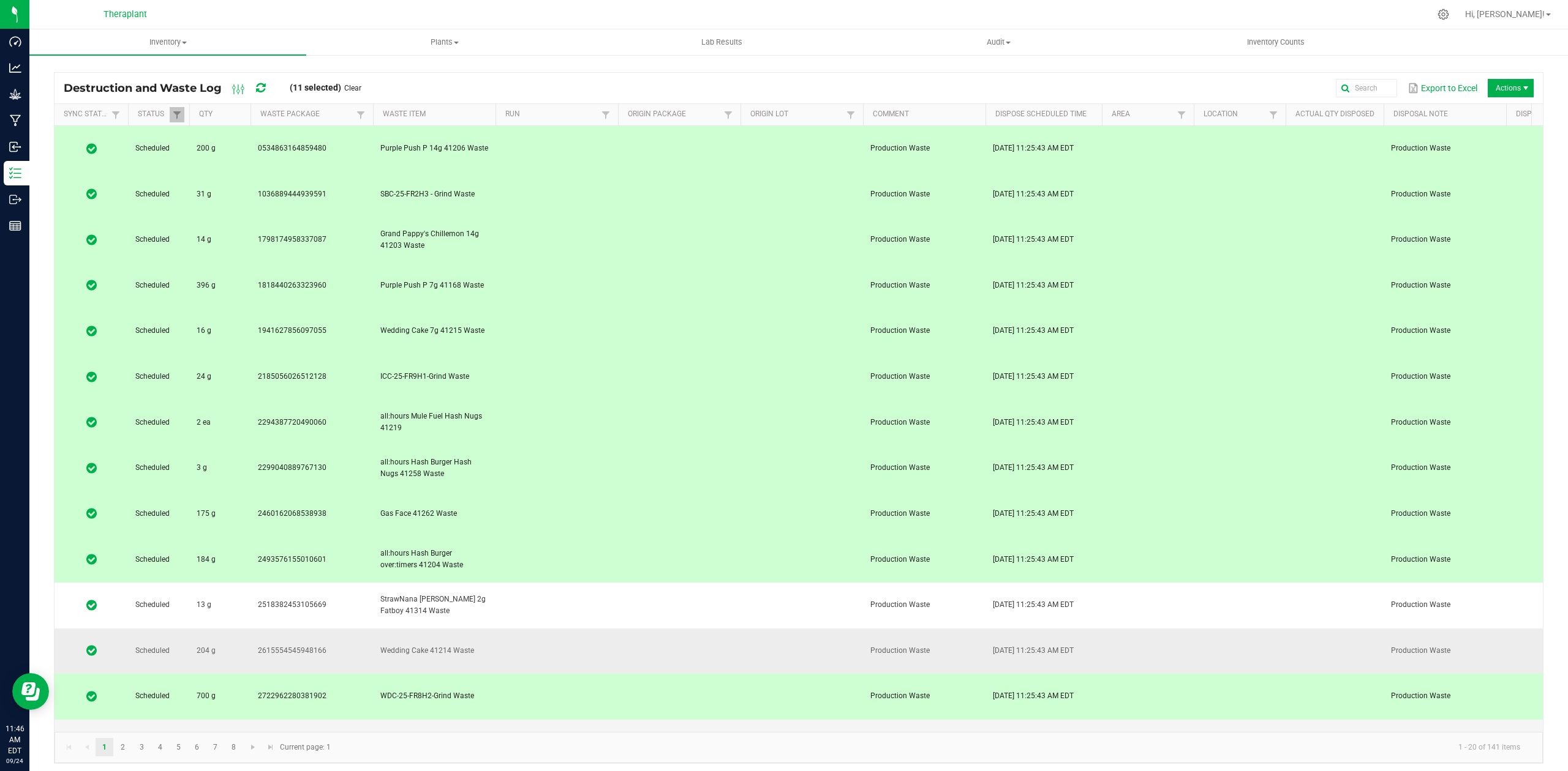
click at [571, 628] on td at bounding box center [557, 651] width 123 height 46
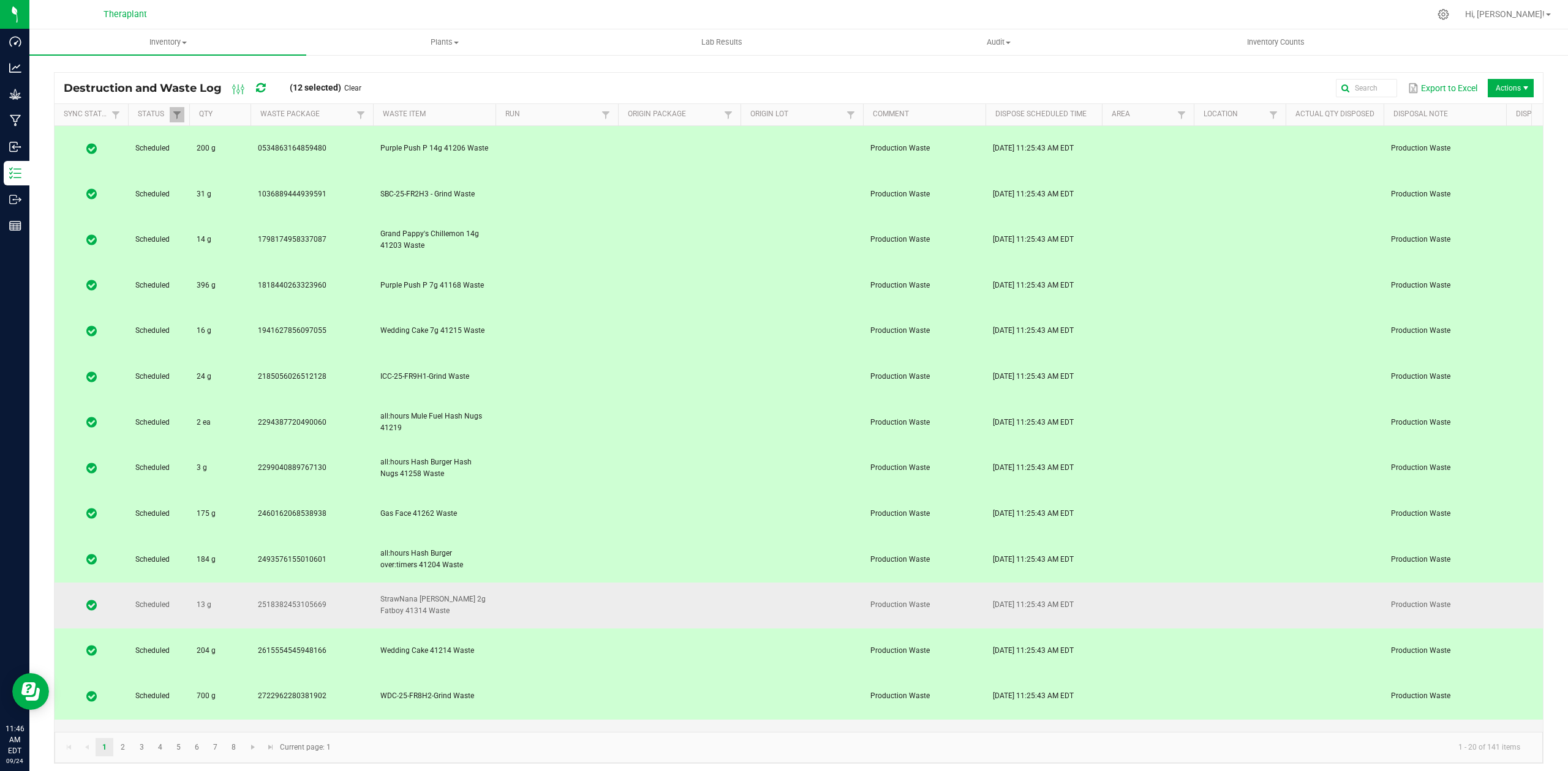
click at [576, 583] on td at bounding box center [557, 606] width 123 height 46
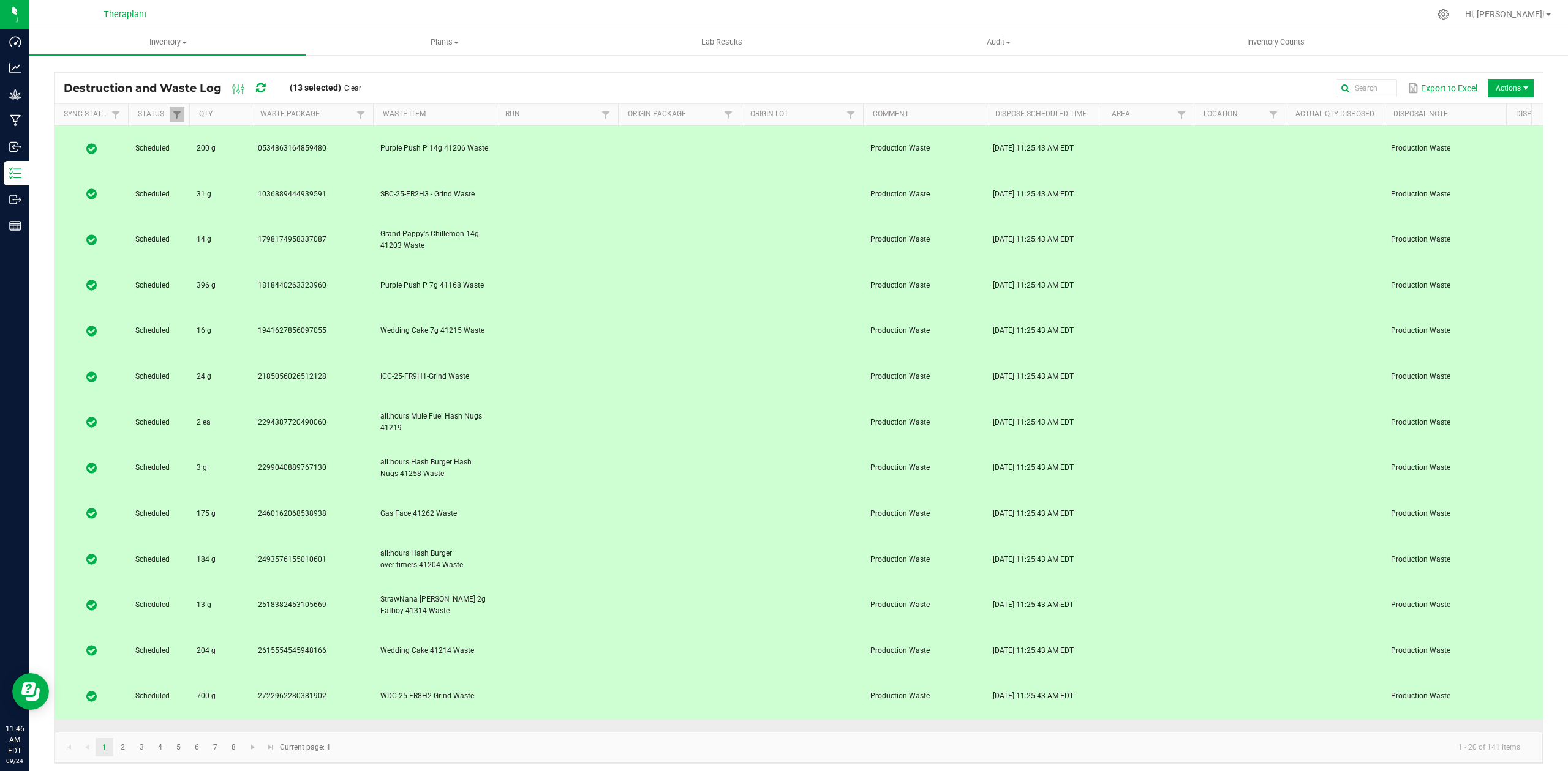
click at [574, 720] on td at bounding box center [557, 743] width 123 height 46
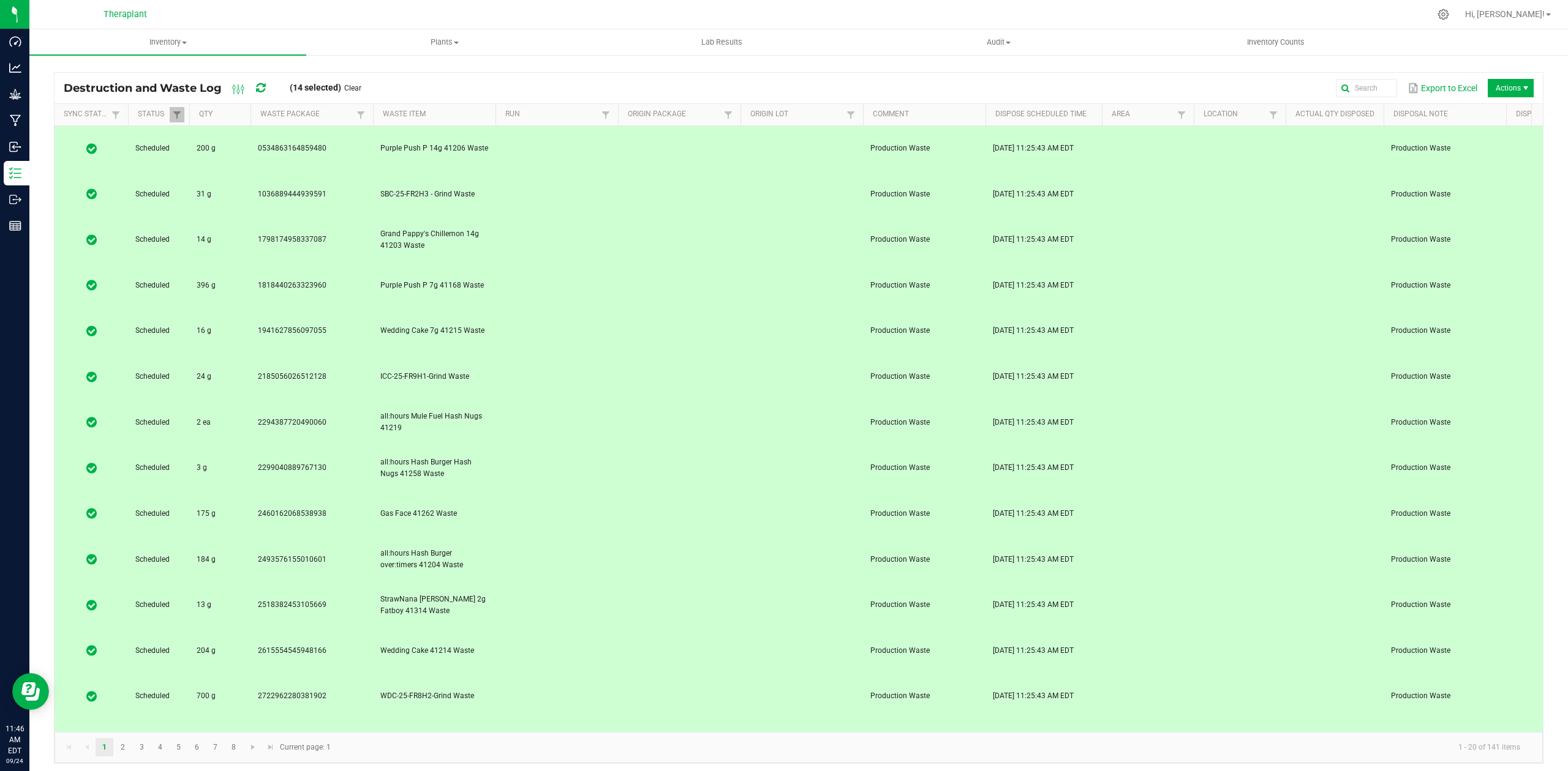
drag, startPoint x: 577, startPoint y: 583, endPoint x: 572, endPoint y: 608, distance: 25.5
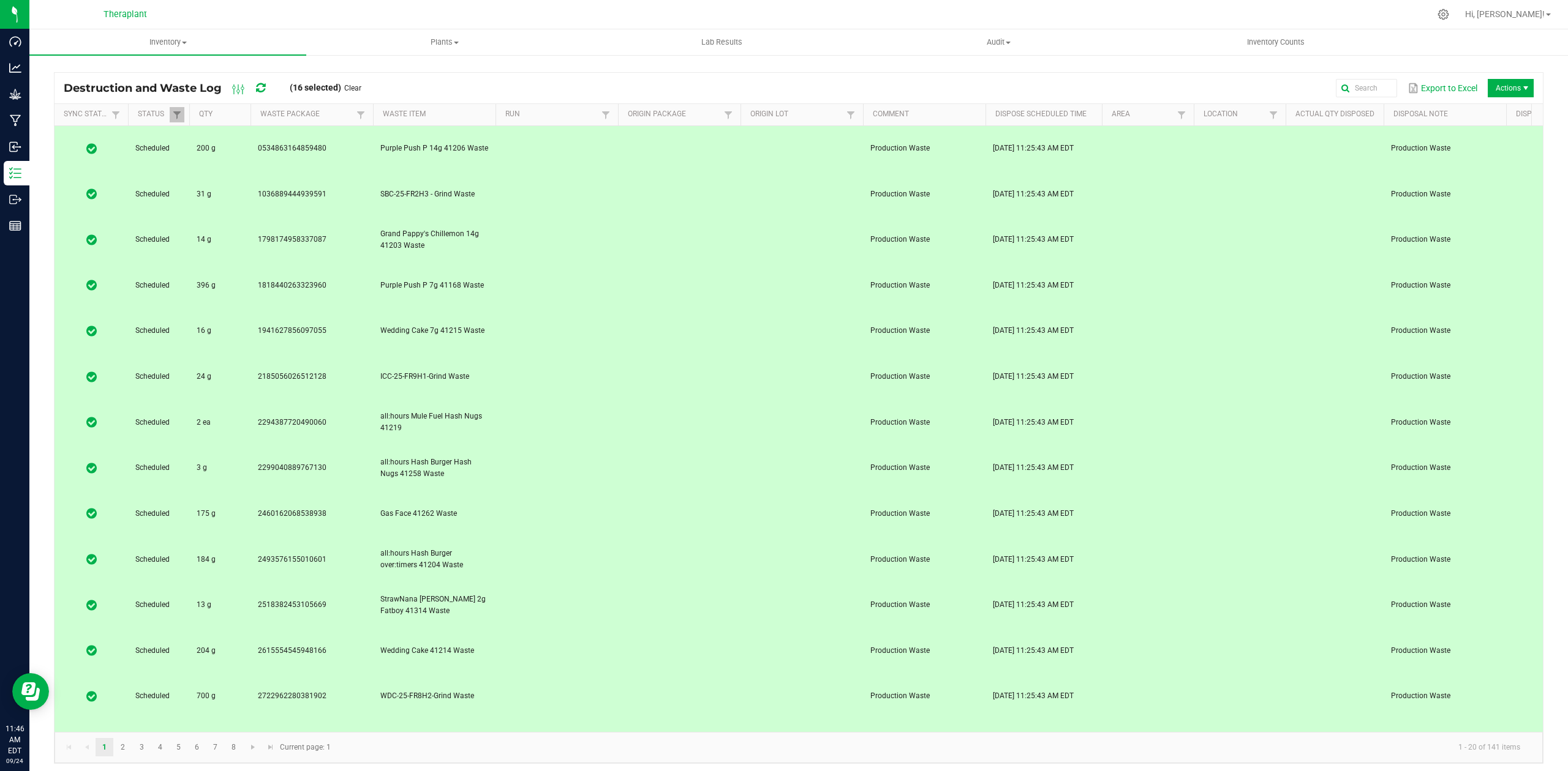
drag, startPoint x: 574, startPoint y: 644, endPoint x: 574, endPoint y: 652, distance: 8.0
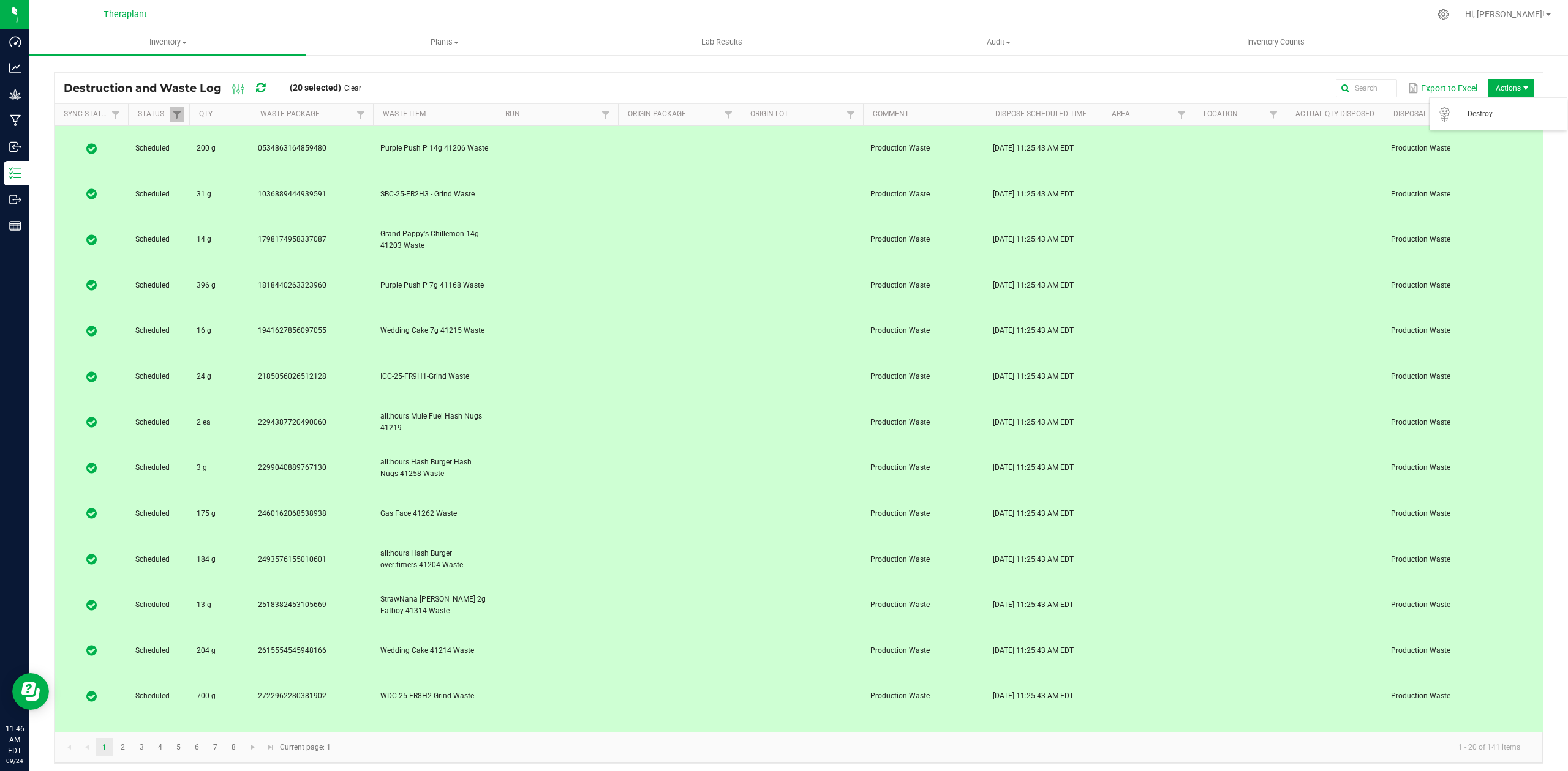
click at [1516, 89] on span "Actions" at bounding box center [1510, 88] width 46 height 18
click at [1506, 121] on span "Destroy" at bounding box center [1498, 114] width 123 height 24
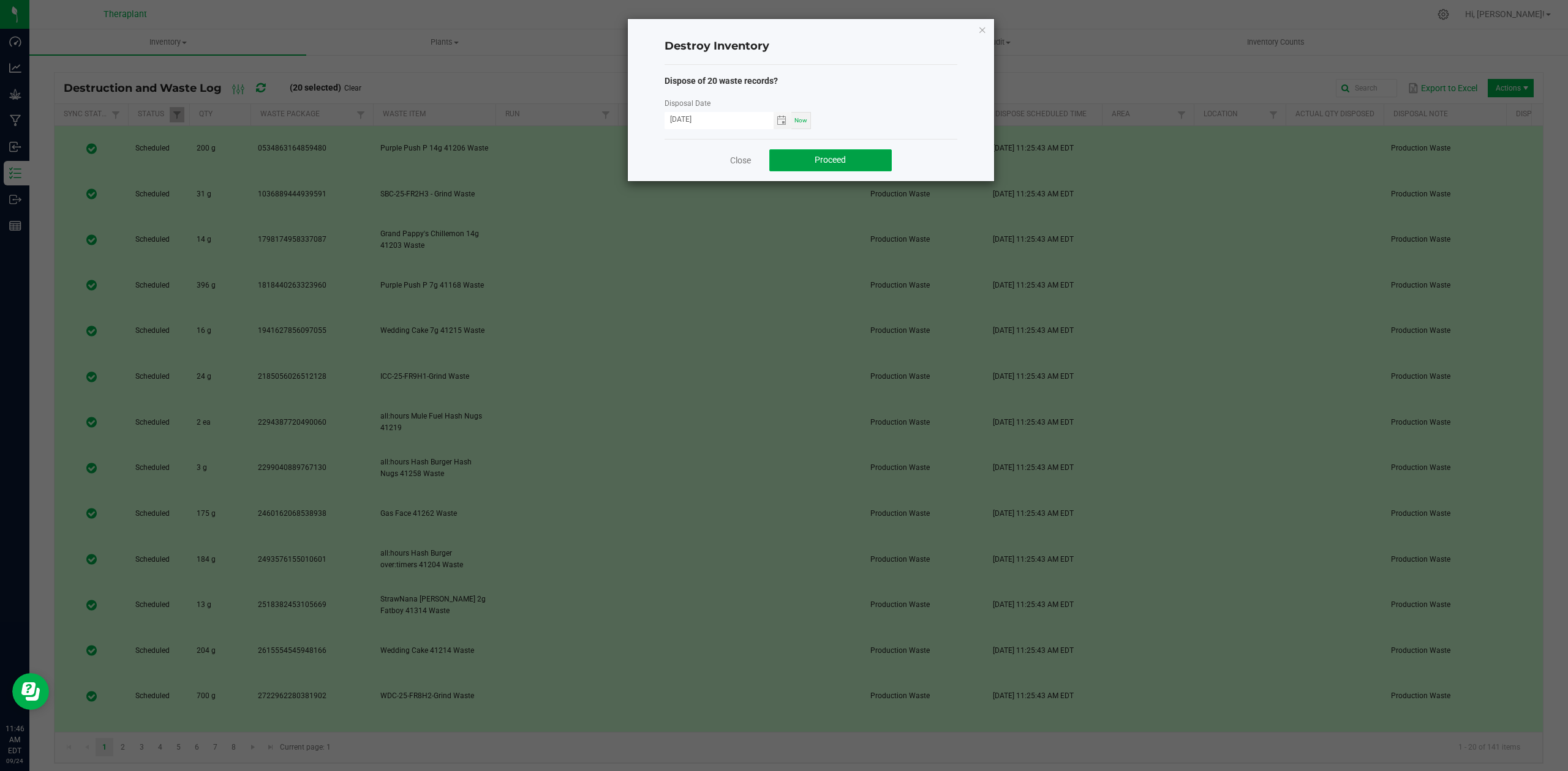
click at [826, 155] on span "Proceed" at bounding box center [830, 159] width 31 height 10
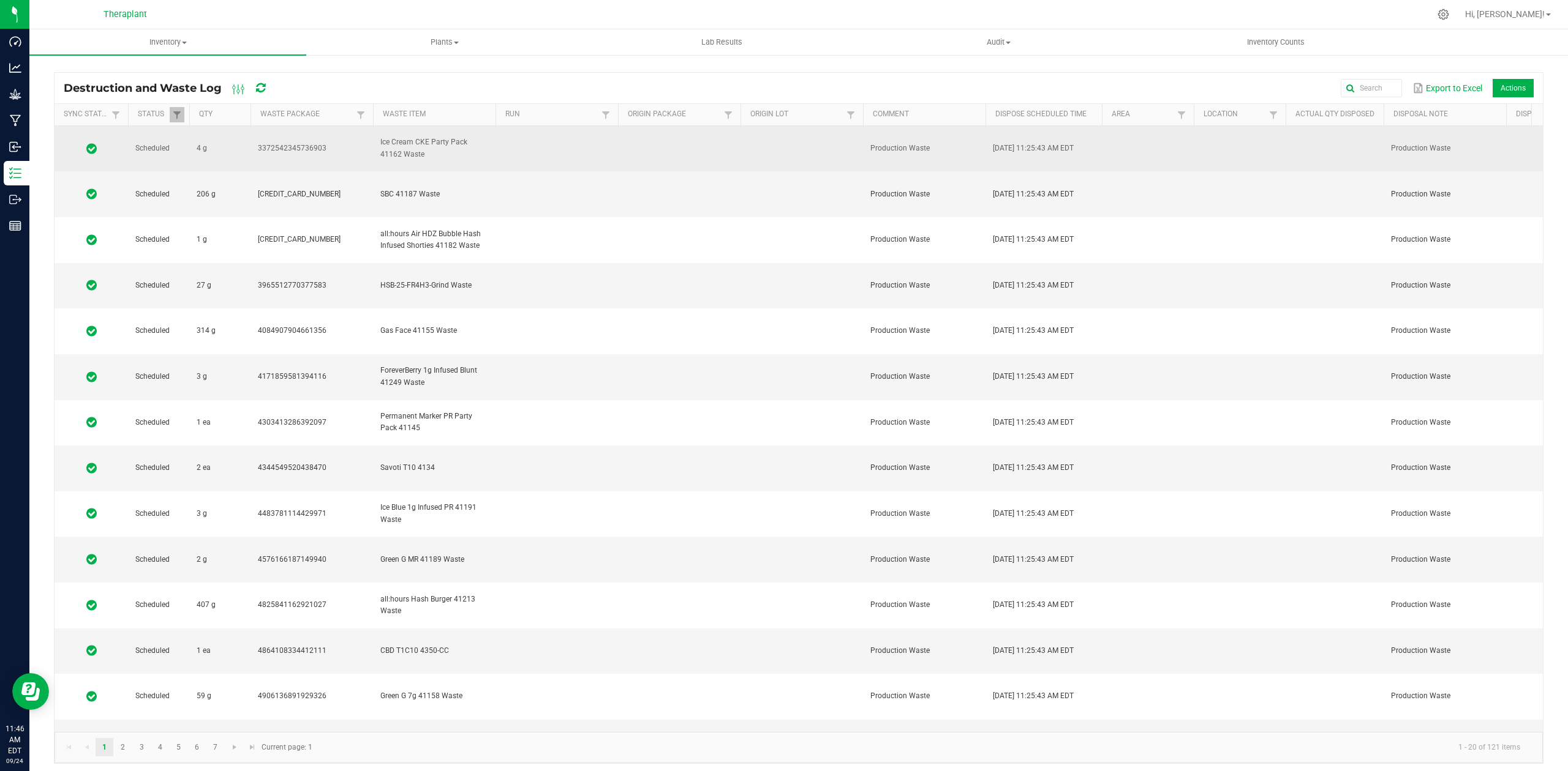
click at [570, 133] on td at bounding box center [557, 149] width 123 height 46
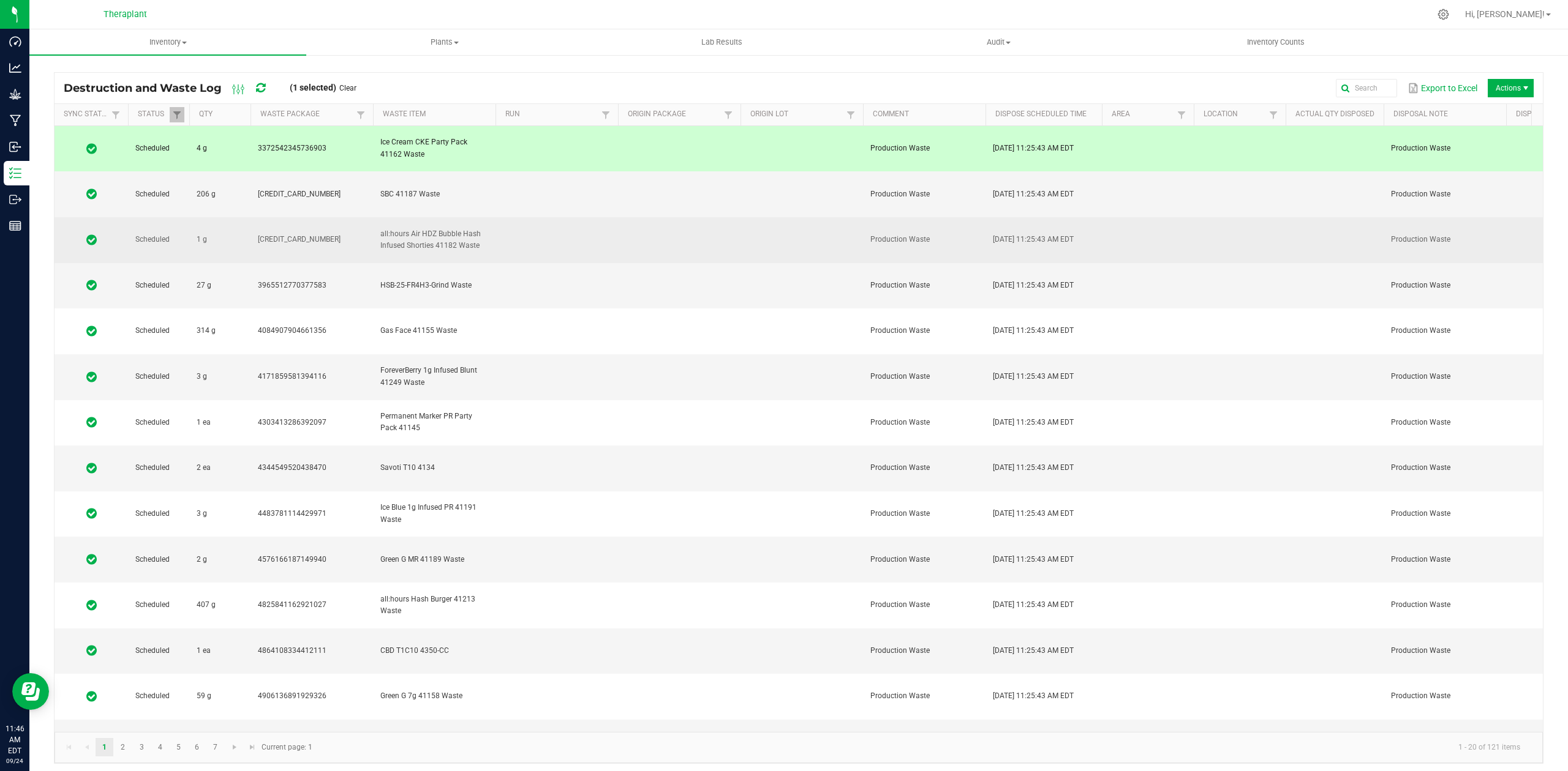
click at [568, 218] on td at bounding box center [557, 240] width 123 height 46
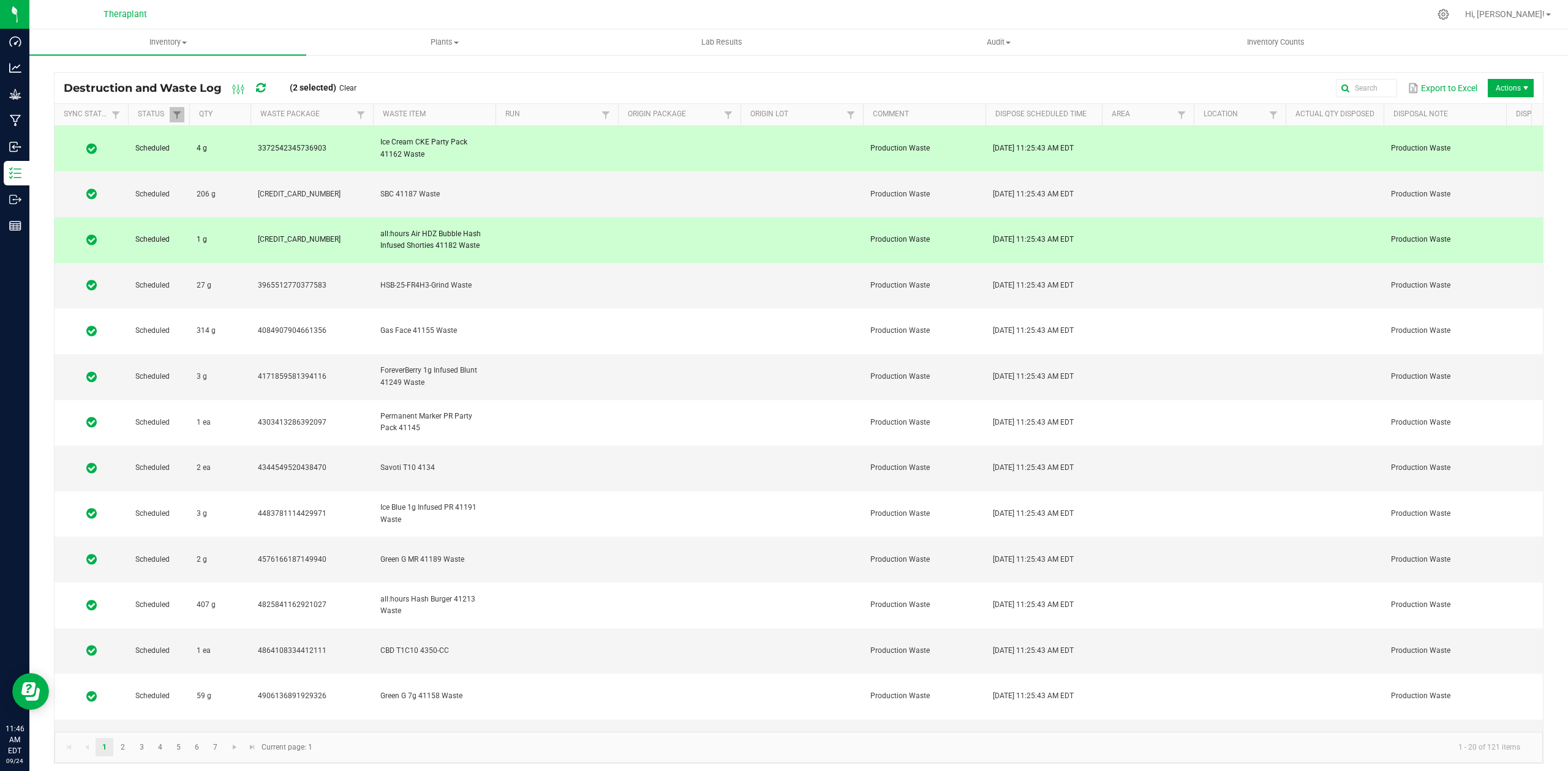
click at [570, 218] on td at bounding box center [557, 240] width 123 height 46
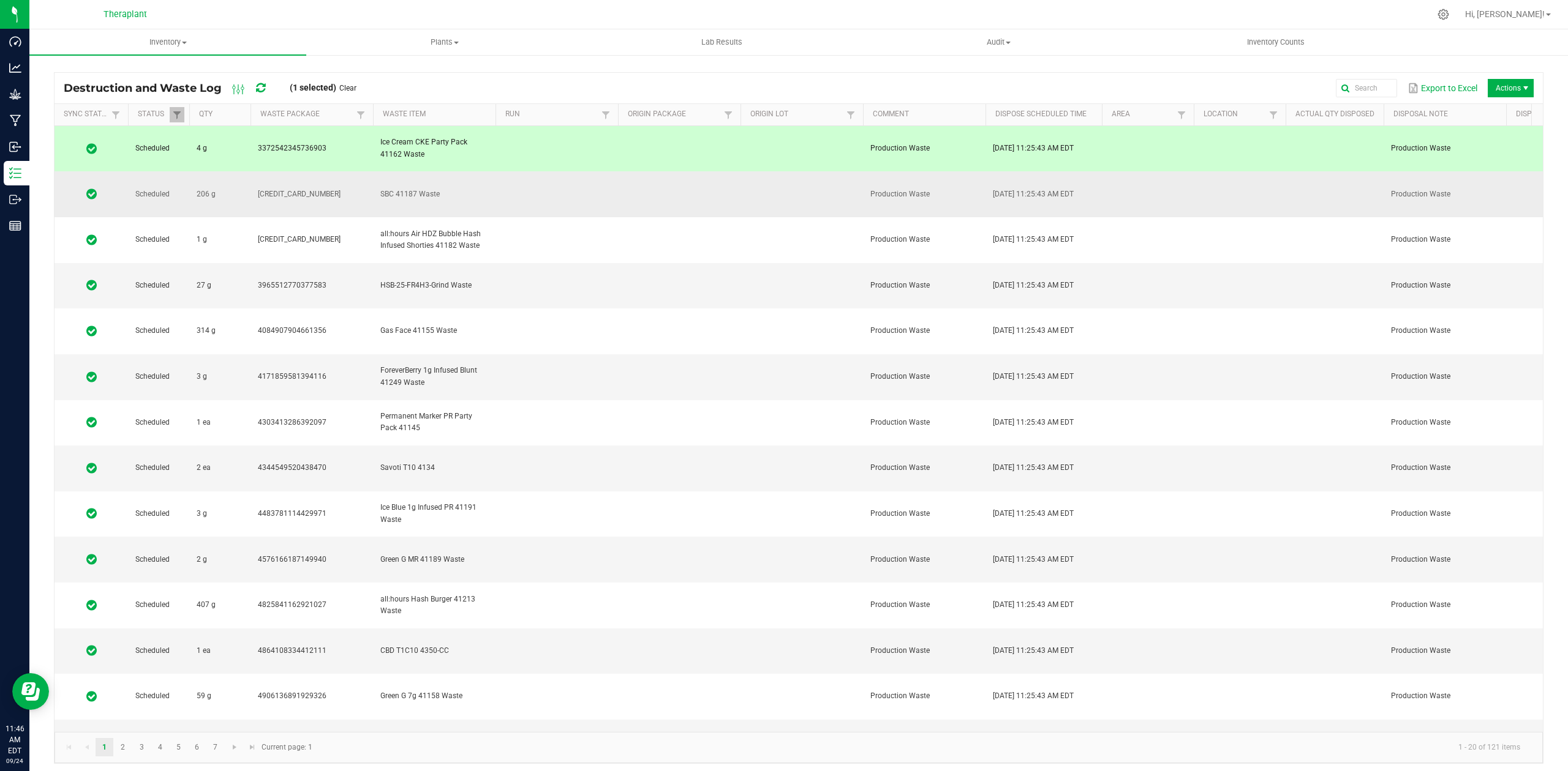
click at [571, 180] on td at bounding box center [557, 194] width 123 height 46
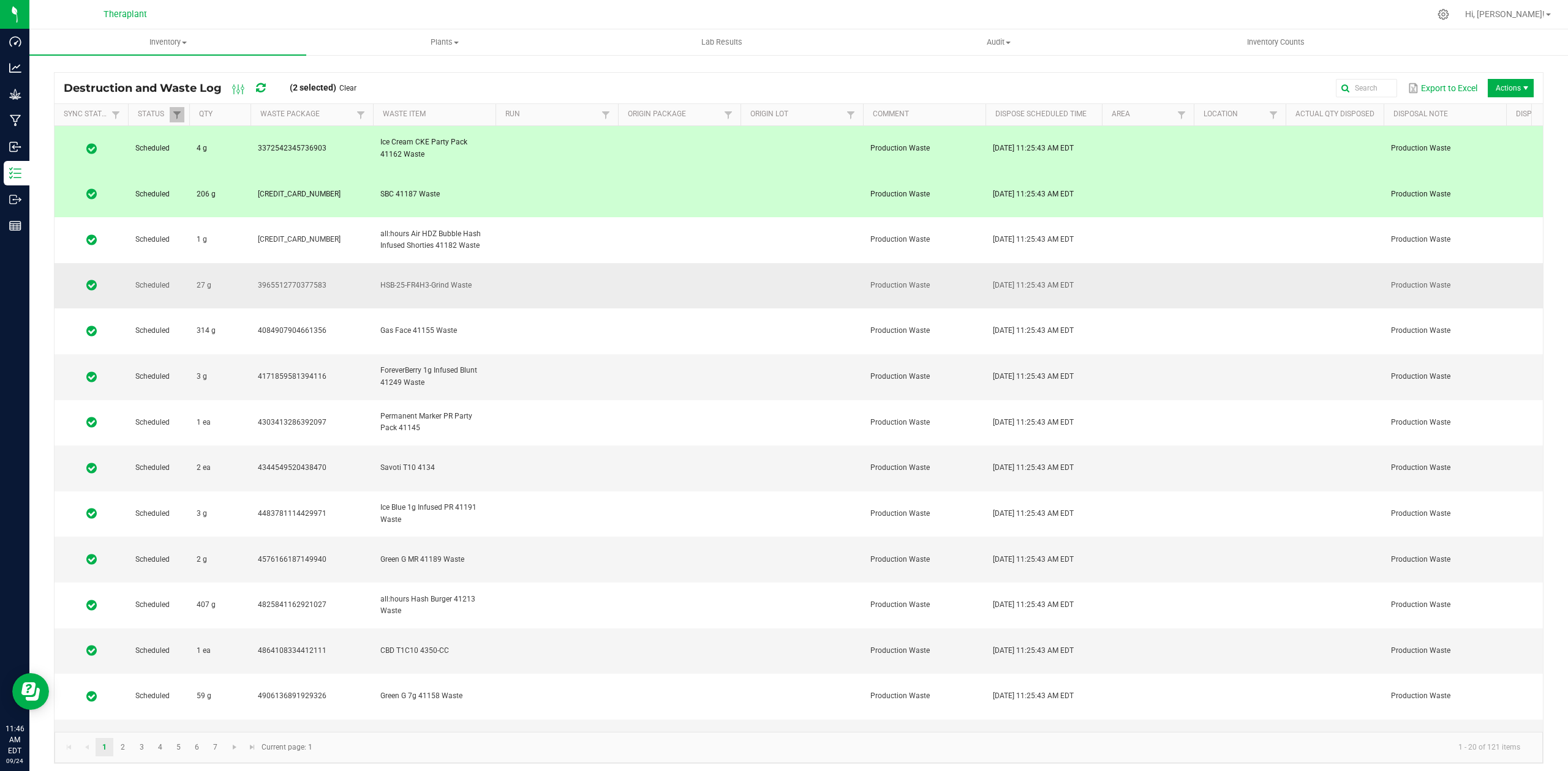
drag, startPoint x: 571, startPoint y: 196, endPoint x: 571, endPoint y: 223, distance: 27.0
click at [571, 218] on td at bounding box center [557, 240] width 123 height 46
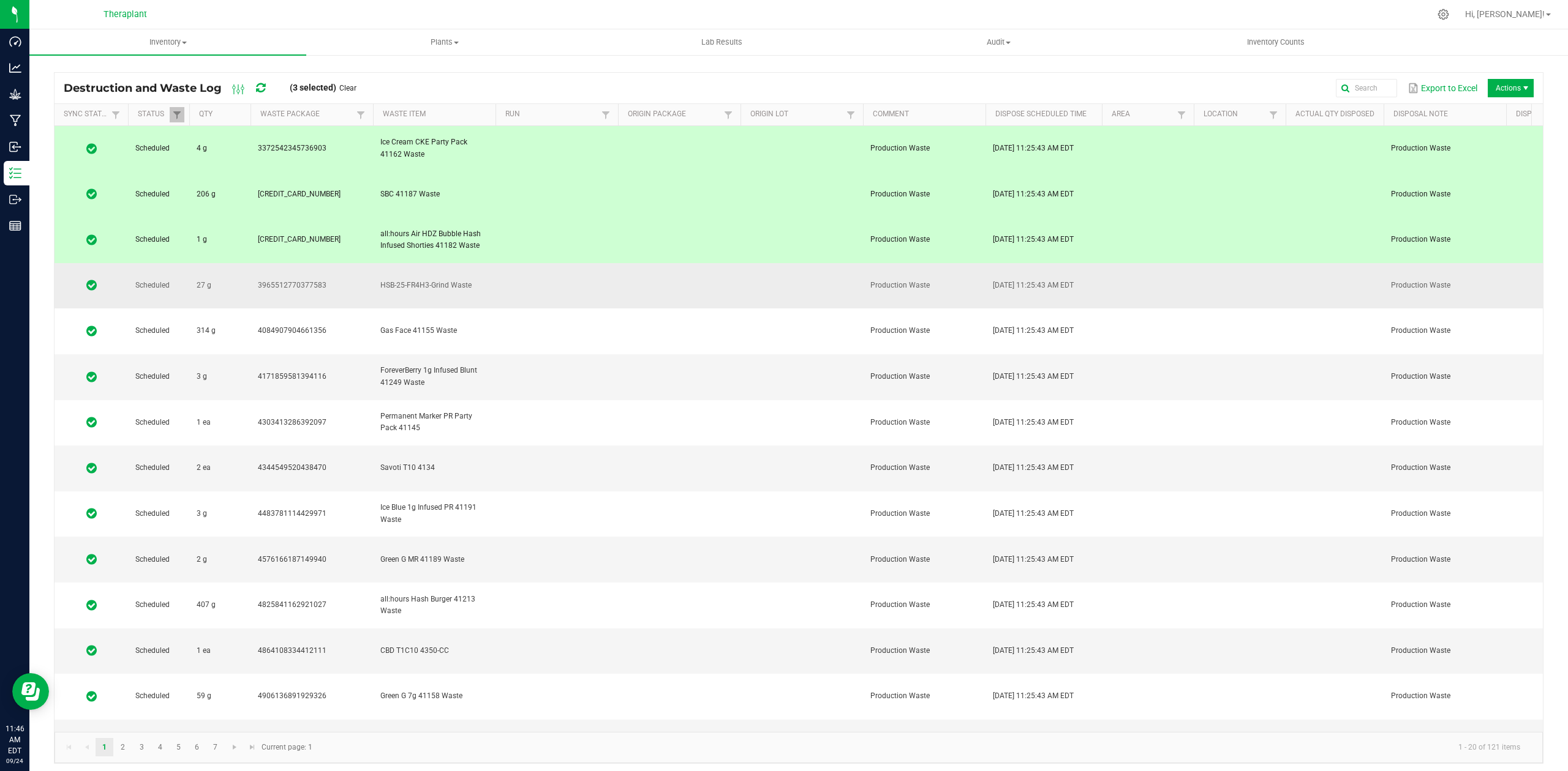
drag, startPoint x: 571, startPoint y: 237, endPoint x: 571, endPoint y: 249, distance: 12.0
click at [571, 263] on td at bounding box center [557, 286] width 123 height 46
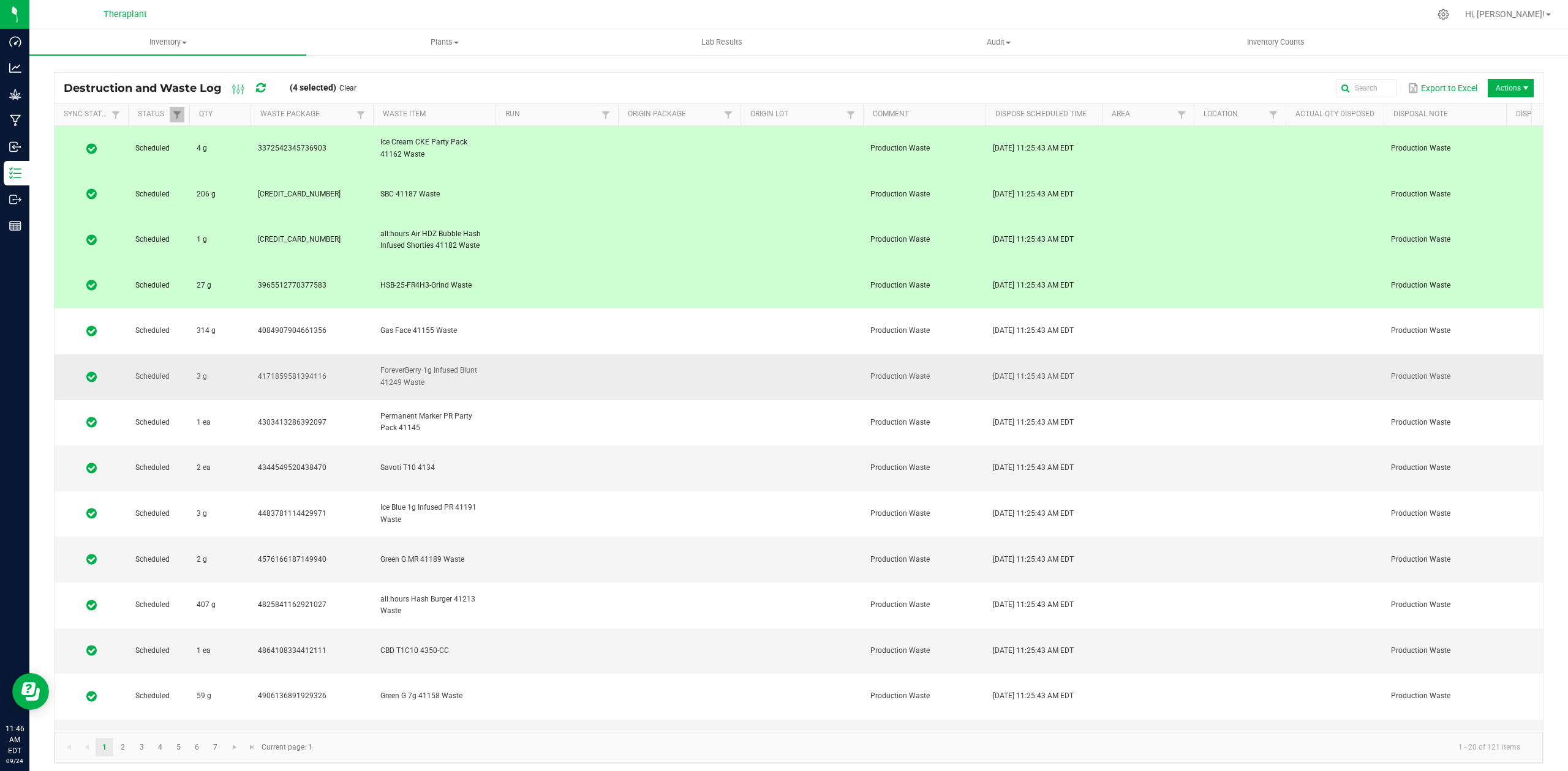
click at [573, 309] on td at bounding box center [557, 331] width 123 height 46
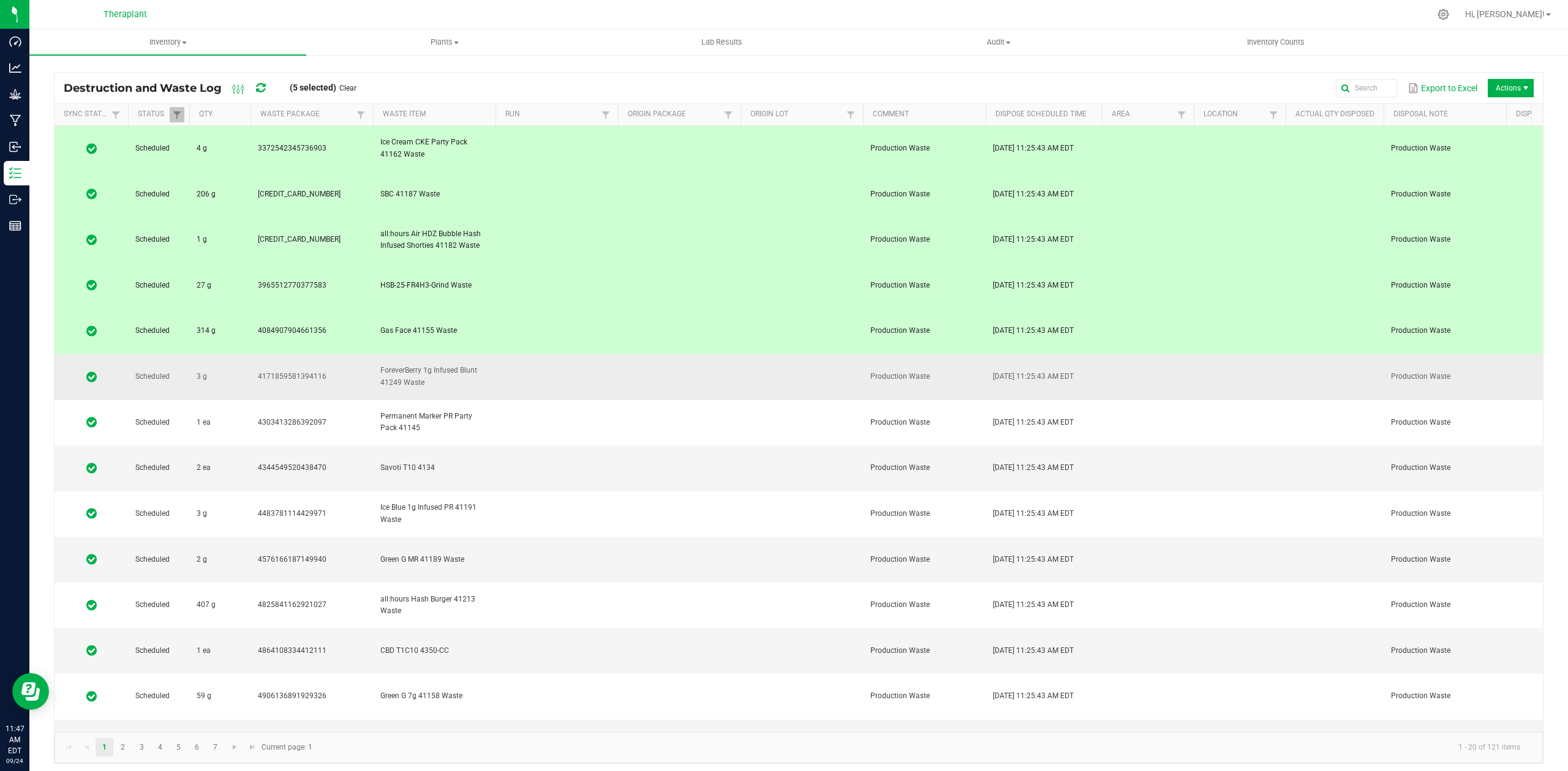
click at [574, 355] on td at bounding box center [557, 378] width 123 height 46
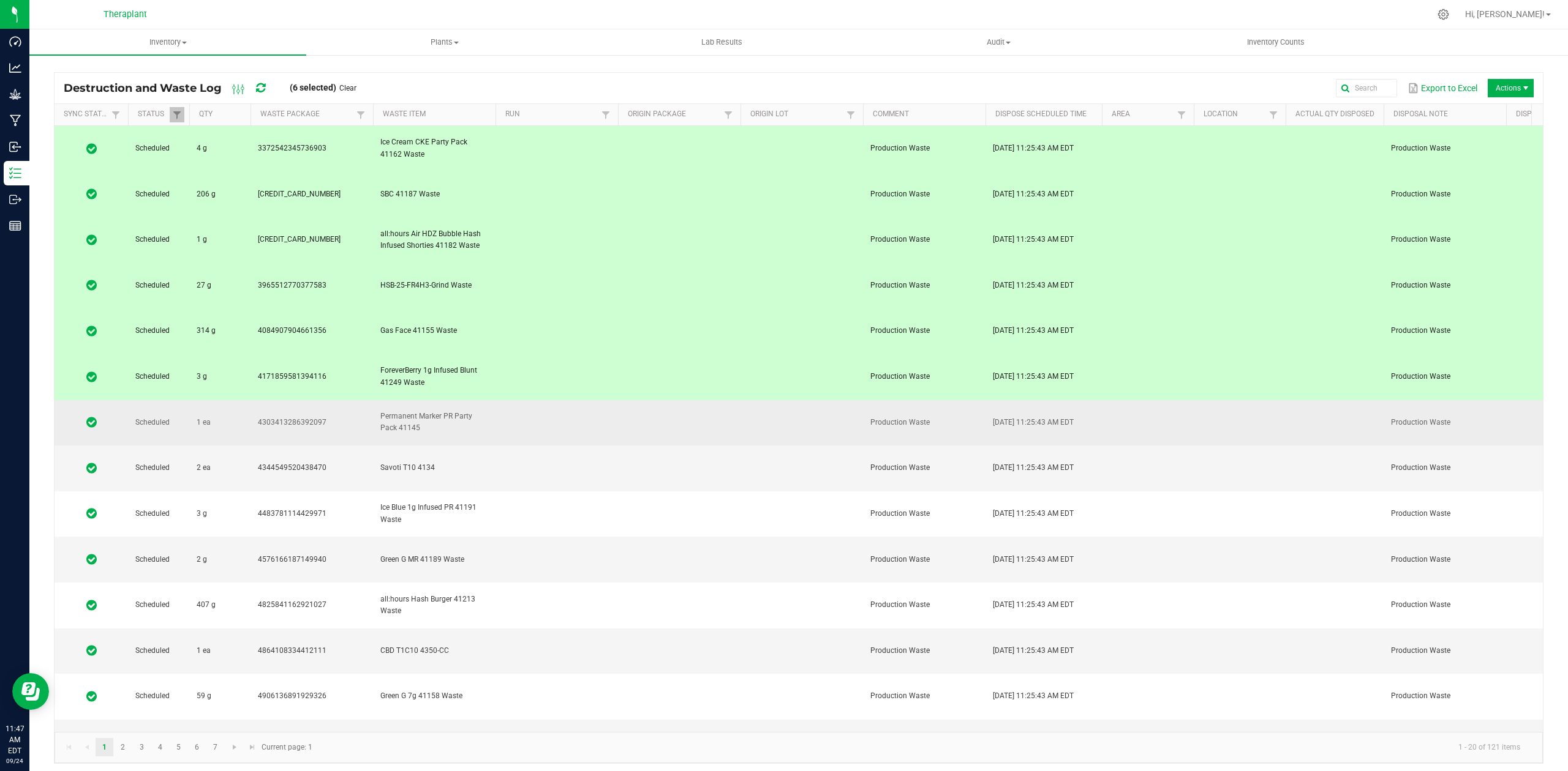
click at [571, 400] on td at bounding box center [557, 423] width 123 height 46
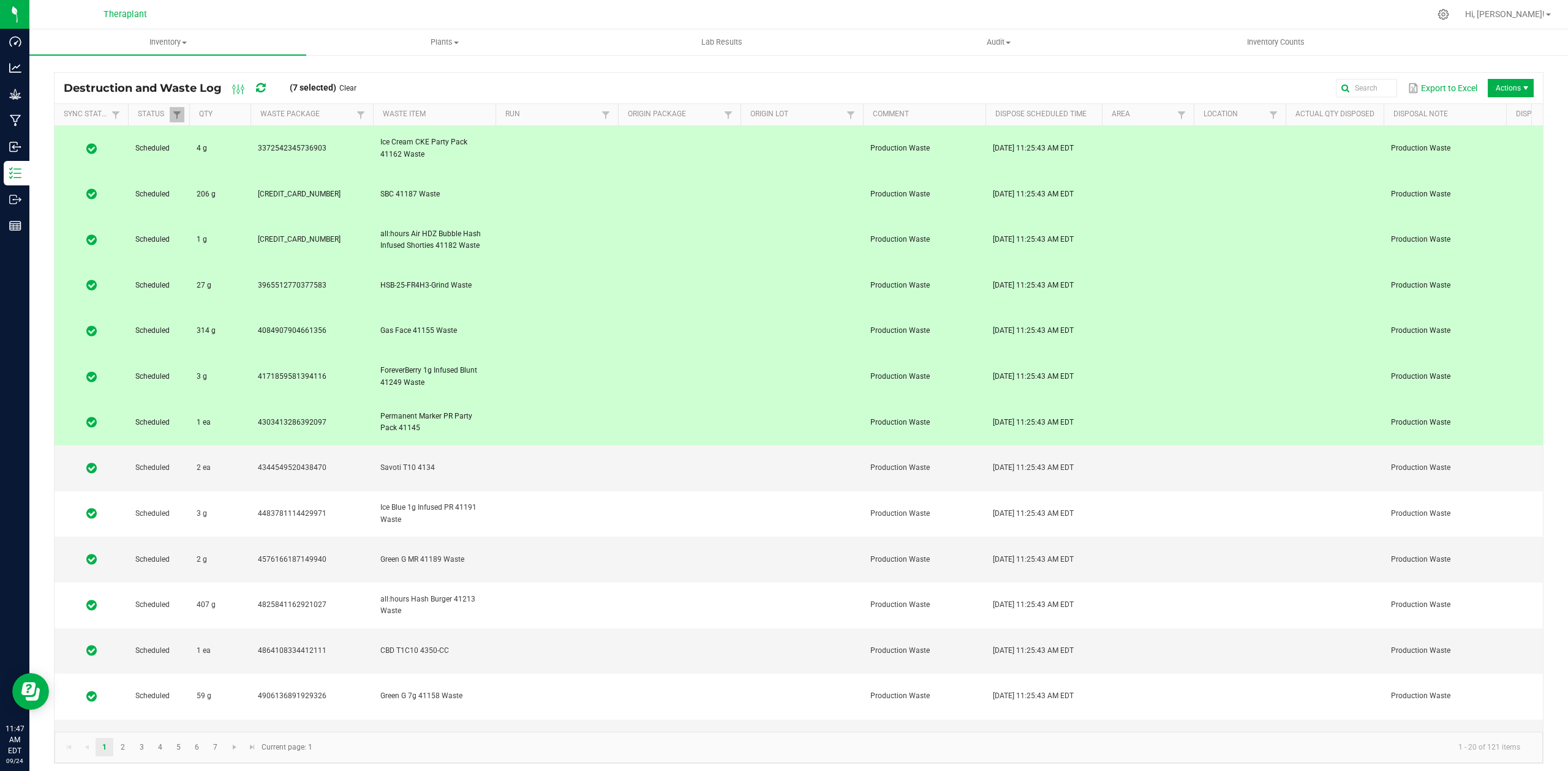
click at [571, 400] on td at bounding box center [557, 423] width 123 height 46
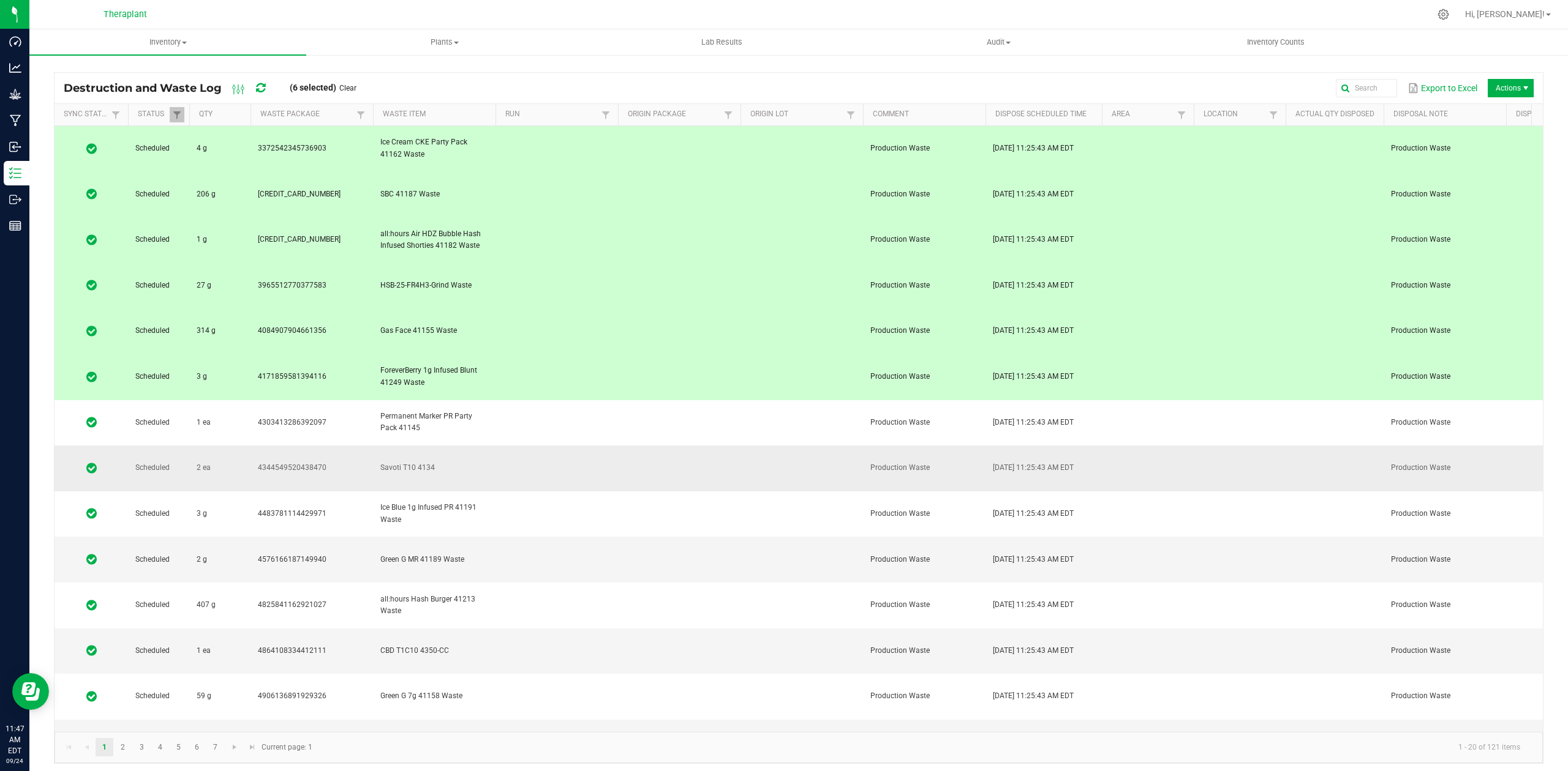
click at [567, 446] on td at bounding box center [557, 469] width 123 height 46
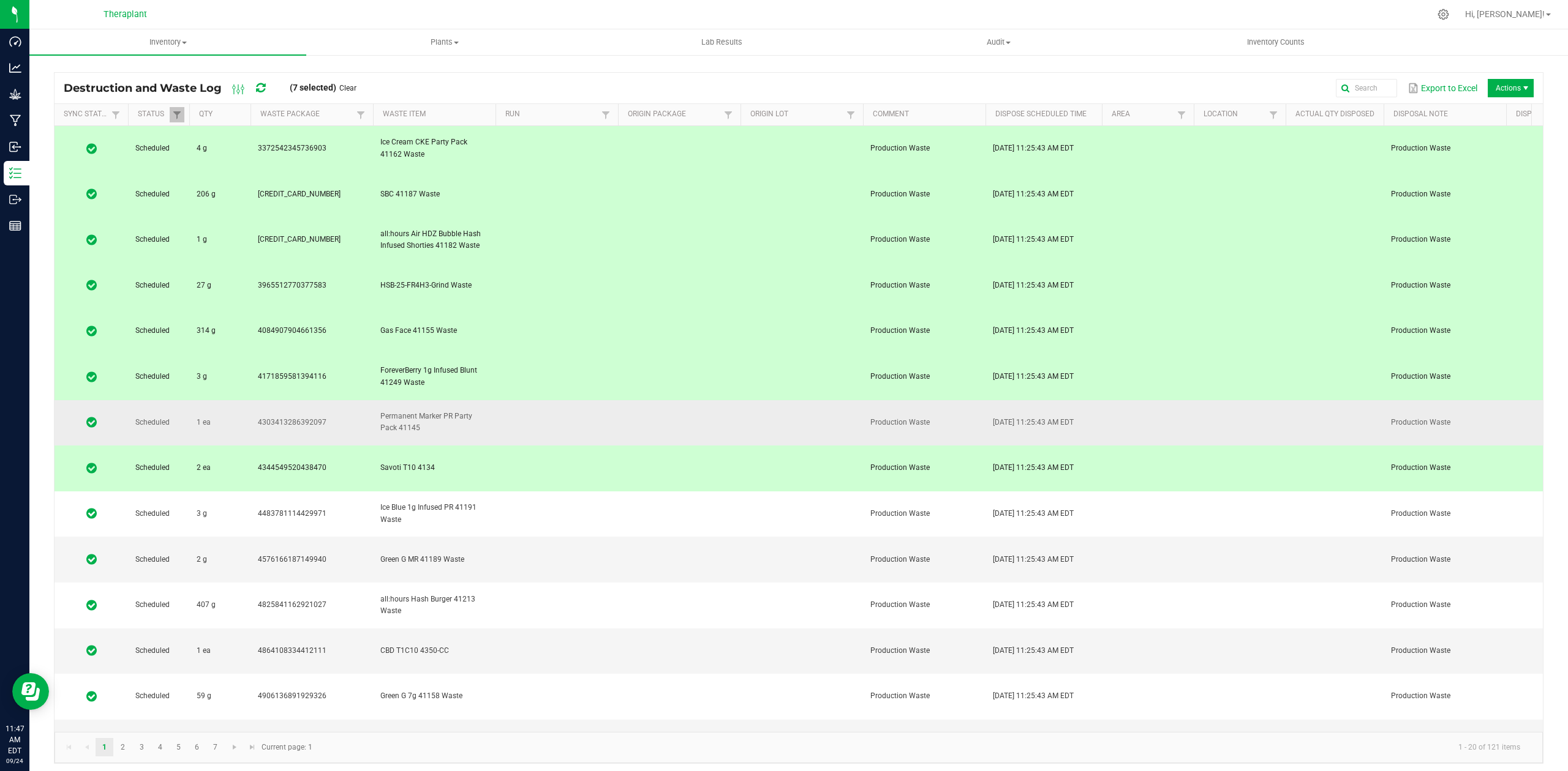
click at [568, 400] on td at bounding box center [557, 423] width 123 height 46
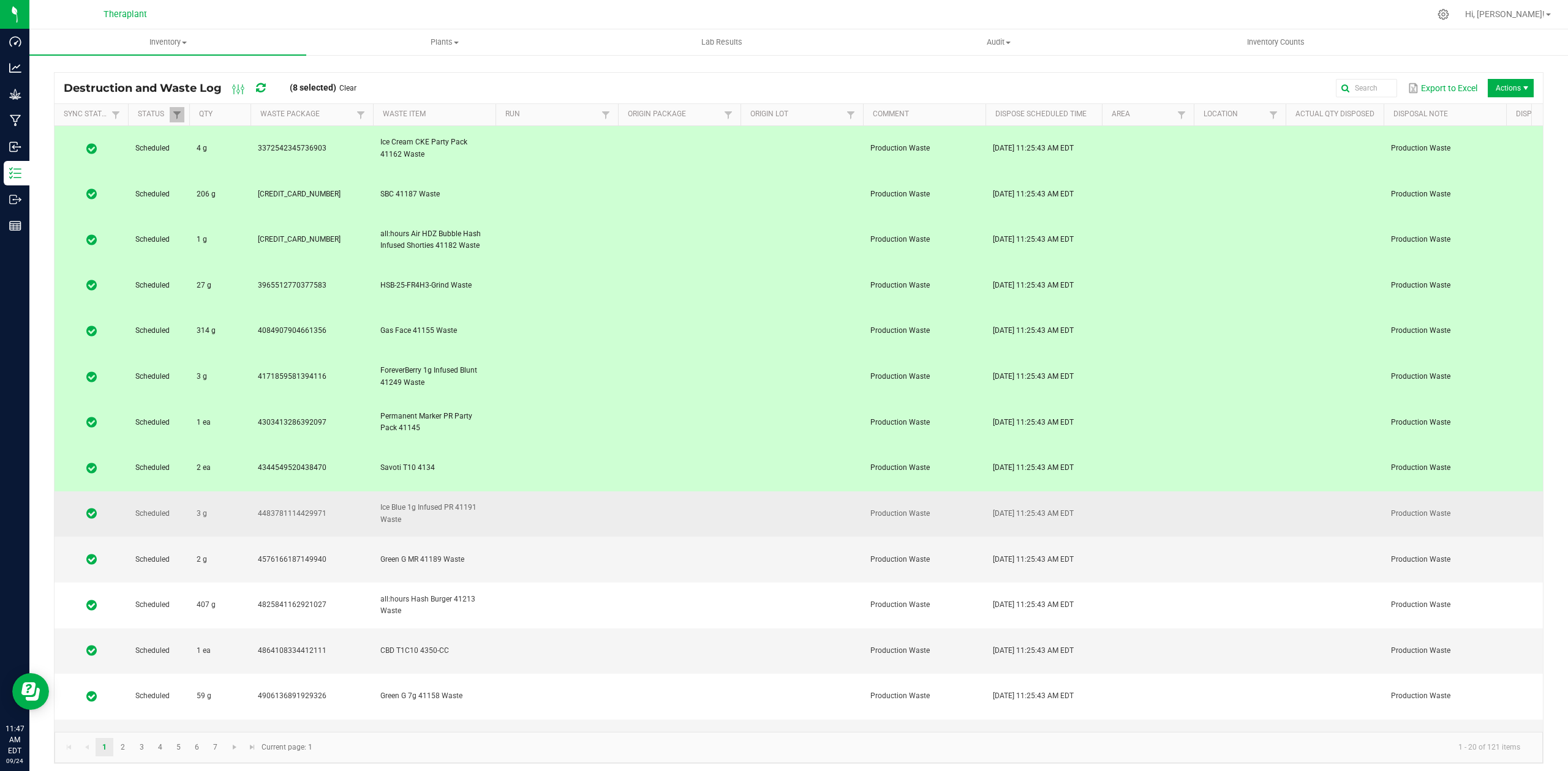
click at [567, 358] on tbody "Scheduled 4 g 3372542345736903 Ice Cream CKE Party Pack 41162 Waste Production …" at bounding box center [1047, 582] width 1984 height 913
click at [568, 491] on td at bounding box center [557, 514] width 123 height 46
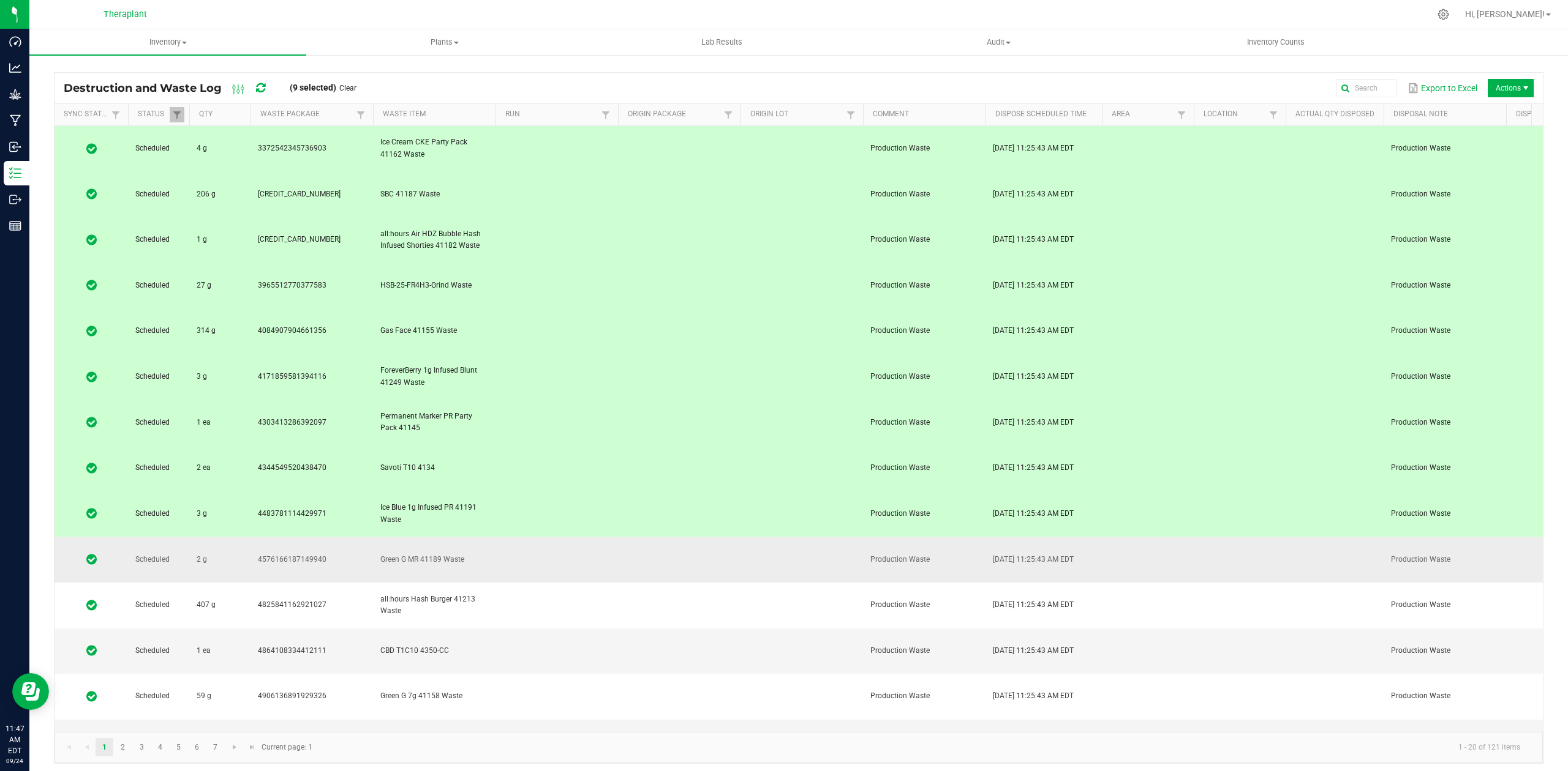
click at [568, 537] on td at bounding box center [557, 559] width 123 height 46
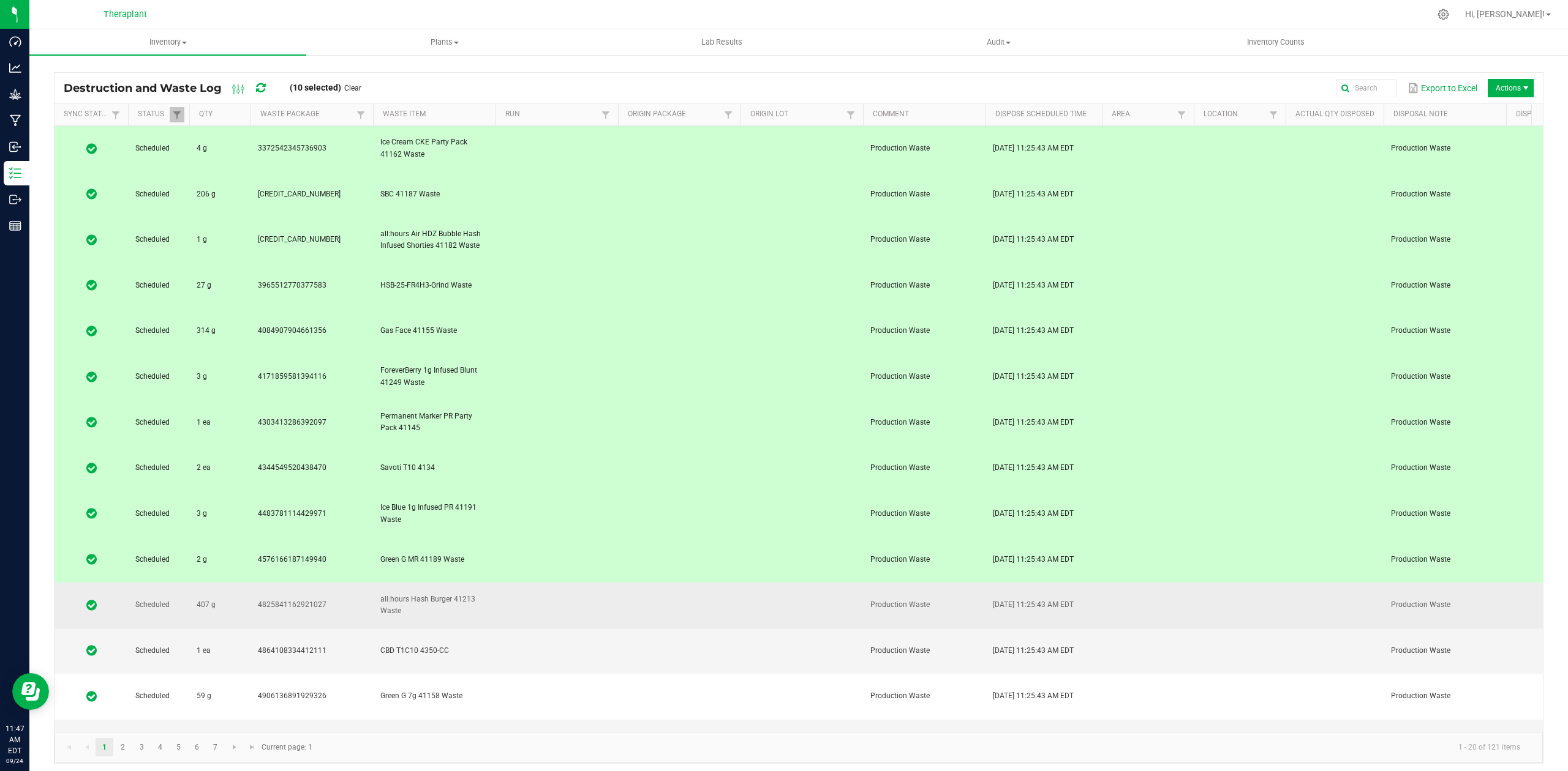
click at [572, 583] on td at bounding box center [557, 606] width 123 height 46
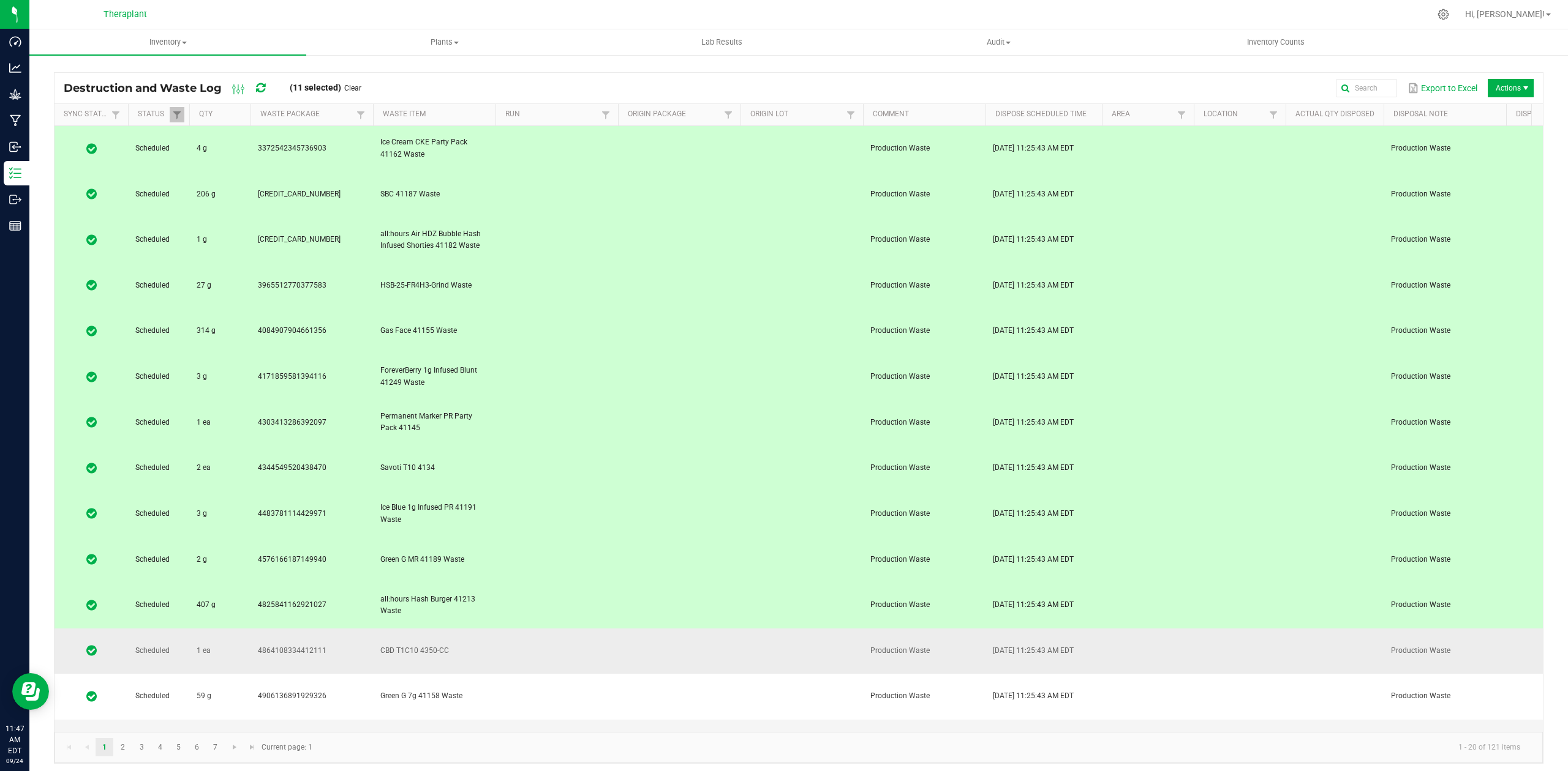
click at [576, 628] on td at bounding box center [557, 651] width 123 height 46
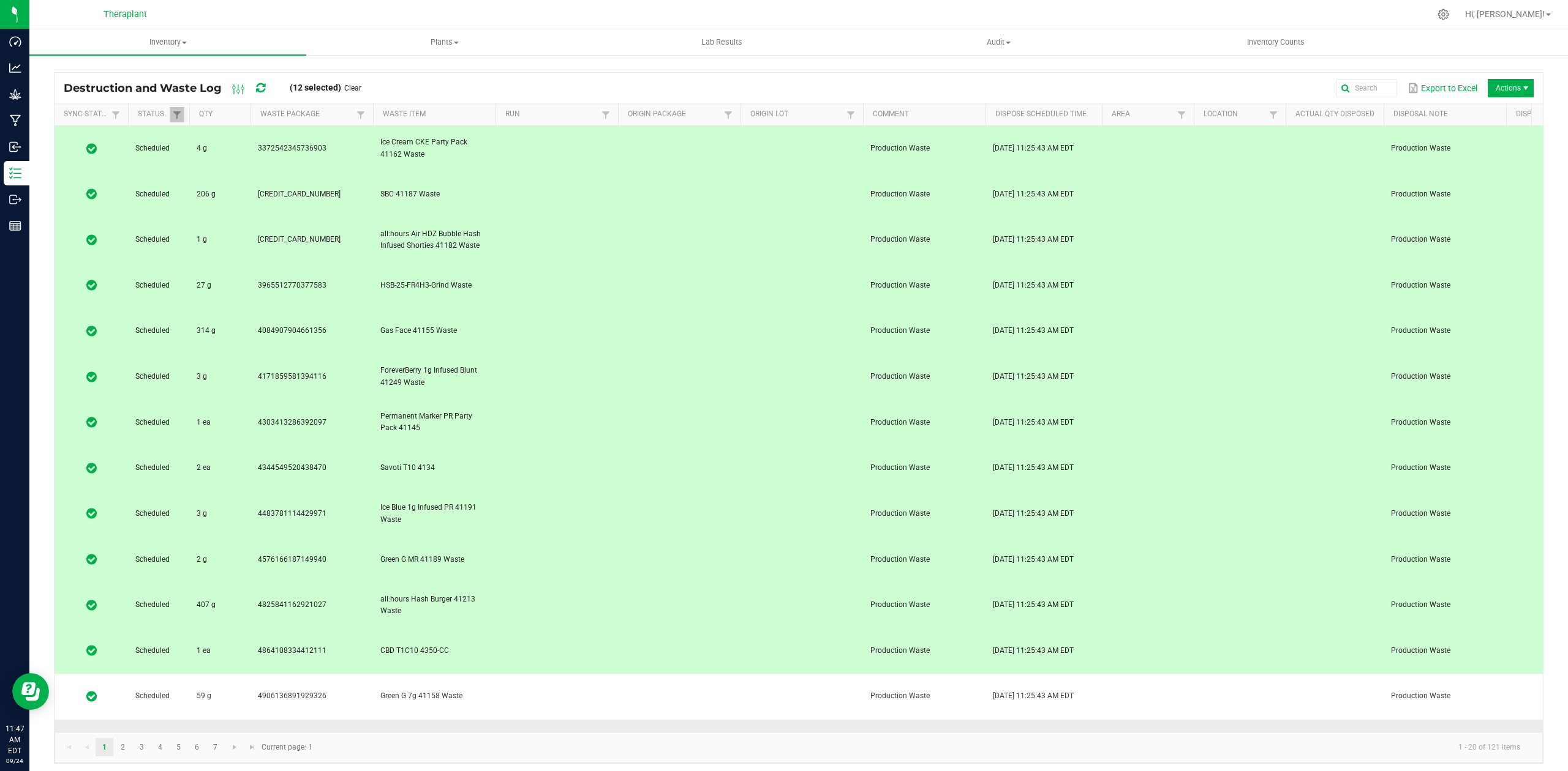
click at [589, 720] on td at bounding box center [557, 743] width 123 height 46
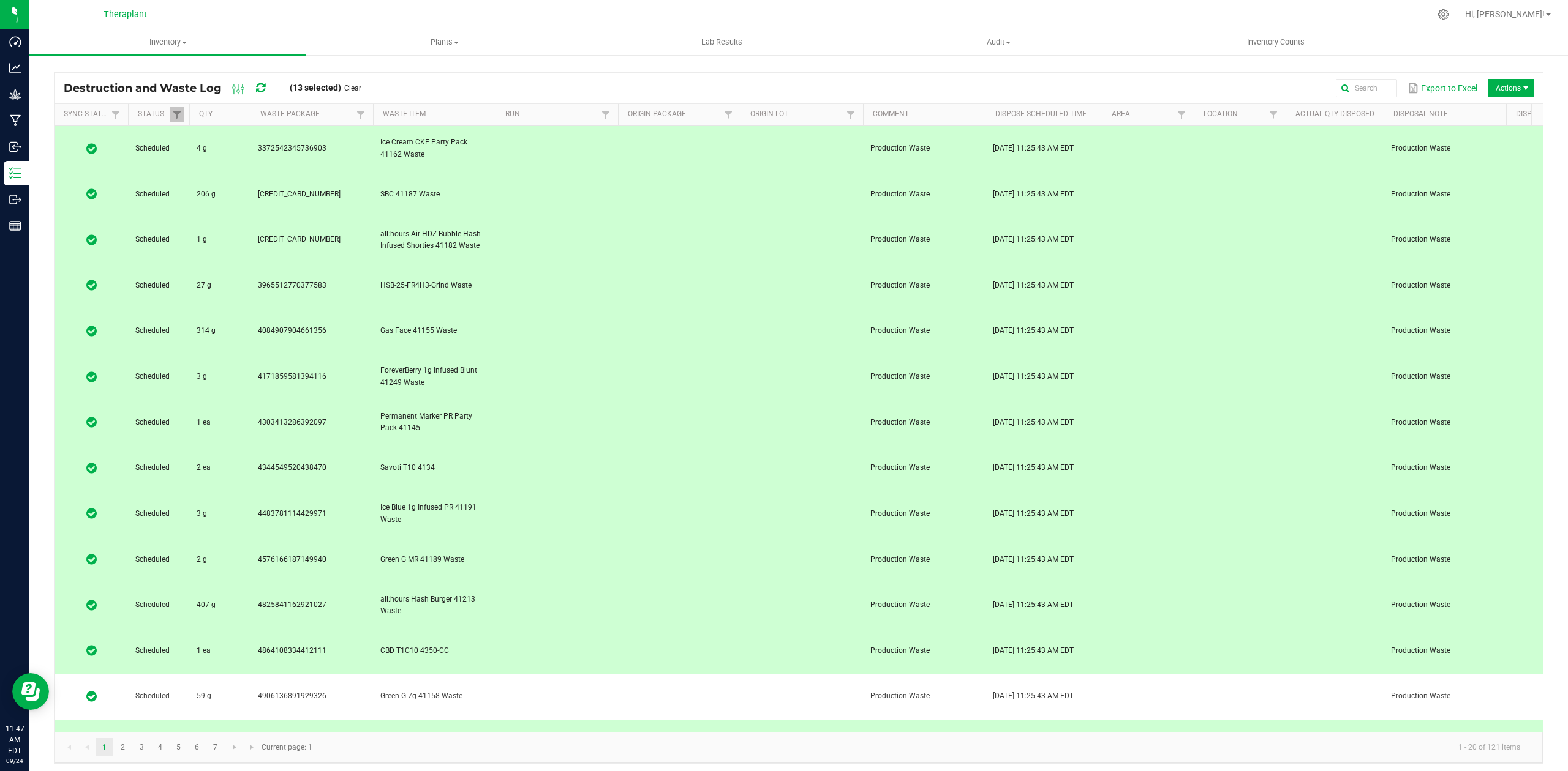
click at [588, 720] on td at bounding box center [557, 743] width 123 height 46
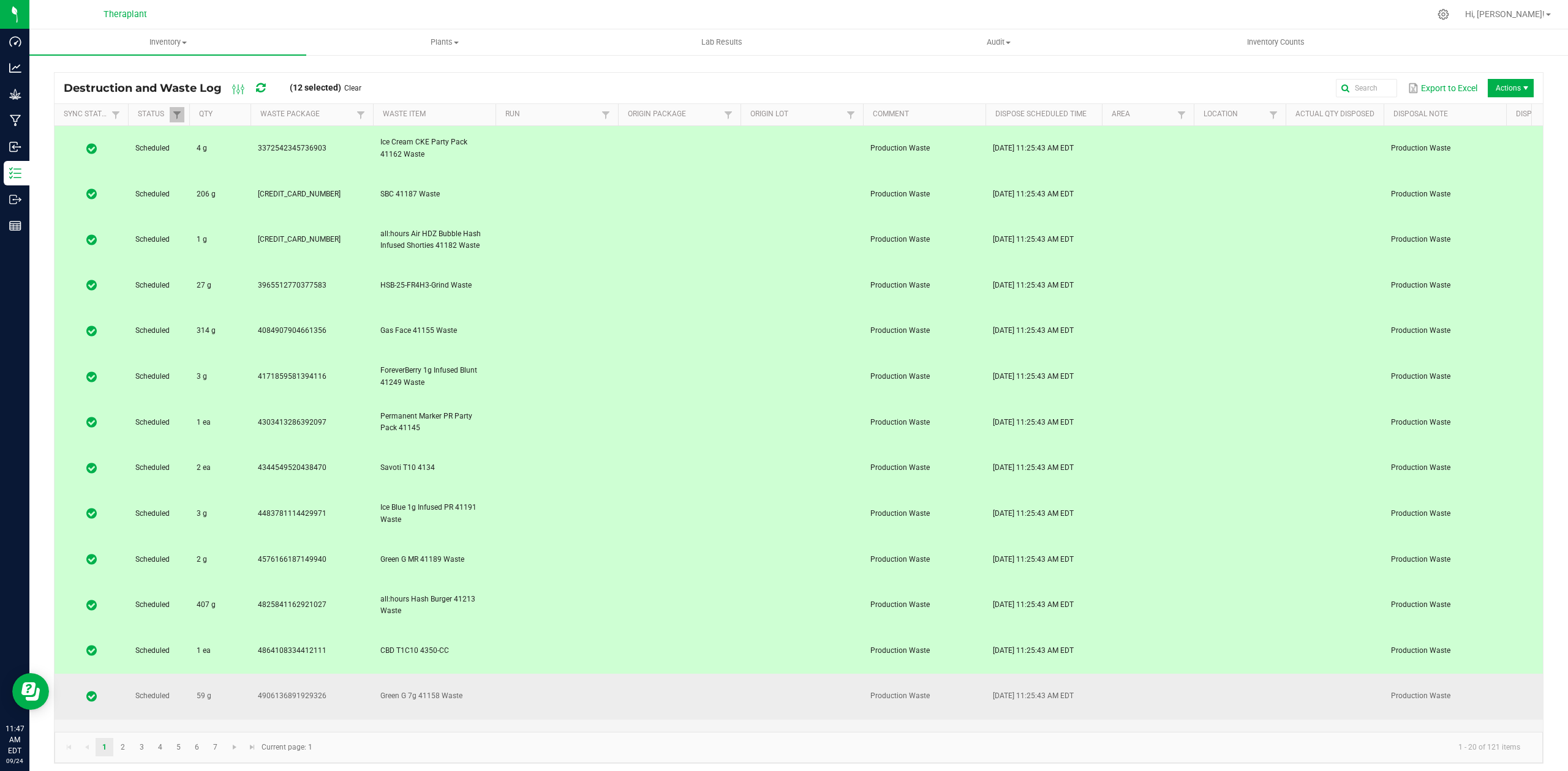
click at [594, 674] on td at bounding box center [557, 697] width 123 height 46
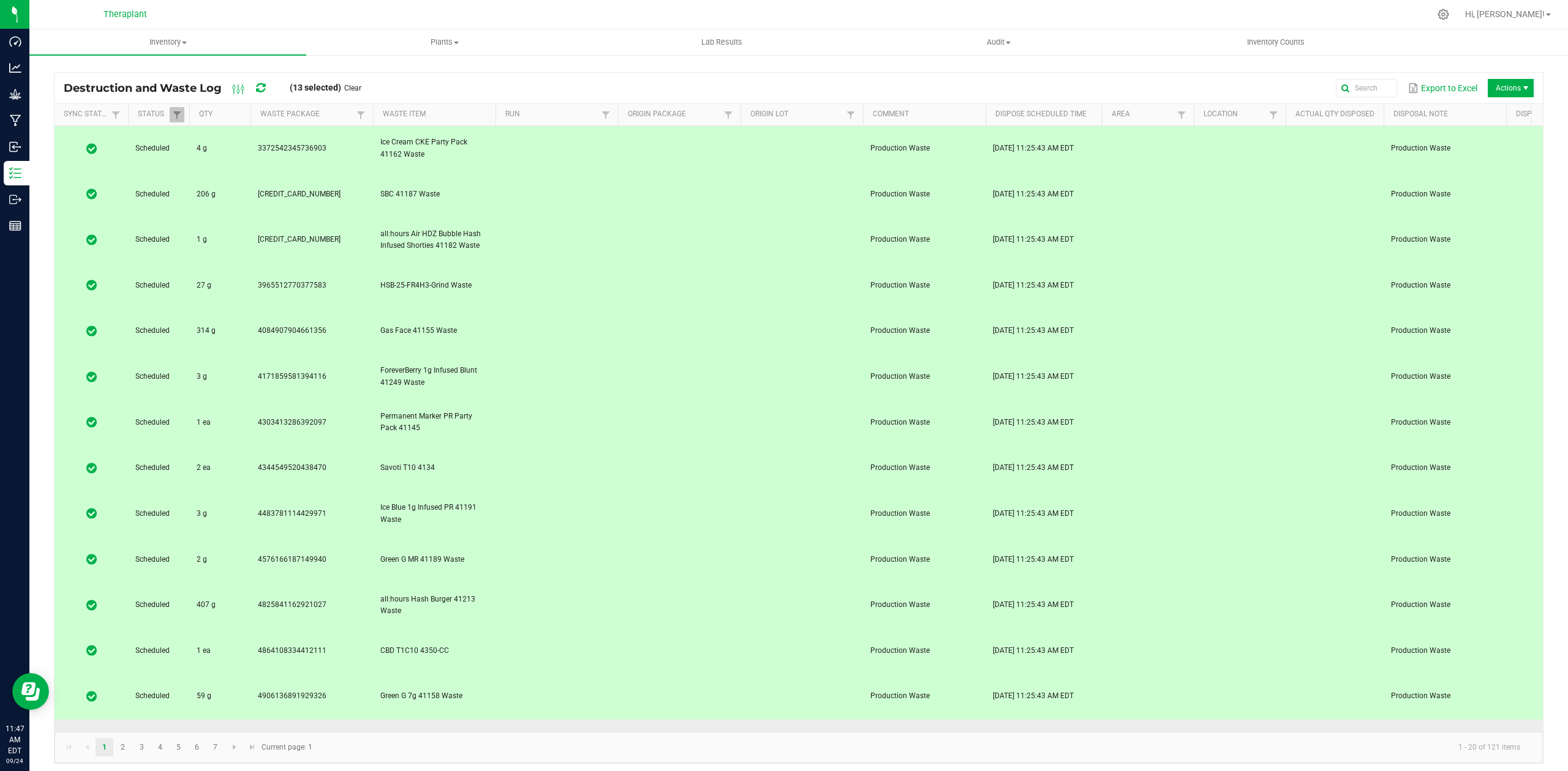
click at [597, 720] on td at bounding box center [557, 743] width 123 height 46
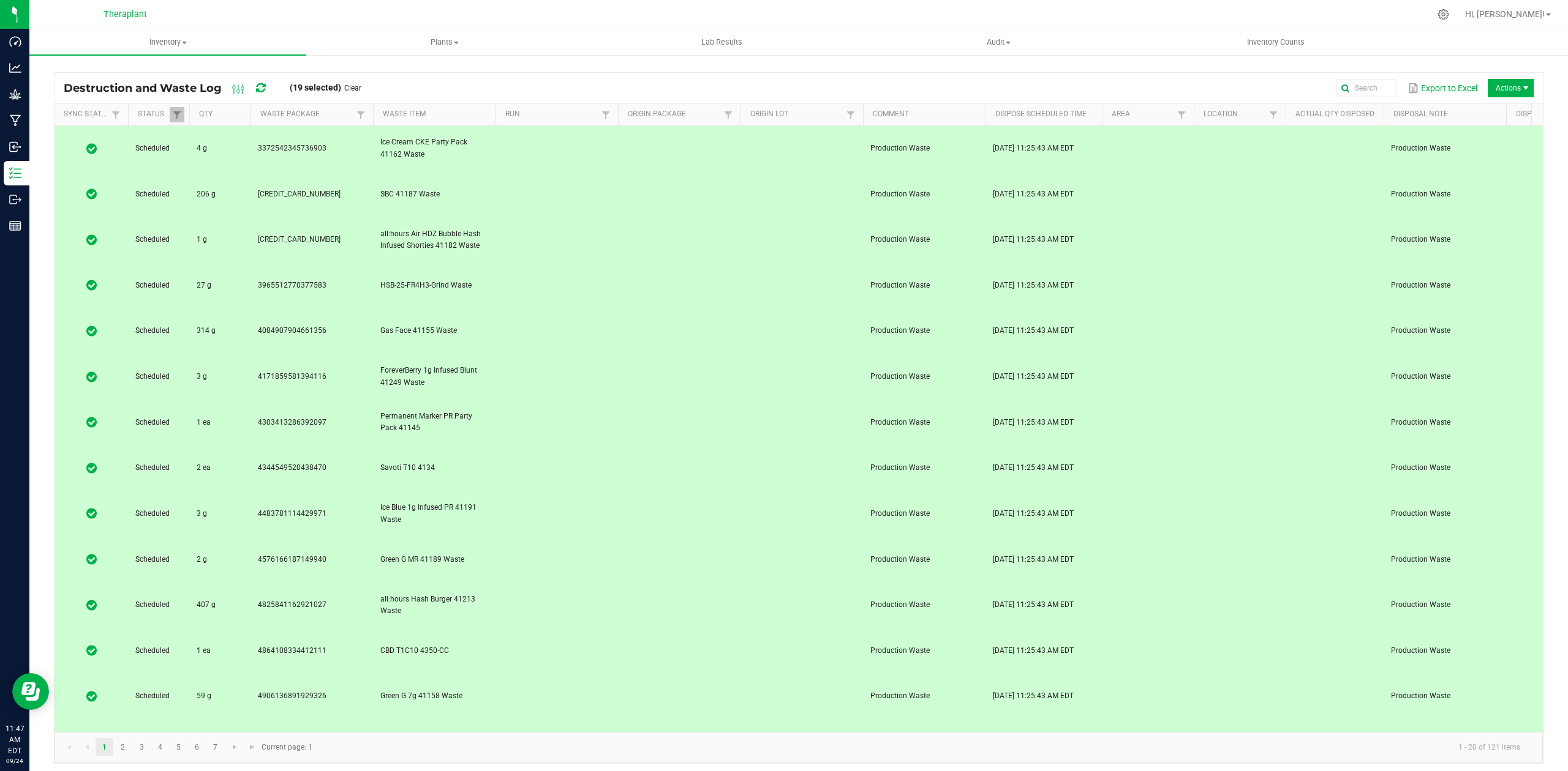
click at [1494, 89] on span "Actions" at bounding box center [1510, 88] width 46 height 18
click at [1508, 114] on span "Destroy" at bounding box center [1513, 114] width 92 height 11
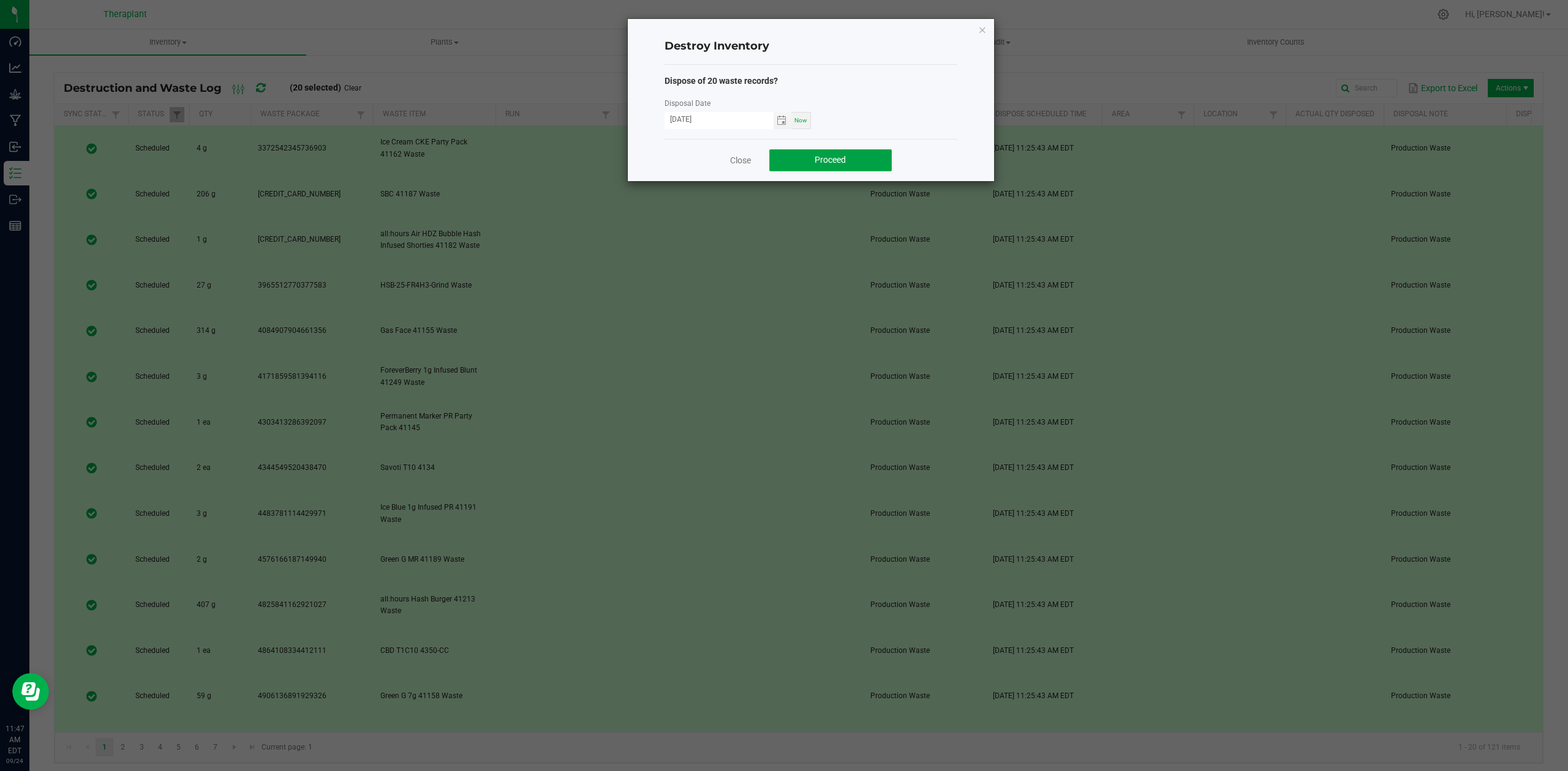
click at [858, 149] on button "Proceed" at bounding box center [831, 160] width 123 height 22
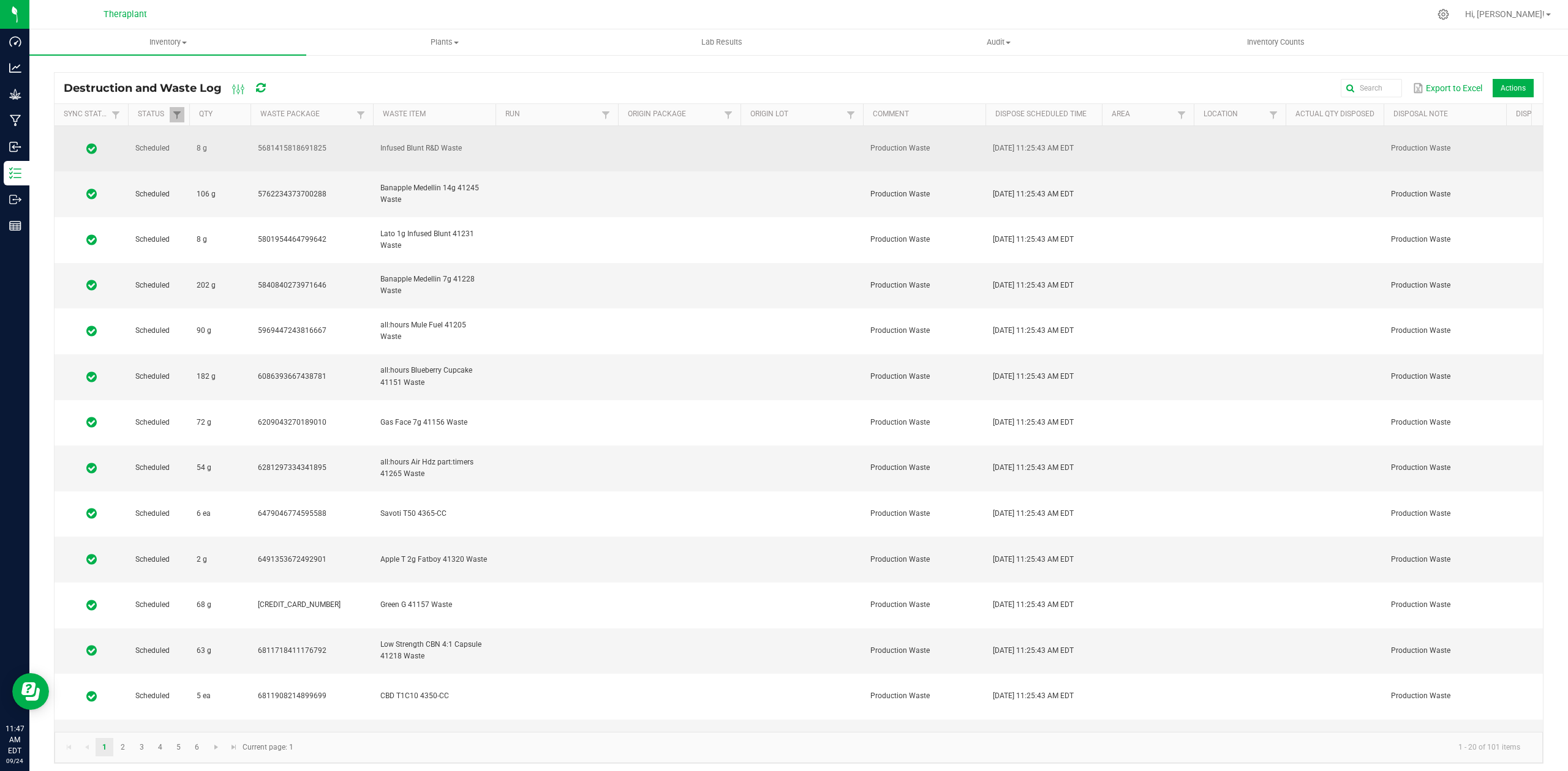
click at [583, 146] on td at bounding box center [557, 149] width 123 height 46
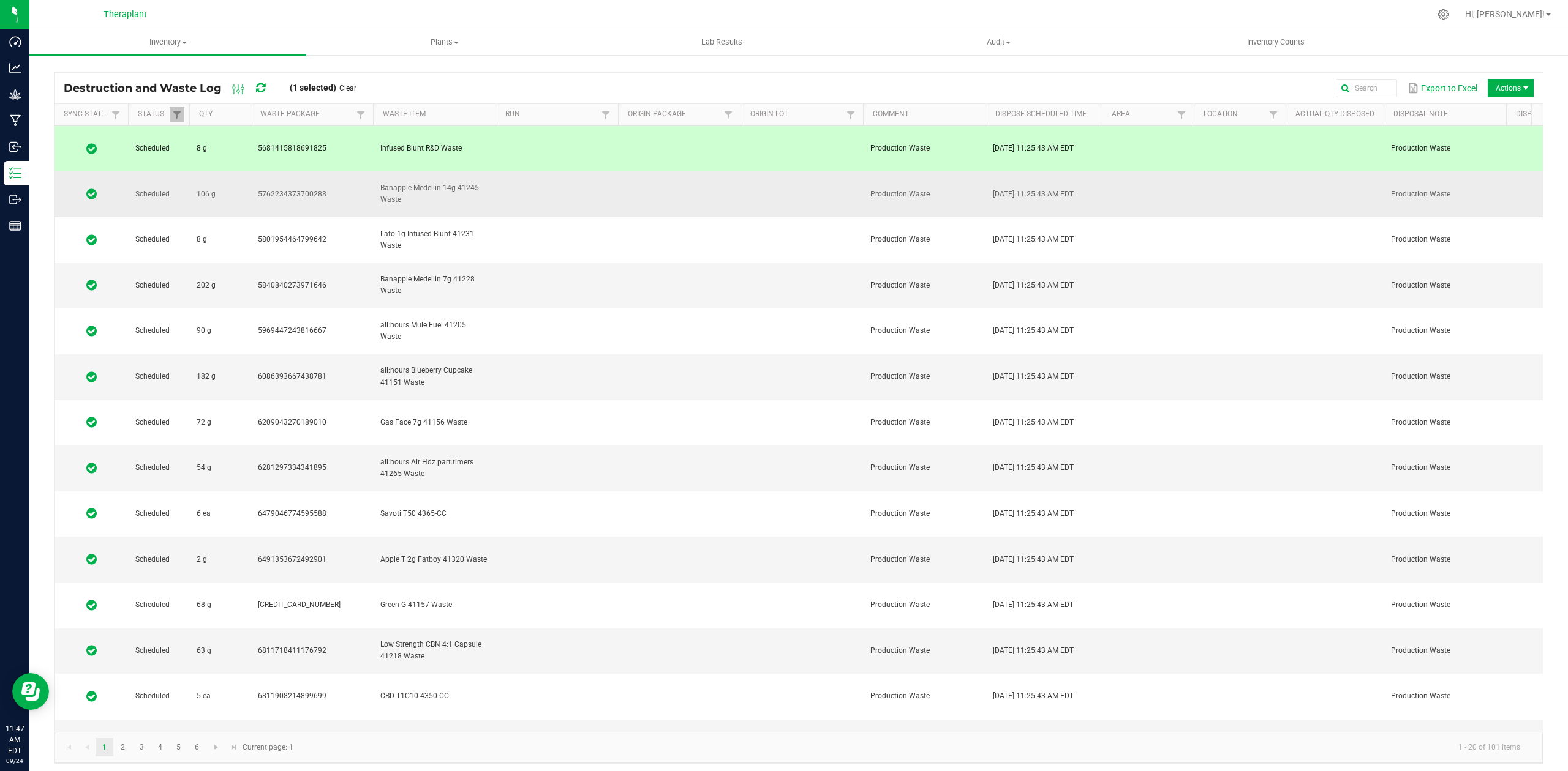
click at [573, 177] on td at bounding box center [557, 194] width 123 height 46
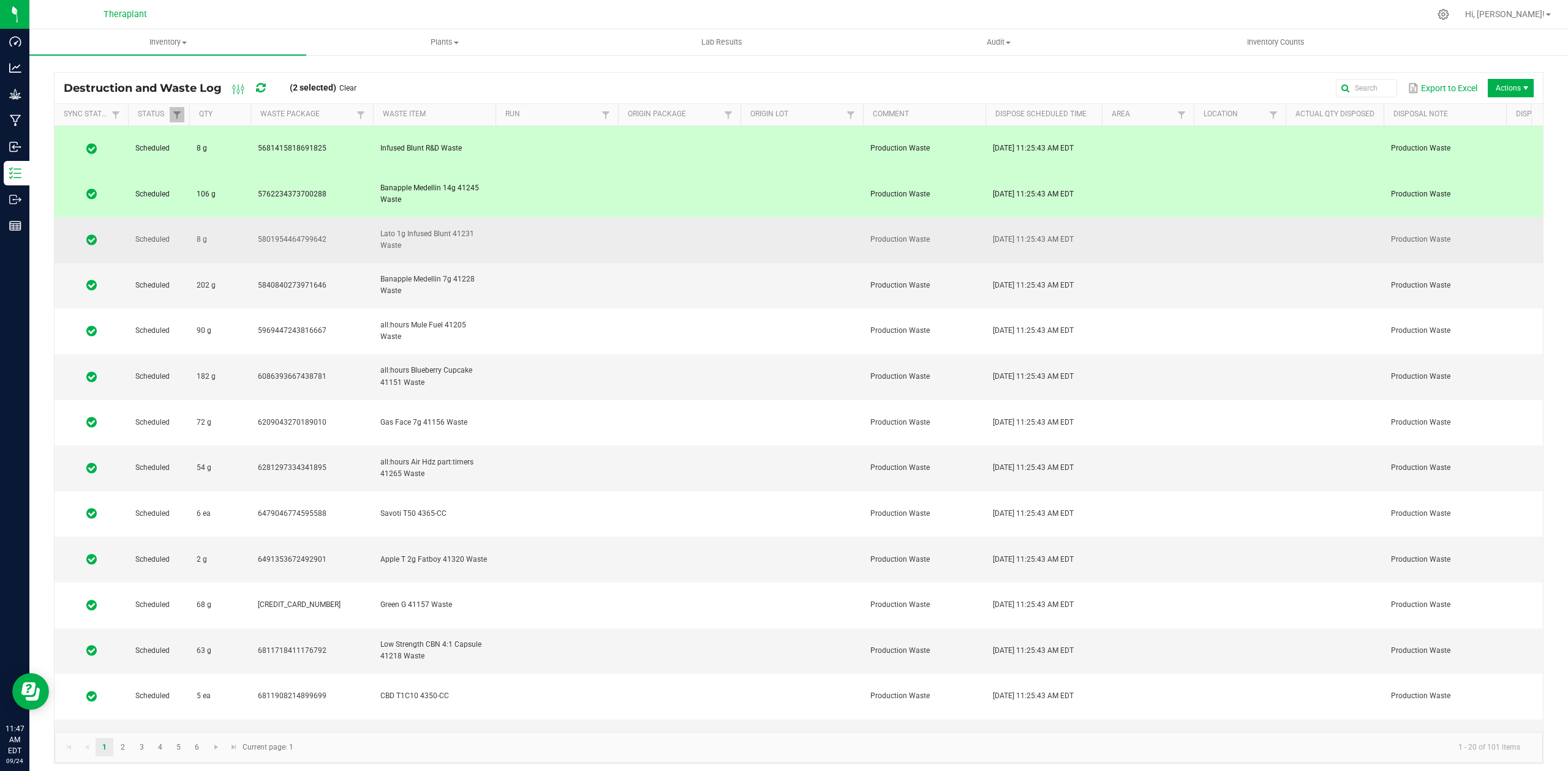
click at [573, 218] on td at bounding box center [557, 240] width 123 height 46
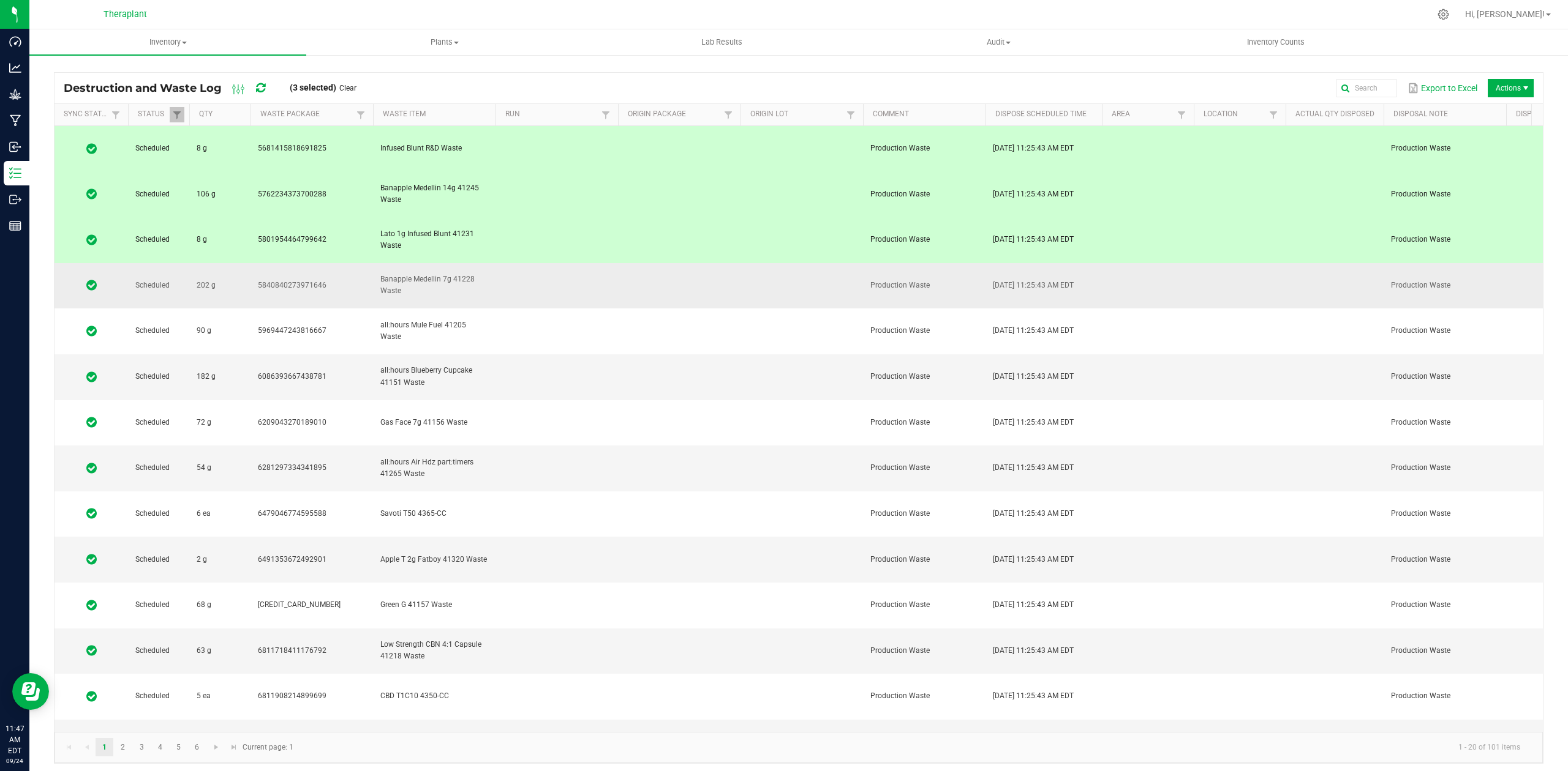
click at [570, 263] on td at bounding box center [557, 286] width 123 height 46
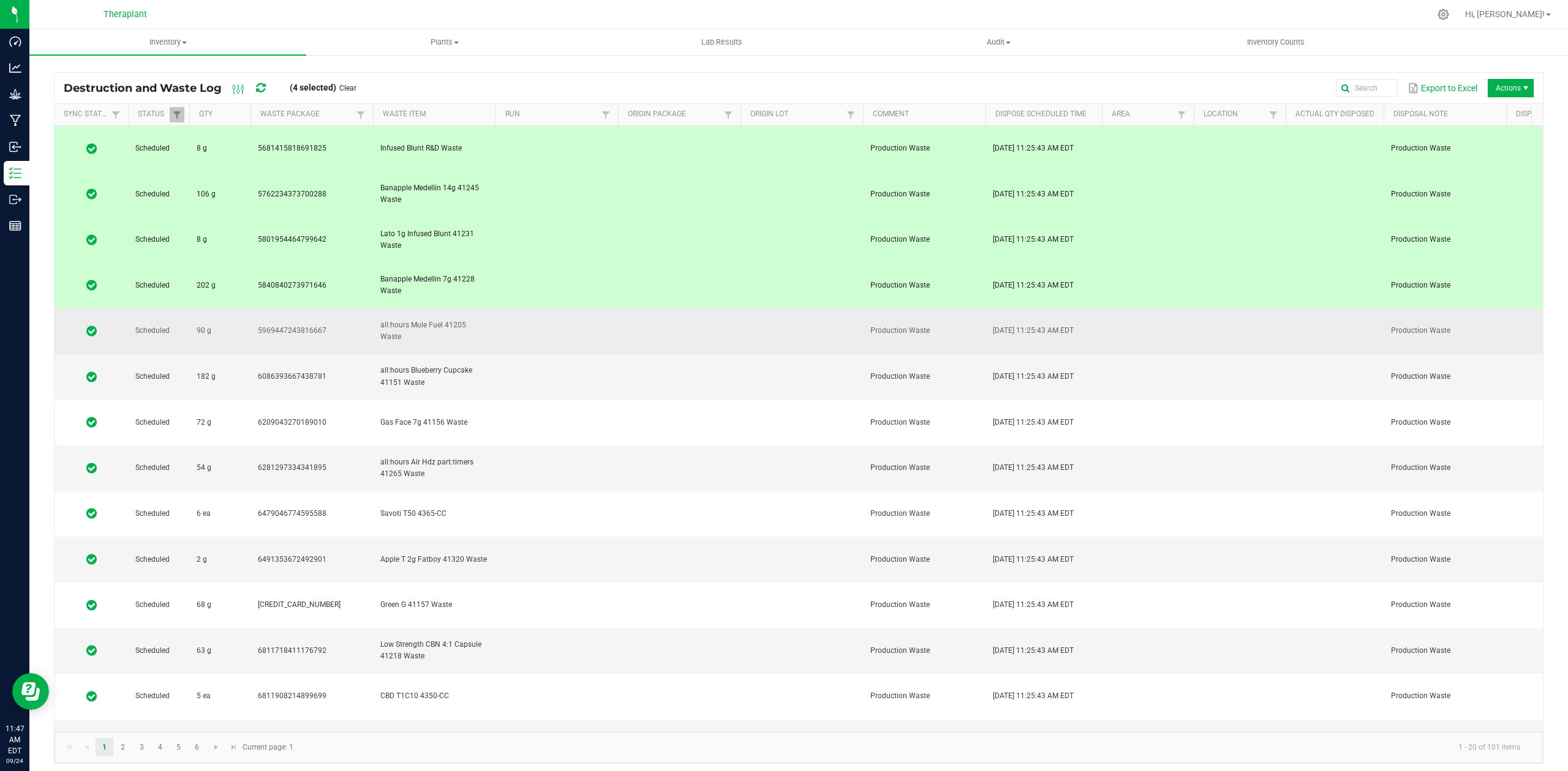
click at [571, 309] on td at bounding box center [557, 331] width 123 height 46
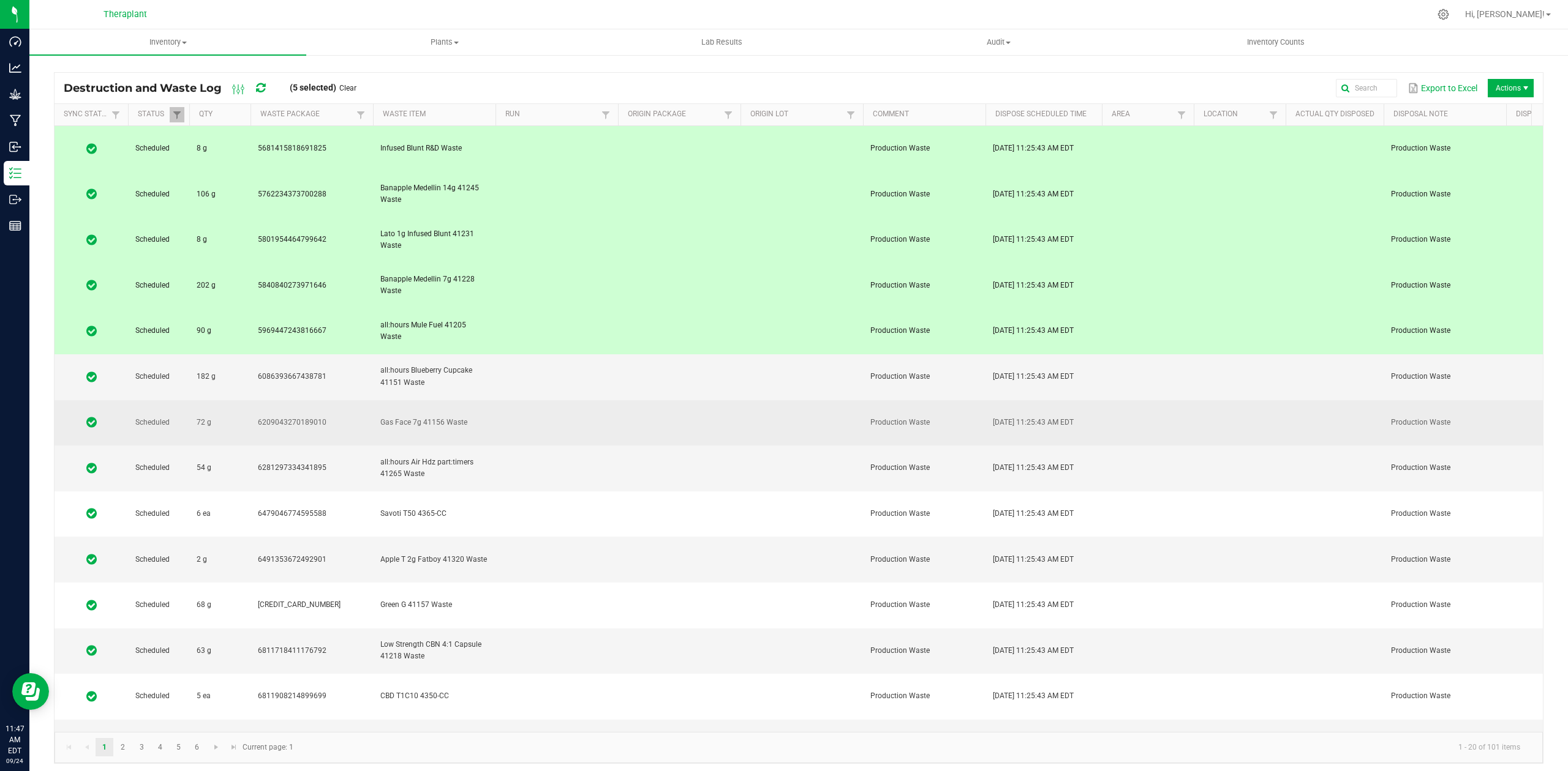
click at [570, 400] on td at bounding box center [557, 423] width 123 height 46
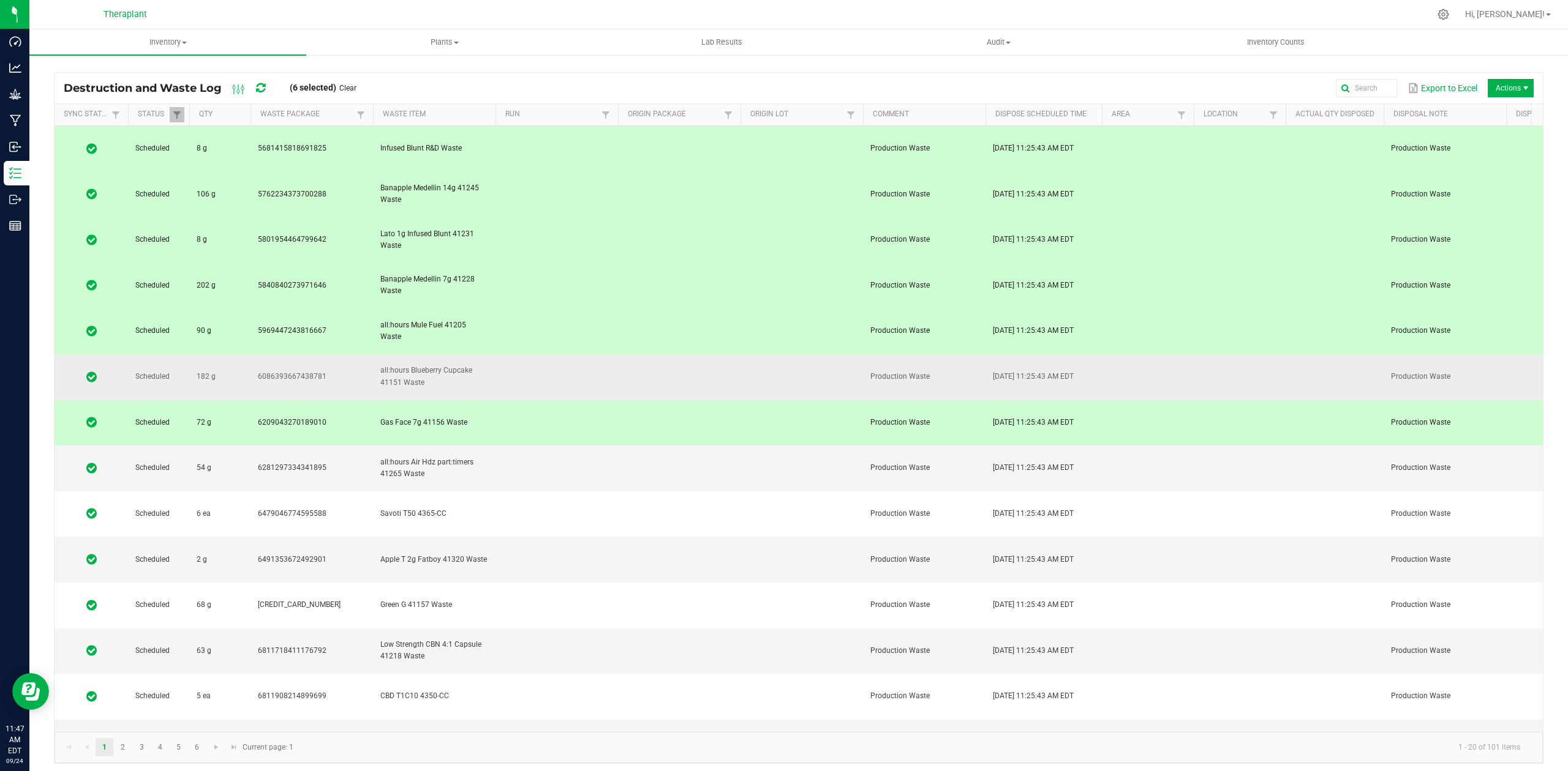
click at [577, 355] on td at bounding box center [557, 378] width 123 height 46
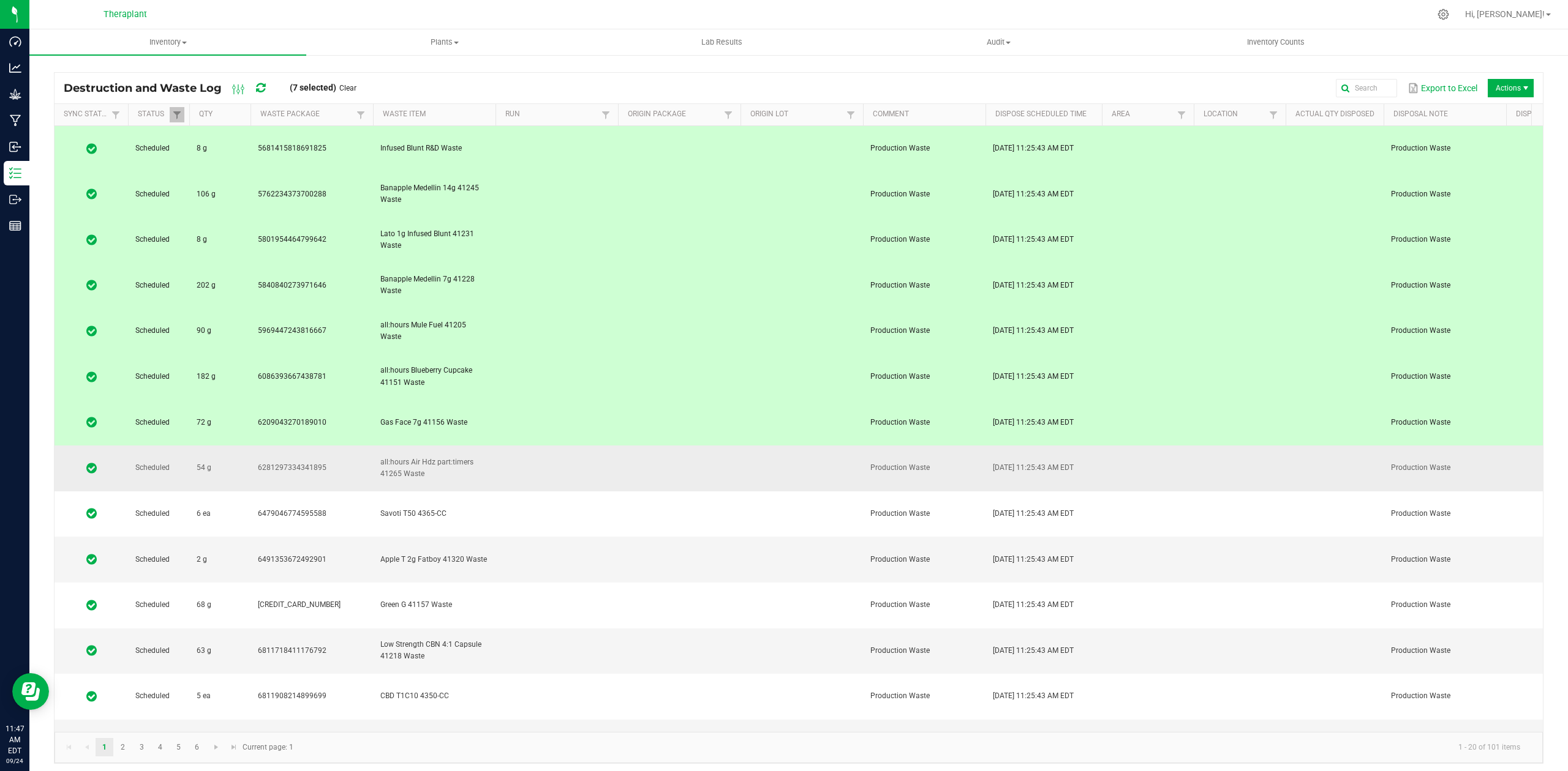
click at [577, 446] on td at bounding box center [557, 469] width 123 height 46
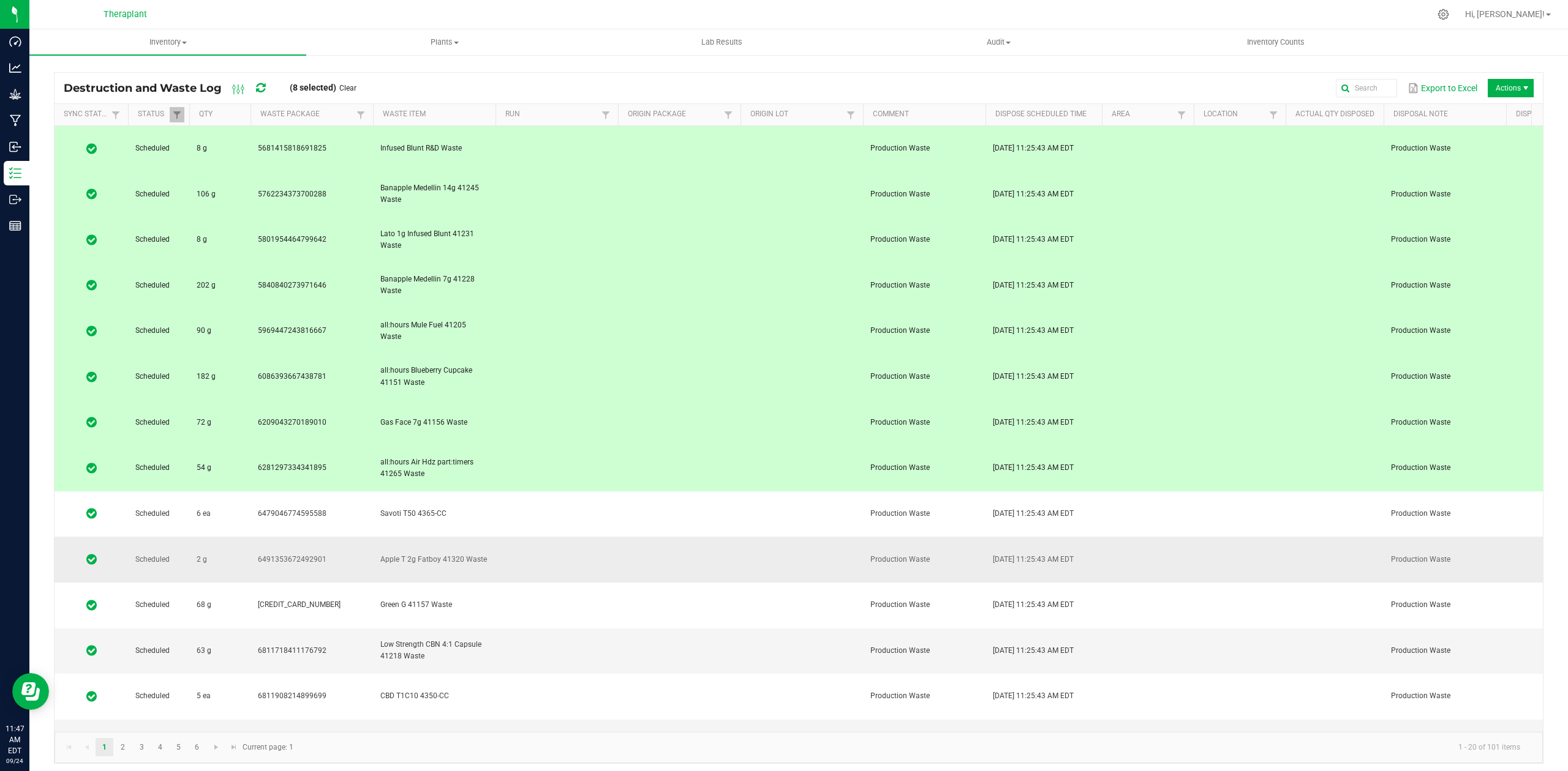
click at [577, 537] on td at bounding box center [557, 559] width 123 height 46
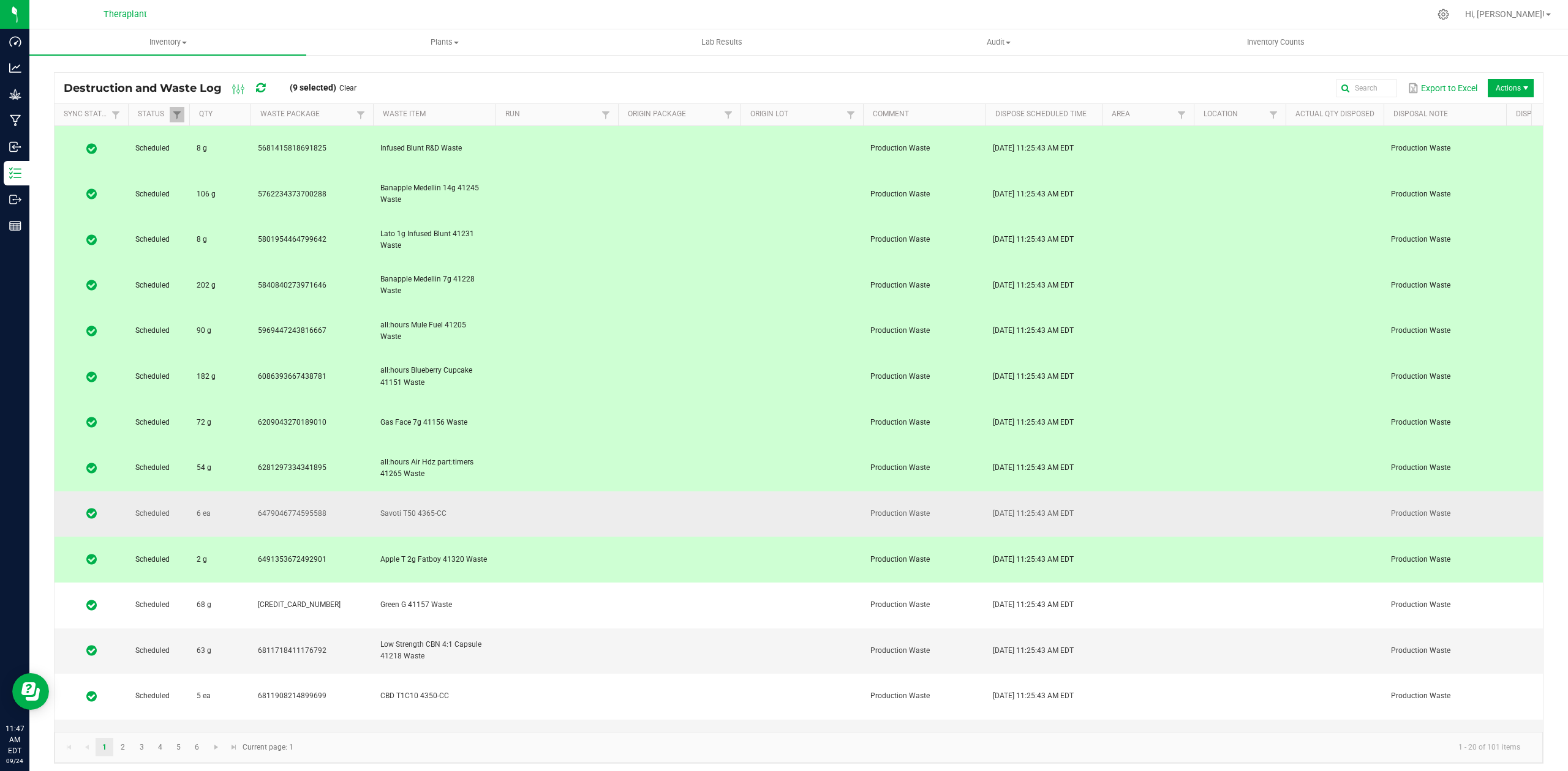
click at [577, 491] on td at bounding box center [557, 514] width 123 height 46
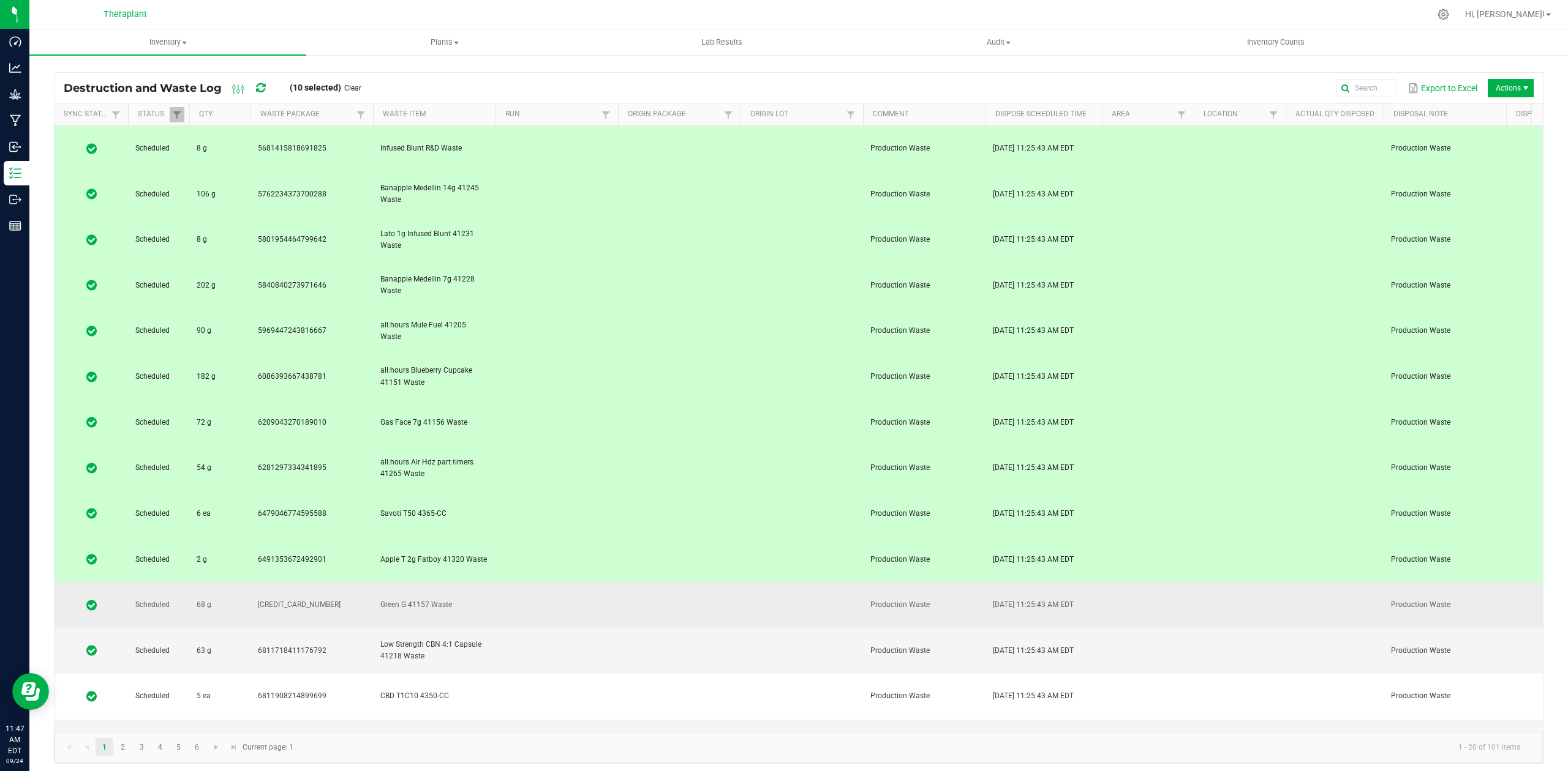
click at [571, 583] on td at bounding box center [557, 606] width 123 height 46
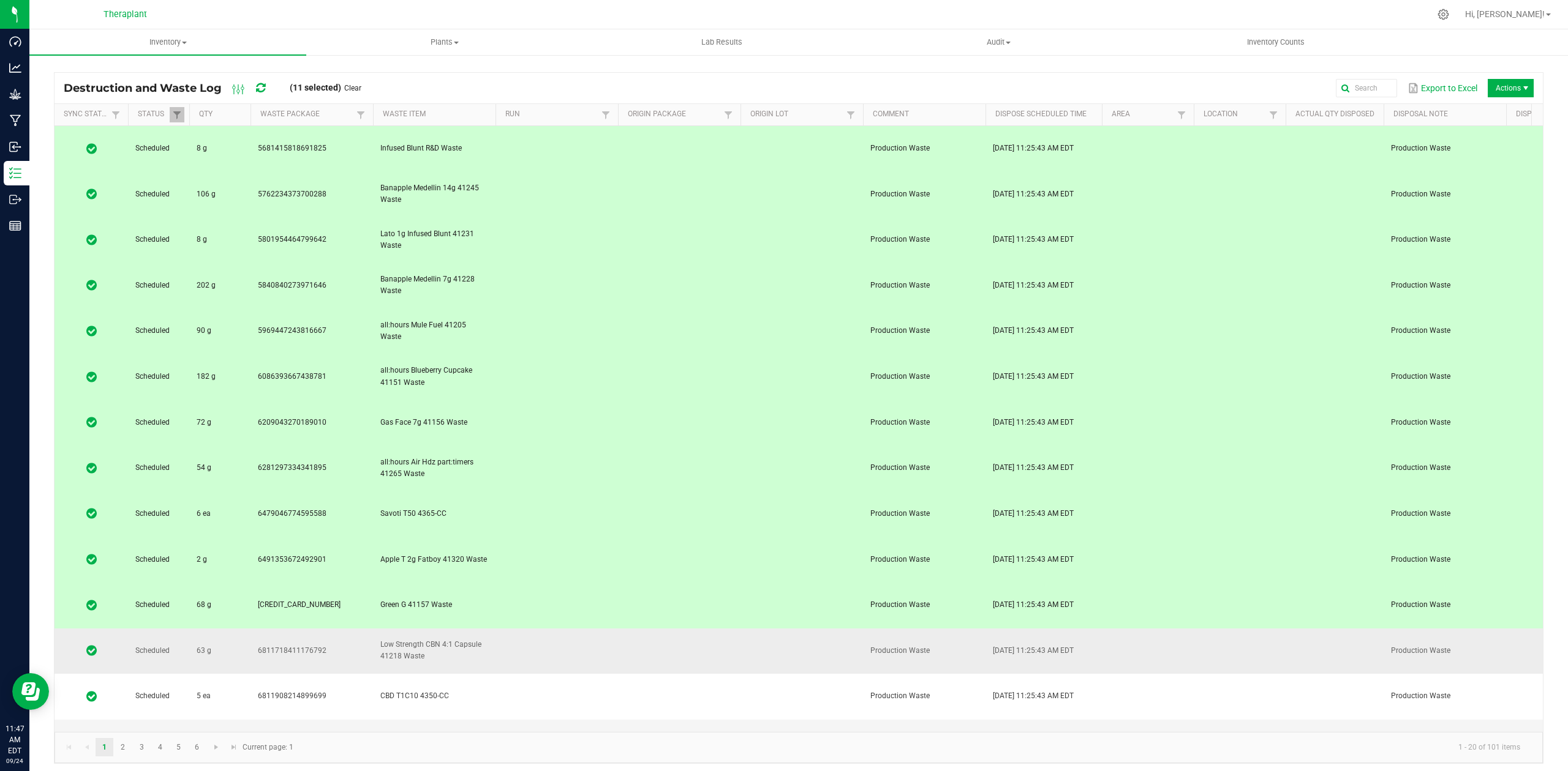
click at [565, 628] on td at bounding box center [557, 651] width 123 height 46
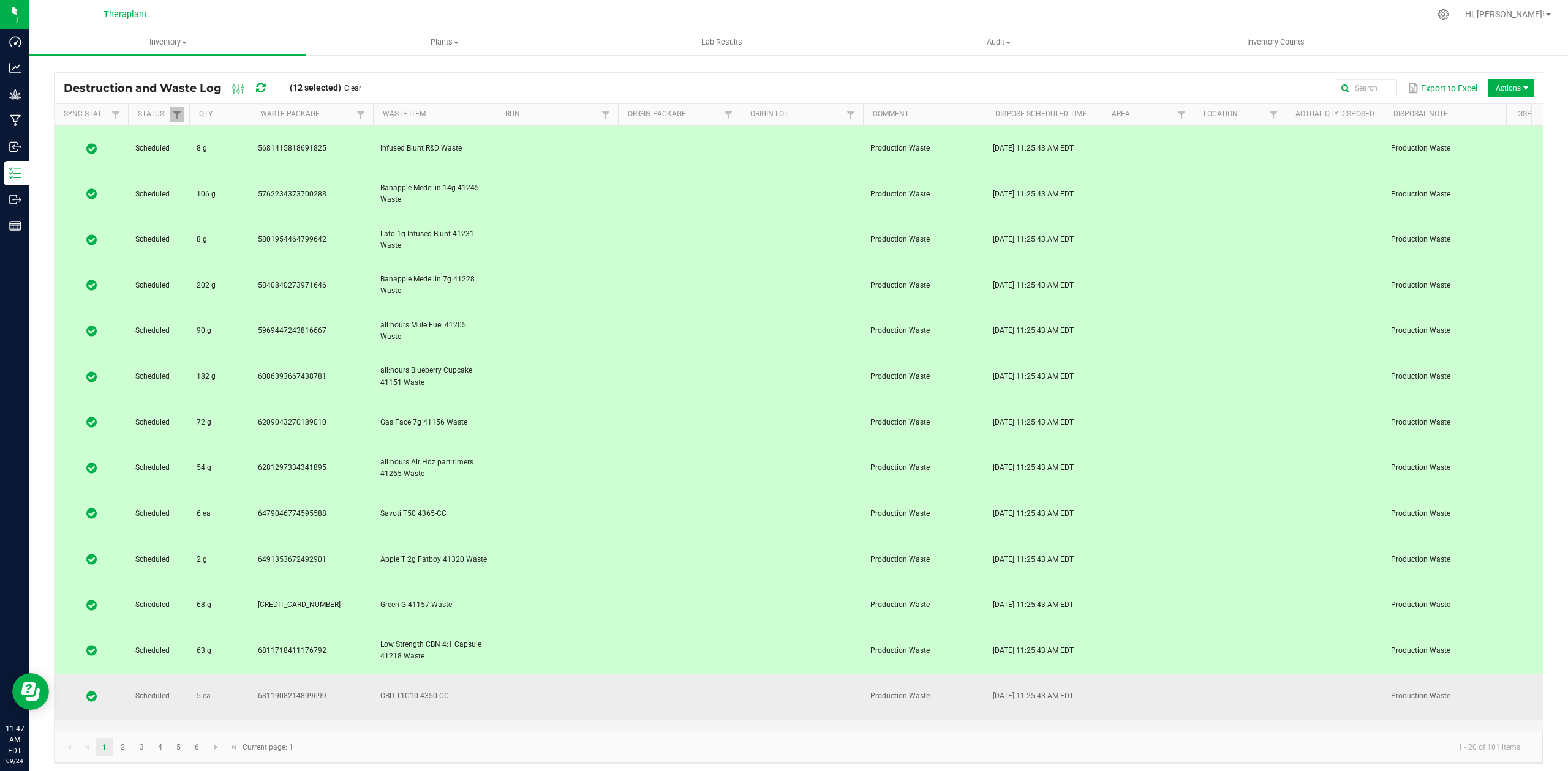
drag, startPoint x: 556, startPoint y: 483, endPoint x: 555, endPoint y: 504, distance: 21.0
click at [556, 674] on td at bounding box center [557, 697] width 123 height 46
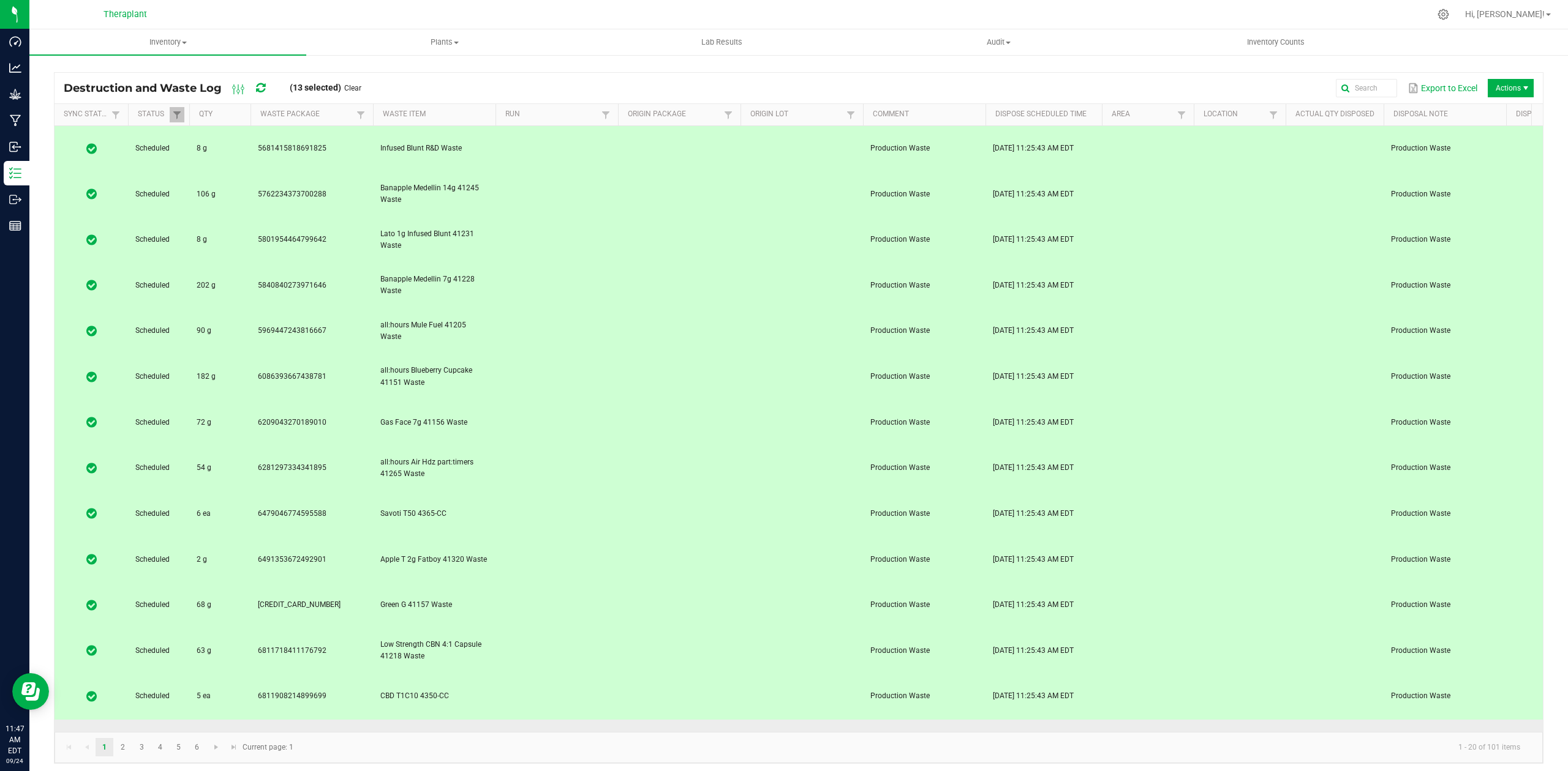
click at [555, 720] on td at bounding box center [557, 743] width 123 height 46
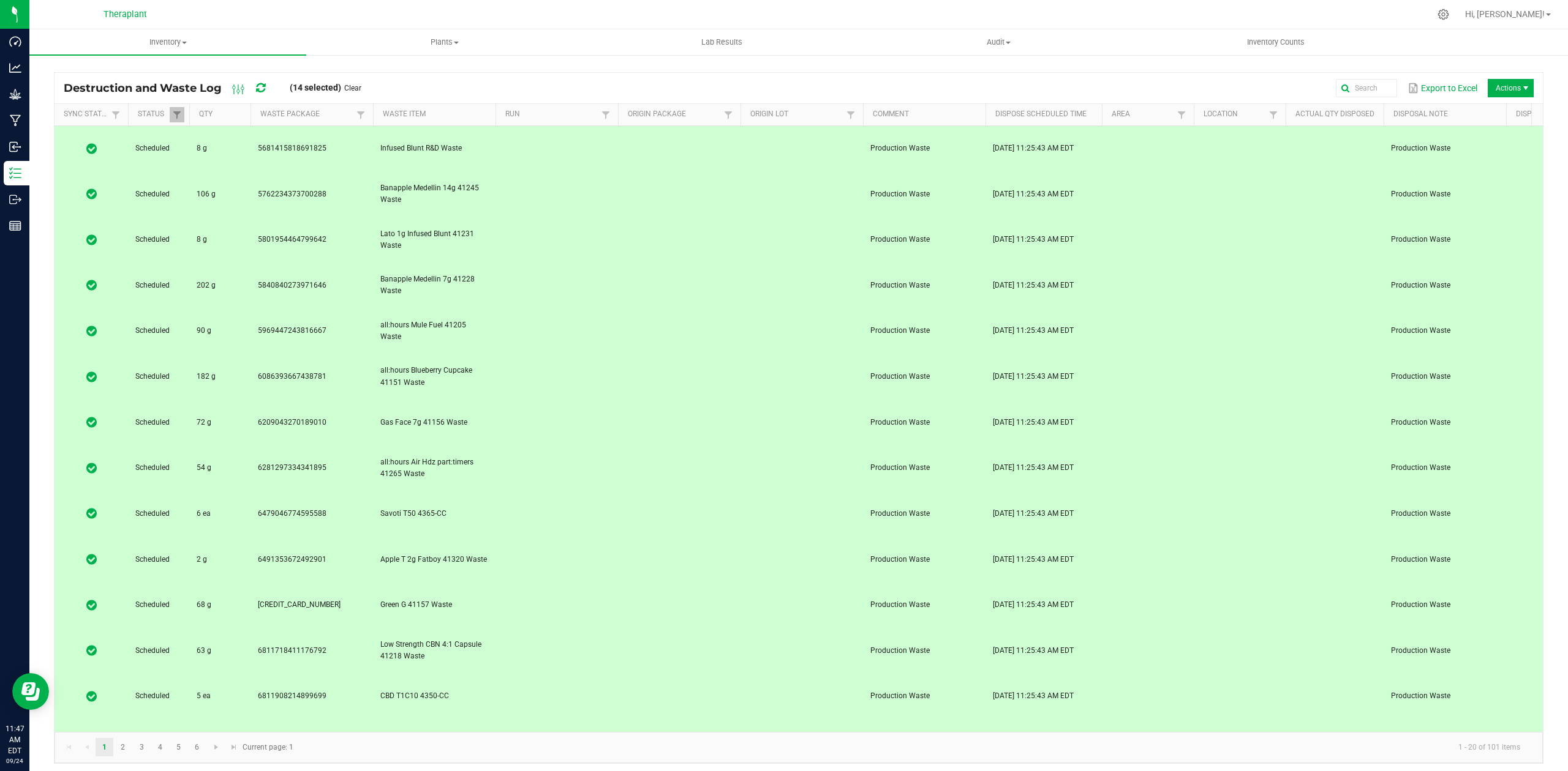
drag, startPoint x: 560, startPoint y: 581, endPoint x: 561, endPoint y: 597, distance: 16.0
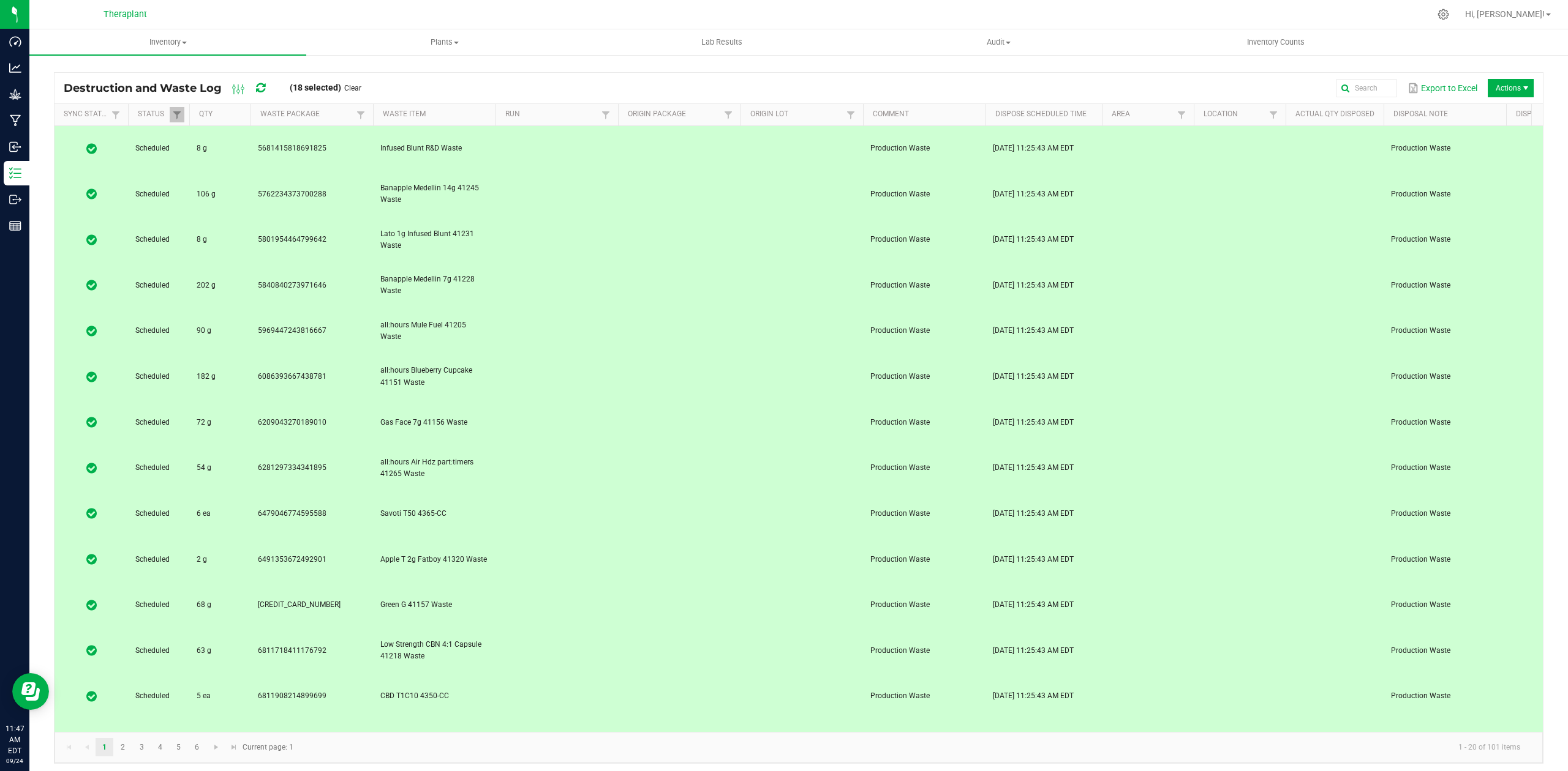
drag, startPoint x: 564, startPoint y: 625, endPoint x: 564, endPoint y: 642, distance: 17.0
click at [1515, 81] on span "Actions" at bounding box center [1510, 88] width 46 height 18
click at [1496, 89] on span "Actions" at bounding box center [1510, 88] width 46 height 18
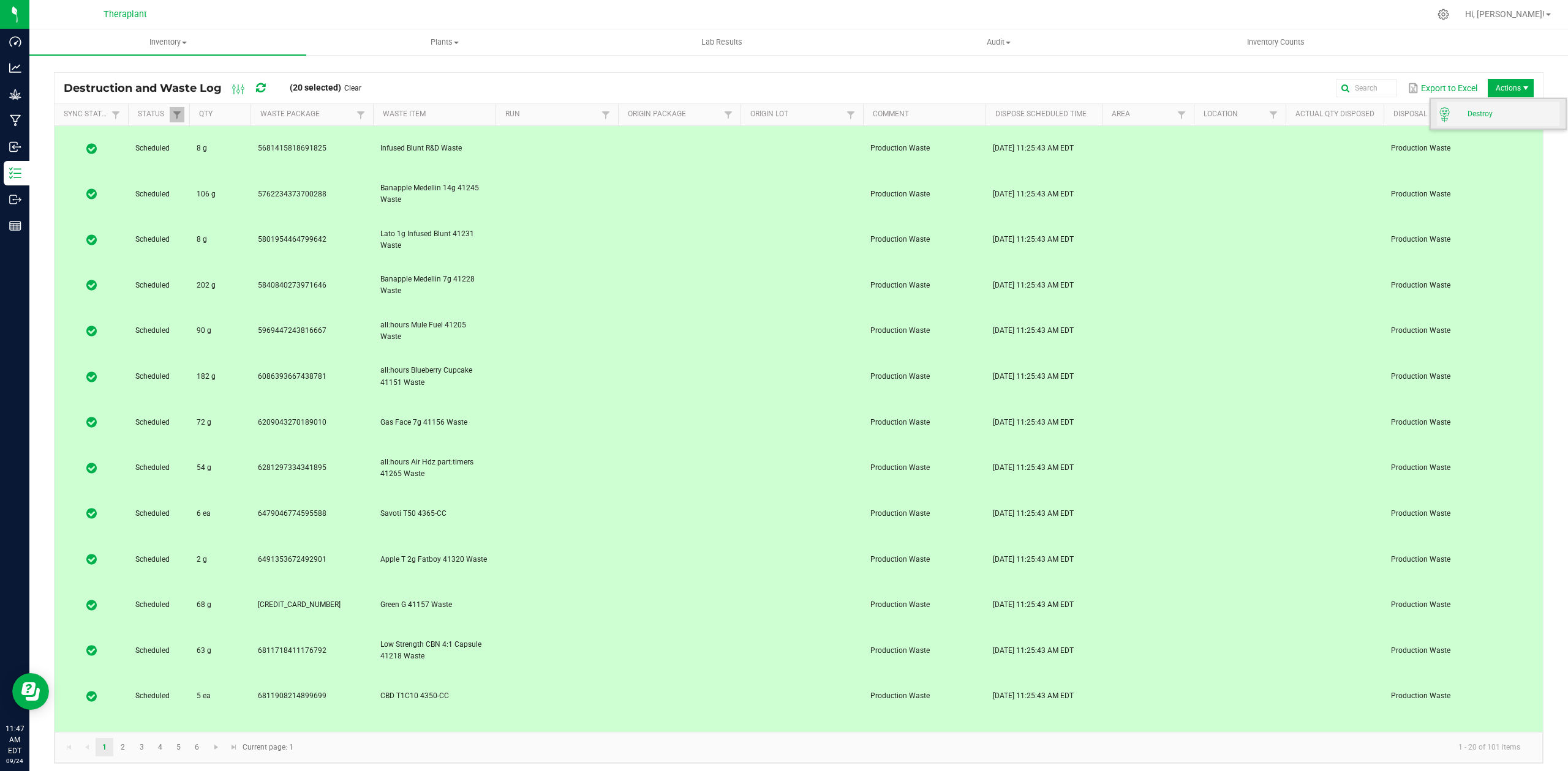
click at [1494, 113] on span "Destroy" at bounding box center [1513, 114] width 92 height 11
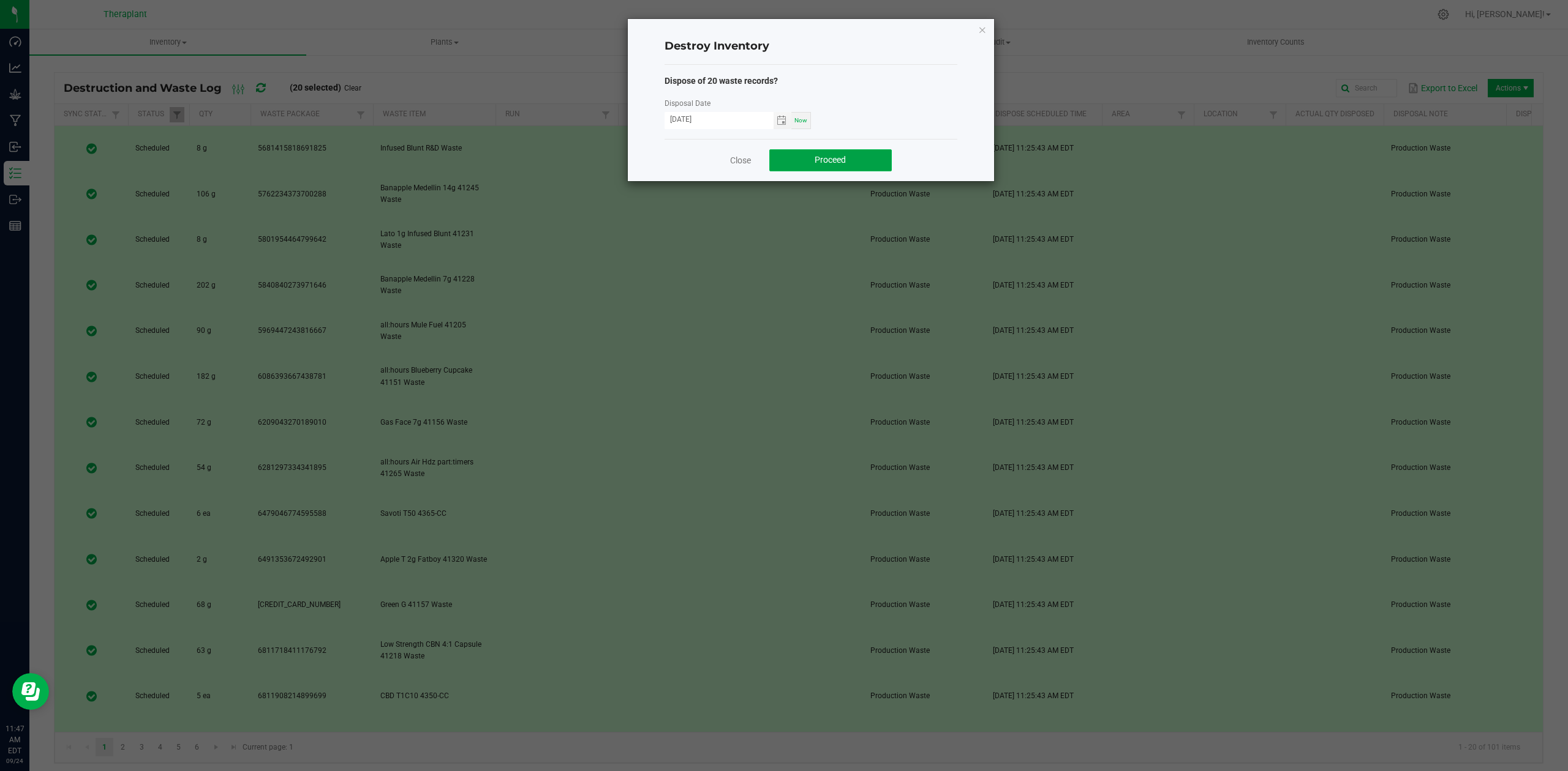
click at [848, 158] on button "Proceed" at bounding box center [831, 160] width 123 height 22
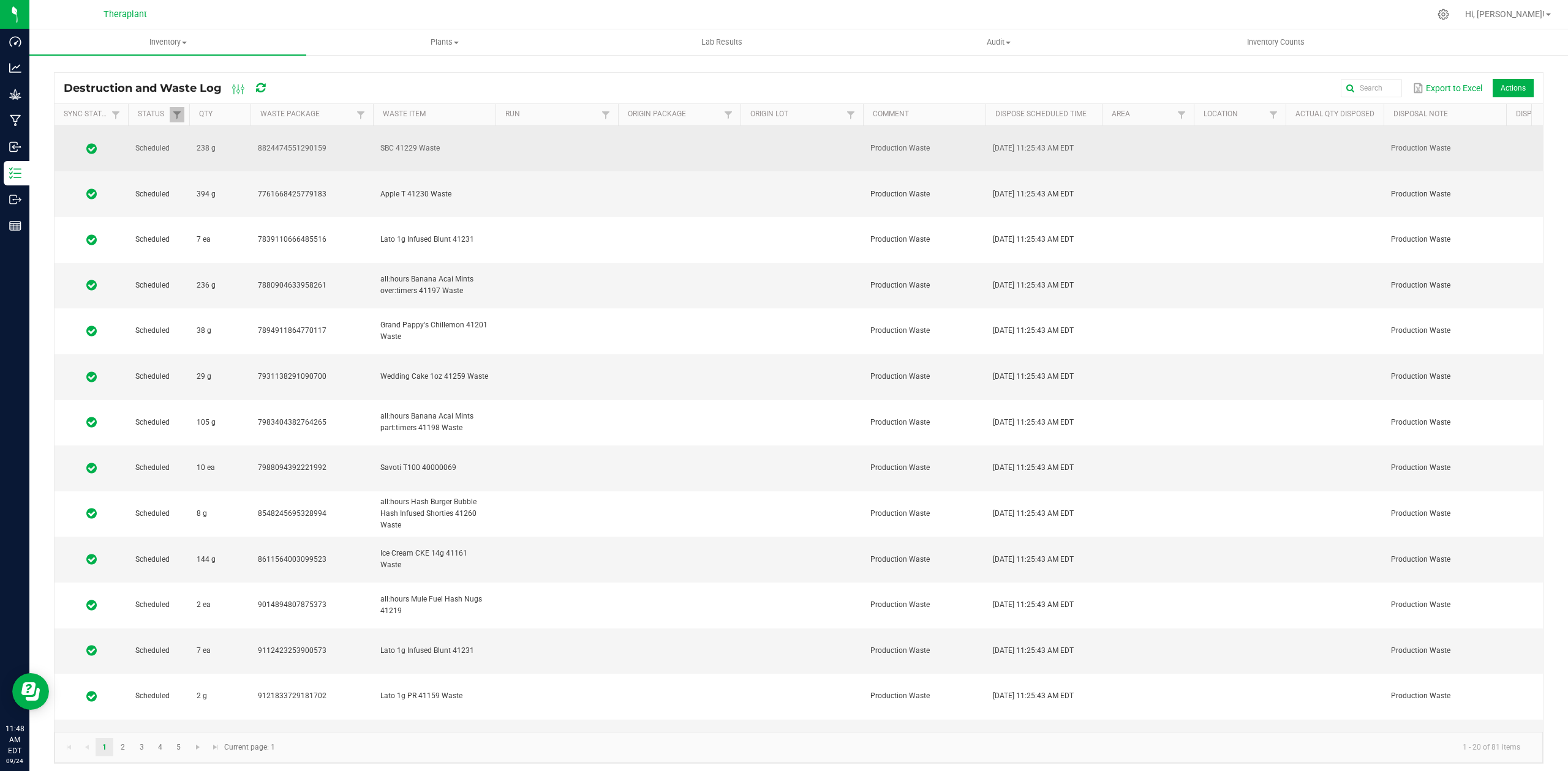
click at [464, 148] on td "SBC 41229 Waste" at bounding box center [435, 149] width 123 height 46
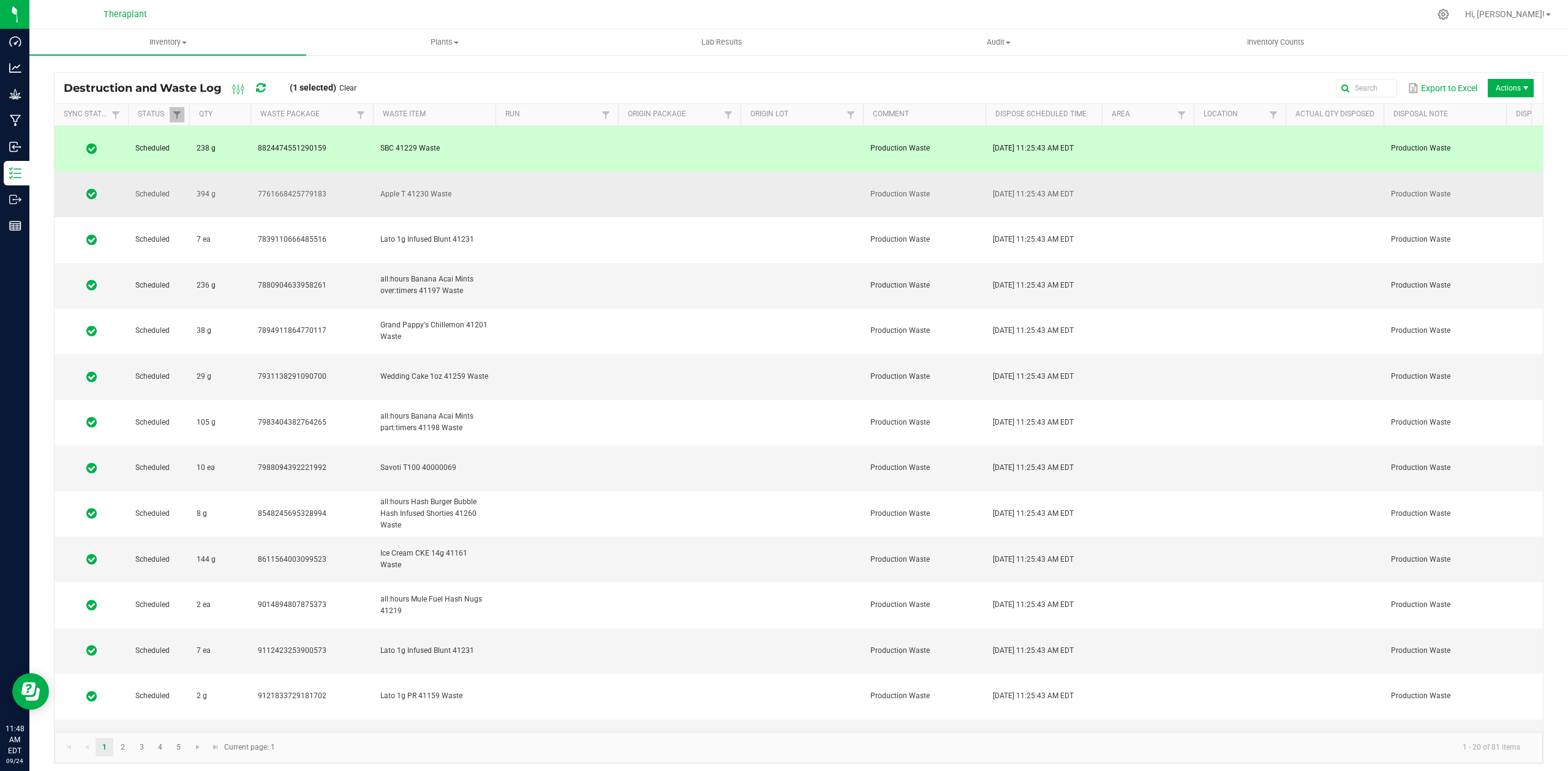
click at [473, 171] on td "Apple T 41230 Waste" at bounding box center [435, 194] width 123 height 46
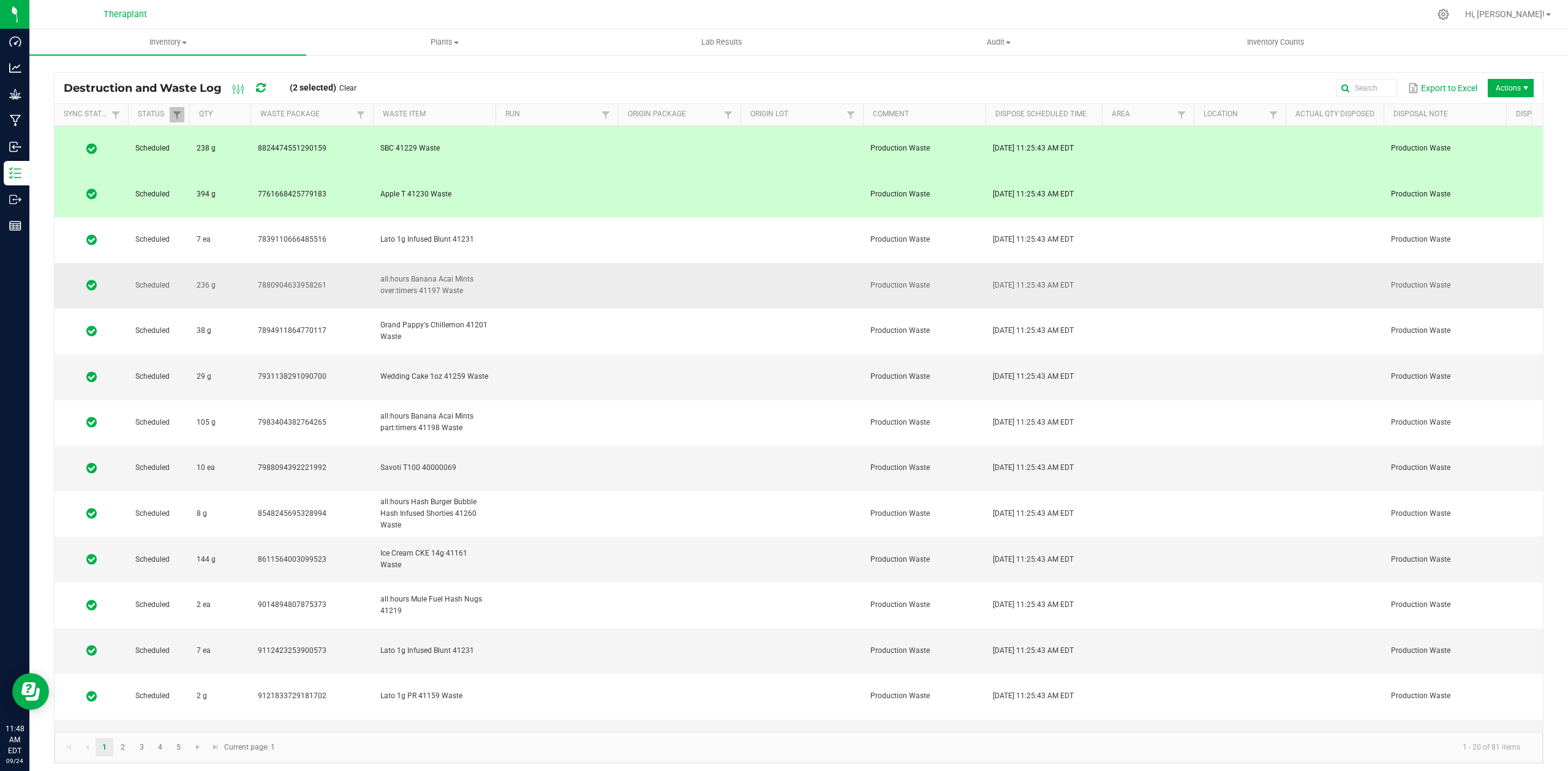
drag, startPoint x: 495, startPoint y: 199, endPoint x: 500, endPoint y: 208, distance: 10.3
click at [496, 263] on td at bounding box center [557, 286] width 123 height 46
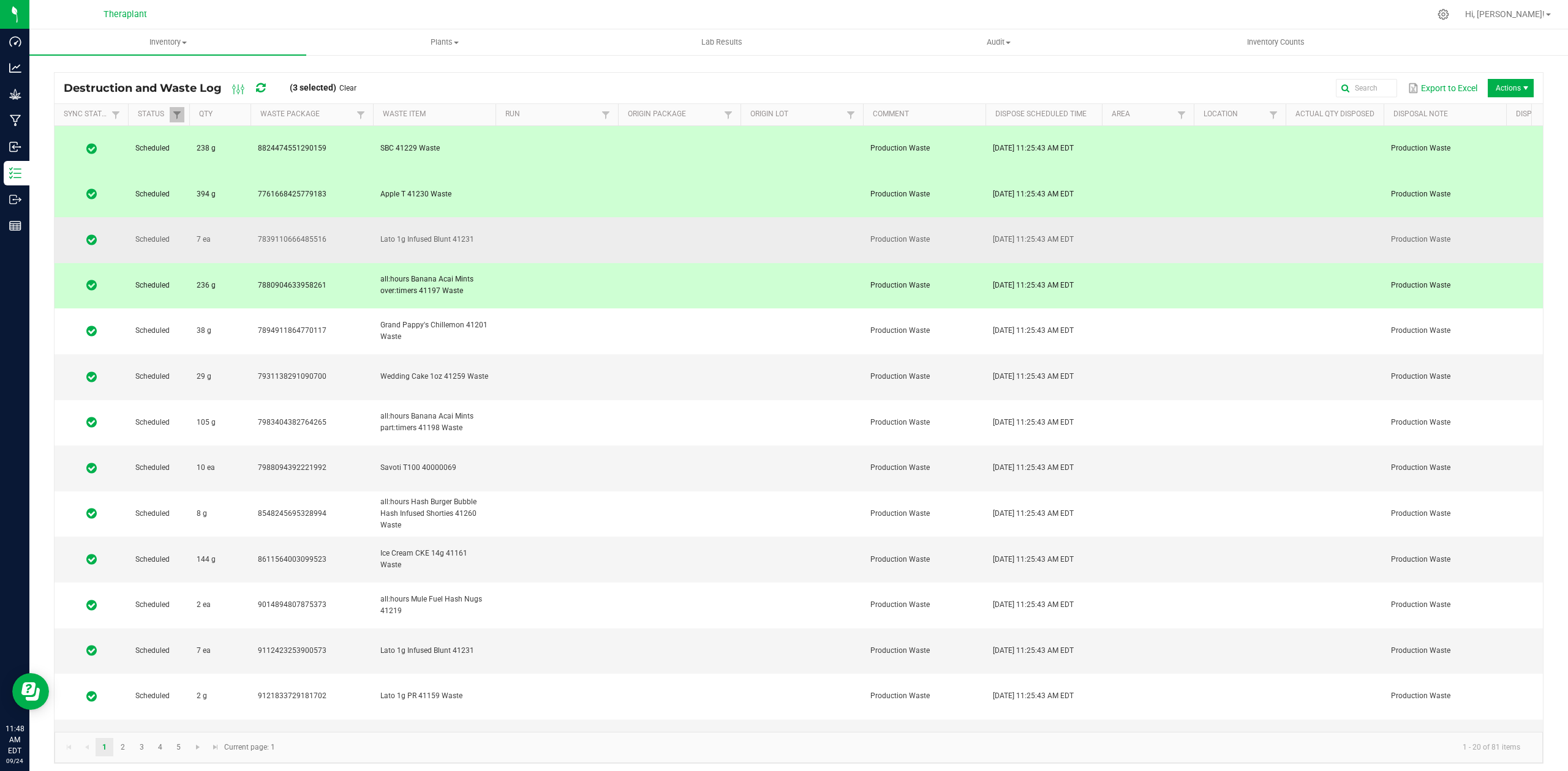
click at [520, 218] on td at bounding box center [557, 240] width 123 height 46
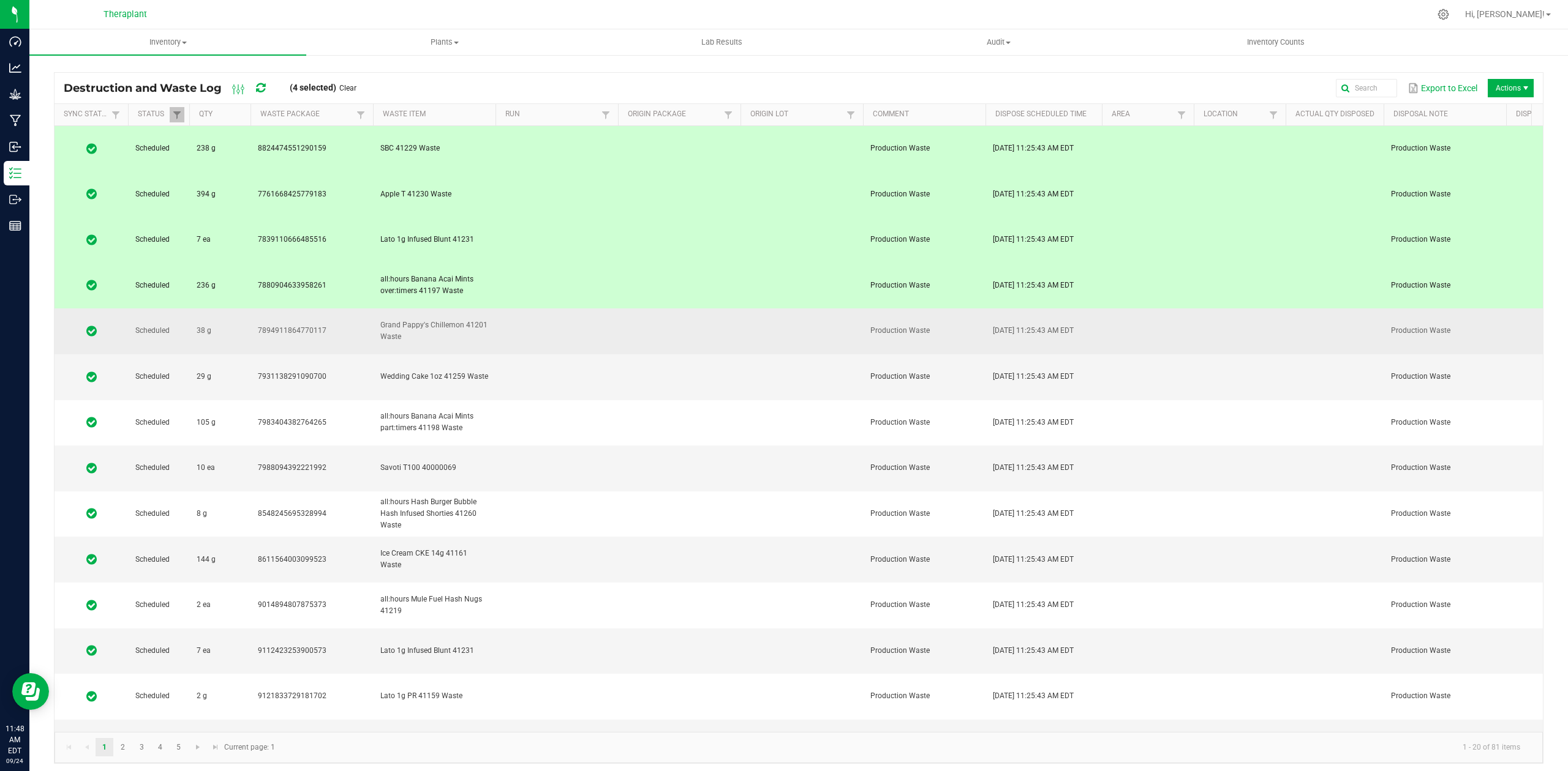
click at [533, 309] on td at bounding box center [557, 331] width 123 height 46
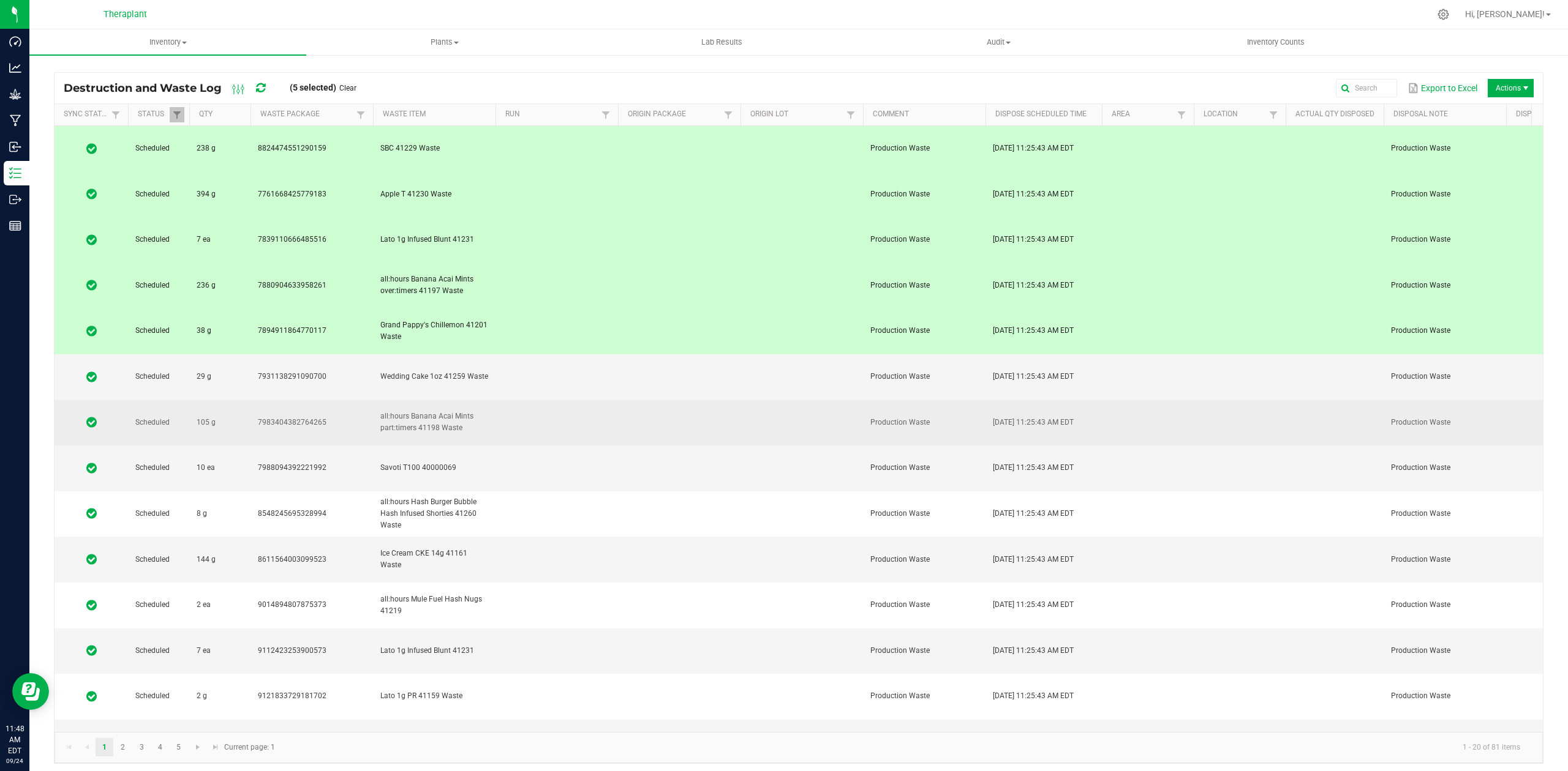
click at [539, 400] on td at bounding box center [557, 423] width 123 height 46
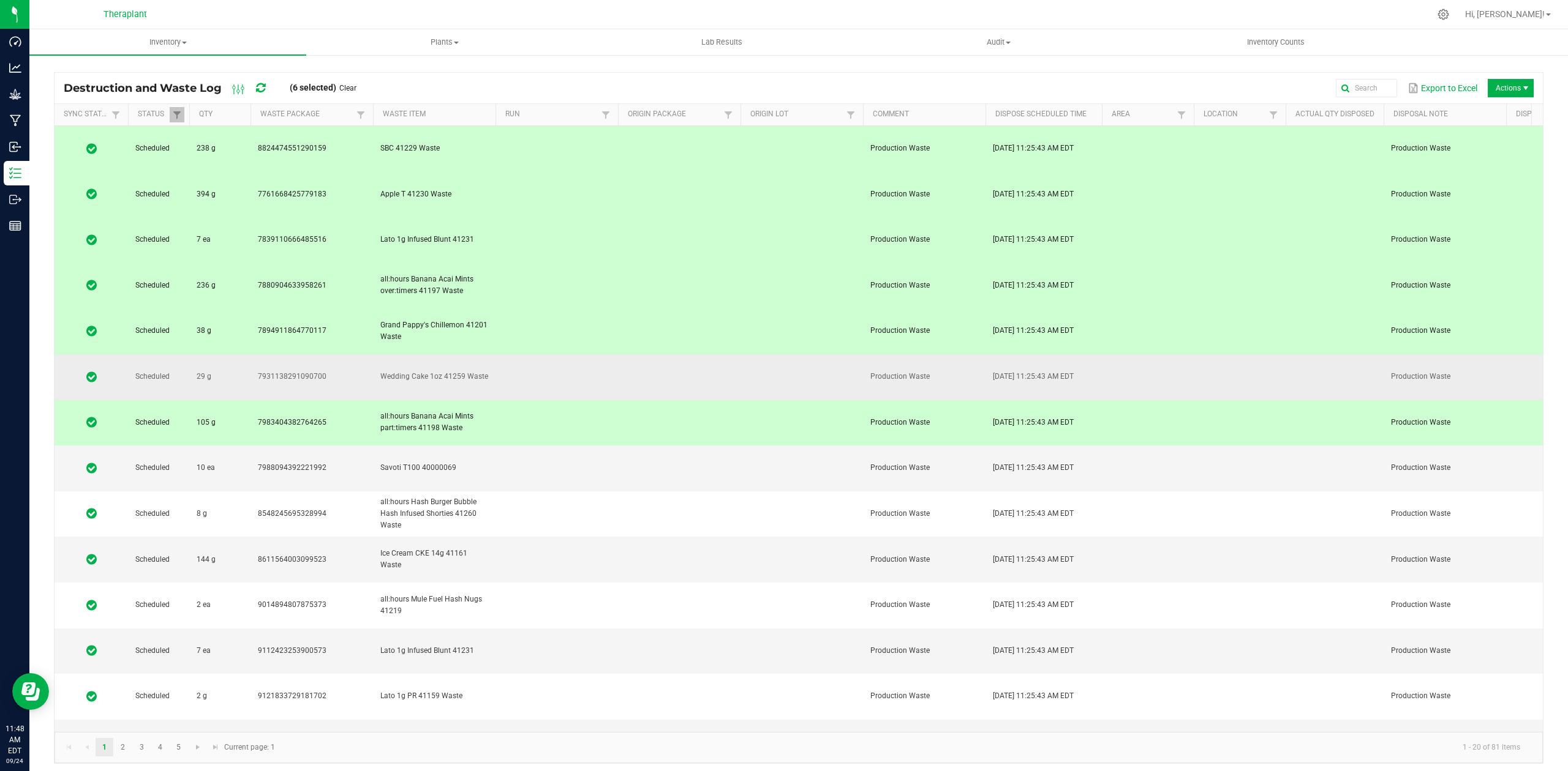
click at [544, 355] on td at bounding box center [557, 378] width 123 height 46
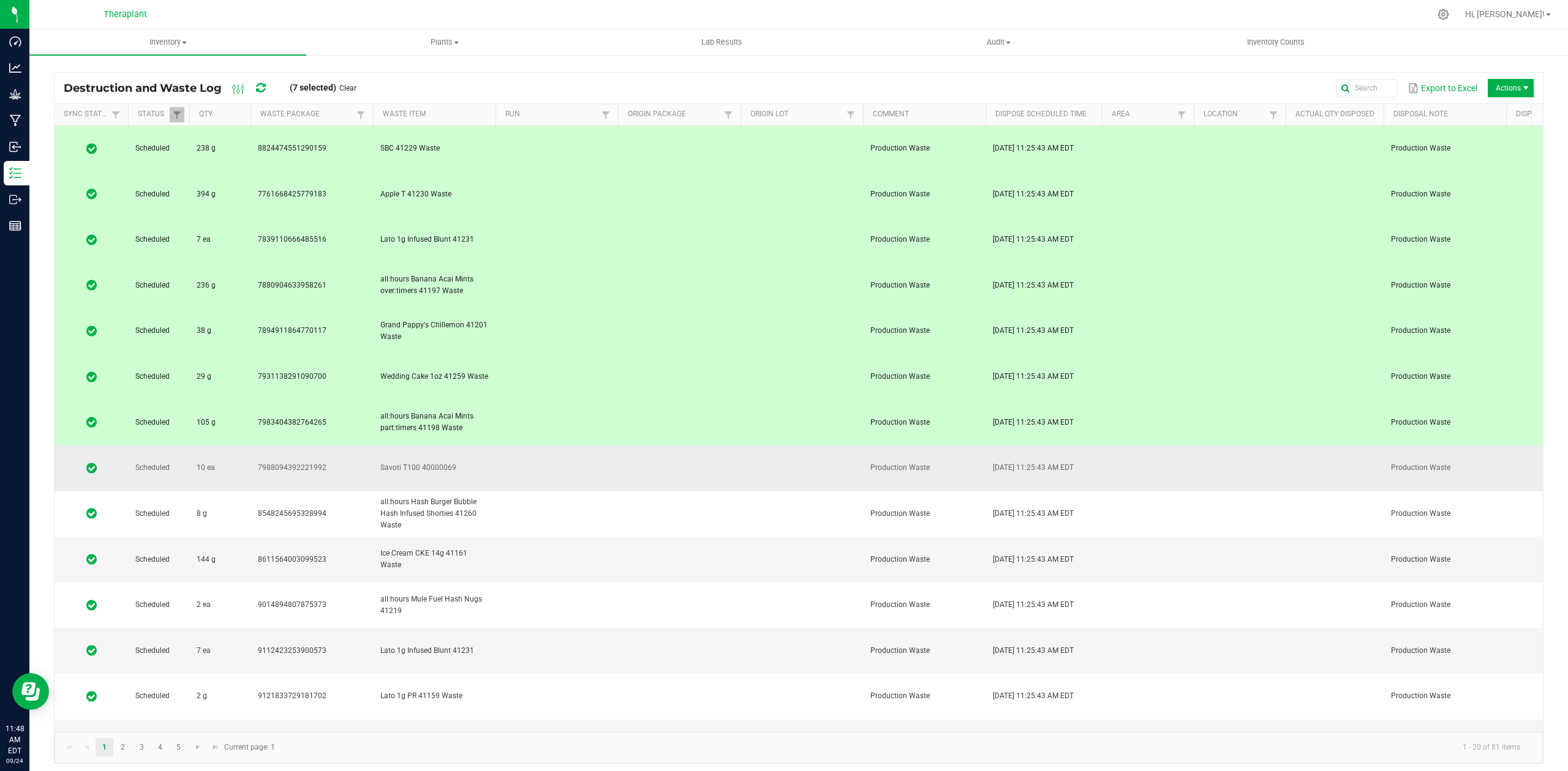
drag, startPoint x: 545, startPoint y: 334, endPoint x: 545, endPoint y: 345, distance: 11.0
click at [545, 446] on td at bounding box center [557, 469] width 123 height 46
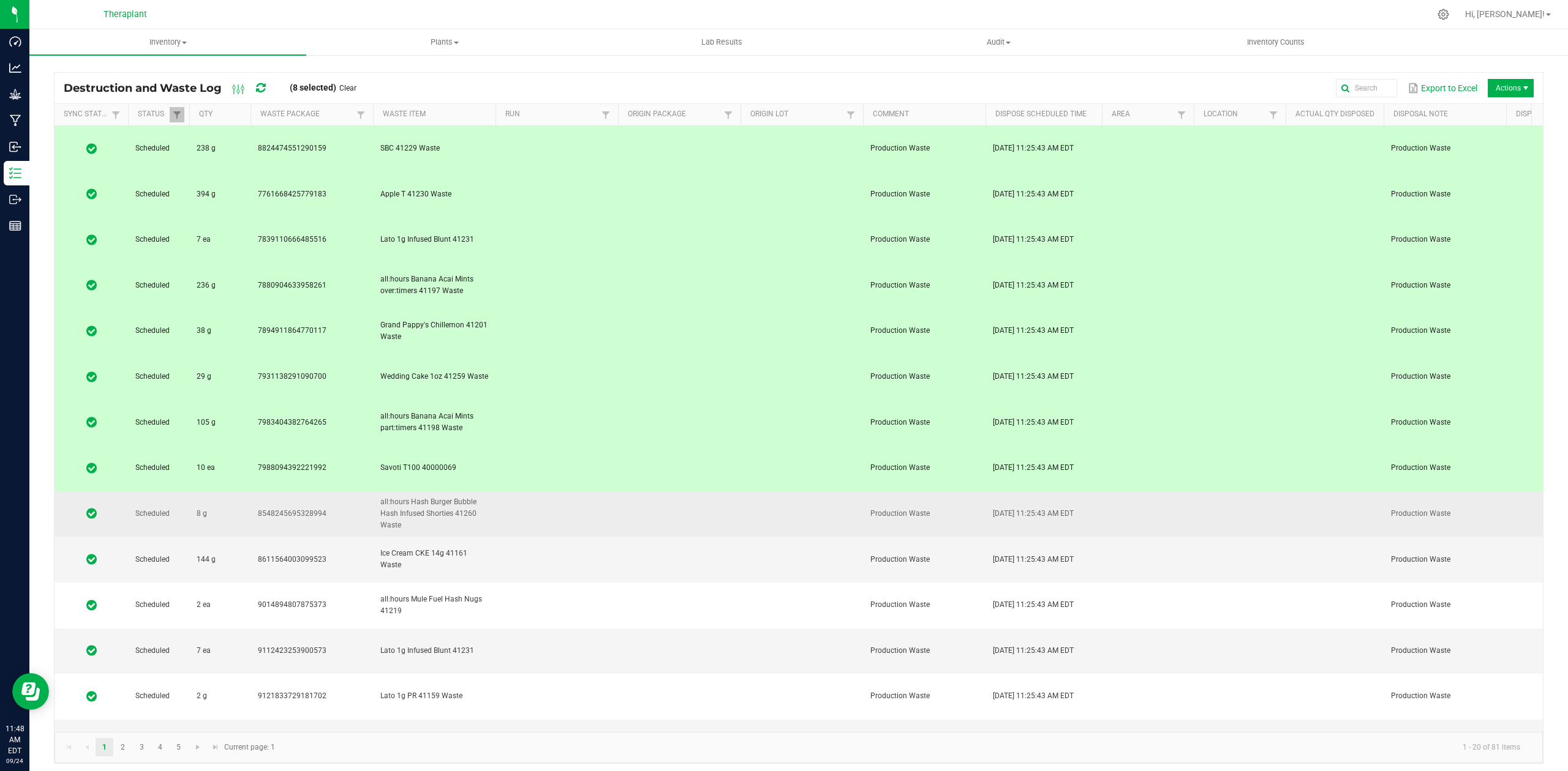
click at [547, 491] on td at bounding box center [557, 514] width 123 height 46
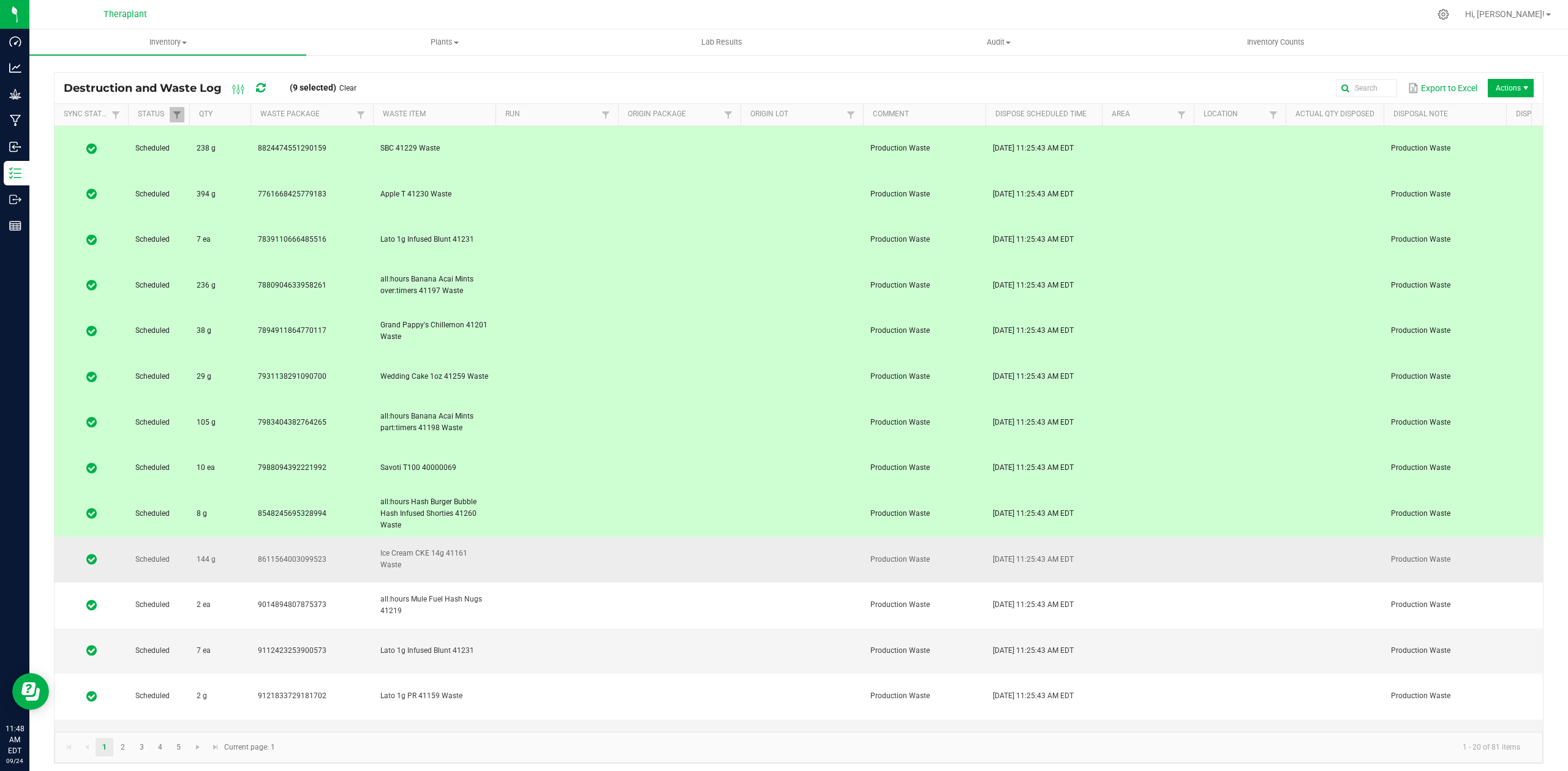
click at [544, 537] on td at bounding box center [557, 559] width 123 height 46
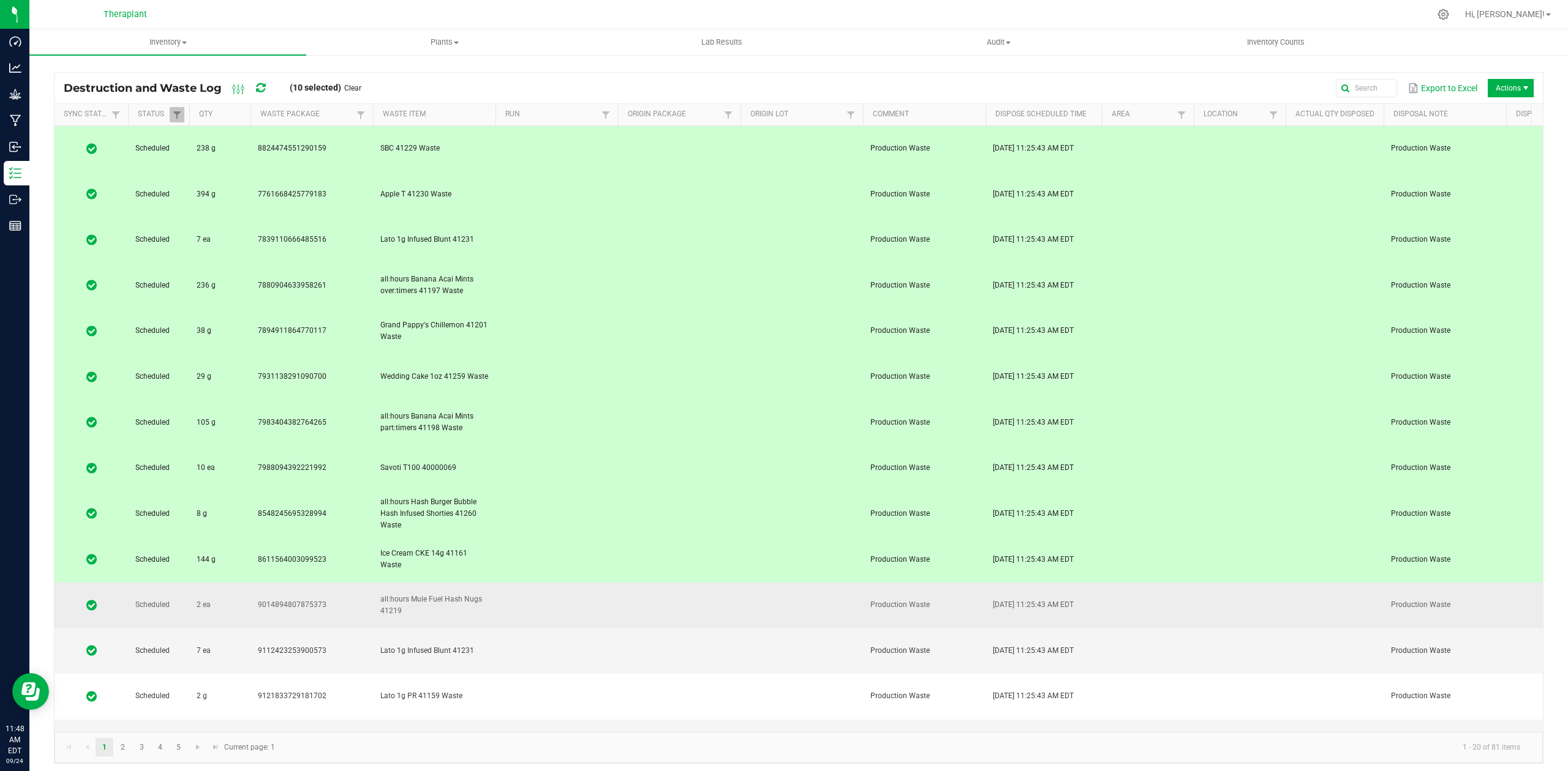
click at [539, 583] on td at bounding box center [557, 606] width 123 height 46
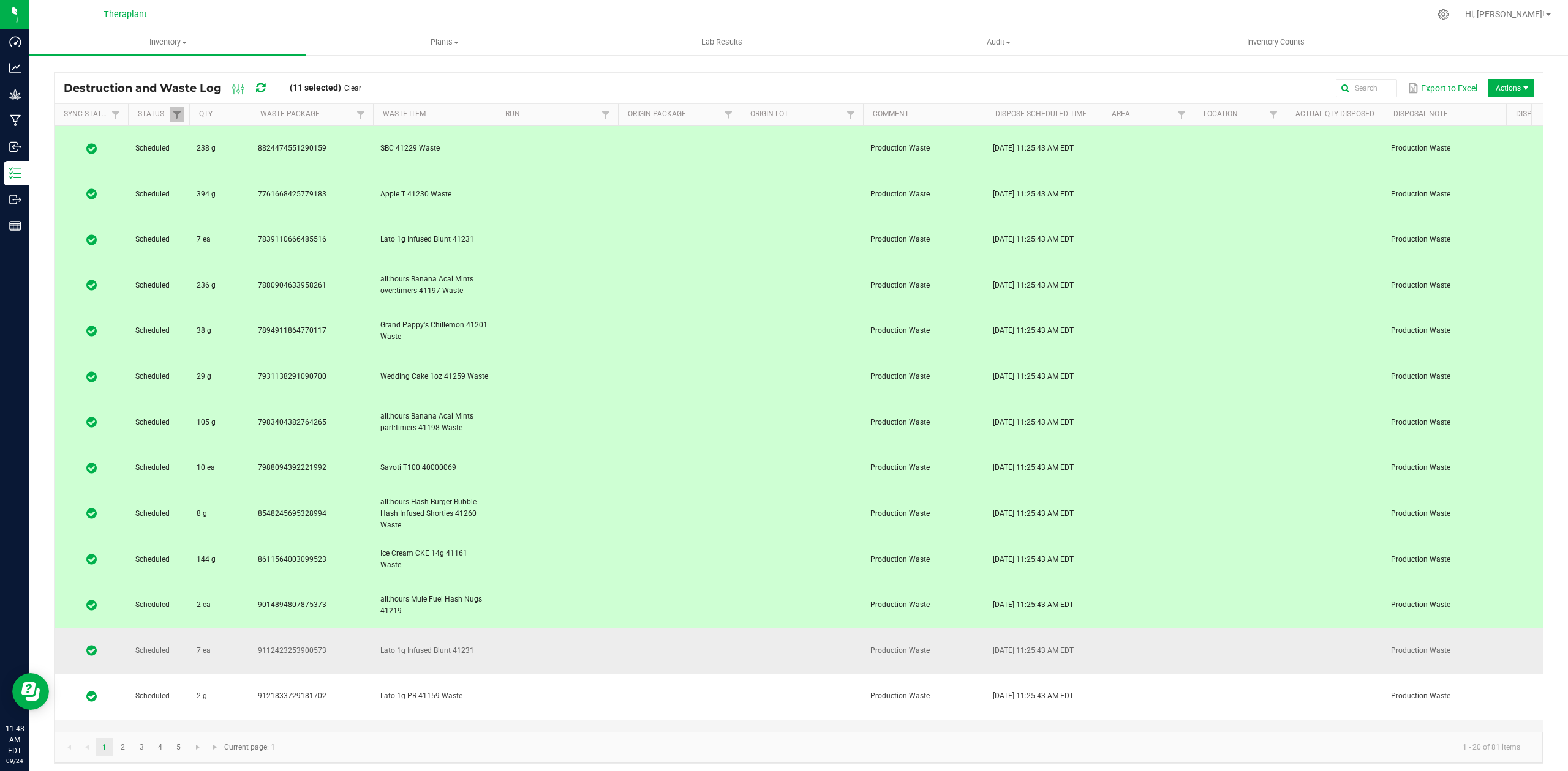
click at [538, 628] on td at bounding box center [557, 651] width 123 height 46
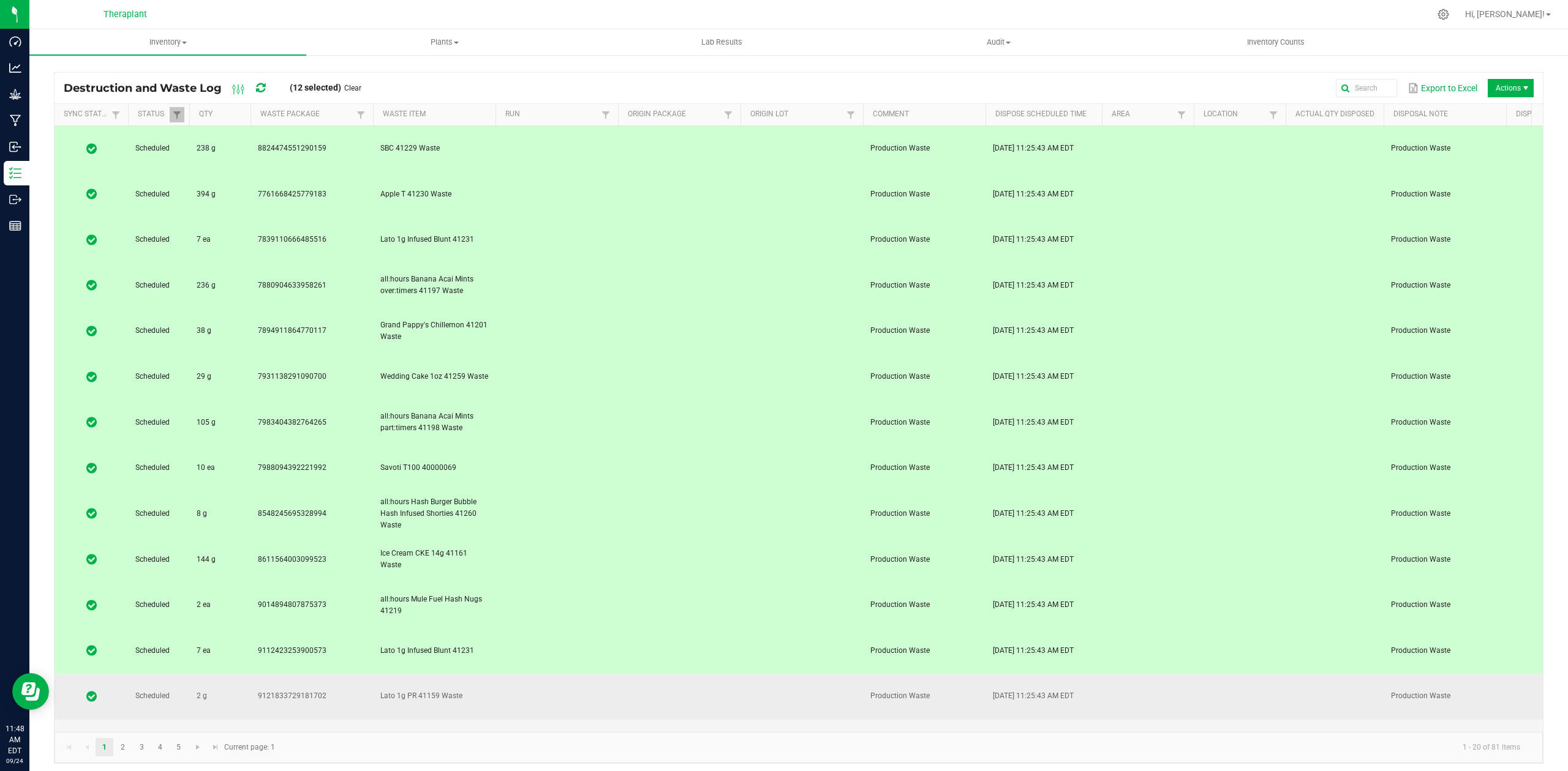
drag, startPoint x: 539, startPoint y: 485, endPoint x: 539, endPoint y: 501, distance: 16.0
click at [539, 674] on td at bounding box center [557, 697] width 123 height 46
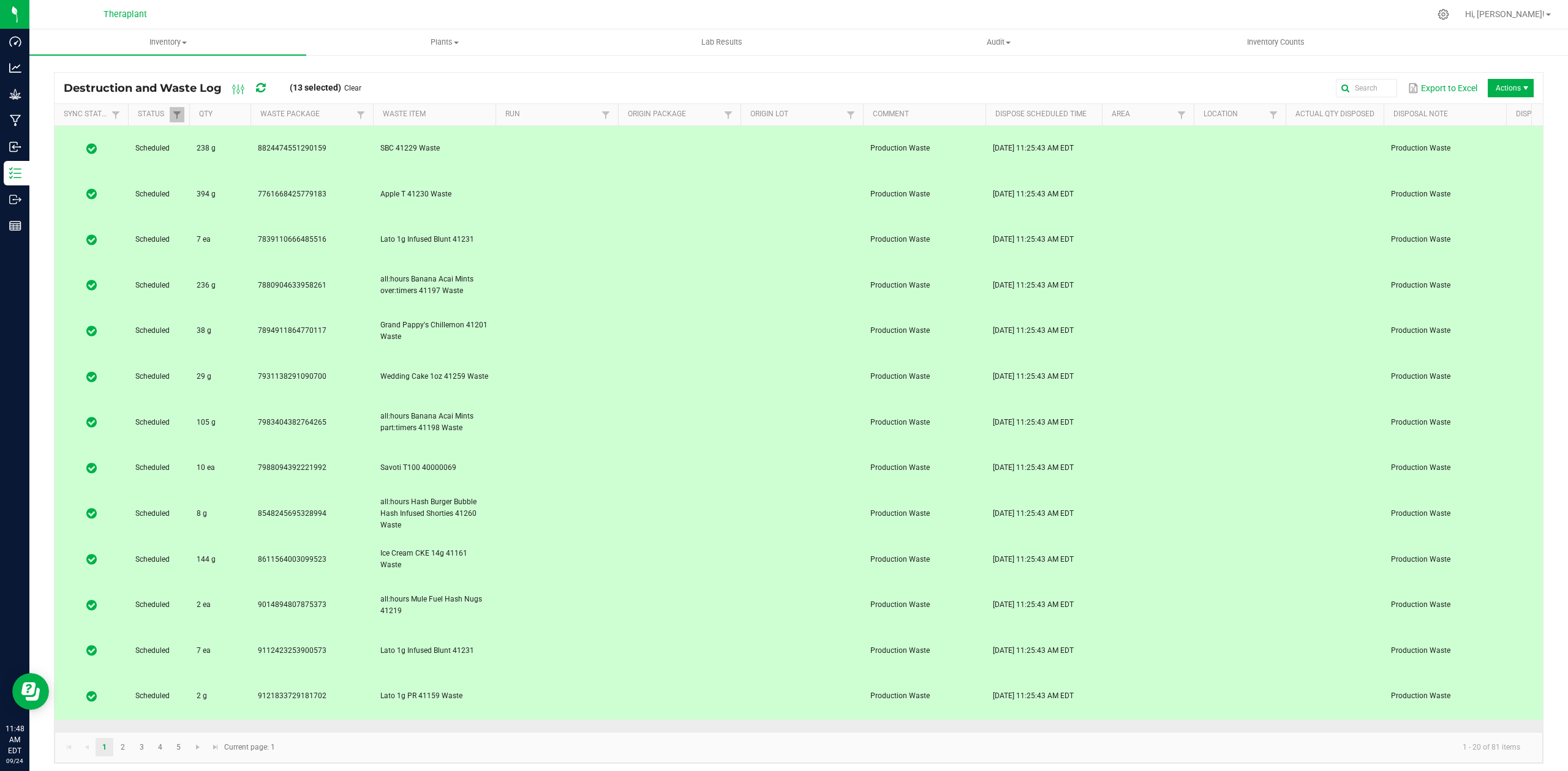
click at [538, 720] on td at bounding box center [557, 743] width 123 height 46
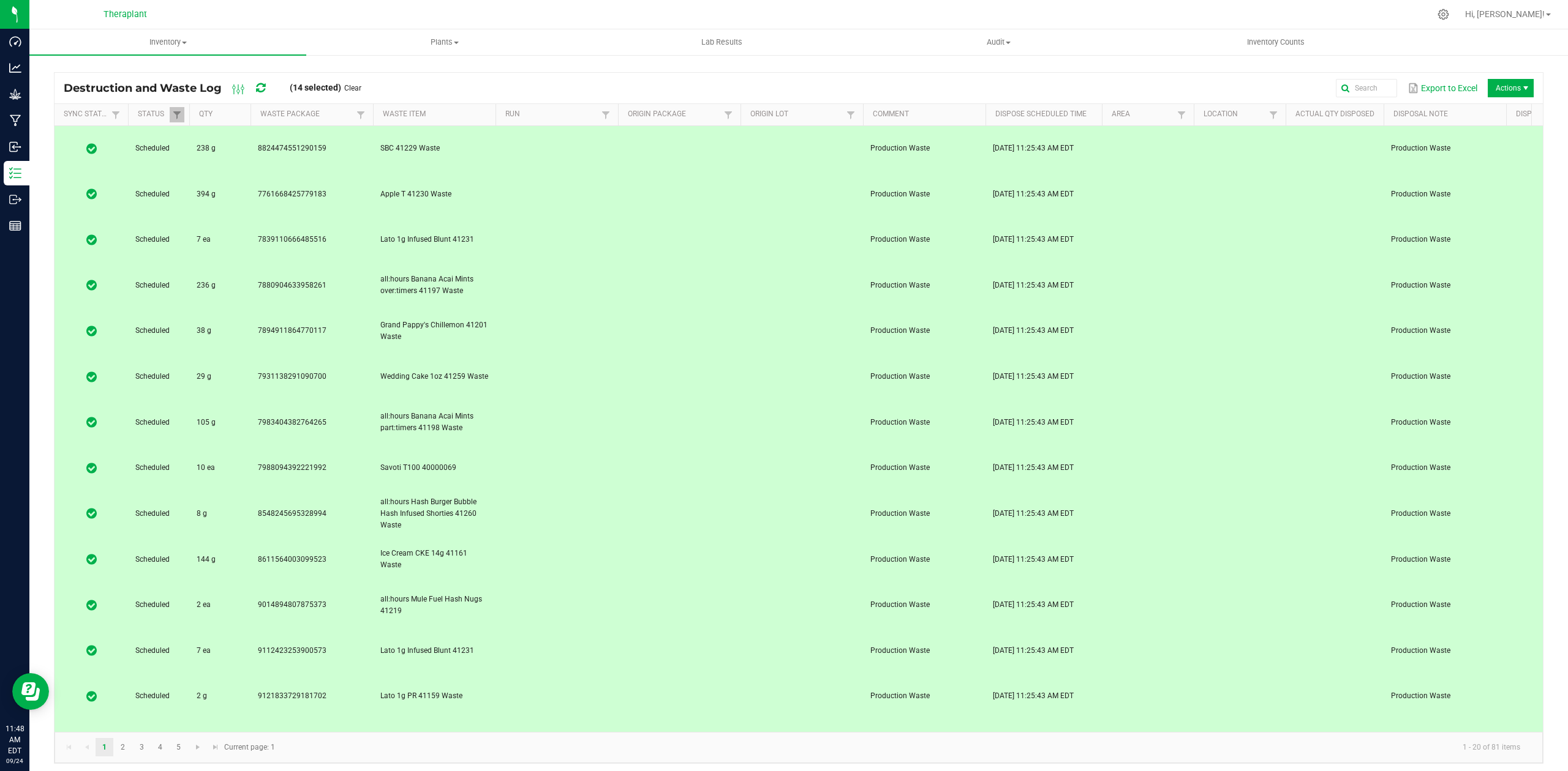
drag, startPoint x: 538, startPoint y: 552, endPoint x: 538, endPoint y: 565, distance: 13.0
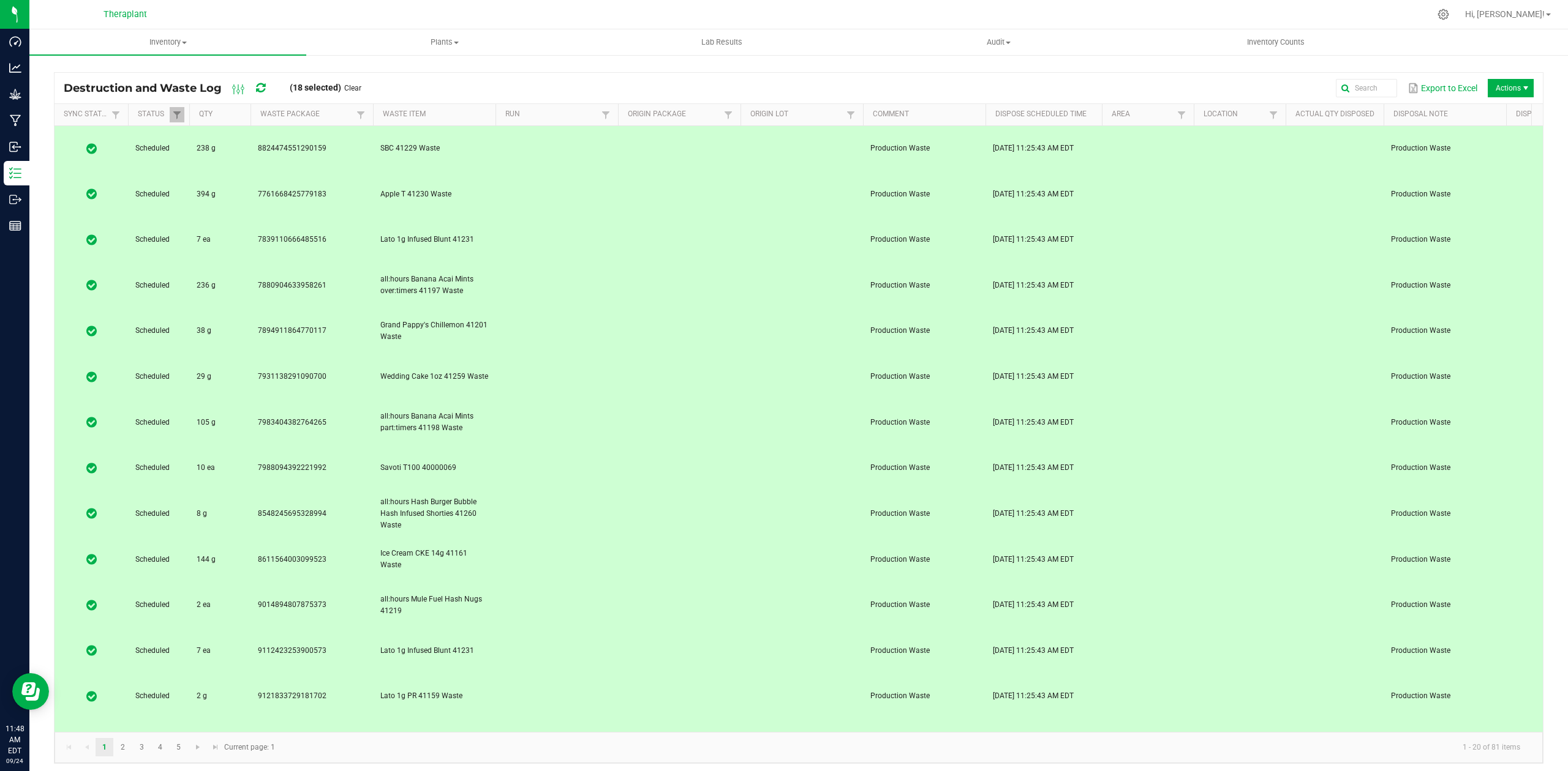
drag, startPoint x: 512, startPoint y: 630, endPoint x: 512, endPoint y: 641, distance: 11.0
click at [508, 679] on div "Scheduled 238 g 8824474551290159 SBC 41229 Waste Production Waste [DATE] 11:25:…" at bounding box center [799, 428] width 1488 height 606
click at [1515, 81] on span "Actions" at bounding box center [1510, 88] width 46 height 18
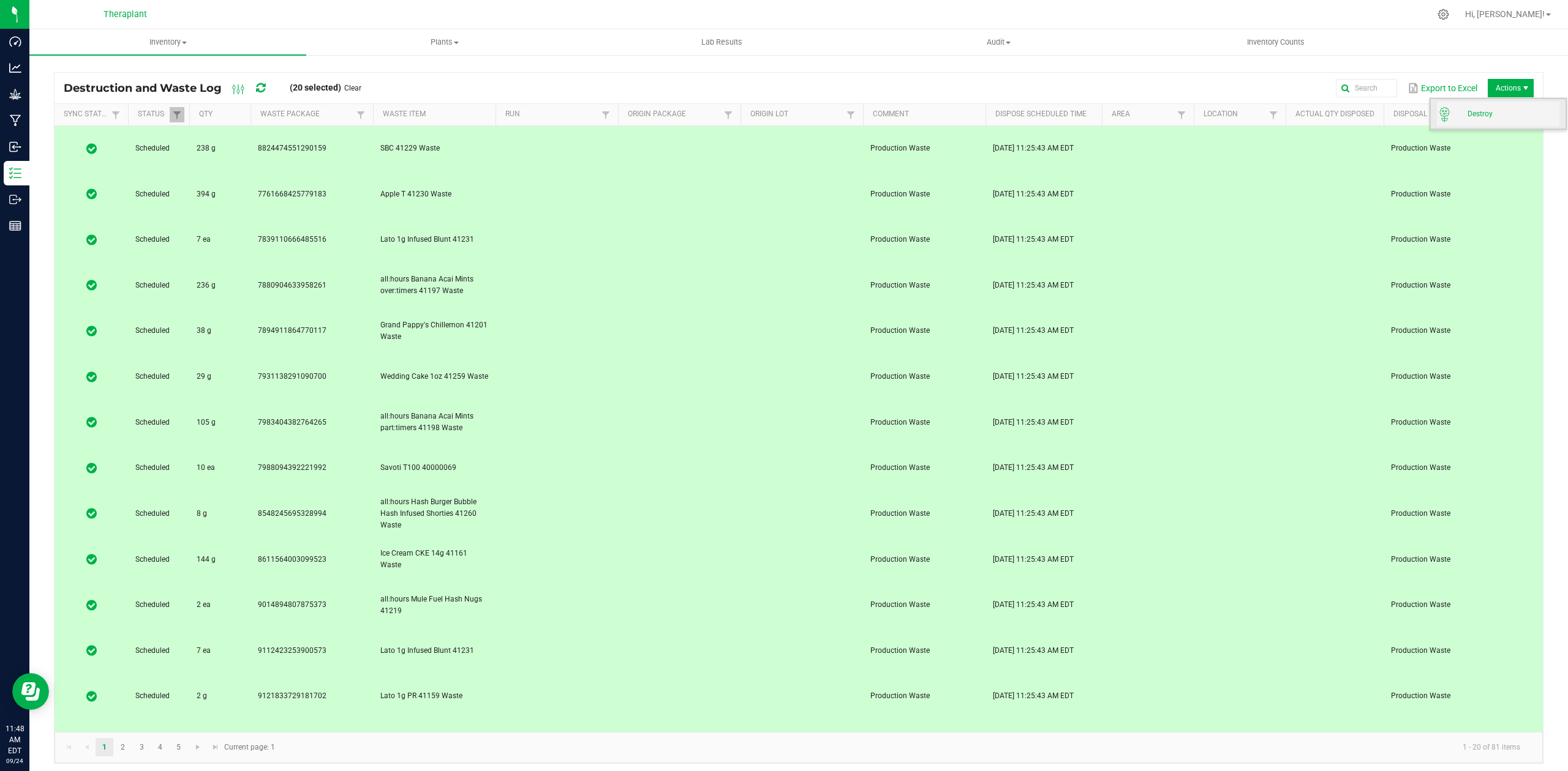
click at [1505, 114] on span "Destroy" at bounding box center [1513, 114] width 92 height 11
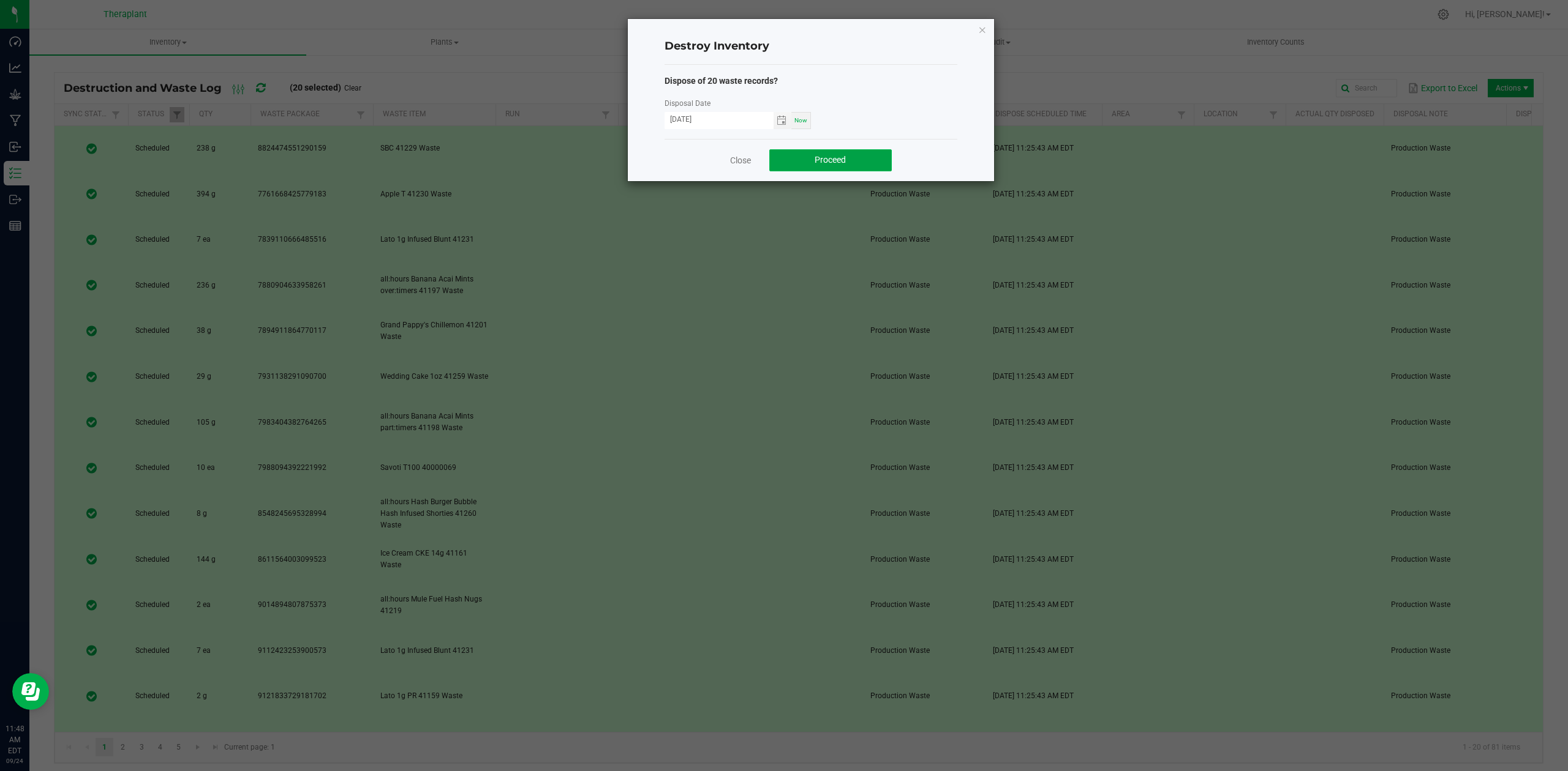
drag, startPoint x: 861, startPoint y: 168, endPoint x: 850, endPoint y: 152, distance: 19.4
click at [858, 163] on button "Proceed" at bounding box center [831, 160] width 123 height 22
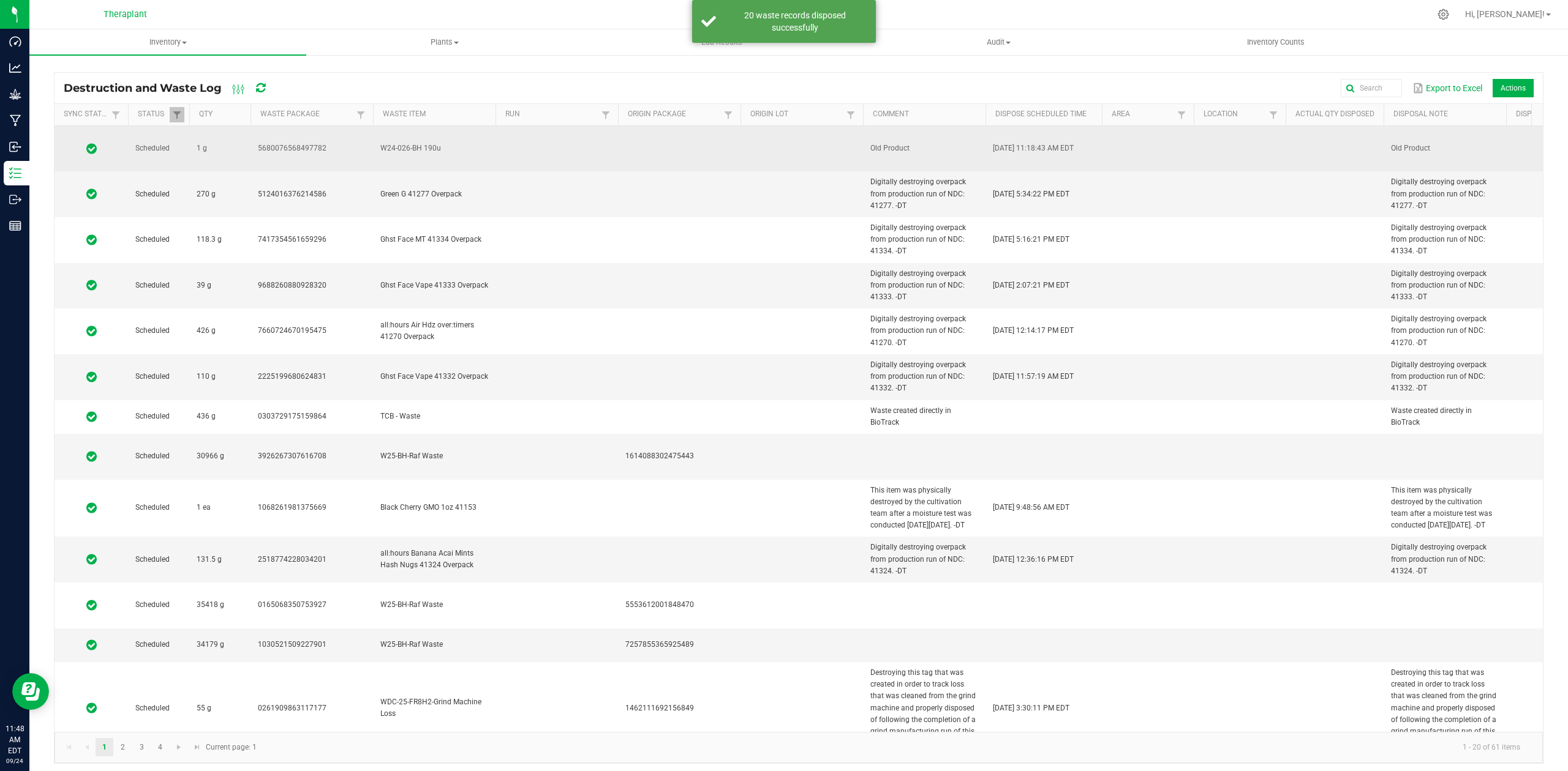
click at [507, 139] on td at bounding box center [557, 149] width 123 height 46
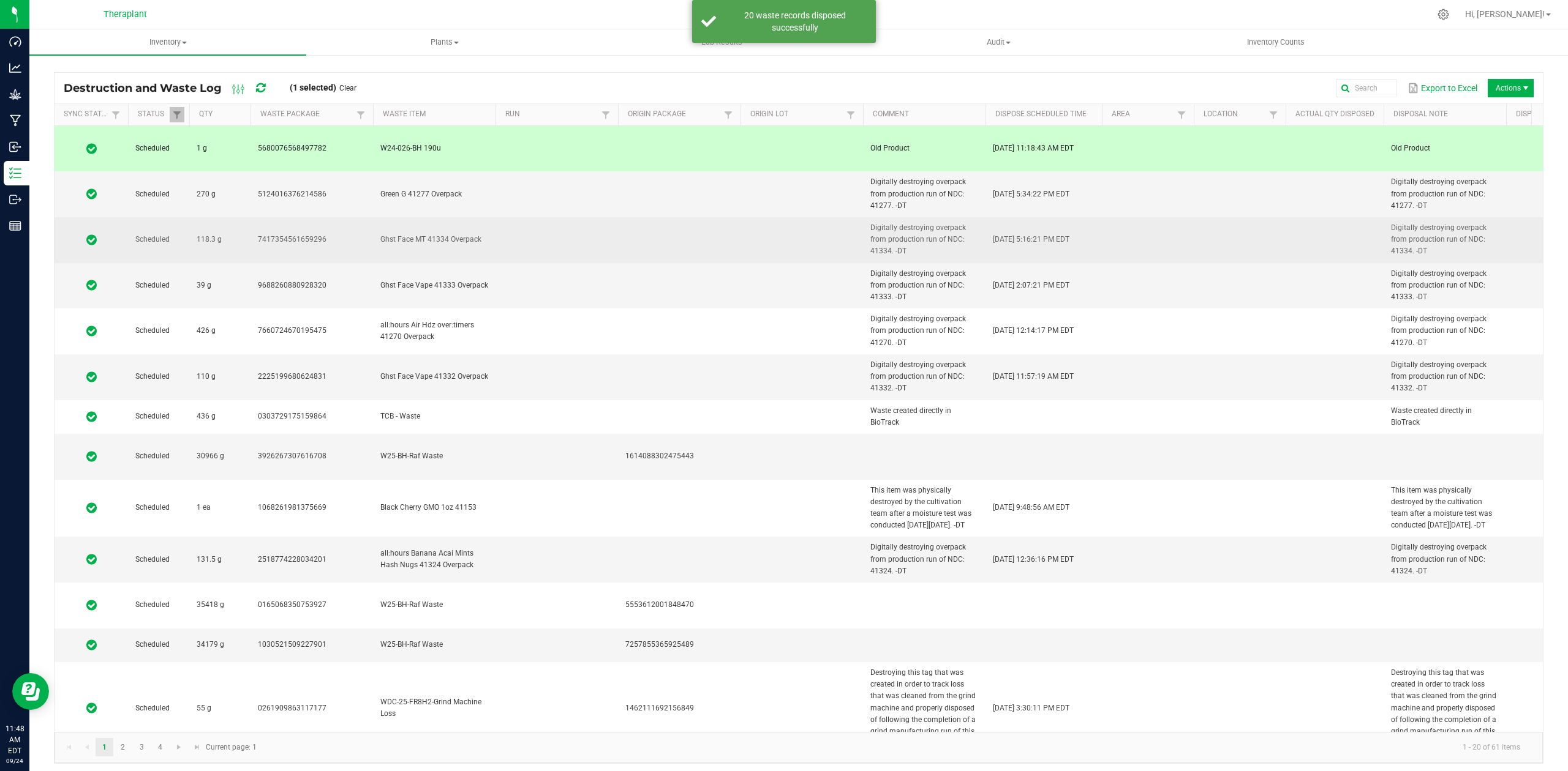
drag, startPoint x: 529, startPoint y: 162, endPoint x: 534, endPoint y: 197, distance: 35.4
click at [530, 171] on td at bounding box center [557, 194] width 123 height 46
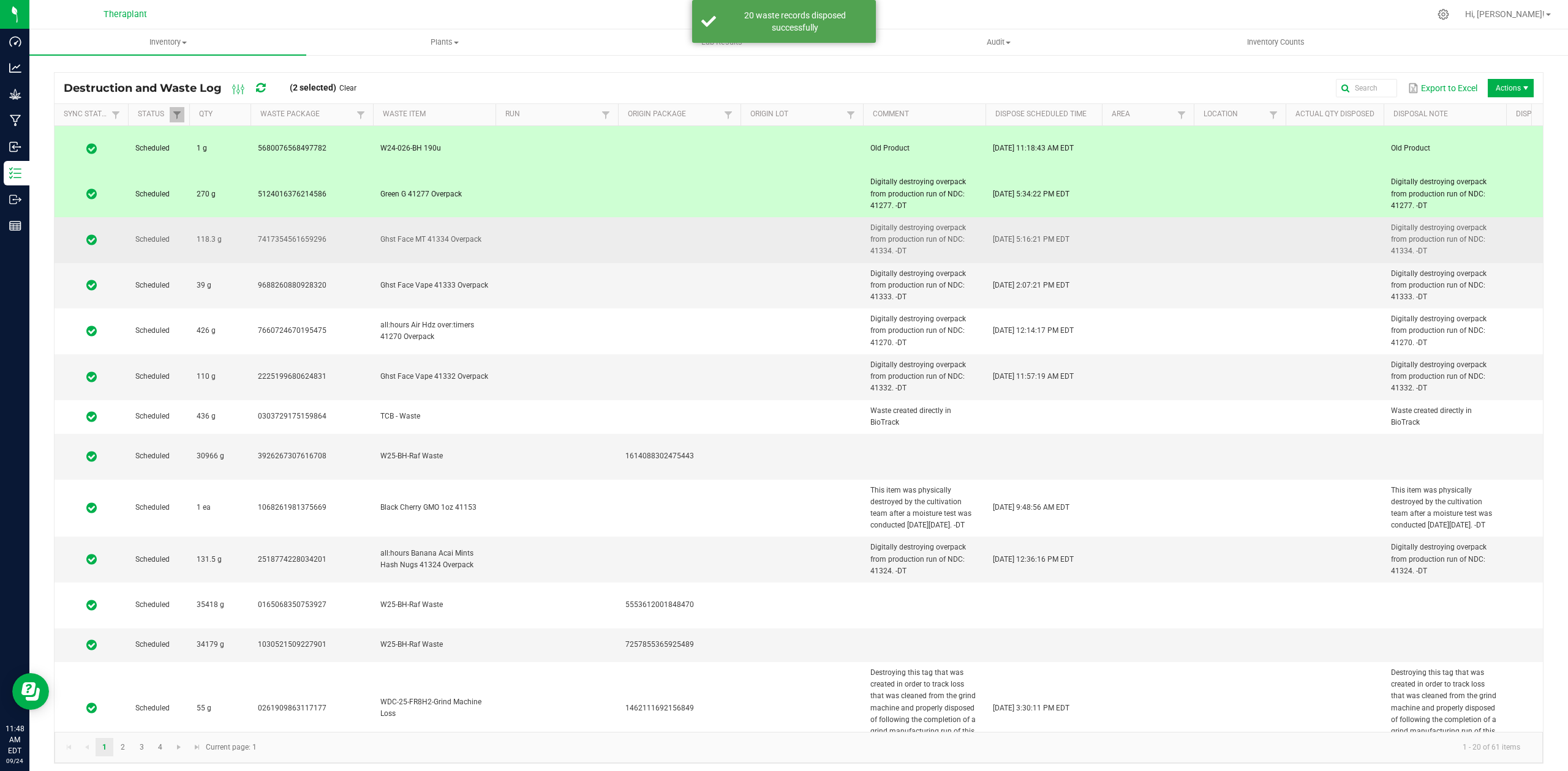
click at [538, 238] on td at bounding box center [557, 240] width 123 height 46
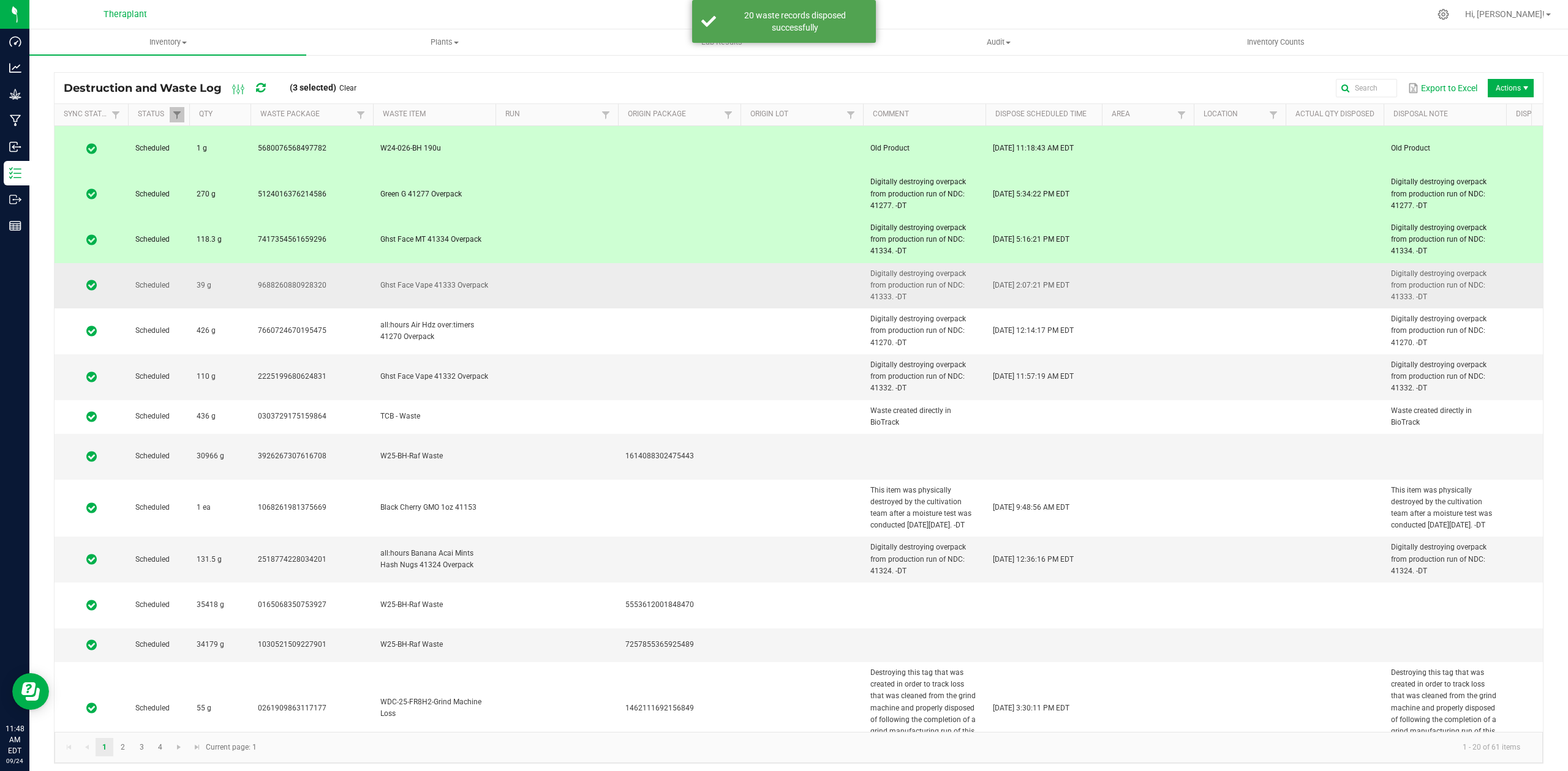
click at [542, 267] on td at bounding box center [557, 286] width 123 height 46
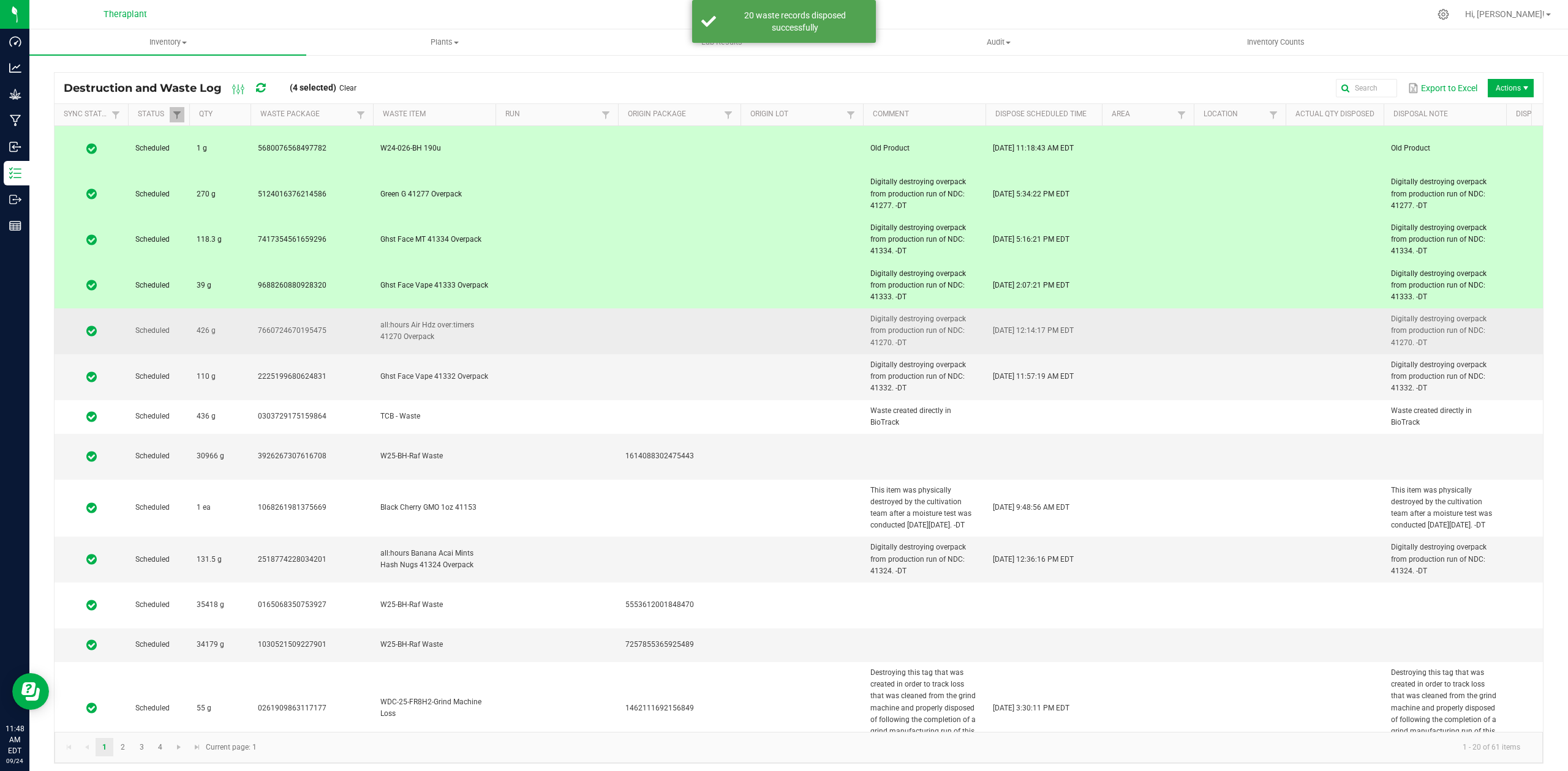
click at [552, 313] on td at bounding box center [557, 331] width 123 height 46
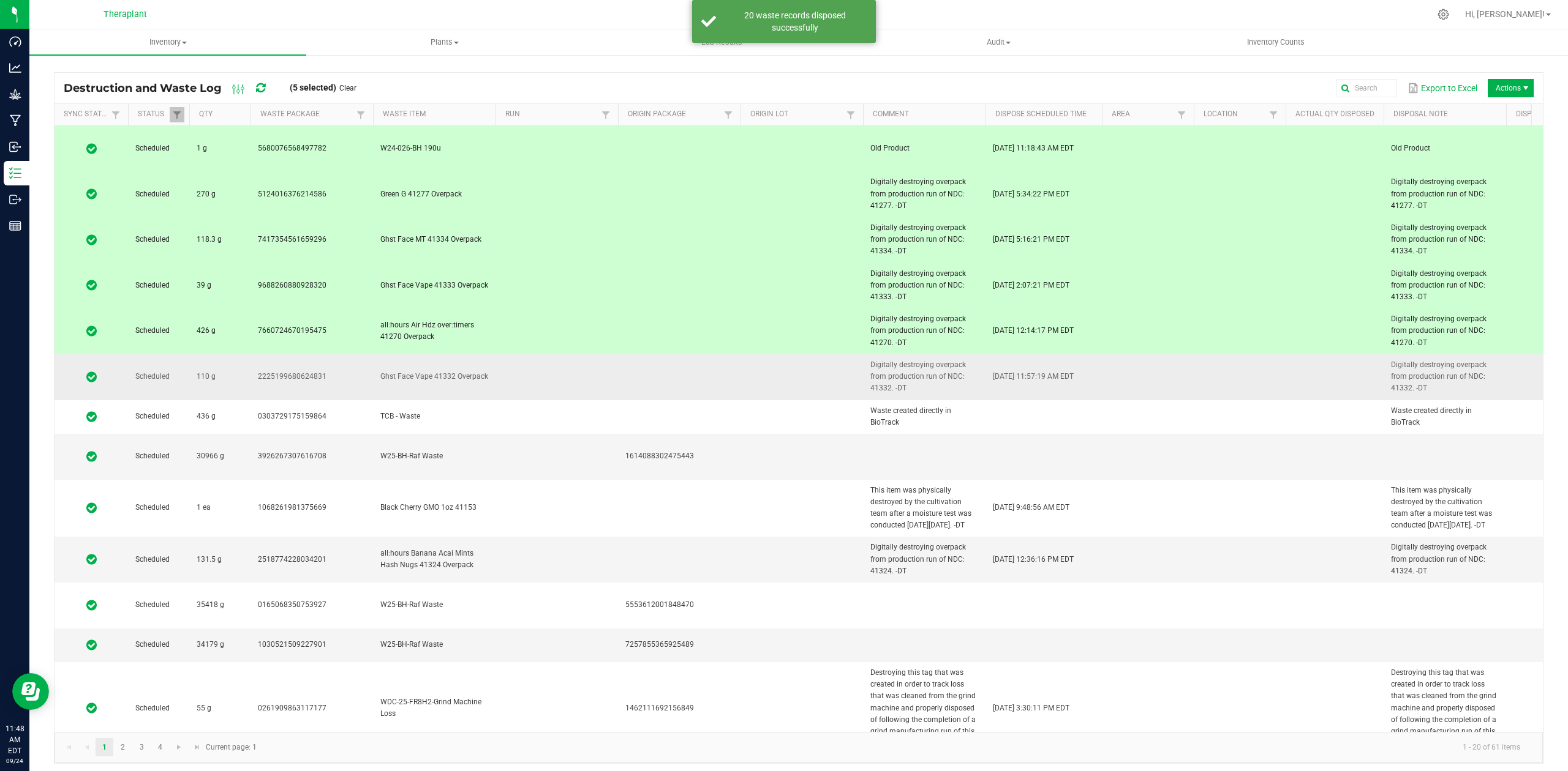
drag, startPoint x: 552, startPoint y: 348, endPoint x: 552, endPoint y: 356, distance: 8.0
click at [552, 355] on td at bounding box center [557, 378] width 123 height 46
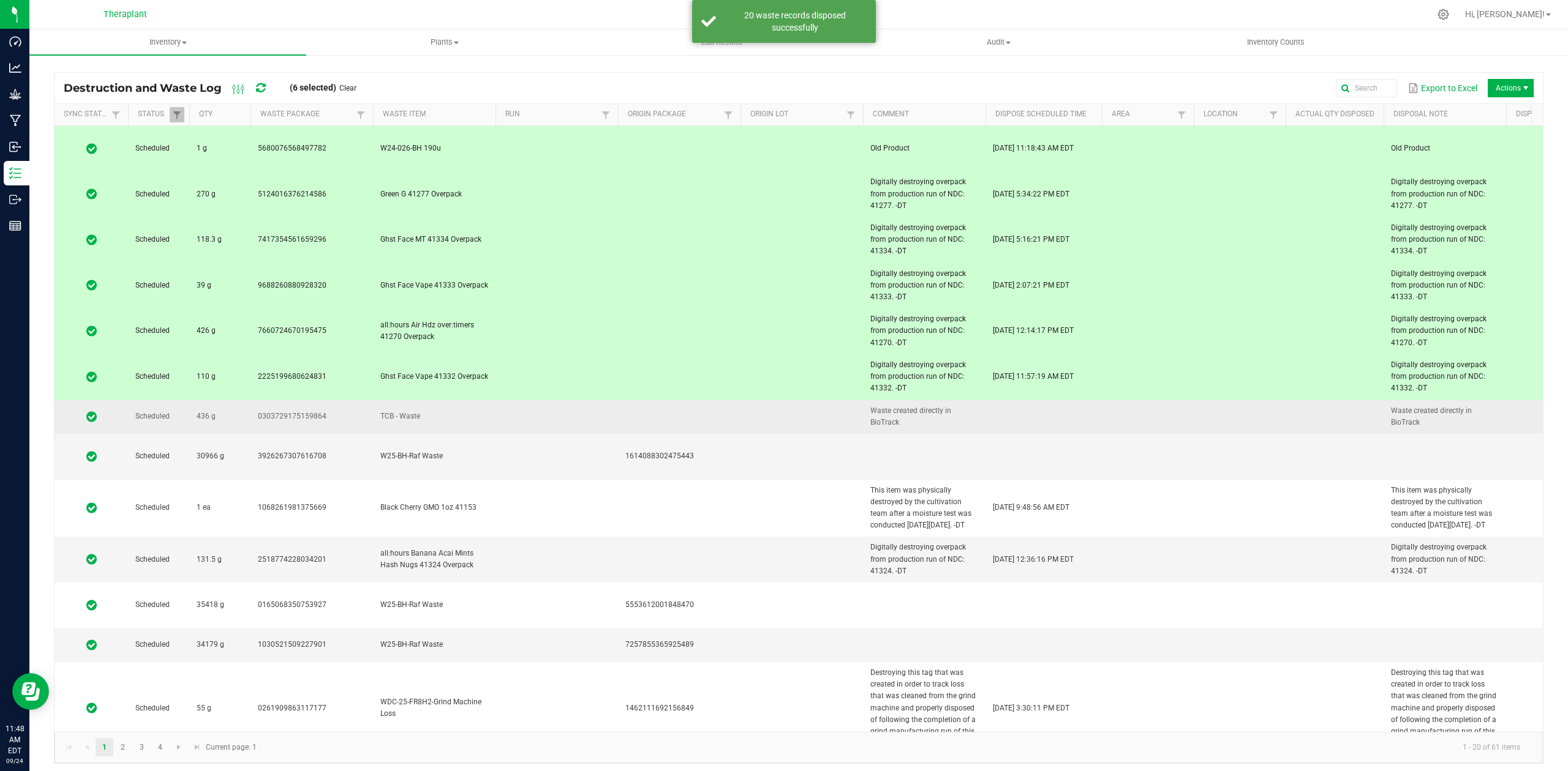
click at [555, 404] on td at bounding box center [557, 417] width 123 height 33
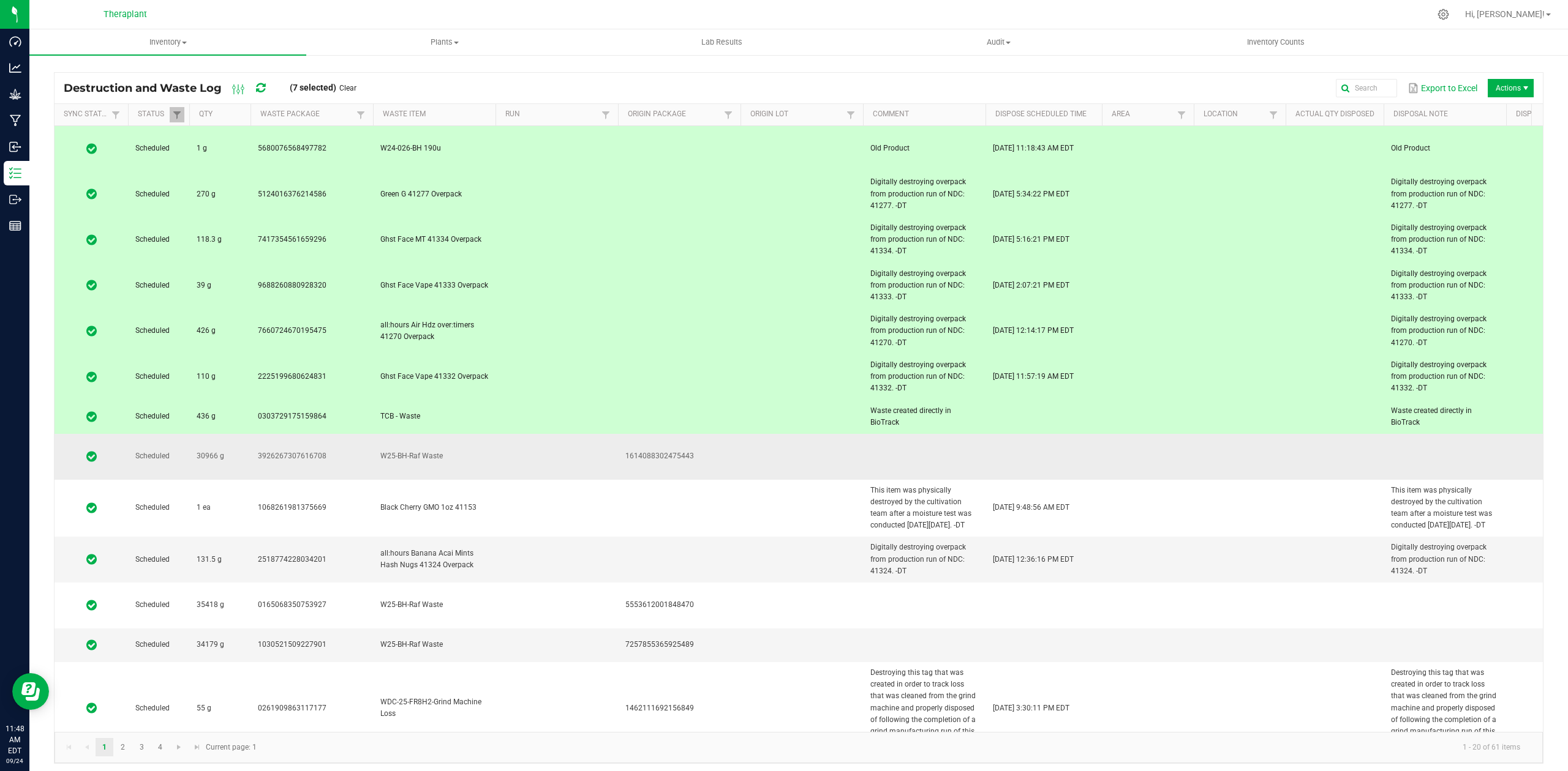
click at [560, 434] on td at bounding box center [557, 457] width 123 height 46
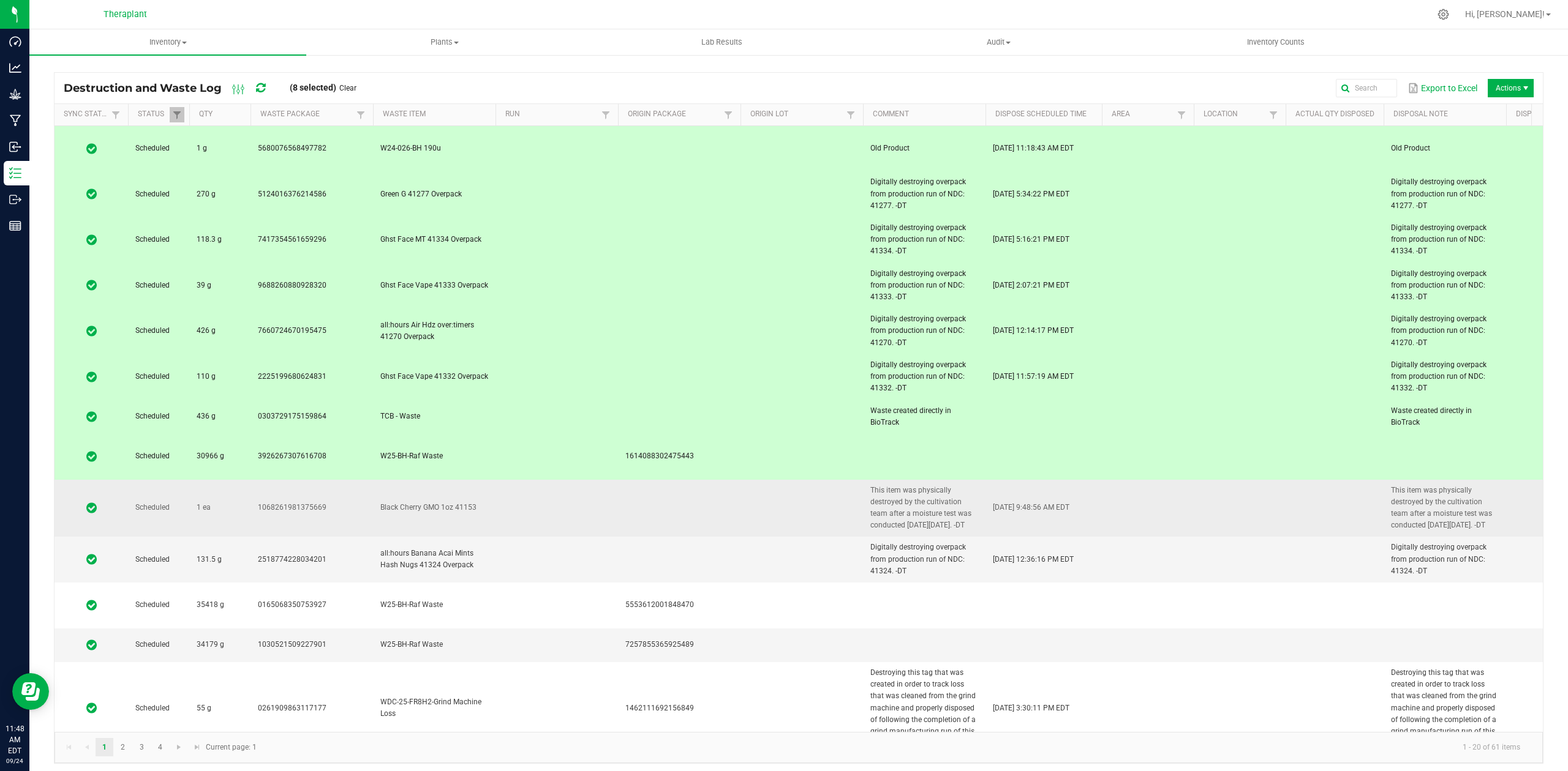
click at [554, 480] on td at bounding box center [557, 509] width 123 height 58
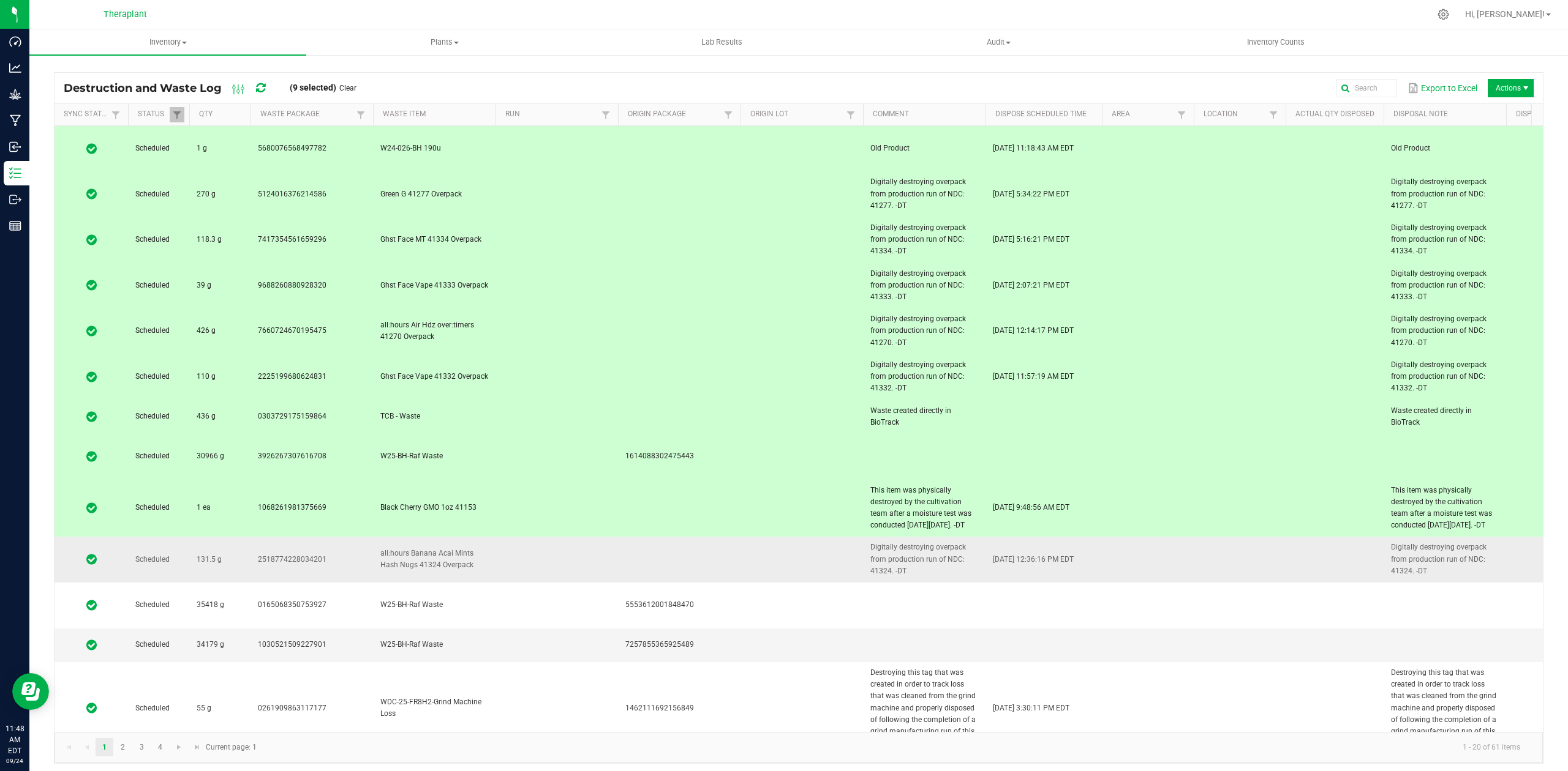
click at [552, 539] on td at bounding box center [557, 559] width 123 height 46
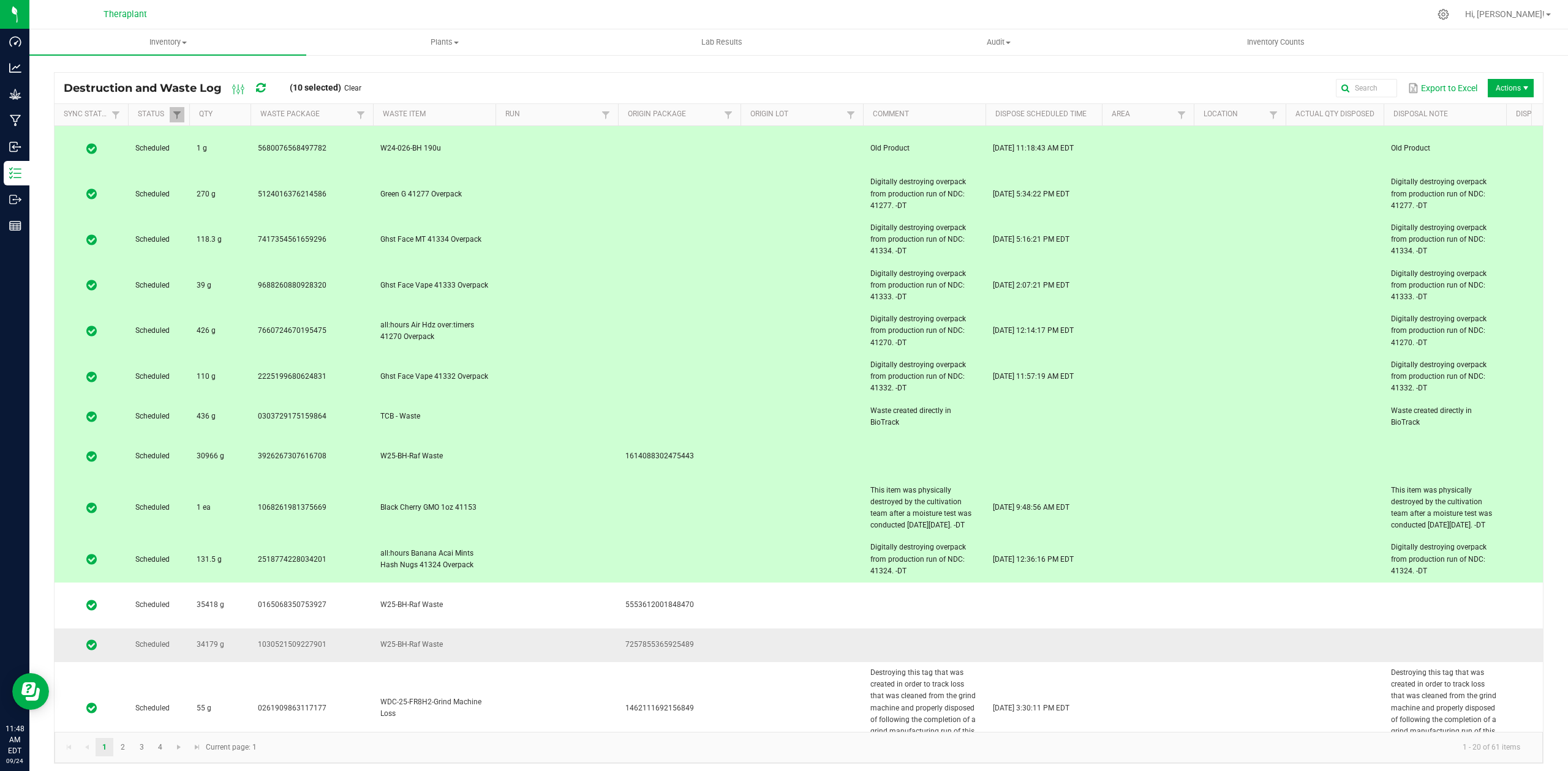
click at [556, 583] on td at bounding box center [557, 606] width 123 height 46
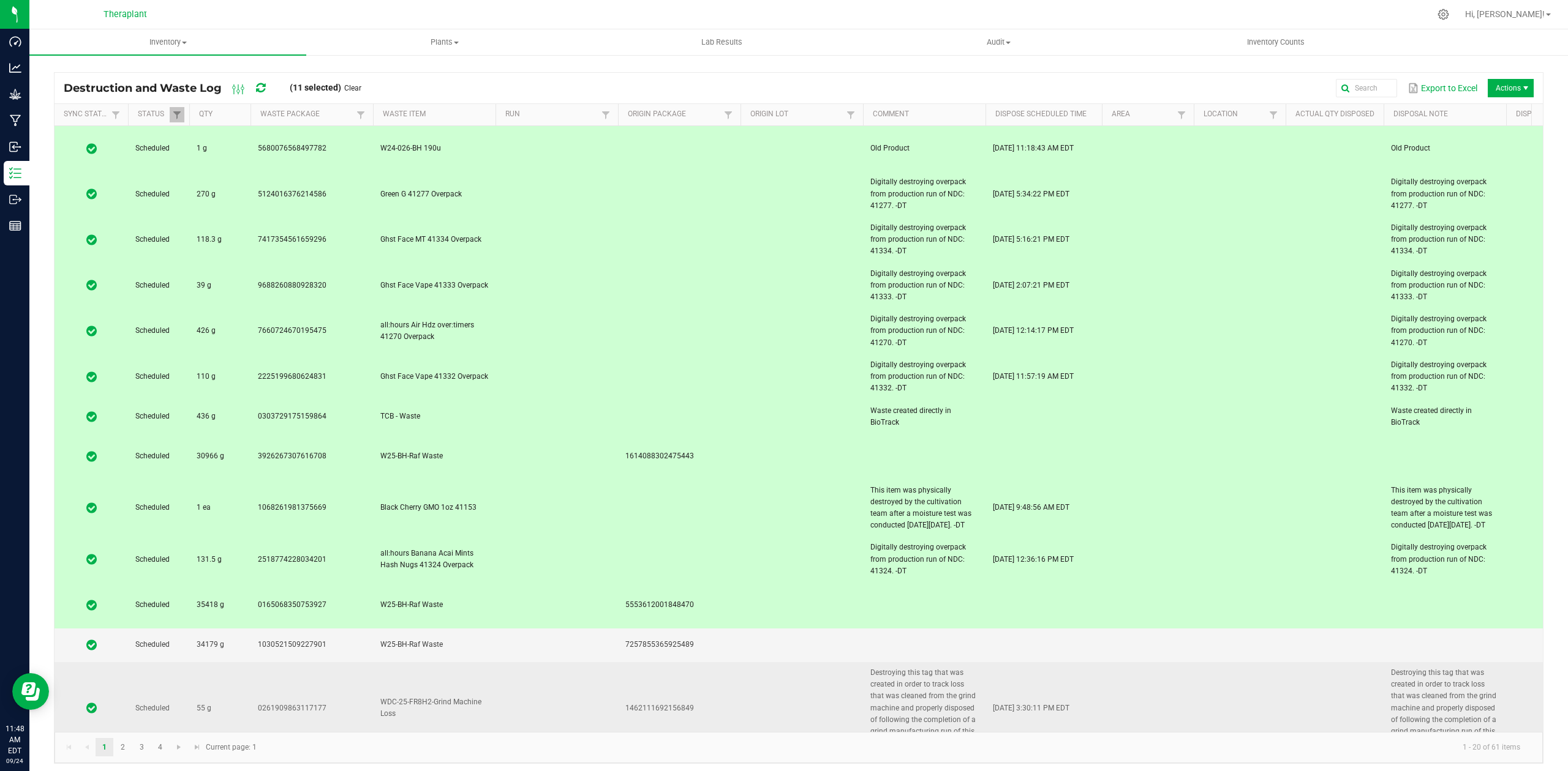
click at [558, 663] on td at bounding box center [557, 709] width 123 height 92
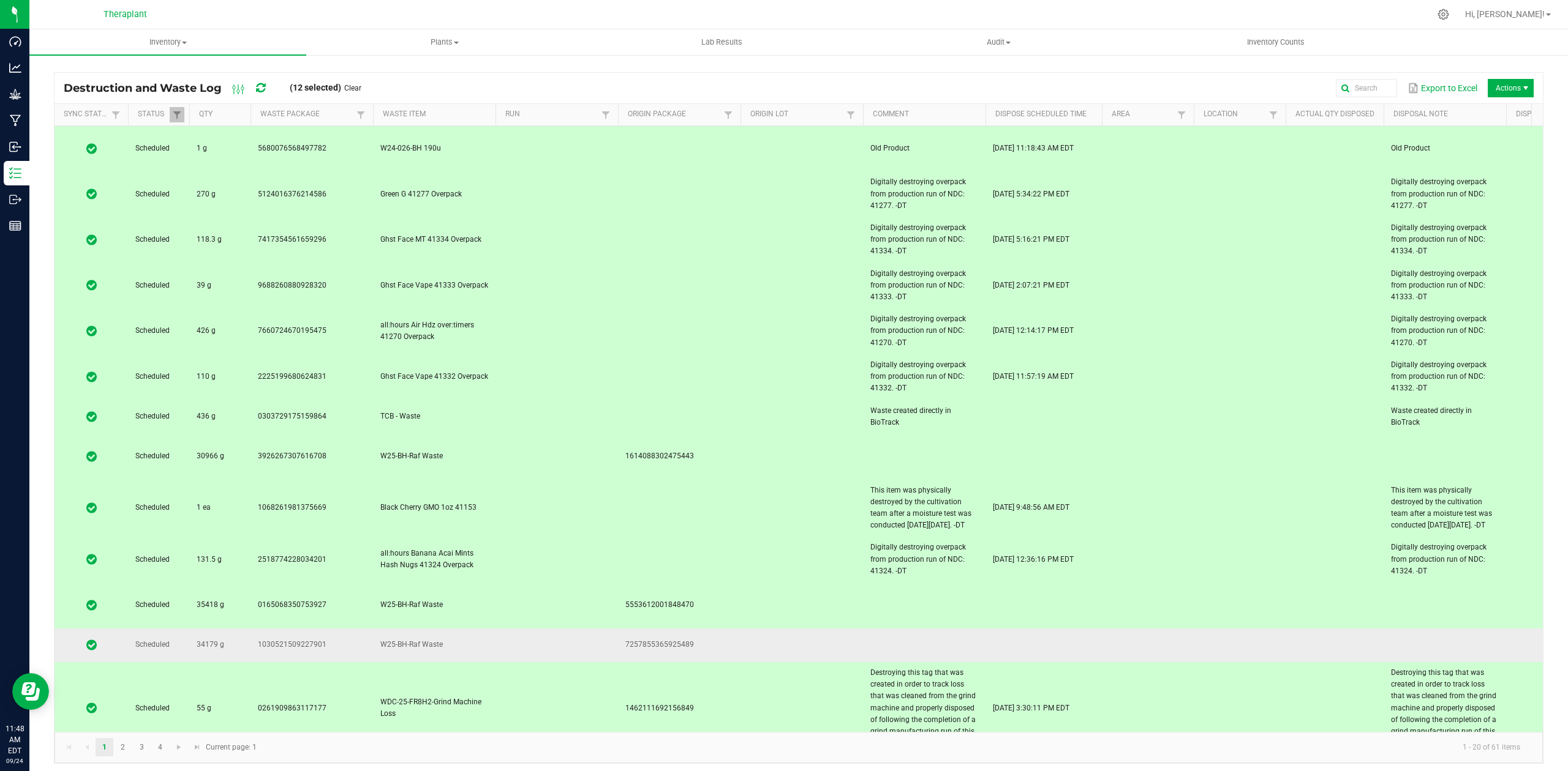
click at [559, 628] on td at bounding box center [557, 645] width 123 height 33
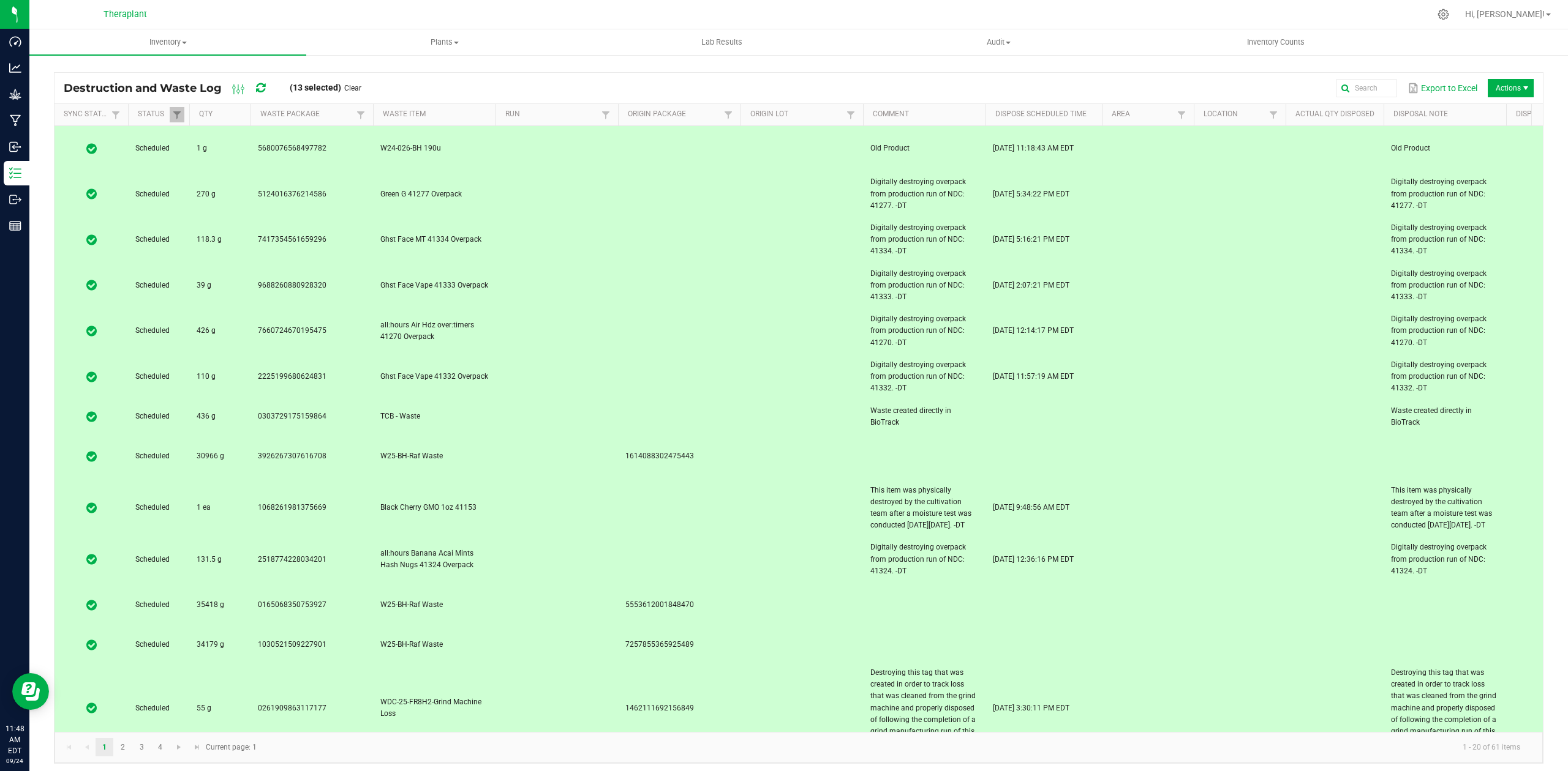
click at [564, 755] on td at bounding box center [557, 778] width 123 height 46
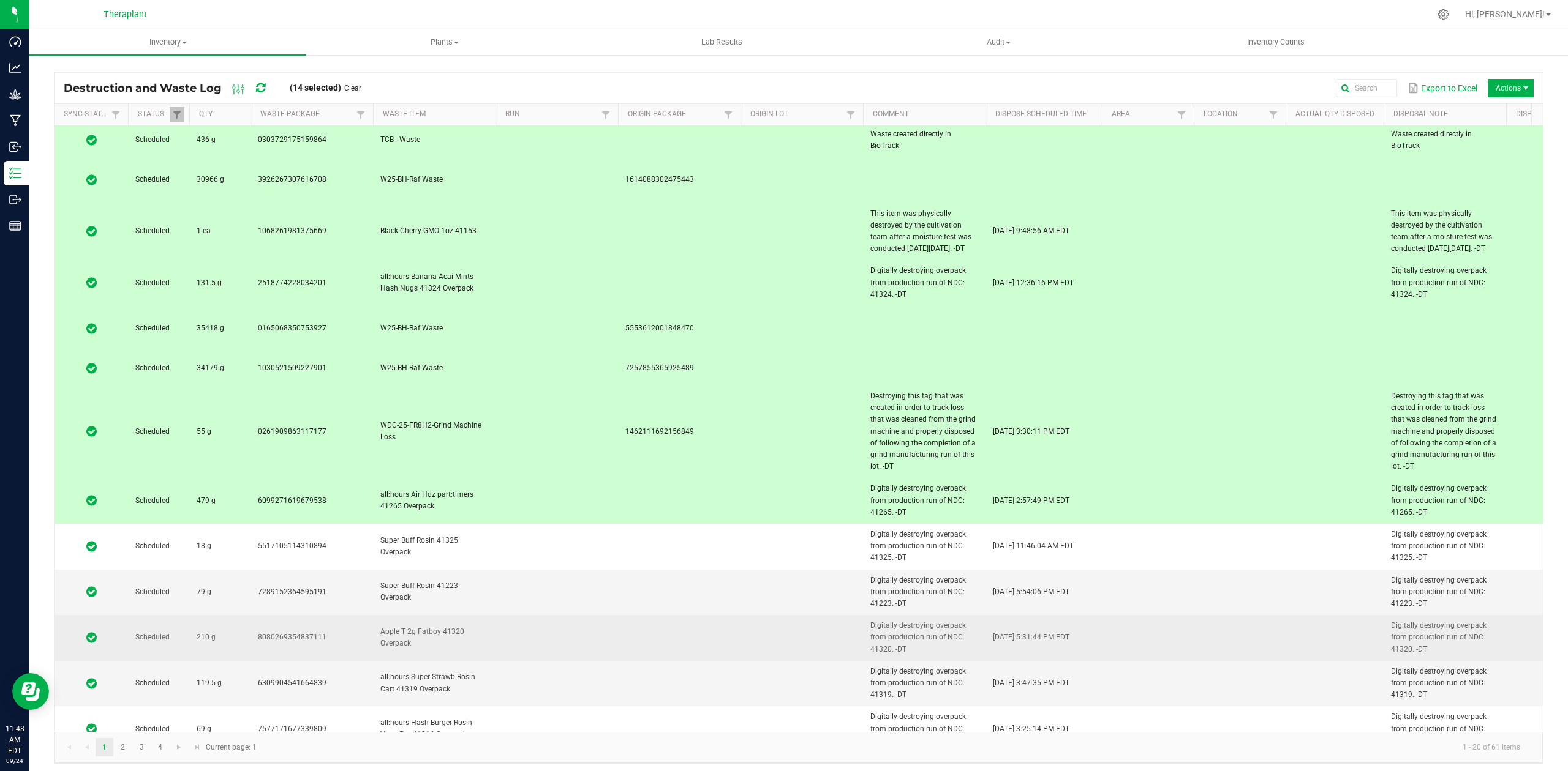
scroll to position [281, 0]
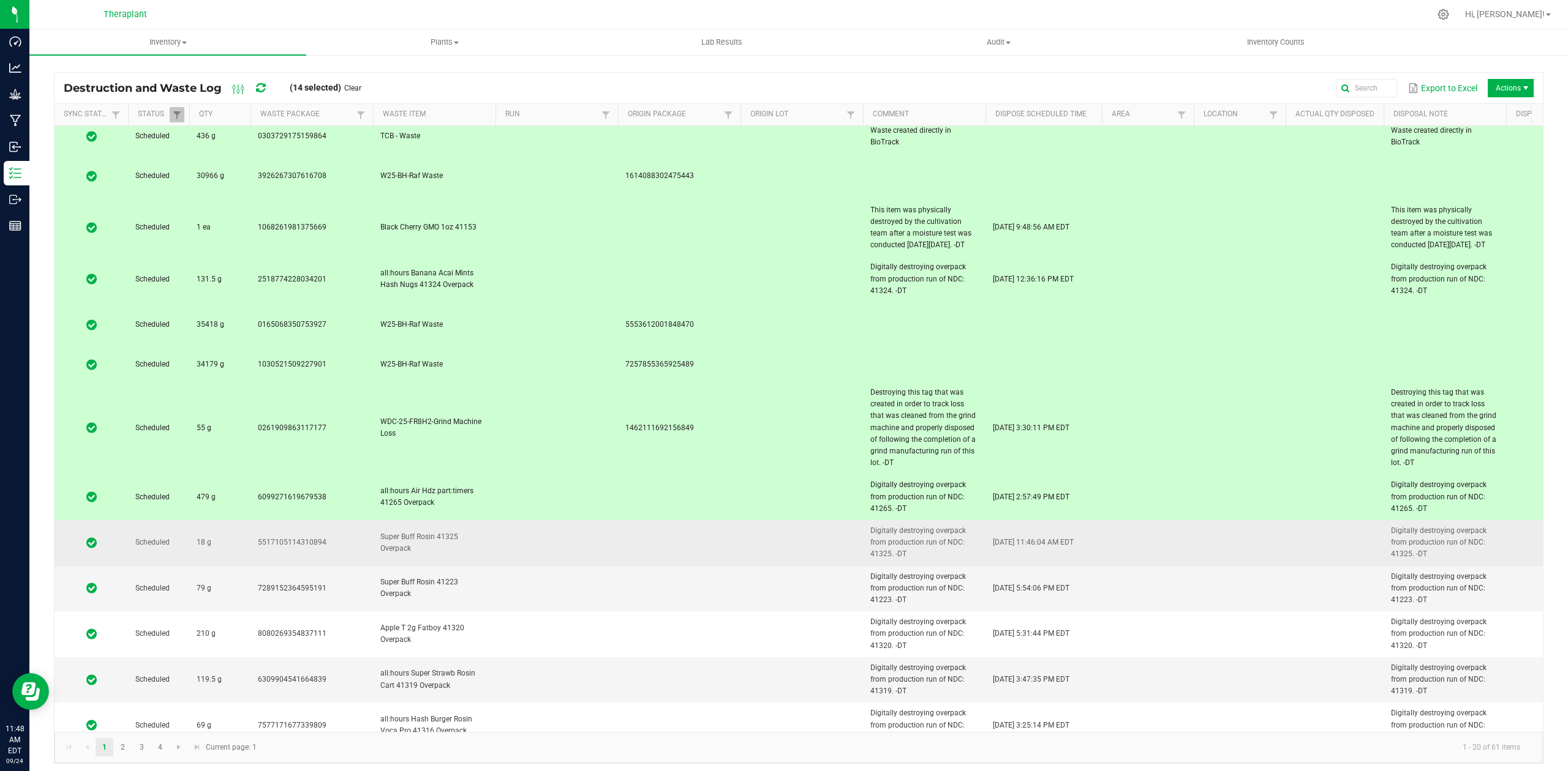
click at [560, 520] on td at bounding box center [557, 543] width 123 height 46
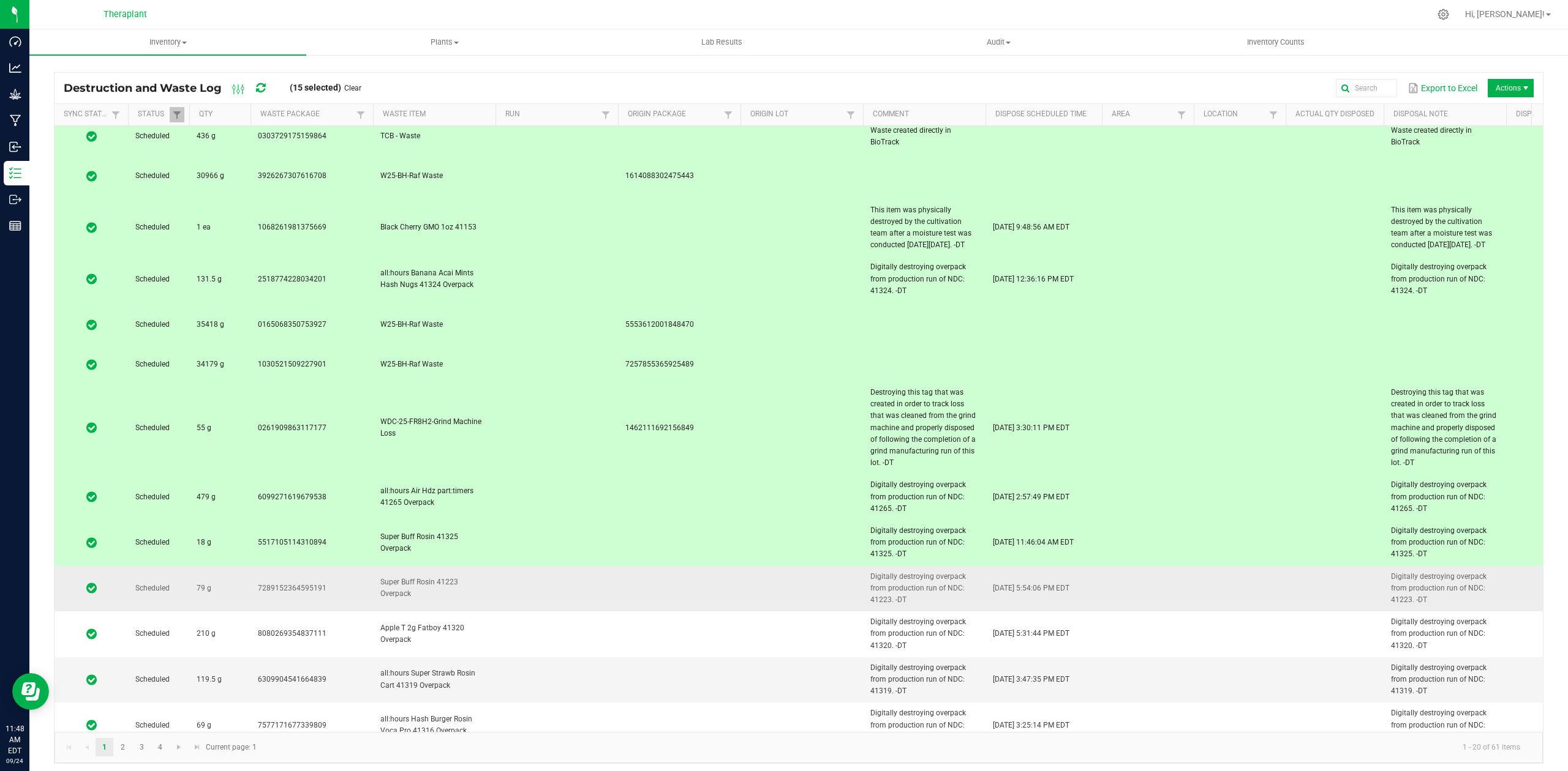
click at [559, 566] on td at bounding box center [557, 589] width 123 height 46
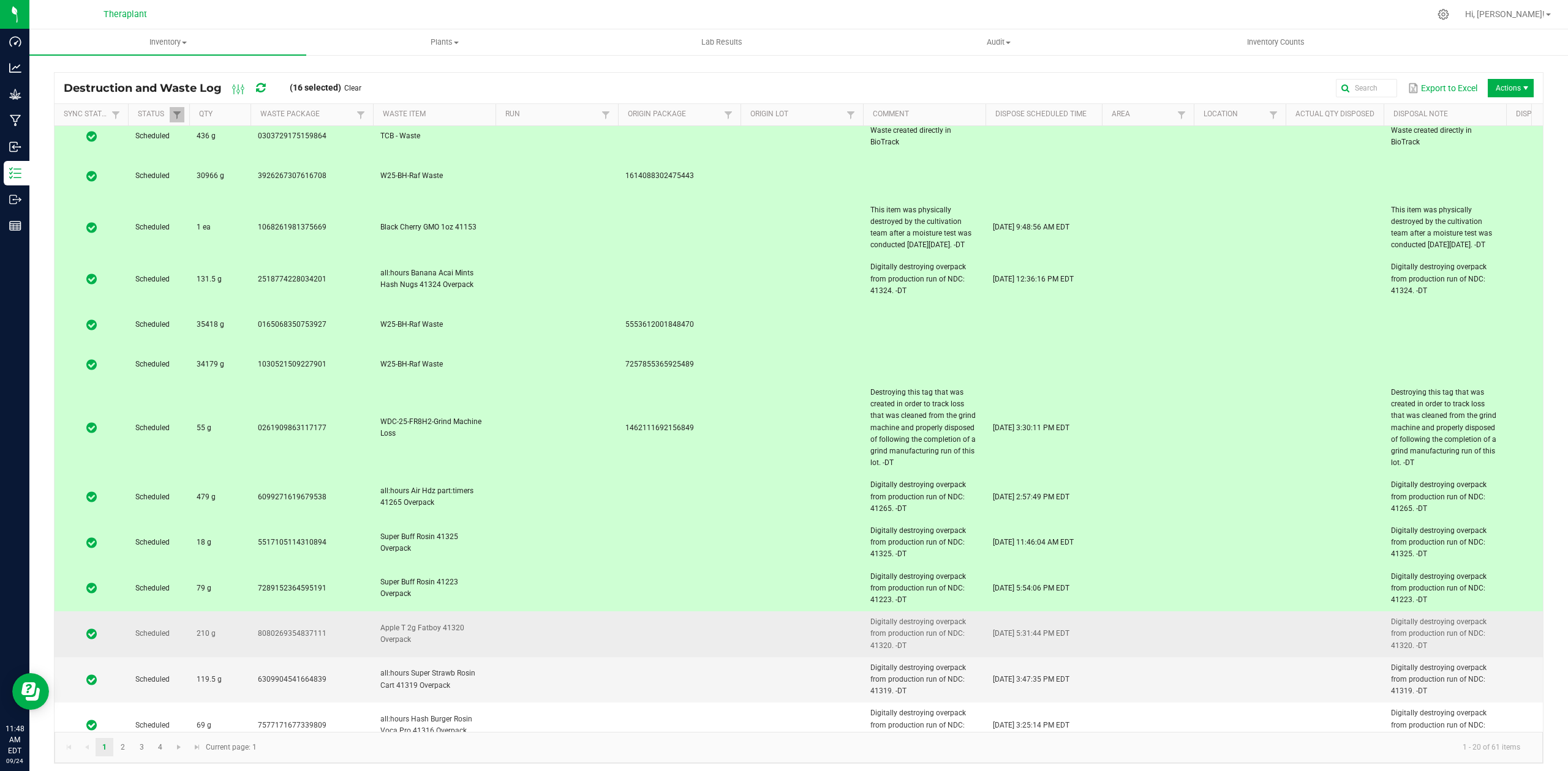
click at [566, 612] on td at bounding box center [557, 635] width 123 height 46
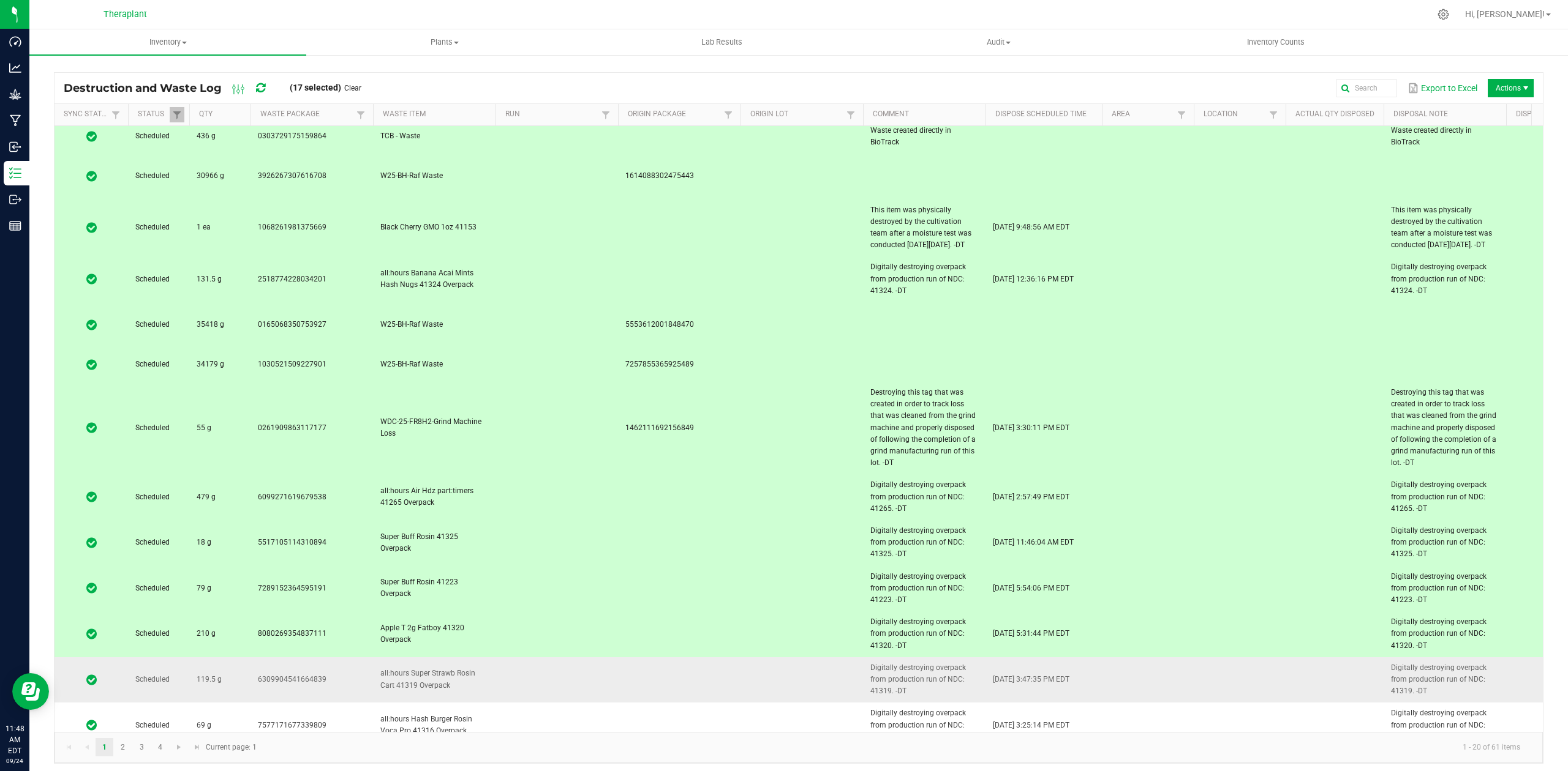
click at [567, 657] on td at bounding box center [557, 680] width 123 height 46
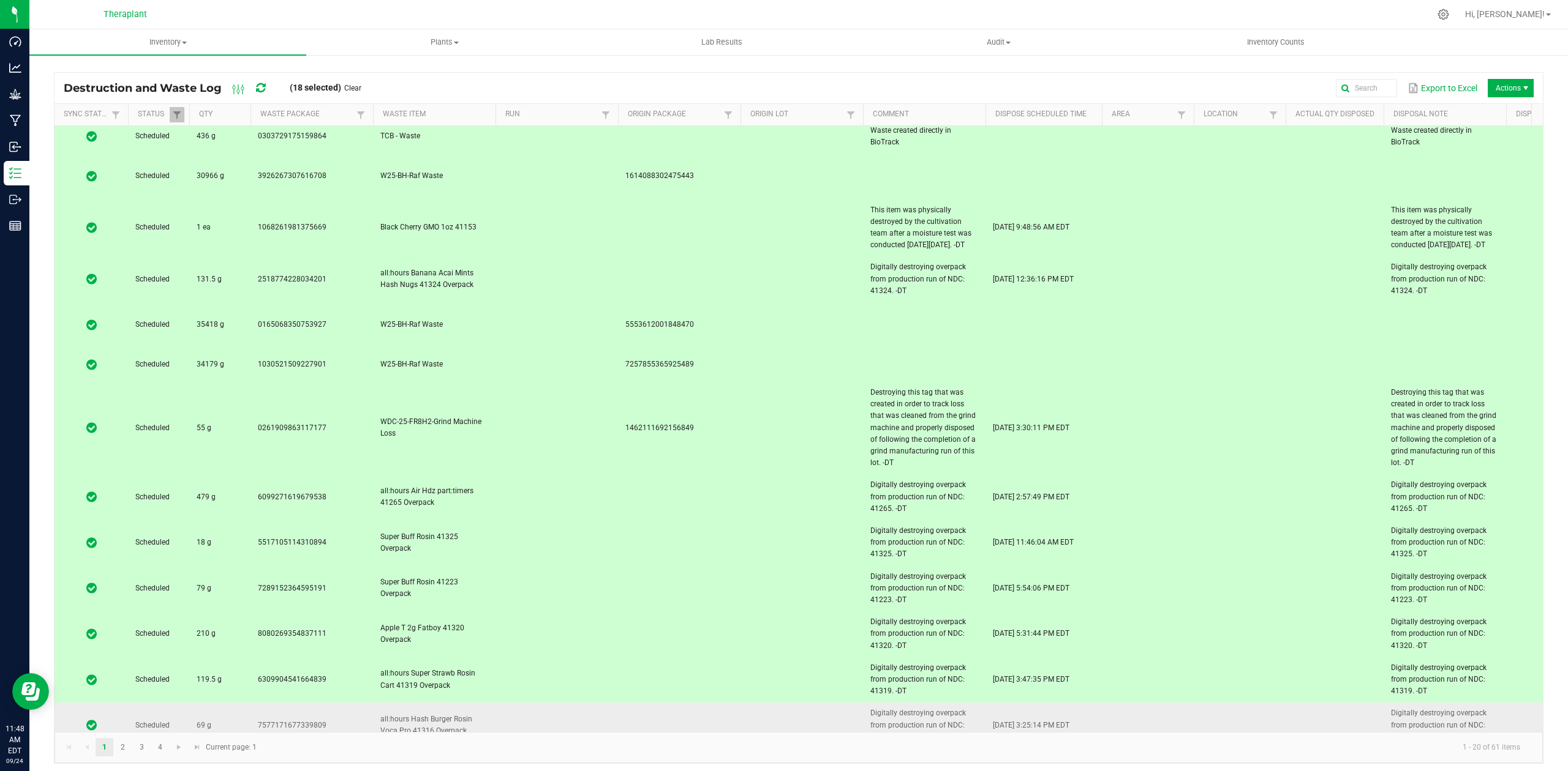
drag, startPoint x: 572, startPoint y: 652, endPoint x: 577, endPoint y: 672, distance: 20.6
click at [573, 703] on td at bounding box center [557, 726] width 123 height 46
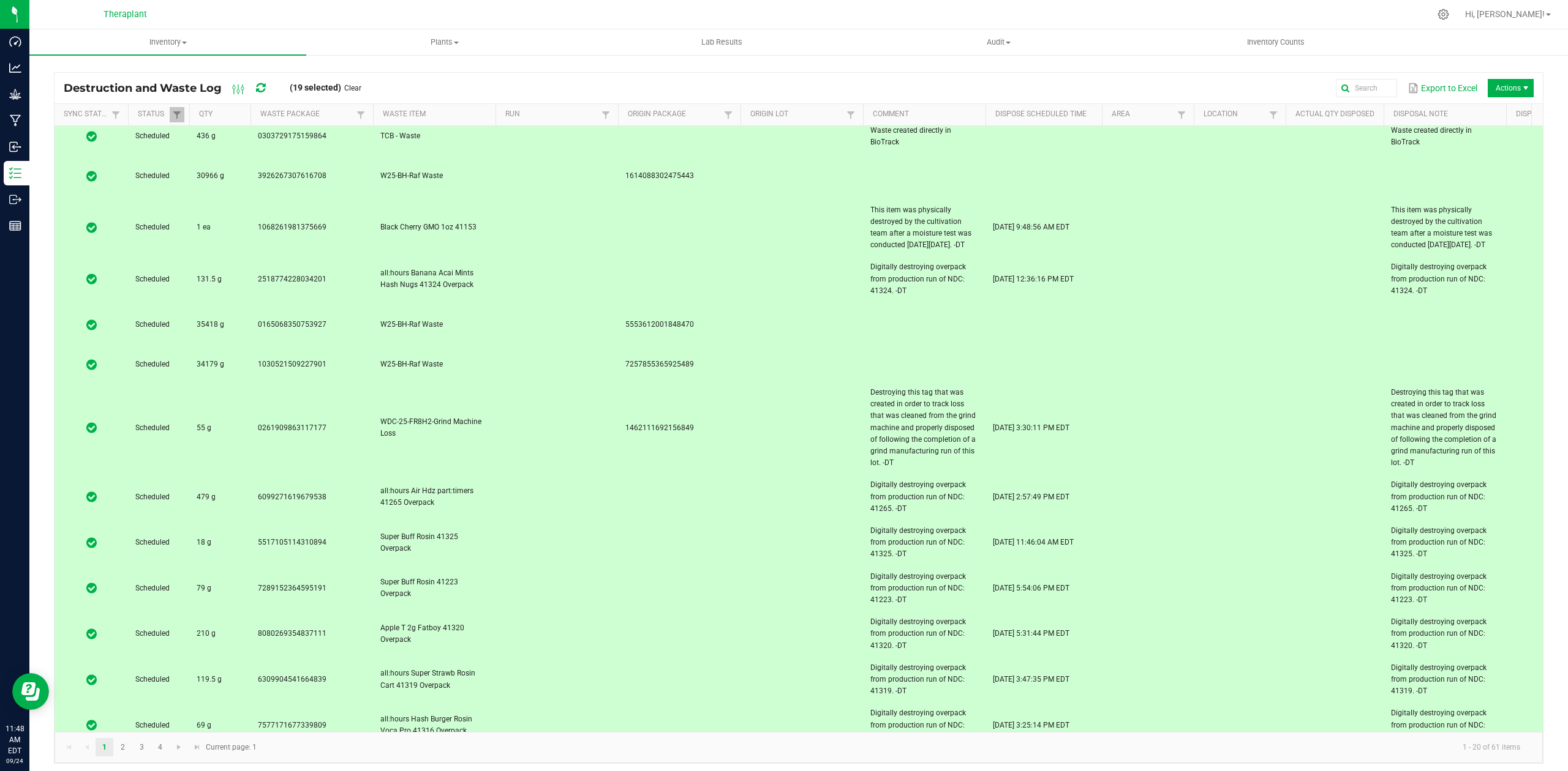
click at [578, 749] on td at bounding box center [557, 772] width 123 height 45
click at [1507, 84] on span "Actions" at bounding box center [1510, 88] width 46 height 18
click at [1497, 104] on span "Destroy" at bounding box center [1498, 114] width 123 height 24
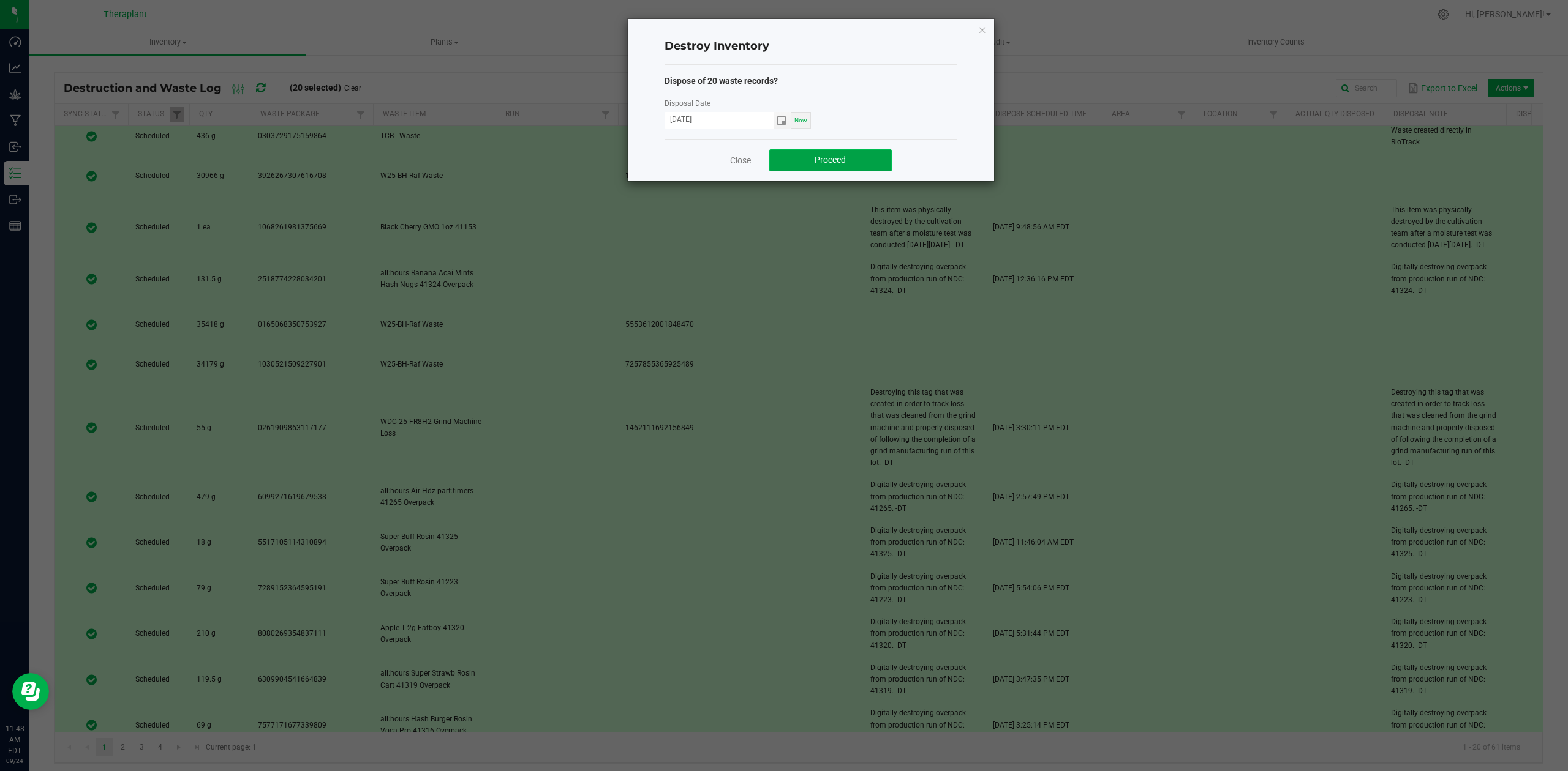
click at [863, 161] on button "Proceed" at bounding box center [831, 160] width 123 height 22
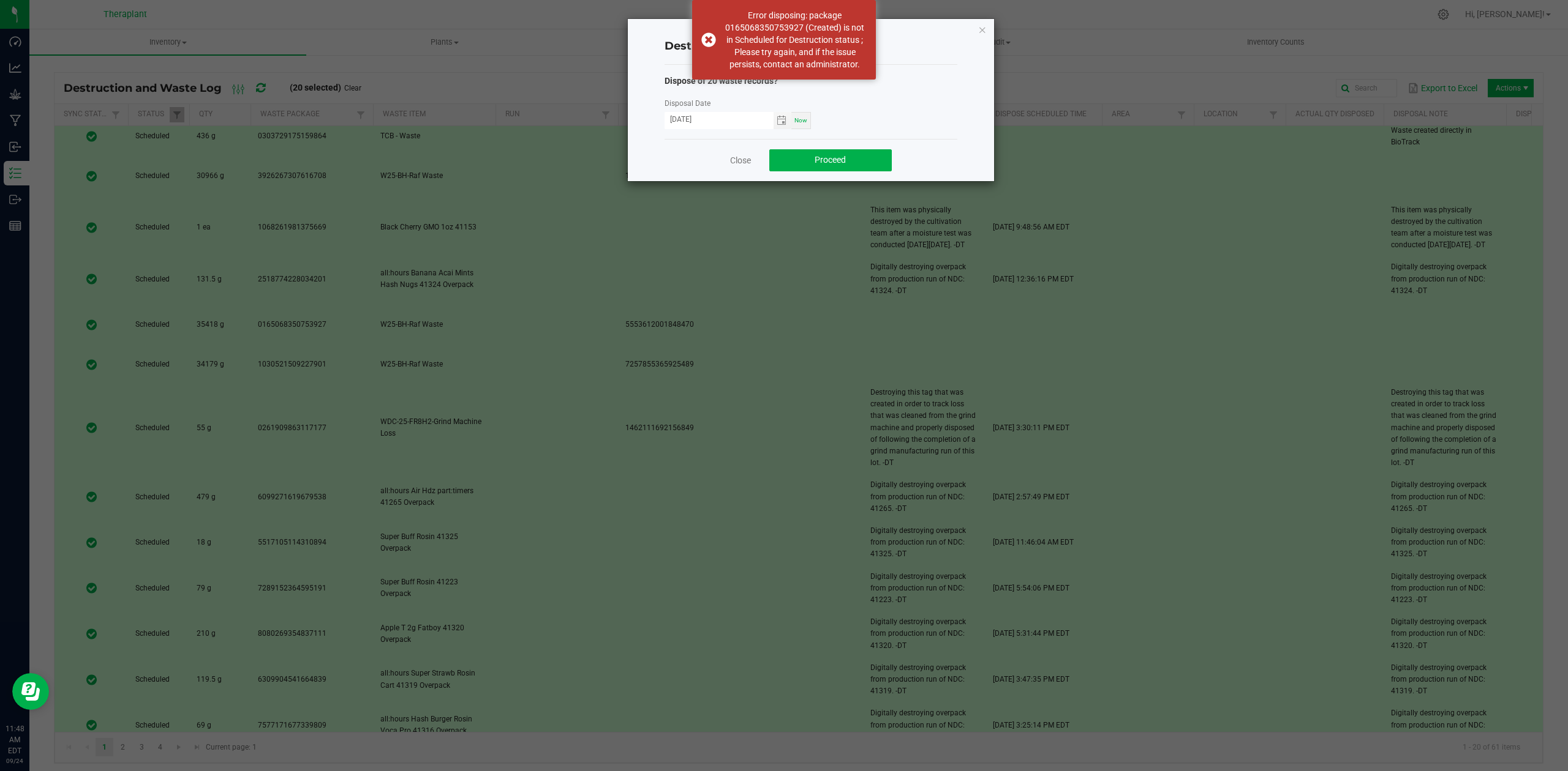
click at [988, 28] on div "Destroy Inventory Dispose of 20 waste records? Disposal Date [DATE] Now Close P…" at bounding box center [811, 100] width 366 height 162
click at [981, 30] on icon "button" at bounding box center [982, 29] width 8 height 14
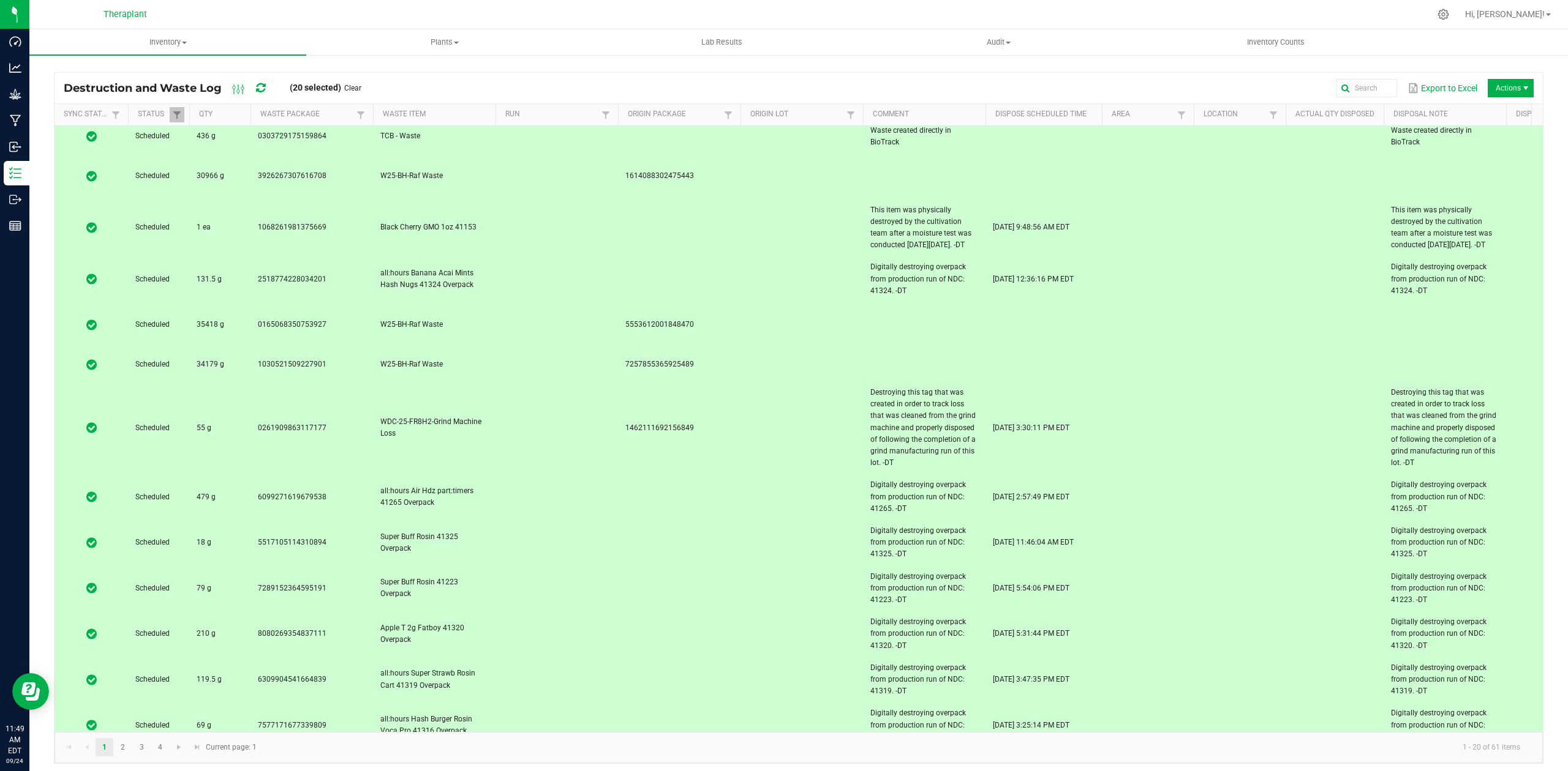
click at [508, 302] on td at bounding box center [557, 325] width 123 height 46
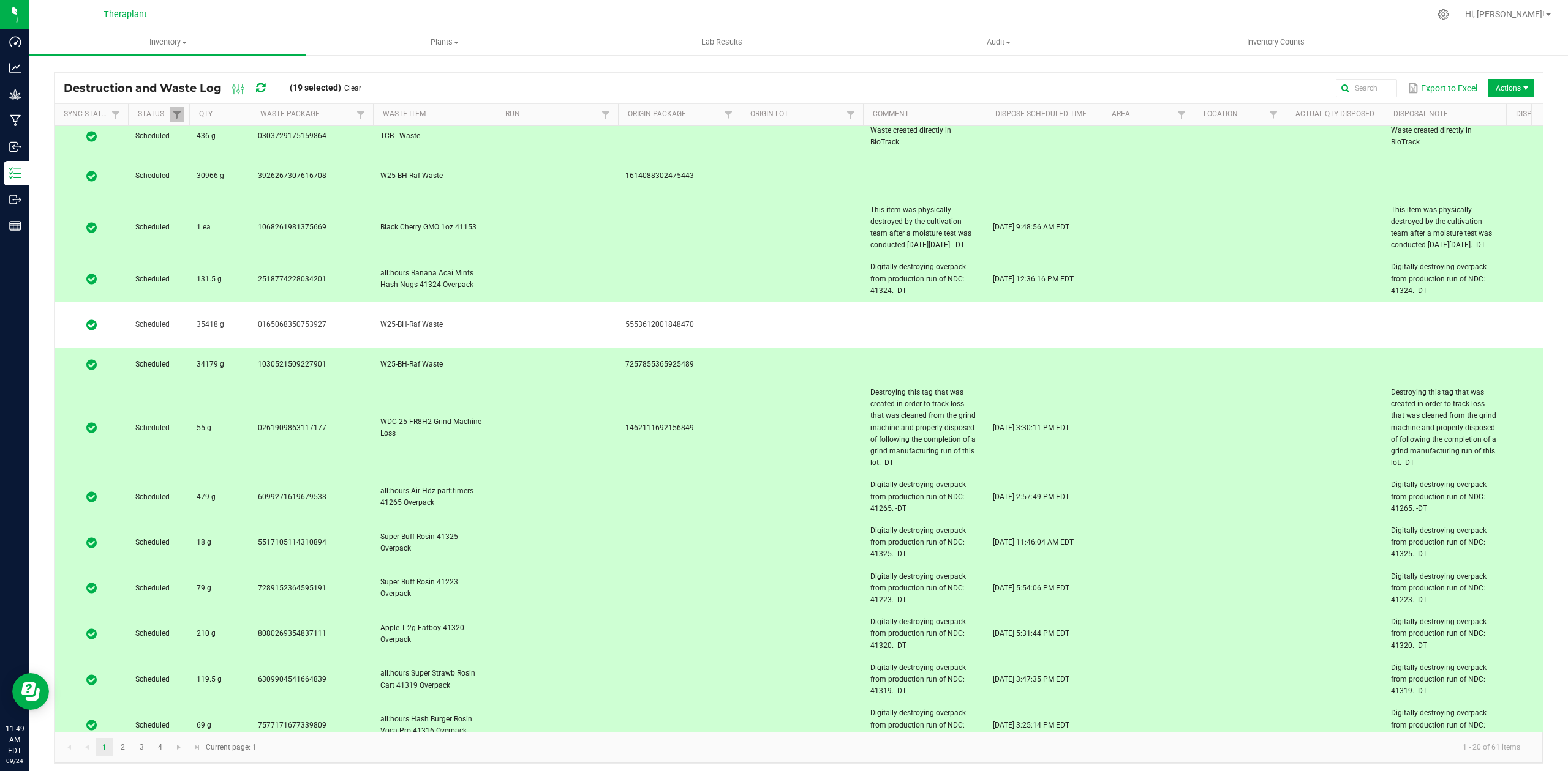
click at [503, 348] on td at bounding box center [557, 365] width 123 height 33
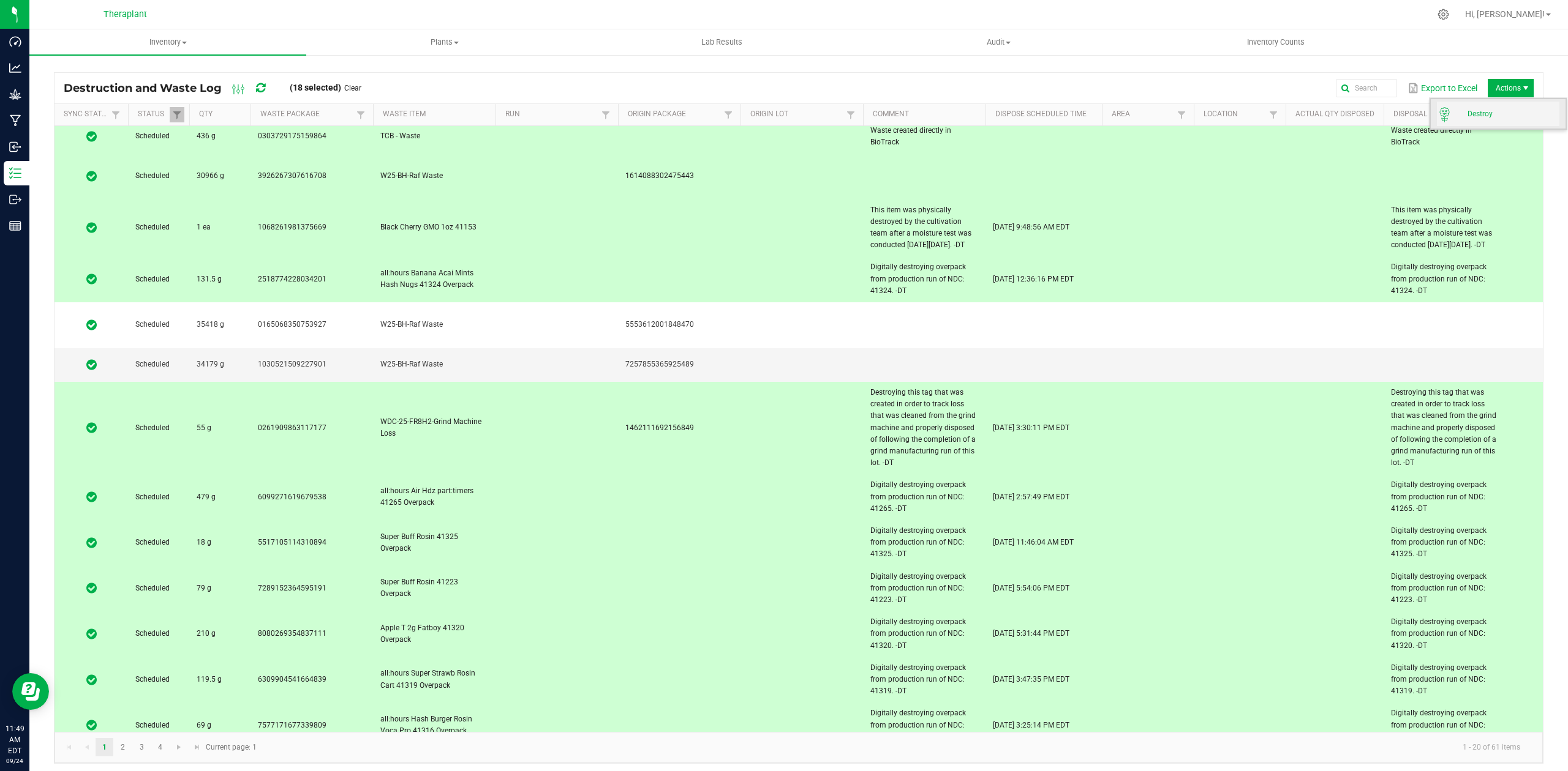
click at [1488, 118] on span "Destroy" at bounding box center [1513, 114] width 92 height 11
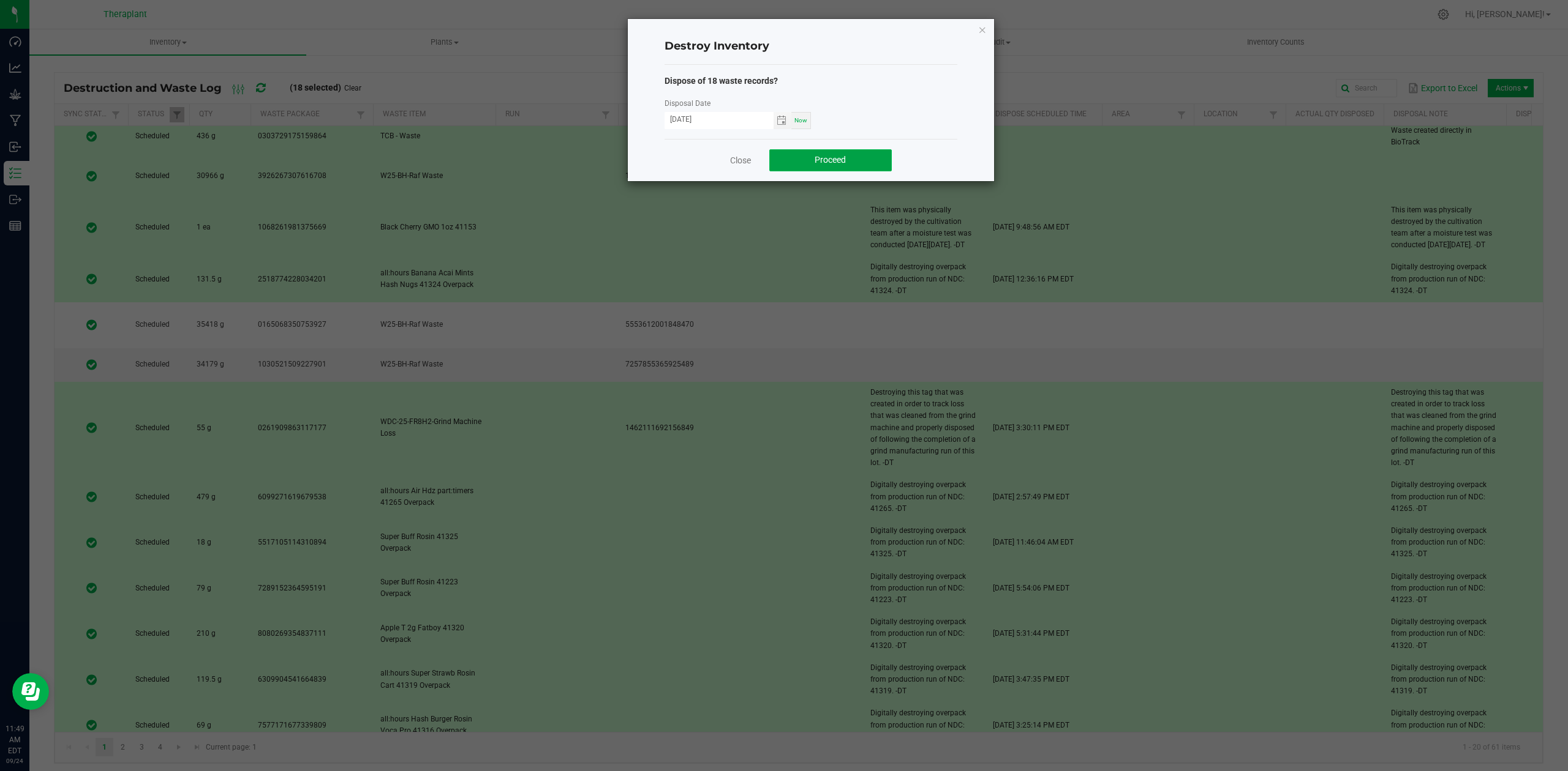
click at [792, 161] on button "Proceed" at bounding box center [831, 160] width 123 height 22
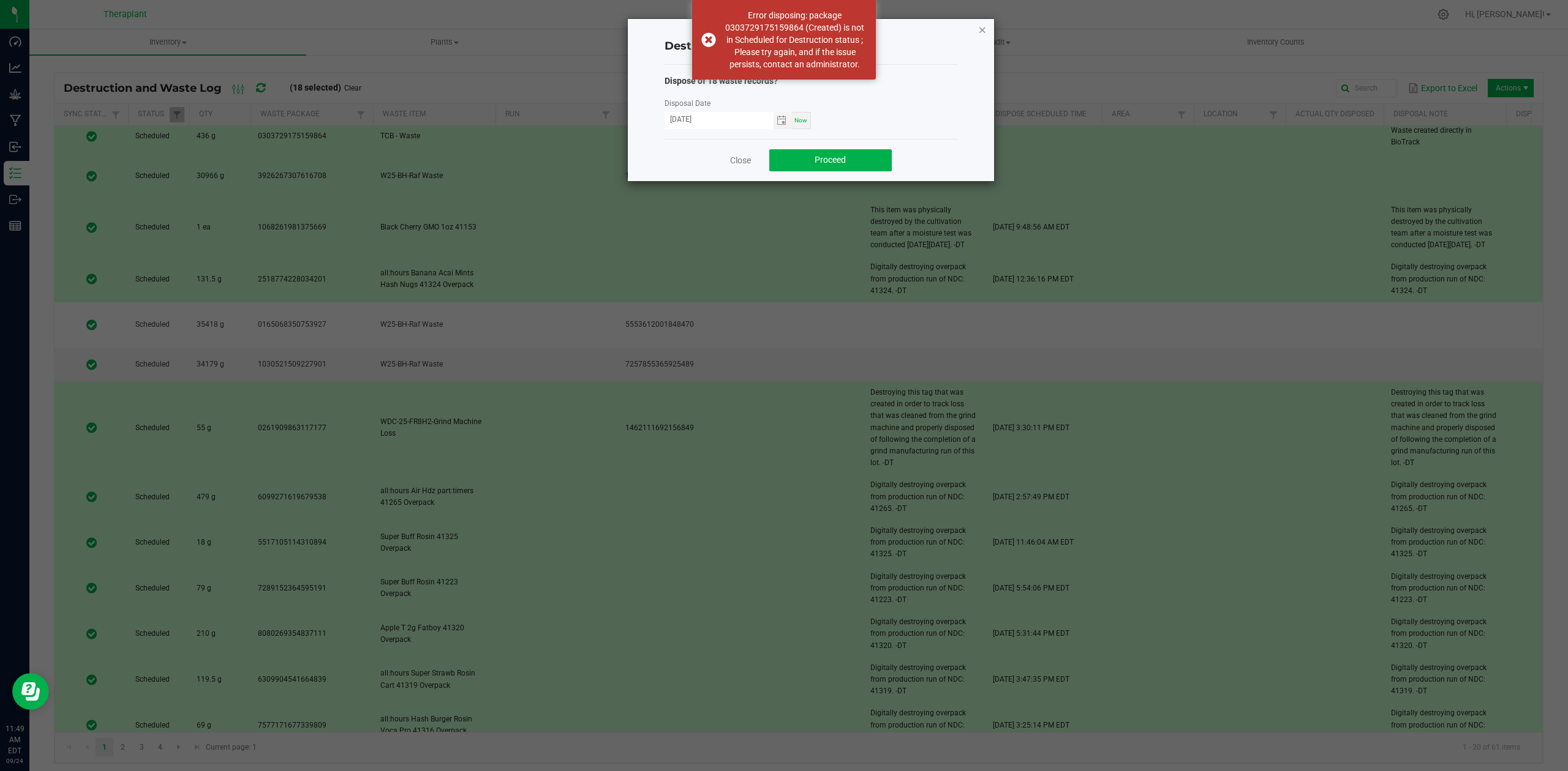
click at [985, 27] on icon "button" at bounding box center [982, 29] width 8 height 14
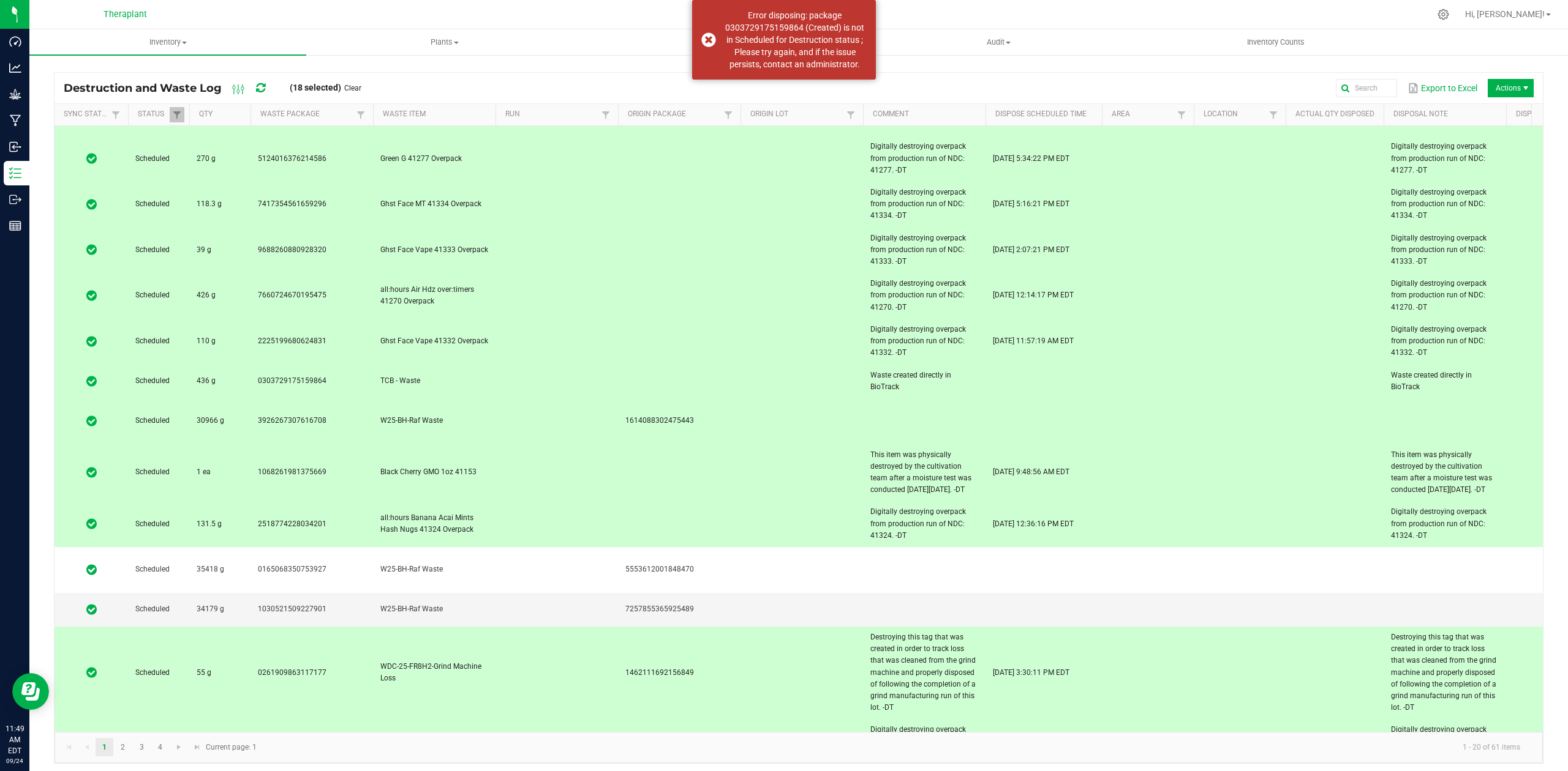
scroll to position [0, 0]
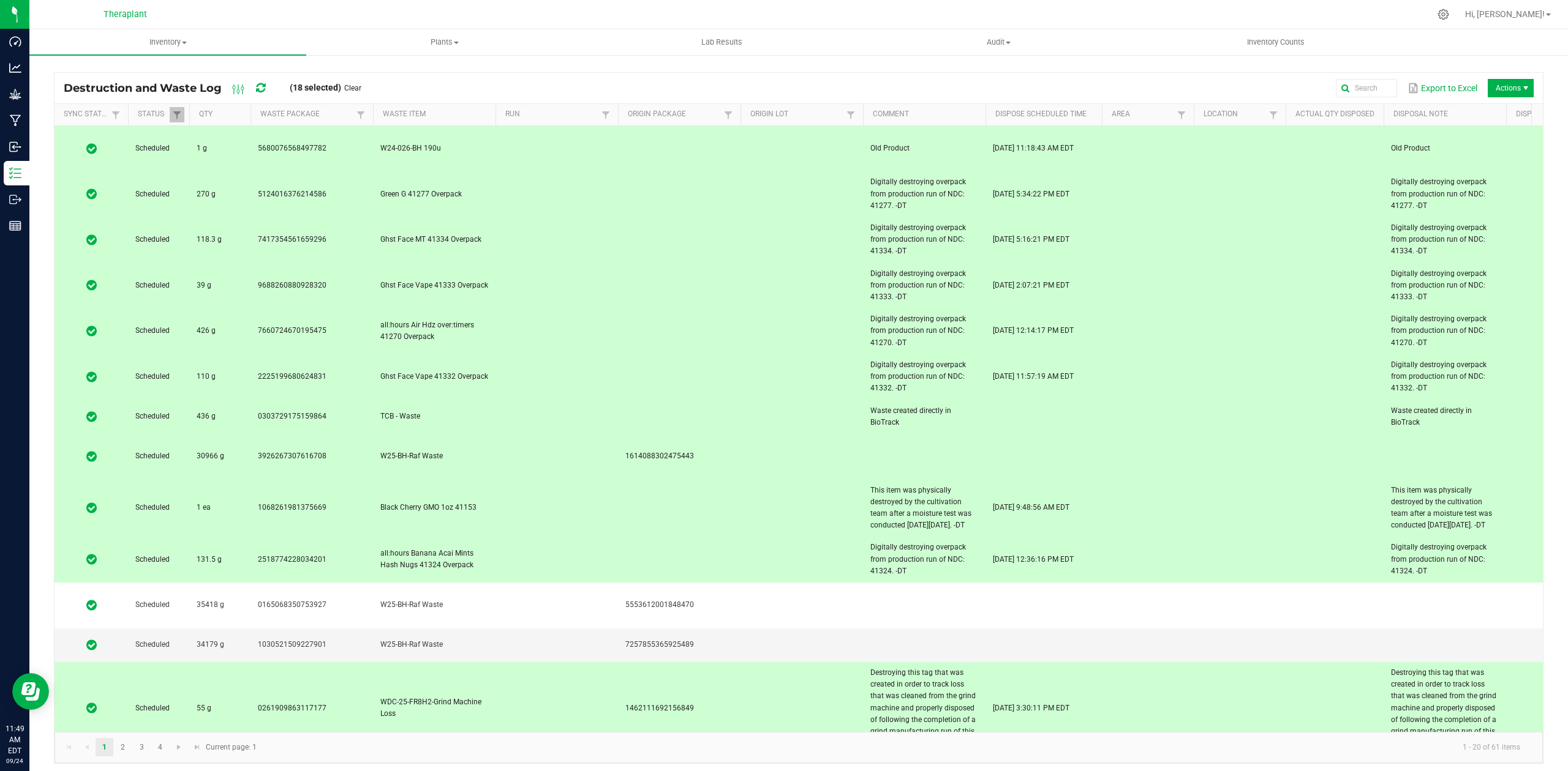
click at [520, 400] on td at bounding box center [557, 417] width 123 height 33
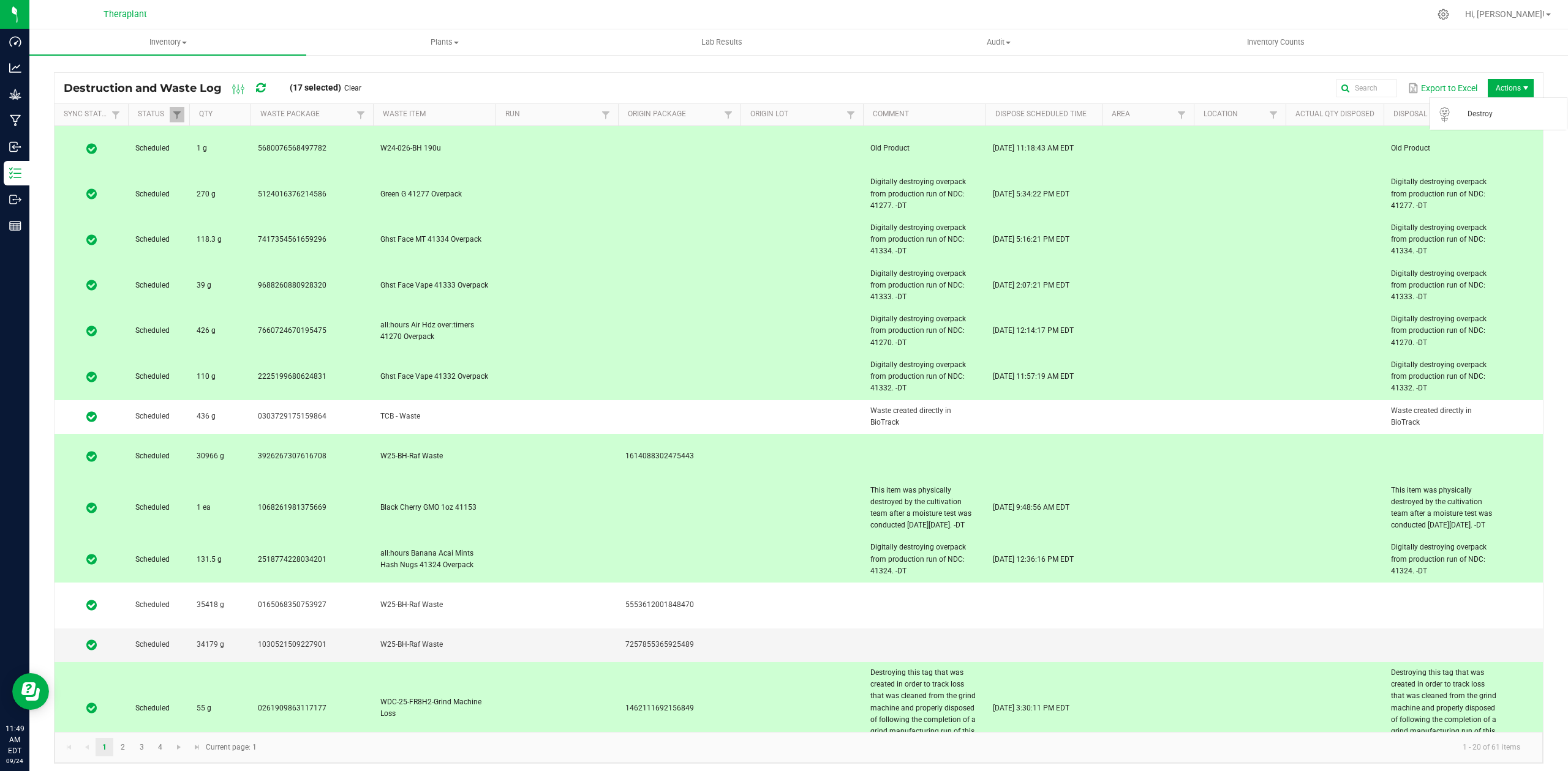
click at [1500, 81] on span "Actions" at bounding box center [1510, 88] width 46 height 18
click at [1504, 82] on span "Actions" at bounding box center [1510, 88] width 46 height 18
click at [1500, 104] on span "Destroy" at bounding box center [1498, 114] width 123 height 24
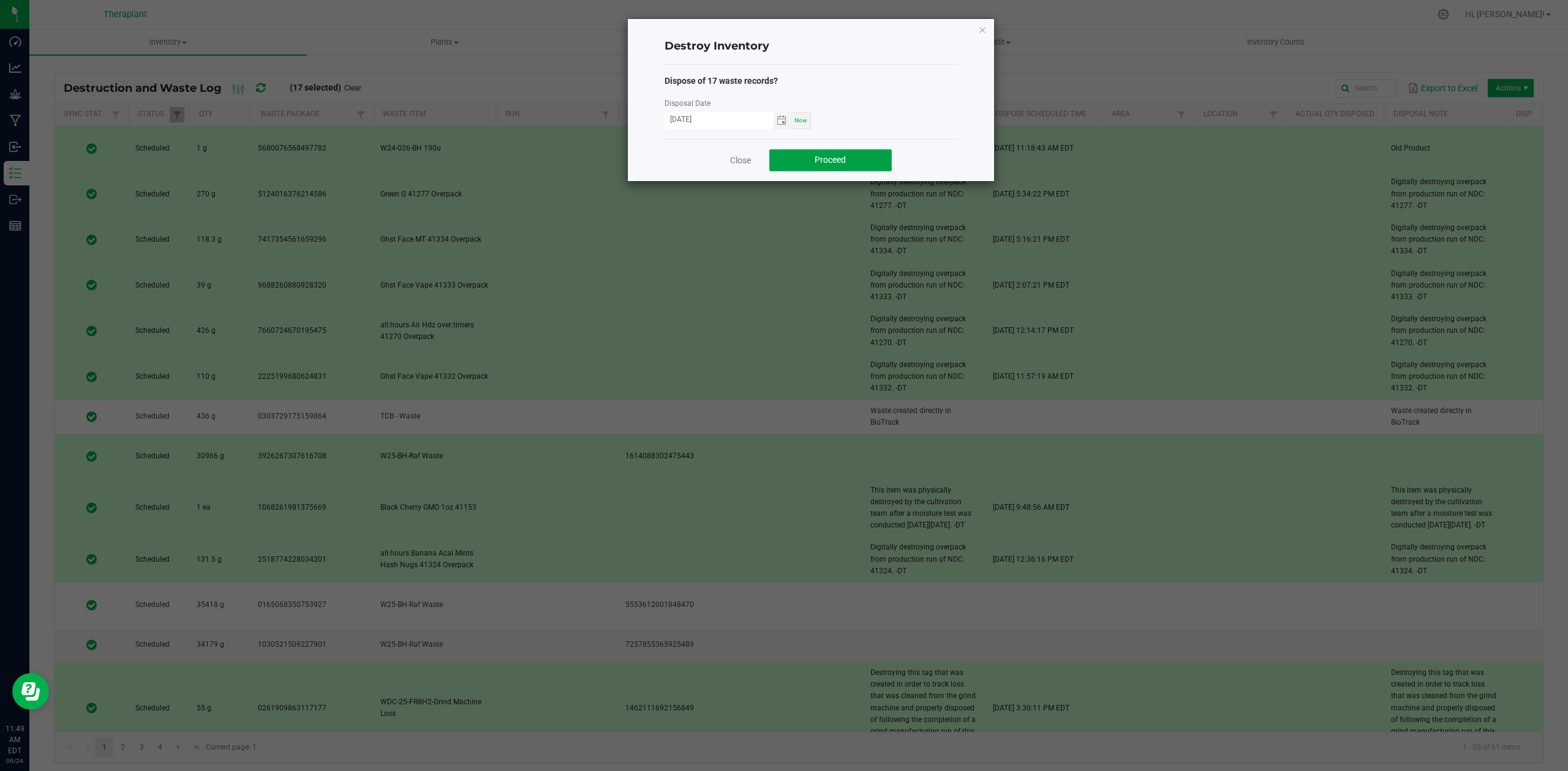
click at [843, 158] on span "Proceed" at bounding box center [830, 159] width 31 height 10
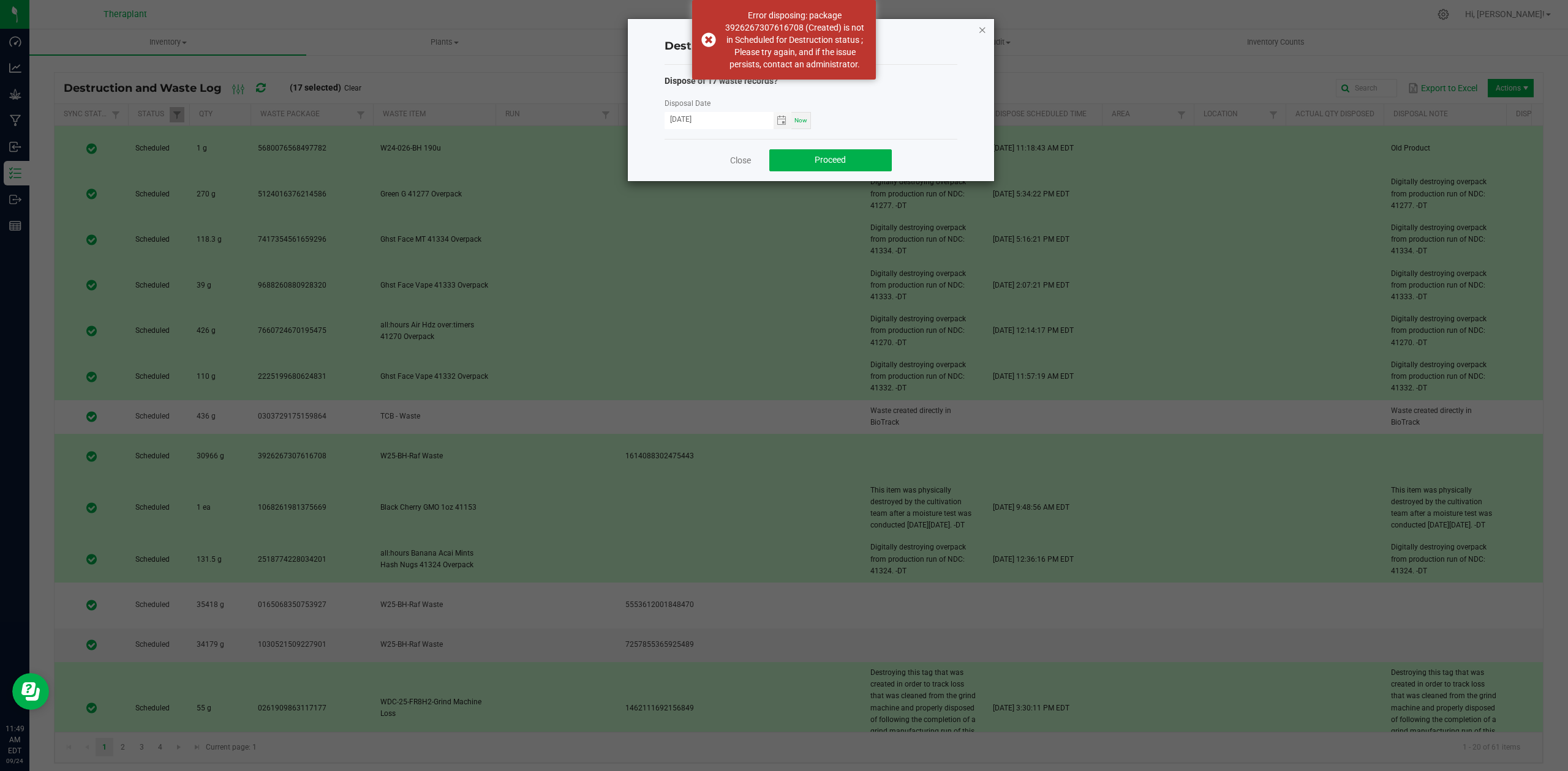
click at [982, 27] on icon "button" at bounding box center [982, 29] width 8 height 14
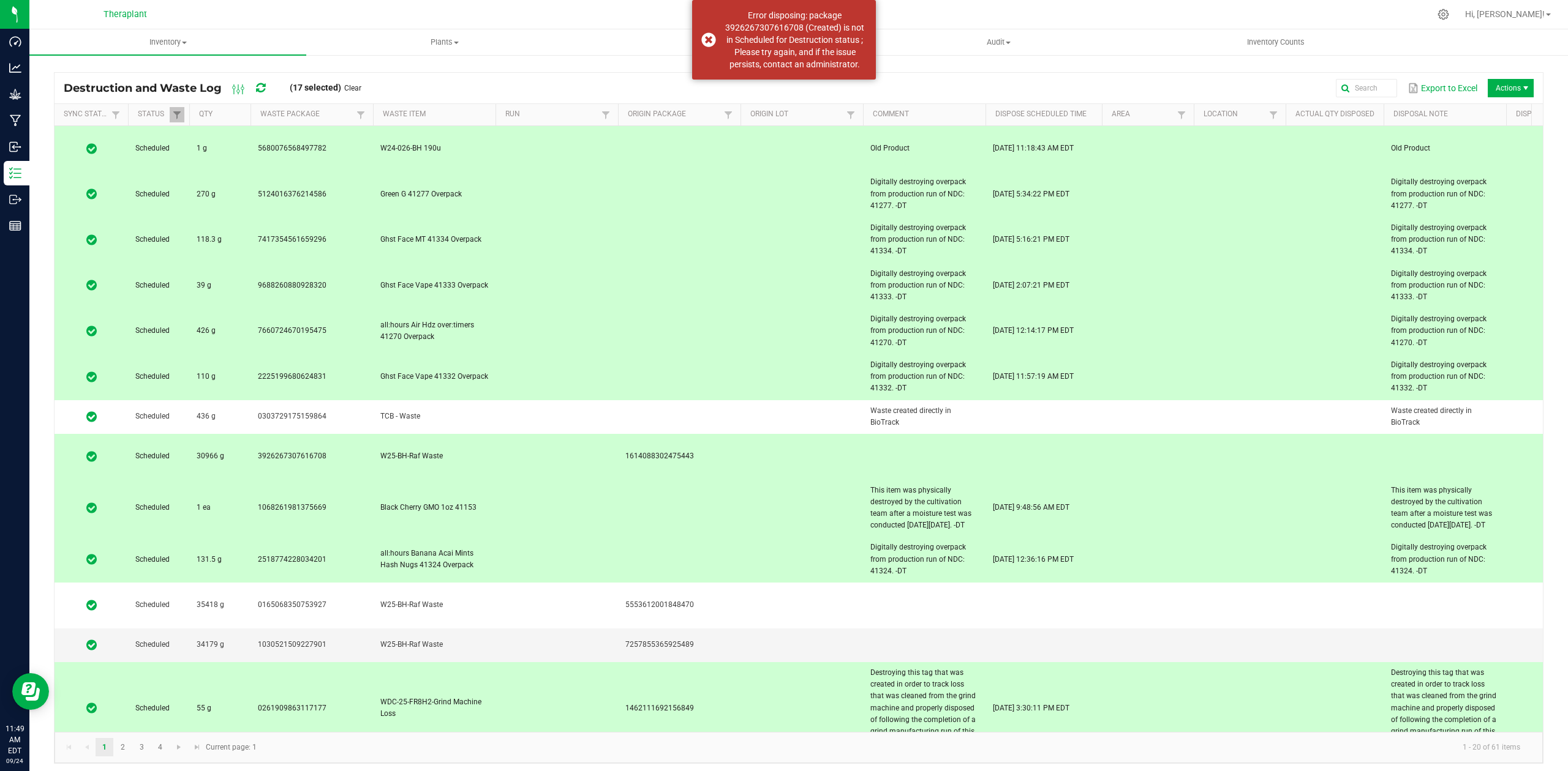
click at [611, 171] on td at bounding box center [557, 194] width 123 height 46
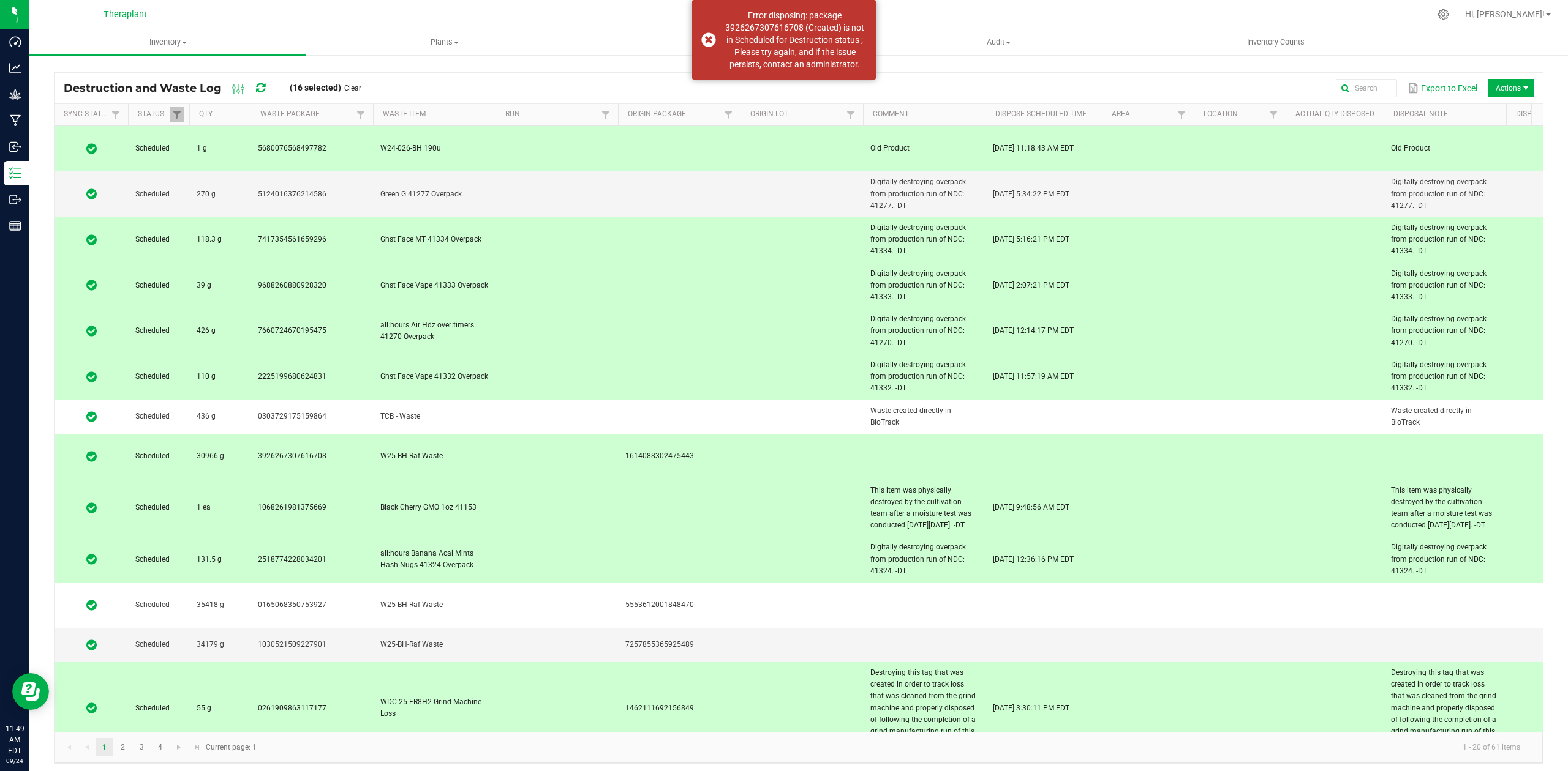
drag, startPoint x: 586, startPoint y: 202, endPoint x: 594, endPoint y: 233, distance: 32.0
click at [586, 218] on td at bounding box center [557, 240] width 123 height 46
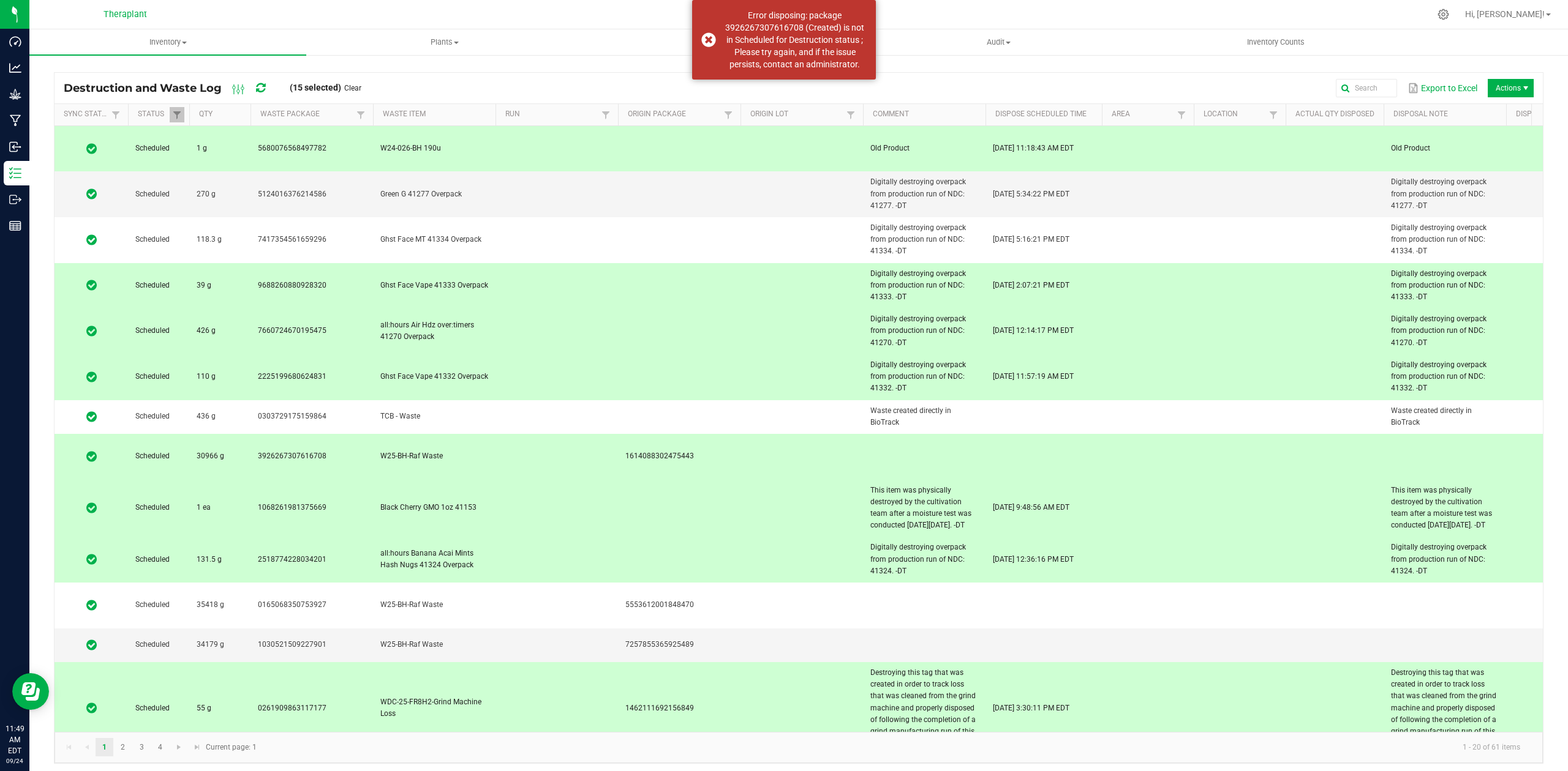
drag, startPoint x: 595, startPoint y: 246, endPoint x: 597, endPoint y: 270, distance: 24.1
click at [595, 263] on td at bounding box center [557, 286] width 123 height 46
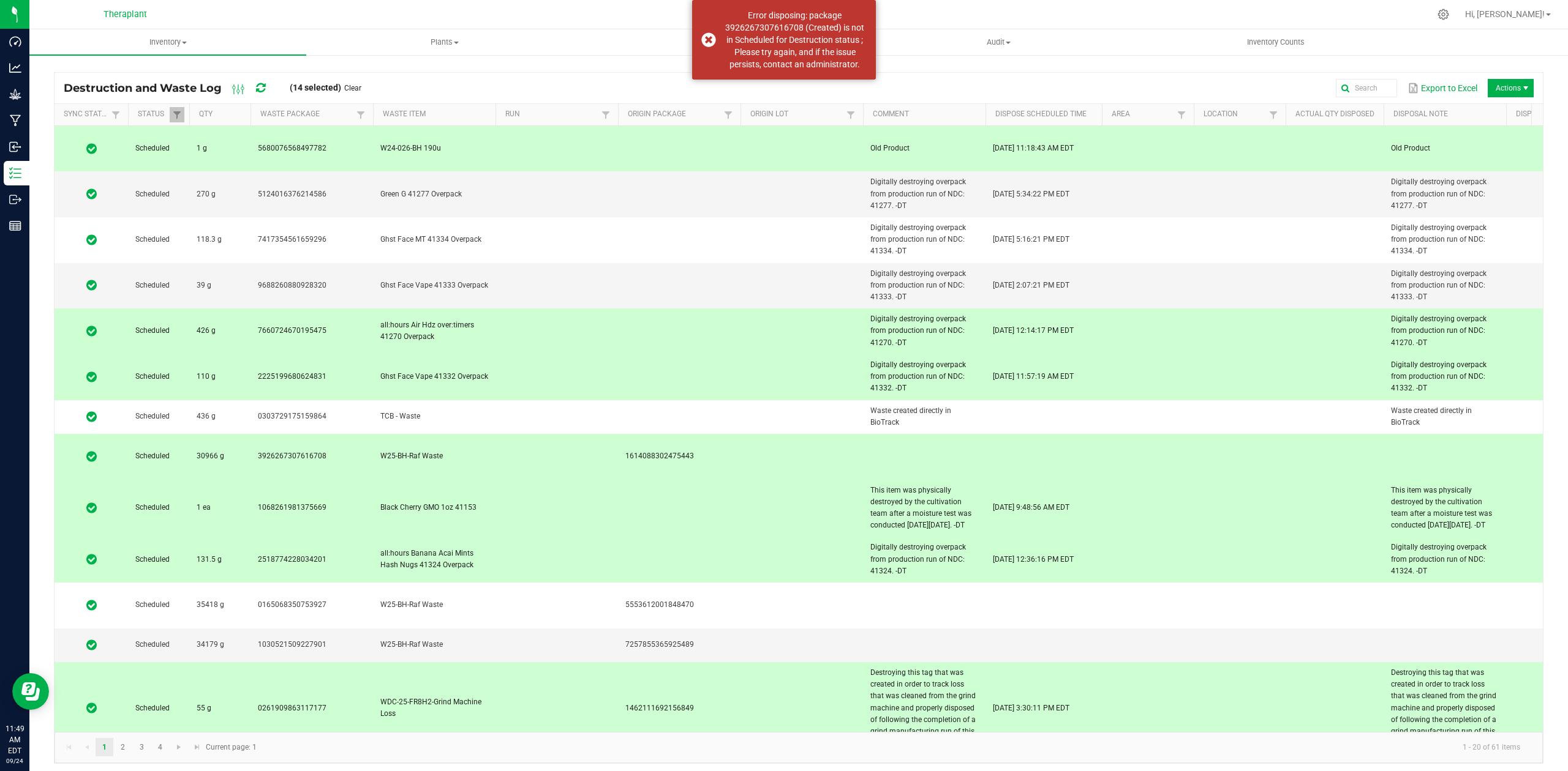
click at [599, 309] on td at bounding box center [557, 331] width 123 height 46
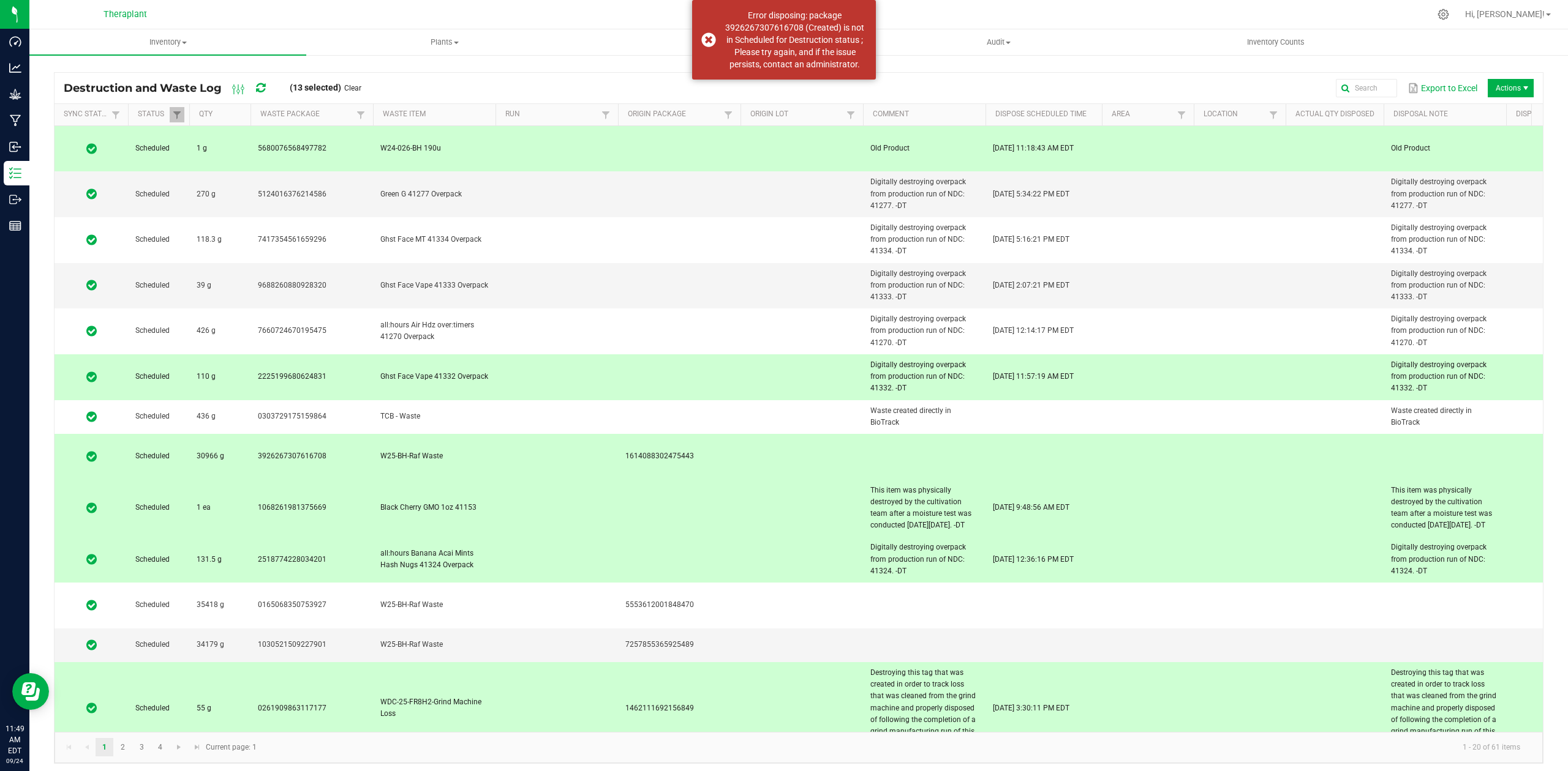
click at [599, 355] on td at bounding box center [557, 378] width 123 height 46
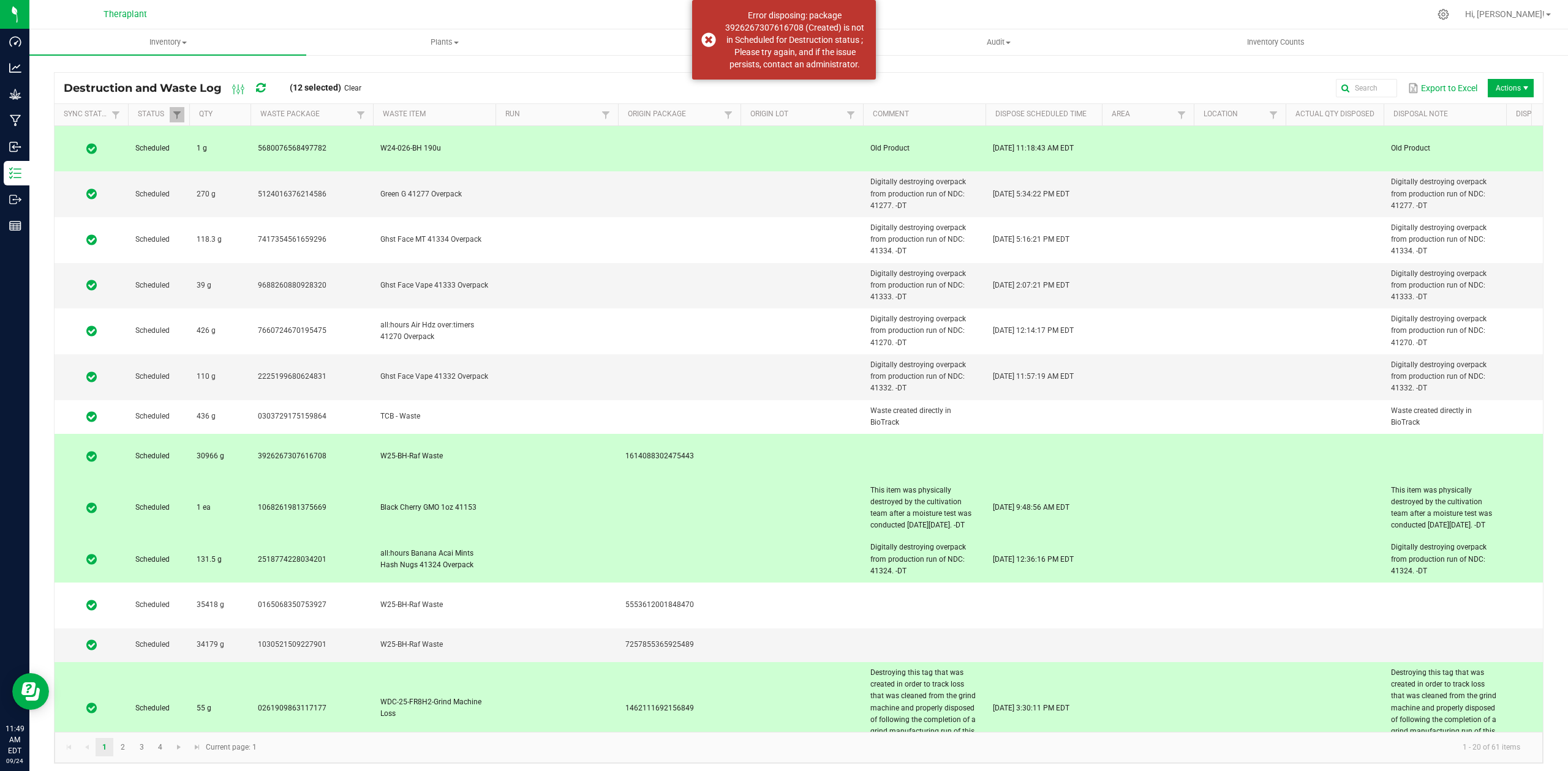
click at [604, 480] on td at bounding box center [557, 509] width 123 height 58
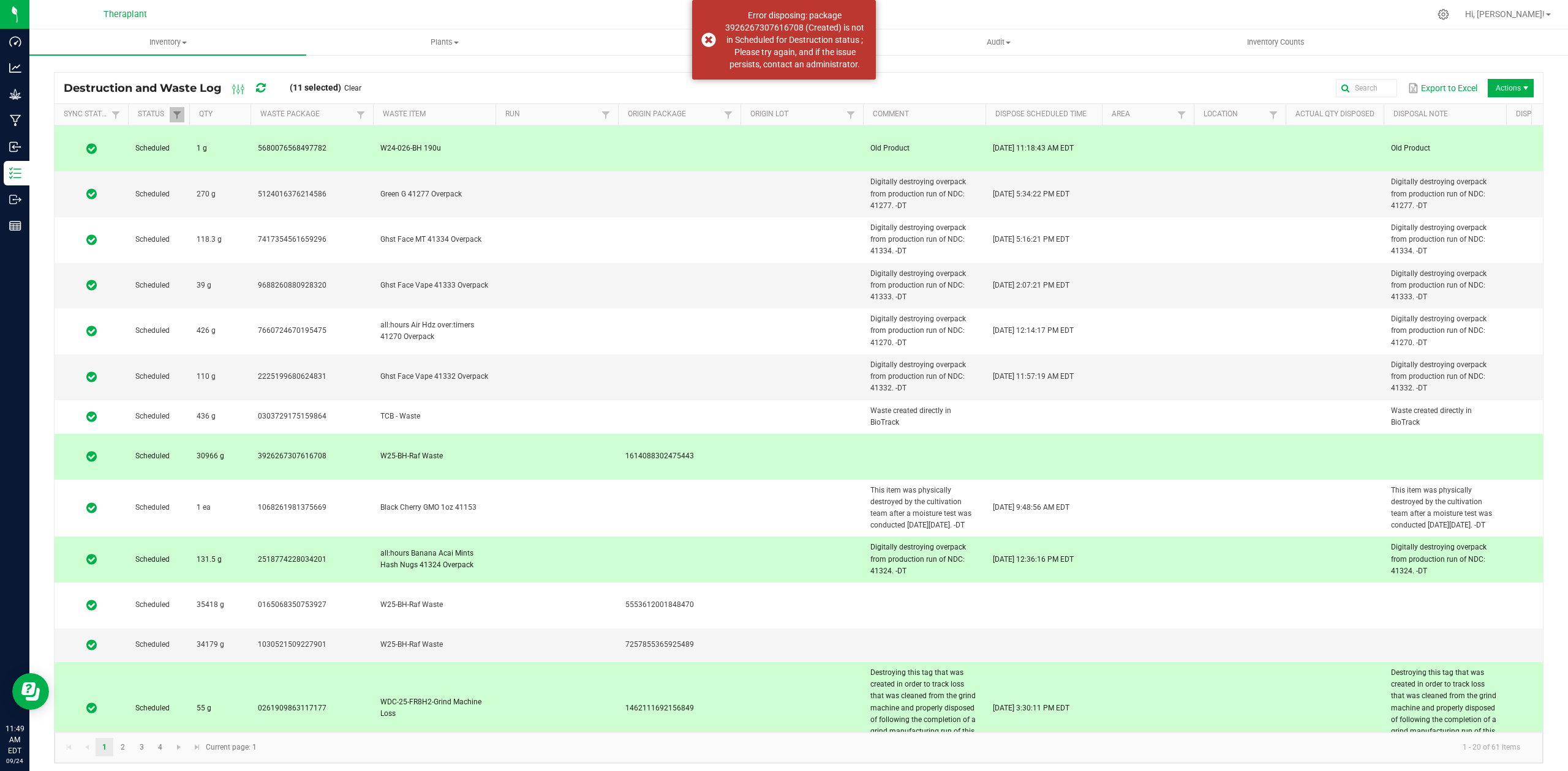
click at [605, 537] on td at bounding box center [557, 559] width 123 height 46
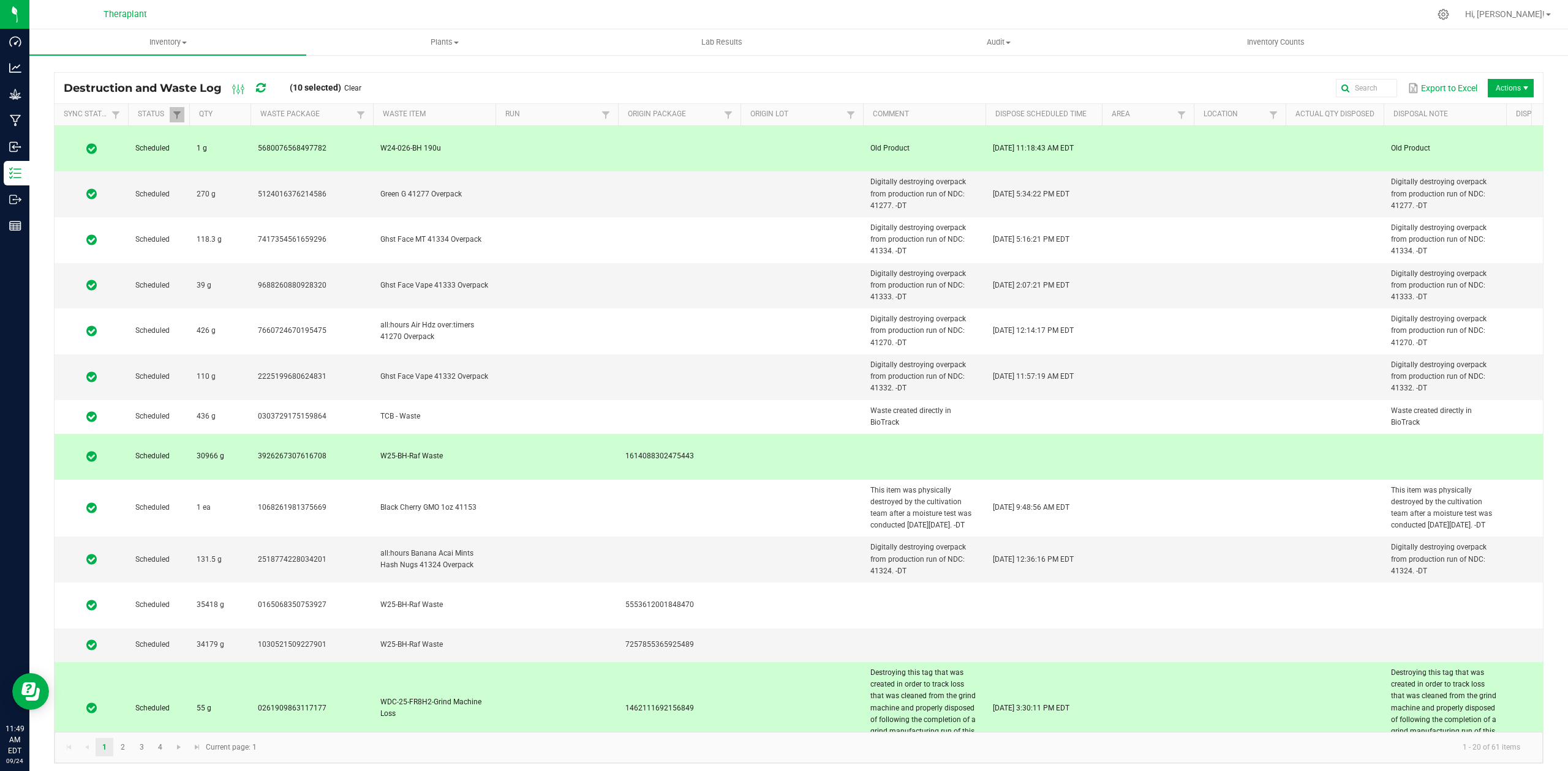
click at [718, 434] on td "1614088302475443" at bounding box center [680, 457] width 123 height 46
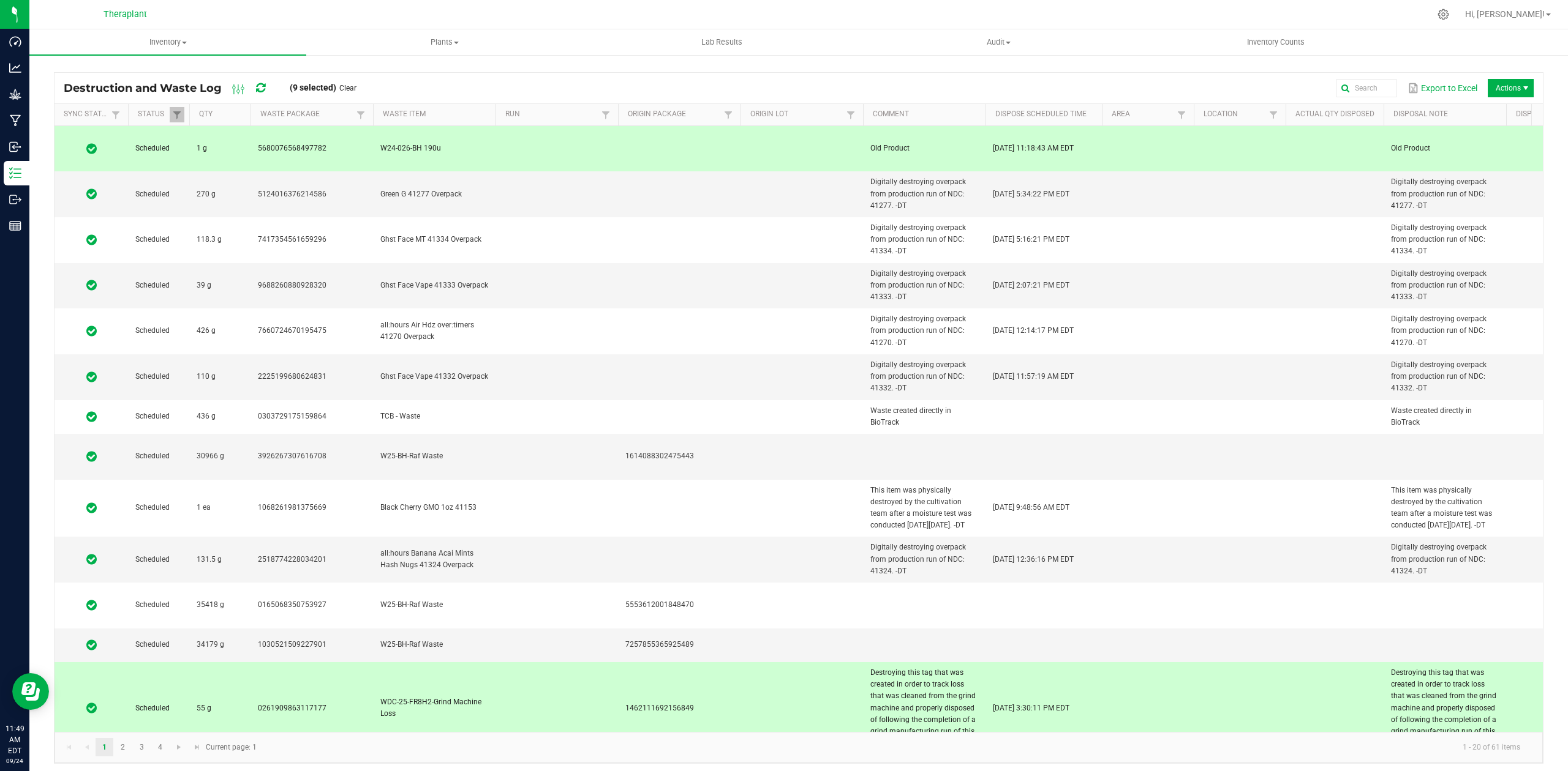
click at [803, 663] on td at bounding box center [802, 709] width 123 height 92
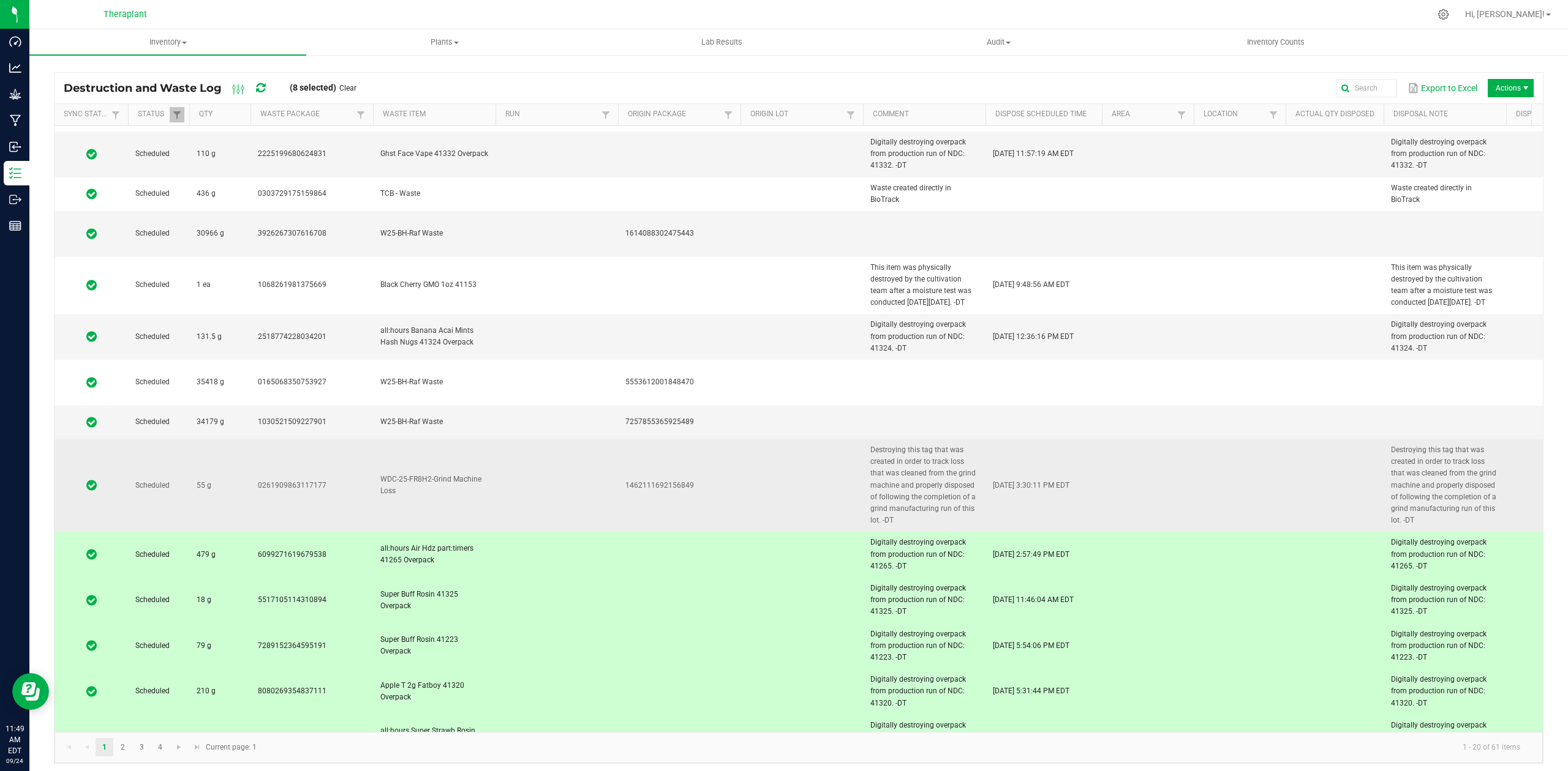
scroll to position [245, 0]
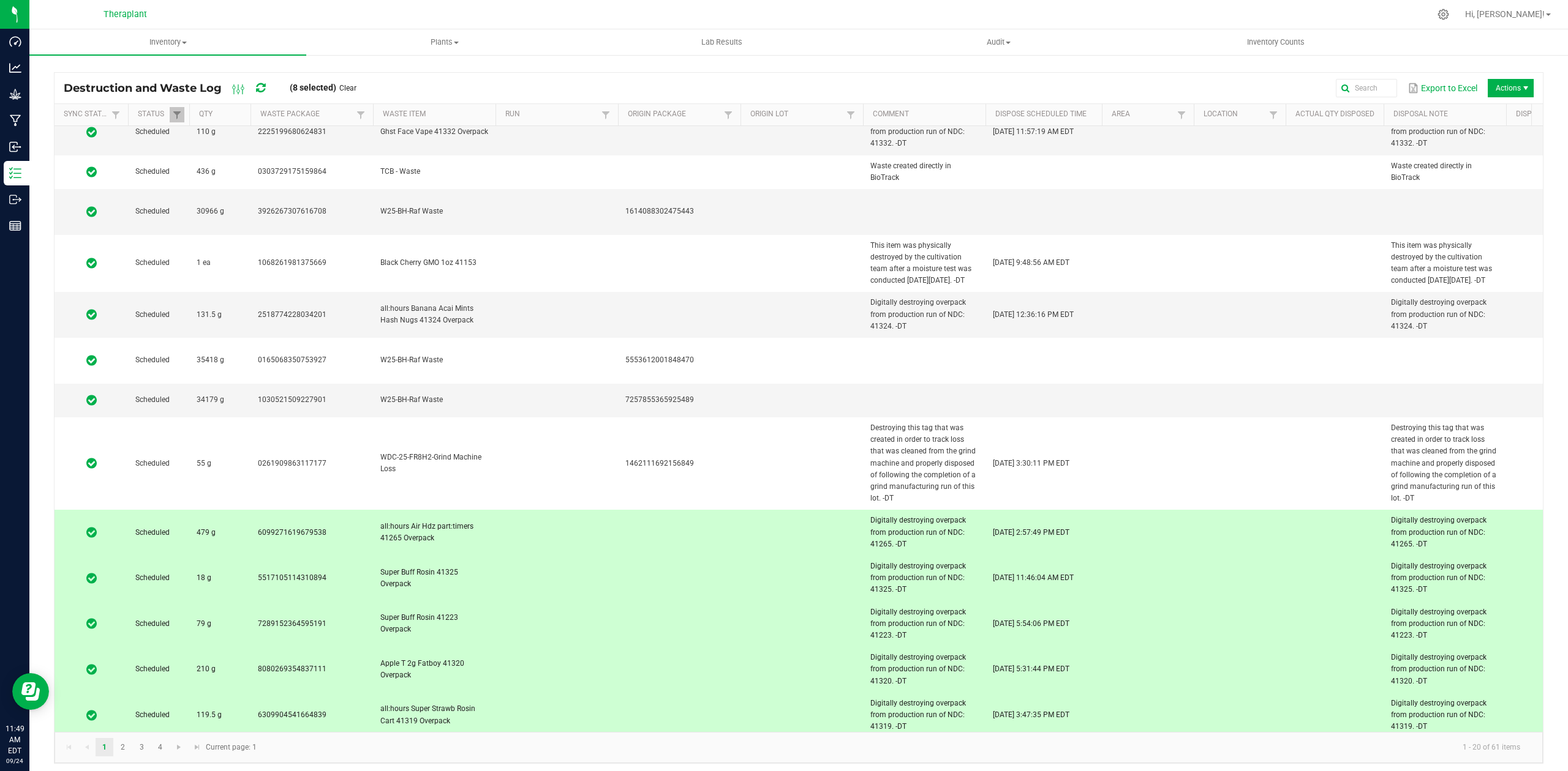
click at [781, 510] on td at bounding box center [802, 533] width 123 height 46
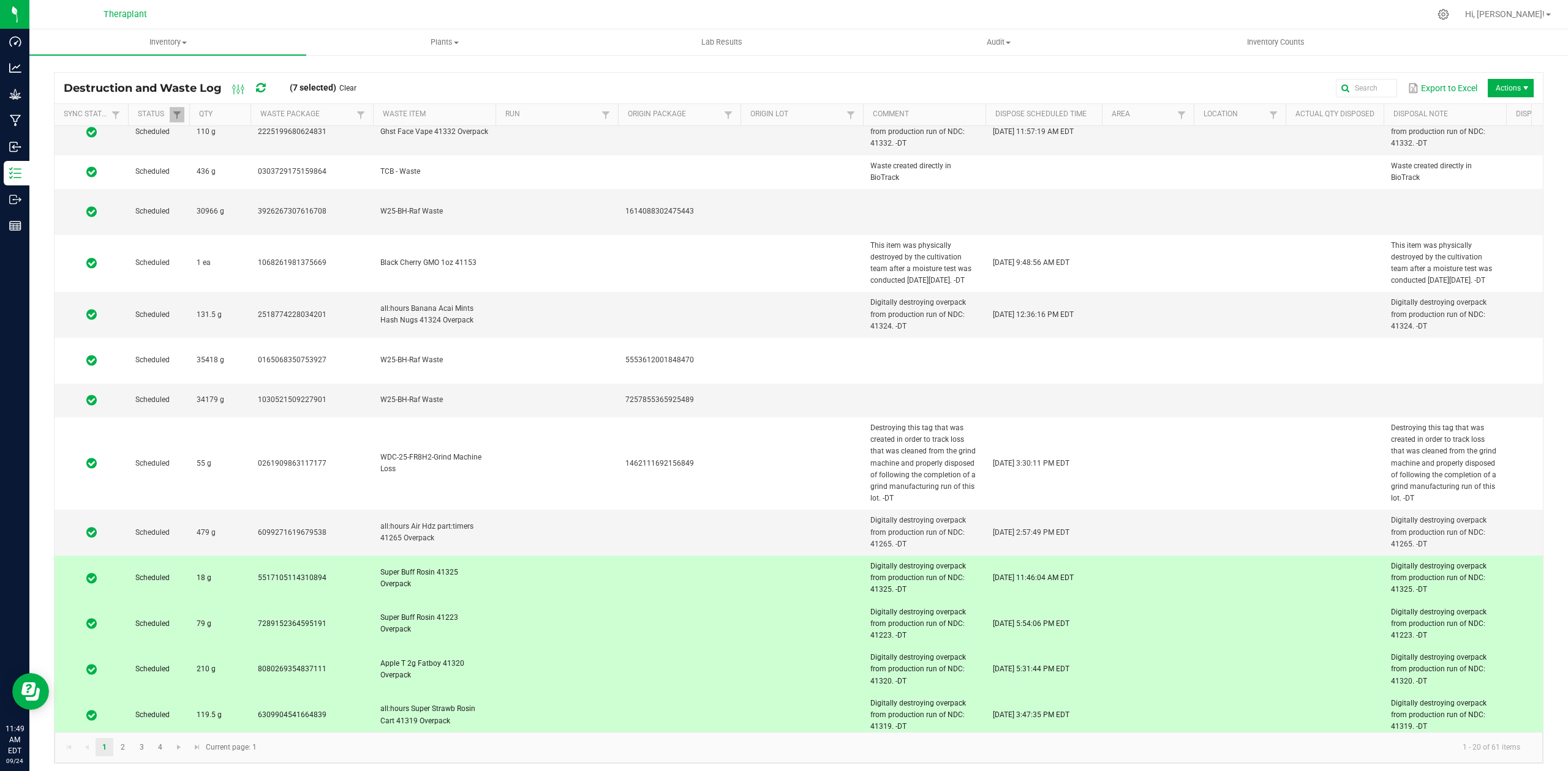
drag, startPoint x: 770, startPoint y: 500, endPoint x: 768, endPoint y: 524, distance: 24.1
click at [768, 556] on td at bounding box center [802, 578] width 123 height 46
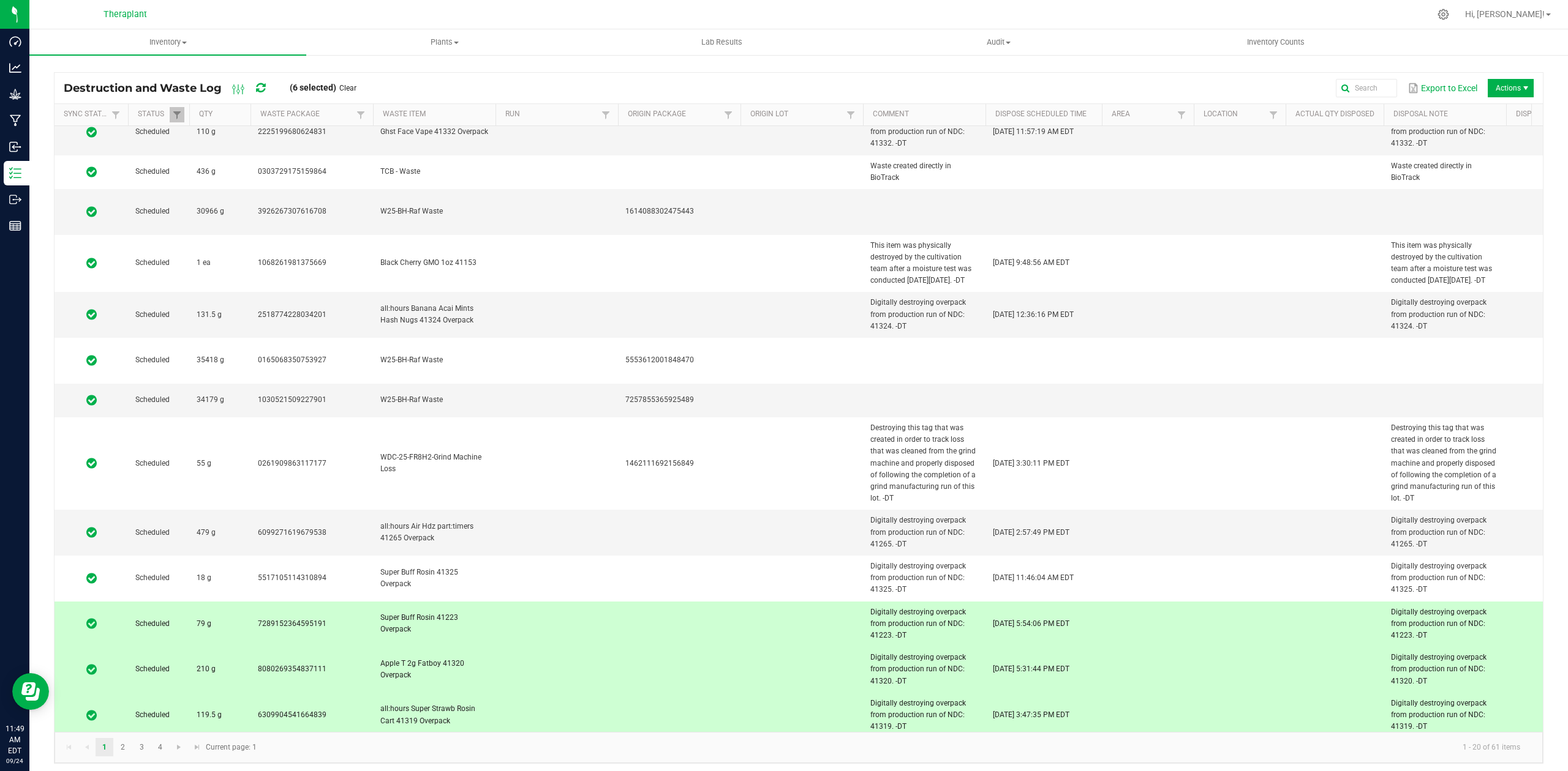
click at [763, 602] on td at bounding box center [802, 625] width 123 height 46
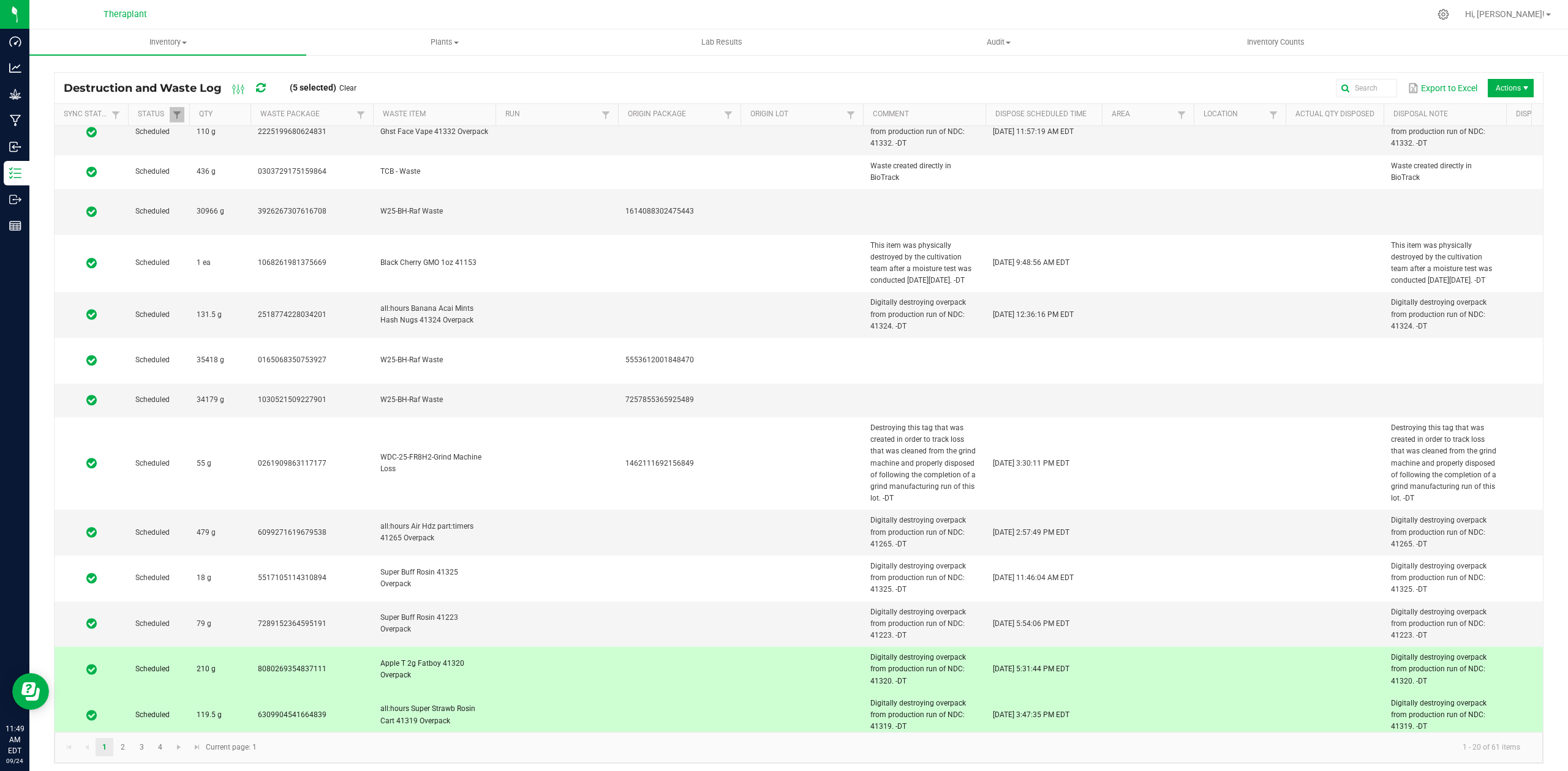
drag, startPoint x: 757, startPoint y: 572, endPoint x: 747, endPoint y: 608, distance: 37.4
click at [755, 647] on td at bounding box center [802, 670] width 123 height 46
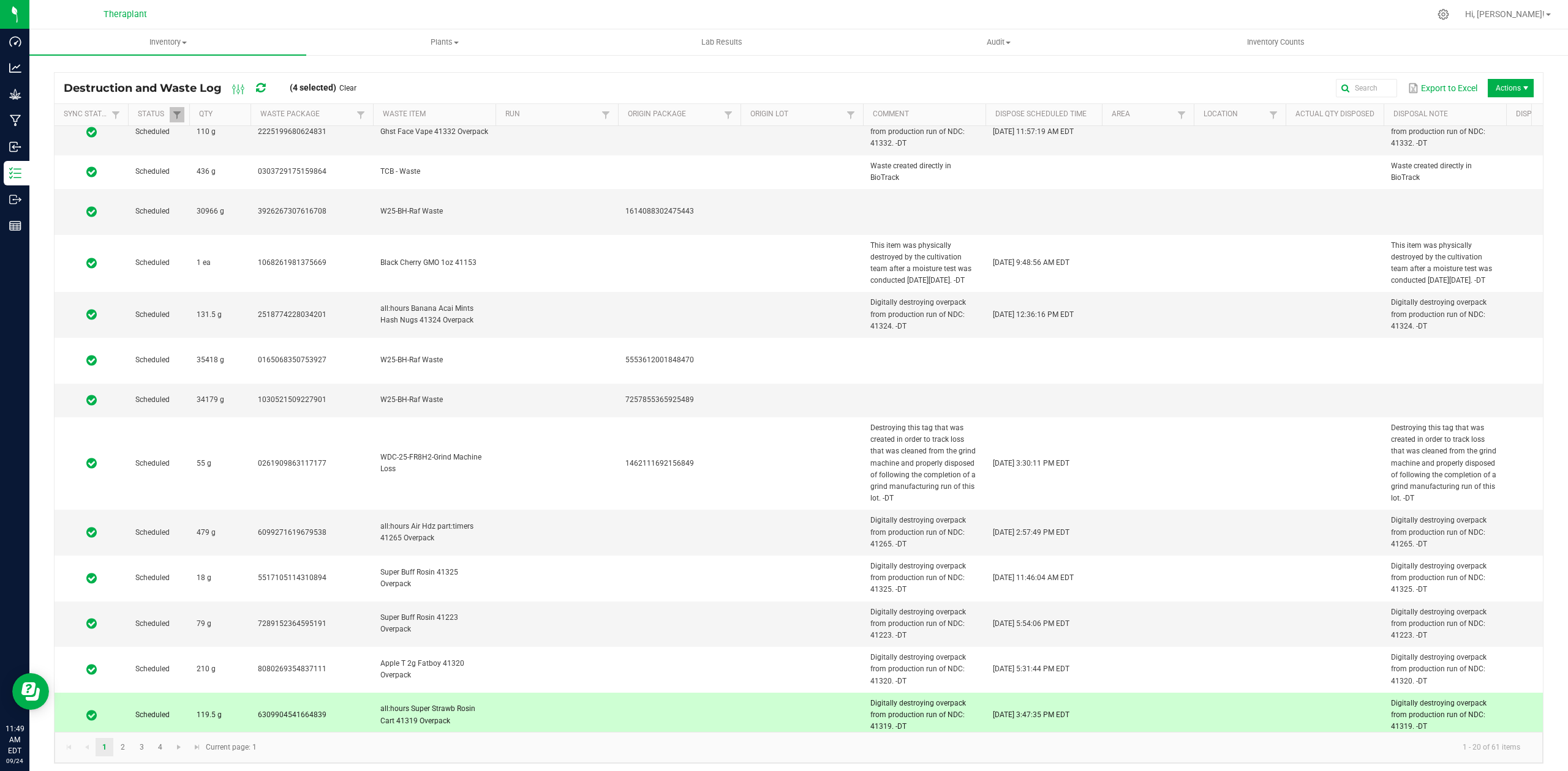
drag, startPoint x: 740, startPoint y: 654, endPoint x: 740, endPoint y: 667, distance: 13.0
click at [740, 693] on tr "Scheduled 119.5 g 6309904541664839 all:hours Super Strawb Rosin Cart 41319 Over…" at bounding box center [1047, 716] width 1984 height 46
drag, startPoint x: 740, startPoint y: 684, endPoint x: 734, endPoint y: 695, distance: 12.5
click at [738, 738] on tr "Scheduled 69 g 7577171677339809 all:hours Hash Burger Rosin Voca Pro 41316 Over…" at bounding box center [1047, 761] width 1984 height 46
click at [737, 738] on td at bounding box center [680, 761] width 123 height 46
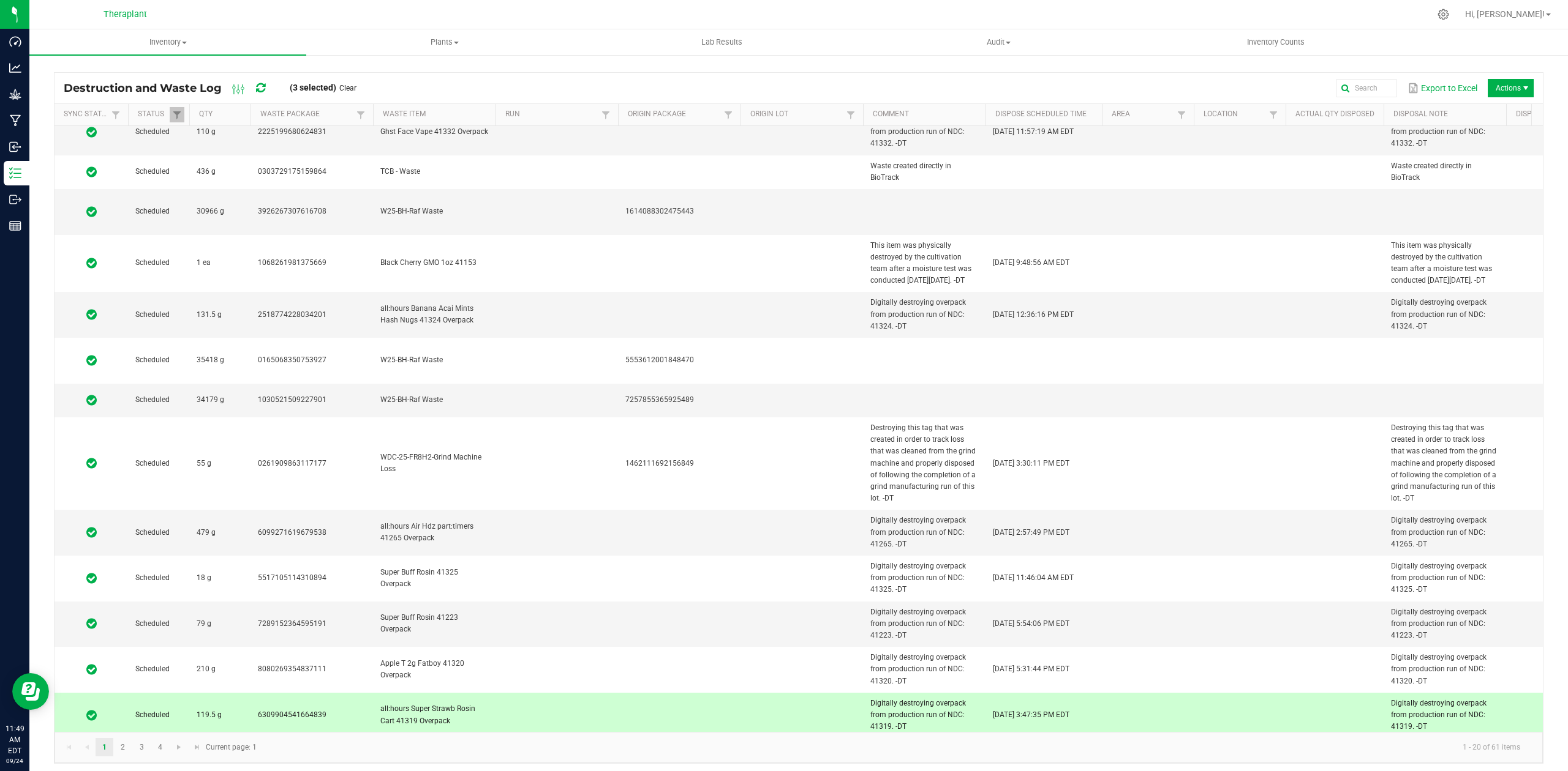
click at [746, 693] on td at bounding box center [802, 716] width 123 height 46
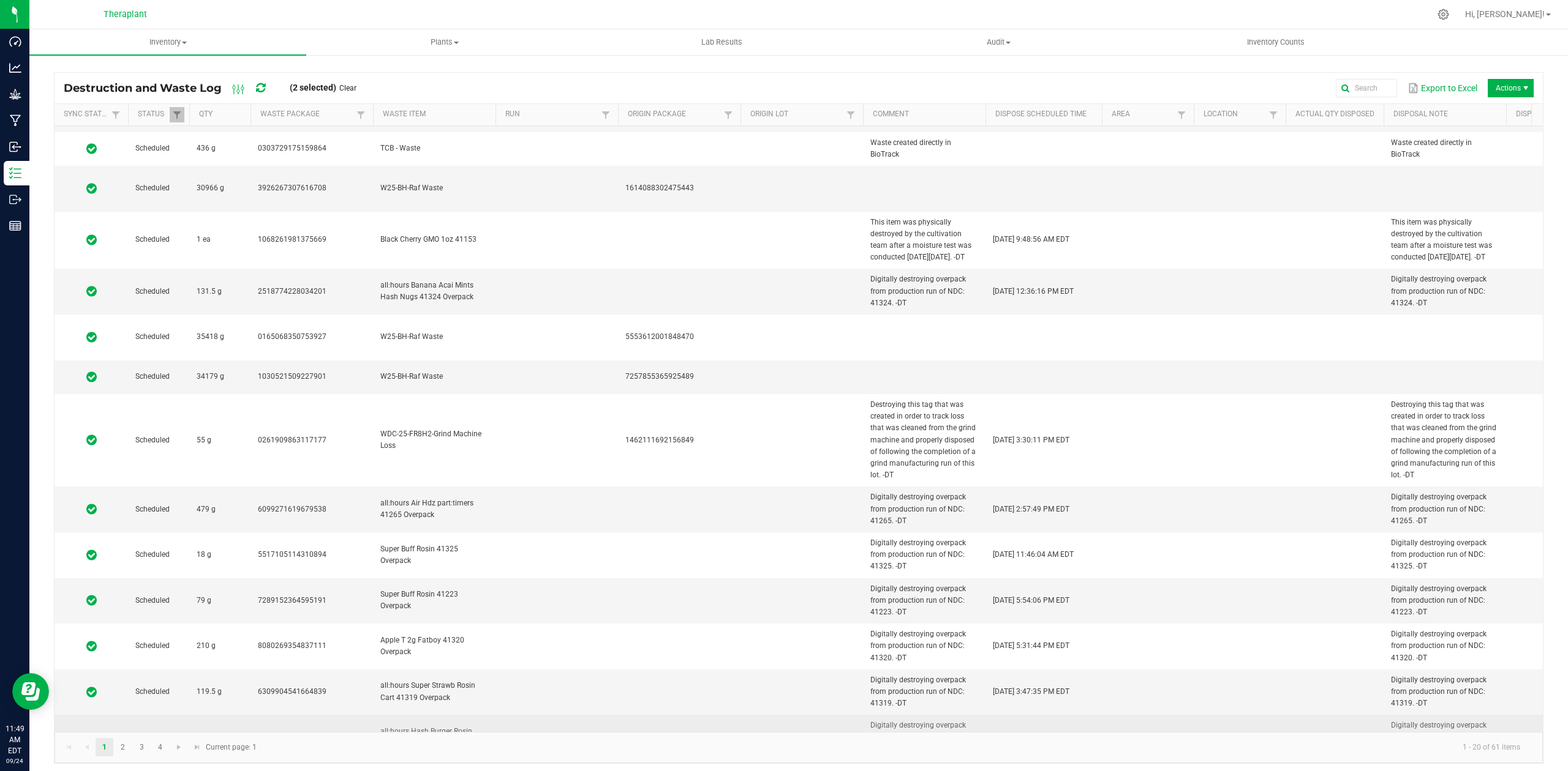
scroll to position [281, 0]
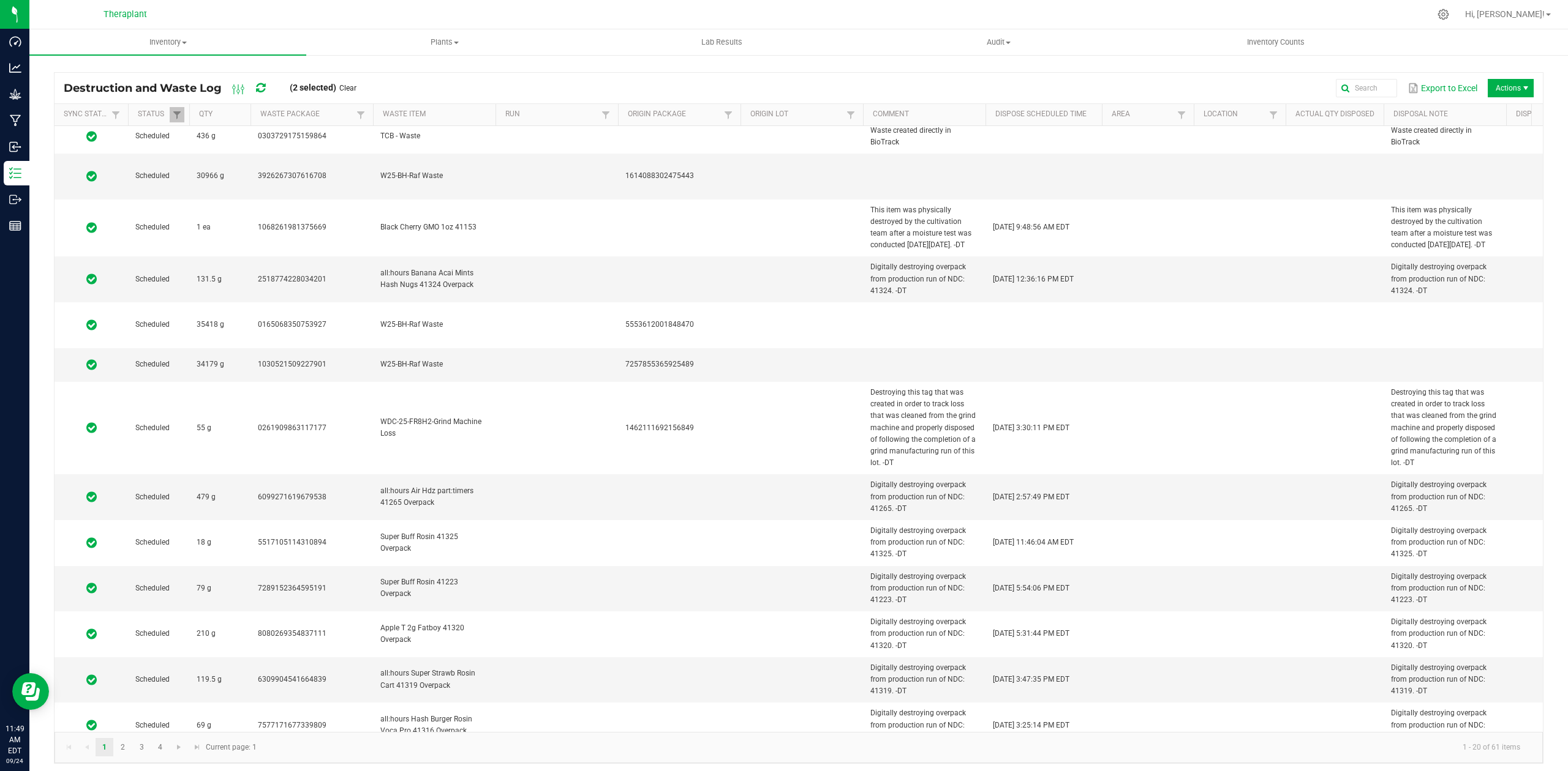
click at [780, 749] on td at bounding box center [802, 772] width 123 height 45
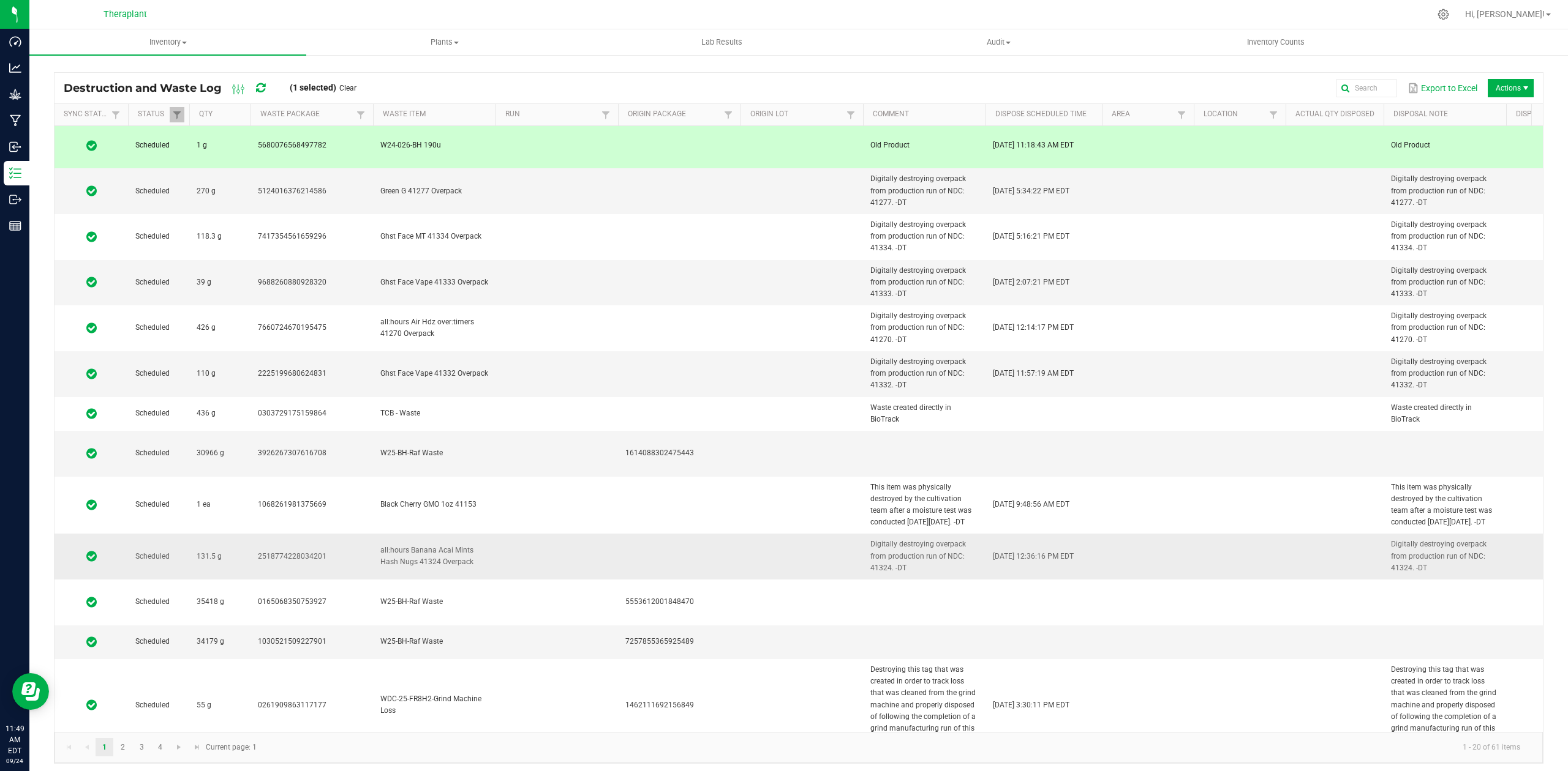
scroll to position [0, 0]
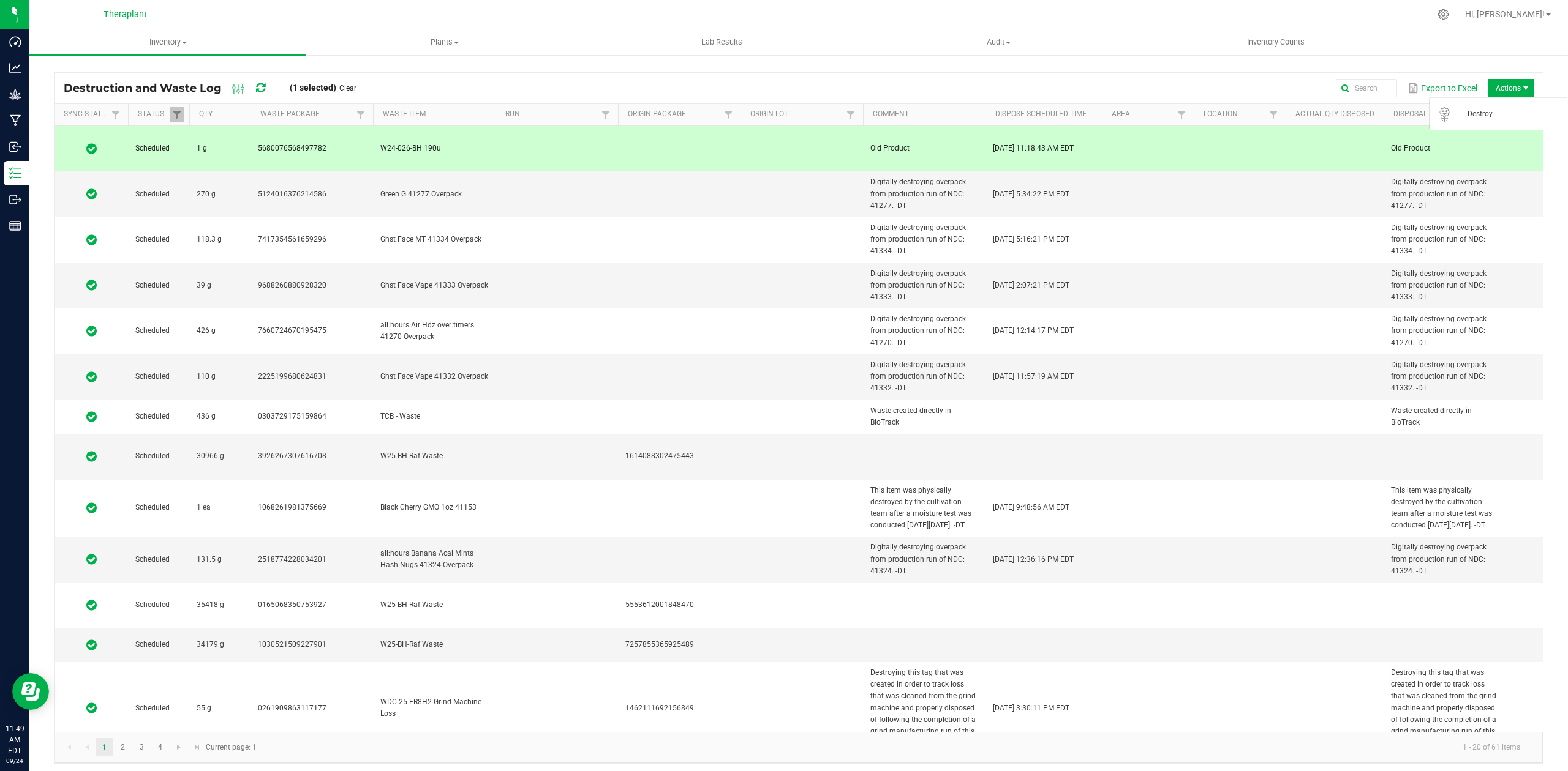
click at [1514, 84] on span "Actions" at bounding box center [1510, 88] width 46 height 18
click at [1503, 83] on span "Actions" at bounding box center [1510, 88] width 46 height 18
click at [1491, 105] on span "Destroy" at bounding box center [1498, 114] width 123 height 24
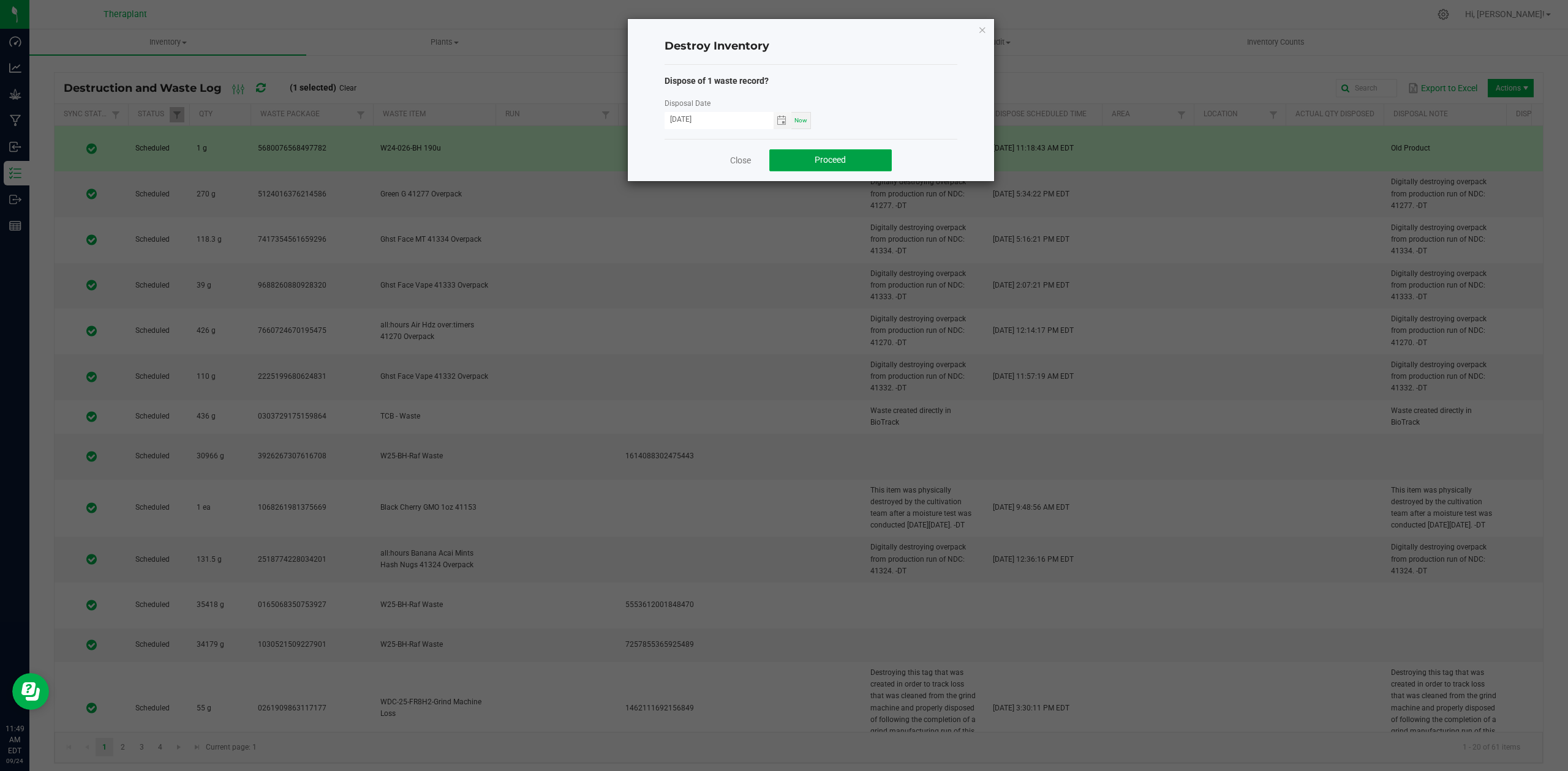
click at [842, 165] on button "Proceed" at bounding box center [831, 160] width 123 height 22
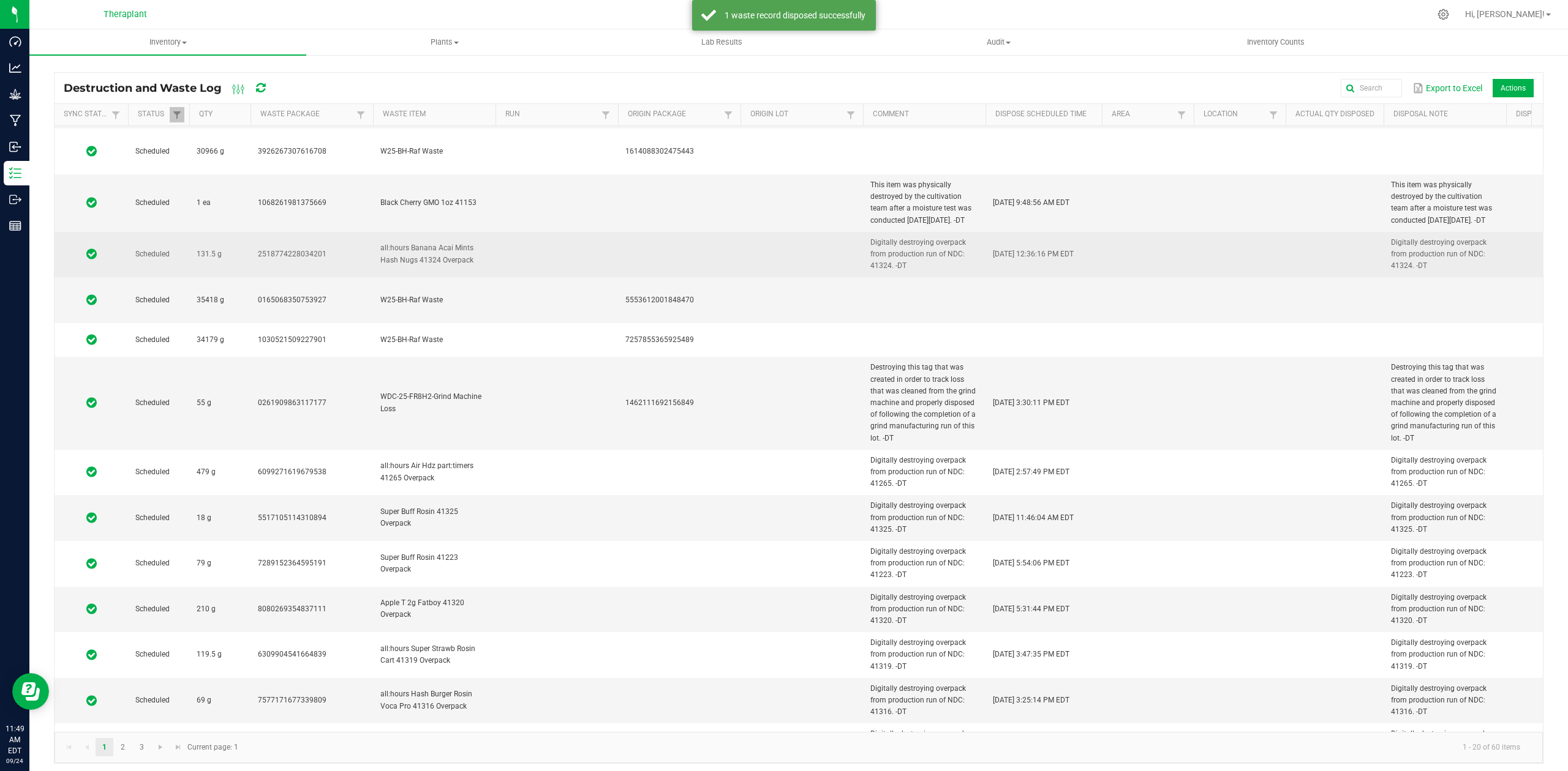
scroll to position [221, 0]
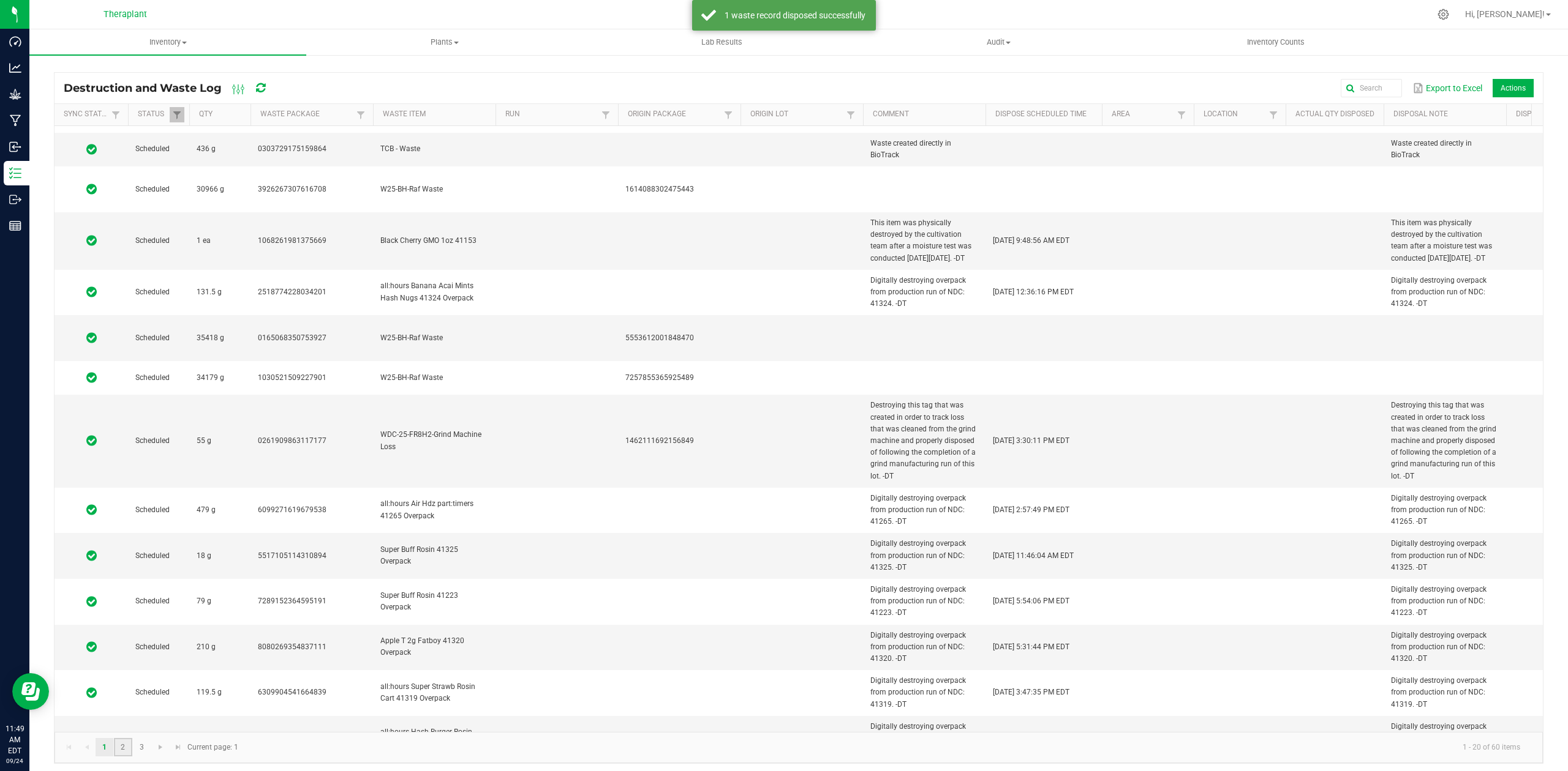
click at [123, 747] on link "2" at bounding box center [122, 747] width 17 height 18
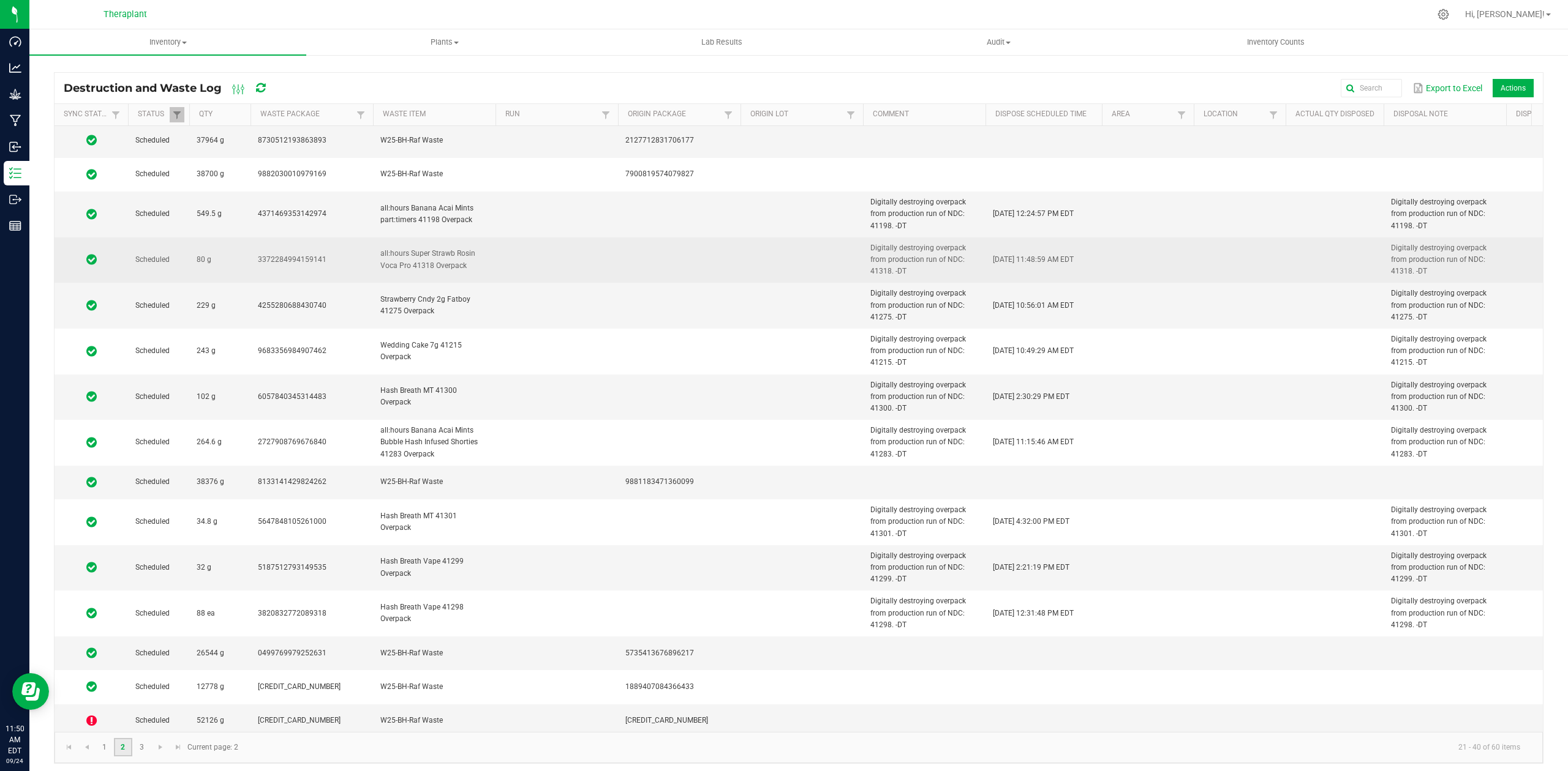
scroll to position [177, 0]
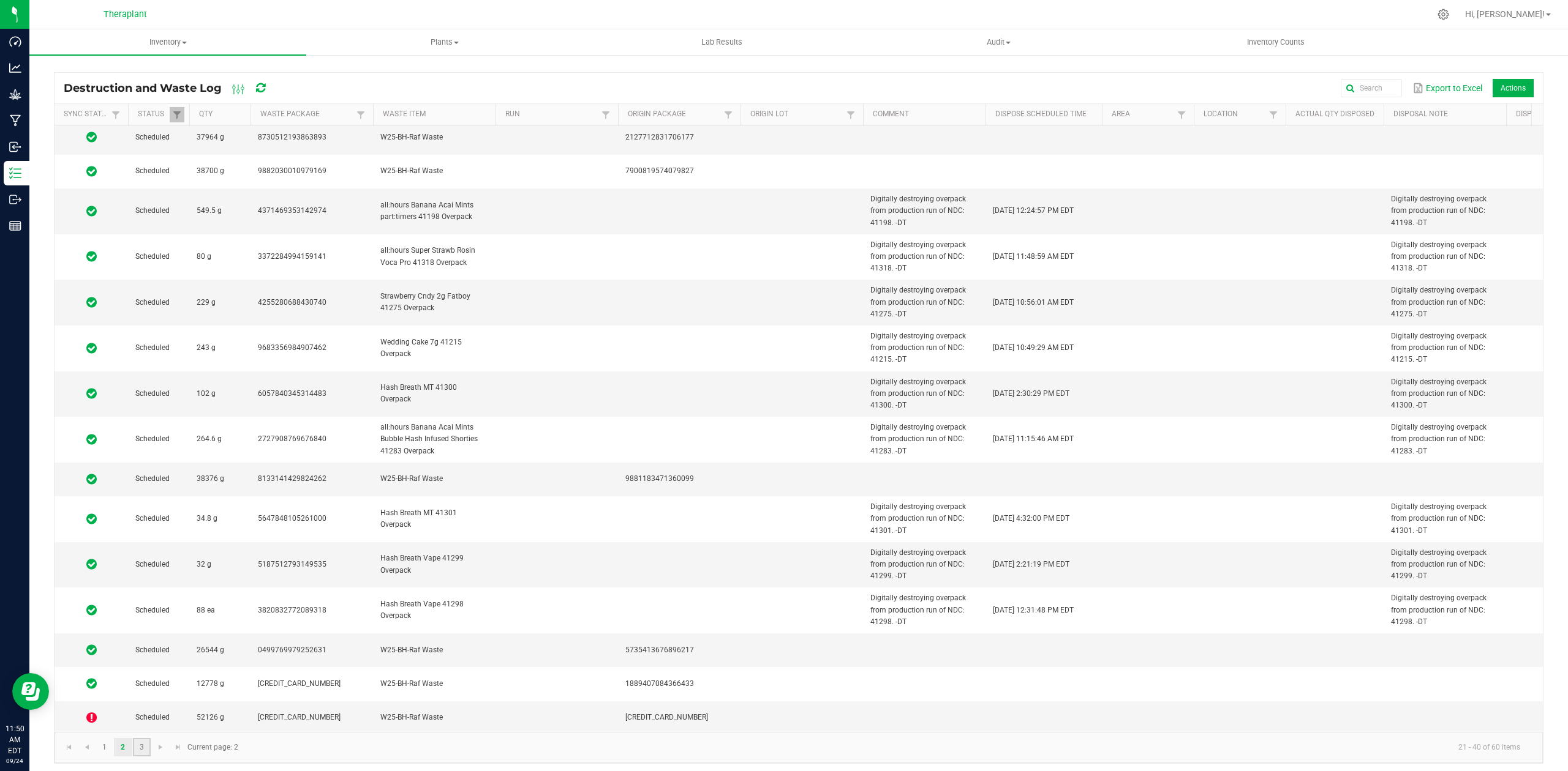
click at [142, 747] on link "3" at bounding box center [141, 747] width 17 height 18
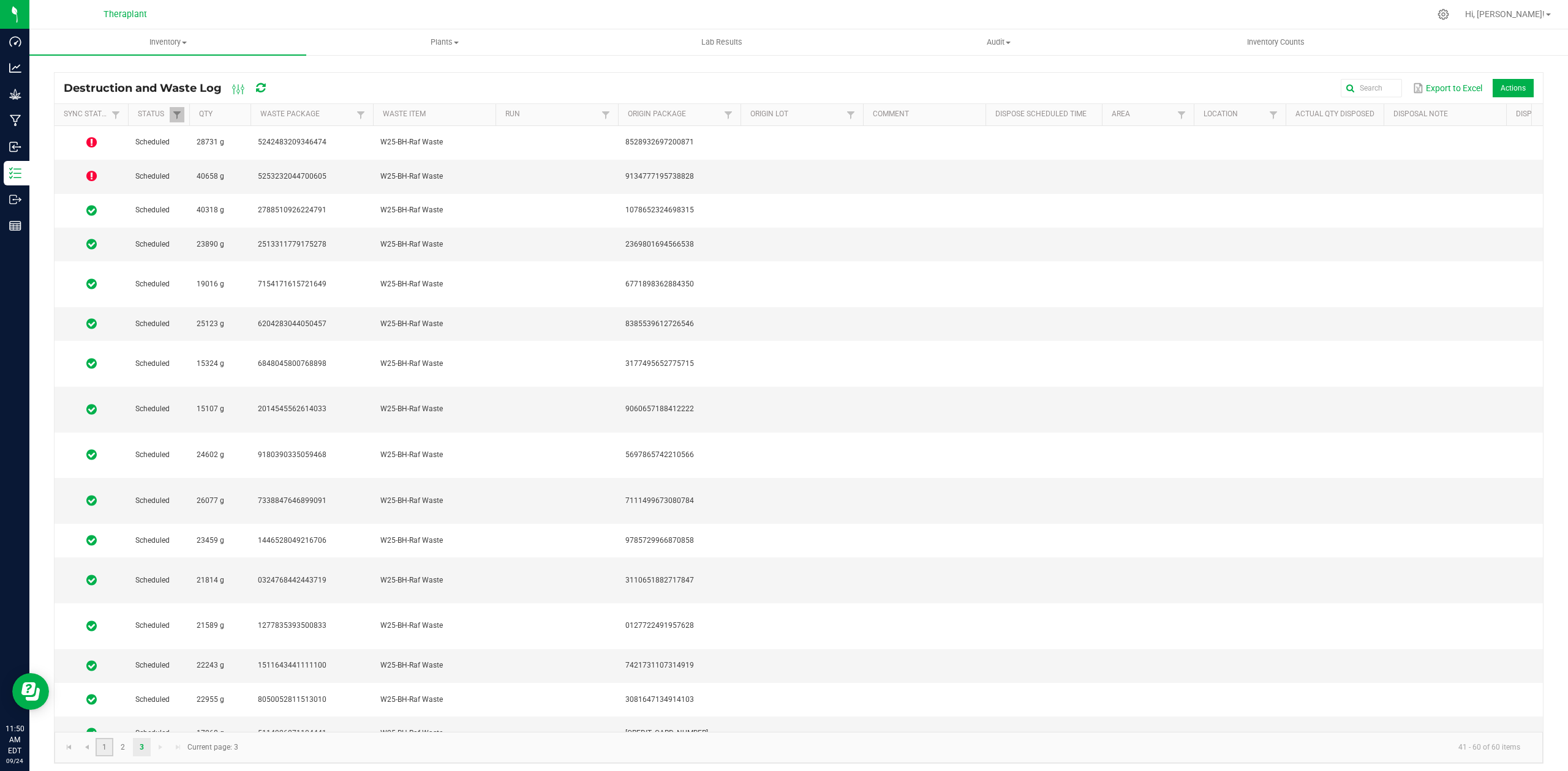
click at [104, 745] on link "1" at bounding box center [104, 747] width 17 height 18
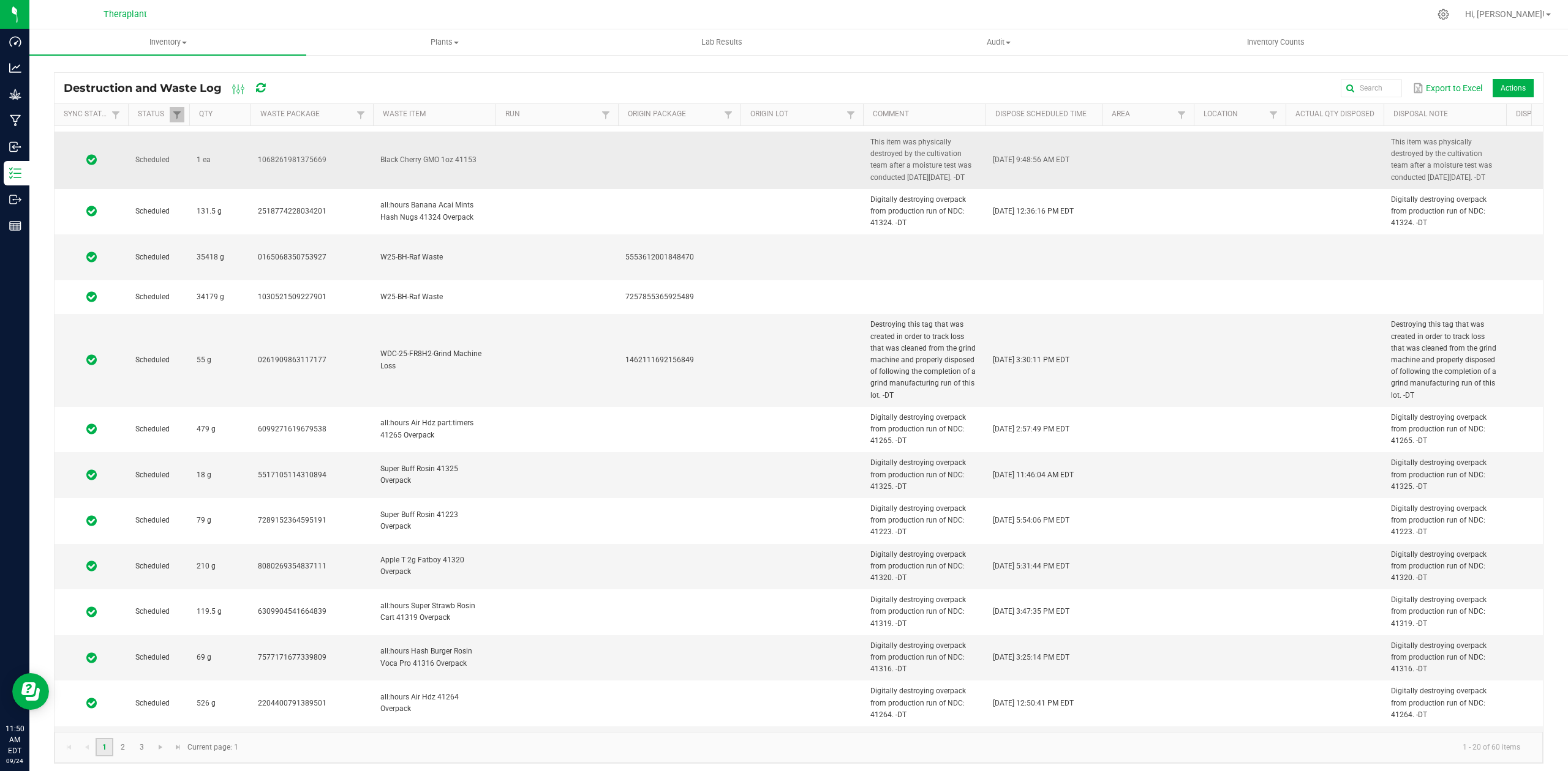
scroll to position [304, 0]
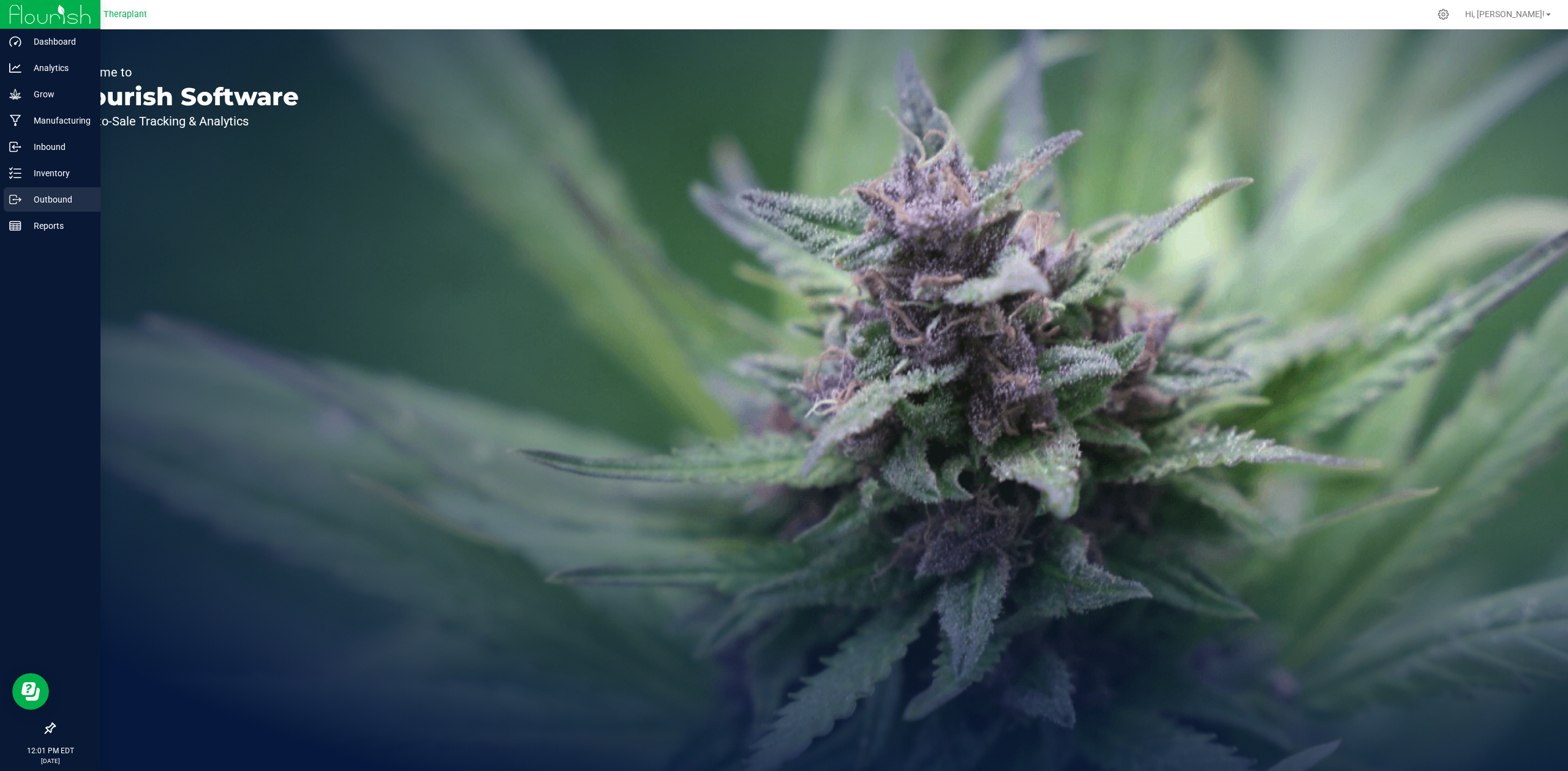
click at [49, 202] on p "Outbound" at bounding box center [58, 199] width 74 height 14
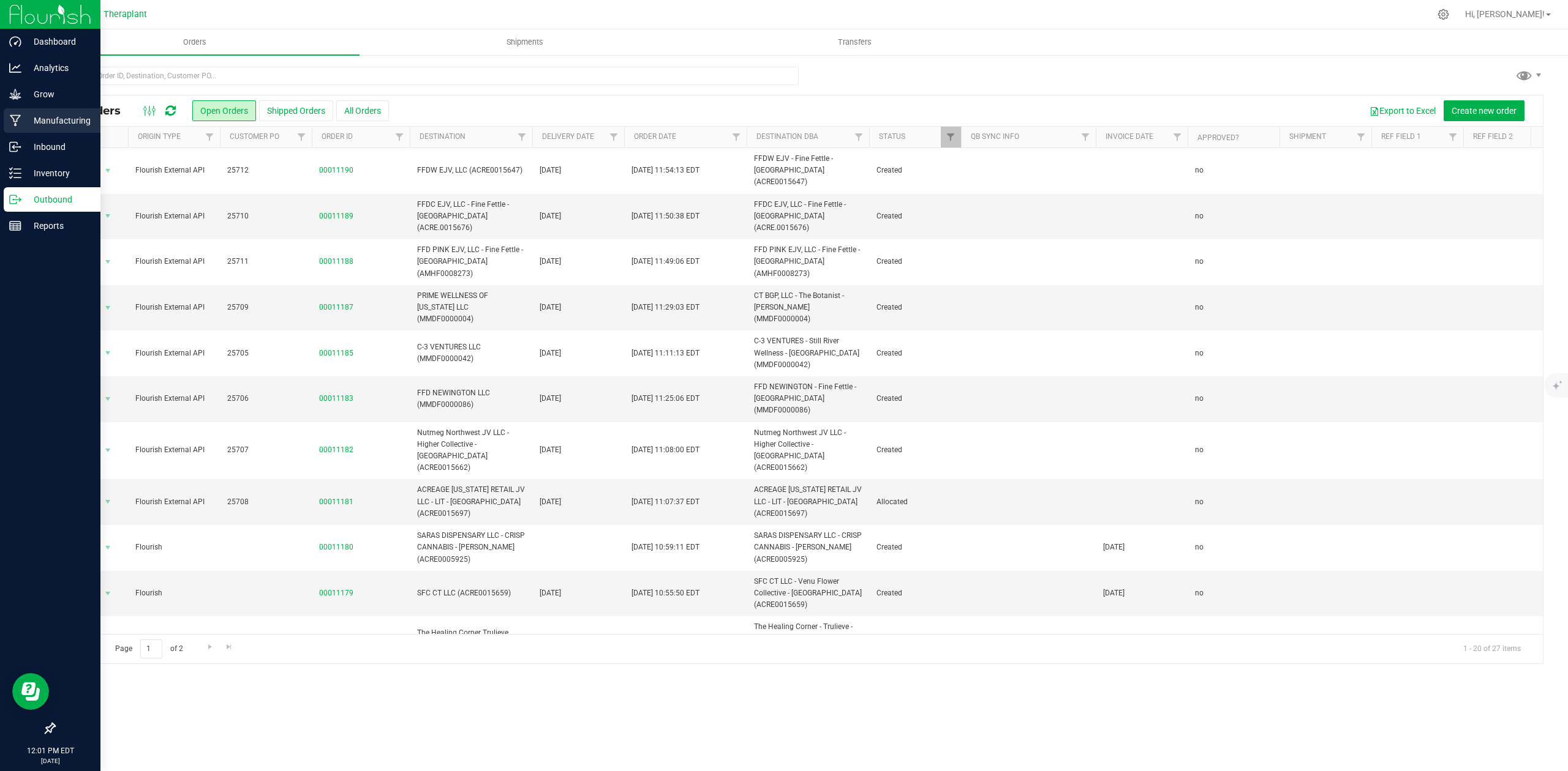
click at [36, 114] on p "Manufacturing" at bounding box center [58, 120] width 74 height 14
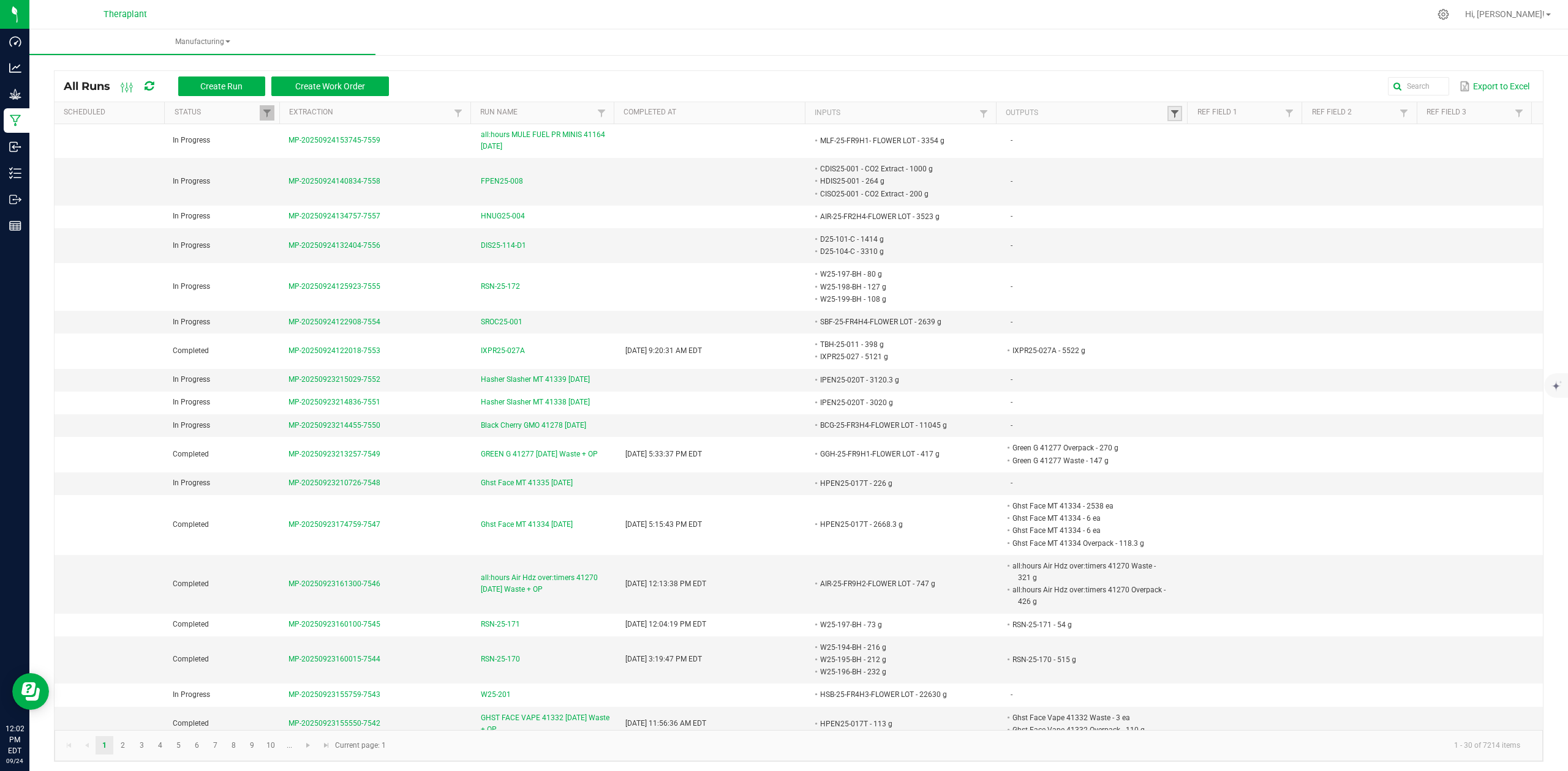
click at [1170, 116] on span at bounding box center [1174, 114] width 10 height 10
click at [1240, 142] on input "text" at bounding box center [1229, 138] width 126 height 18
type input "41207"
click button "Filter" at bounding box center [1262, 171] width 61 height 27
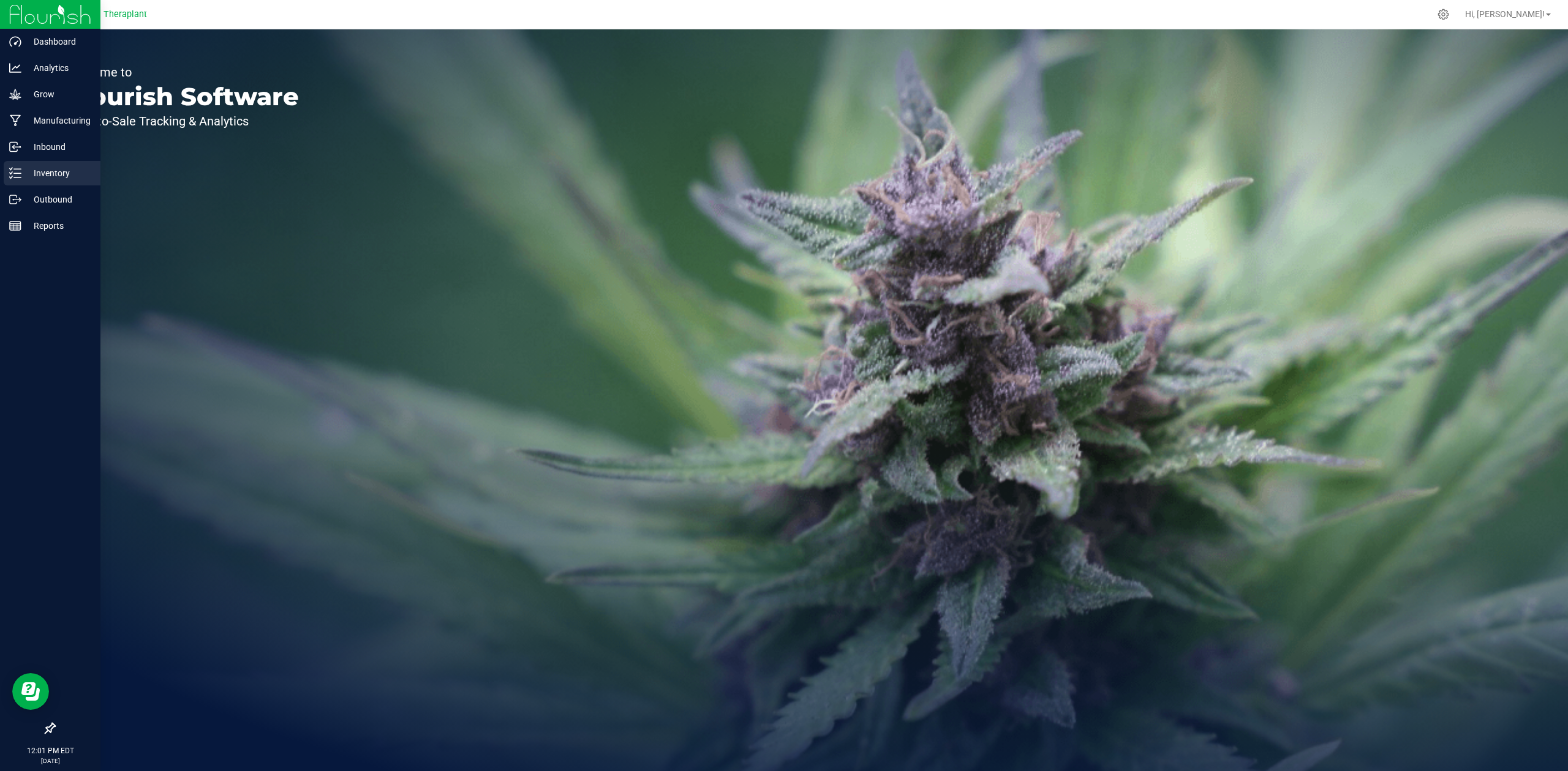
click at [18, 174] on line at bounding box center [17, 174] width 7 height 0
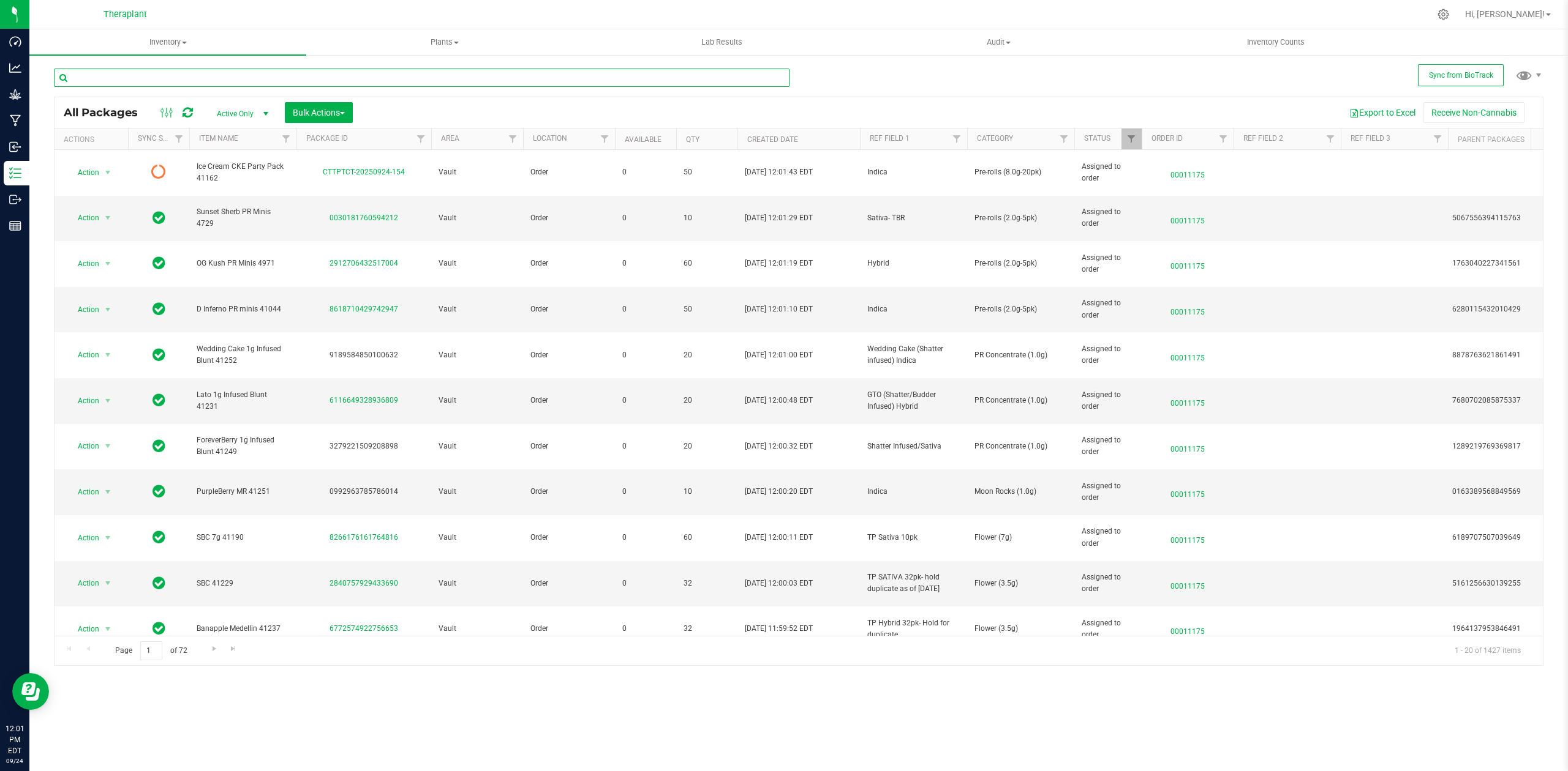
click at [571, 82] on input "text" at bounding box center [422, 77] width 736 height 18
click at [371, 79] on input "text" at bounding box center [422, 77] width 736 height 18
type input "41207"
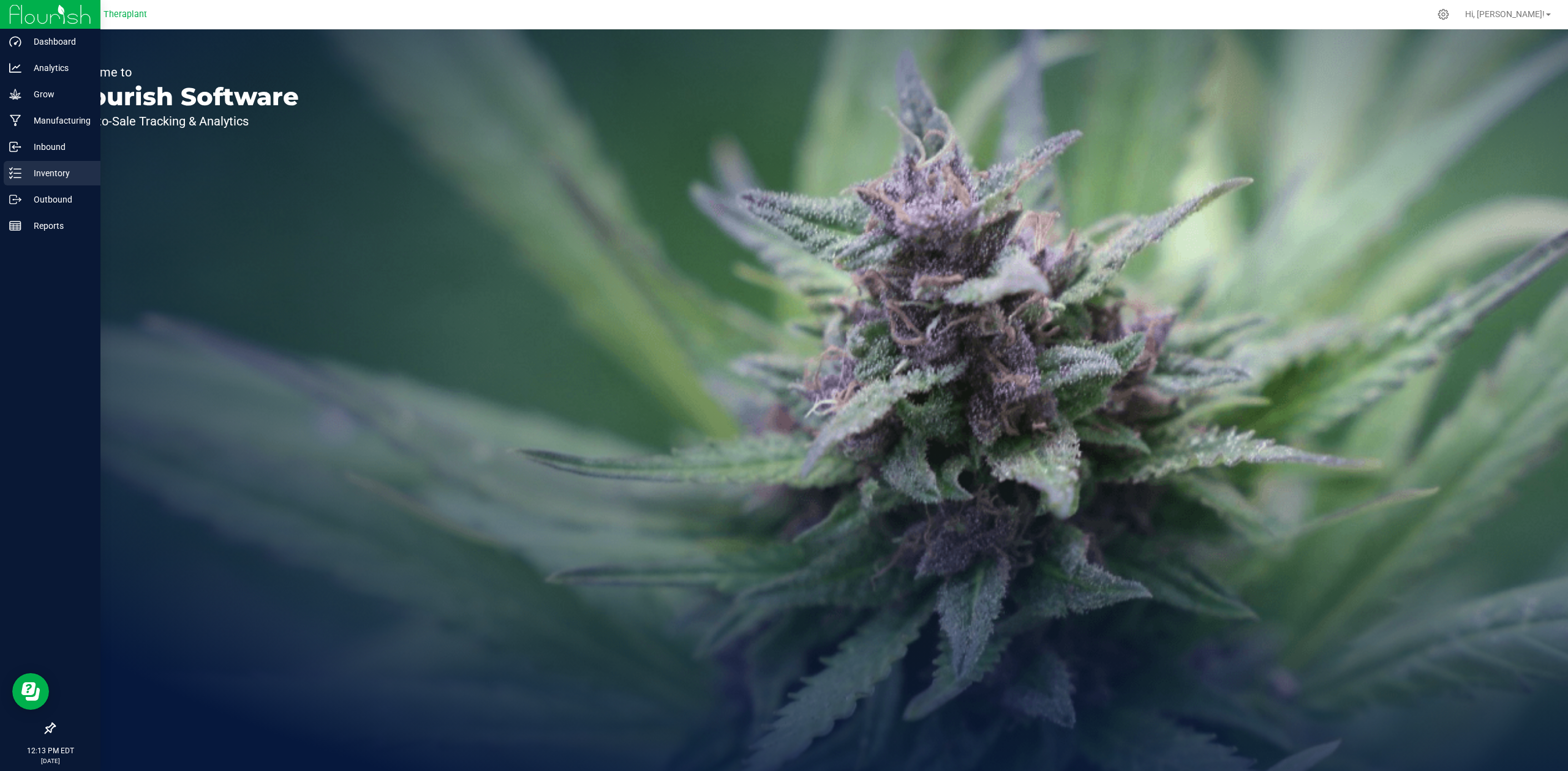
click at [46, 167] on p "Inventory" at bounding box center [58, 173] width 74 height 14
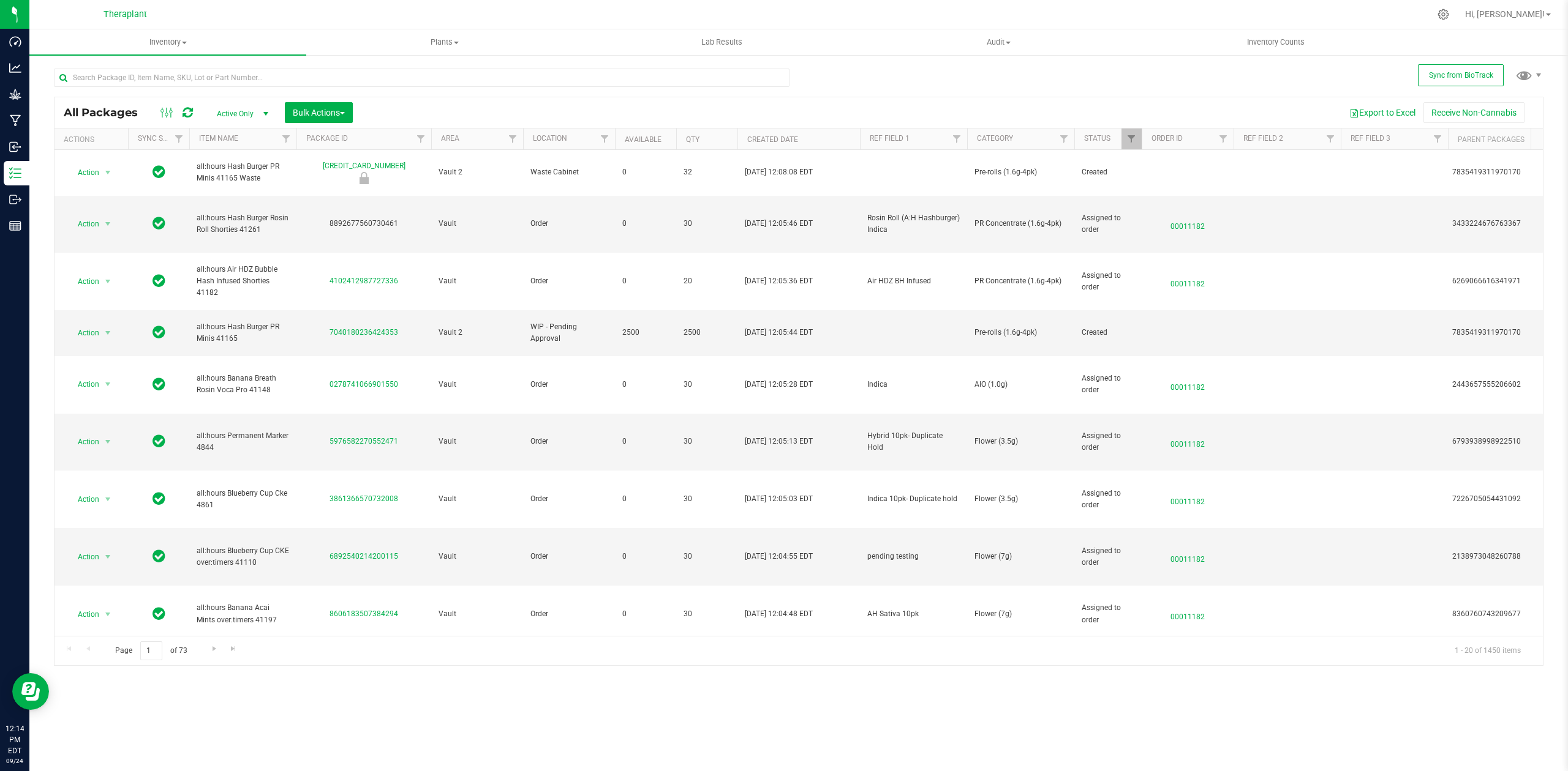
click at [238, 113] on span "Active Only" at bounding box center [240, 114] width 68 height 17
click at [227, 192] on li "All" at bounding box center [240, 189] width 66 height 18
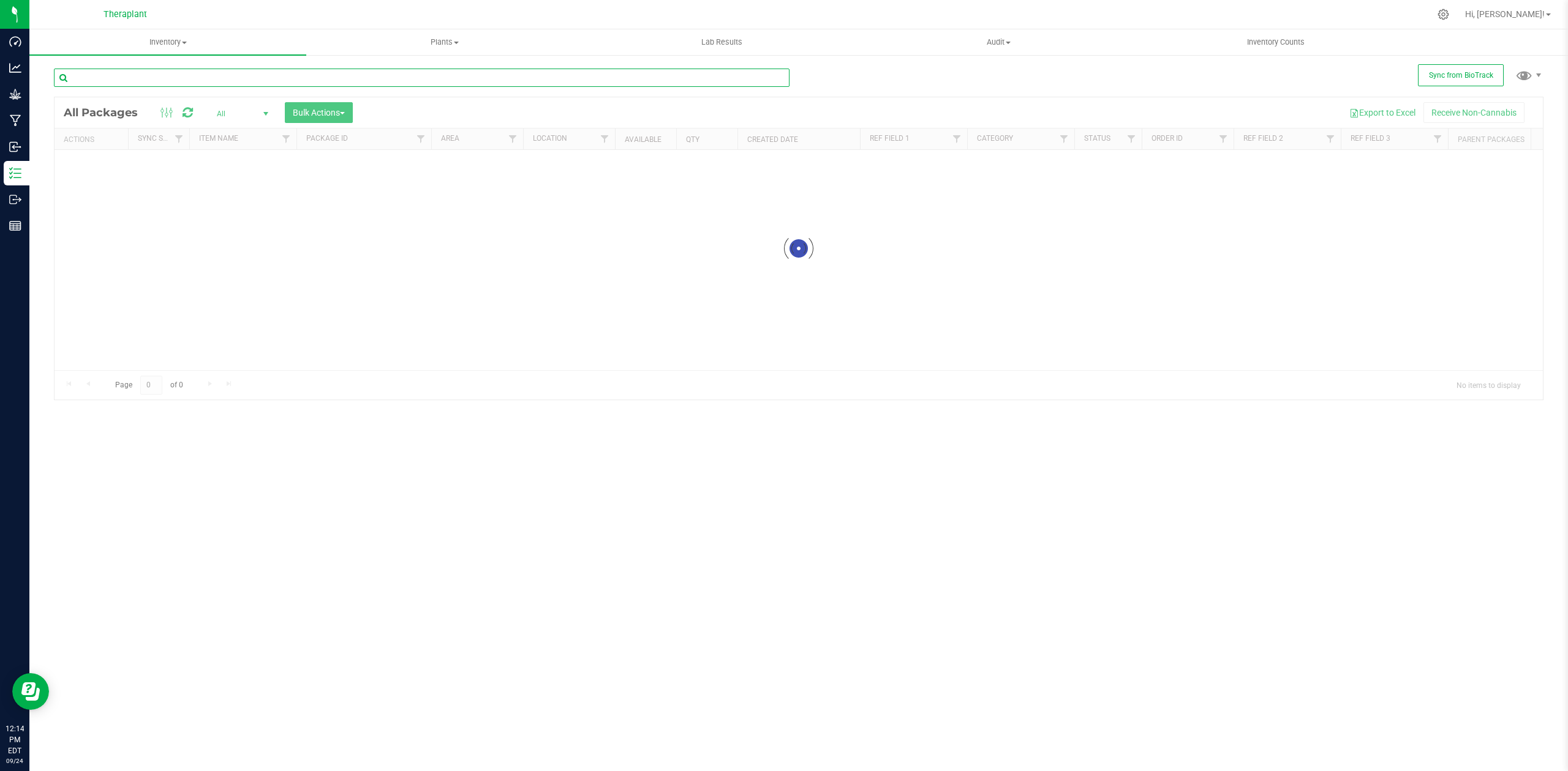
click at [628, 76] on input "text" at bounding box center [422, 77] width 736 height 18
paste input "Ace Race Vape 4690"
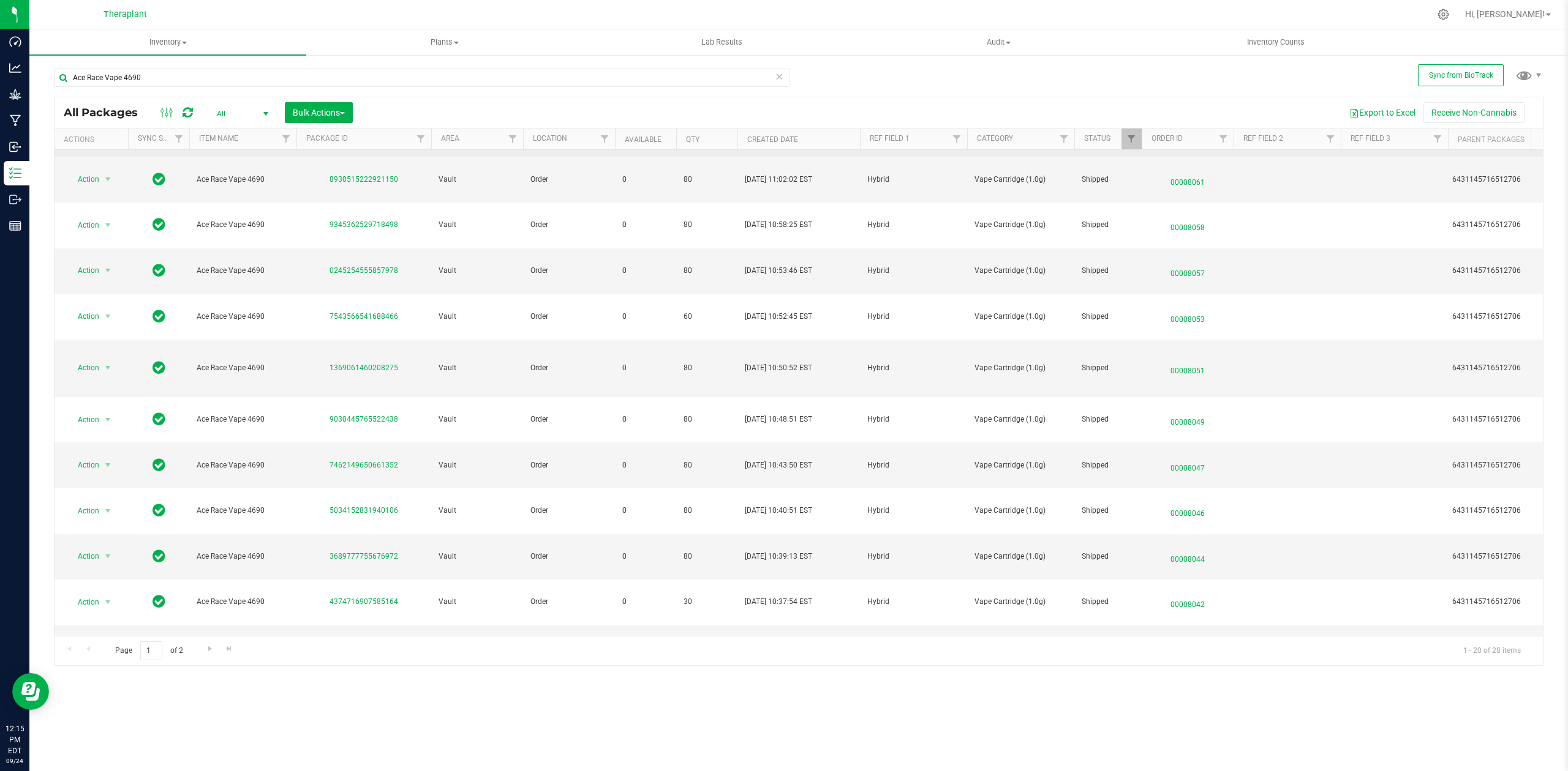
scroll to position [326, 0]
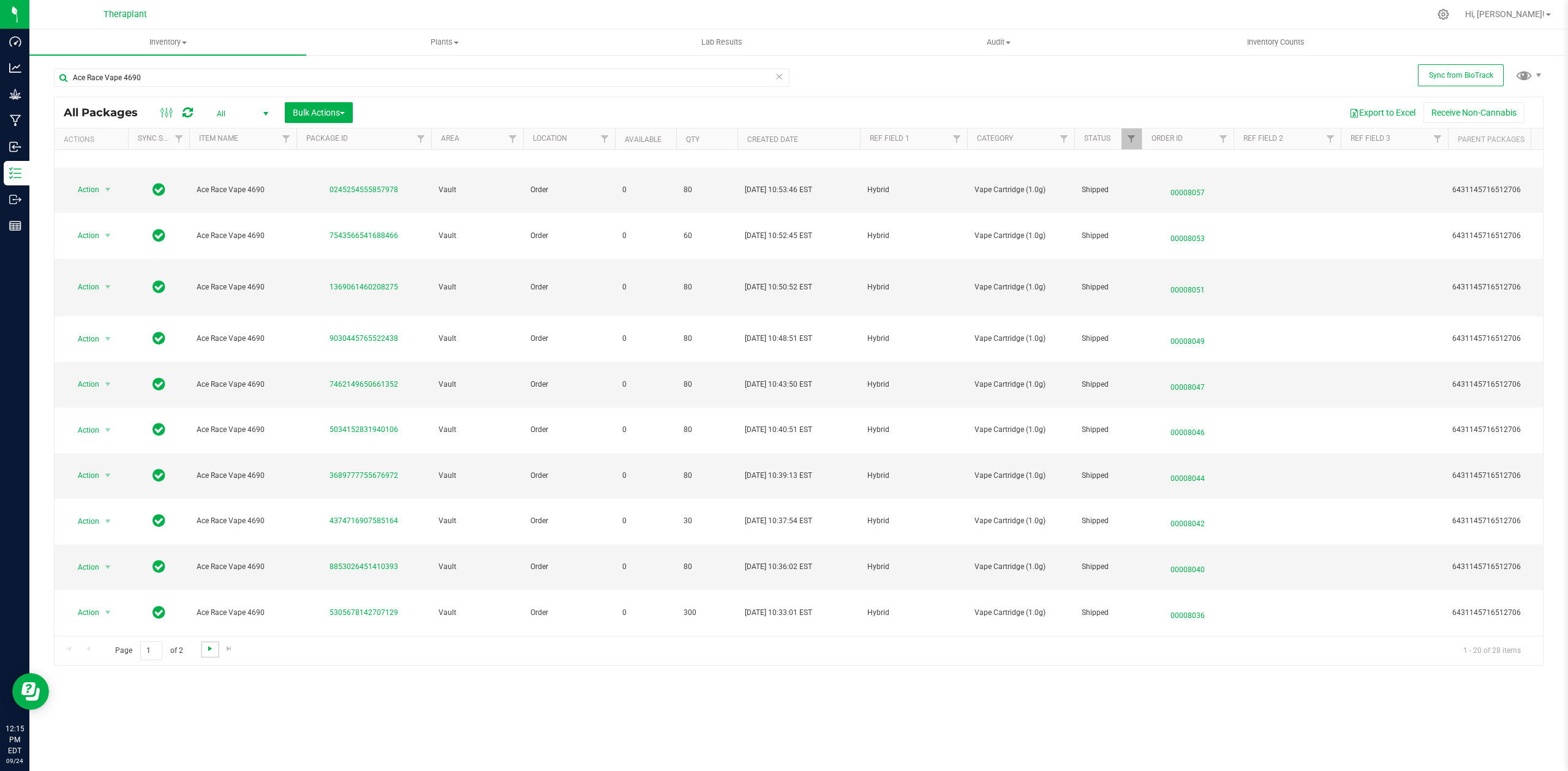
click at [207, 647] on span "Go to the next page" at bounding box center [210, 649] width 10 height 10
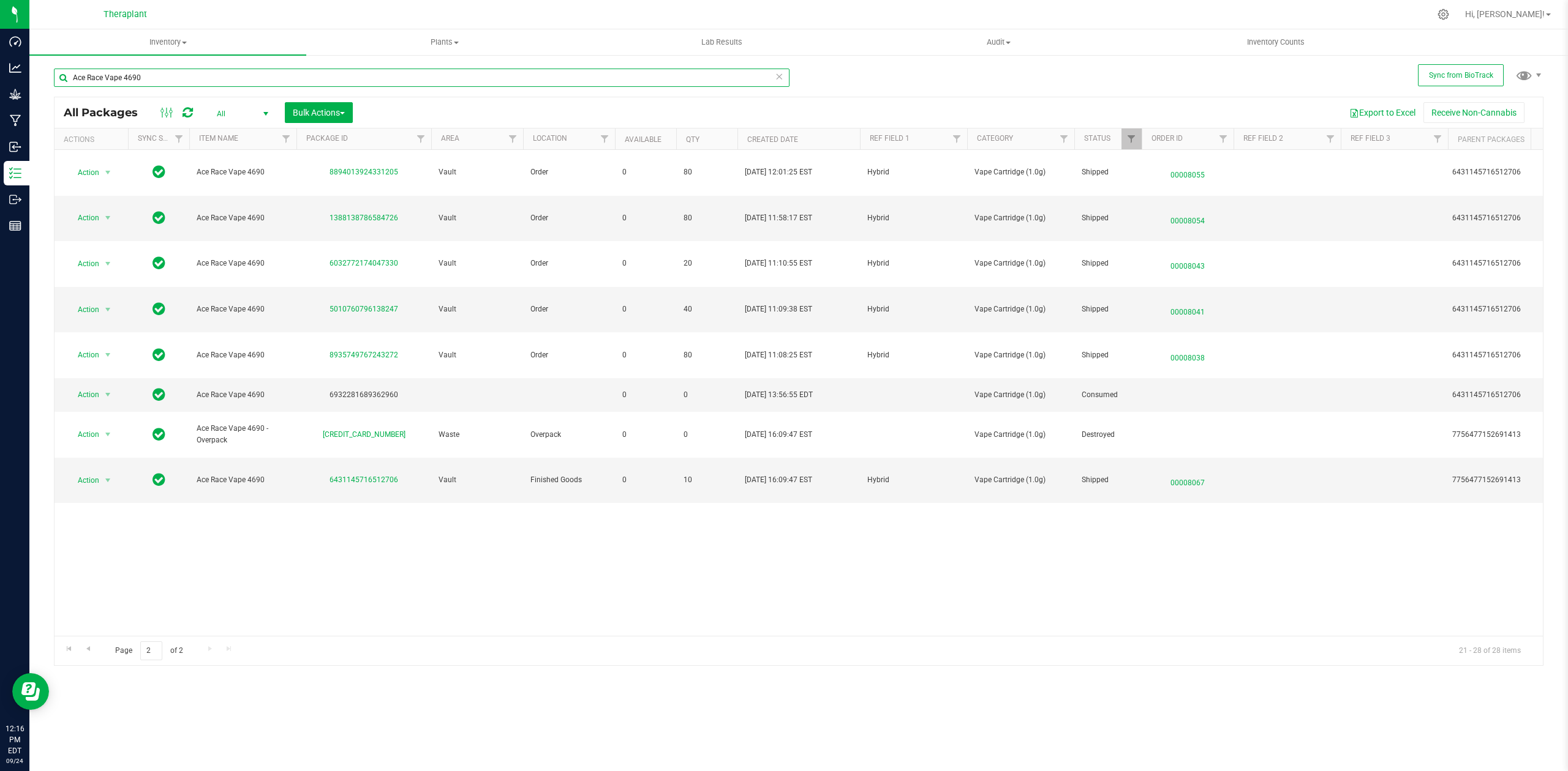
click at [375, 82] on input "Ace Race Vape 4690" at bounding box center [422, 77] width 736 height 18
paste input "4410690690124711"
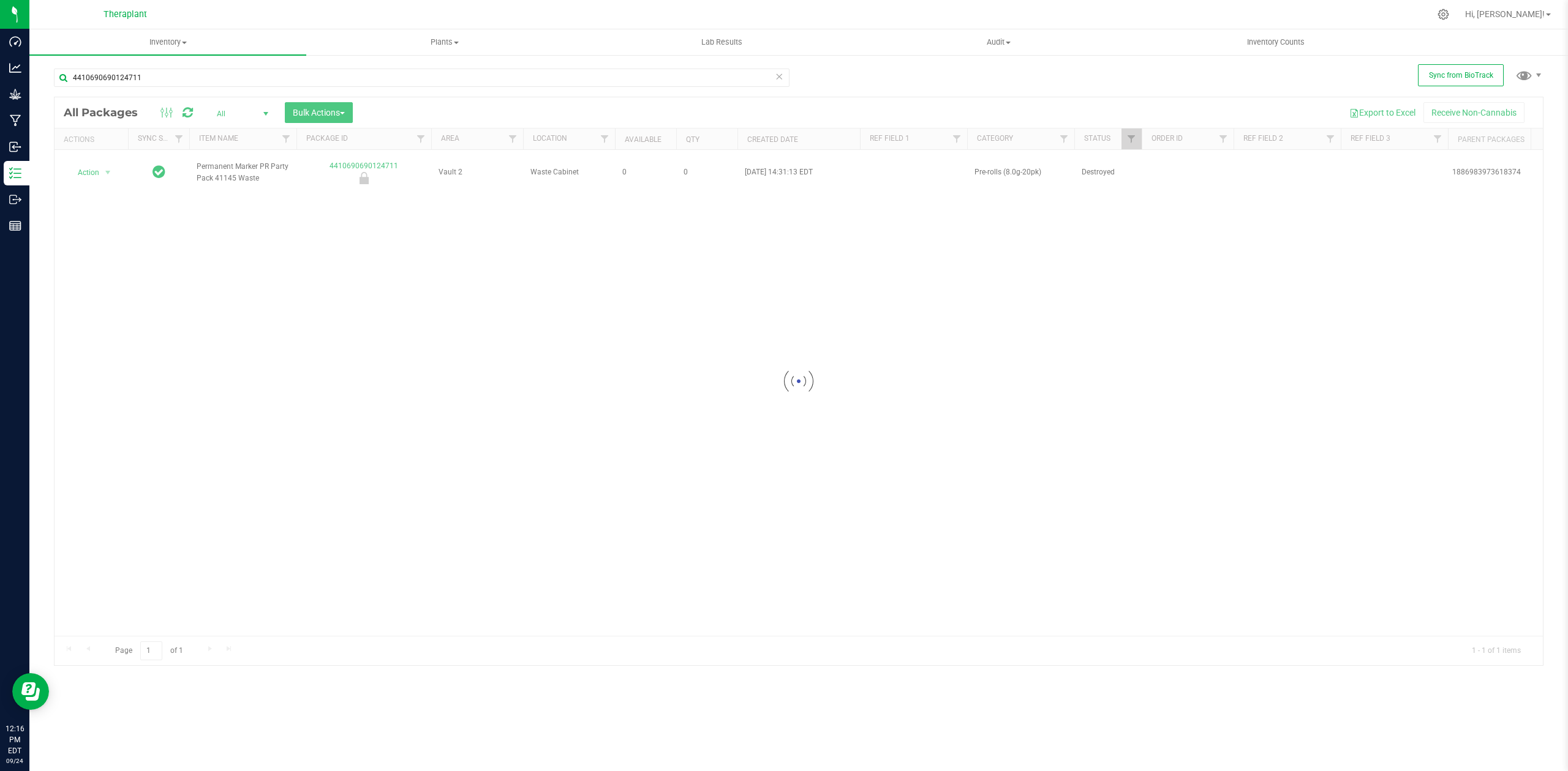
click at [1038, 167] on div at bounding box center [799, 381] width 1488 height 568
click at [1023, 167] on span "Pre-rolls (8.0g-20pk)" at bounding box center [1021, 172] width 93 height 11
copy tr "Pre-rolls (8.0g-20pk)"
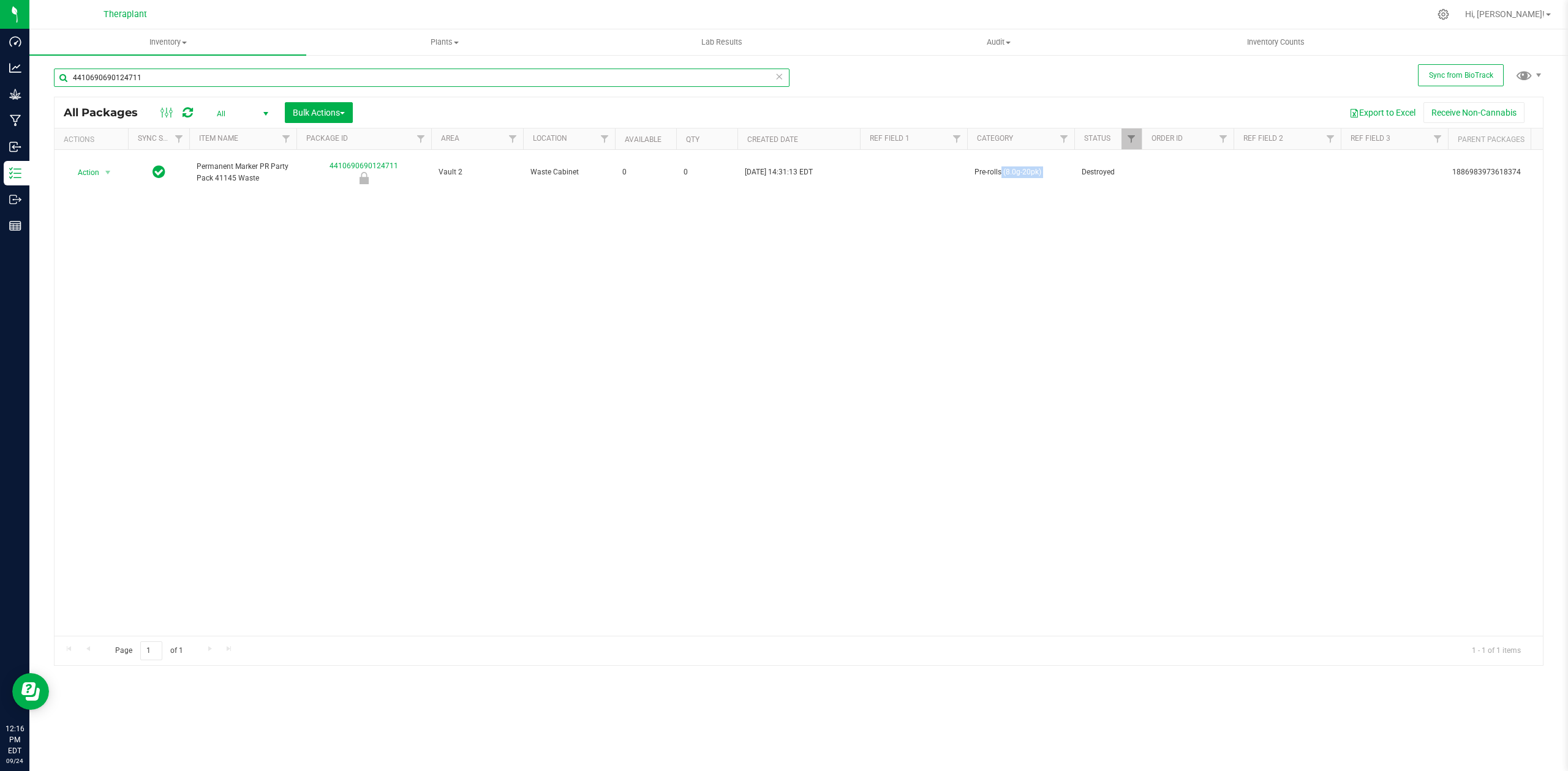
click at [657, 77] on input "4410690690124711" at bounding box center [422, 77] width 736 height 18
paste input "6780481919016986"
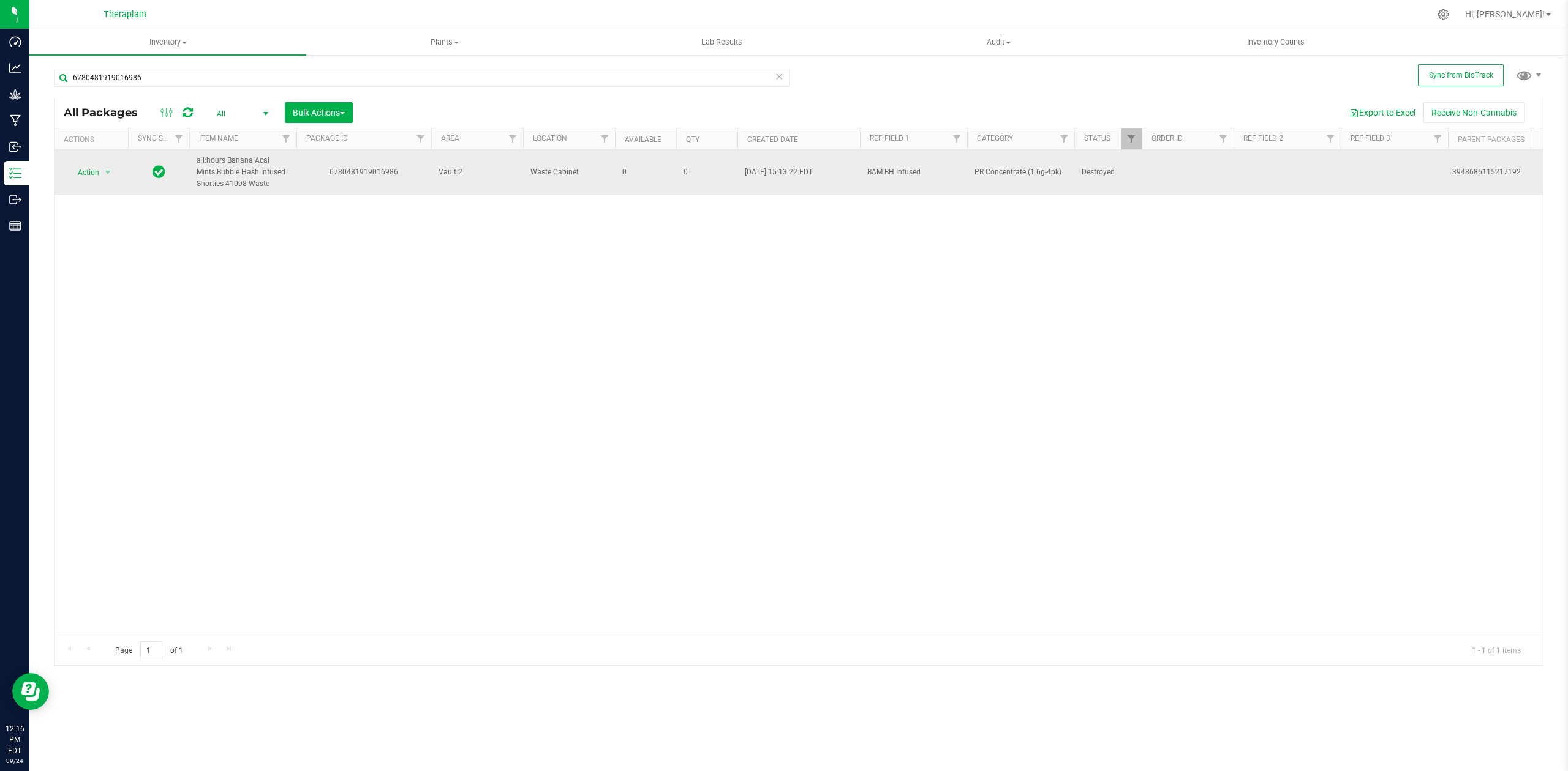
click at [1045, 170] on span "PR Concentrate (1.6g-4pk)" at bounding box center [1021, 172] width 93 height 11
copy tr "PR Concentrate (1.6g-4pk)"
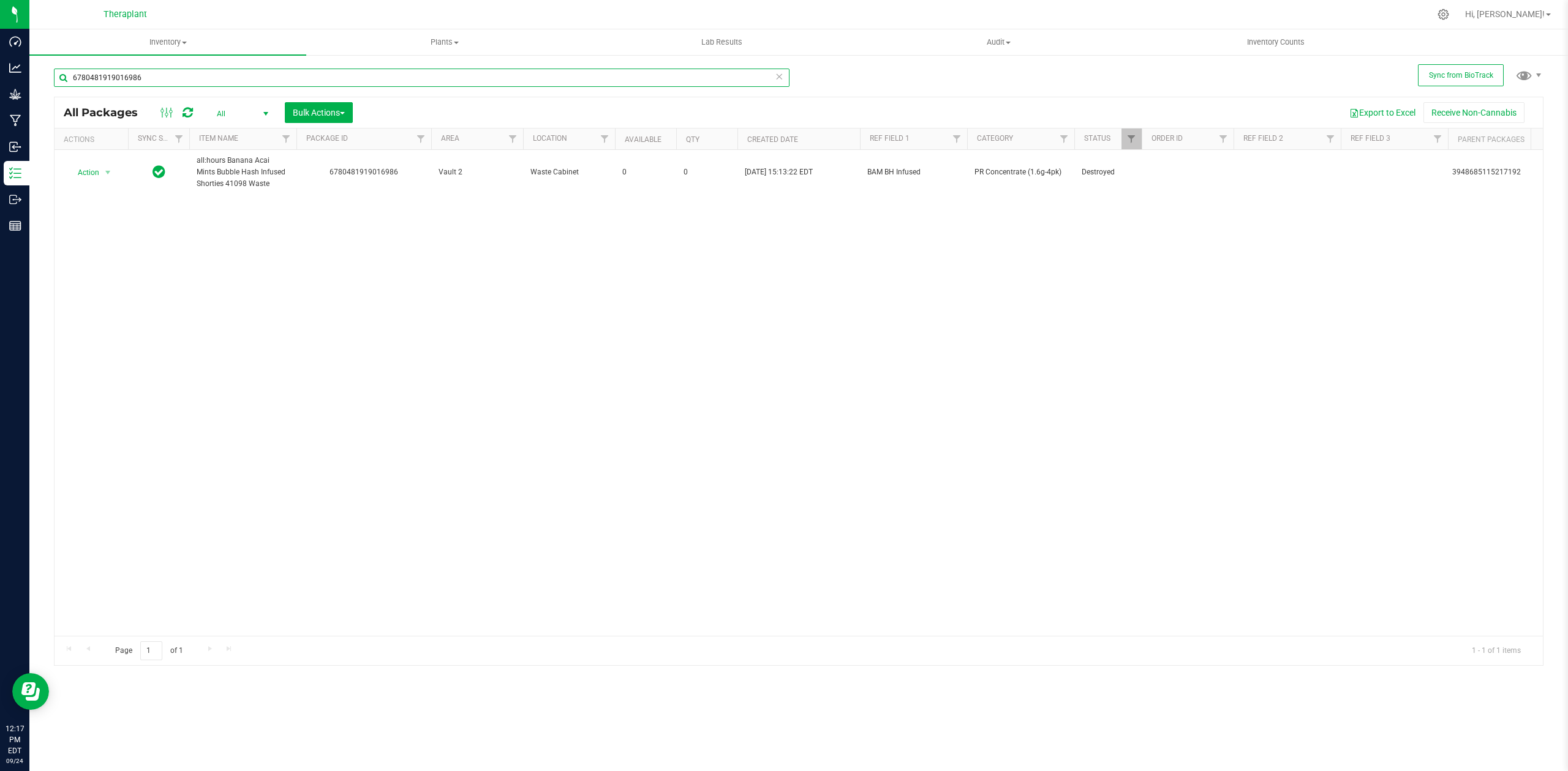
click at [390, 74] on input "6780481919016986" at bounding box center [422, 77] width 736 height 18
paste input "4399130829826639"
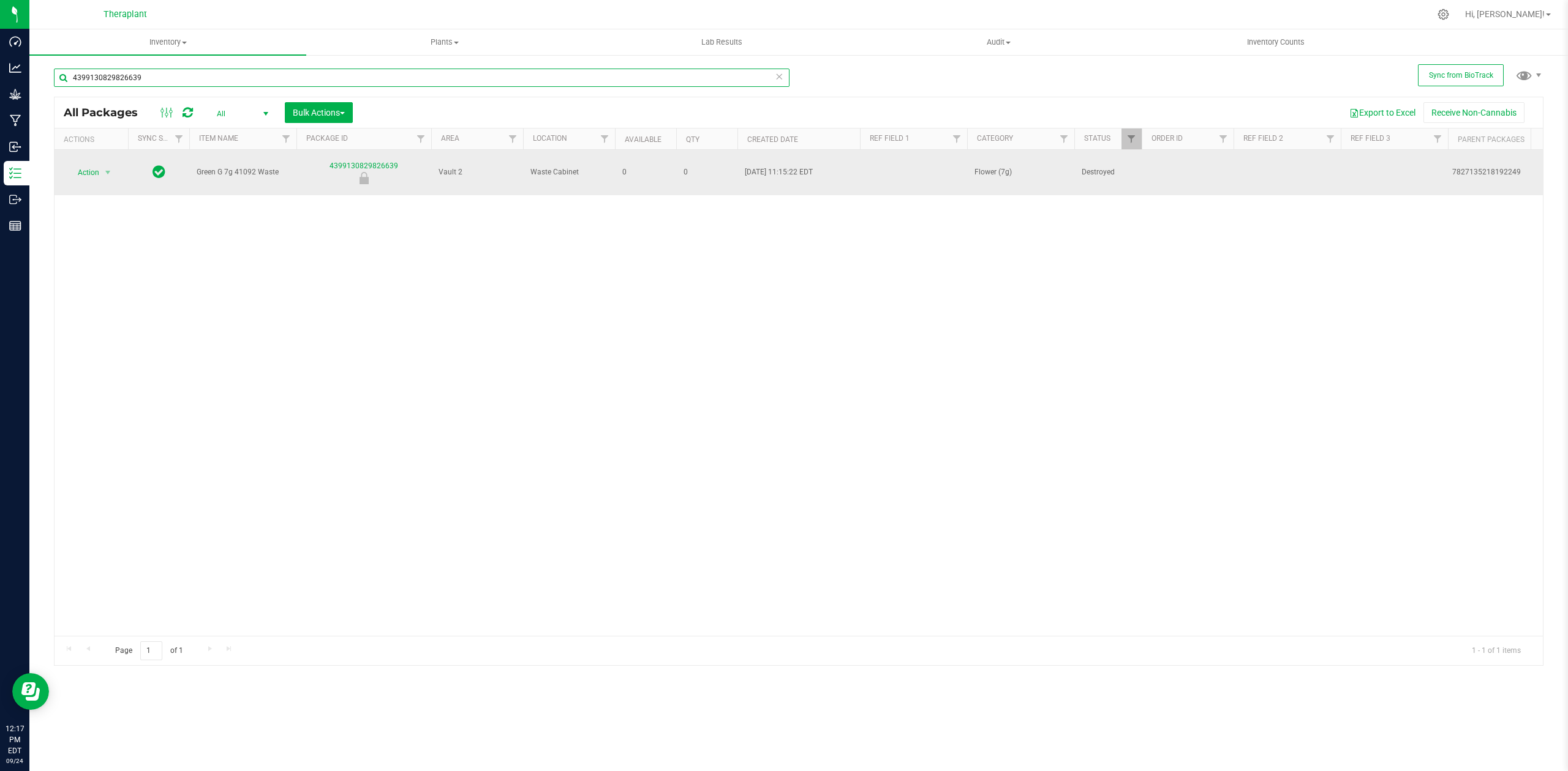
type input "4399130829826639"
click at [993, 167] on span "Flower (7g)" at bounding box center [1021, 172] width 93 height 11
copy tr "Flower (7g)"
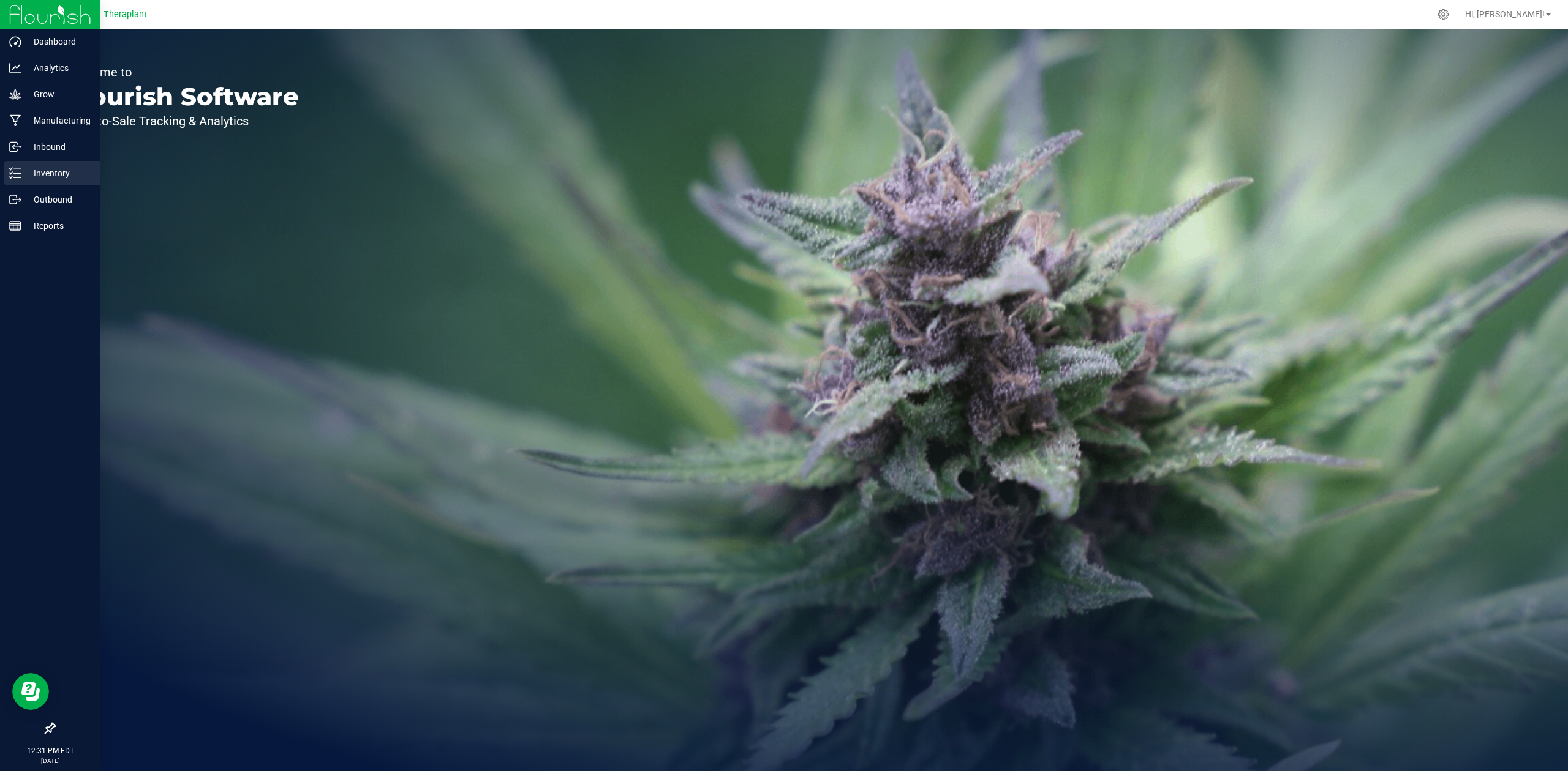
click at [22, 174] on p "Inventory" at bounding box center [58, 173] width 74 height 14
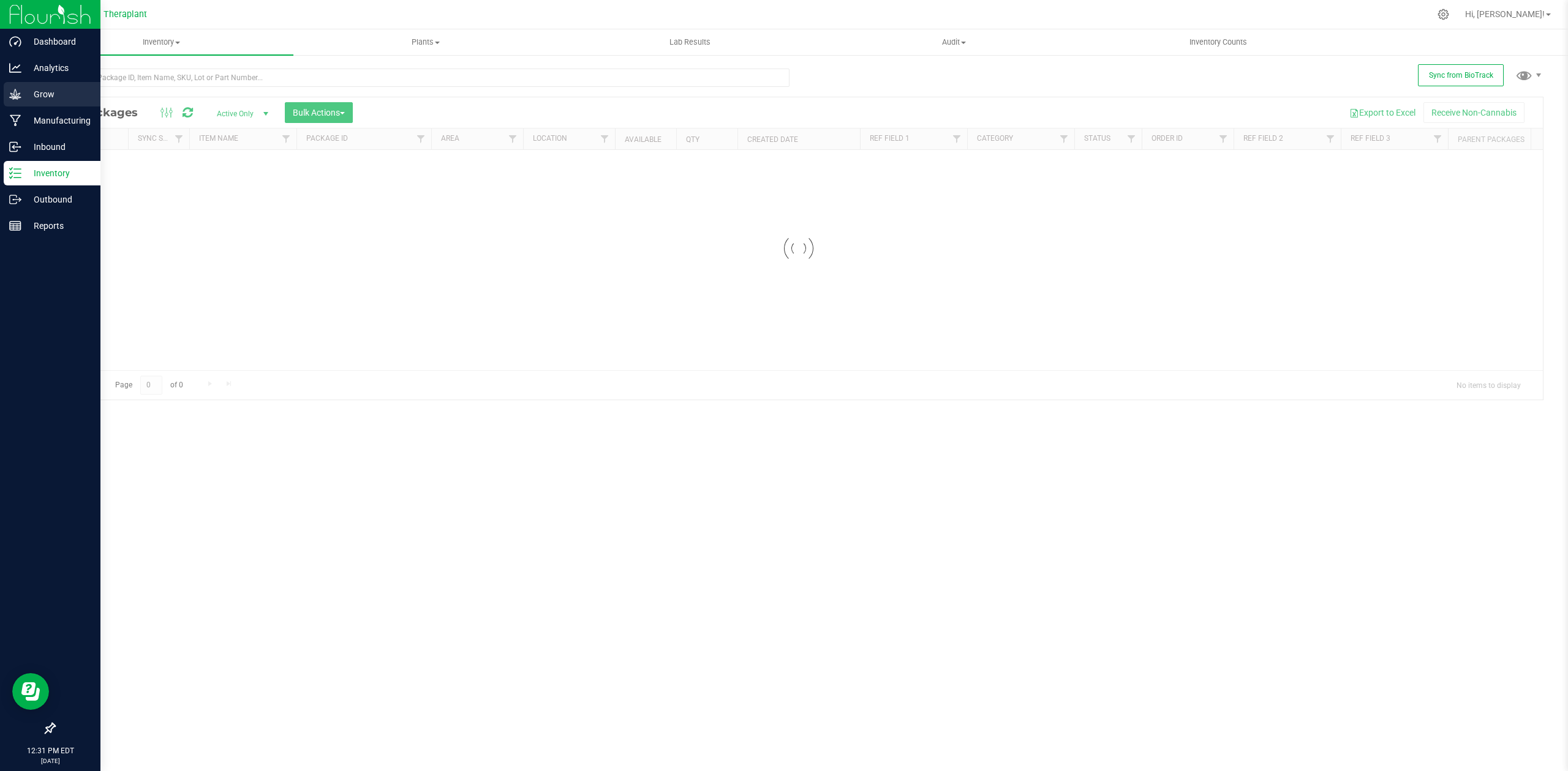
click at [50, 91] on p "Grow" at bounding box center [58, 94] width 74 height 14
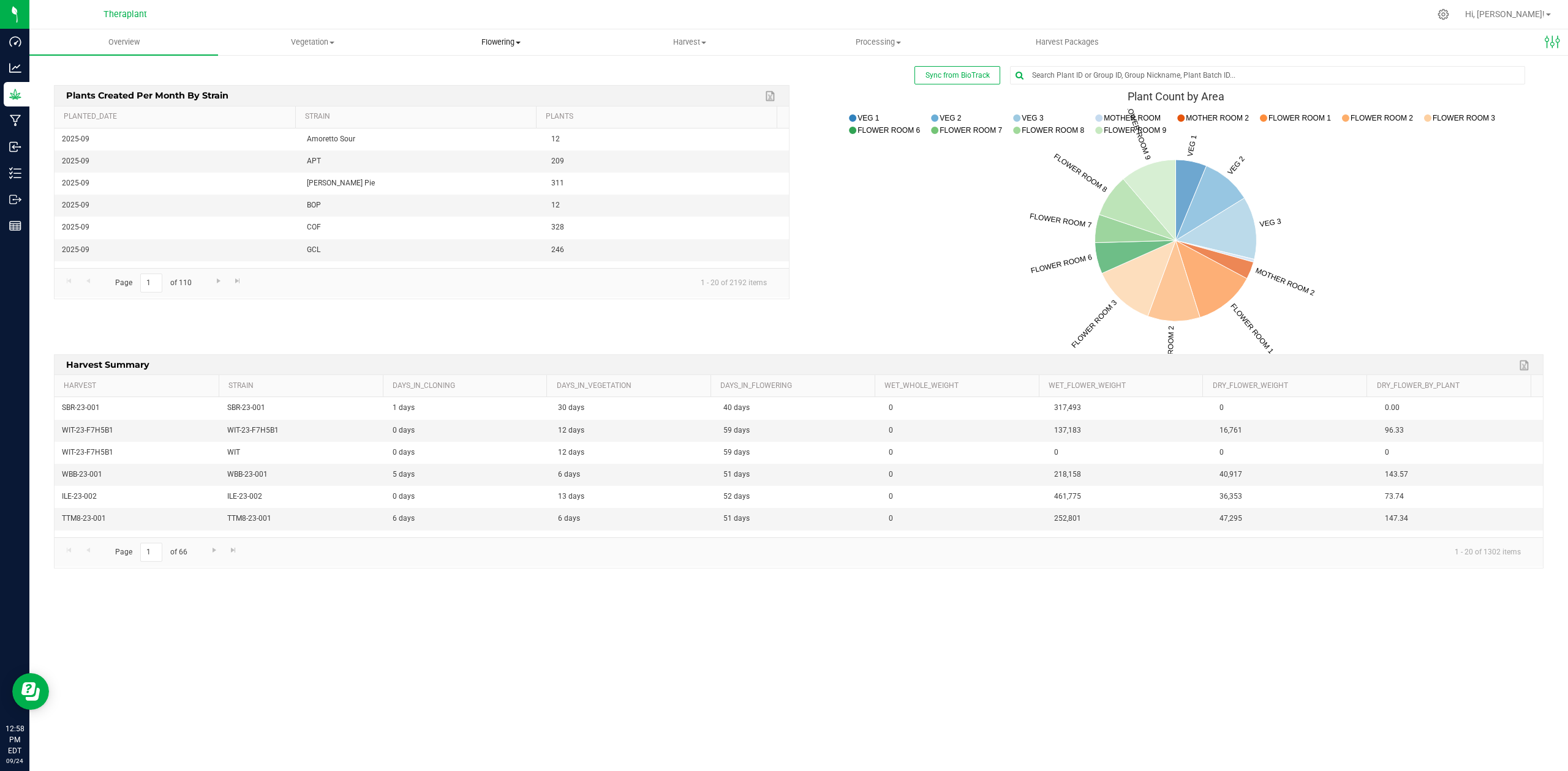
click at [508, 43] on span "Flowering" at bounding box center [501, 42] width 187 height 11
click at [482, 103] on span "Flowering plants" at bounding box center [456, 103] width 99 height 11
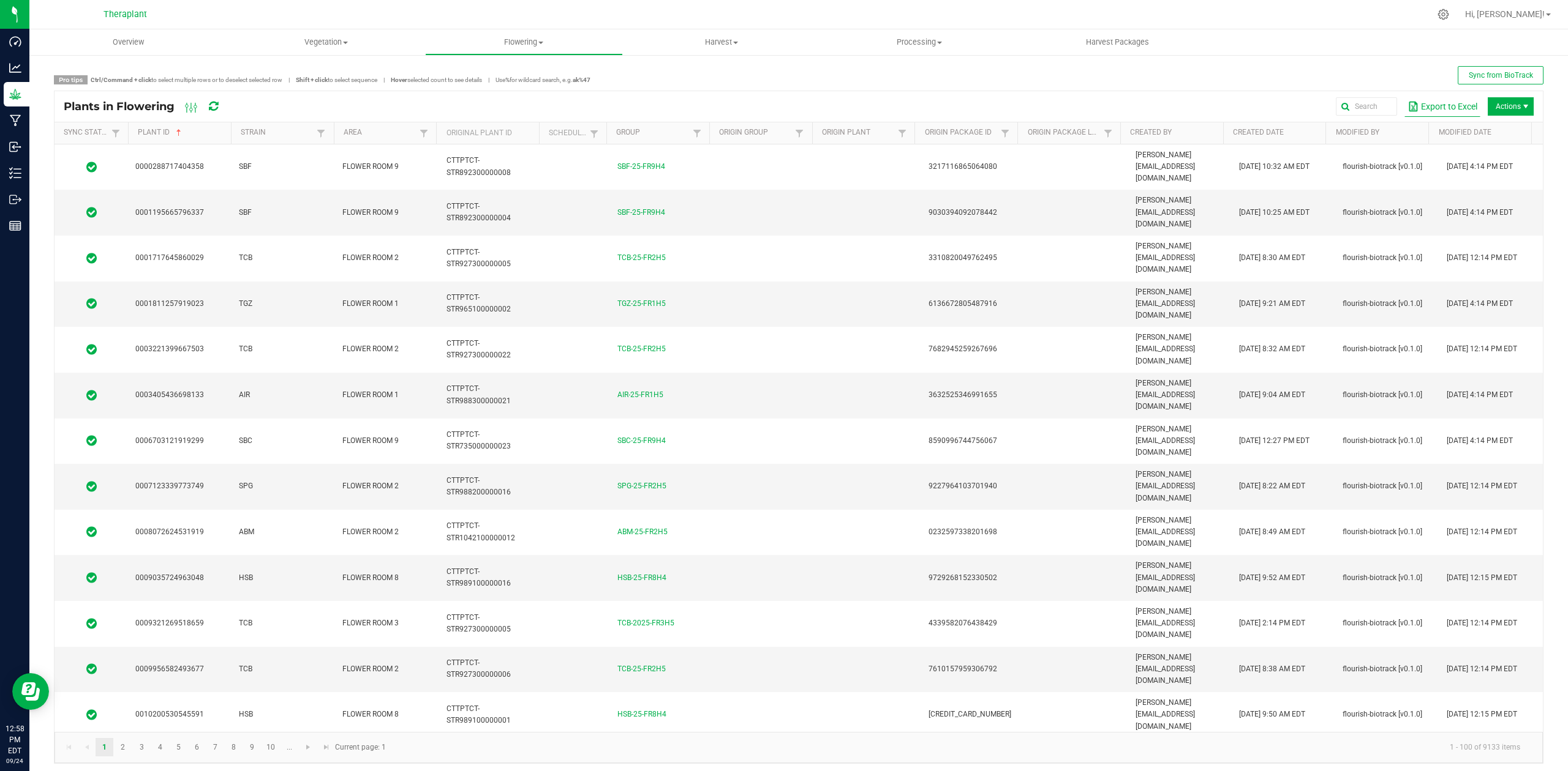
click at [1432, 104] on button "Export to Excel" at bounding box center [1443, 106] width 76 height 20
click at [1425, 110] on button "Export to Excel" at bounding box center [1443, 106] width 76 height 20
click at [887, 64] on div "Pro tips Ctrl/Command + click to select multiple rows or to deselect selected r…" at bounding box center [799, 415] width 1539 height 722
click at [837, 8] on div at bounding box center [825, 14] width 1211 height 24
click at [322, 40] on span "Vegetation" at bounding box center [325, 42] width 196 height 11
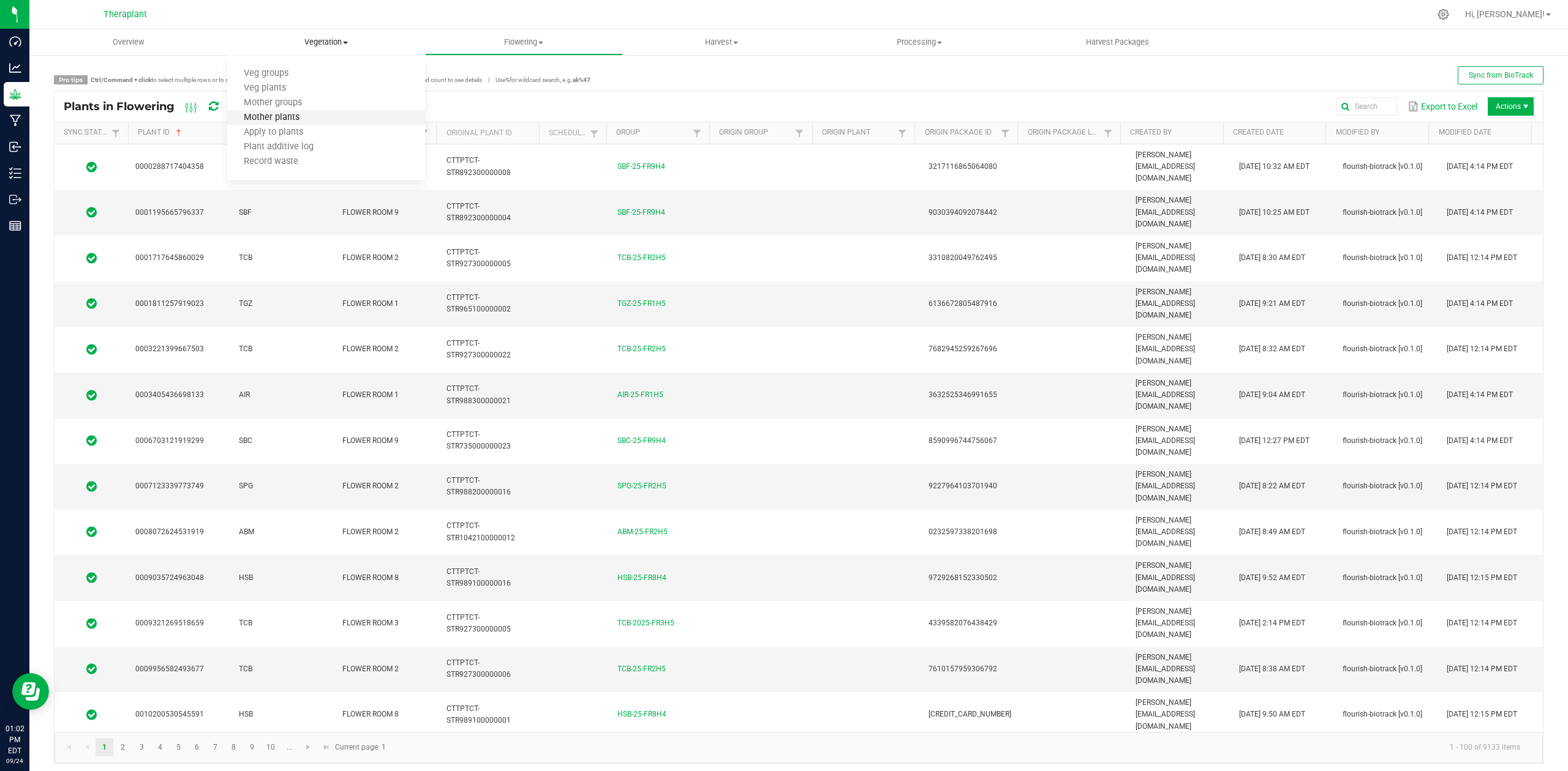
click at [297, 114] on span "Mother plants" at bounding box center [272, 118] width 89 height 11
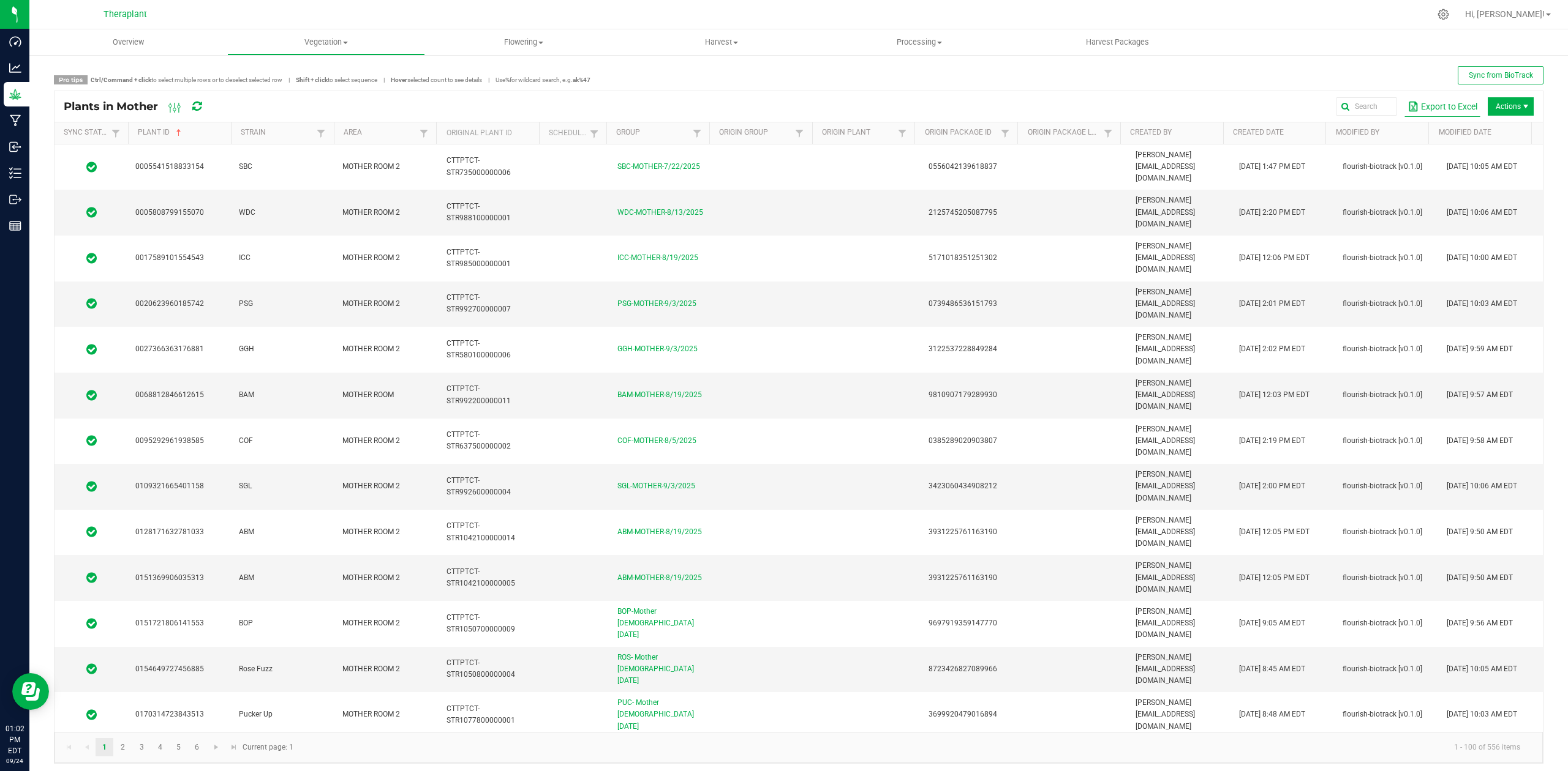
click at [1436, 103] on button "Export to Excel" at bounding box center [1443, 106] width 76 height 20
click at [1478, 42] on ul "Overview Vegetation Veg groups Veg plants Mother groups Mother plants Apply to …" at bounding box center [813, 42] width 1568 height 27
click at [1442, 102] on button "Export to Excel" at bounding box center [1443, 106] width 76 height 20
click at [346, 45] on span "Vegetation" at bounding box center [325, 42] width 196 height 11
click at [288, 86] on span "Veg plants" at bounding box center [265, 89] width 75 height 11
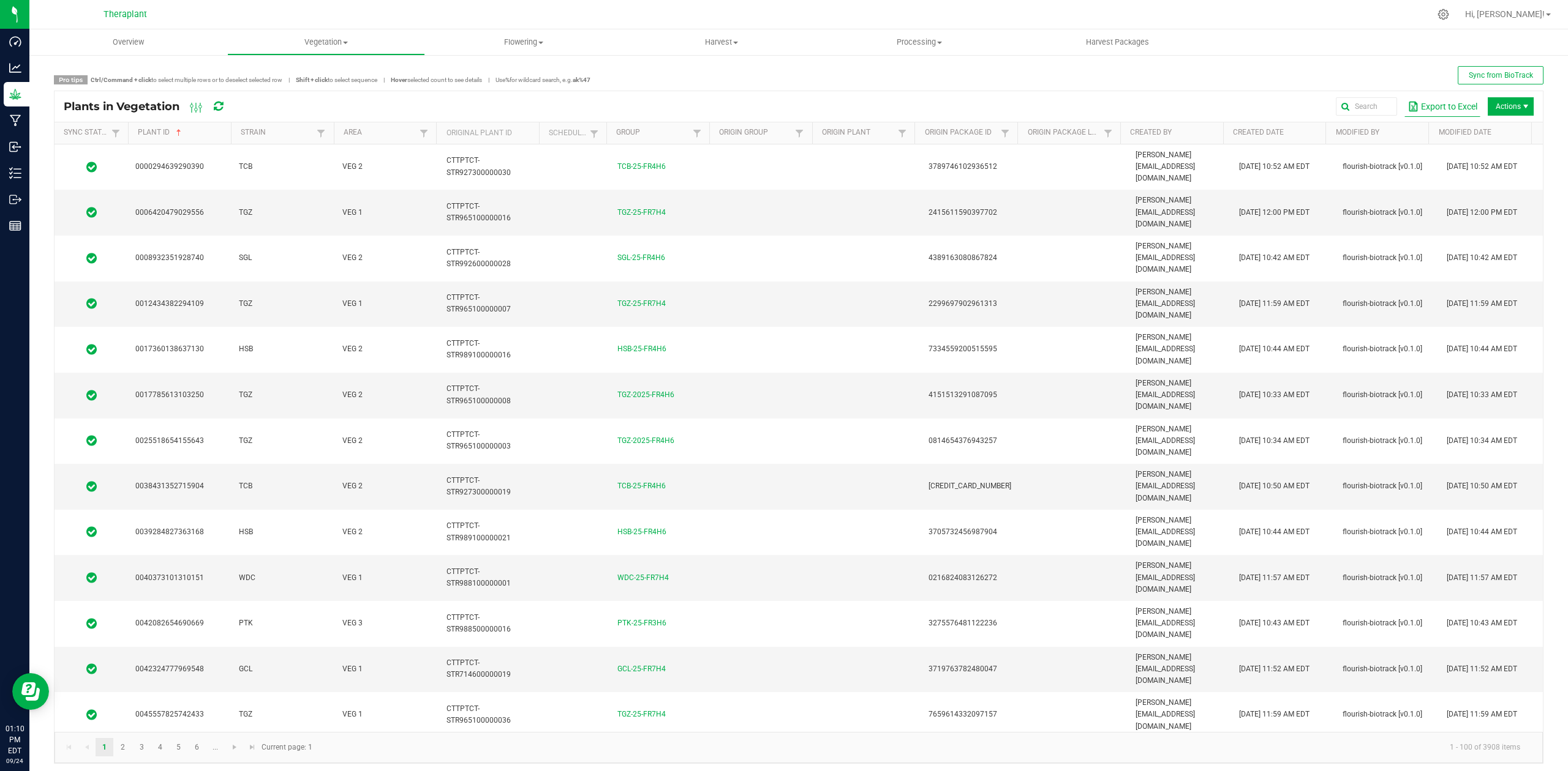
click at [1439, 111] on button "Export to Excel" at bounding box center [1443, 106] width 76 height 20
click at [713, 34] on uib-tab-heading "Harvest Harvests Harvested plants" at bounding box center [721, 42] width 196 height 24
click at [724, 83] on li "Harvested plants" at bounding box center [721, 88] width 198 height 14
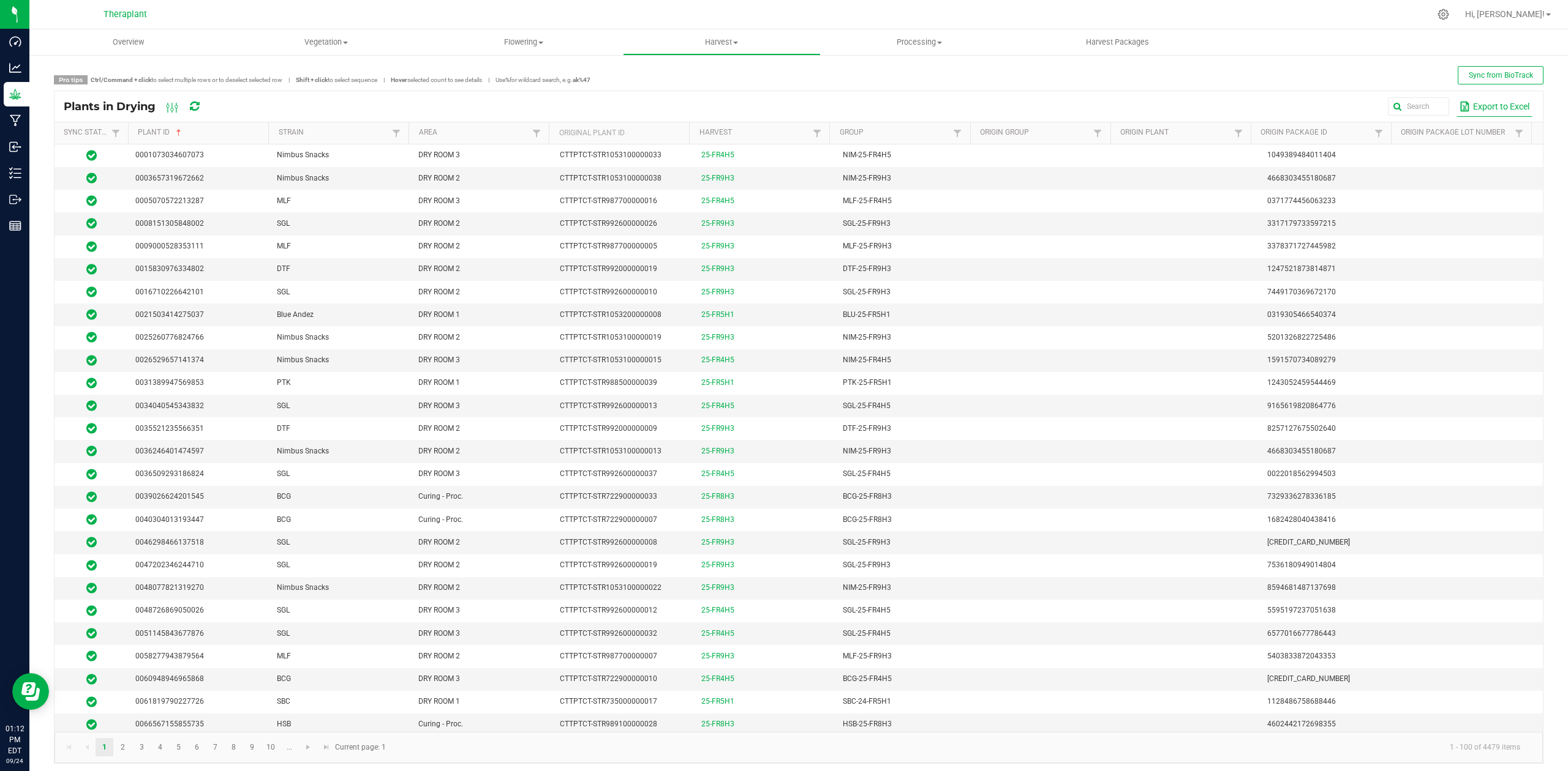
click at [1460, 104] on button "Export to Excel" at bounding box center [1494, 106] width 76 height 20
click at [539, 131] on link at bounding box center [536, 133] width 14 height 15
click at [552, 259] on li "Harvest/Dry Rooms" at bounding box center [592, 261] width 119 height 16
checkbox Rooms "true"
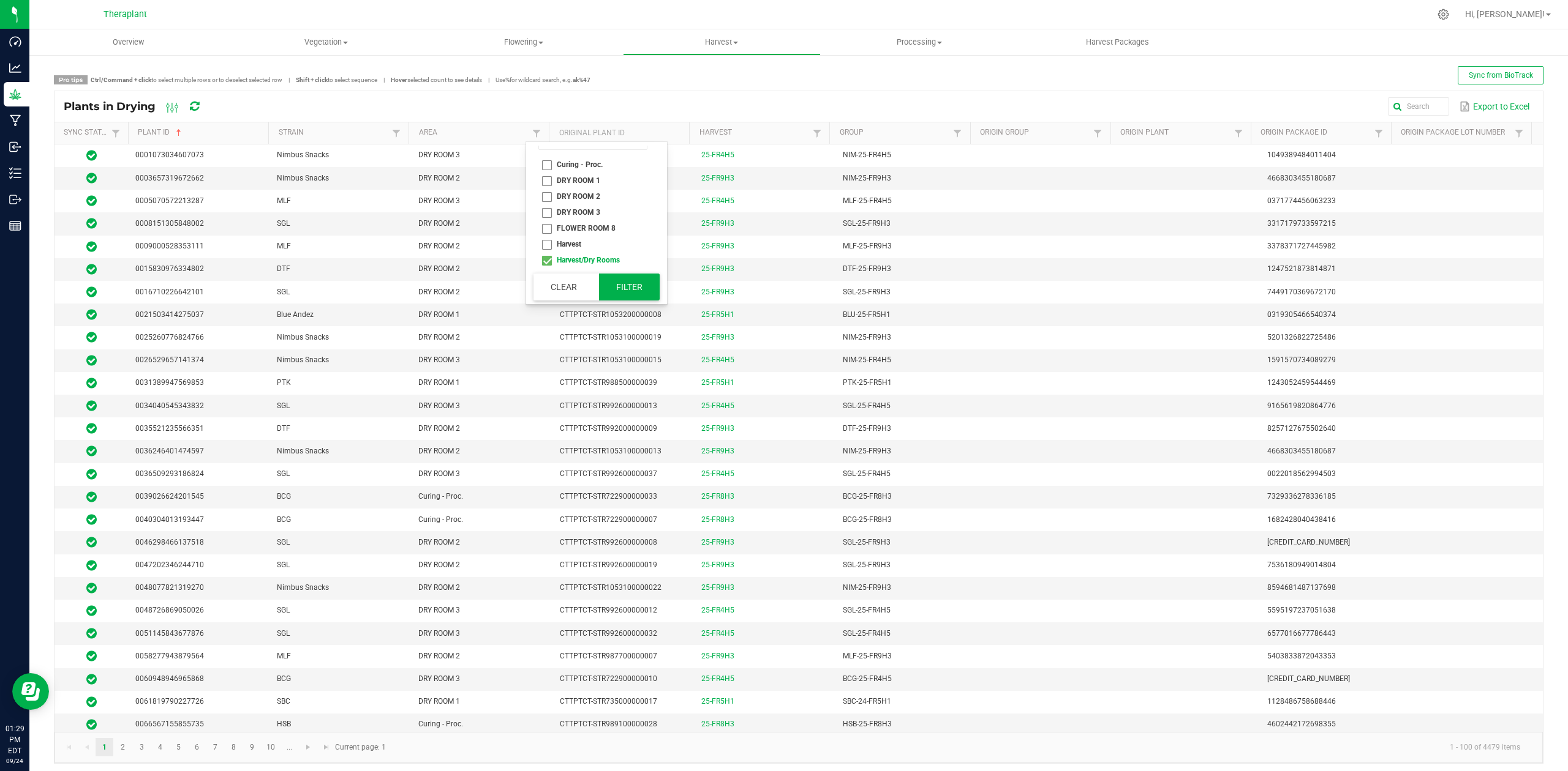
click at [617, 290] on button "Filter" at bounding box center [630, 287] width 61 height 27
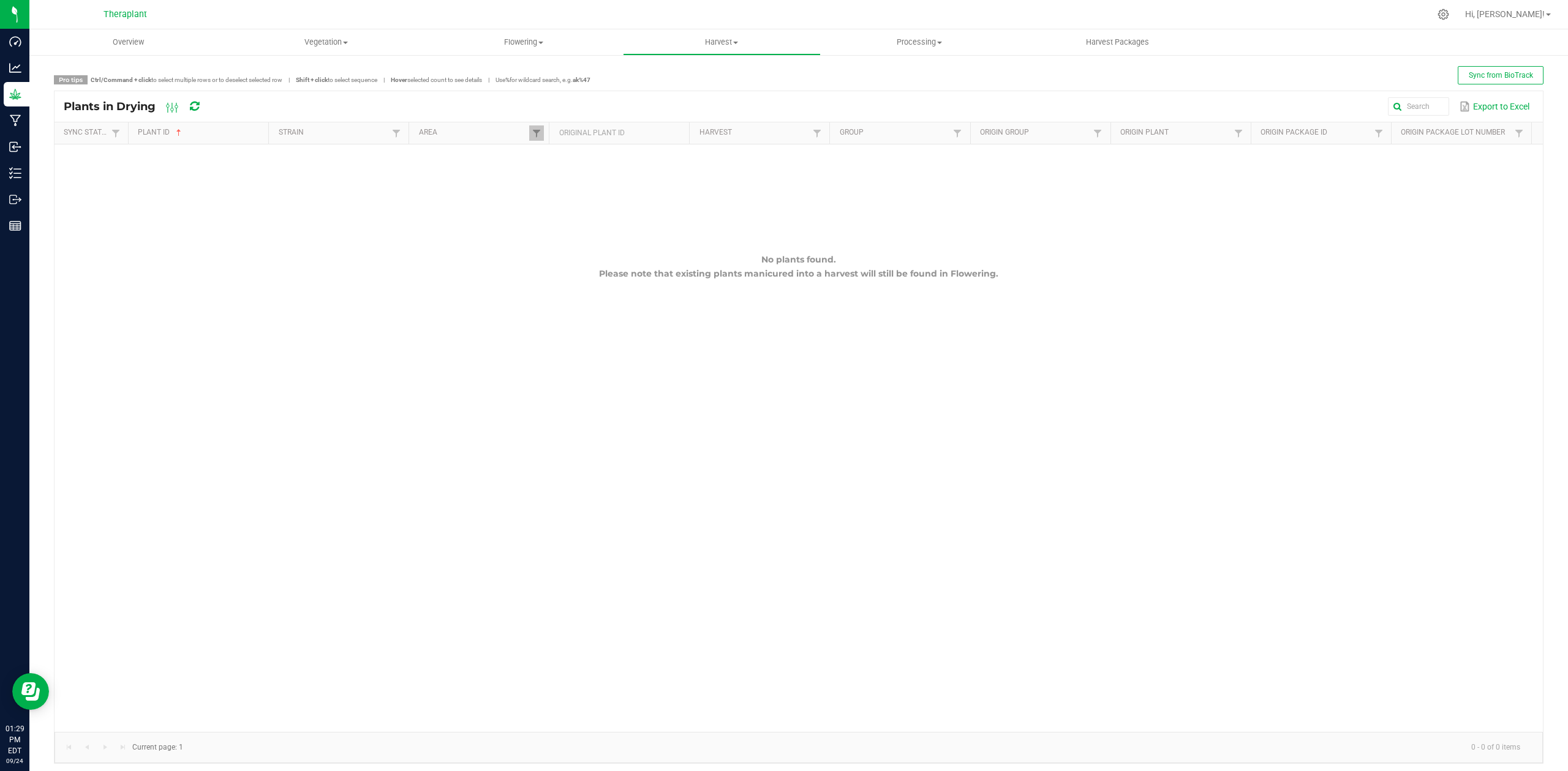
click at [533, 142] on th "Area" at bounding box center [479, 133] width 140 height 22
click at [534, 138] on span at bounding box center [536, 133] width 10 height 10
click at [555, 245] on li "Harvest" at bounding box center [592, 245] width 119 height 16
checkbox input "true"
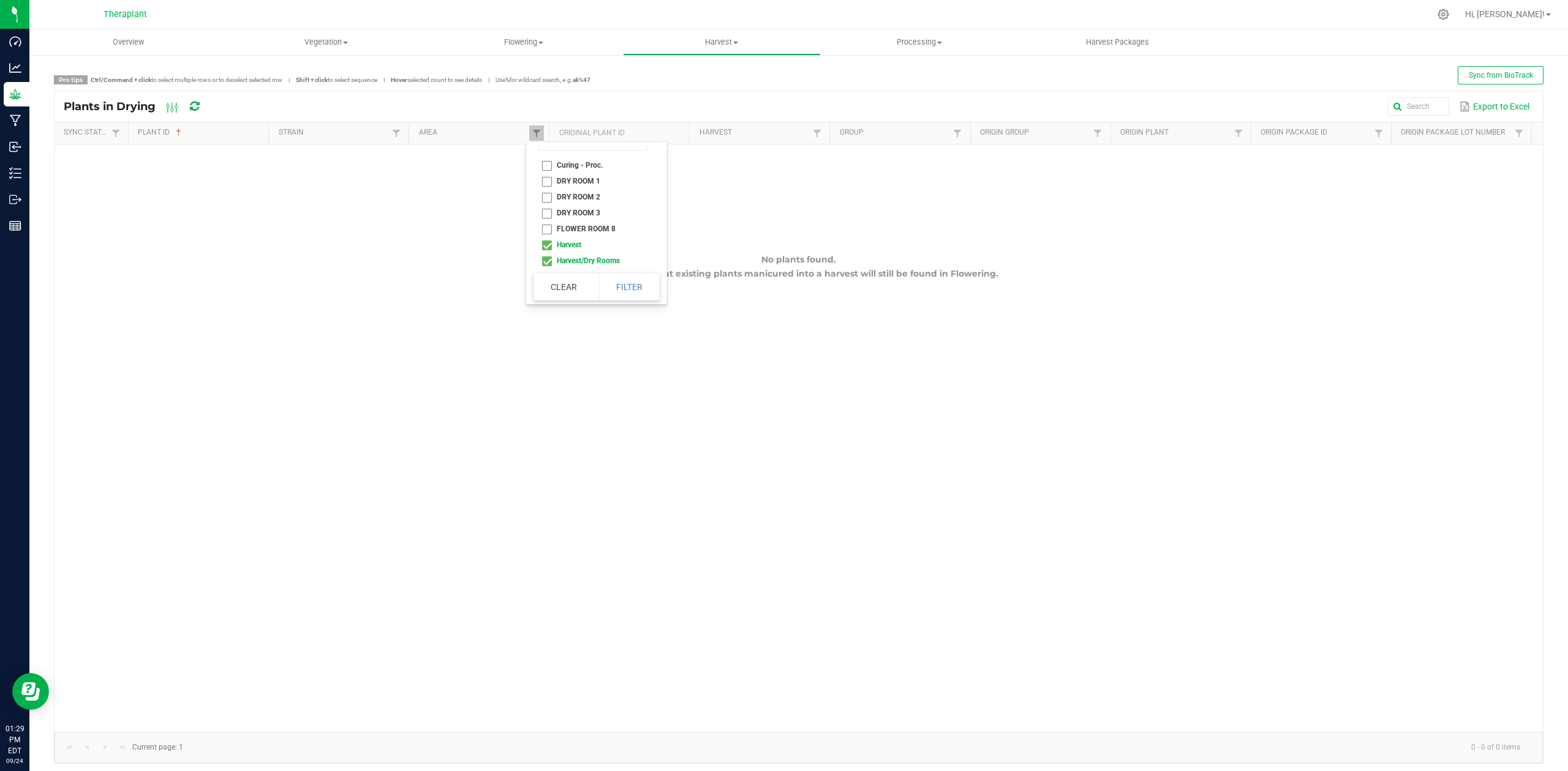
click at [550, 265] on li "Harvest/Dry Rooms" at bounding box center [592, 261] width 119 height 16
checkbox Rooms "false"
click at [610, 288] on button "Filter" at bounding box center [630, 287] width 61 height 27
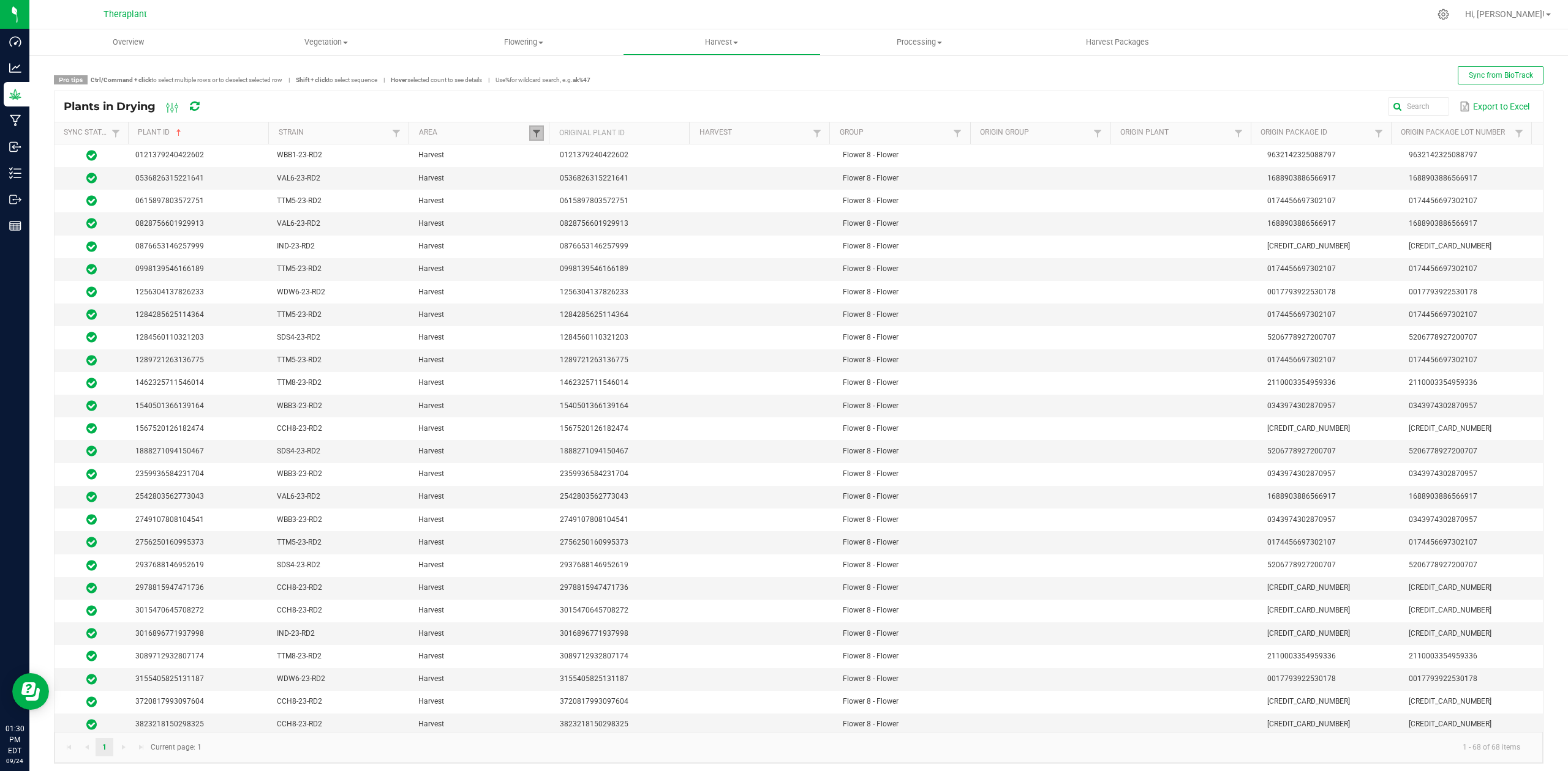
click at [535, 136] on span at bounding box center [536, 133] width 10 height 10
